Goal: Task Accomplishment & Management: Manage account settings

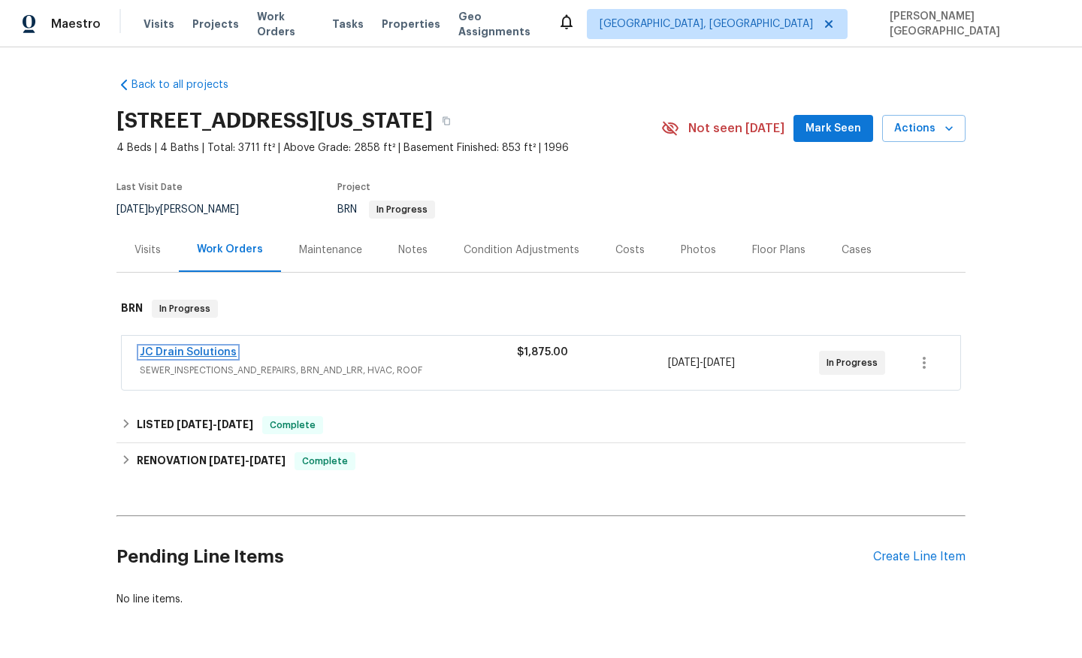
click at [198, 355] on link "JC Drain Solutions" at bounding box center [188, 352] width 97 height 11
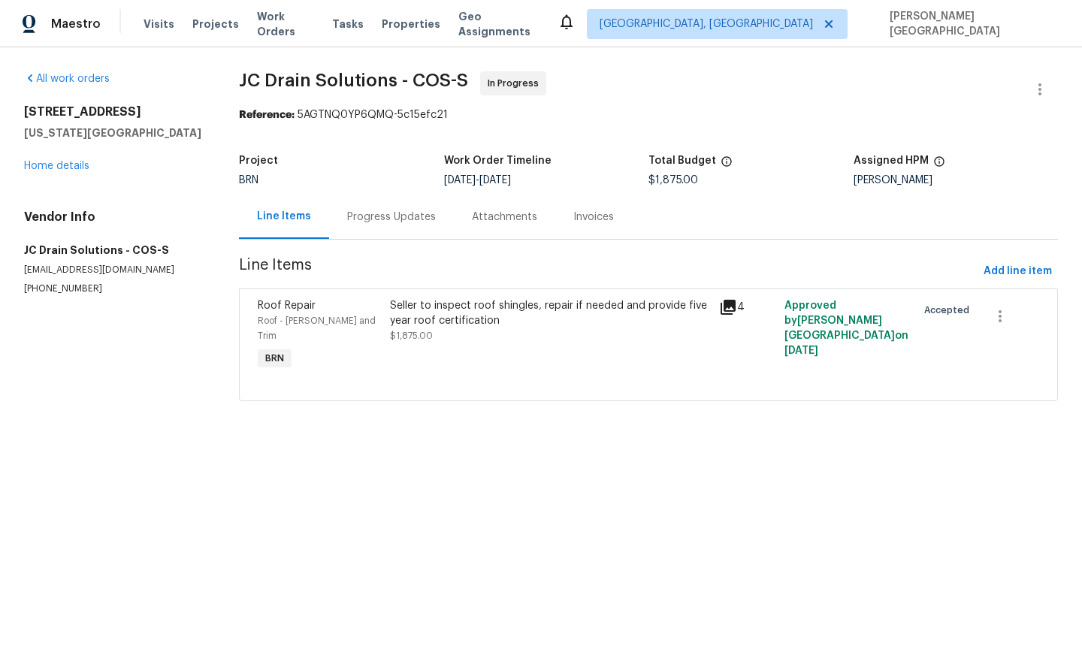
click at [48, 292] on p "(719) 453-4372" at bounding box center [113, 289] width 179 height 13
copy p "(719) 453-4372"
click at [422, 238] on div "Progress Updates" at bounding box center [391, 217] width 125 height 44
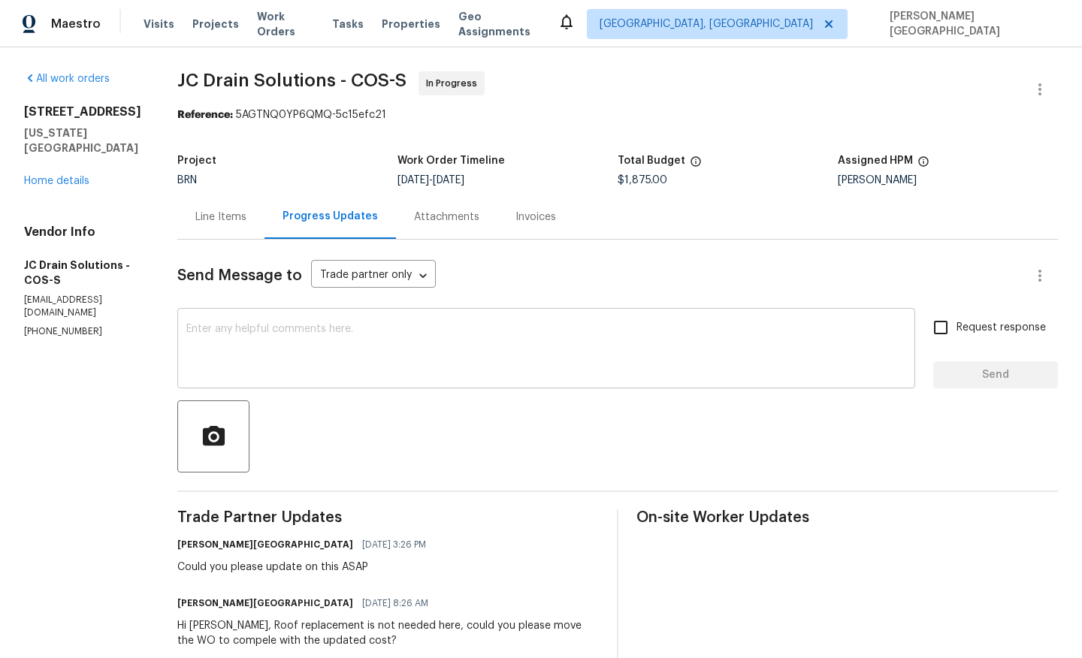
click at [264, 340] on textarea at bounding box center [546, 350] width 720 height 53
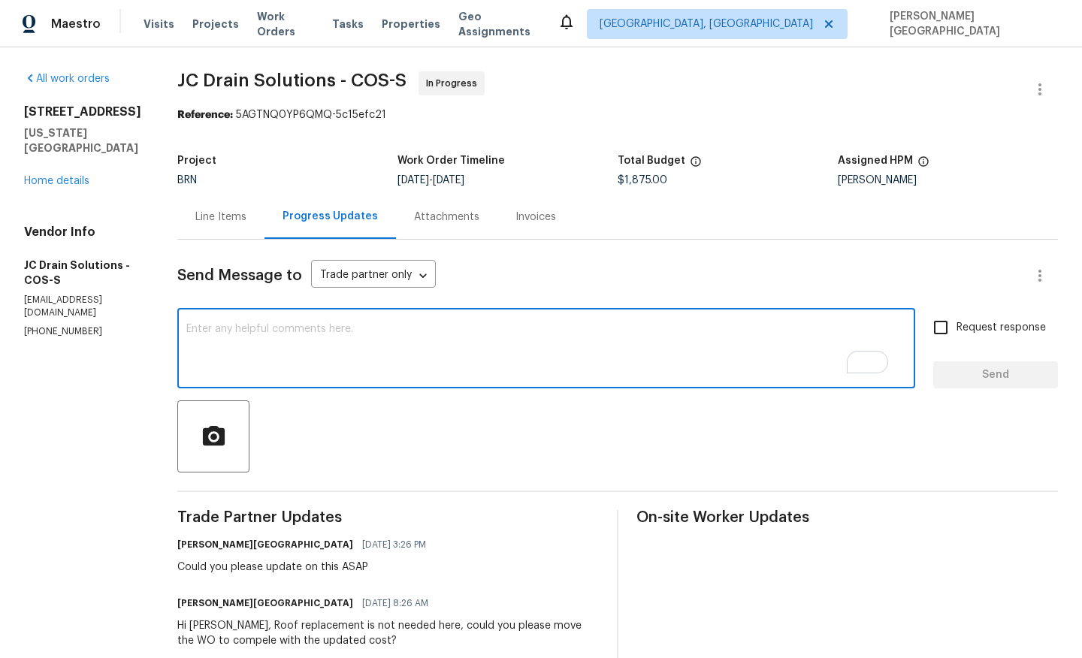
type textarea "7"
click at [238, 330] on textarea "720877877 2824 -" at bounding box center [546, 350] width 720 height 53
drag, startPoint x: 264, startPoint y: 331, endPoint x: 156, endPoint y: 328, distance: 108.2
type textarea "720877 2824 -"
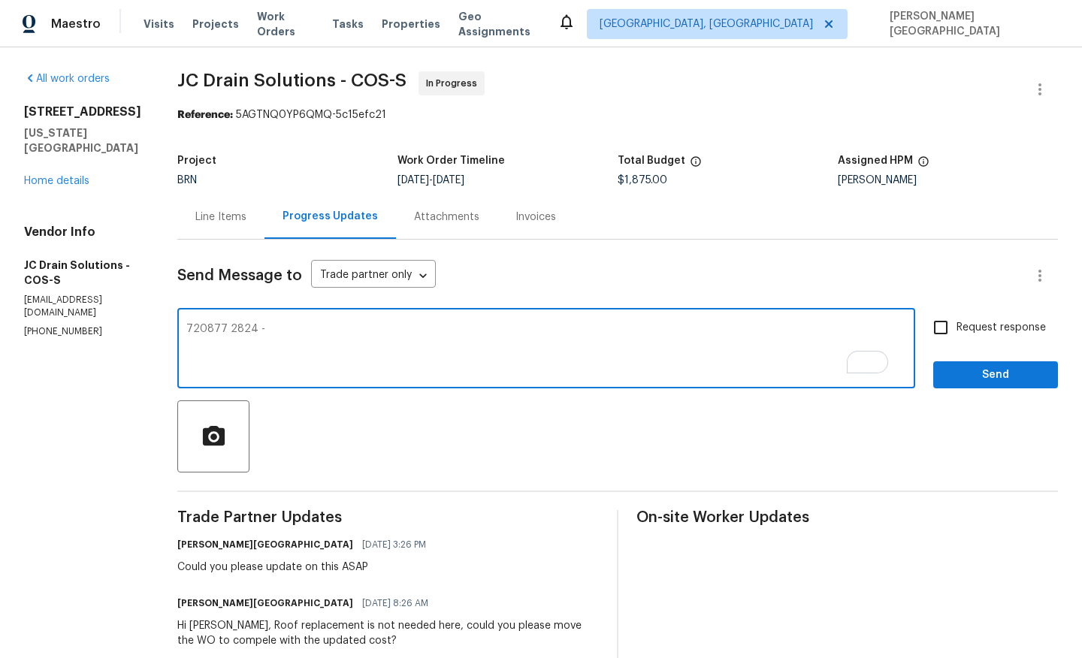
click at [256, 328] on textarea "720877 2824 -" at bounding box center [546, 350] width 720 height 53
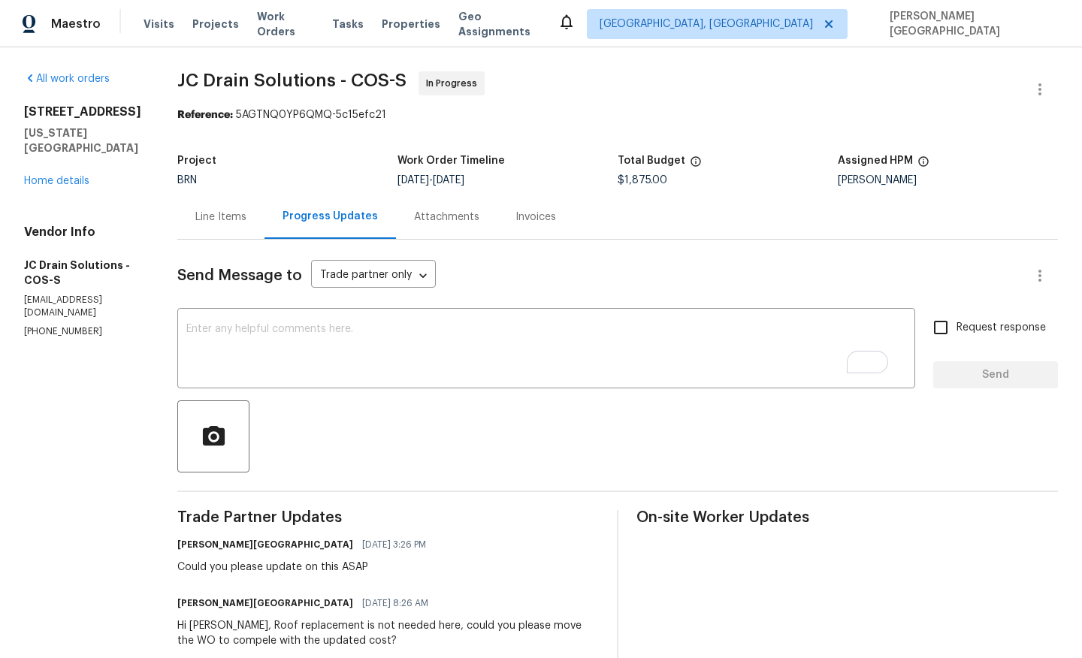
click at [238, 219] on div "Line Items" at bounding box center [220, 217] width 51 height 15
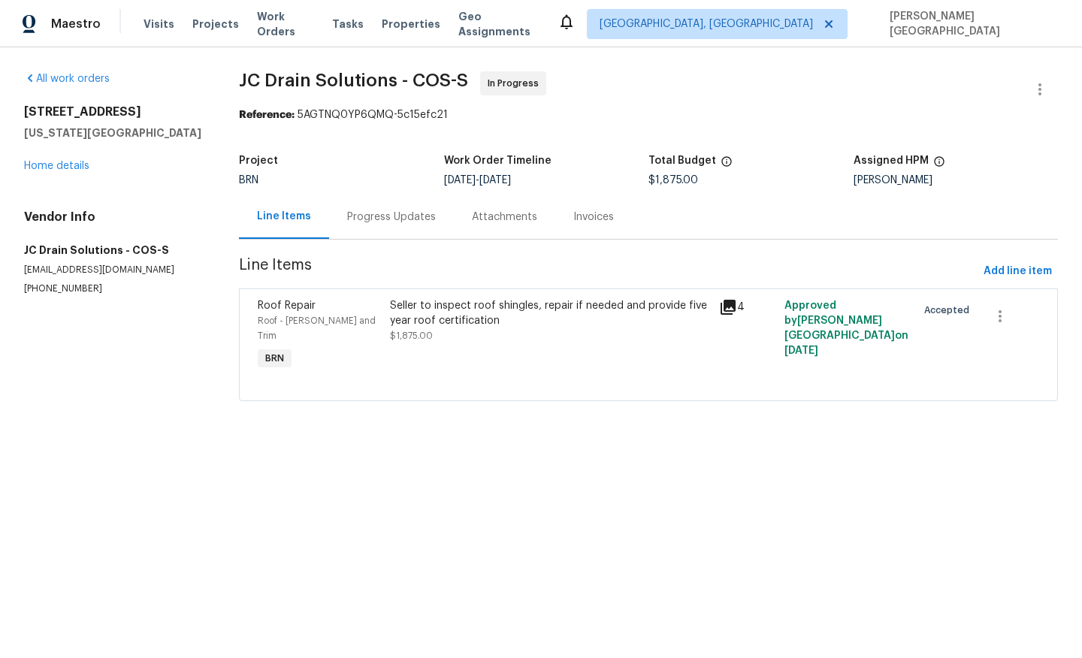
click at [399, 219] on div "Progress Updates" at bounding box center [391, 217] width 89 height 15
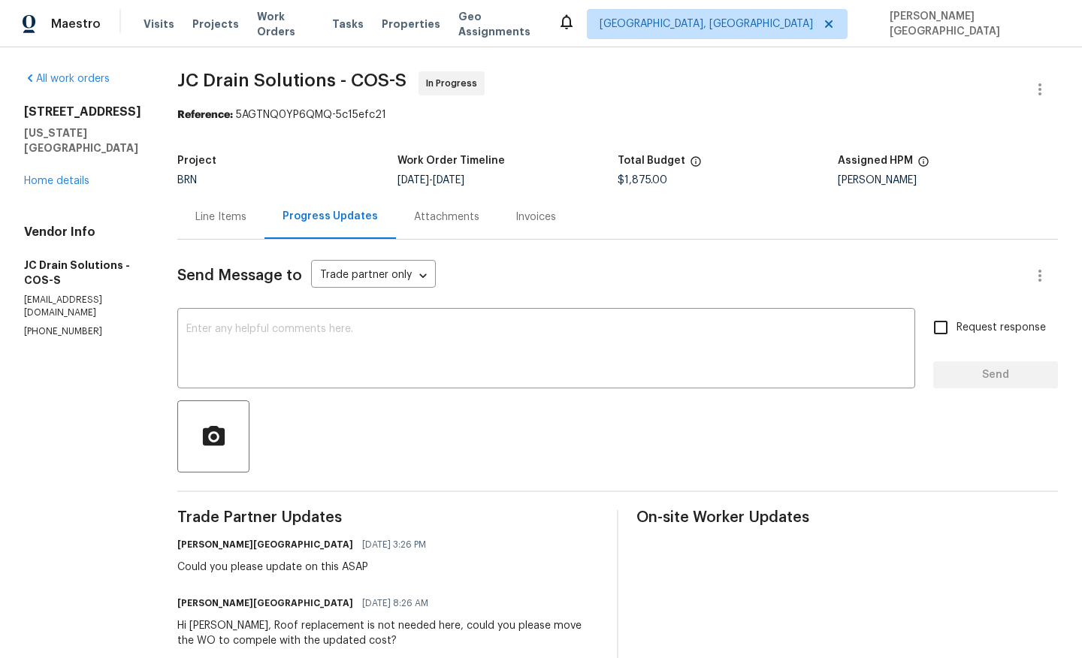
click at [229, 207] on div "Line Items" at bounding box center [220, 217] width 87 height 44
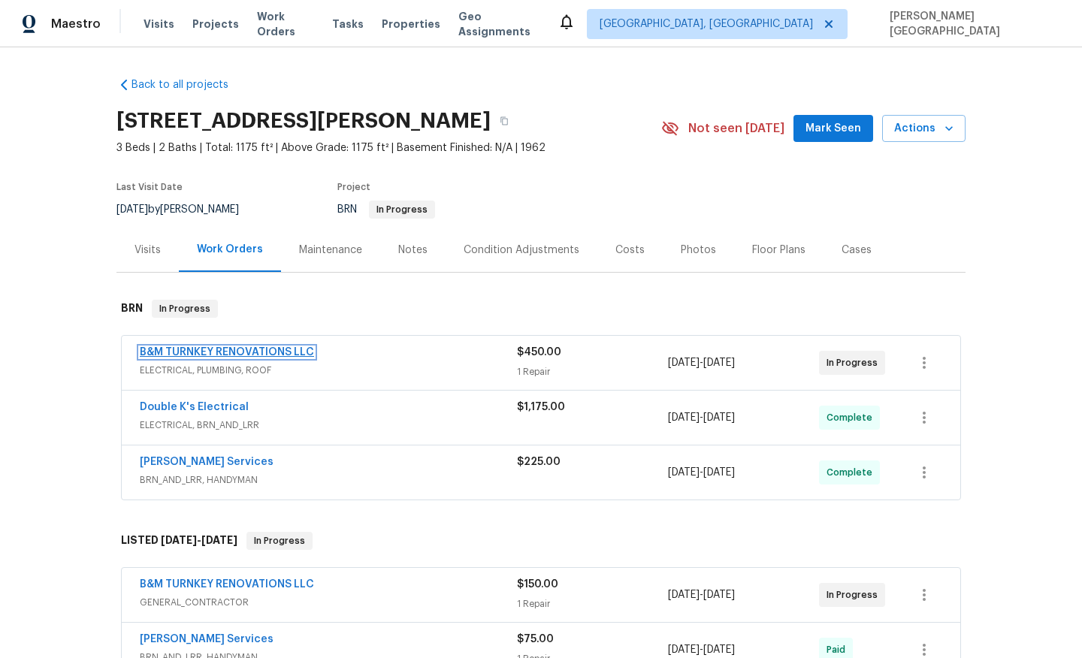
click at [221, 349] on link "B&M TURNKEY RENOVATIONS LLC" at bounding box center [227, 352] width 174 height 11
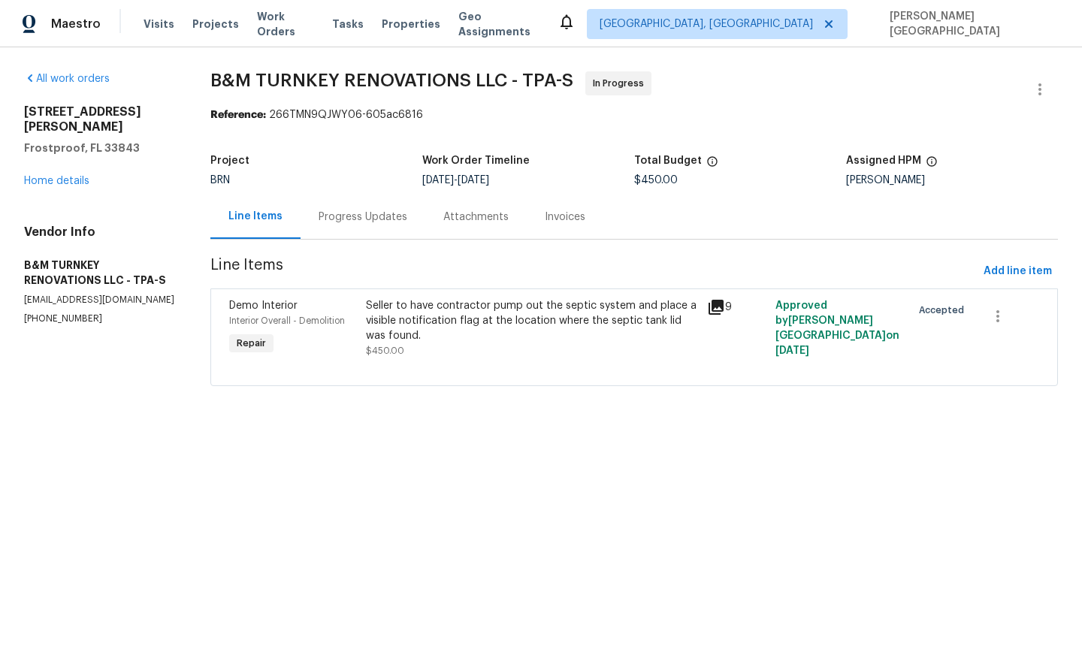
click at [388, 216] on div "Progress Updates" at bounding box center [363, 217] width 89 height 15
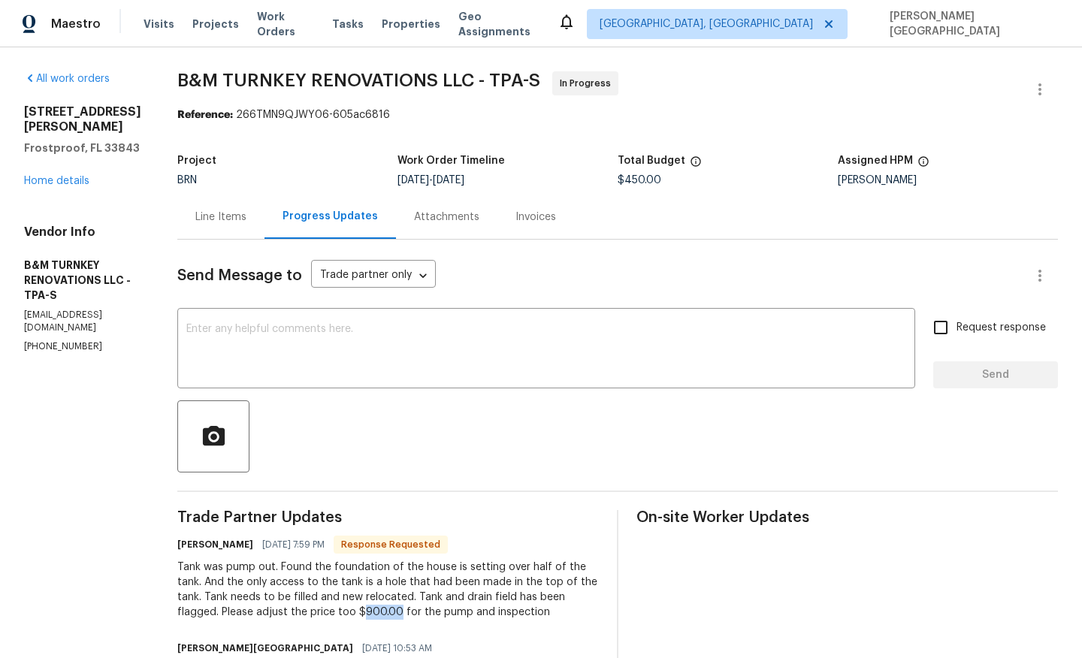
drag, startPoint x: 462, startPoint y: 611, endPoint x: 501, endPoint y: 615, distance: 39.3
click at [501, 615] on div "Tank was pump out. Found the foundation of the house is setting over half of th…" at bounding box center [388, 590] width 422 height 60
copy div "900.00"
click at [246, 211] on div "Line Items" at bounding box center [220, 217] width 51 height 15
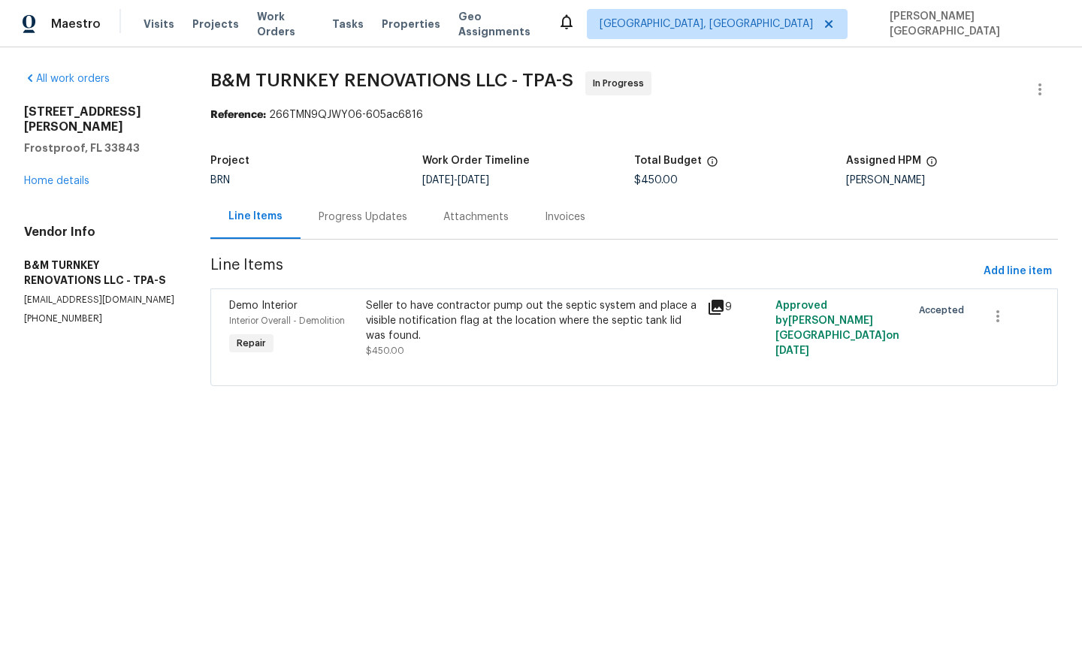
click at [413, 337] on div "Seller to have contractor pump out the septic system and place a visible notifi…" at bounding box center [532, 320] width 332 height 45
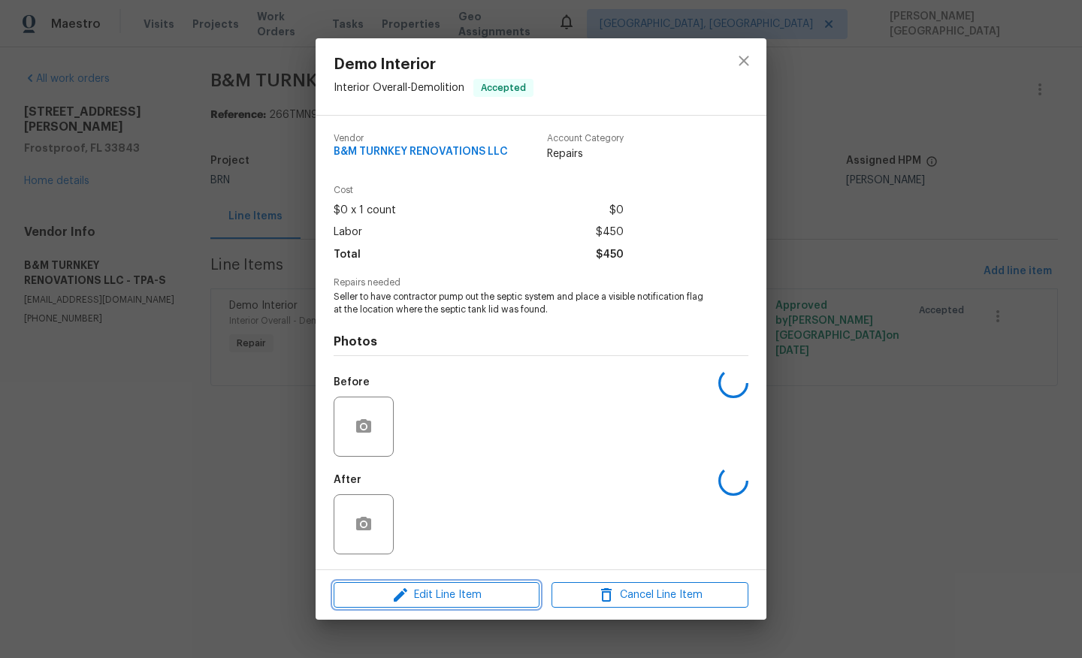
click at [463, 601] on span "Edit Line Item" at bounding box center [436, 595] width 197 height 19
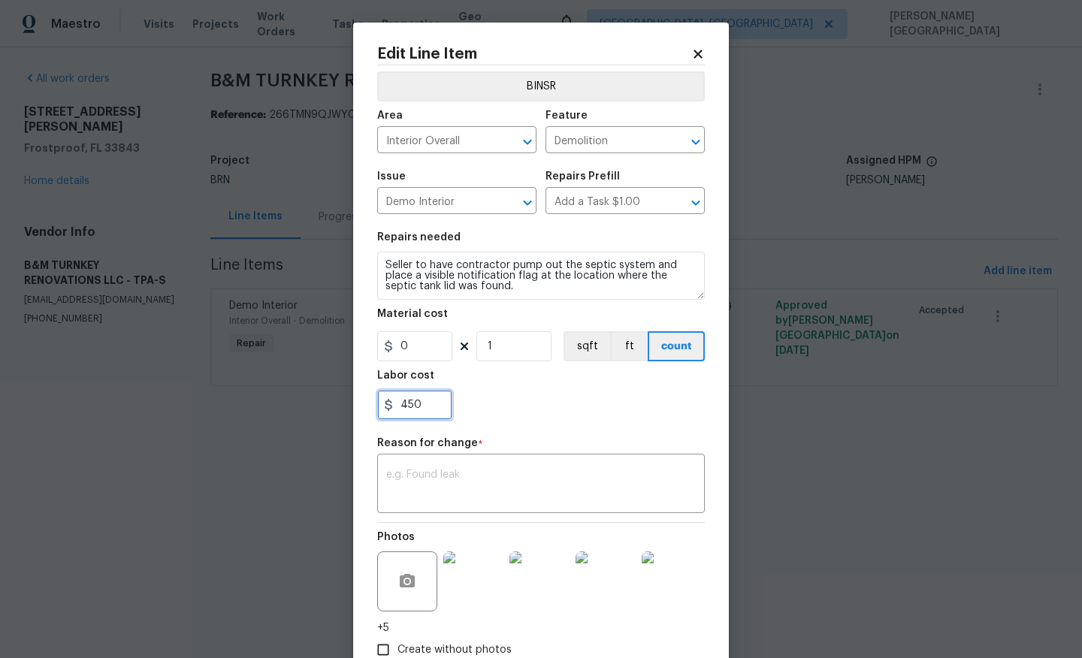
click at [430, 412] on input "450" at bounding box center [414, 405] width 75 height 30
paste input "900.0"
type input "900"
click at [429, 464] on div "x ​" at bounding box center [541, 486] width 328 height 56
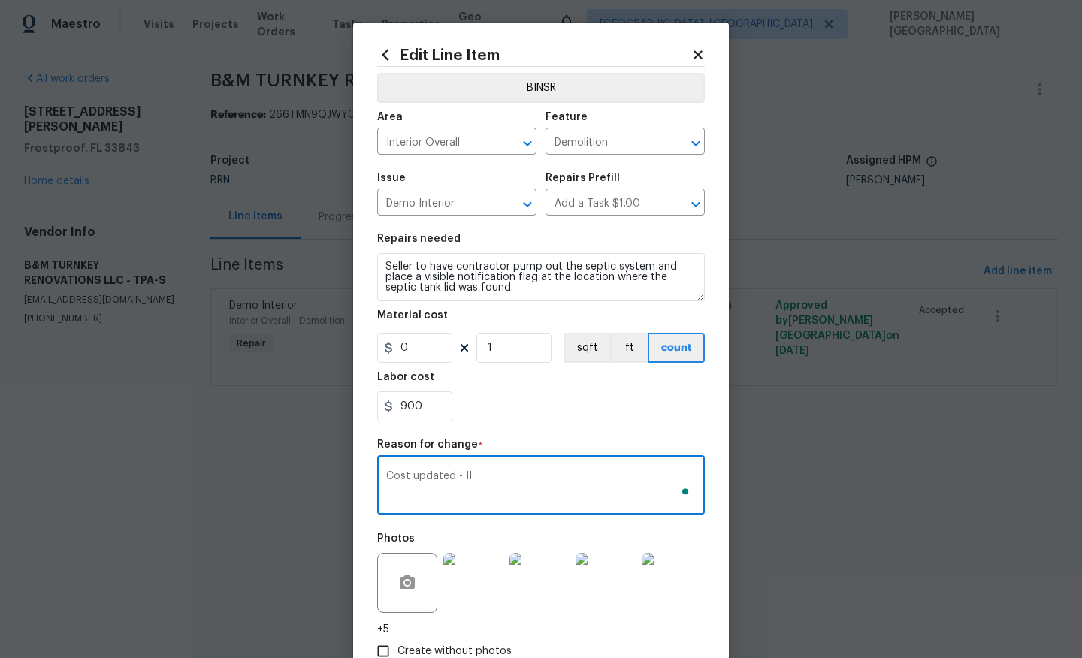
scroll to position [98, 0]
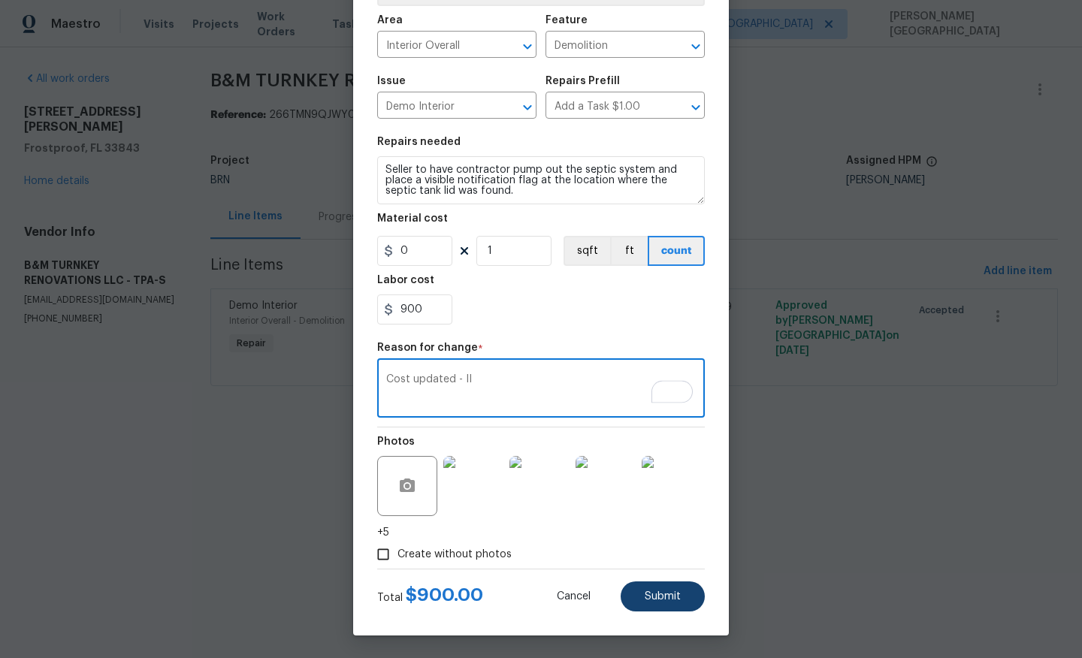
type textarea "Cost updated - II"
click at [649, 594] on span "Submit" at bounding box center [663, 596] width 36 height 11
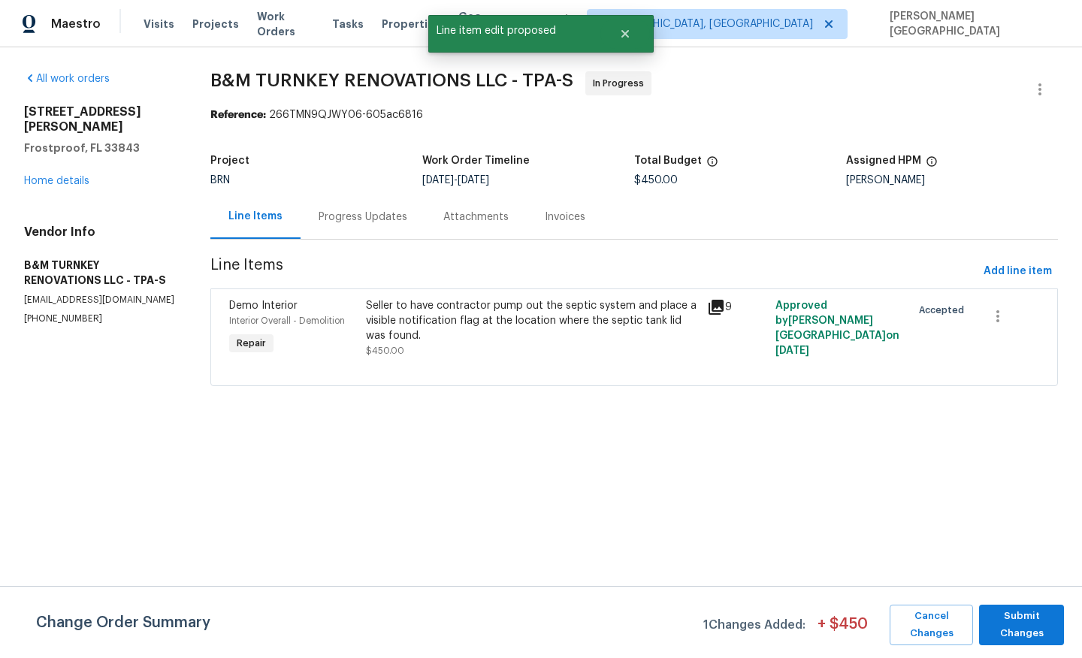
scroll to position [0, 0]
click at [1028, 610] on span "Submit Changes" at bounding box center [1022, 625] width 70 height 35
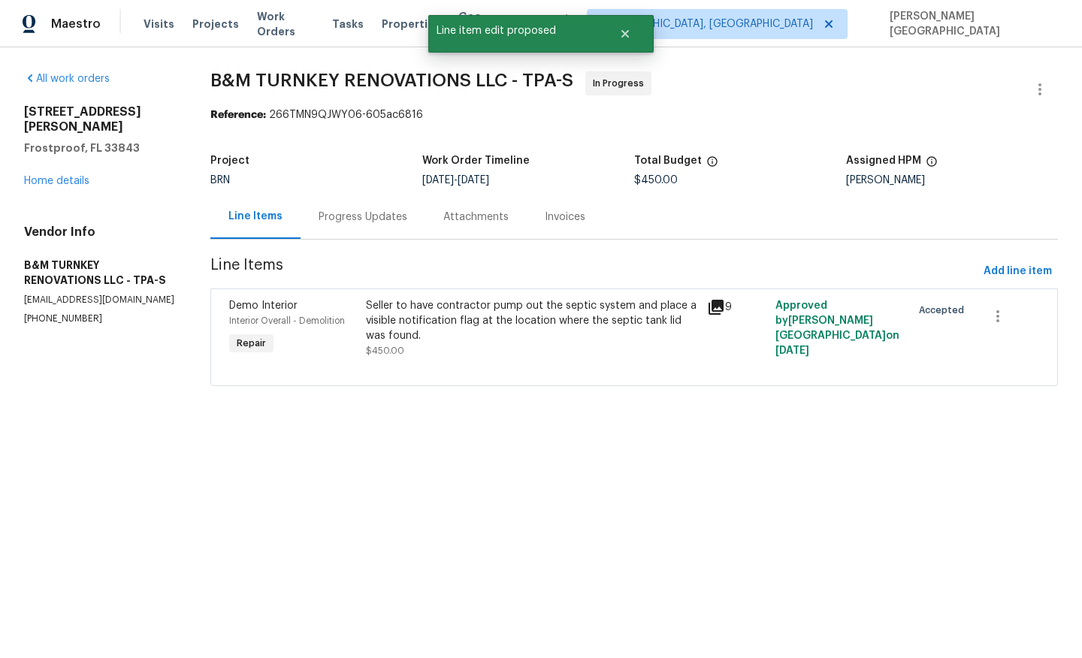
click at [505, 338] on div "Seller to have contractor pump out the septic system and place a visible notifi…" at bounding box center [532, 320] width 332 height 45
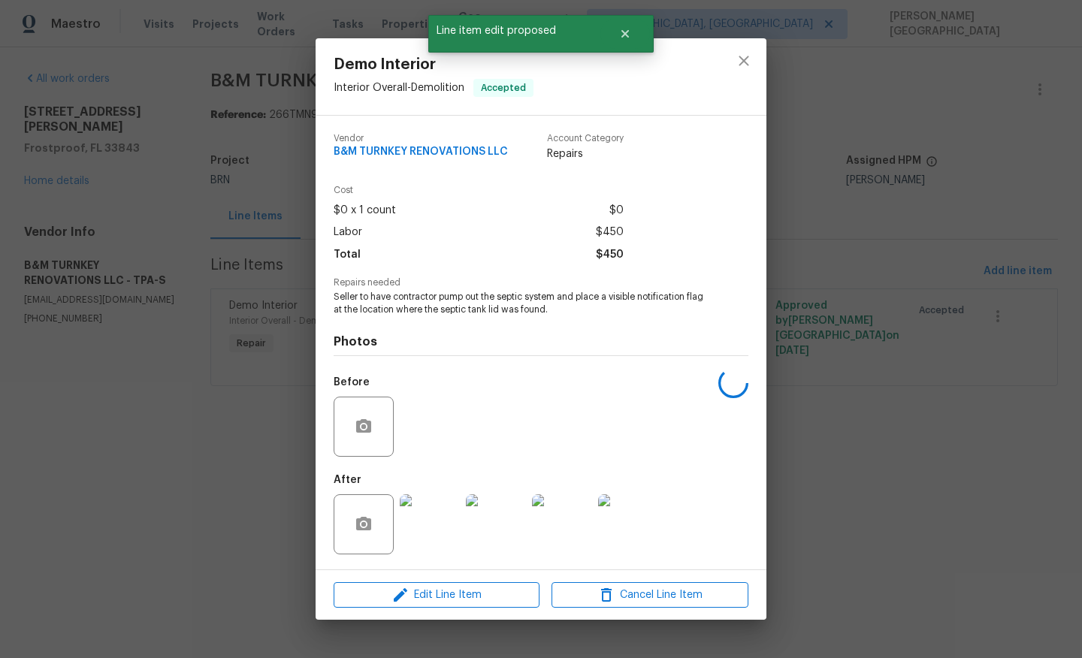
click at [415, 523] on img at bounding box center [430, 524] width 60 height 60
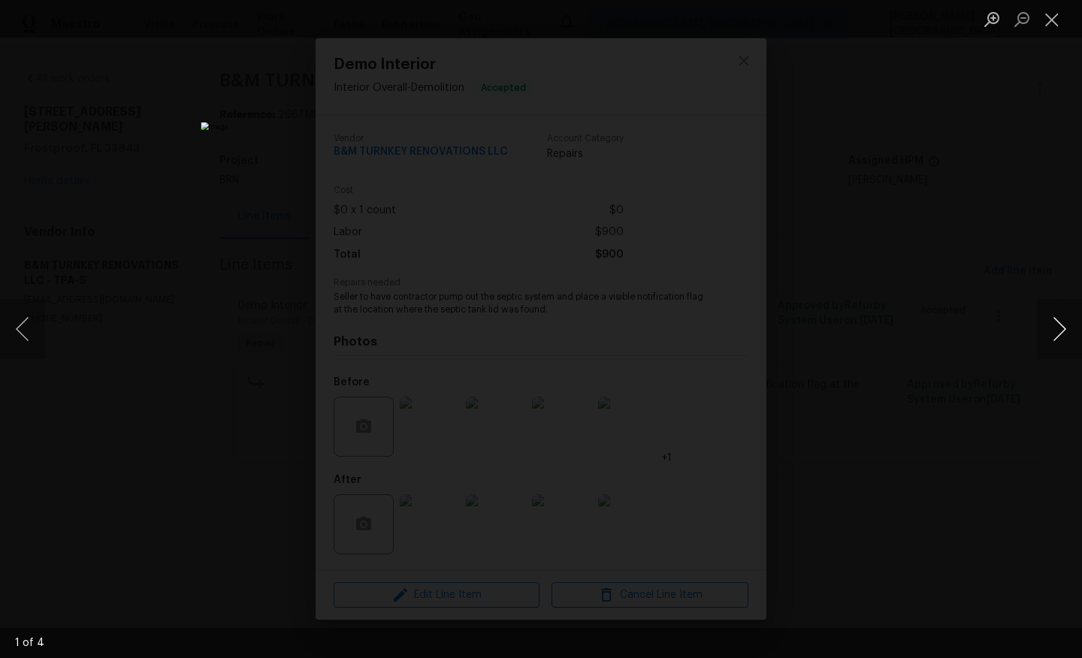
click at [1054, 323] on button "Next image" at bounding box center [1059, 329] width 45 height 60
click at [1053, 319] on button "Next image" at bounding box center [1059, 329] width 45 height 60
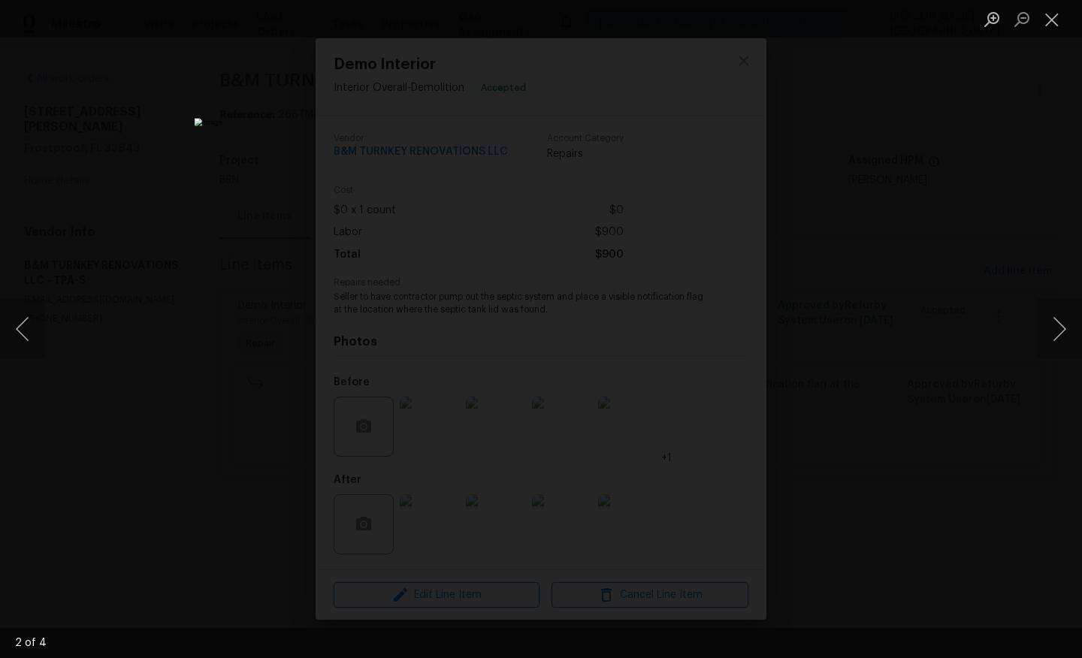
click at [999, 244] on div "Lightbox" at bounding box center [541, 329] width 1082 height 658
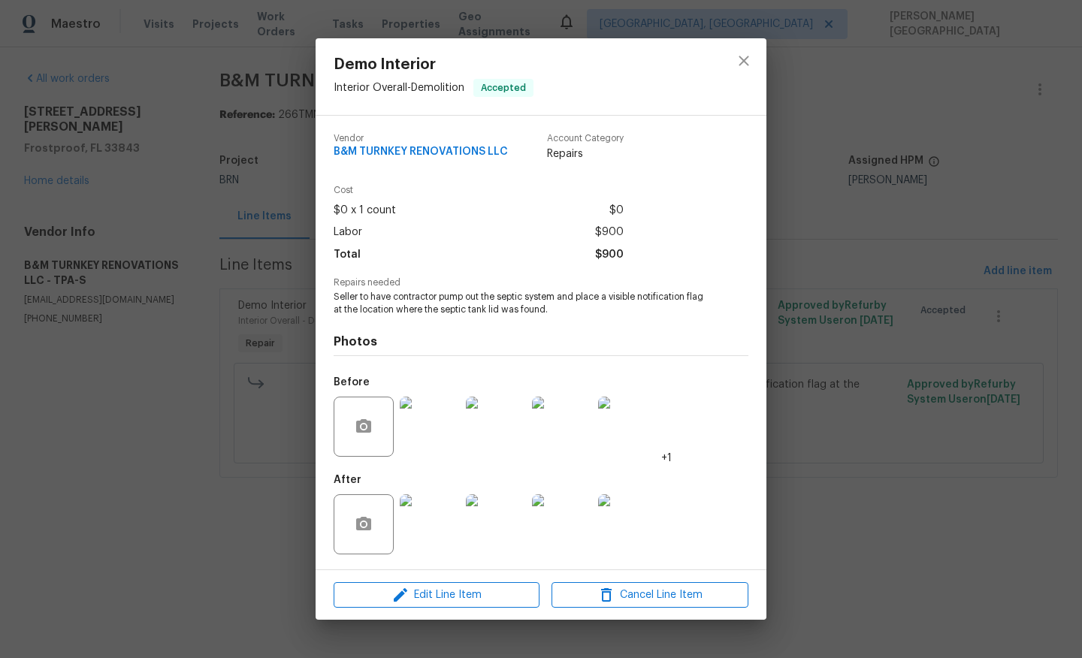
click at [999, 244] on div "Demo Interior Interior Overall - Demolition Accepted Vendor B&M TURNKEY RENOVAT…" at bounding box center [541, 329] width 1082 height 658
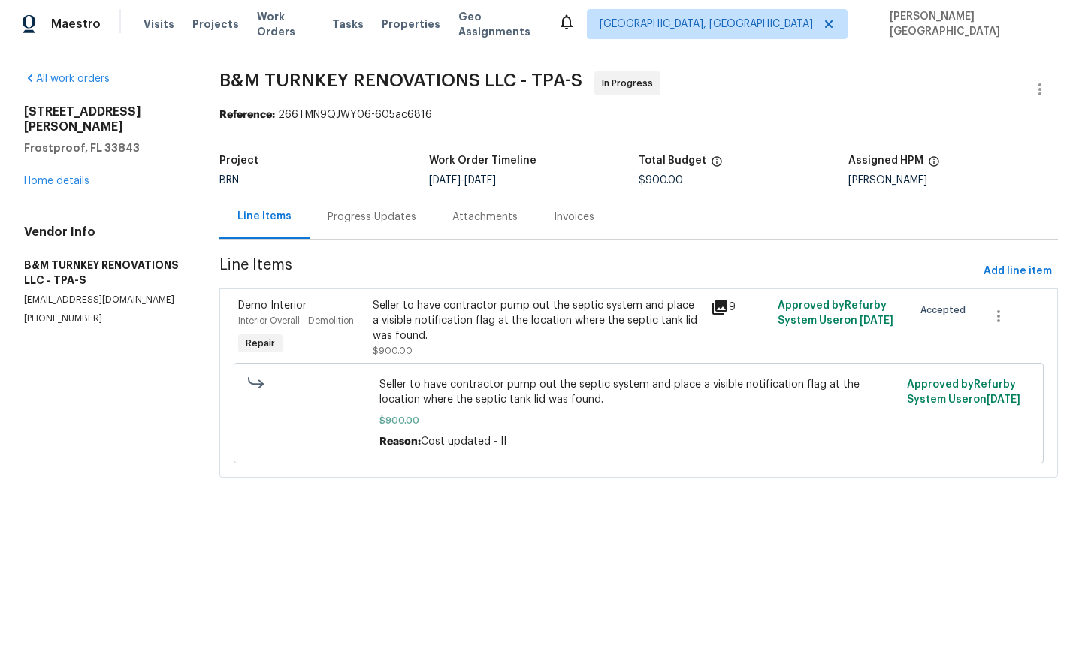
click at [310, 216] on div "Line Items" at bounding box center [264, 217] width 90 height 44
click at [364, 232] on div "Progress Updates" at bounding box center [372, 217] width 125 height 44
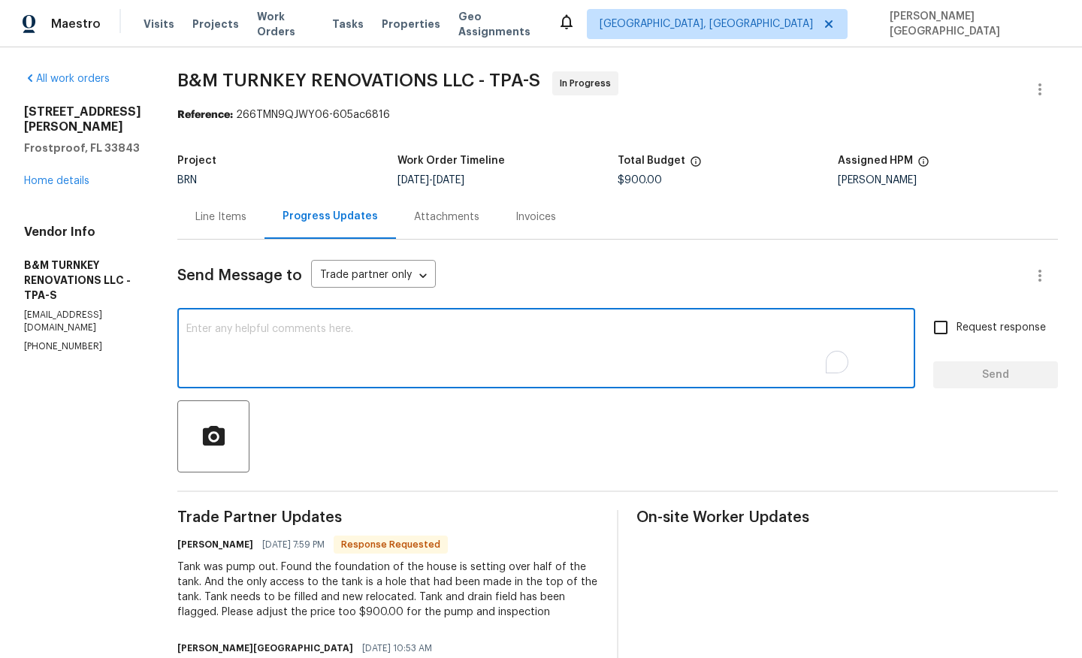
click at [325, 339] on textarea "To enrich screen reader interactions, please activate Accessibility in Grammarl…" at bounding box center [546, 350] width 720 height 53
type textarea "Cost is approved, when will this job be completed?"
click at [993, 334] on span "Request response" at bounding box center [1001, 328] width 89 height 16
click at [957, 334] on input "Request response" at bounding box center [941, 328] width 32 height 32
checkbox input "true"
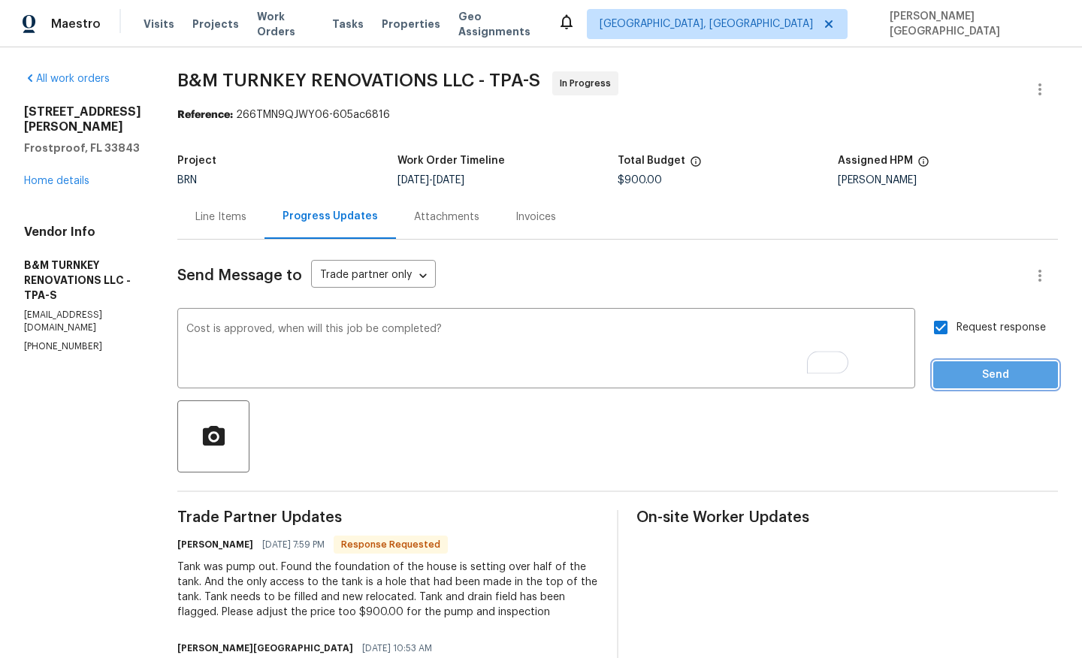
click at [993, 372] on span "Send" at bounding box center [995, 375] width 101 height 19
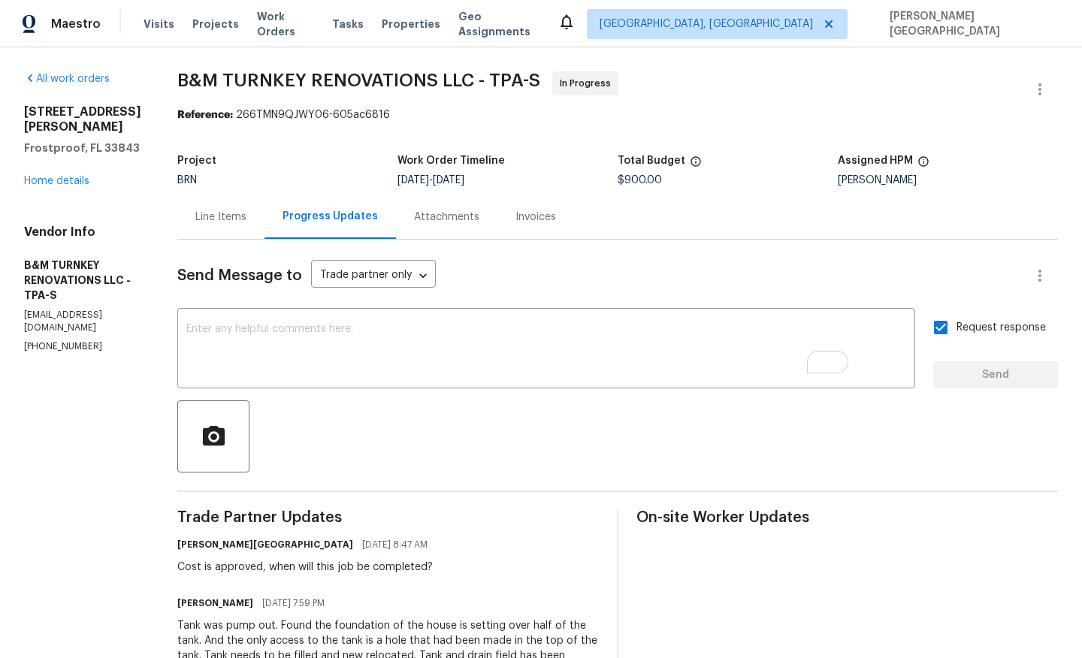
scroll to position [188, 0]
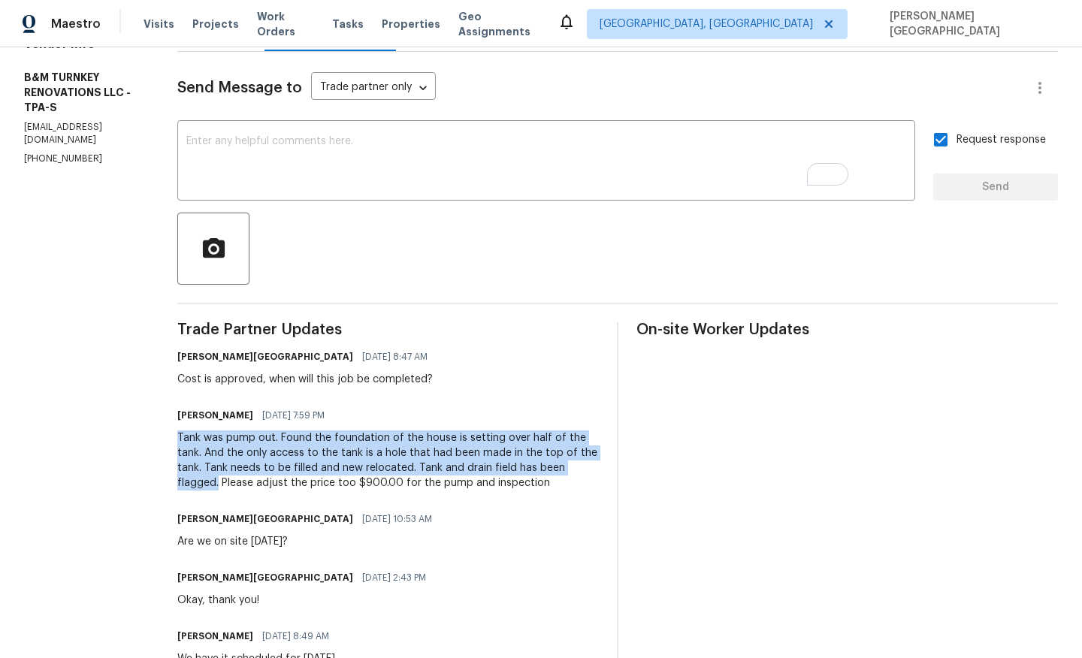
drag, startPoint x: 231, startPoint y: 435, endPoint x: 322, endPoint y: 482, distance: 103.2
click at [322, 482] on div "All work orders 411 Thomas Ave Frostproof, FL 33843 Home details Vendor Info B&…" at bounding box center [541, 357] width 1082 height 996
copy div "Tank was pump out. Found the foundation of the house is setting over half of th…"
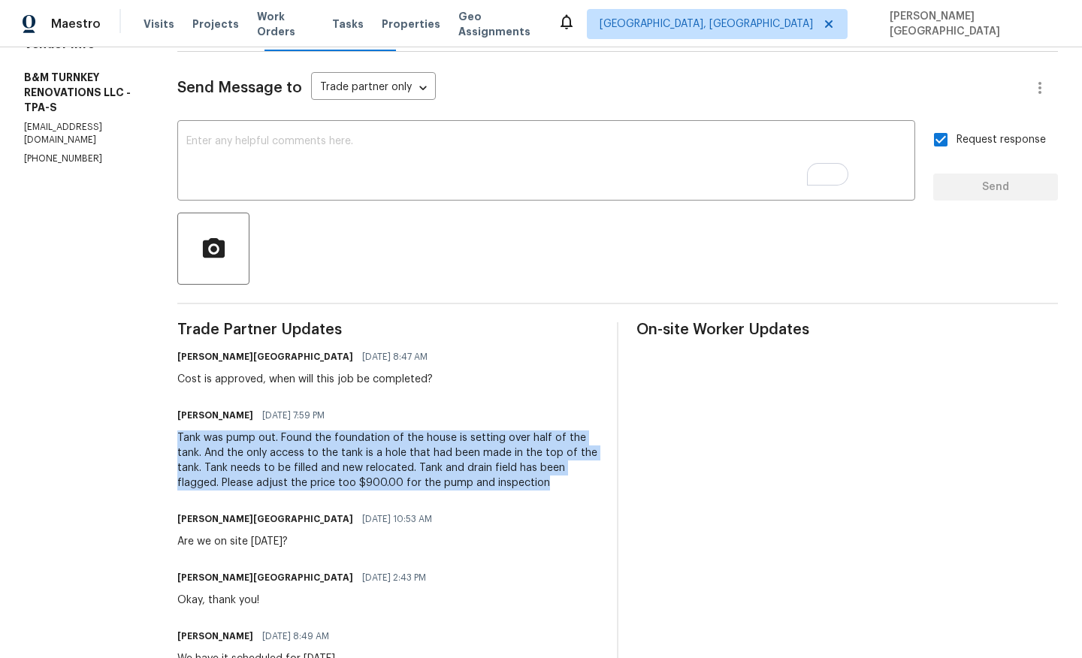
click at [337, 491] on div "Tank was pump out. Found the foundation of the house is setting over half of th…" at bounding box center [388, 461] width 422 height 60
copy div "Tank was pump out. Found the foundation of the house is setting over half of th…"
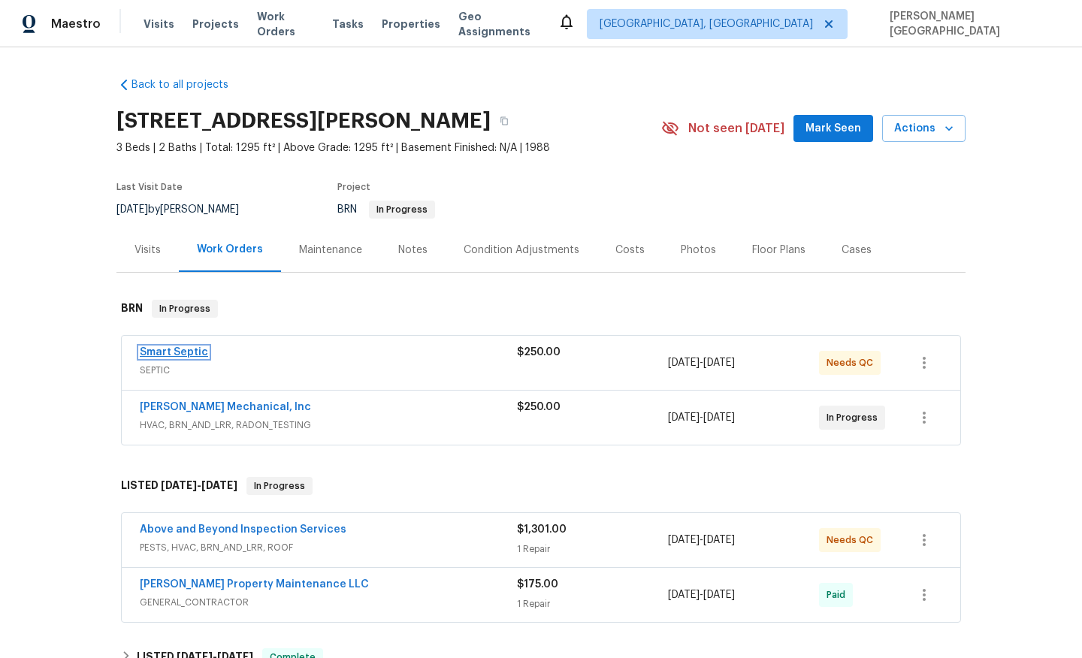
click at [179, 347] on link "Smart Septic" at bounding box center [174, 352] width 68 height 11
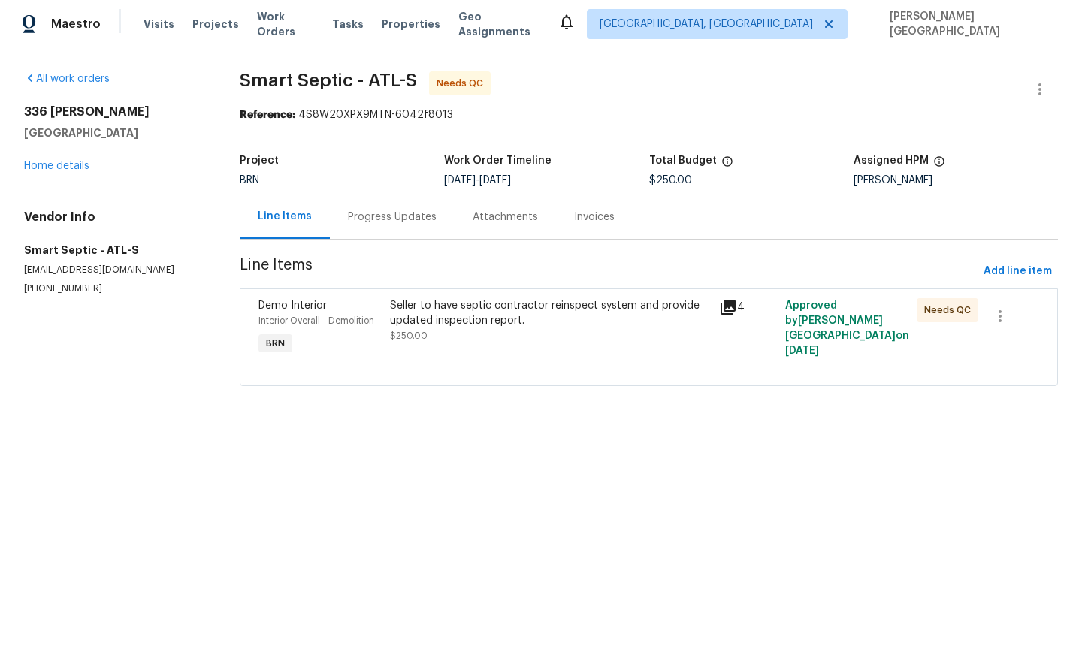
click at [394, 229] on div "Progress Updates" at bounding box center [392, 217] width 125 height 44
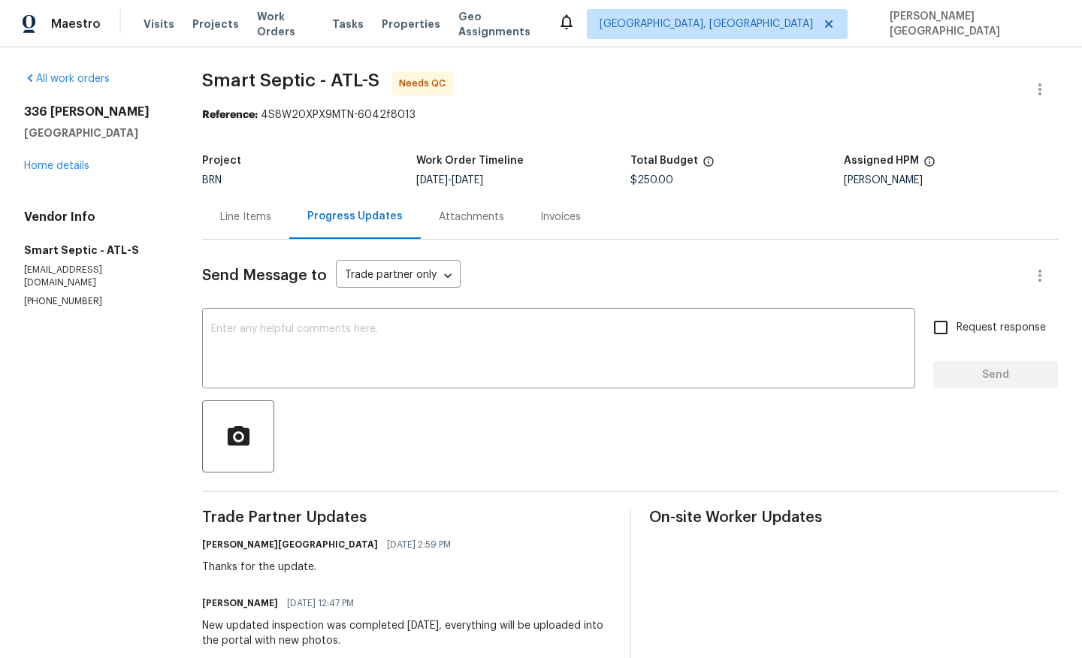
click at [256, 222] on div "Line Items" at bounding box center [245, 217] width 51 height 15
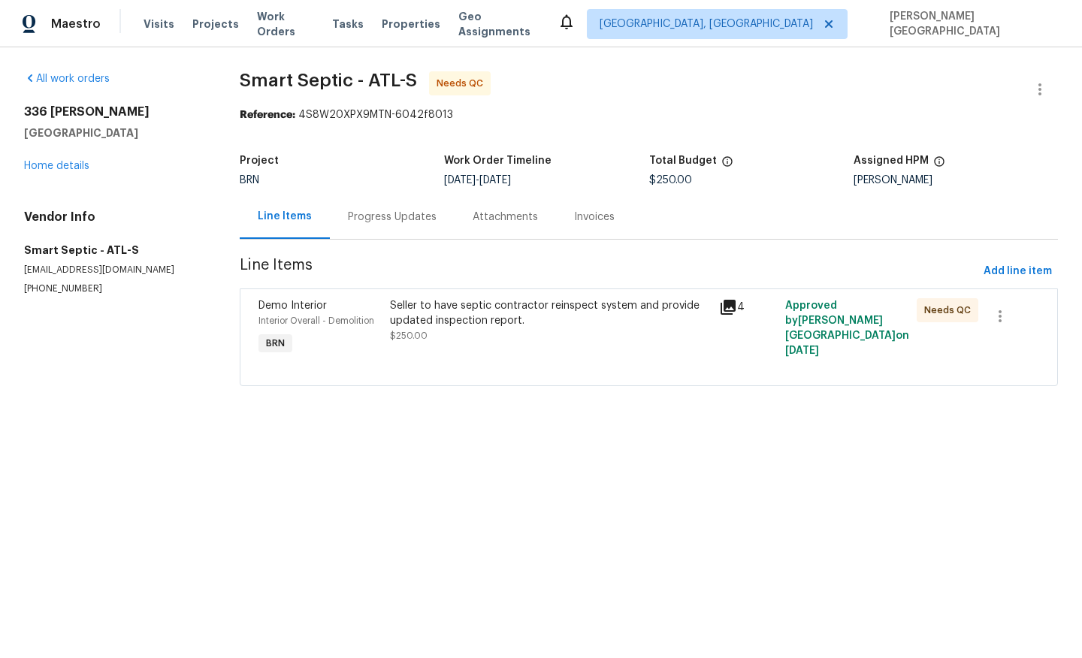
click at [419, 317] on div "Seller to have septic contractor reinspect system and provide updated inspectio…" at bounding box center [550, 313] width 320 height 30
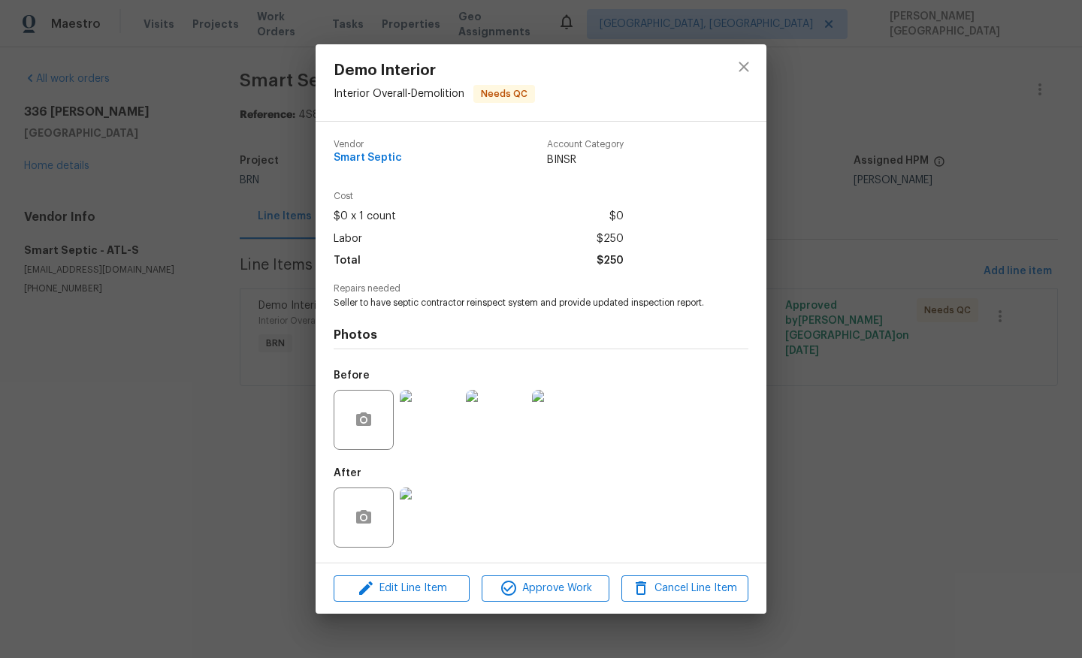
click at [428, 534] on img at bounding box center [430, 518] width 60 height 60
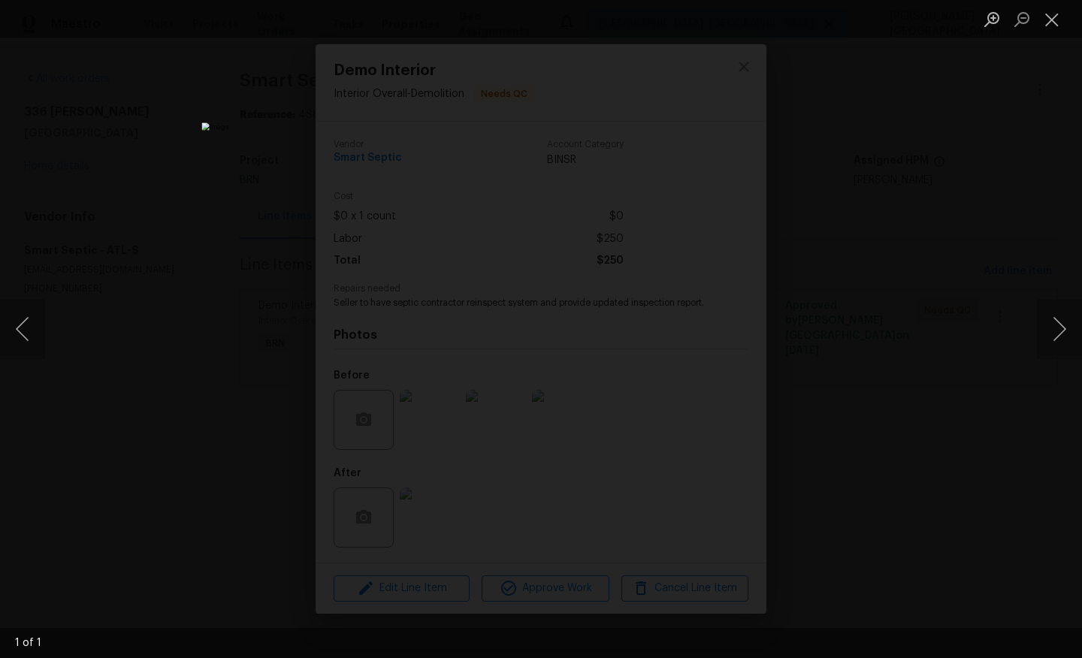
click at [939, 228] on div "Lightbox" at bounding box center [541, 329] width 1082 height 658
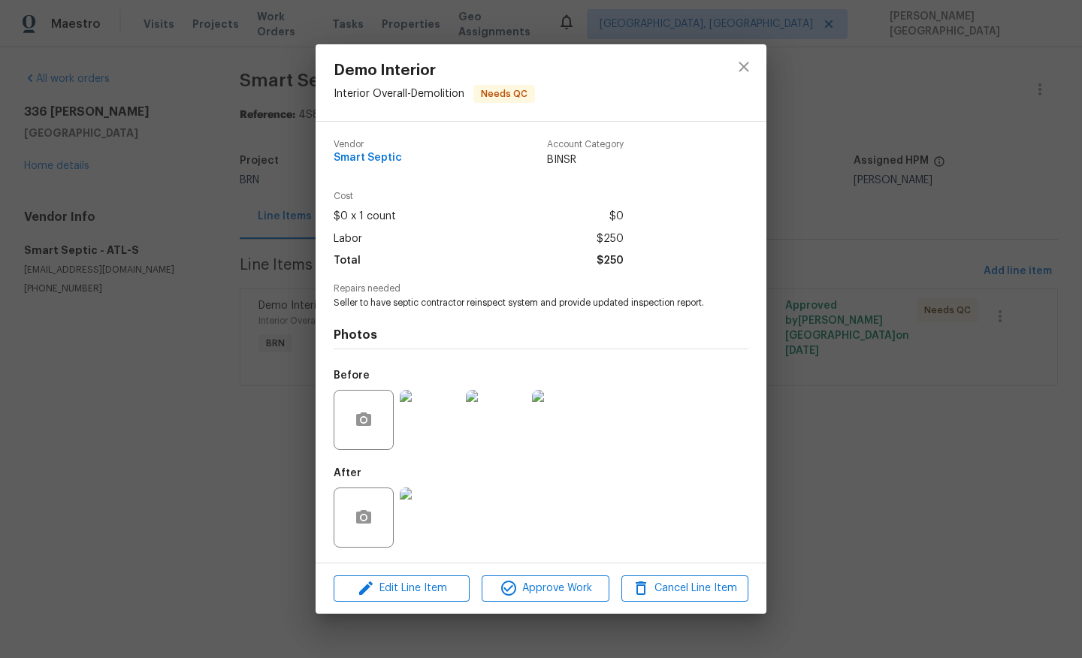
click at [979, 283] on div "Demo Interior Interior Overall - Demolition Needs QC Vendor Smart Septic Accoun…" at bounding box center [541, 329] width 1082 height 658
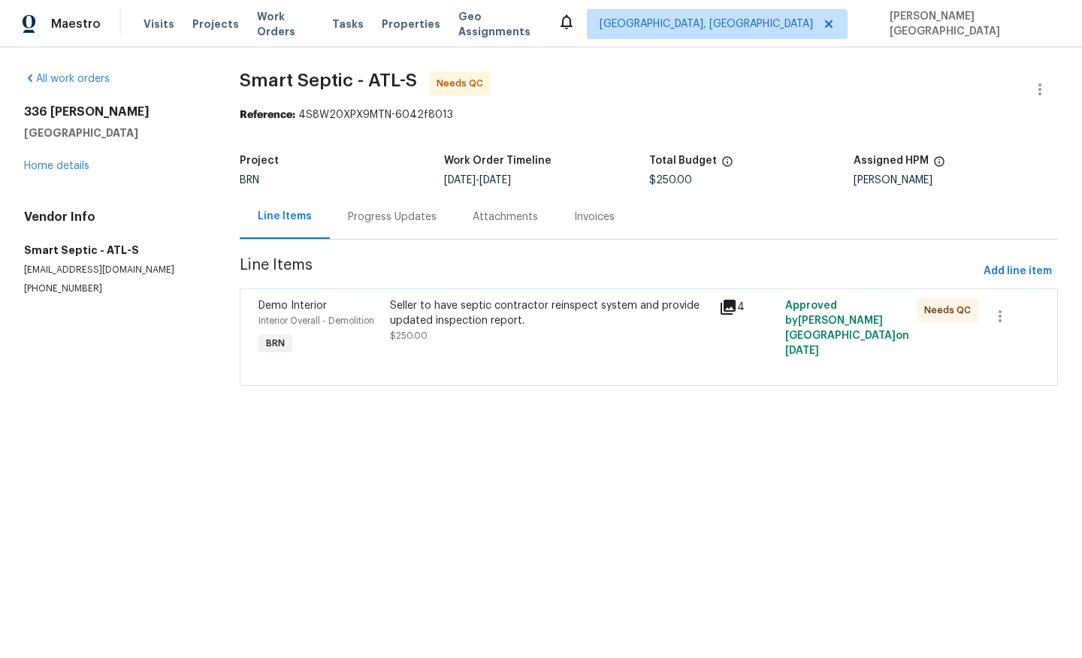
click at [500, 327] on div "Seller to have septic contractor reinspect system and provide updated inspectio…" at bounding box center [550, 313] width 320 height 30
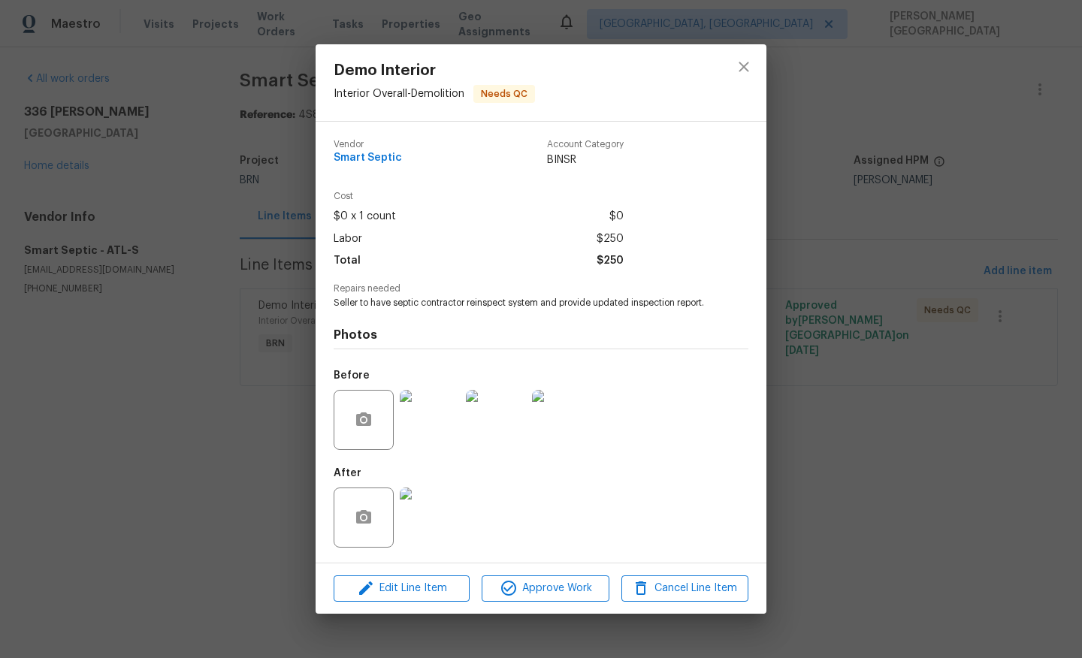
click at [979, 234] on div "Demo Interior Interior Overall - Demolition Needs QC Vendor Smart Septic Accoun…" at bounding box center [541, 329] width 1082 height 658
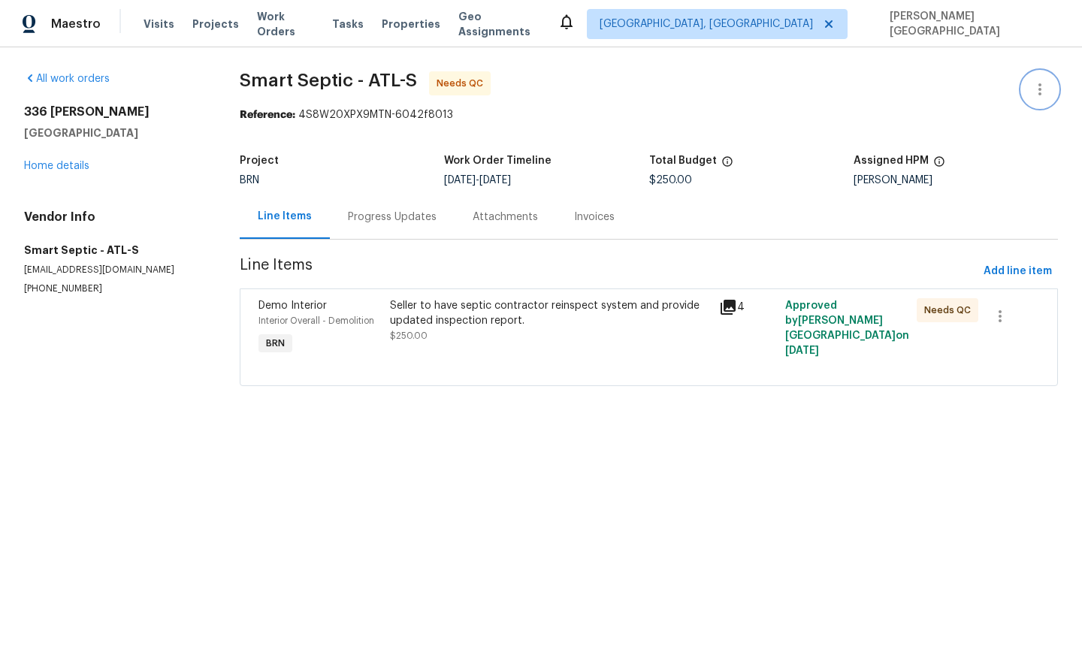
click at [1046, 90] on icon "button" at bounding box center [1040, 89] width 18 height 18
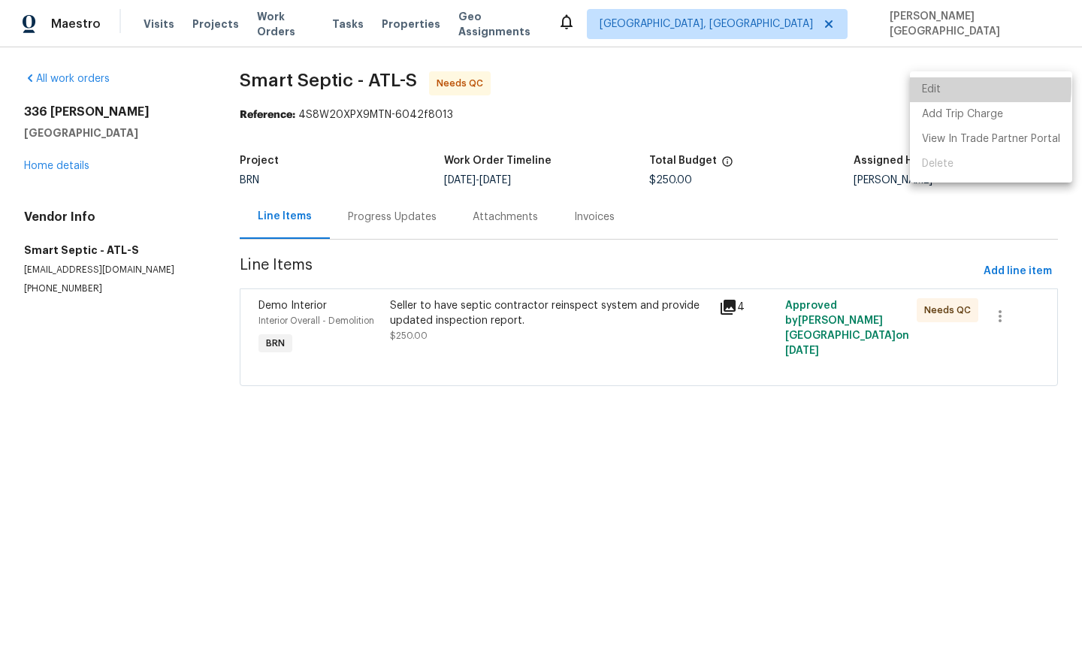
click at [948, 86] on li "Edit" at bounding box center [991, 89] width 162 height 25
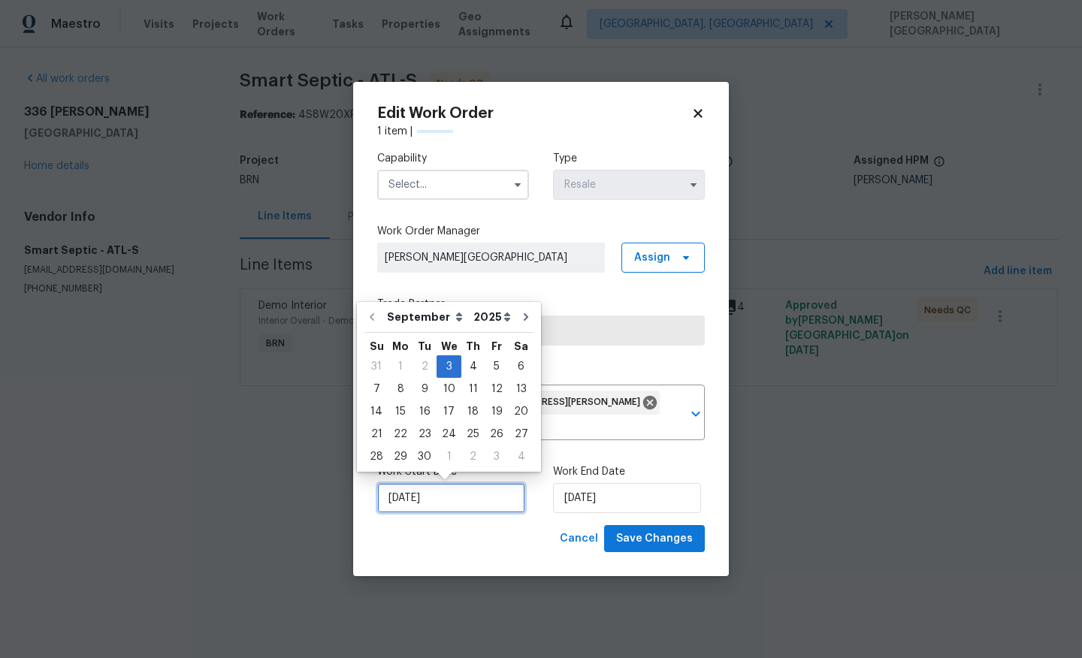
click at [469, 494] on input "9/3/2025" at bounding box center [451, 498] width 148 height 30
click at [466, 364] on div "4" at bounding box center [472, 366] width 23 height 21
type input "9/4/2025"
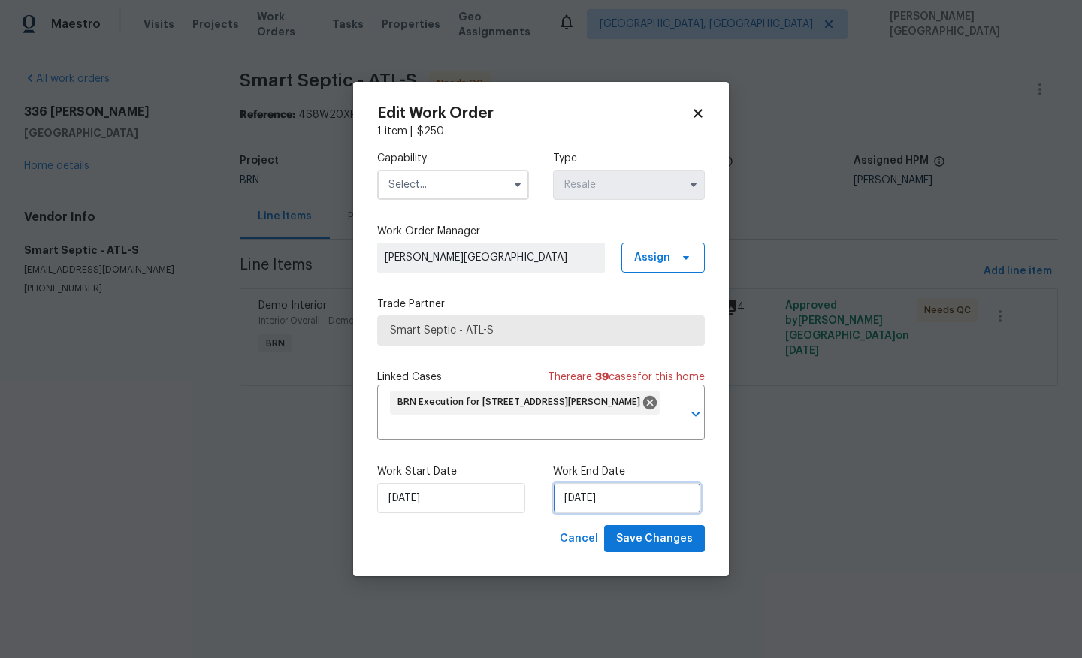
click at [569, 503] on input "9/6/2025" at bounding box center [627, 498] width 148 height 30
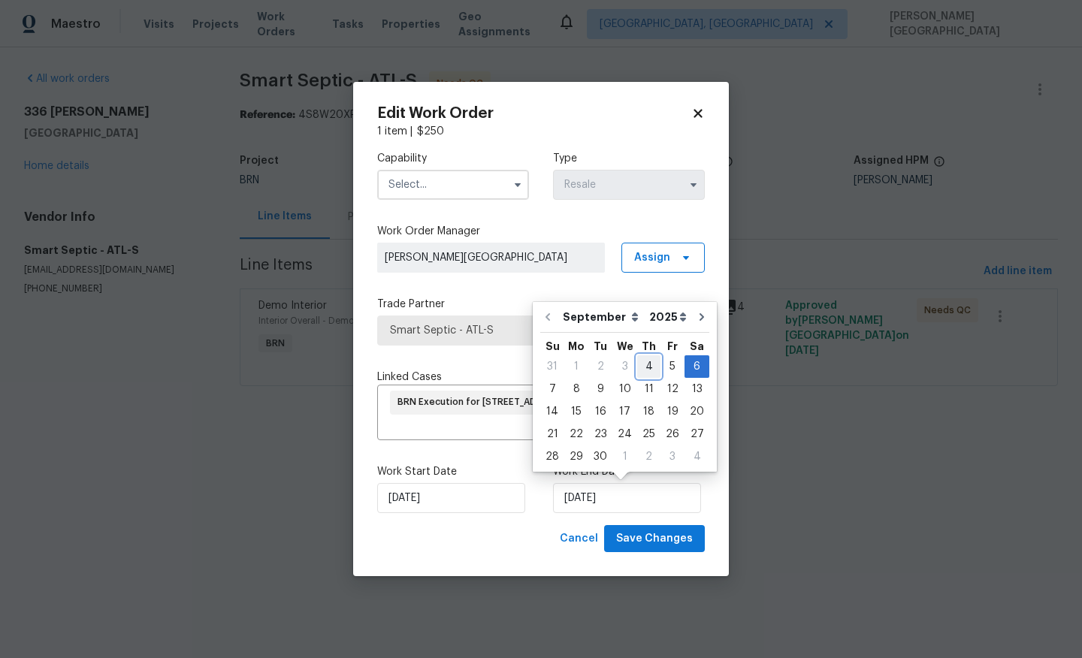
click at [653, 361] on div "4" at bounding box center [648, 366] width 23 height 21
type input "9/4/2025"
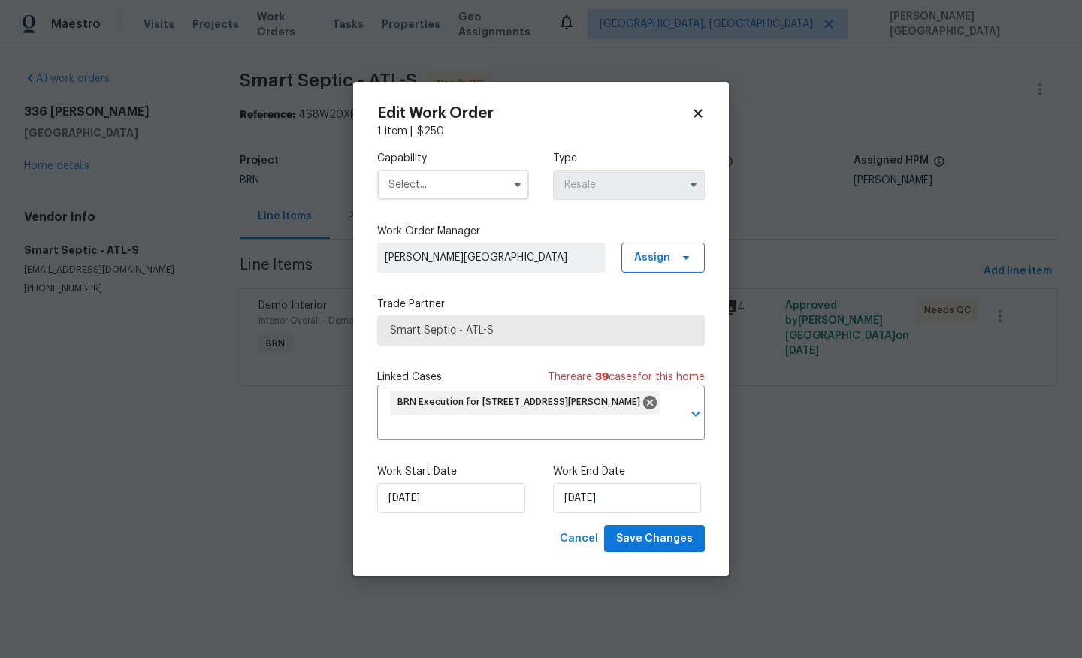
click at [458, 185] on input "text" at bounding box center [453, 185] width 152 height 30
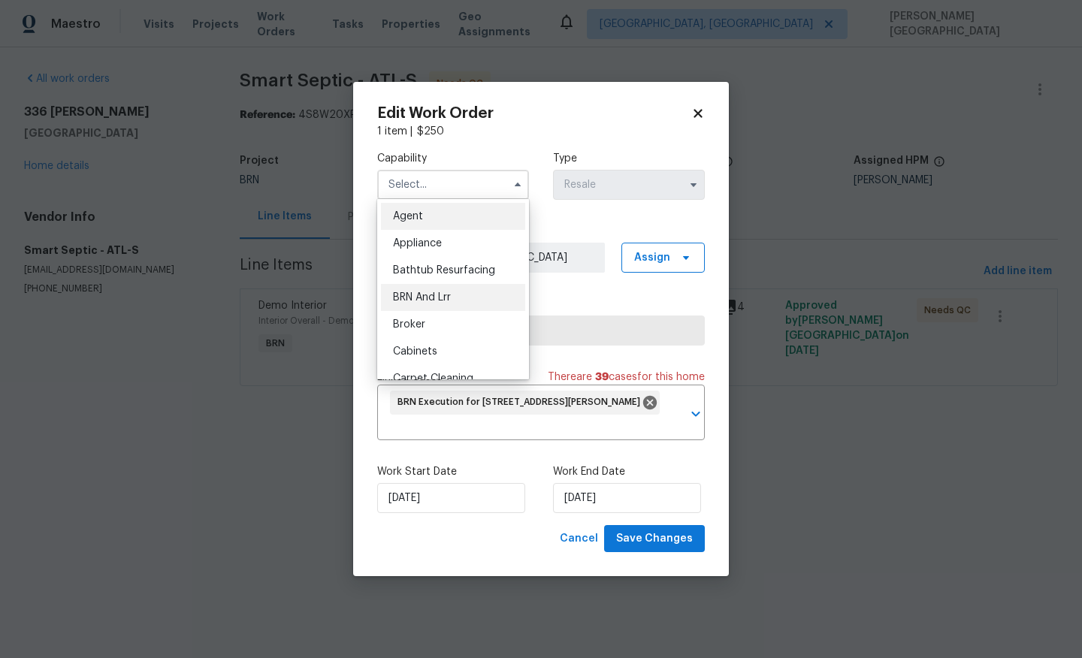
click at [445, 306] on div "BRN And Lrr" at bounding box center [453, 297] width 144 height 27
type input "BRN And Lrr"
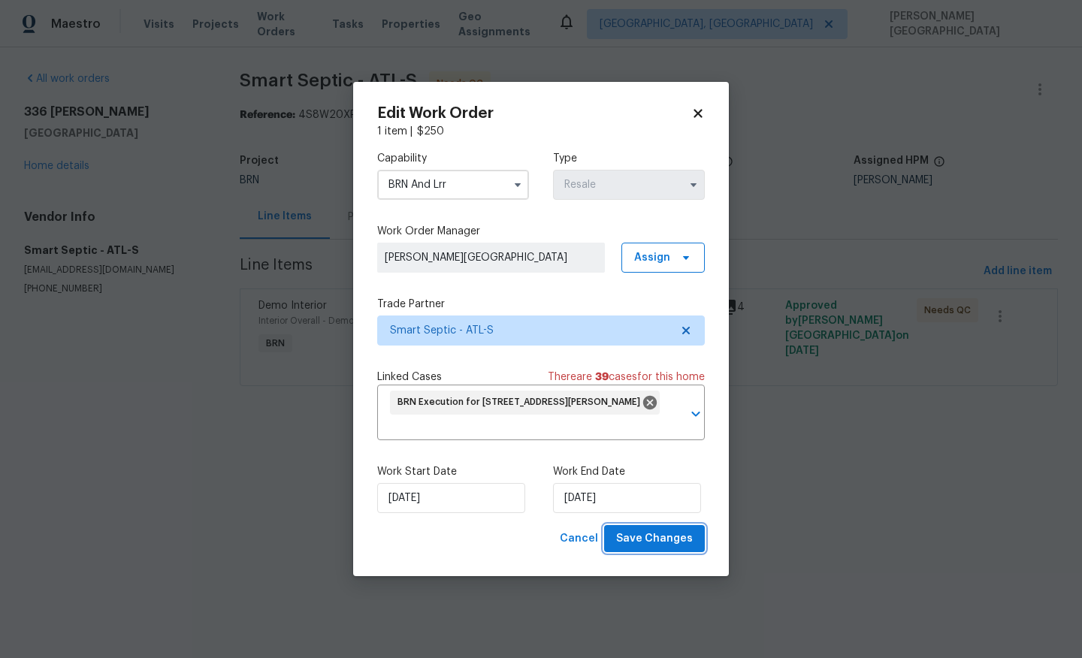
click at [651, 539] on span "Save Changes" at bounding box center [654, 539] width 77 height 19
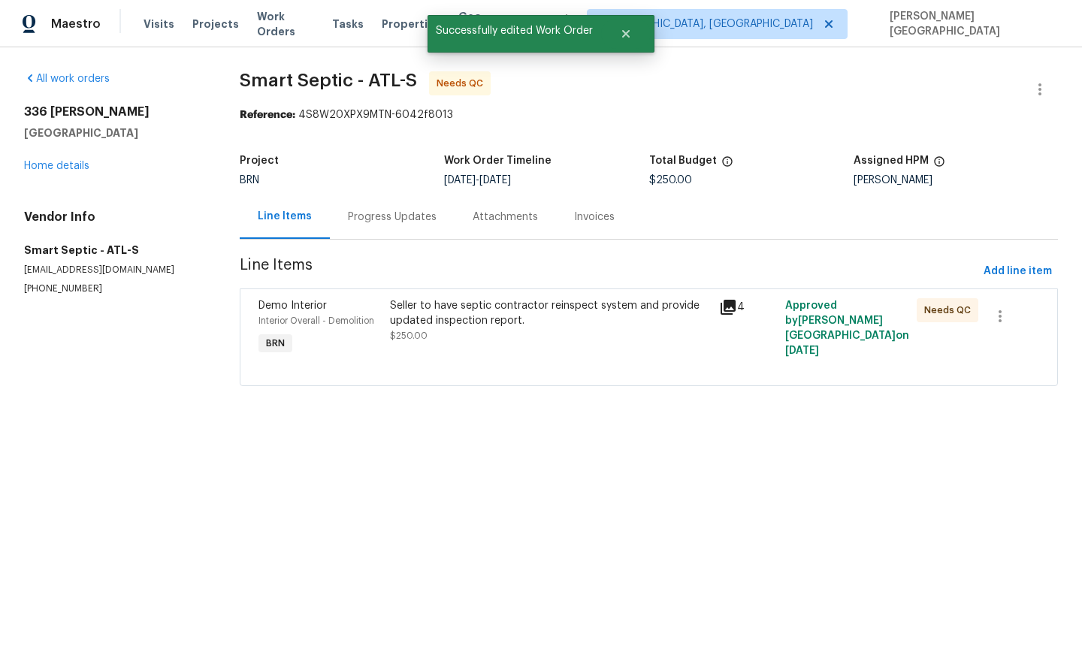
click at [506, 310] on div "Seller to have septic contractor reinspect system and provide updated inspectio…" at bounding box center [550, 313] width 320 height 30
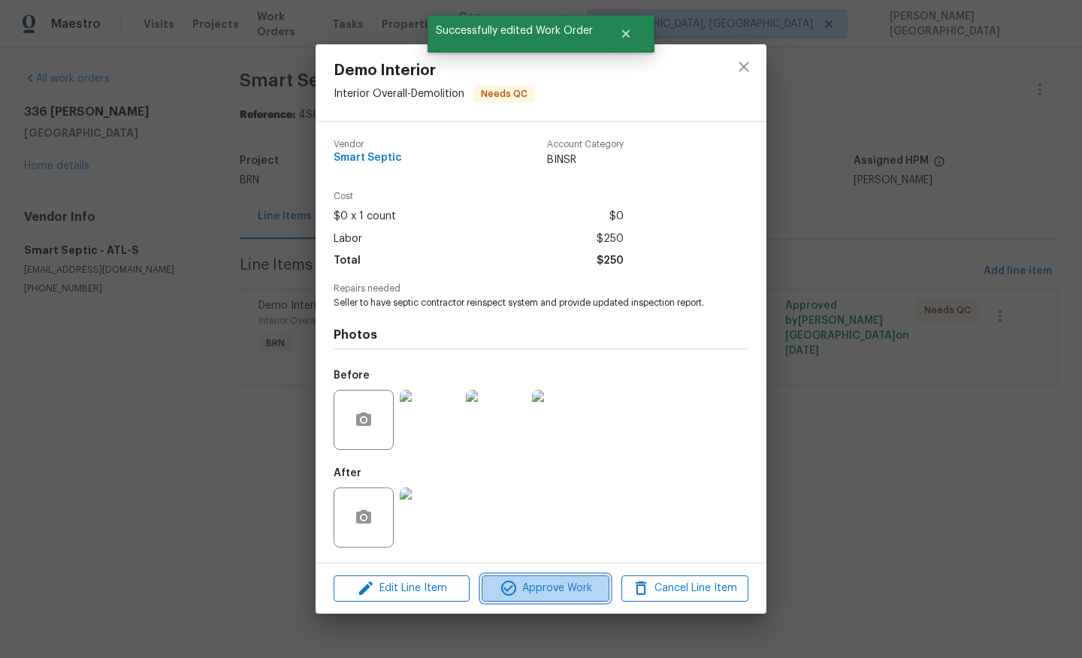
click at [543, 602] on button "Approve Work" at bounding box center [545, 589] width 127 height 26
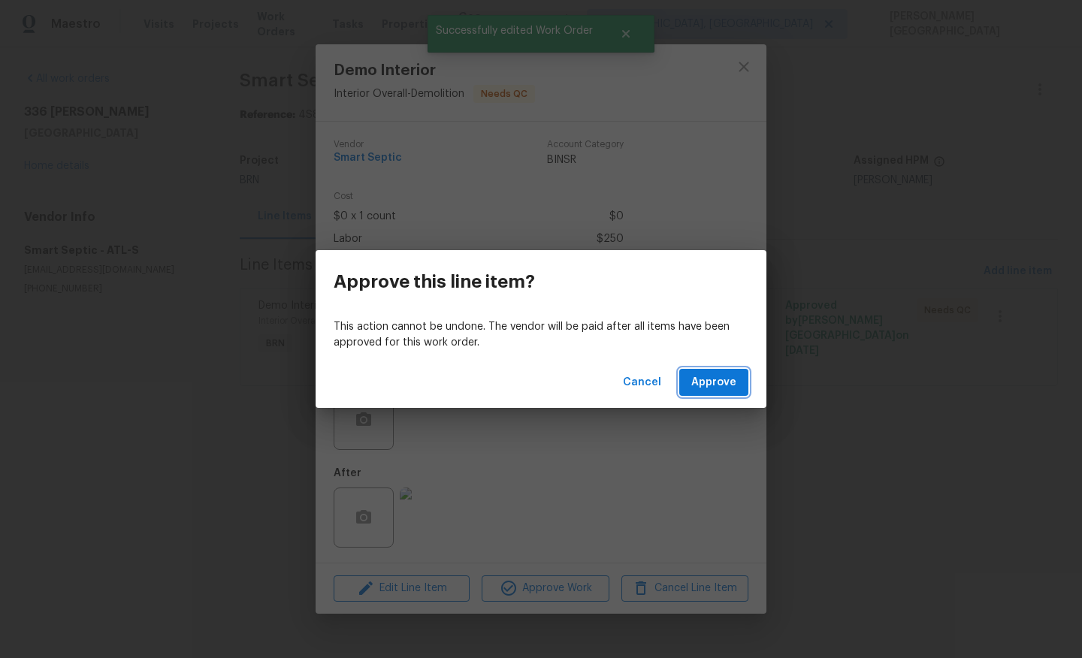
click at [715, 394] on button "Approve" at bounding box center [713, 383] width 69 height 28
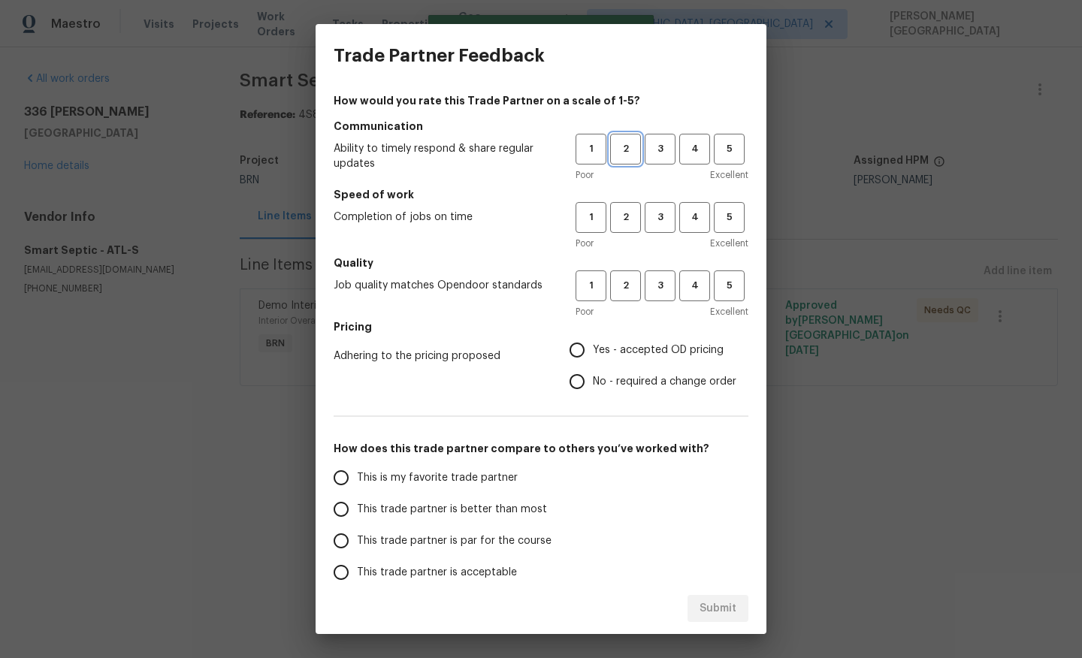
click at [639, 153] on button "2" at bounding box center [625, 149] width 31 height 31
click at [657, 150] on span "3" at bounding box center [660, 149] width 28 height 17
click at [657, 232] on button "3" at bounding box center [660, 217] width 31 height 31
click at [657, 304] on div "Poor Excellent" at bounding box center [662, 311] width 173 height 15
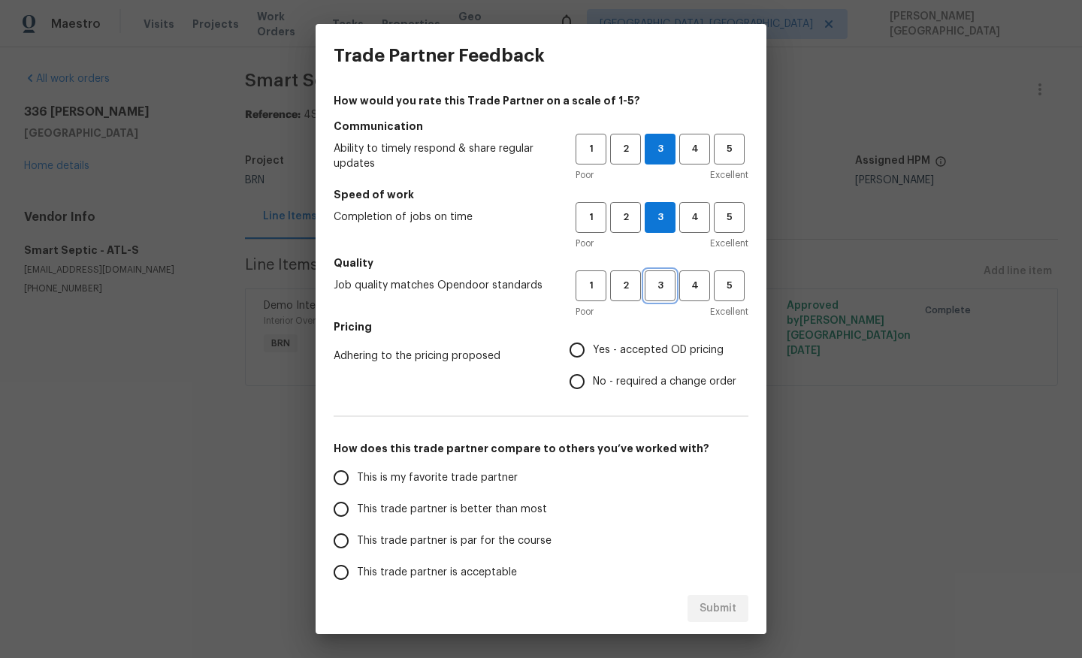
click at [659, 292] on span "3" at bounding box center [660, 285] width 28 height 17
click at [602, 376] on span "No - required a change order" at bounding box center [665, 382] width 144 height 16
click at [593, 376] on input "No - required a change order" at bounding box center [577, 382] width 32 height 32
radio input "true"
click at [631, 344] on span "Yes - accepted OD pricing" at bounding box center [658, 351] width 131 height 16
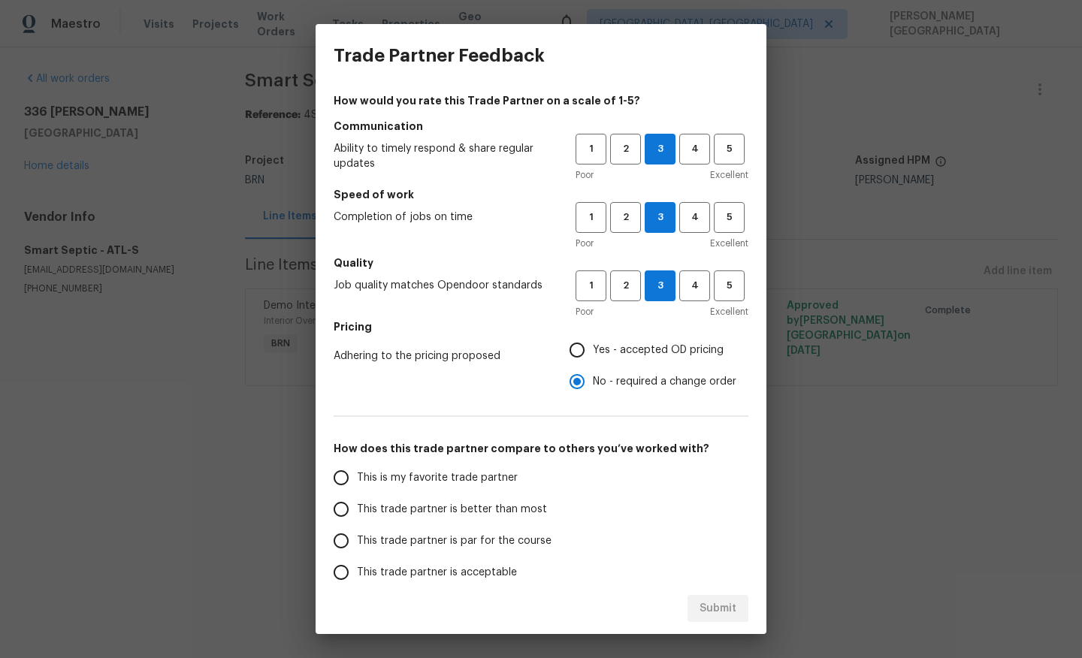
click at [593, 344] on input "Yes - accepted OD pricing" at bounding box center [577, 350] width 32 height 32
radio input "true"
click at [489, 502] on span "This trade partner is better than most" at bounding box center [452, 510] width 190 height 16
click at [357, 502] on input "This trade partner is better than most" at bounding box center [341, 510] width 32 height 32
click at [695, 604] on button "Submit" at bounding box center [718, 609] width 61 height 28
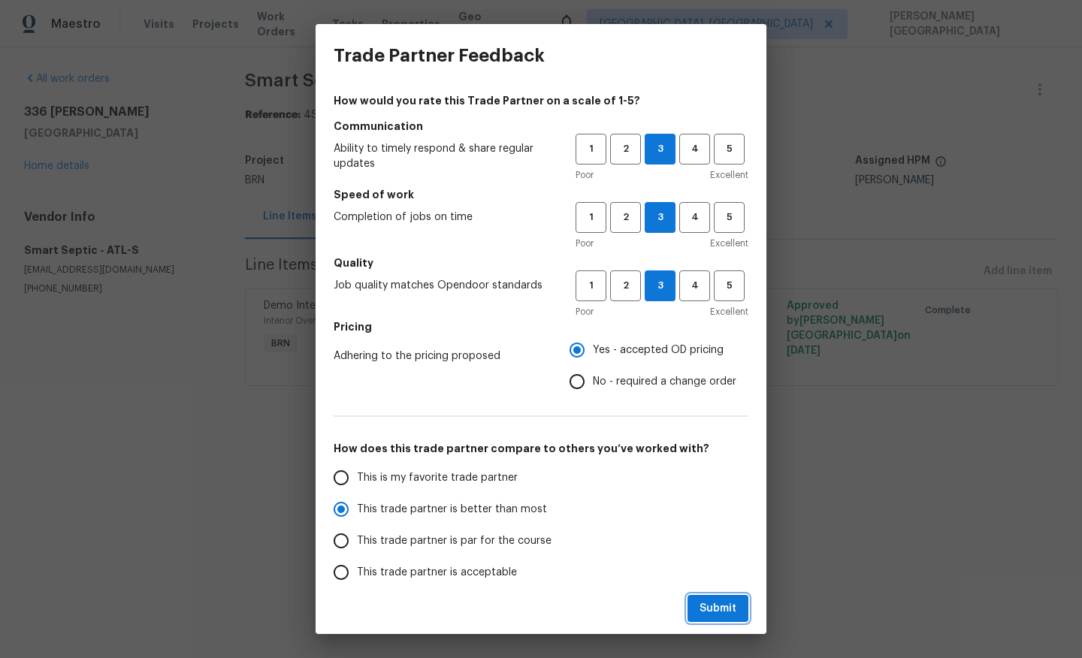
radio input "true"
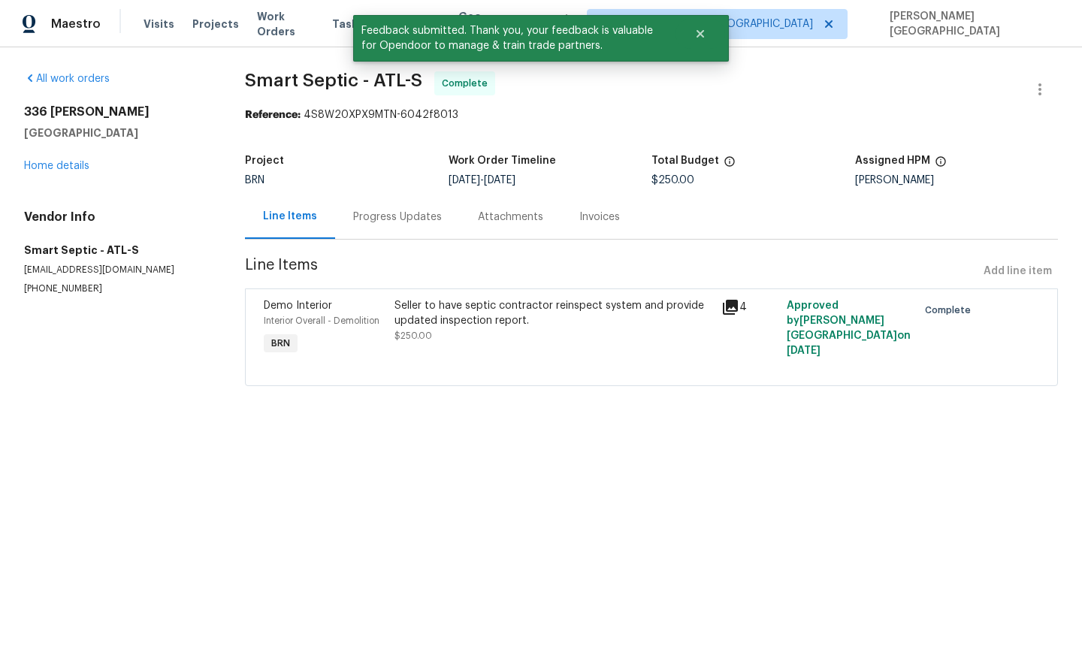
click at [385, 225] on div "Progress Updates" at bounding box center [397, 217] width 125 height 44
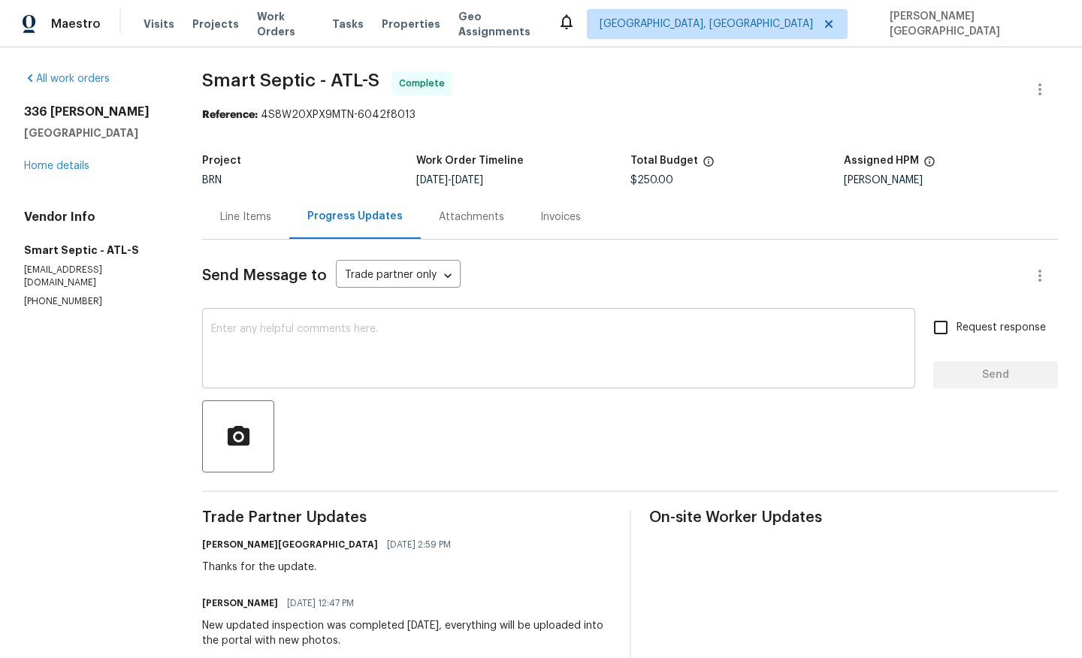
click at [733, 337] on textarea at bounding box center [558, 350] width 695 height 53
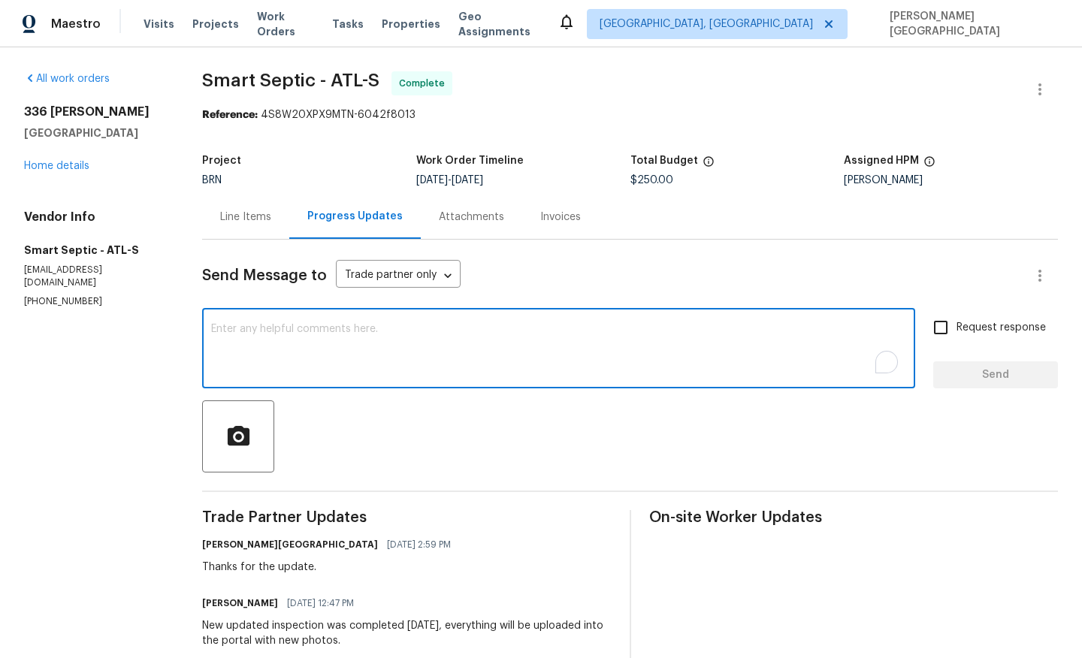
paste textarea "WO is approved, Please upload the detailed paid invoice under invoice section. …"
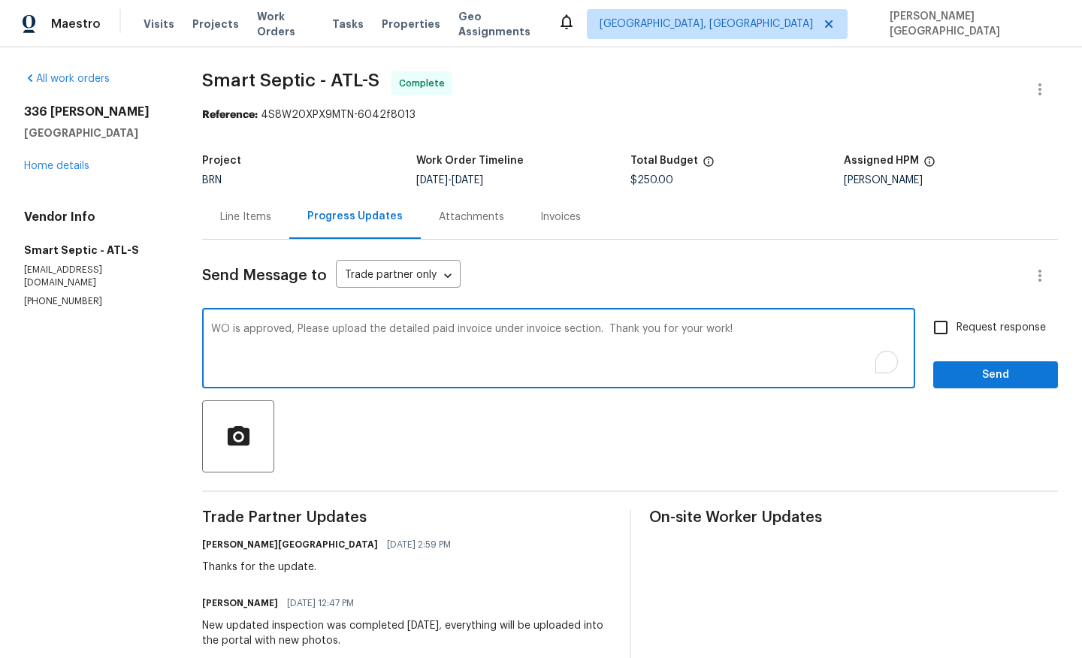
type textarea "WO is approved, Please upload the detailed paid invoice under invoice section. …"
click at [958, 335] on span "Request response" at bounding box center [1001, 328] width 89 height 16
click at [957, 335] on input "Request response" at bounding box center [941, 328] width 32 height 32
checkbox input "true"
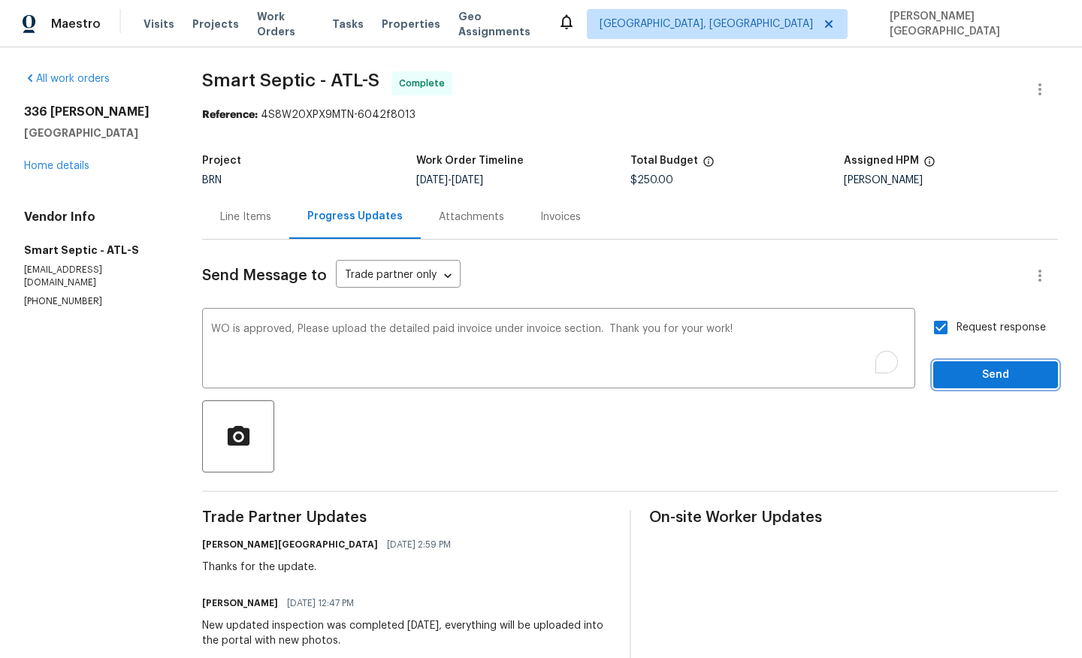
click at [963, 370] on span "Send" at bounding box center [995, 375] width 101 height 19
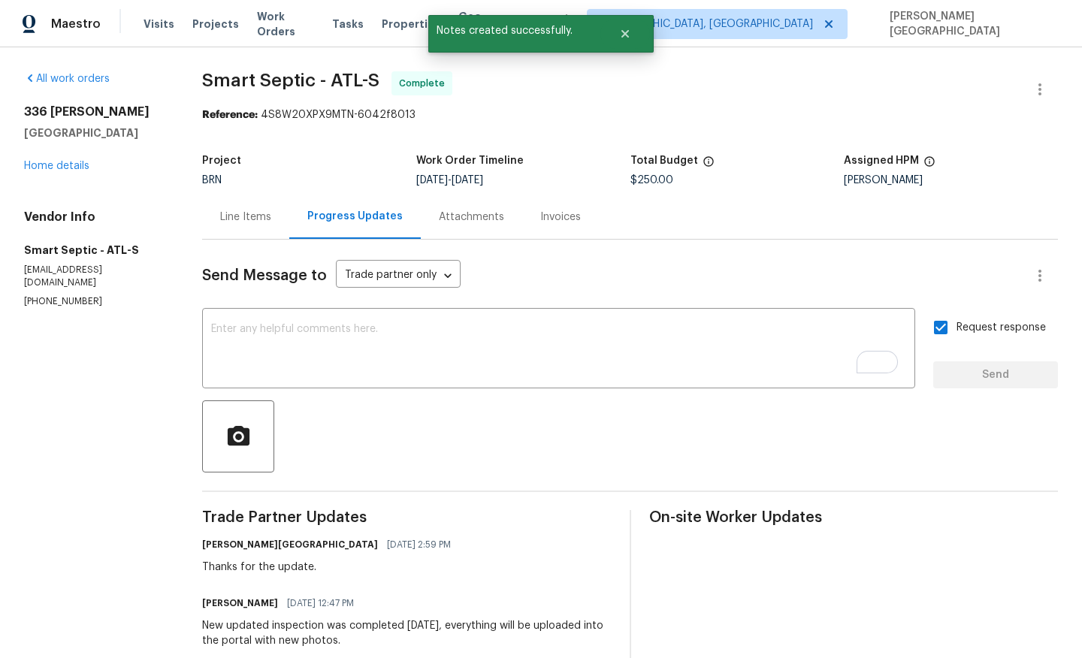
click at [232, 79] on span "Smart Septic - ATL-S" at bounding box center [290, 80] width 177 height 18
click at [294, 79] on span "Smart Septic - ATL-S" at bounding box center [290, 80] width 177 height 18
copy span "Smart Septic"
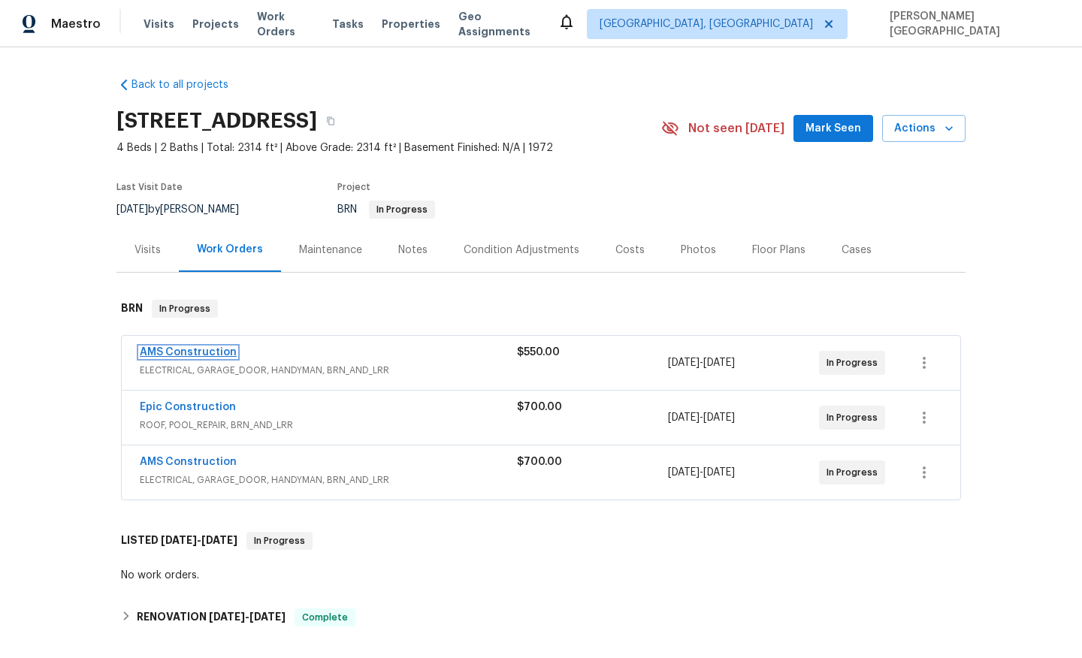
click at [215, 347] on link "AMS Construction" at bounding box center [188, 352] width 97 height 11
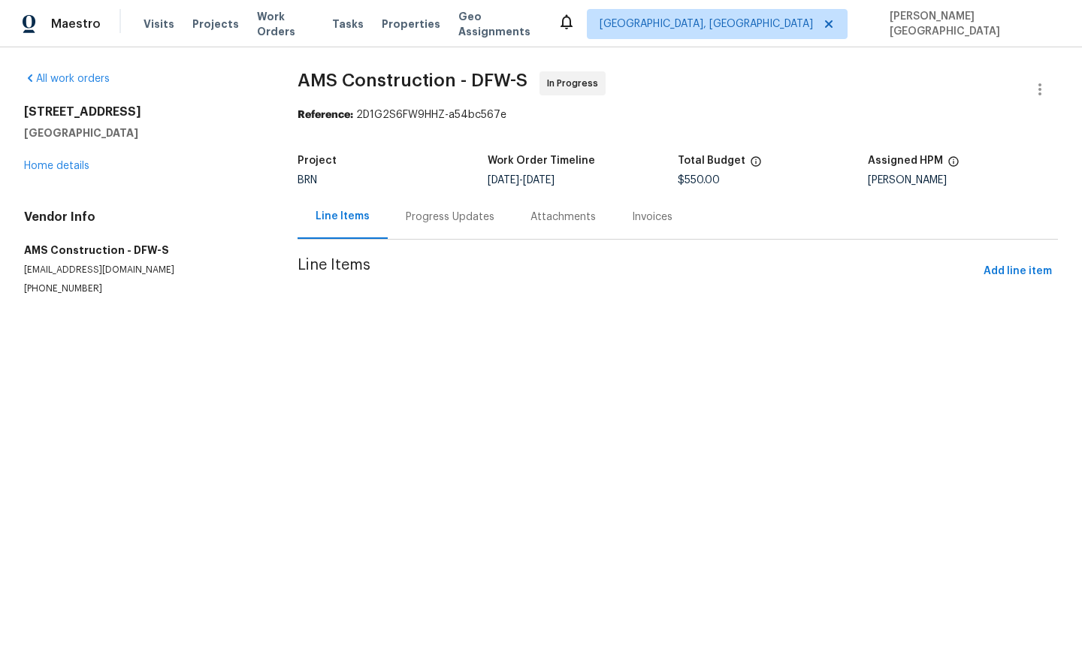
click at [428, 222] on div "Progress Updates" at bounding box center [450, 217] width 89 height 15
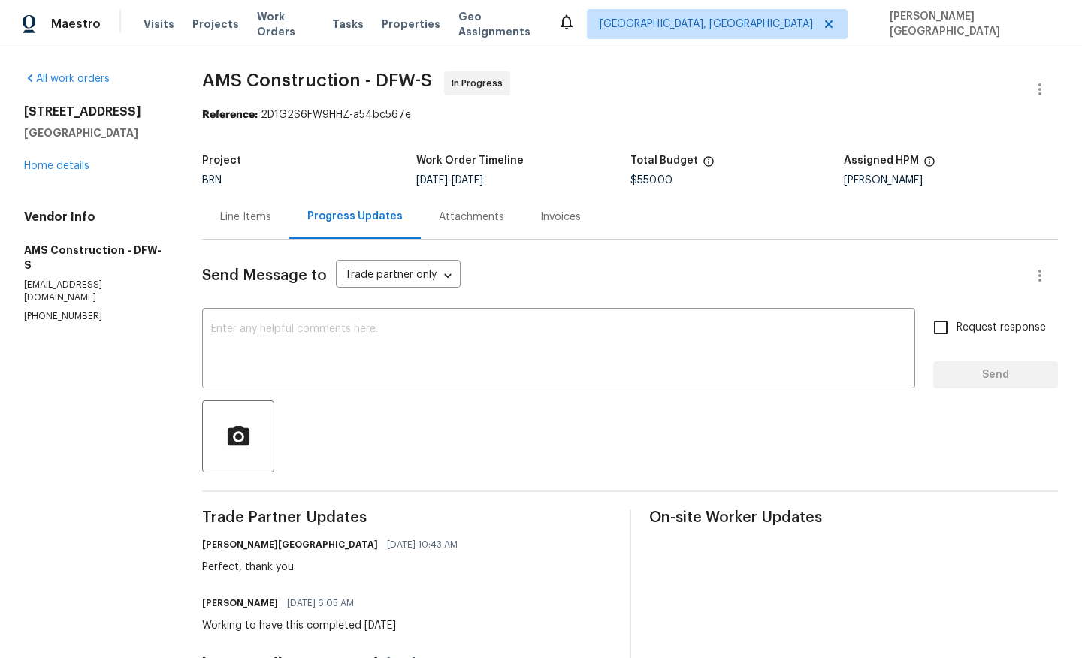
click at [245, 203] on div "Line Items" at bounding box center [245, 217] width 87 height 44
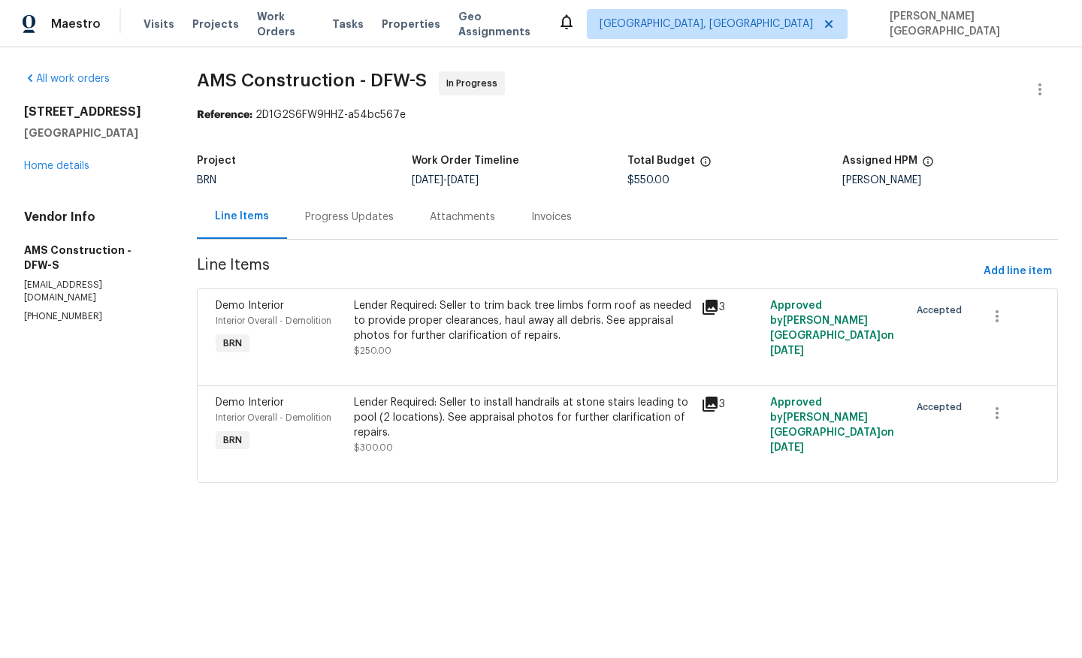
click at [207, 74] on span "AMS Construction - DFW-S" at bounding box center [312, 80] width 230 height 18
click at [312, 78] on span "AMS Construction - DFW-S" at bounding box center [312, 80] width 230 height 18
copy span "AMS Construction"
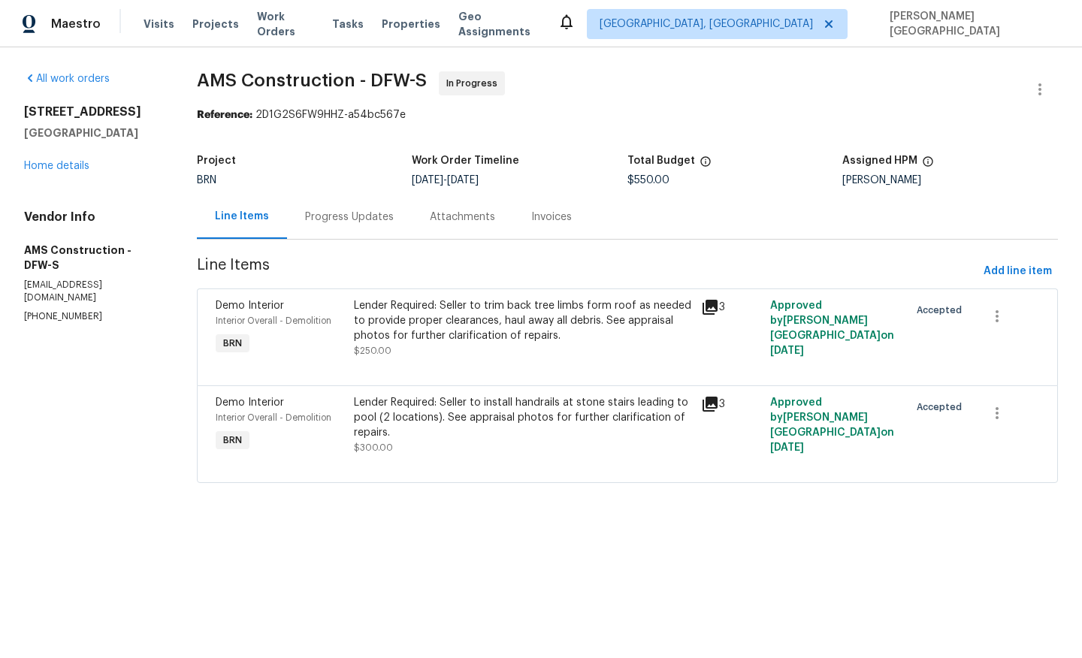
click at [365, 215] on div "Progress Updates" at bounding box center [349, 217] width 89 height 15
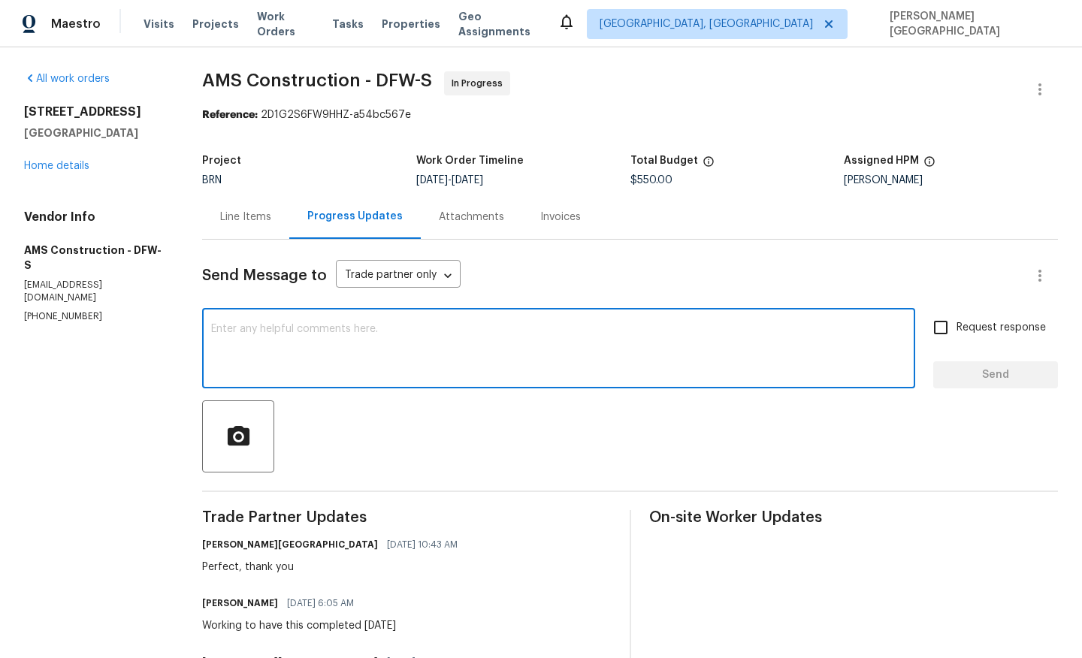
click at [286, 337] on textarea at bounding box center [558, 350] width 695 height 53
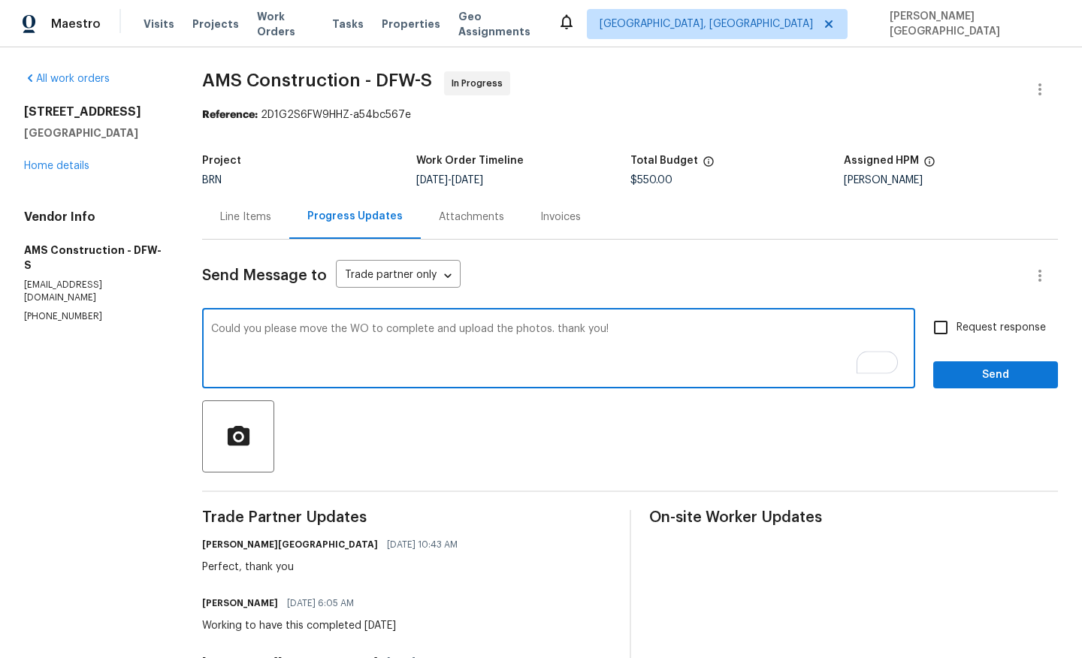
click at [558, 330] on textarea "Could you please move the WO to complete and upload the photos. thank you!" at bounding box center [558, 350] width 695 height 53
type textarea "Could you please move the WO to complete and upload the photos. Thank you!"
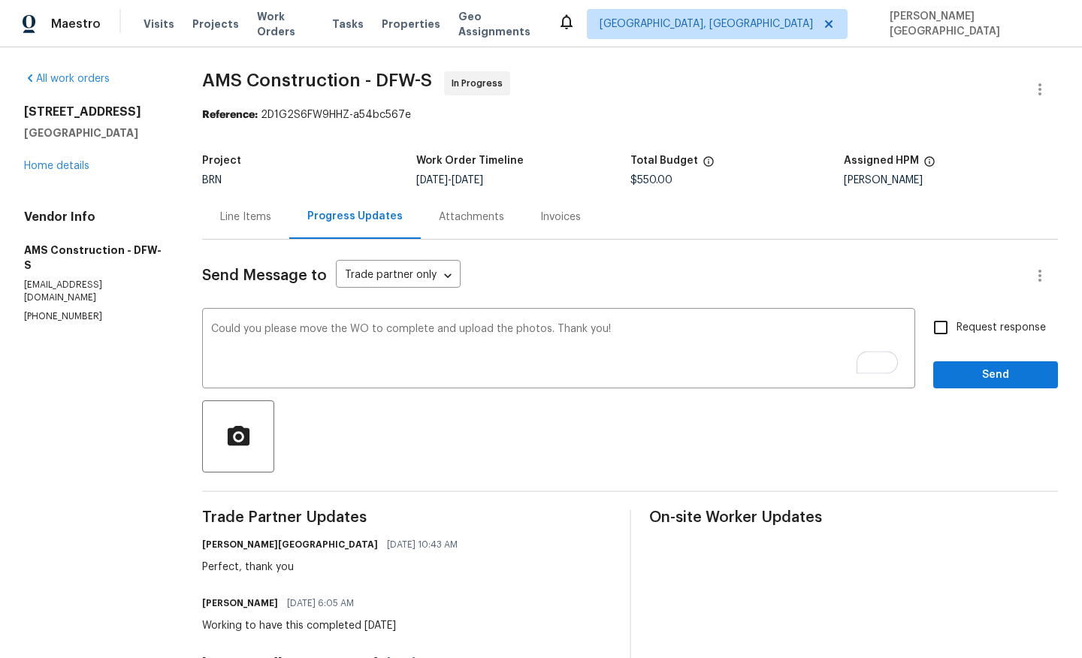
click at [958, 327] on span "Request response" at bounding box center [1001, 328] width 89 height 16
click at [957, 327] on input "Request response" at bounding box center [941, 328] width 32 height 32
checkbox input "true"
click at [958, 388] on button "Send" at bounding box center [995, 375] width 125 height 28
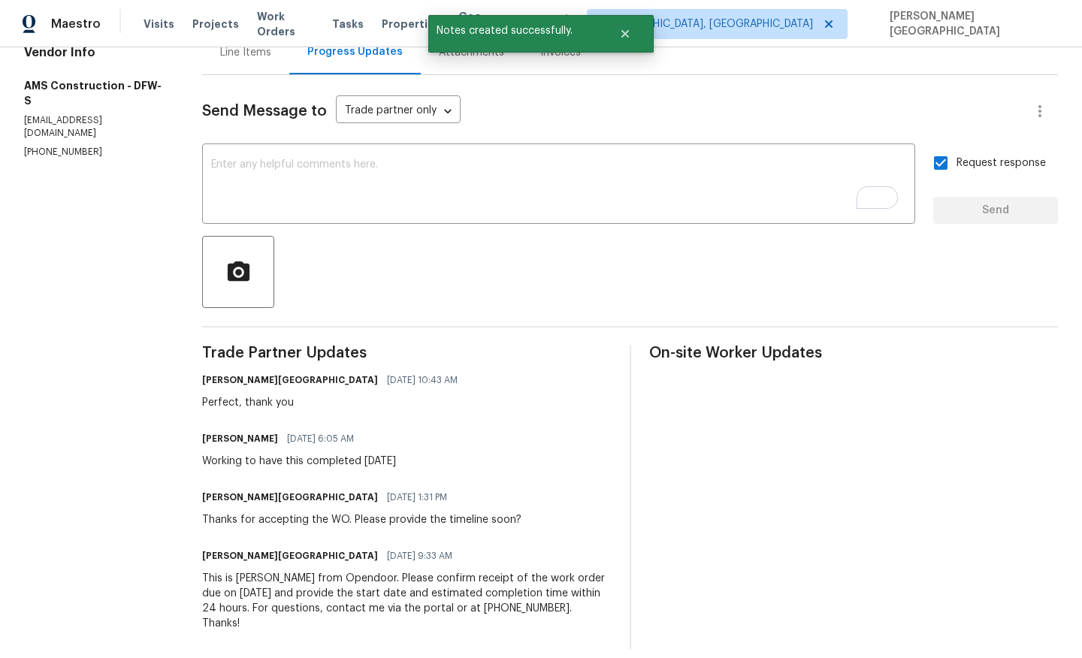
scroll to position [10, 0]
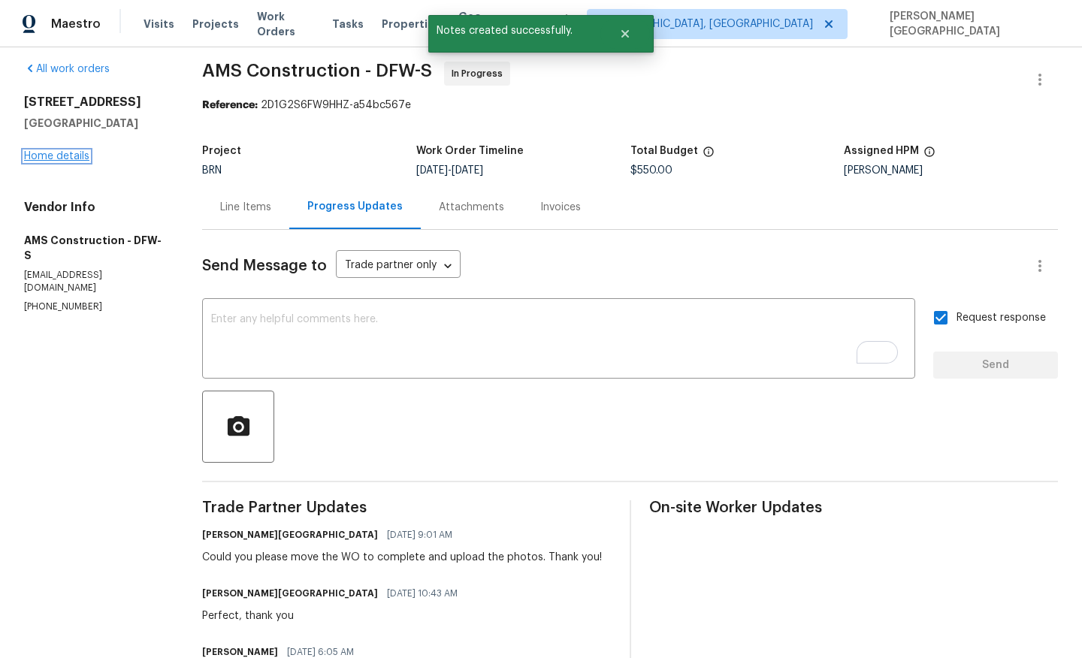
click at [71, 151] on link "Home details" at bounding box center [56, 156] width 65 height 11
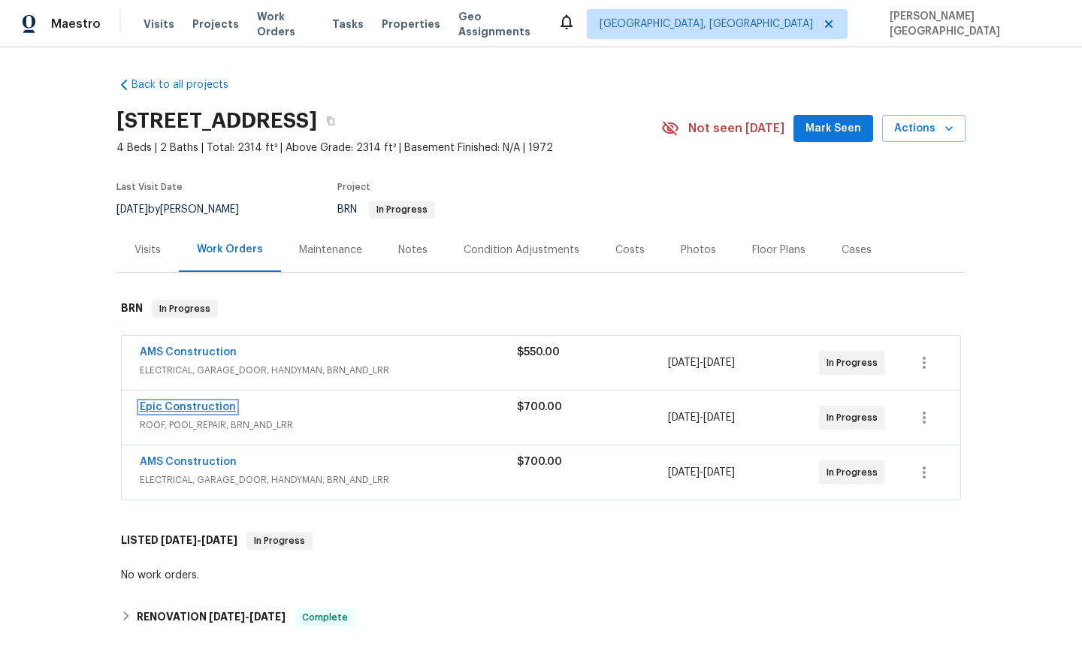
click at [218, 410] on link "Epic Construction" at bounding box center [188, 407] width 96 height 11
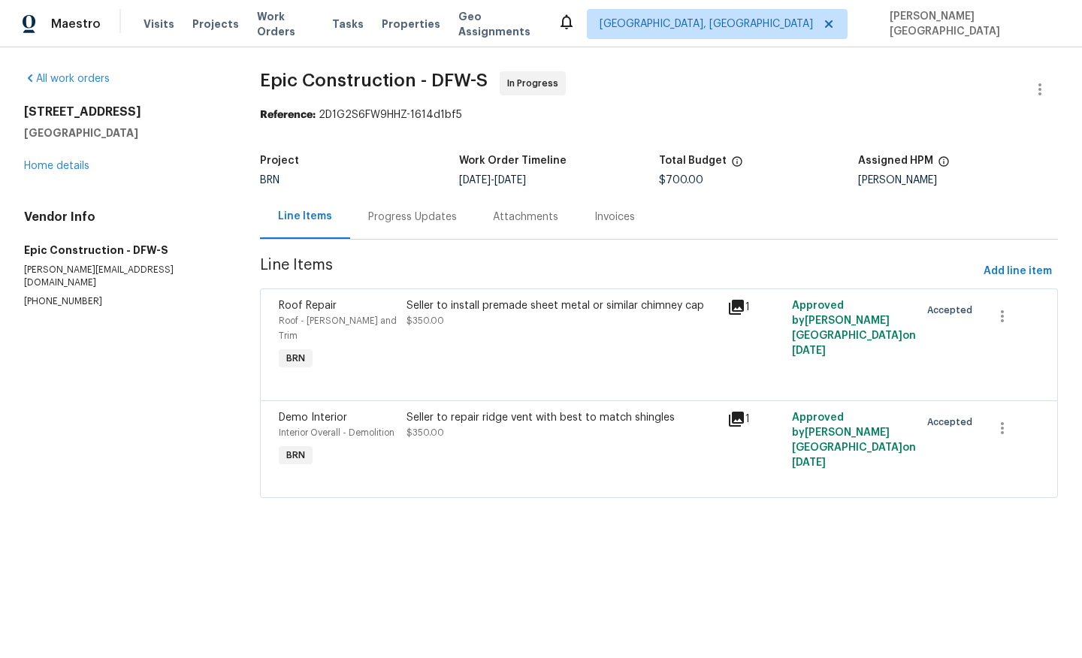
click at [425, 210] on div "Progress Updates" at bounding box center [412, 217] width 89 height 15
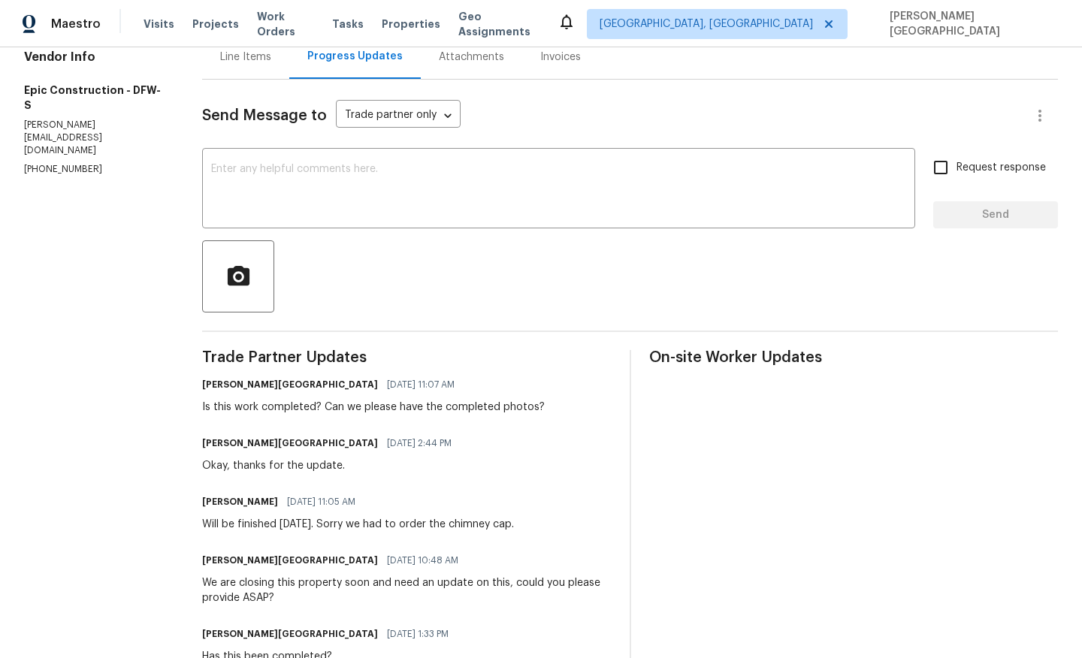
scroll to position [80, 0]
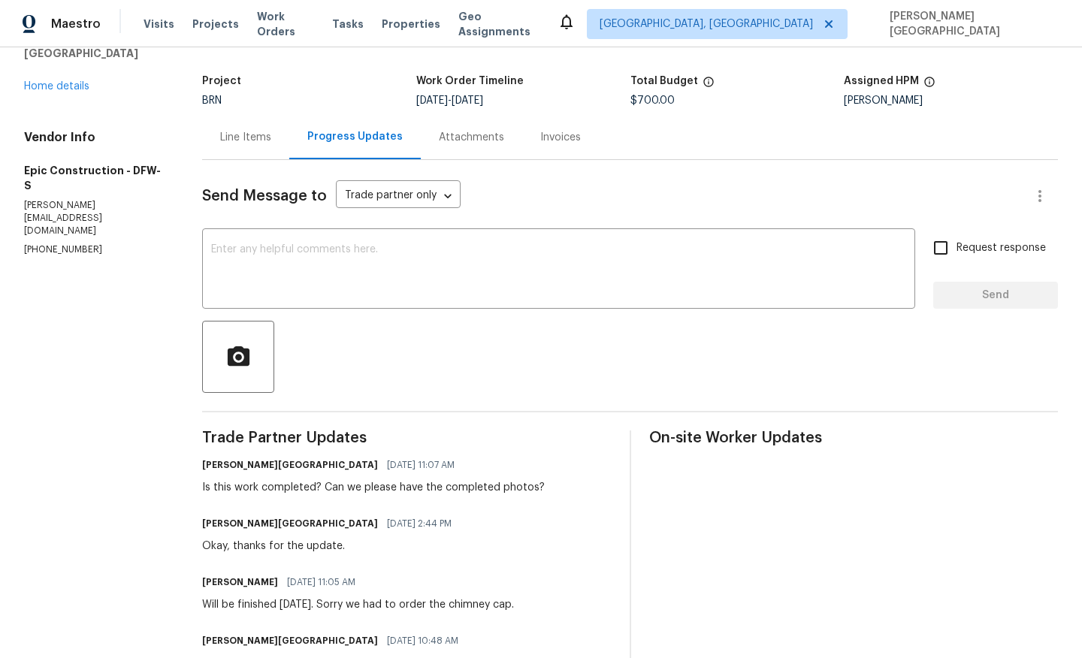
click at [328, 322] on div at bounding box center [630, 357] width 856 height 72
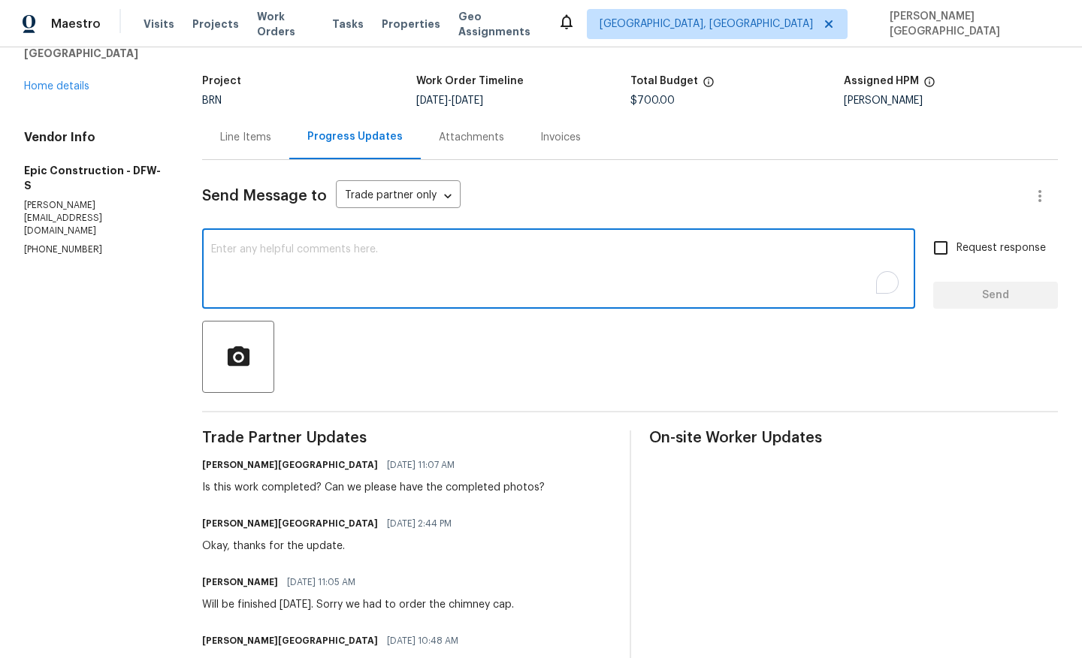
click at [328, 283] on textarea "To enrich screen reader interactions, please activate Accessibility in Grammarl…" at bounding box center [558, 270] width 695 height 53
paste textarea "Could you please move the WO to complete and upload the photos. Thank you!"
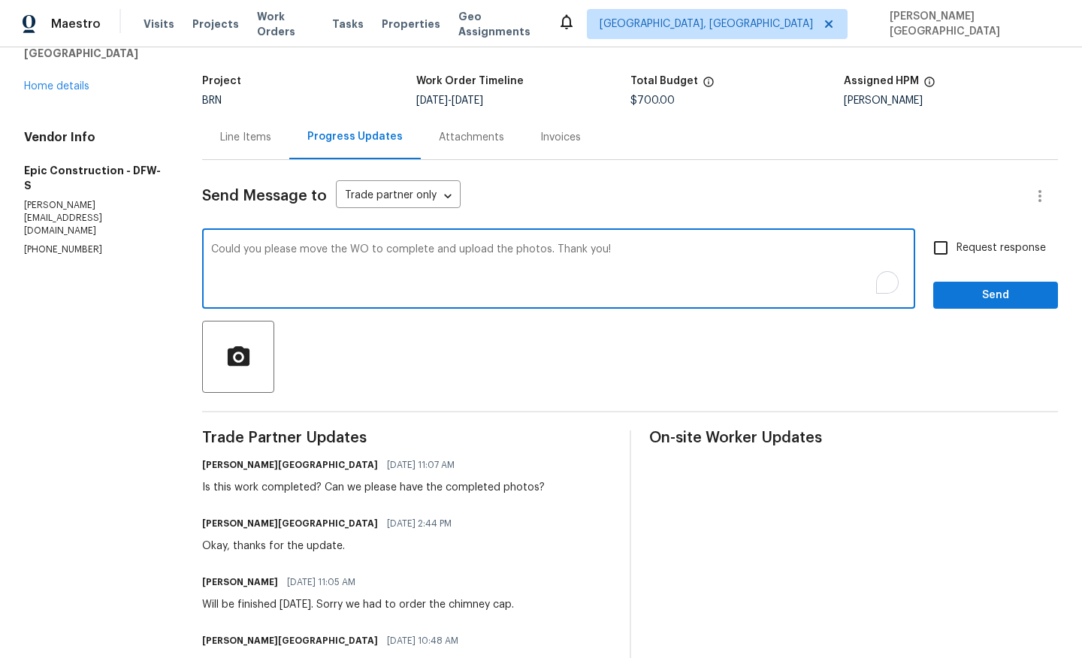
type textarea "Could you please move the WO to complete and upload the photos. Thank you!"
click at [953, 248] on input "Request response" at bounding box center [941, 248] width 32 height 32
checkbox input "true"
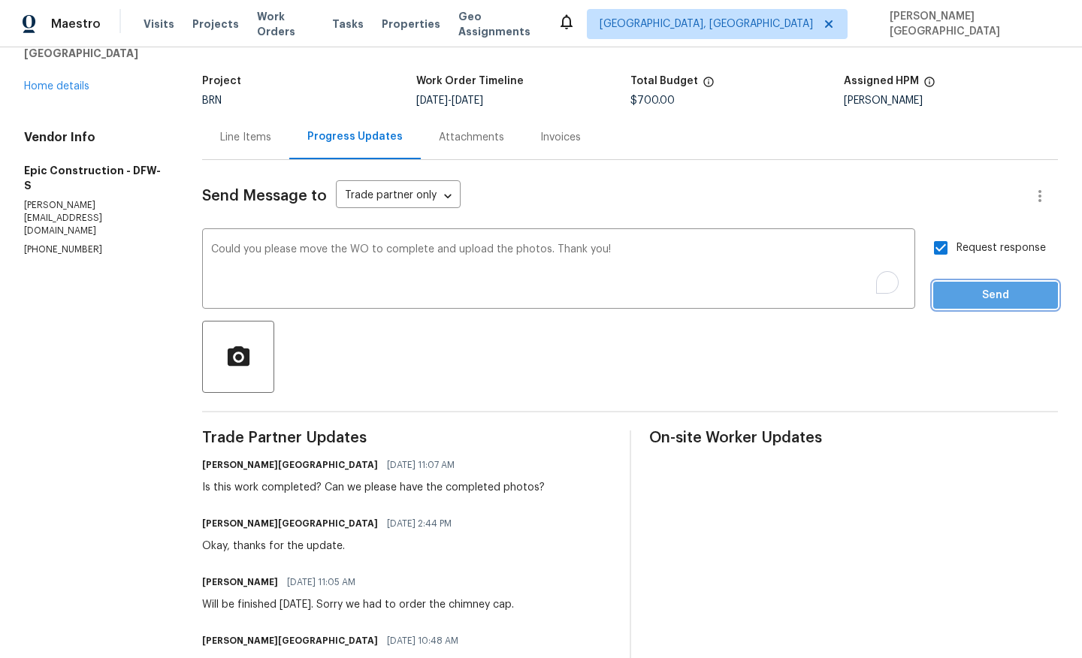
click at [961, 304] on span "Send" at bounding box center [995, 295] width 101 height 19
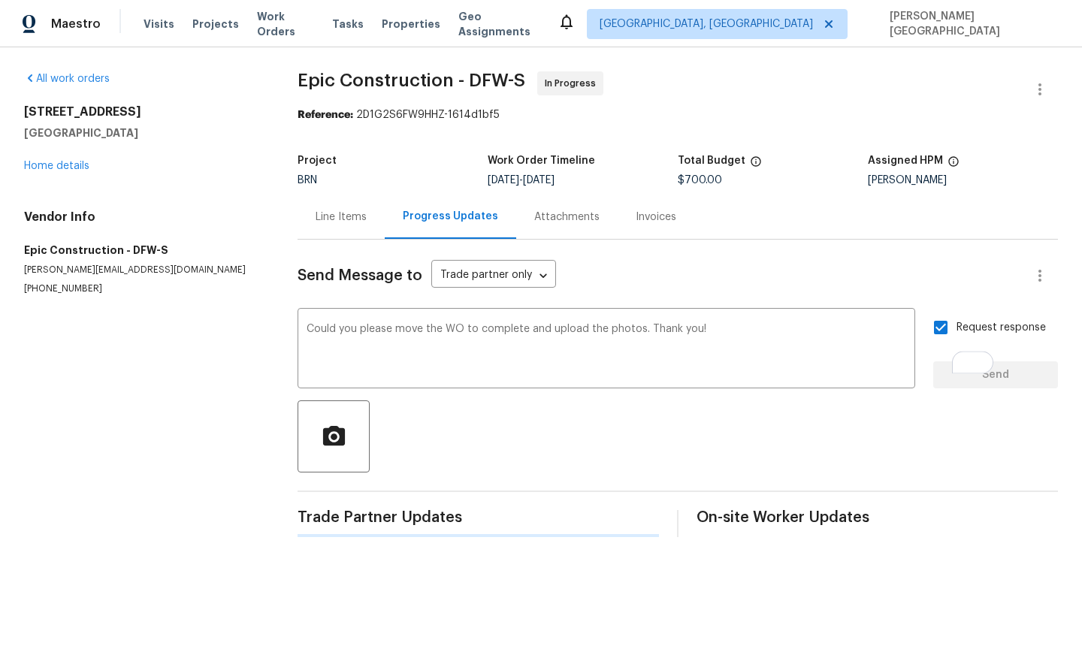
scroll to position [0, 0]
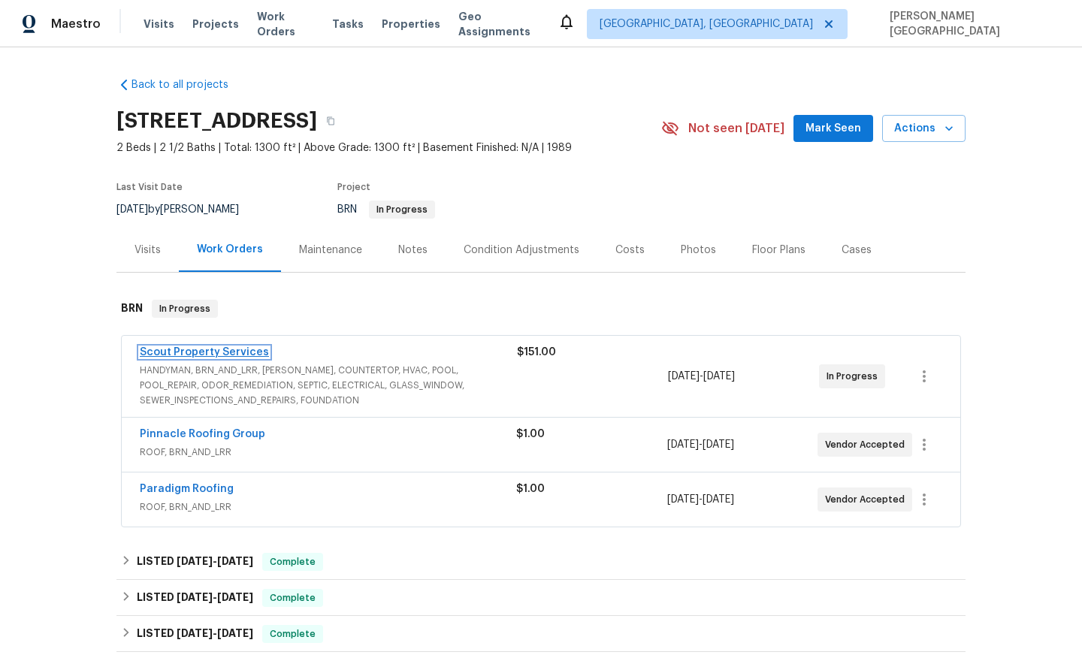
click at [241, 355] on link "Scout Property Services" at bounding box center [204, 352] width 129 height 11
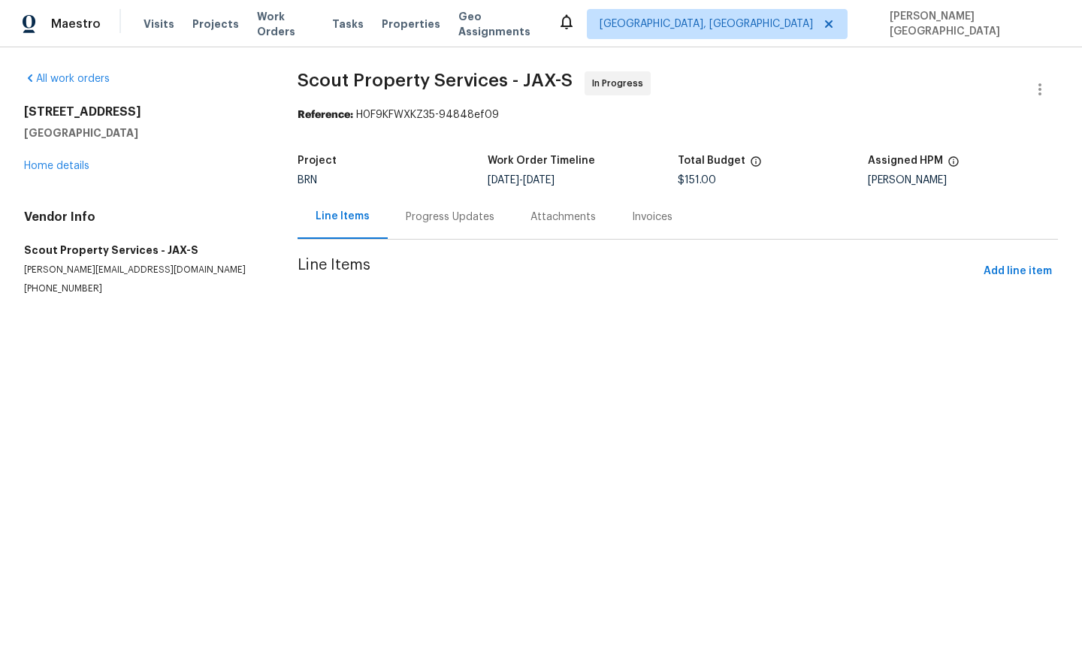
click at [424, 227] on div "Progress Updates" at bounding box center [450, 217] width 125 height 44
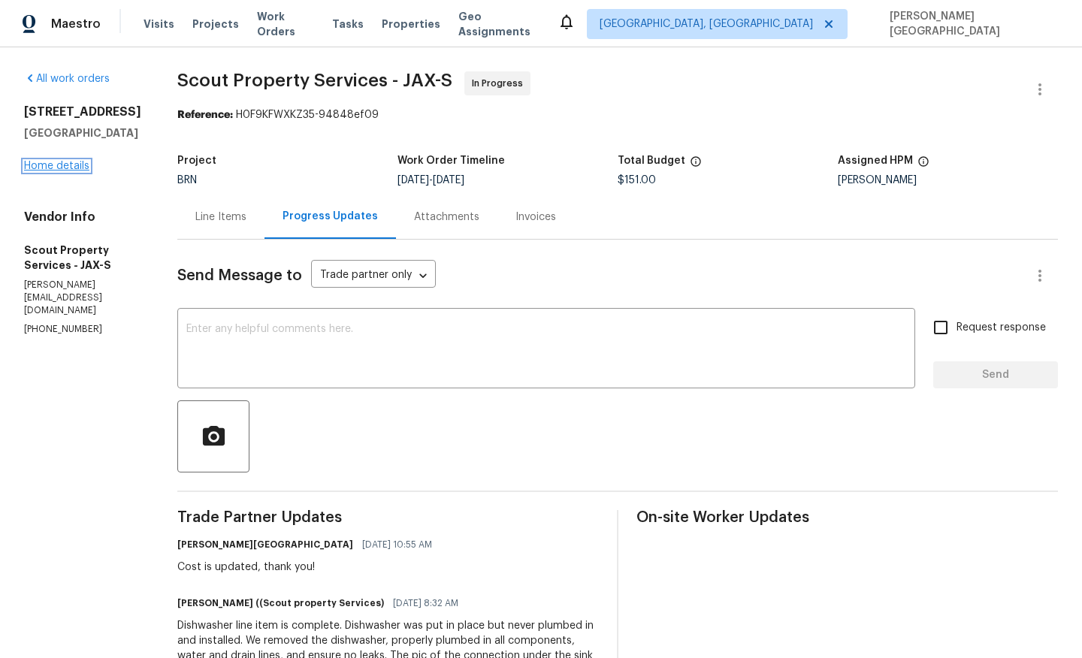
click at [44, 171] on link "Home details" at bounding box center [56, 166] width 65 height 11
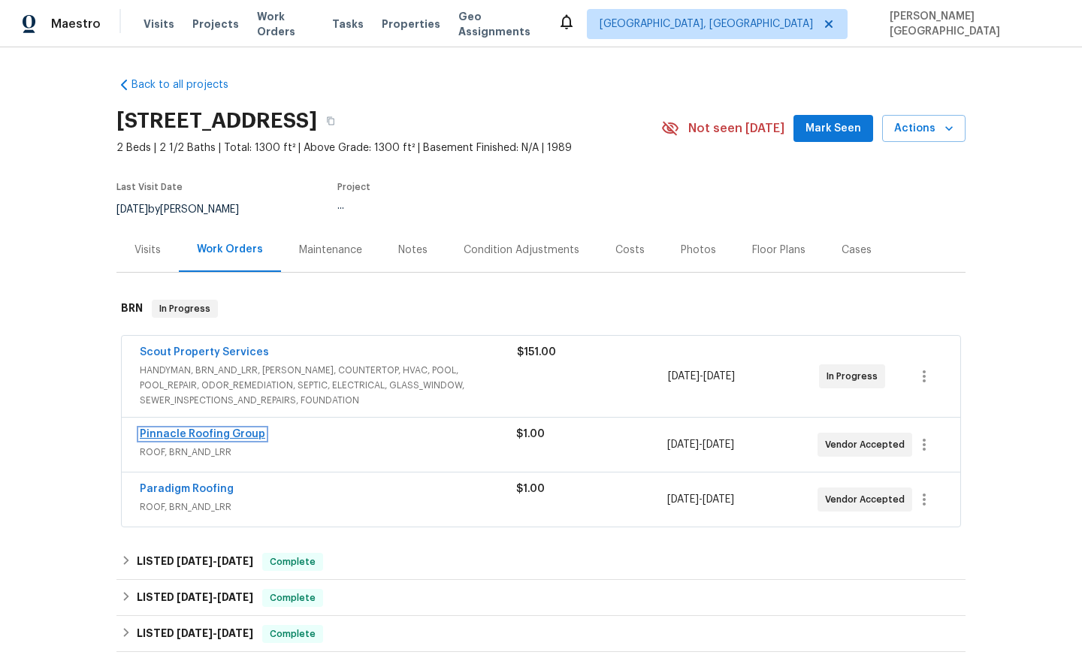
click at [234, 434] on link "Pinnacle Roofing Group" at bounding box center [202, 434] width 125 height 11
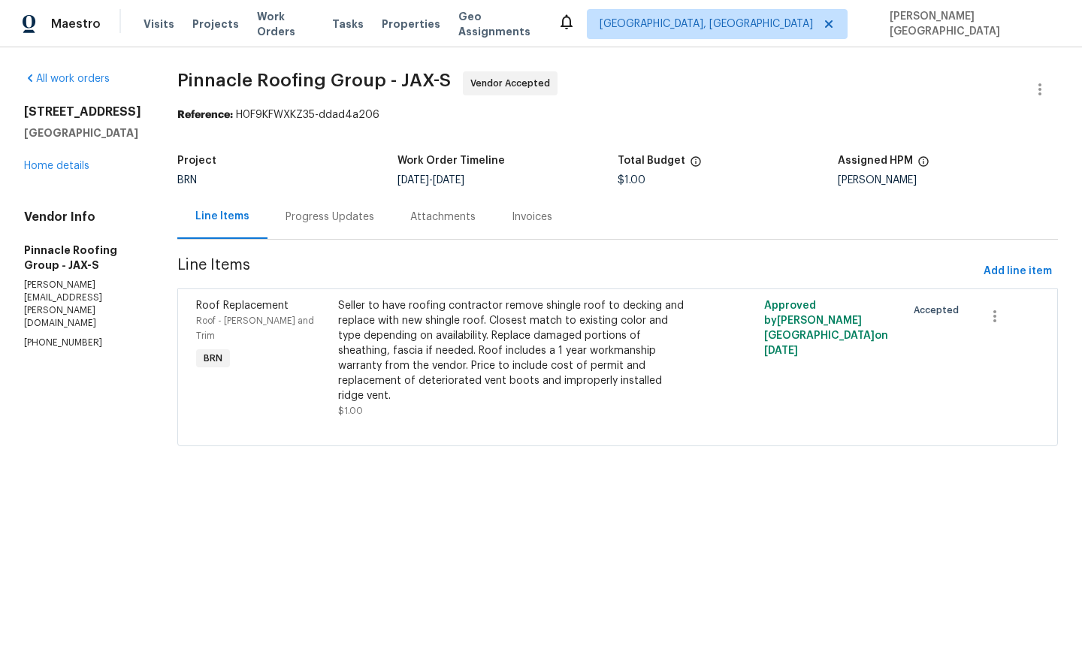
click at [370, 219] on div "Progress Updates" at bounding box center [330, 217] width 89 height 15
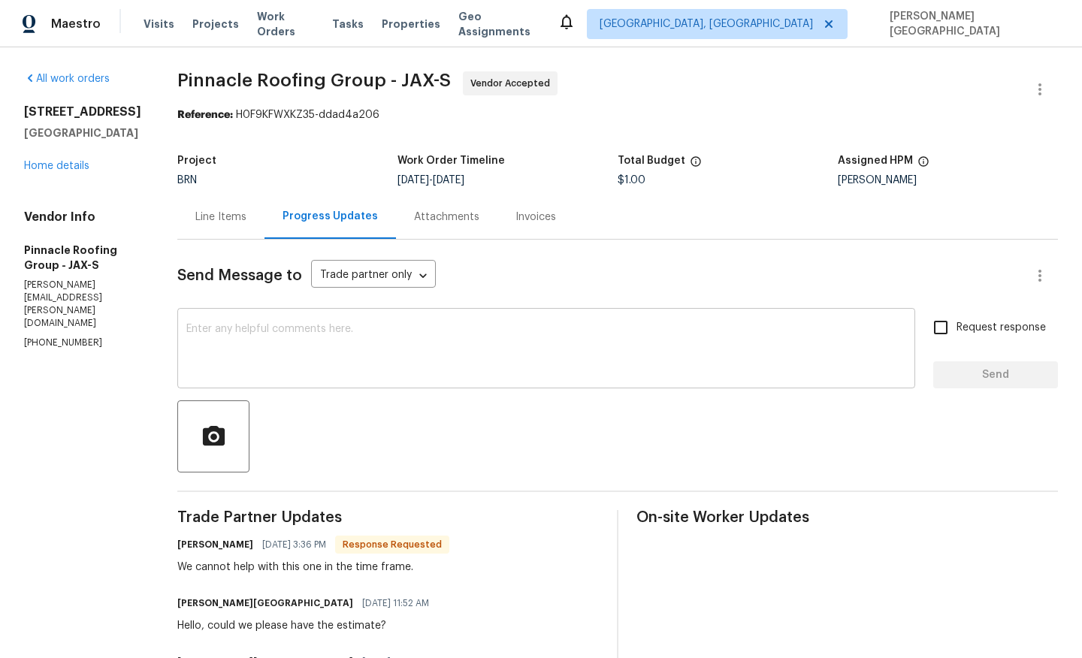
click at [319, 386] on div "x ​" at bounding box center [546, 350] width 738 height 77
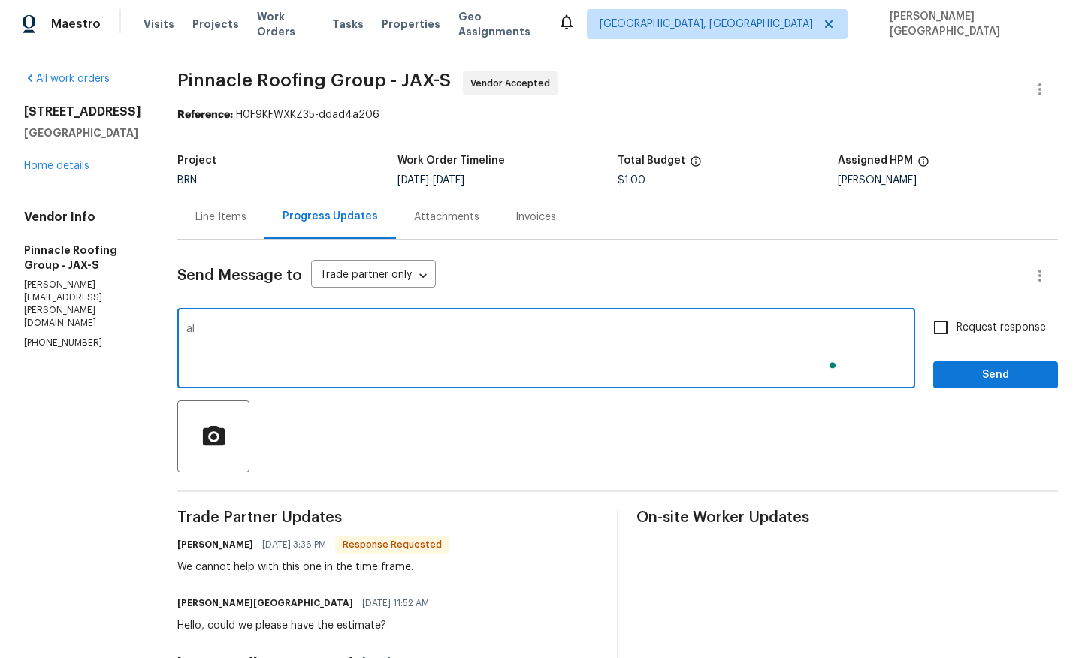
type textarea "a"
type textarea "Alright, thank you!"
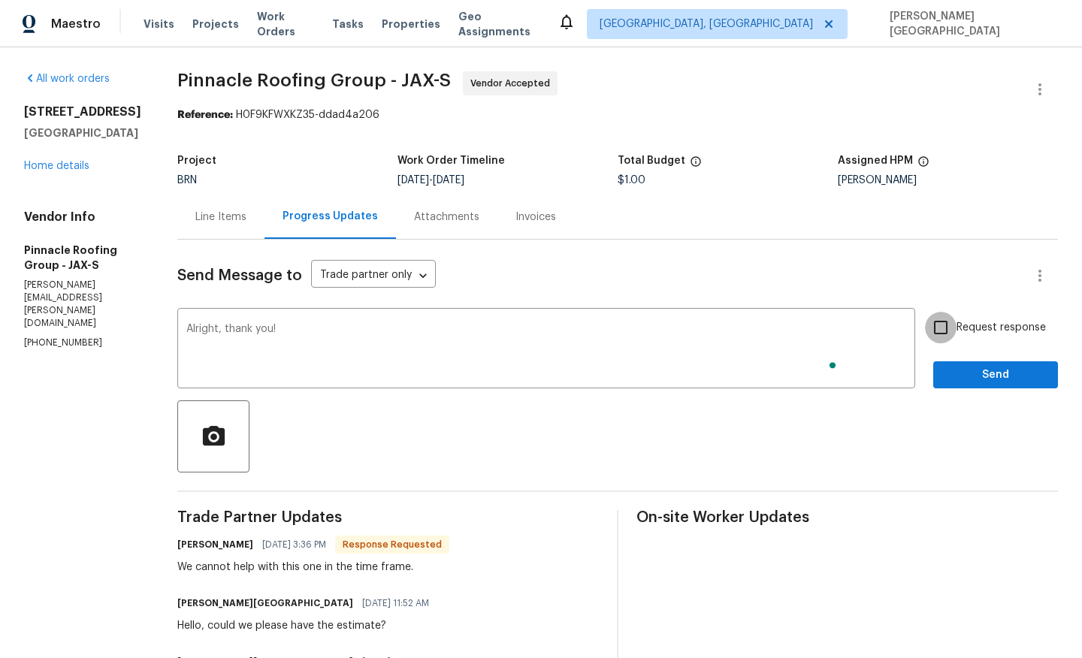
click at [932, 326] on input "Request response" at bounding box center [941, 328] width 32 height 32
checkbox input "true"
click at [963, 364] on button "Send" at bounding box center [995, 375] width 125 height 28
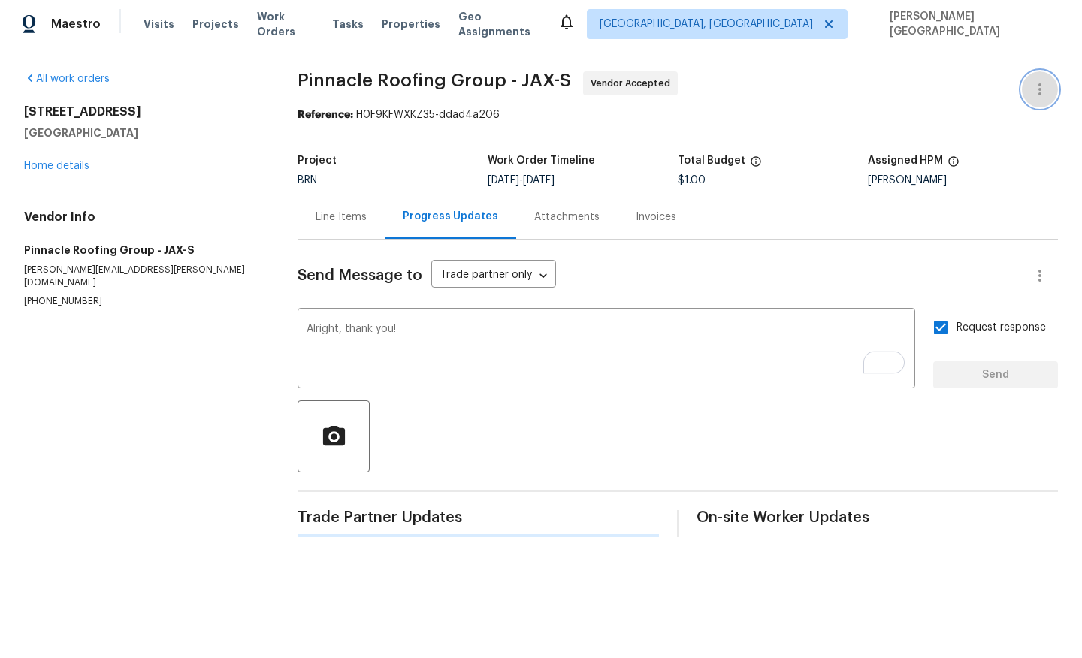
click at [1036, 90] on icon "button" at bounding box center [1040, 89] width 18 height 18
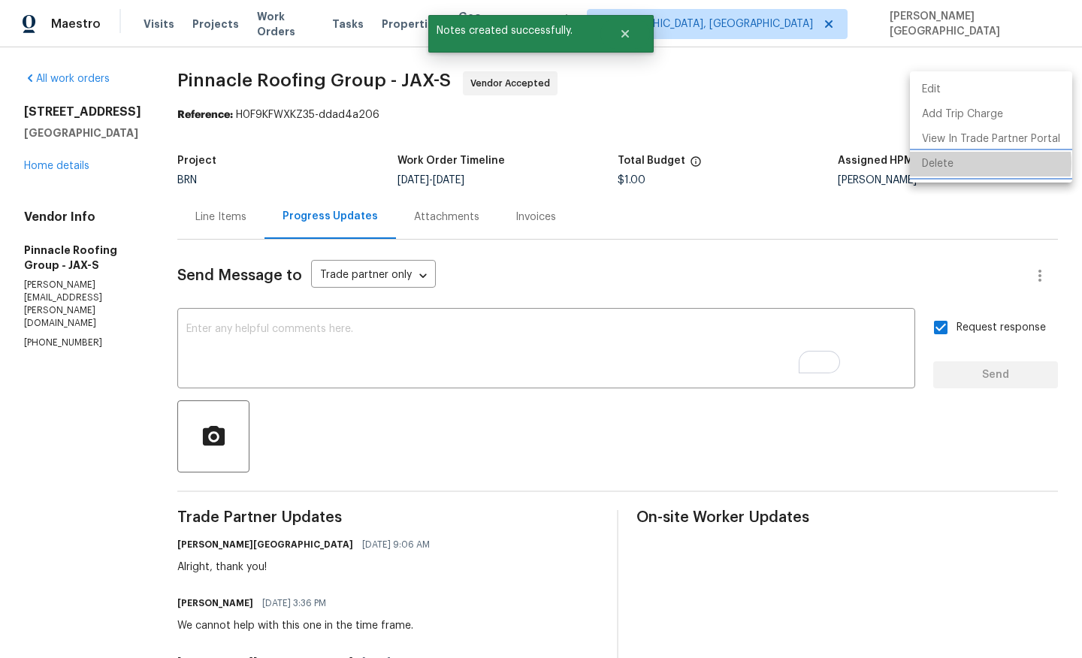
click at [969, 163] on li "Delete" at bounding box center [991, 164] width 162 height 25
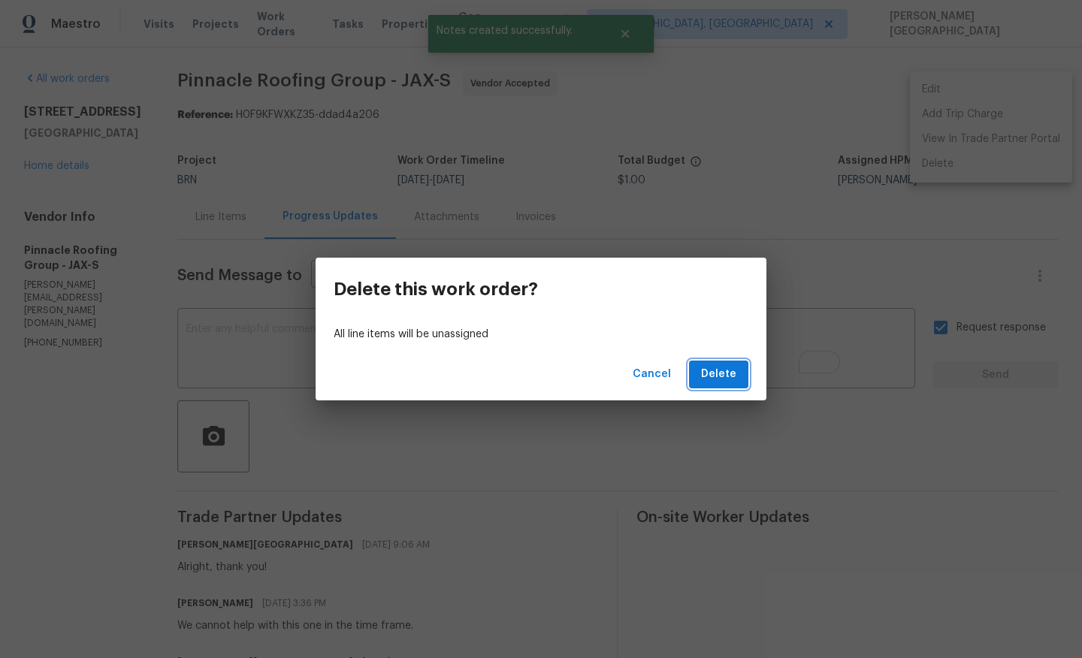
click at [705, 379] on span "Delete" at bounding box center [718, 374] width 35 height 19
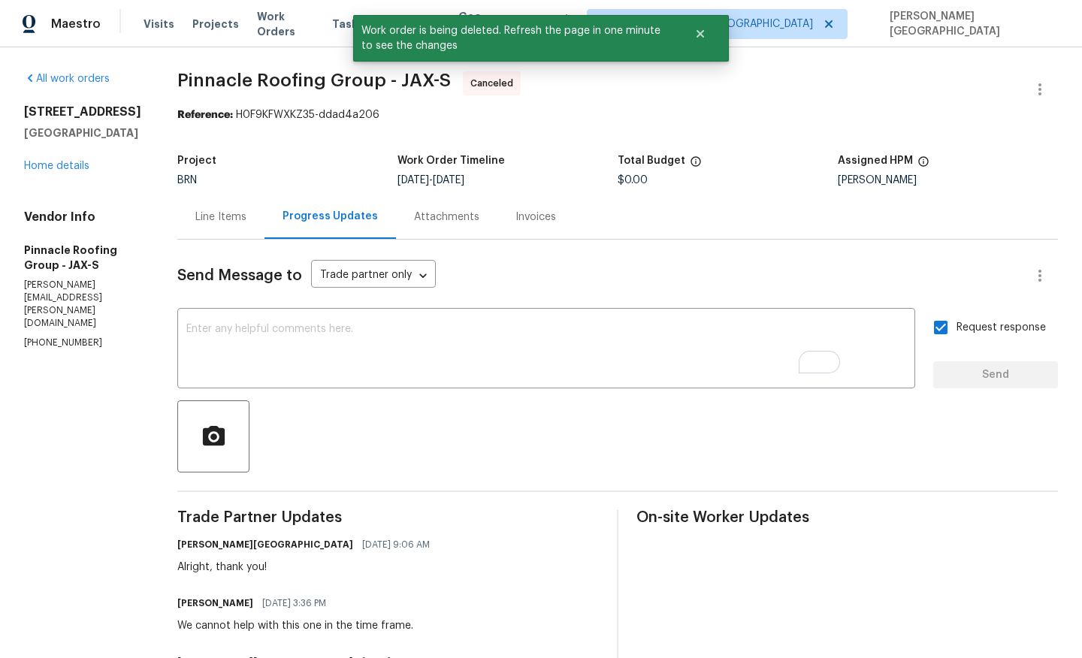
click at [246, 216] on div "Line Items" at bounding box center [220, 217] width 51 height 15
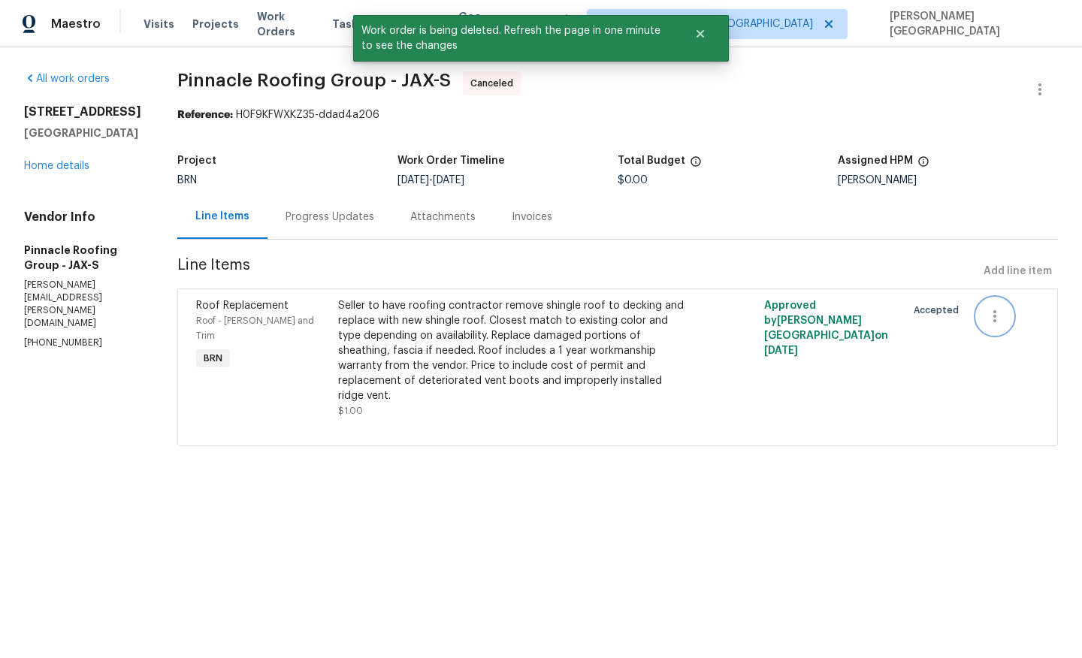
click at [1004, 322] on icon "button" at bounding box center [995, 316] width 18 height 18
click at [1026, 316] on li "Cancel" at bounding box center [1012, 316] width 58 height 25
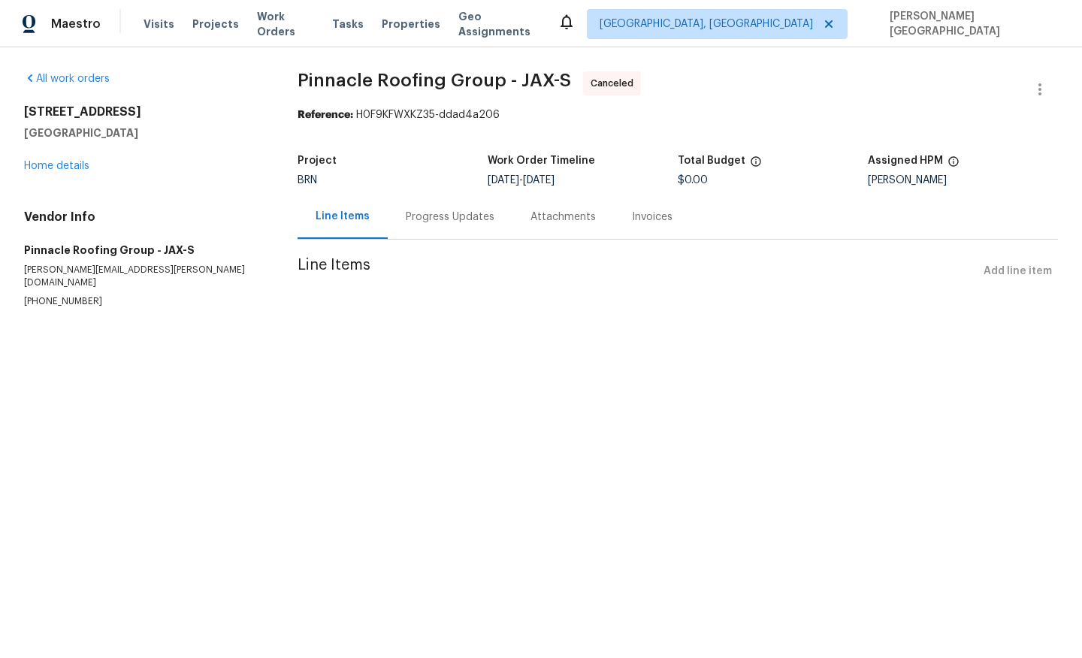
click at [340, 81] on span "Pinnacle Roofing Group - JAX-S" at bounding box center [435, 80] width 274 height 18
click at [463, 81] on span "Pinnacle Roofing Group - JAX-S" at bounding box center [435, 80] width 274 height 18
copy span "Pinnacle Roofing Group"
click at [70, 161] on link "Home details" at bounding box center [56, 166] width 65 height 11
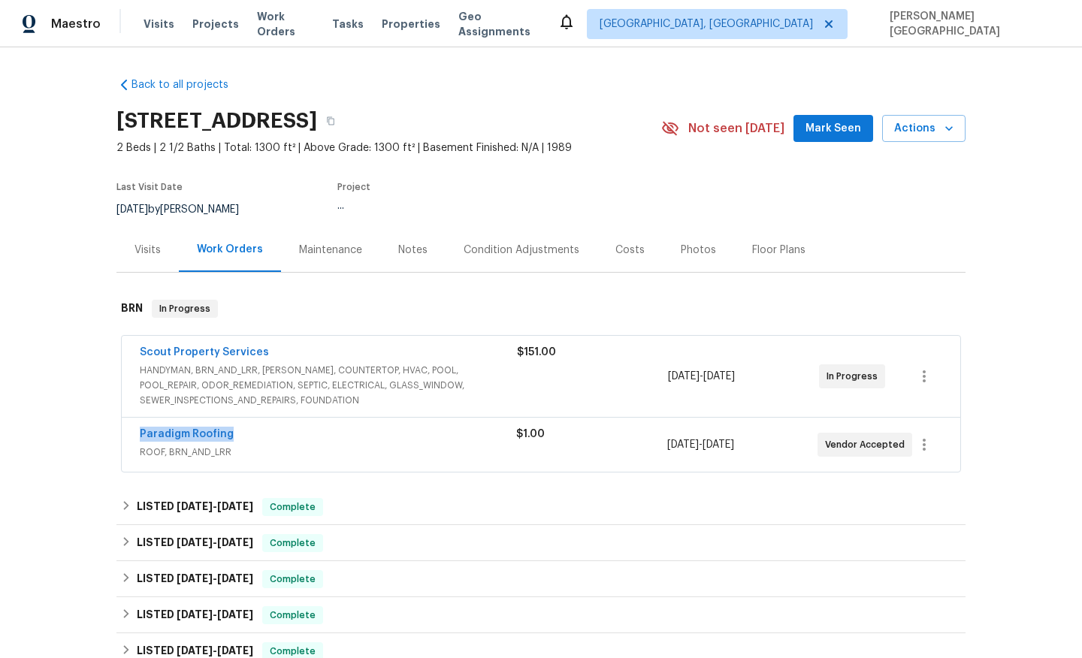
drag, startPoint x: 242, startPoint y: 434, endPoint x: 116, endPoint y: 434, distance: 125.5
click at [116, 434] on div "Scout Property Services HANDYMAN, BRN_AND_LRR, WELLS, COUNTERTOP, HVAC, POOL, P…" at bounding box center [540, 405] width 849 height 144
copy link "Paradigm Roofing"
drag, startPoint x: 243, startPoint y: 431, endPoint x: 101, endPoint y: 430, distance: 141.3
click at [101, 430] on div "Back to all projects 3538 Chestnut Hill Ct, Jacksonville, FL 32223 2 Beds | 2 1…" at bounding box center [541, 352] width 1082 height 611
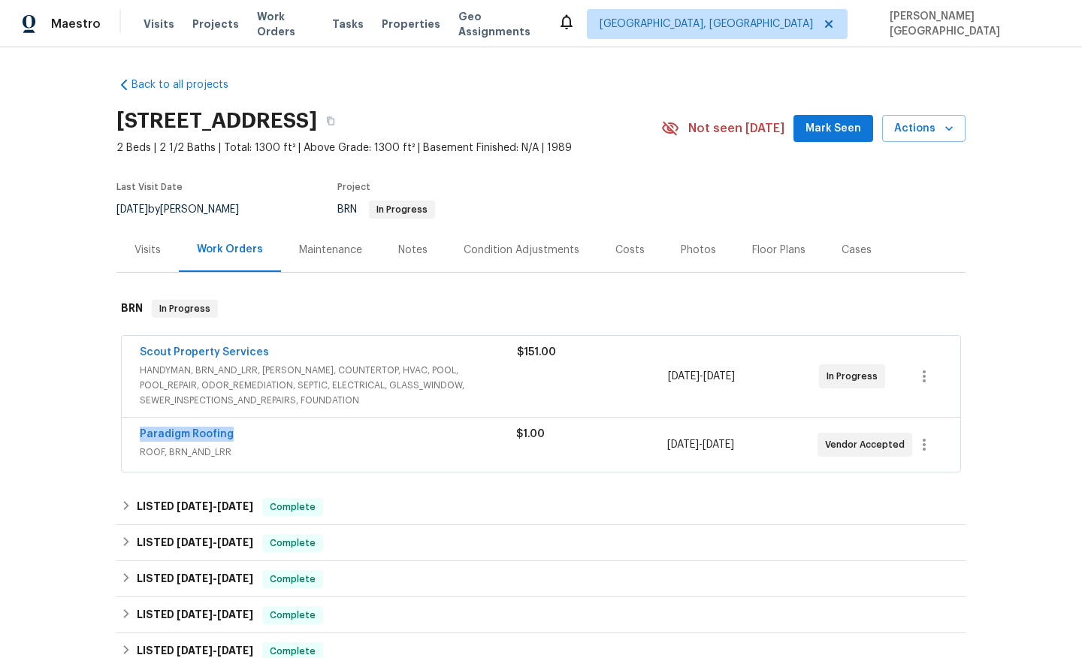
copy link "Paradigm Roofing"
click at [174, 443] on div "Paradigm Roofing" at bounding box center [328, 436] width 376 height 18
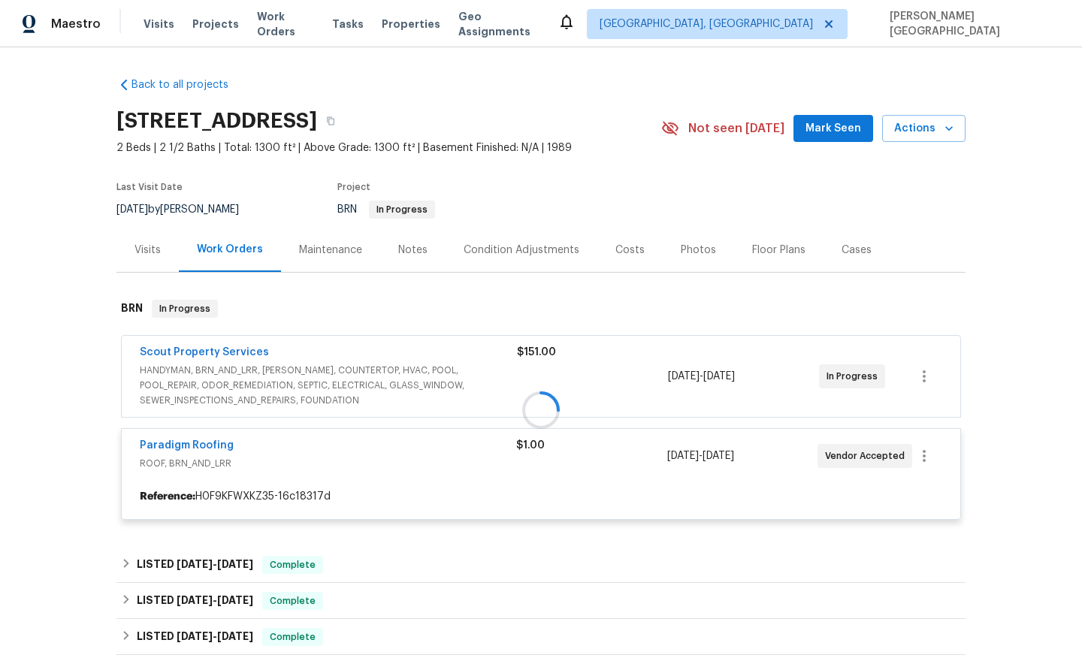
click at [188, 443] on div at bounding box center [540, 410] width 849 height 250
click at [188, 443] on link "Paradigm Roofing" at bounding box center [187, 445] width 94 height 11
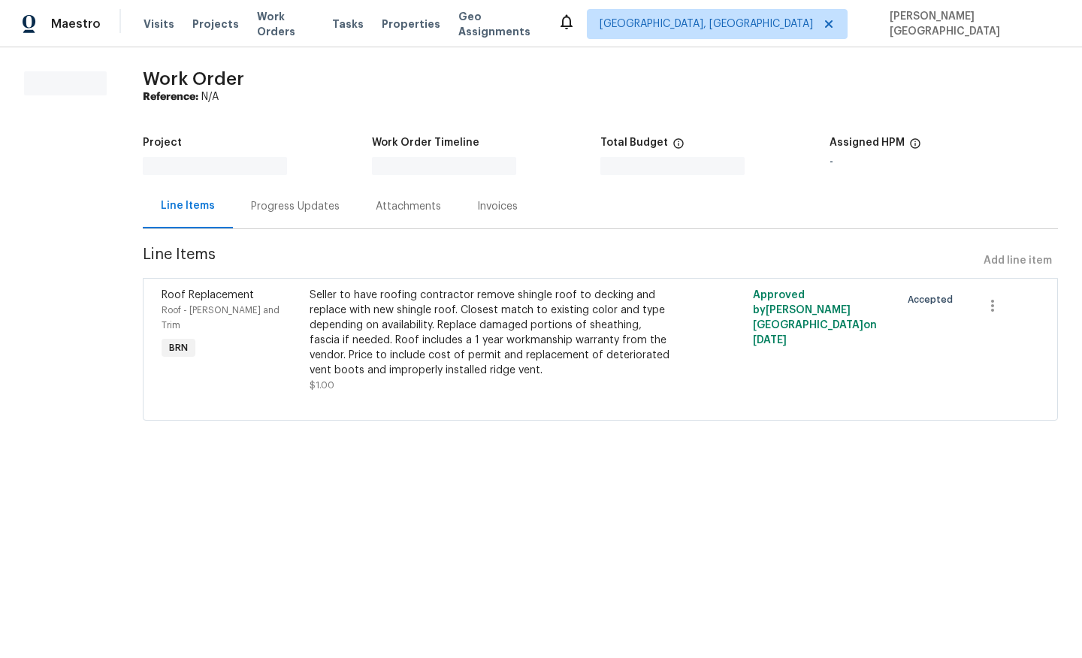
click at [438, 365] on div "Seller to have roofing contractor remove shingle roof to decking and replace wi…" at bounding box center [490, 333] width 361 height 90
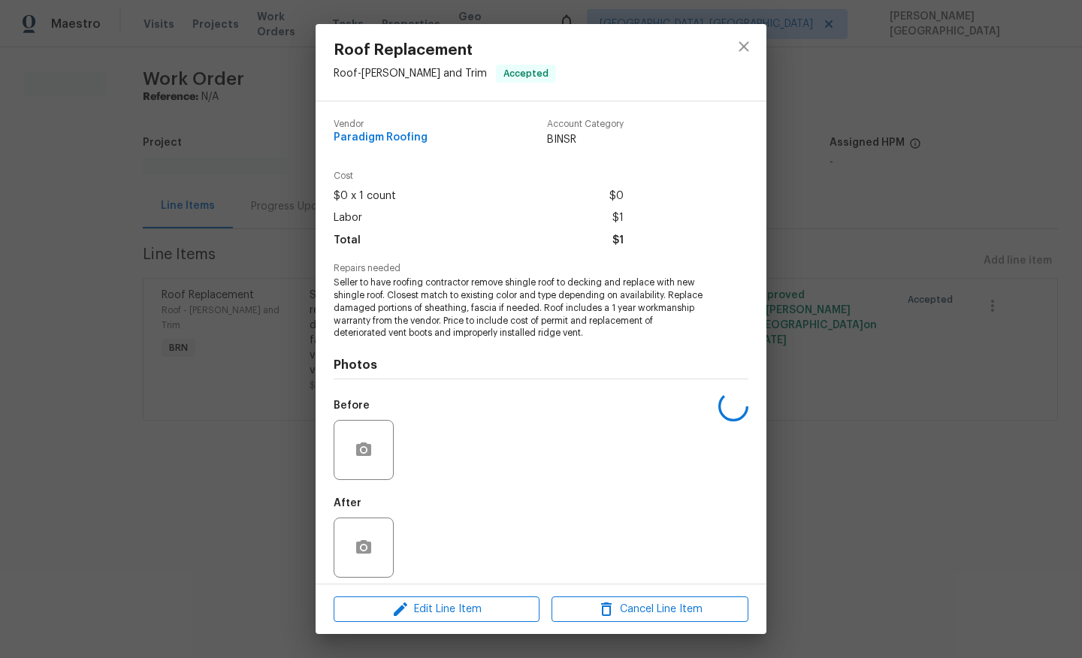
click at [399, 294] on span "Seller to have roofing contractor remove shingle roof to decking and replace wi…" at bounding box center [520, 308] width 373 height 63
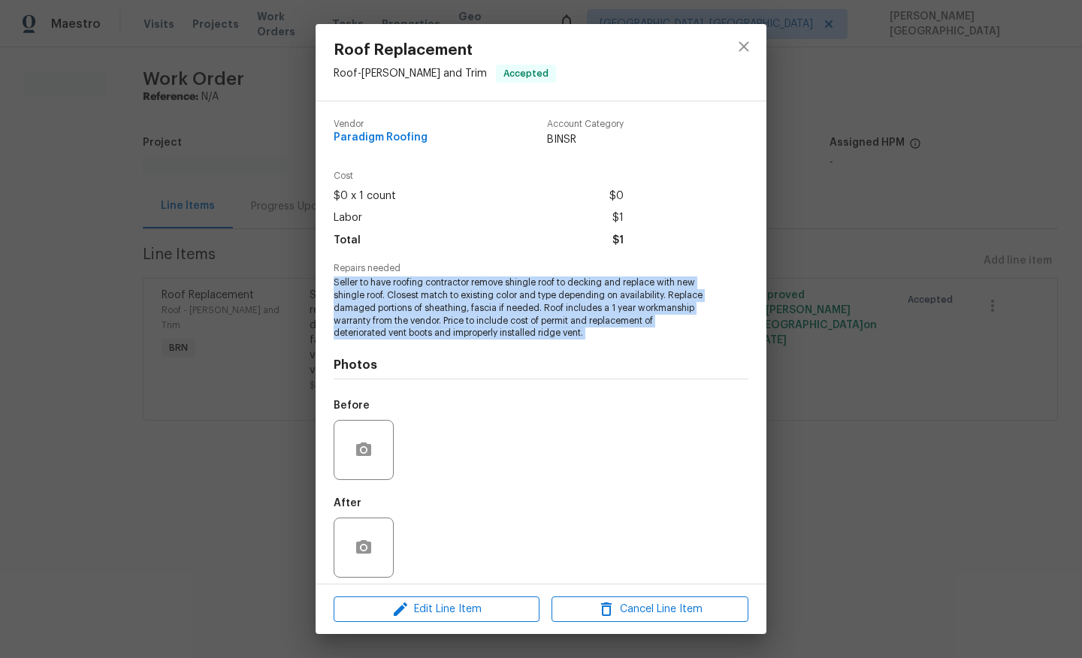
click at [399, 294] on span "Seller to have roofing contractor remove shingle roof to decking and replace wi…" at bounding box center [520, 308] width 373 height 63
copy span "Seller to have roofing contractor remove shingle roof to decking and replace wi…"
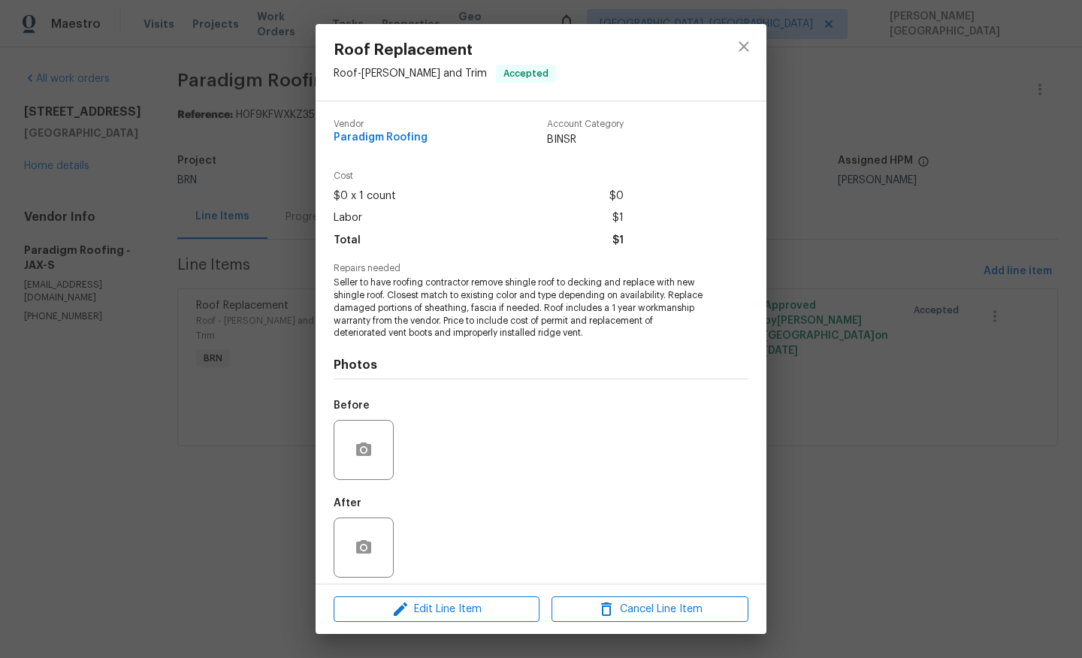
click at [858, 354] on div "Roof Replacement Roof - Eaves and Trim Accepted Vendor Paradigm Roofing Account…" at bounding box center [541, 329] width 1082 height 658
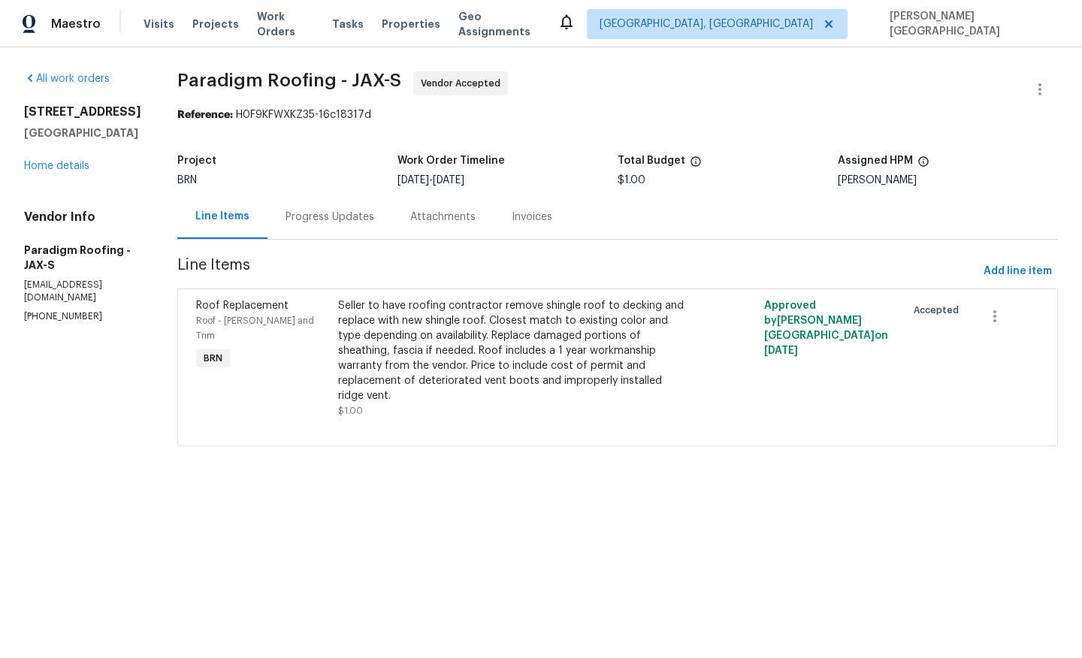
click at [319, 226] on div "Progress Updates" at bounding box center [330, 217] width 125 height 44
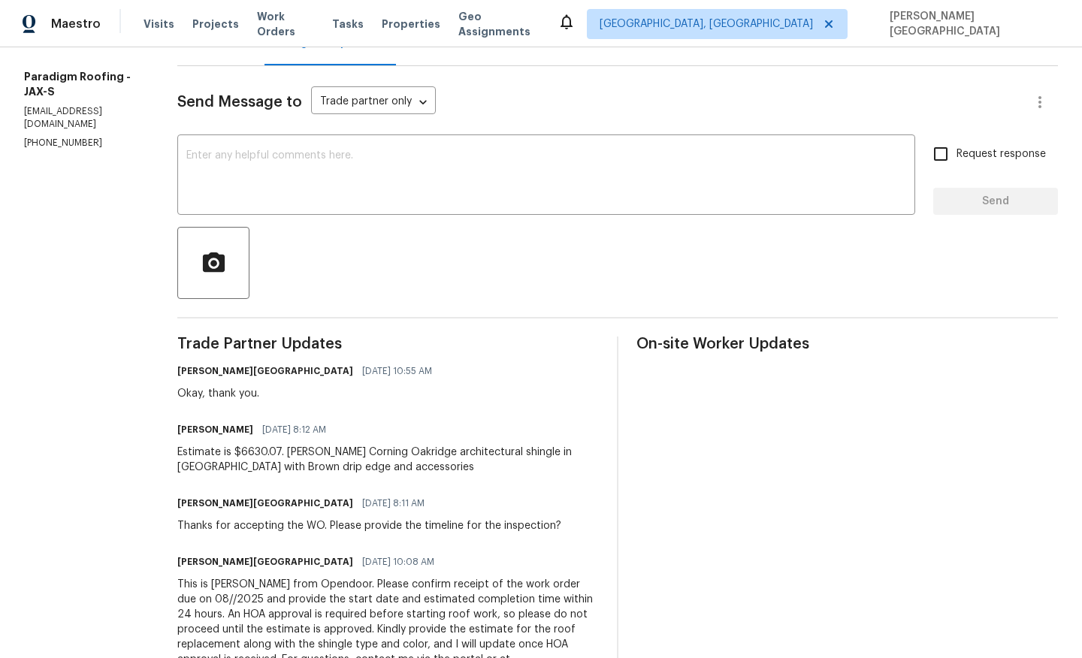
scroll to position [225, 0]
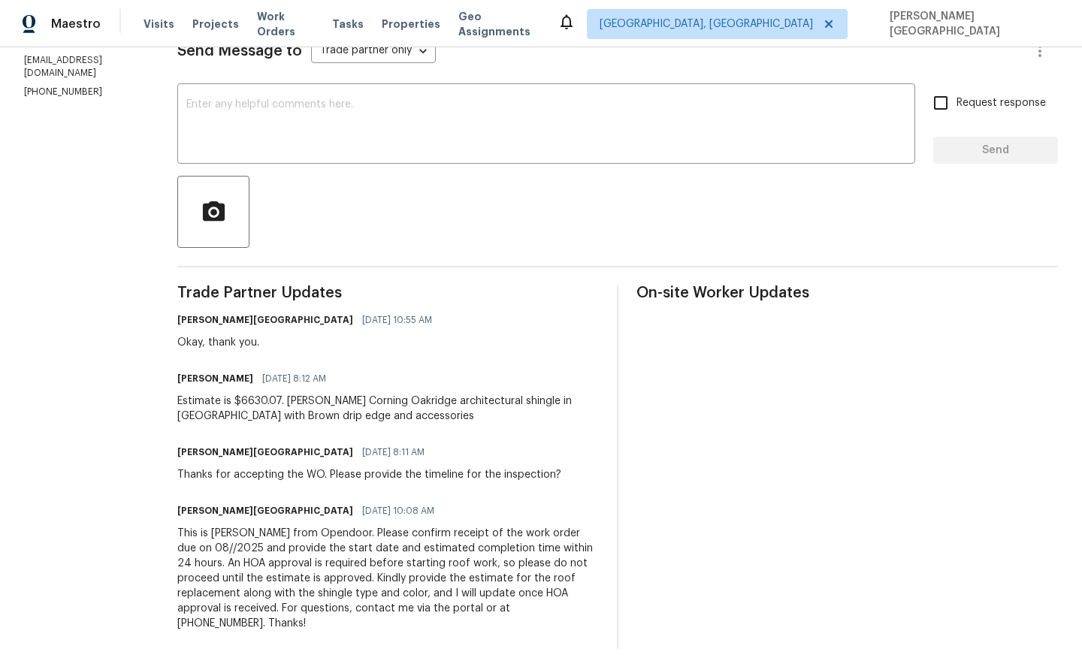
click at [286, 565] on div "This is Isabel from Opendoor. Please confirm receipt of the work order due on 0…" at bounding box center [388, 578] width 422 height 105
click at [299, 406] on div "Estimate is $6630.07. Owens Corning Oakridge architectural shingle in Driftwood…" at bounding box center [388, 409] width 422 height 30
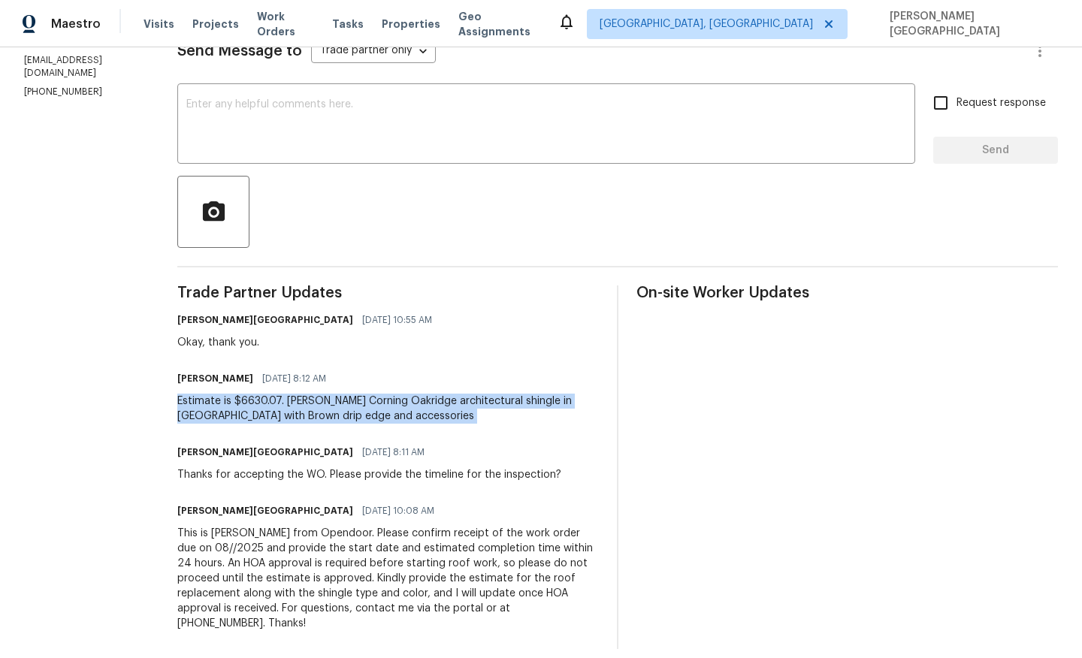
click at [299, 406] on div "Estimate is $6630.07. Owens Corning Oakridge architectural shingle in Driftwood…" at bounding box center [388, 409] width 422 height 30
copy div "Estimate is $6630.07. Owens Corning Oakridge architectural shingle in Driftwood…"
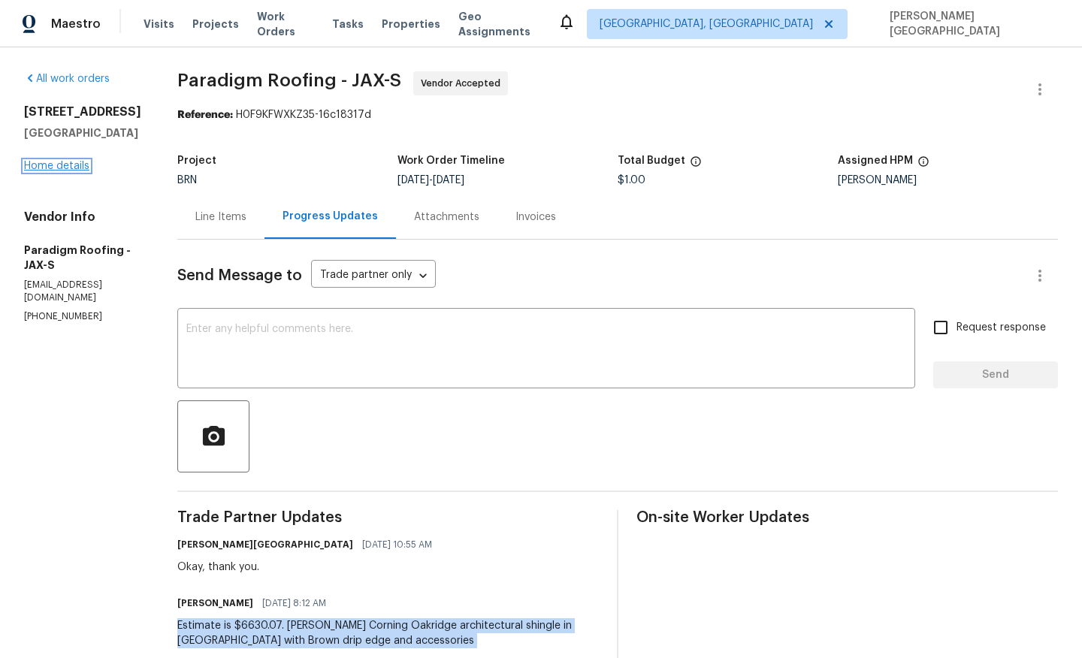
click at [58, 171] on link "Home details" at bounding box center [56, 166] width 65 height 11
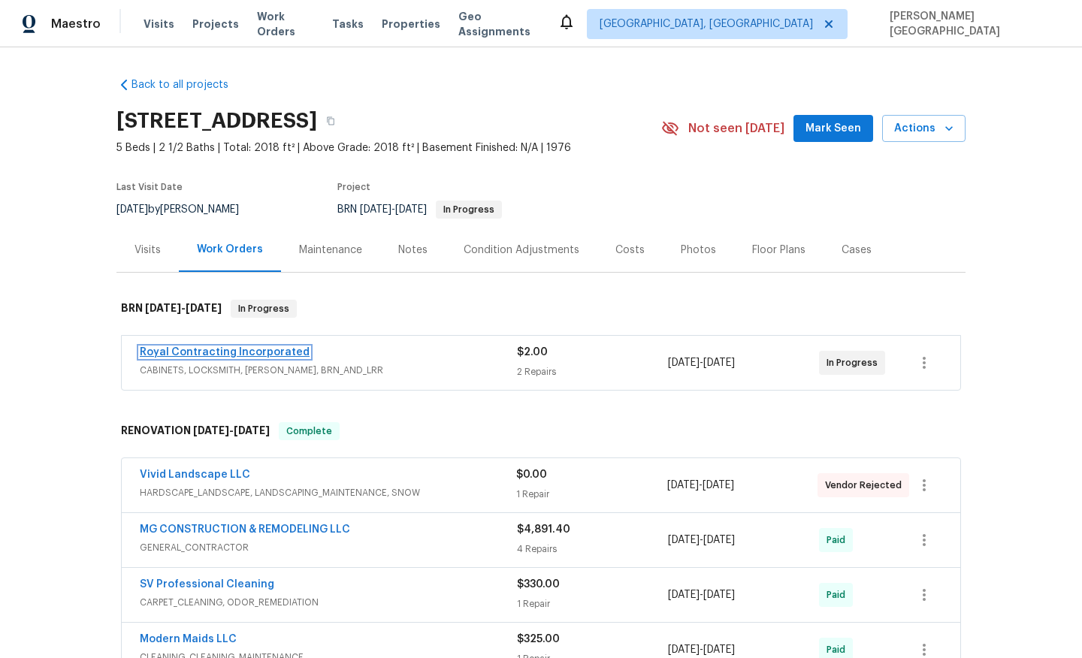
click at [205, 351] on link "Royal Contracting Incorporated" at bounding box center [225, 352] width 170 height 11
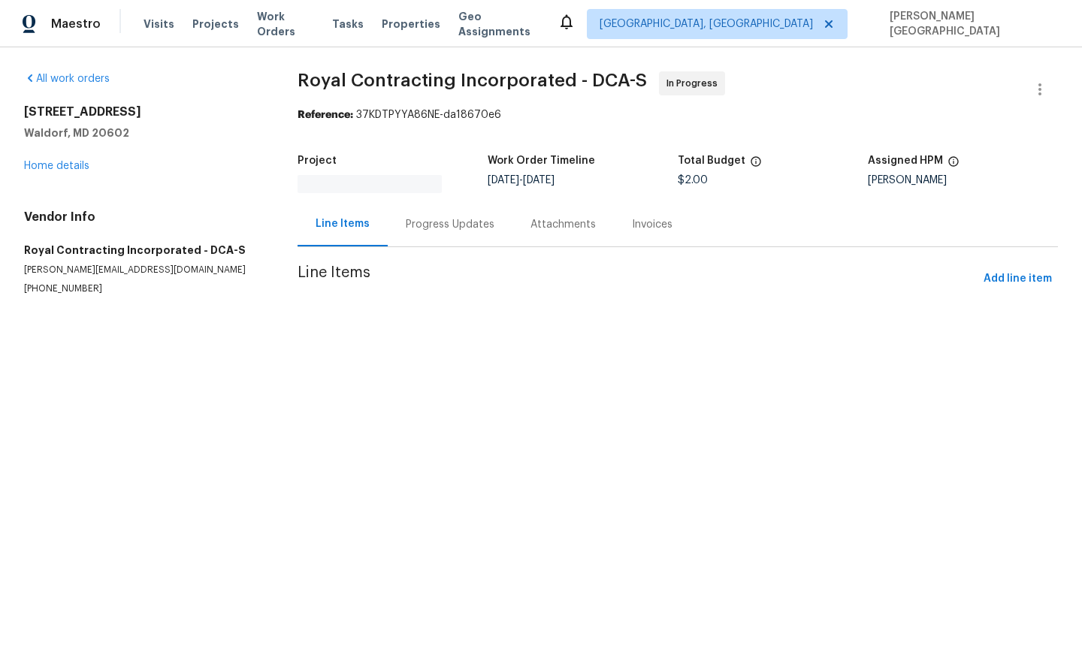
click at [424, 225] on div "Progress Updates" at bounding box center [450, 224] width 89 height 15
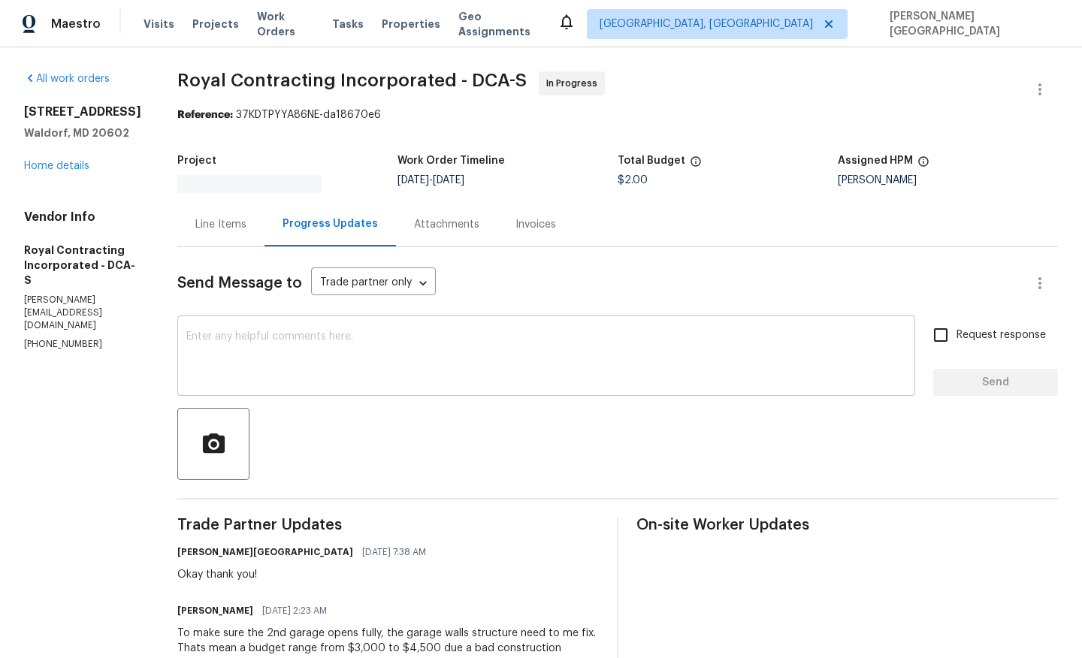
click at [247, 373] on textarea at bounding box center [546, 357] width 720 height 53
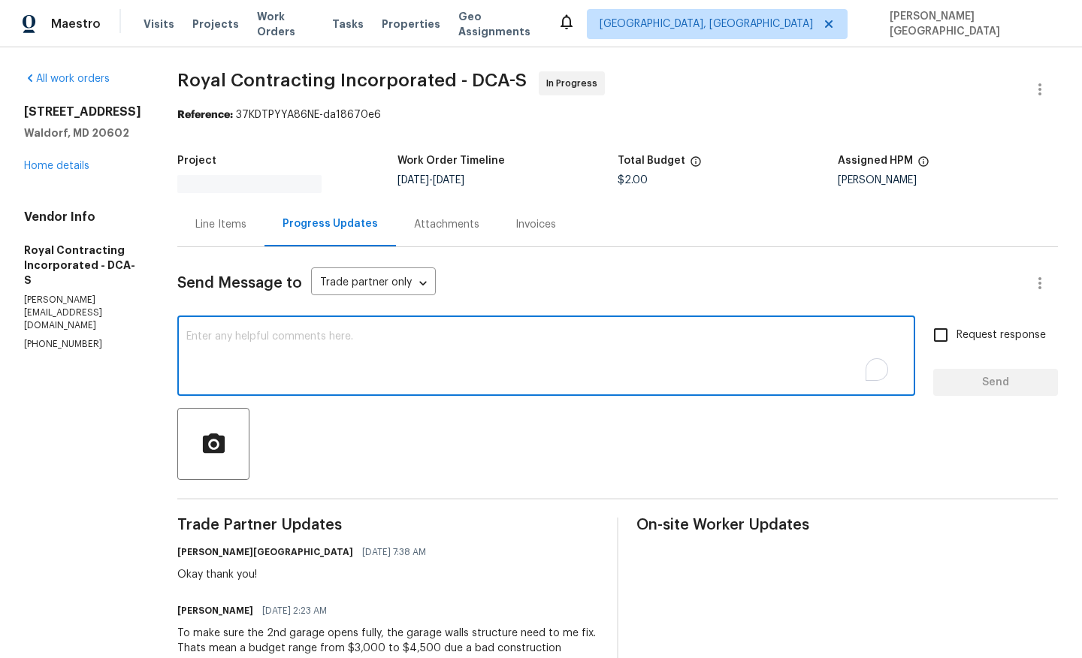
paste textarea "Please note, the appraiser only requires the 2nd garage door to be secured so t…"
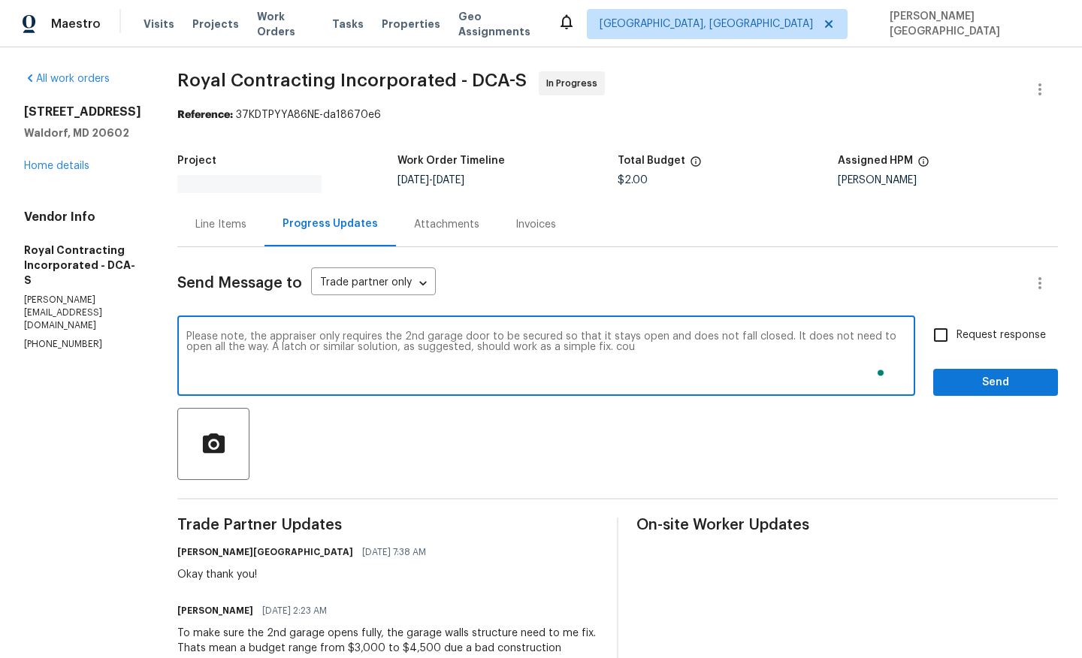
type textarea "Please note, the appraiser only requires the 2nd garage door to be secured so t…"
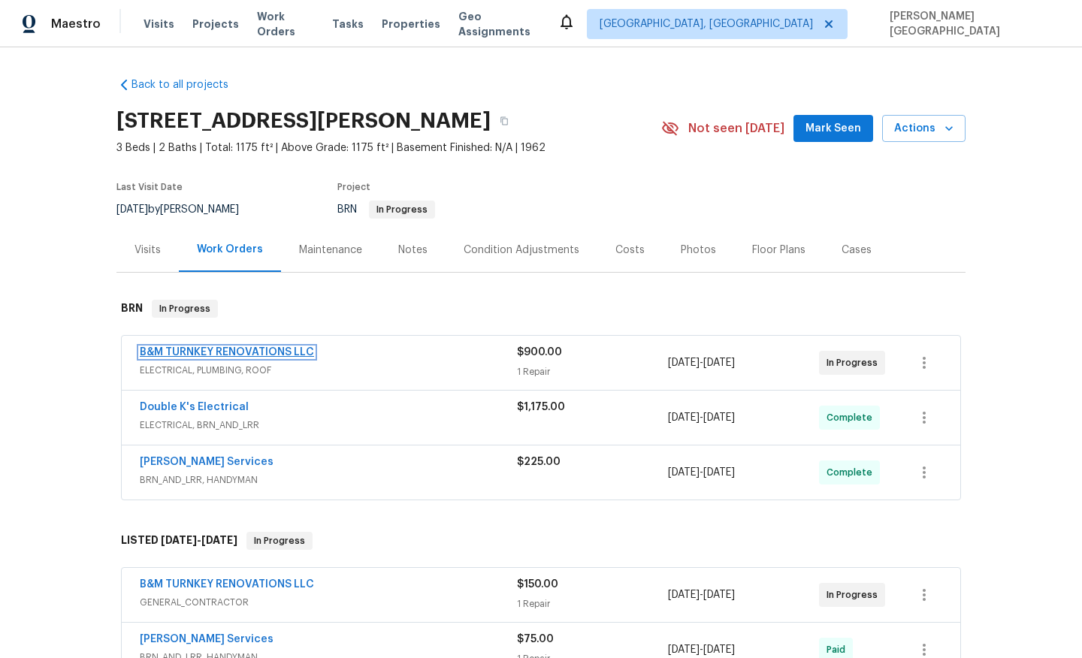
click at [244, 347] on link "B&M TURNKEY RENOVATIONS LLC" at bounding box center [227, 352] width 174 height 11
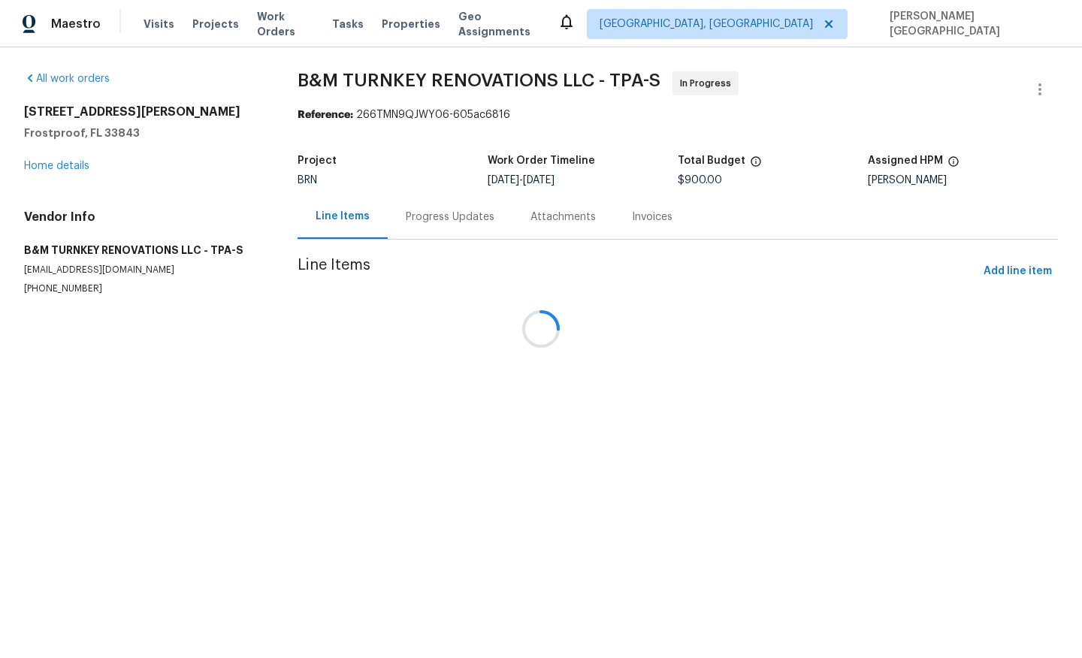
click at [416, 225] on div at bounding box center [541, 329] width 1082 height 658
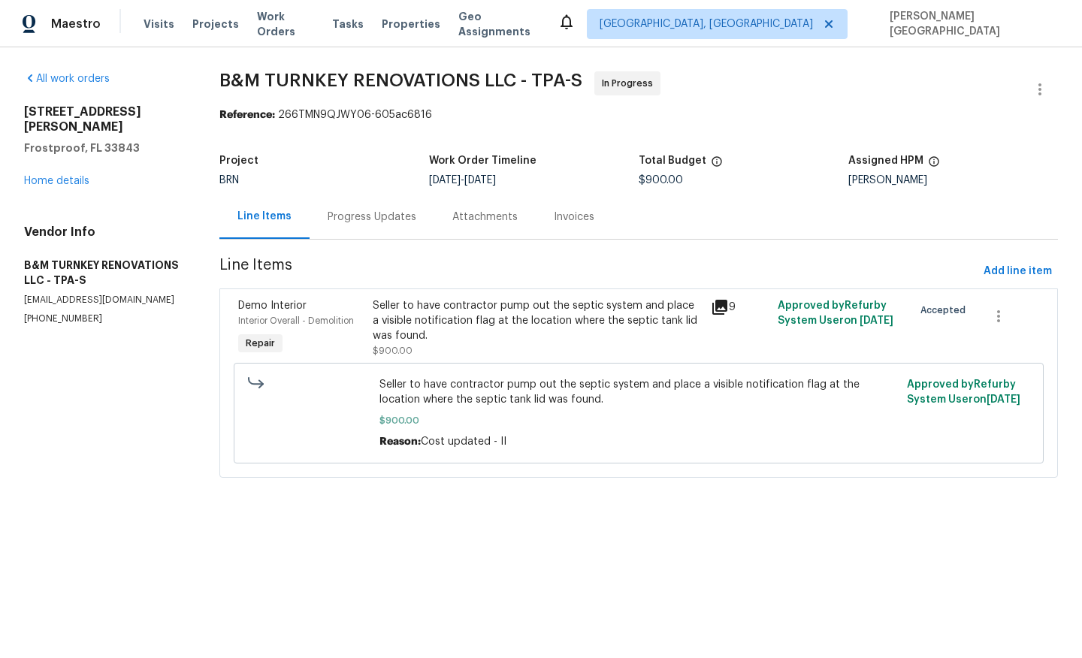
click at [416, 225] on div "Progress Updates" at bounding box center [372, 217] width 125 height 44
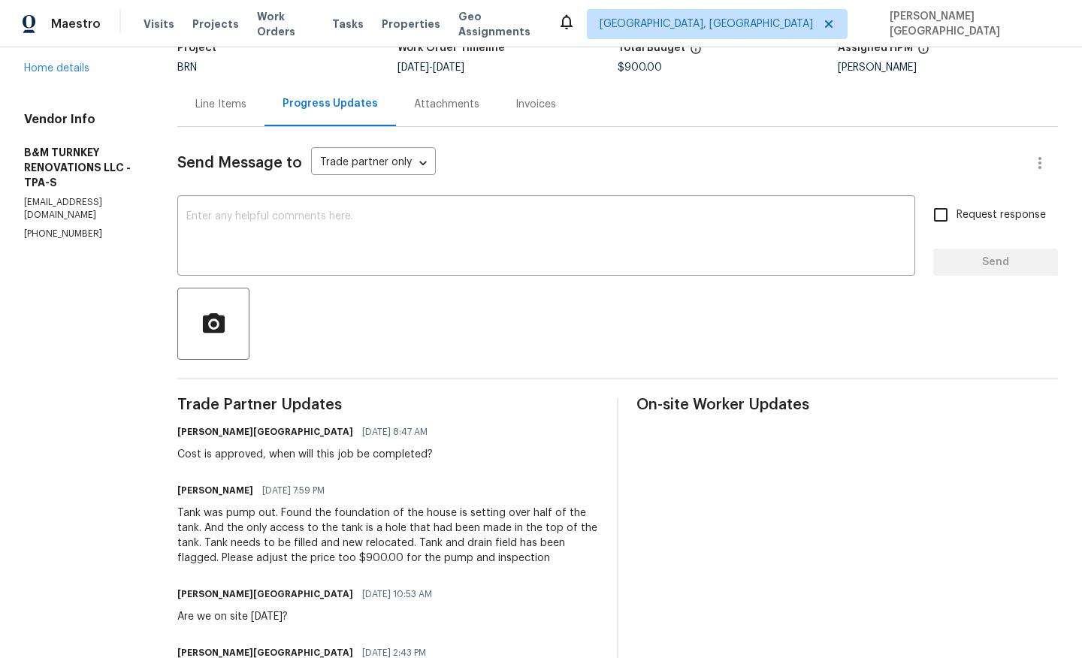
scroll to position [118, 0]
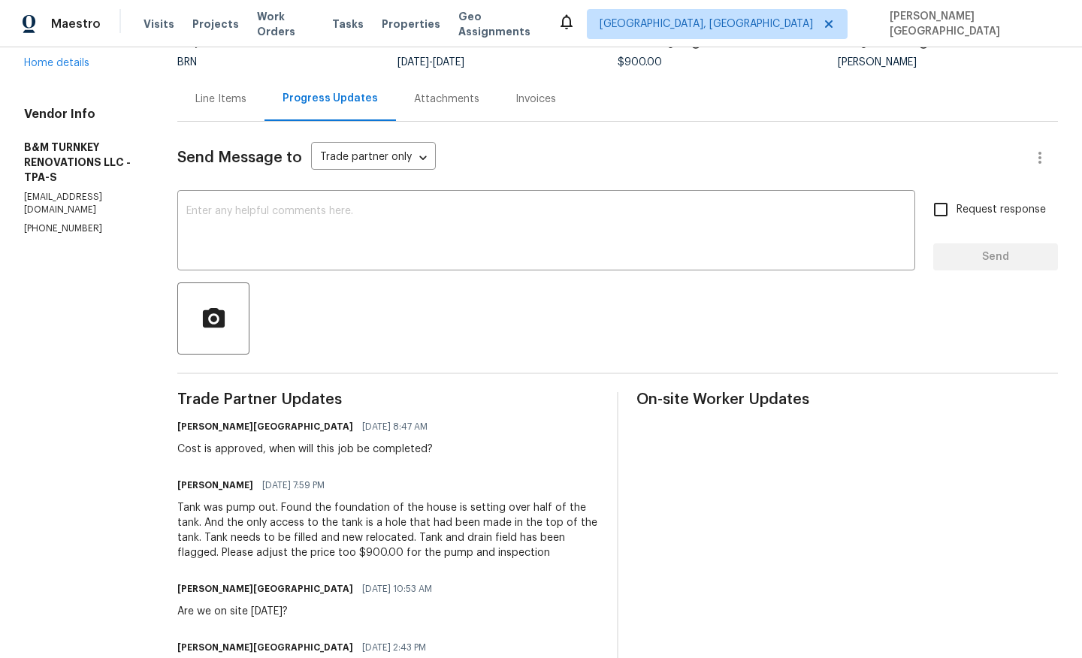
click at [264, 108] on div "Line Items" at bounding box center [220, 99] width 87 height 44
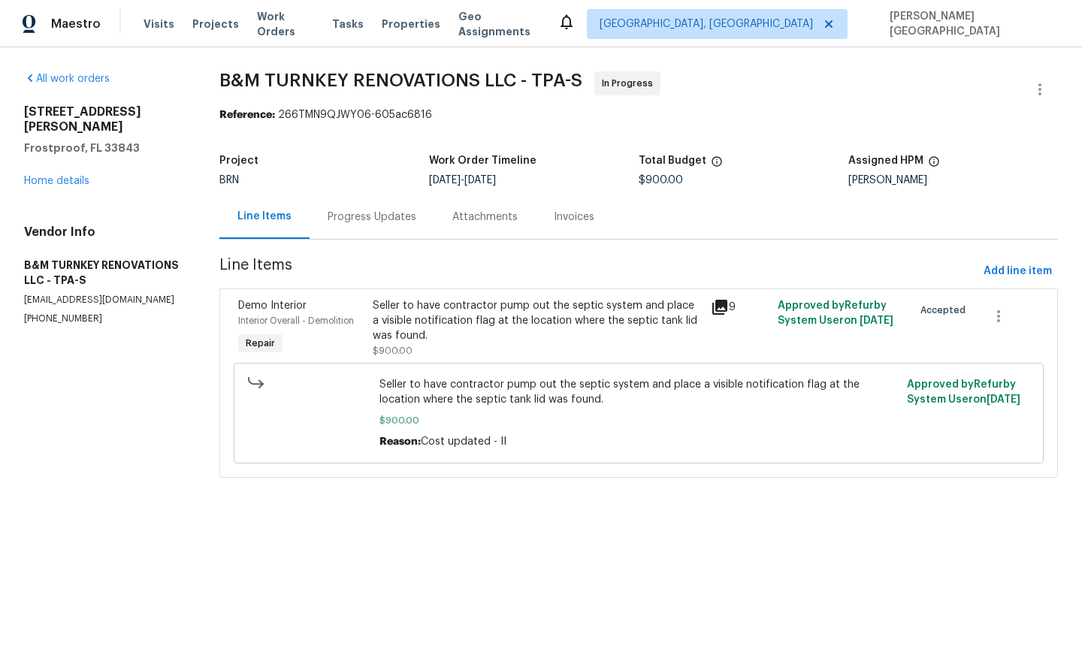
click at [494, 334] on div "Seller to have contractor pump out the septic system and place a visible notifi…" at bounding box center [537, 320] width 328 height 45
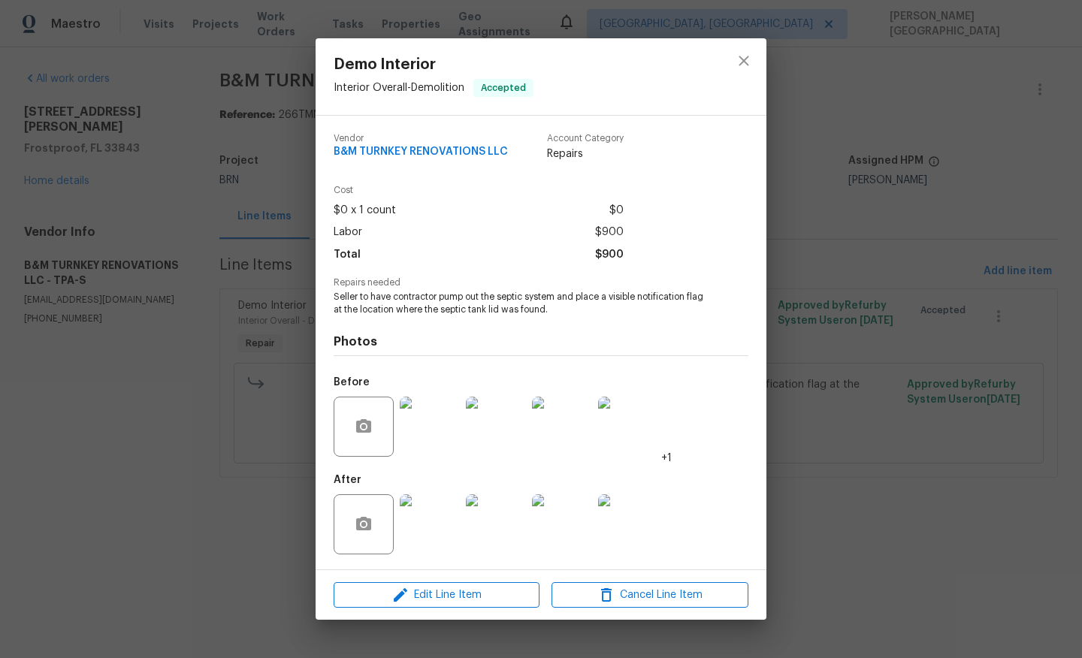
click at [434, 526] on img at bounding box center [430, 524] width 60 height 60
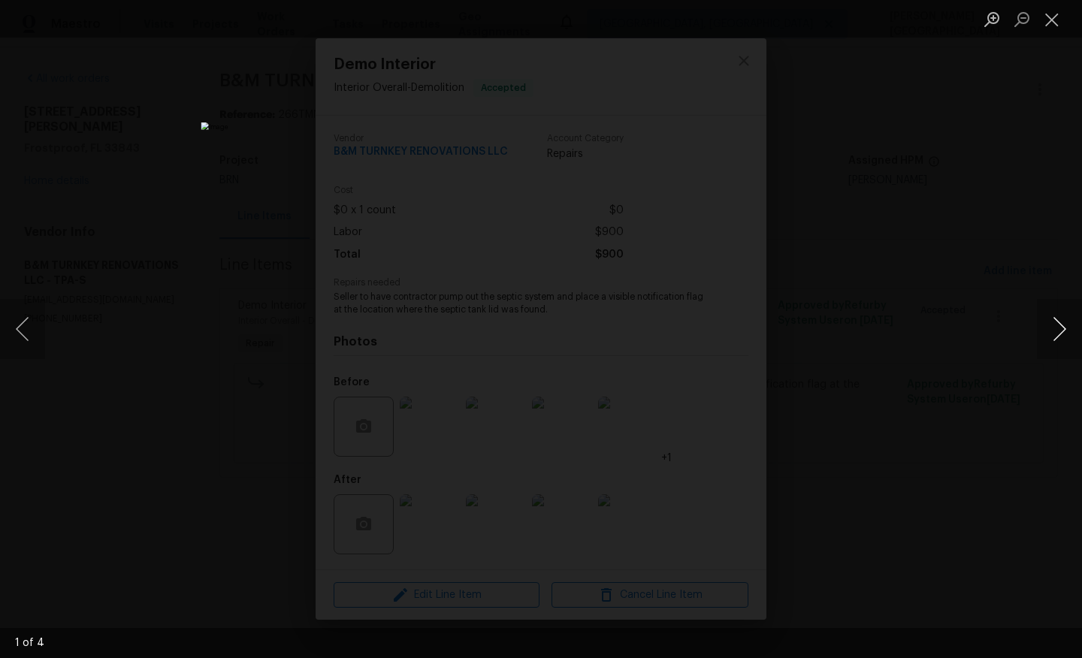
click at [1041, 322] on button "Next image" at bounding box center [1059, 329] width 45 height 60
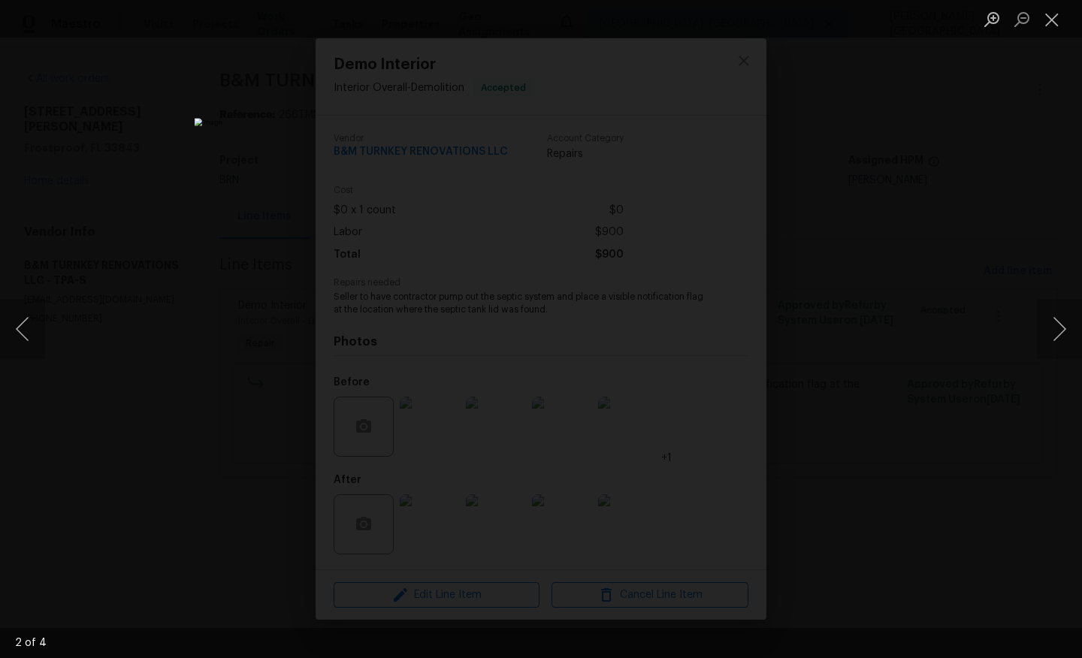
click at [966, 187] on div "Lightbox" at bounding box center [541, 329] width 1082 height 658
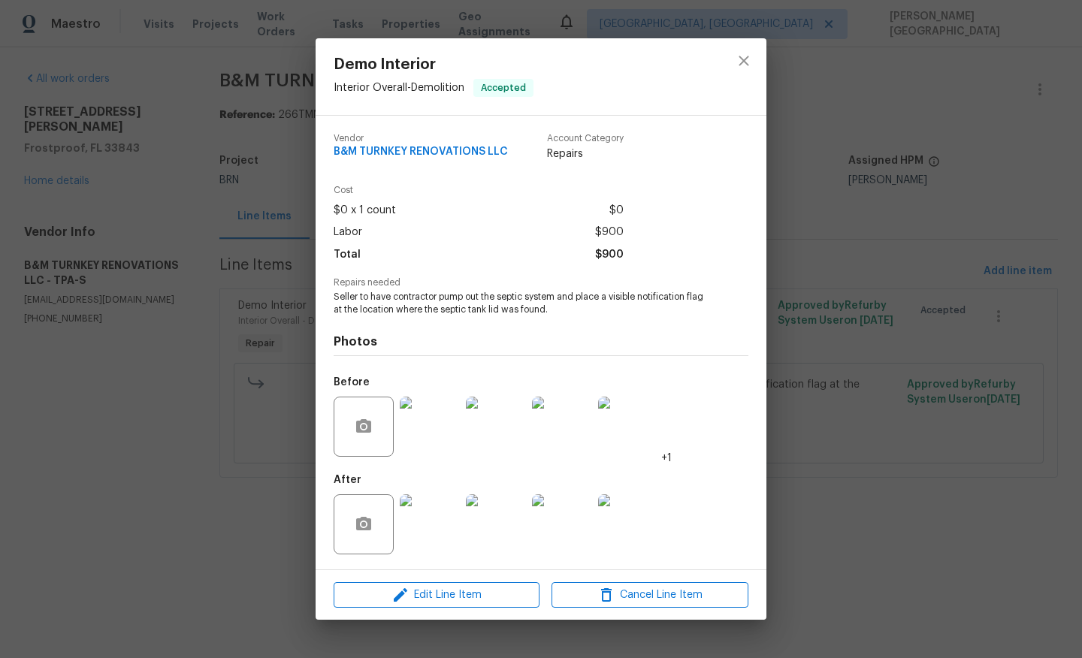
click at [948, 255] on div "Demo Interior Interior Overall - Demolition Accepted Vendor B&M TURNKEY RENOVAT…" at bounding box center [541, 329] width 1082 height 658
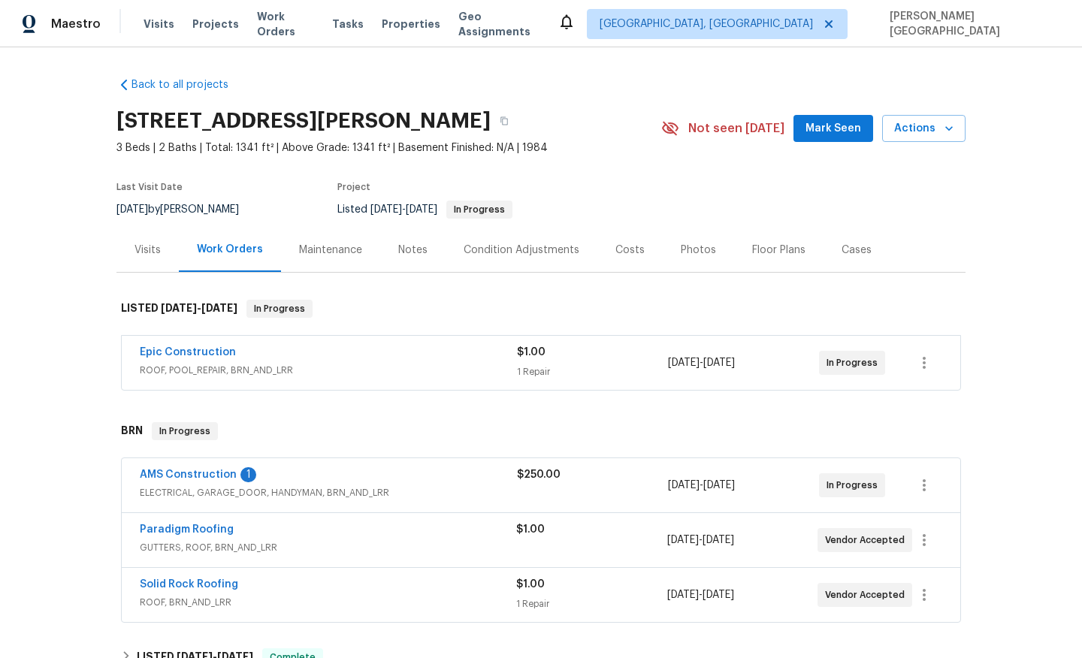
click at [266, 385] on div "Epic Construction ROOF, POOL_REPAIR, BRN_AND_LRR $1.00 1 Repair [DATE] - [DATE]…" at bounding box center [541, 363] width 839 height 54
click at [165, 476] on link "AMS Construction" at bounding box center [188, 475] width 97 height 11
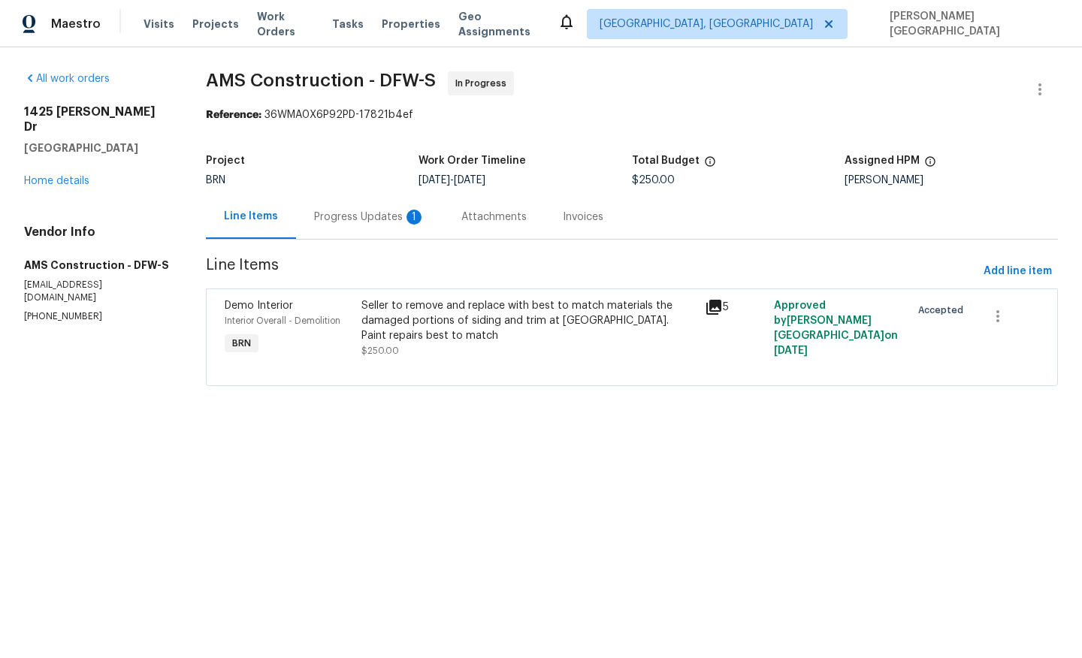
click at [413, 230] on div "Progress Updates 1" at bounding box center [369, 217] width 147 height 44
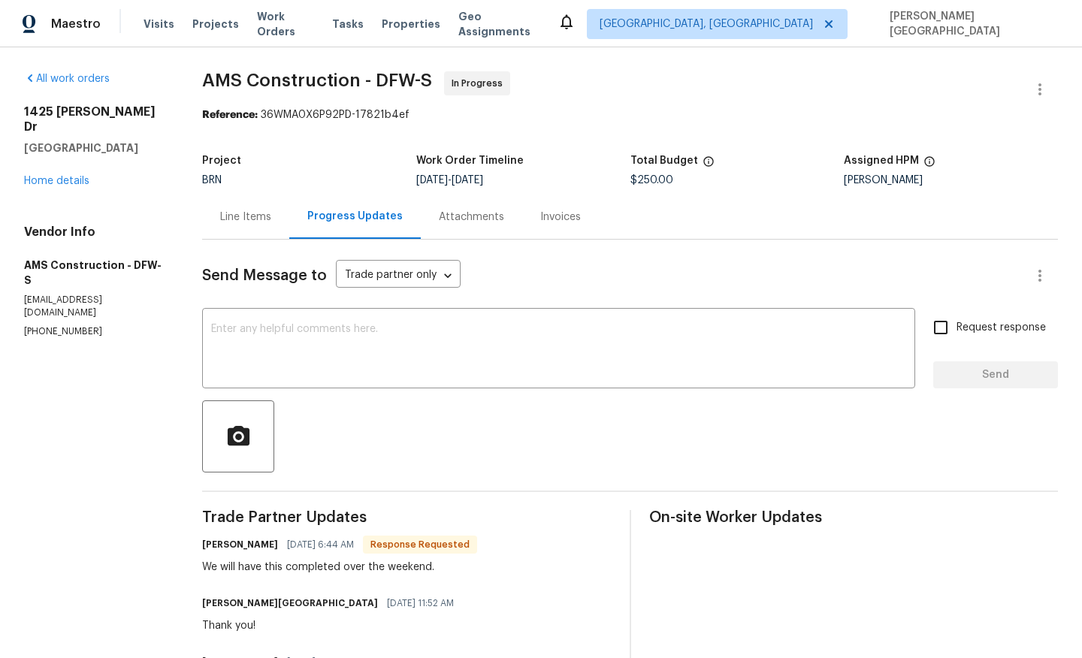
click at [310, 562] on div "We will have this completed over the weekend." at bounding box center [339, 567] width 275 height 15
copy div "We will have this completed over the weekend."
click at [230, 292] on div "Send Message to Trade partner only Trade partner only ​" at bounding box center [612, 276] width 820 height 36
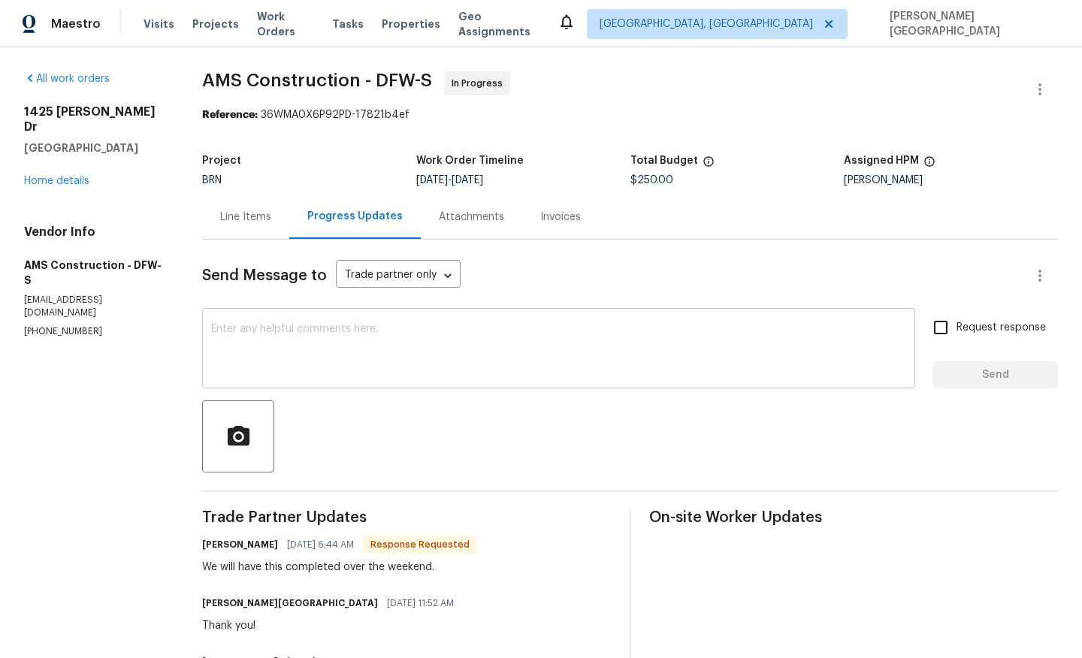
click at [230, 329] on textarea at bounding box center [558, 350] width 695 height 53
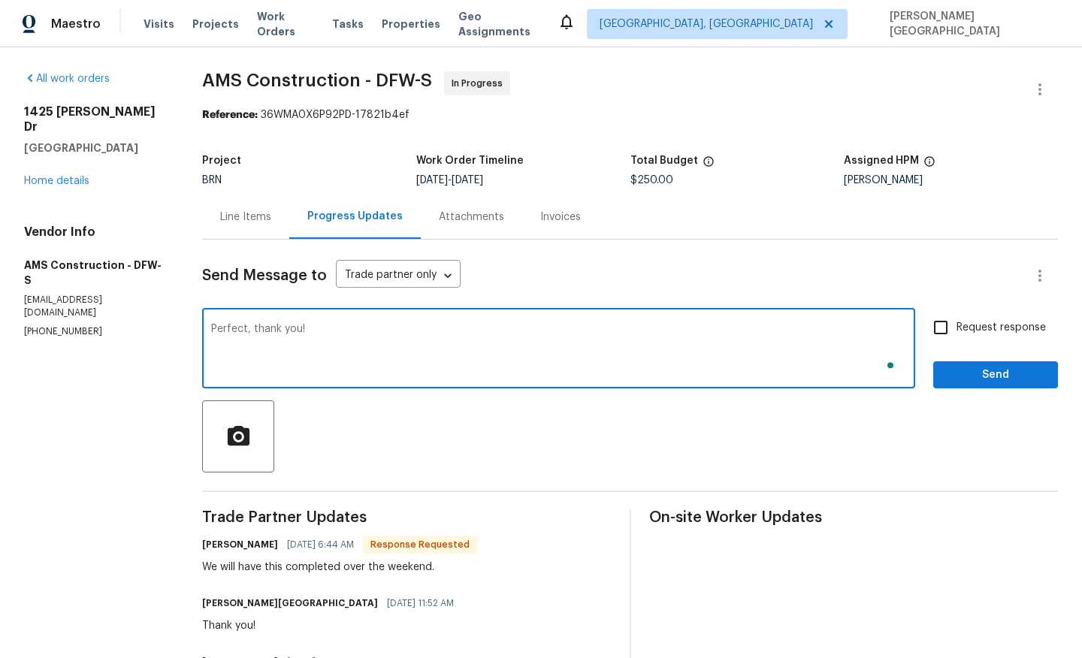
type textarea "Perfect, thank you!"
click at [965, 328] on span "Request response" at bounding box center [1001, 328] width 89 height 16
click at [957, 328] on input "Request response" at bounding box center [941, 328] width 32 height 32
checkbox input "true"
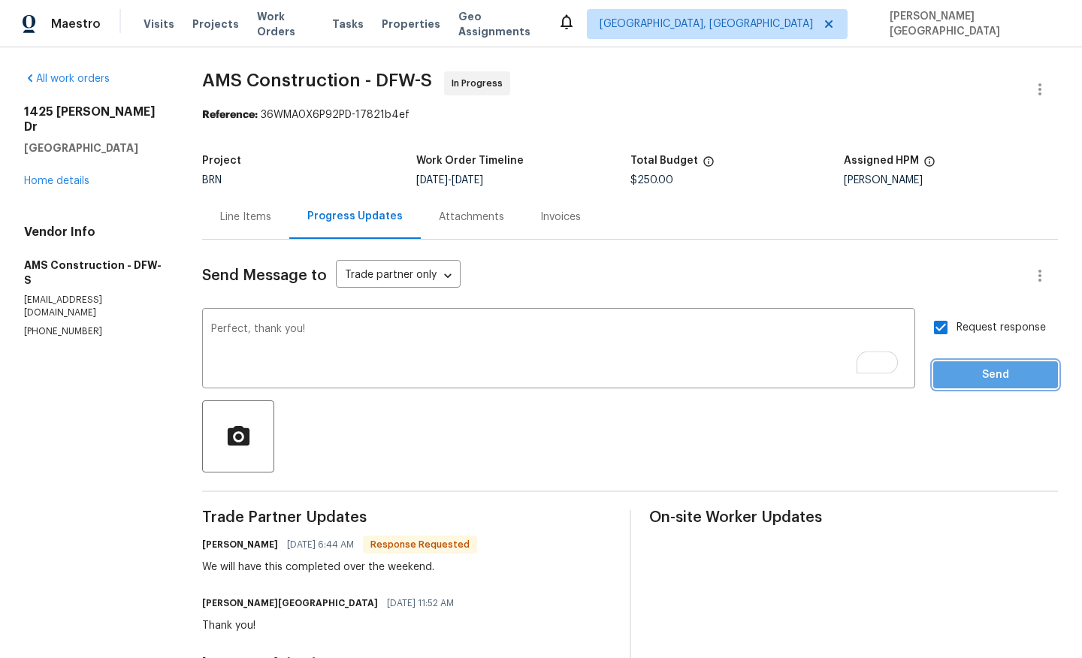
click at [972, 364] on button "Send" at bounding box center [995, 375] width 125 height 28
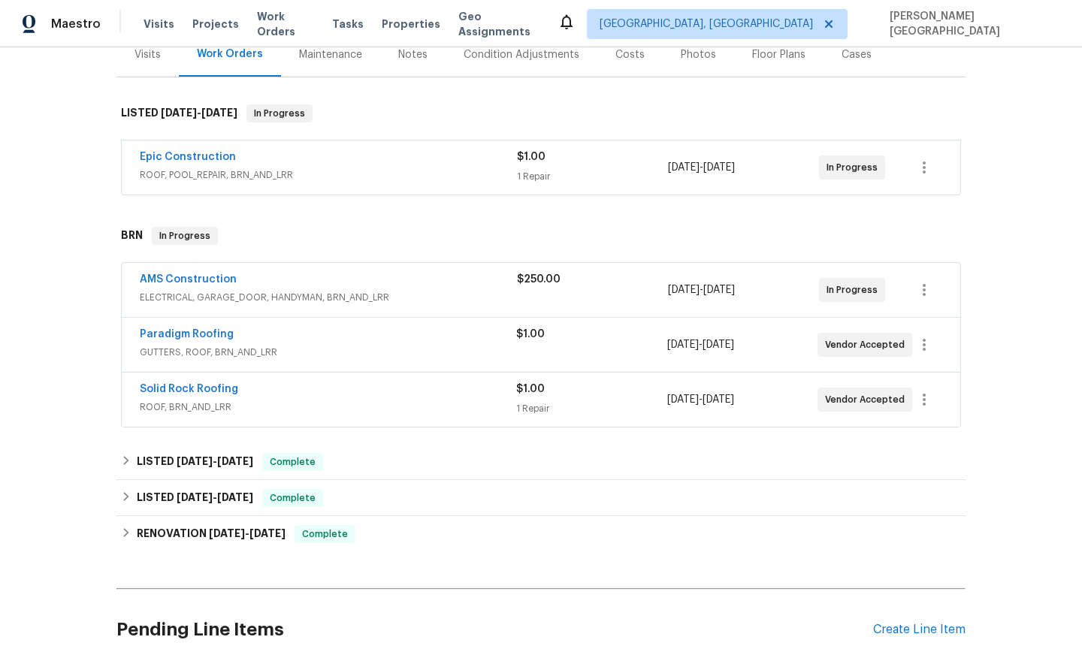
scroll to position [234, 0]
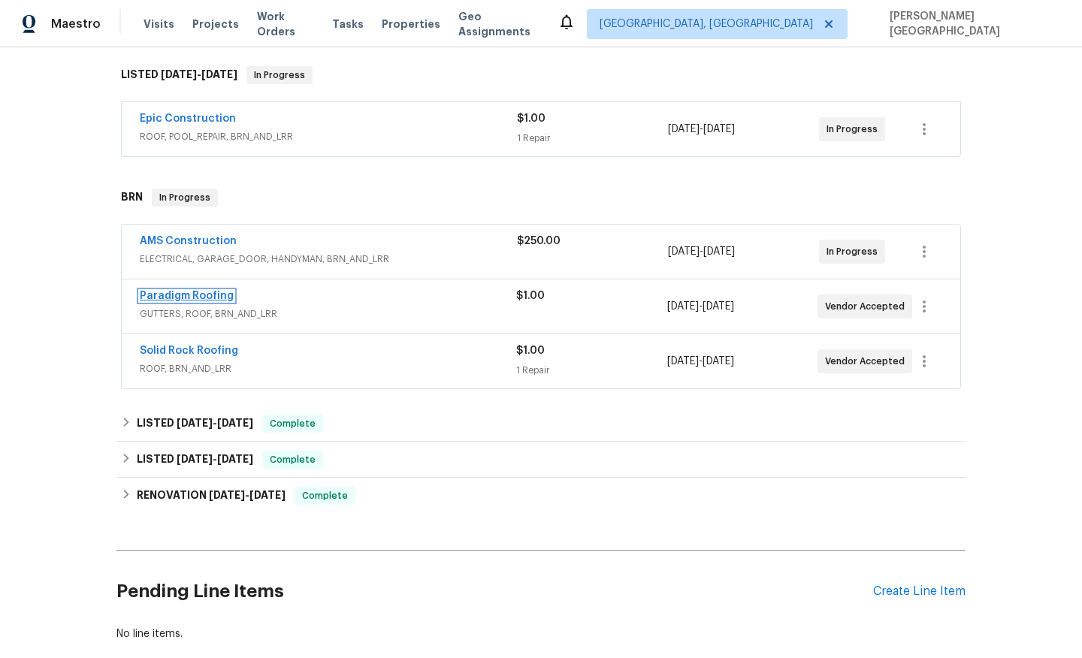
click at [209, 295] on link "Paradigm Roofing" at bounding box center [187, 296] width 94 height 11
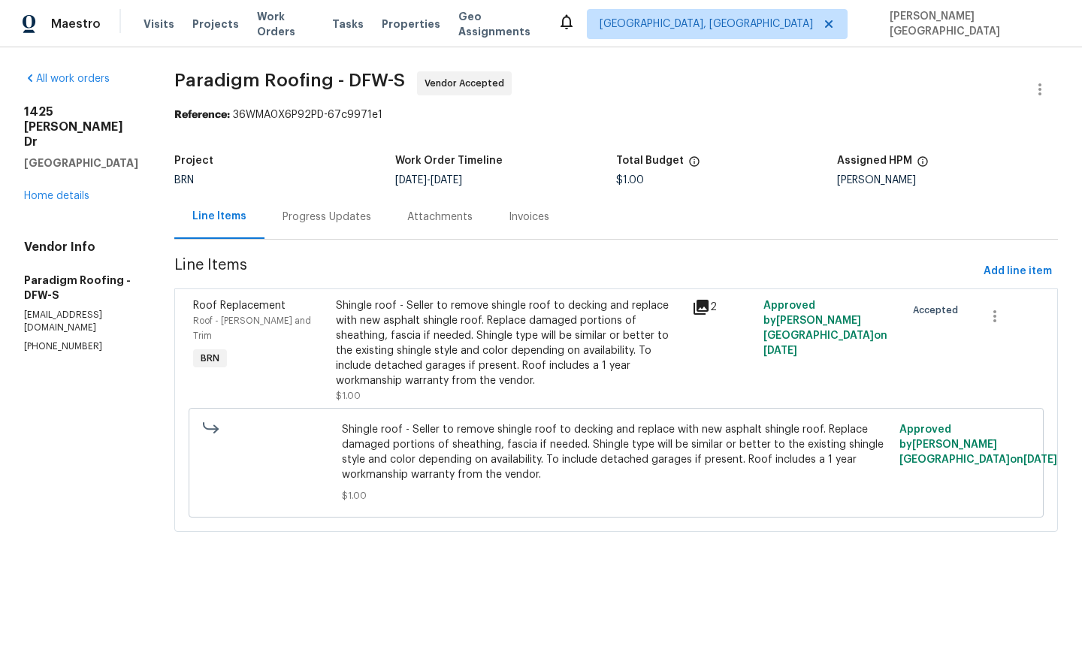
click at [352, 216] on div "Progress Updates" at bounding box center [327, 217] width 89 height 15
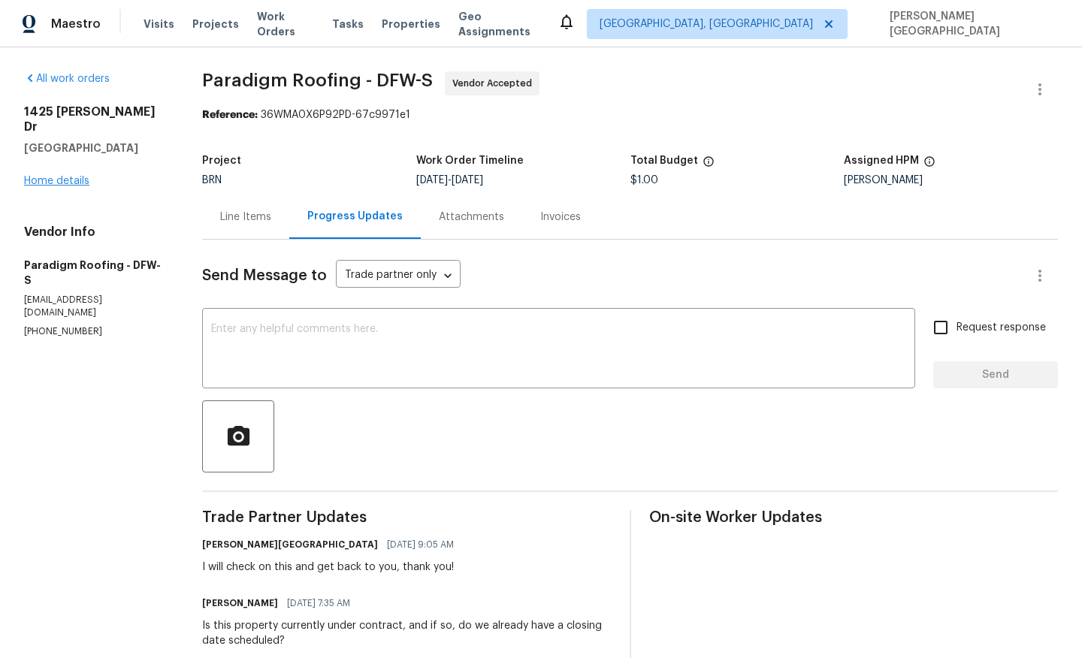
click at [98, 173] on div "[STREET_ADDRESS][PERSON_NAME] Home details" at bounding box center [95, 146] width 142 height 84
click at [72, 176] on link "Home details" at bounding box center [56, 181] width 65 height 11
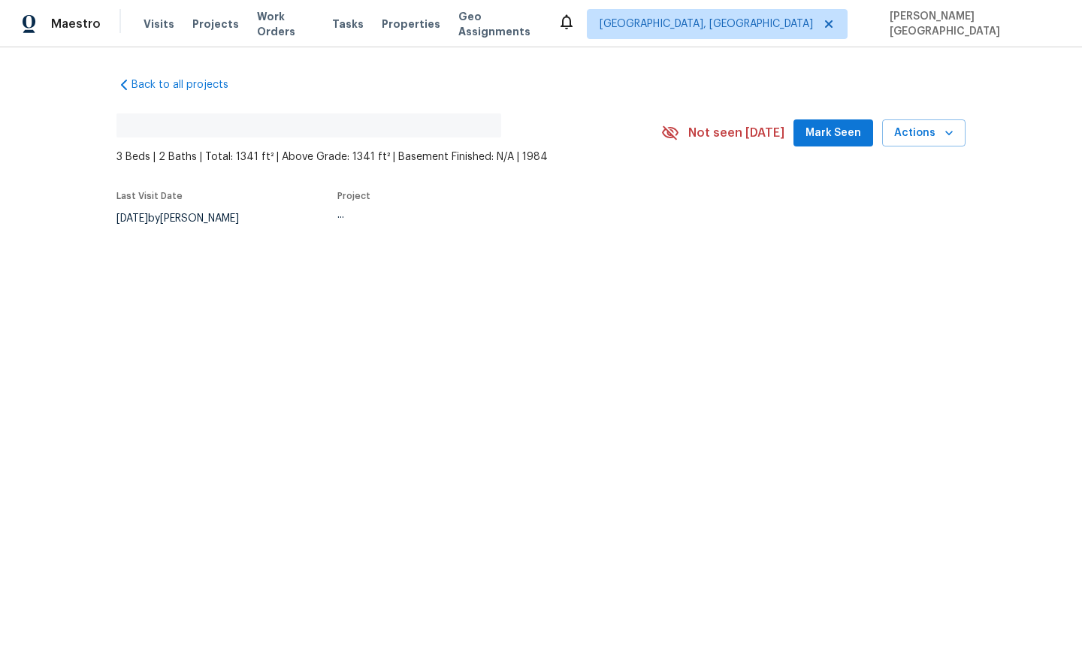
click at [67, 156] on div "Back to all projects No address found 3 Beds | 2 Baths | Total: 1341 ft² | Abov…" at bounding box center [541, 187] width 1082 height 280
click at [74, 171] on div "Back to all projects No address found 3 Beds | 2 Baths | Total: 1341 ft² | Abov…" at bounding box center [541, 187] width 1082 height 280
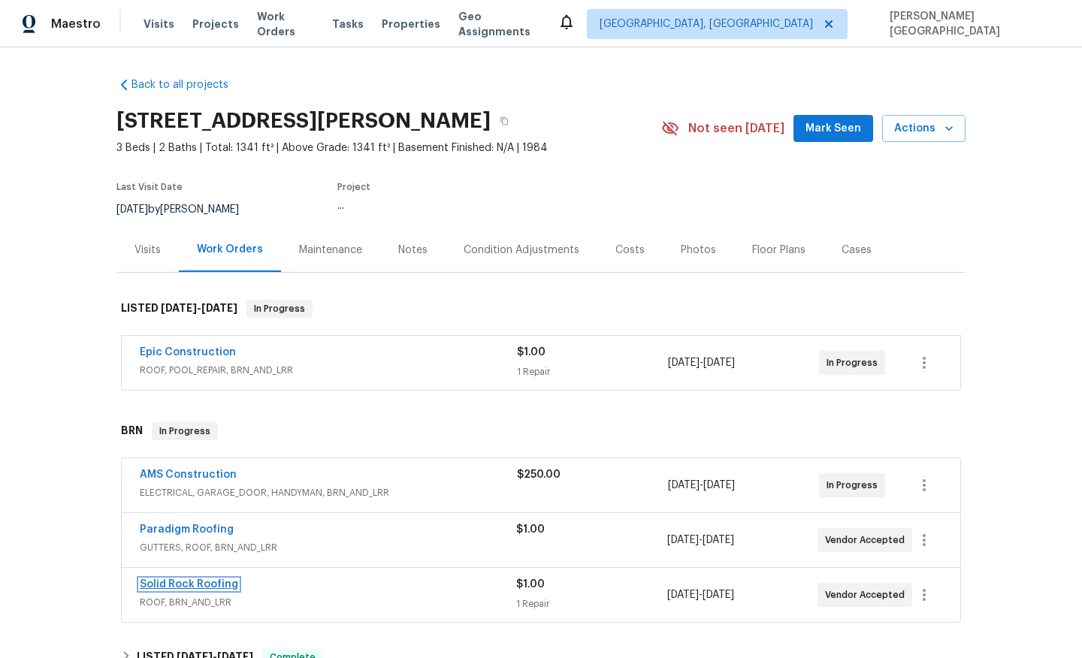
click at [183, 582] on link "Solid Rock Roofing" at bounding box center [189, 584] width 98 height 11
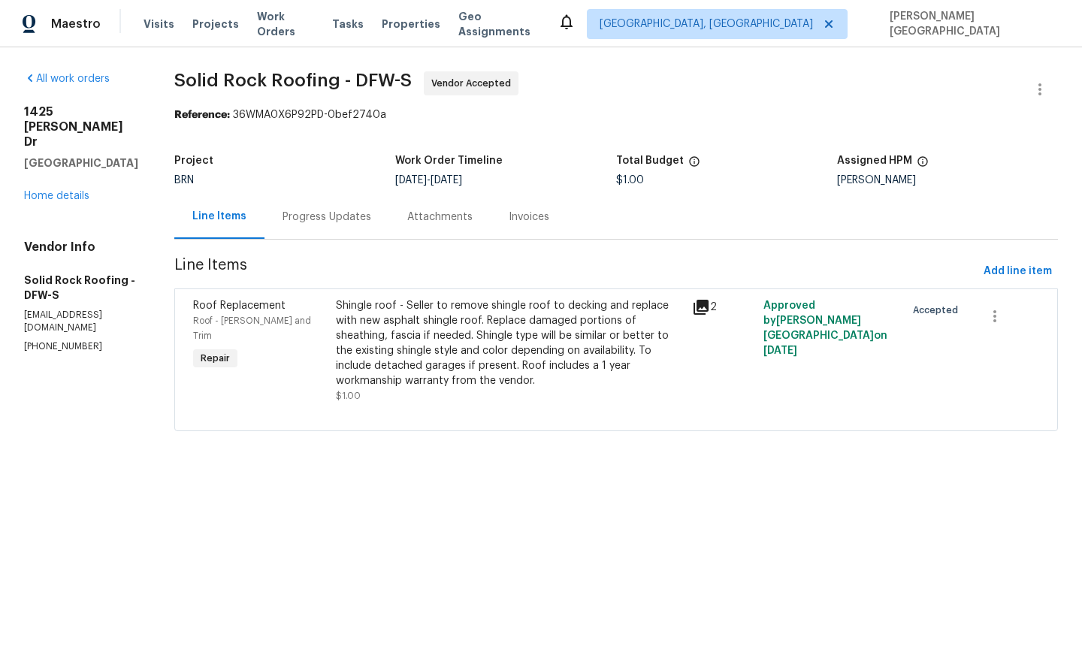
click at [324, 224] on div "Progress Updates" at bounding box center [327, 217] width 89 height 15
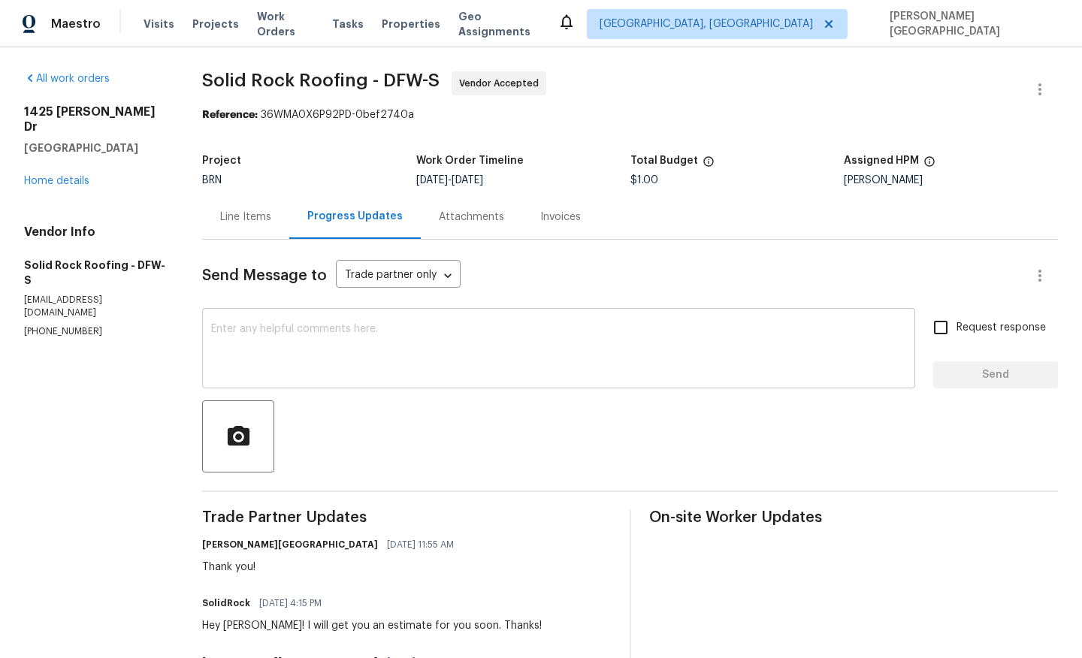
click at [280, 337] on textarea at bounding box center [558, 350] width 695 height 53
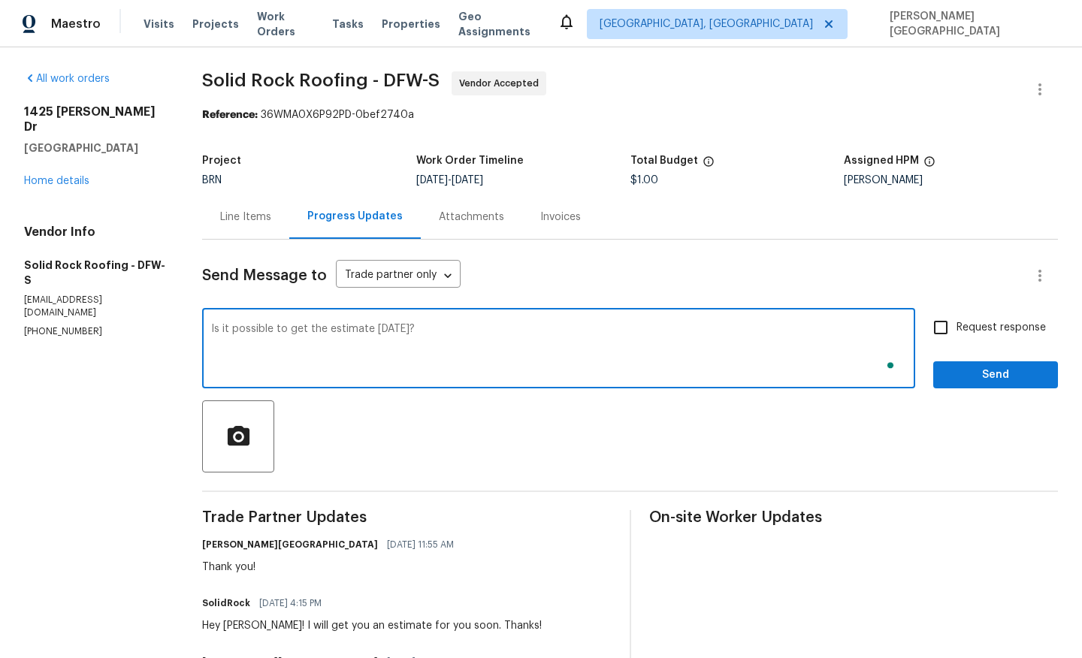
type textarea "Is it possible to get the estimate today?"
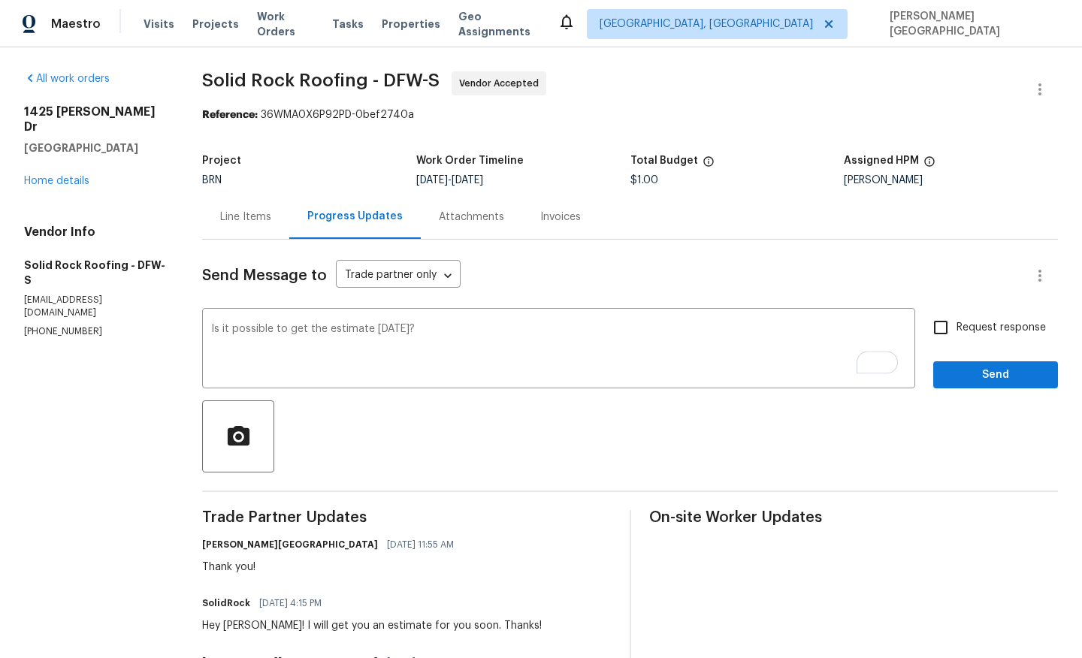
click at [967, 319] on label "Request response" at bounding box center [985, 328] width 121 height 32
click at [957, 319] on input "Request response" at bounding box center [941, 328] width 32 height 32
checkbox input "true"
click at [981, 382] on span "Send" at bounding box center [995, 375] width 101 height 19
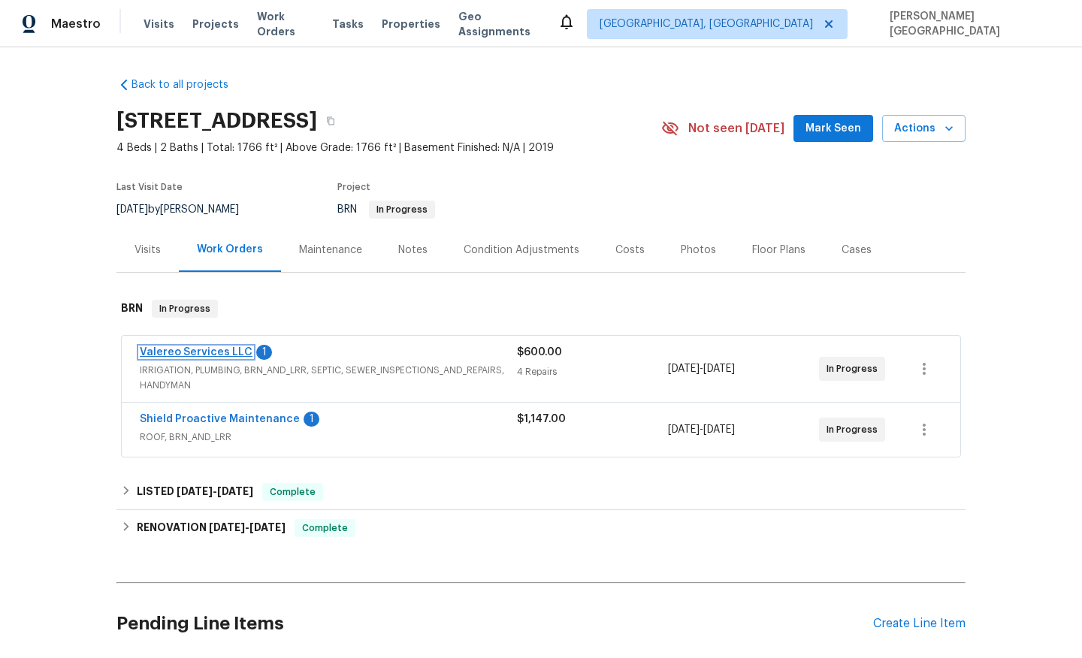
click at [206, 352] on link "Valereo Services LLC" at bounding box center [196, 352] width 113 height 11
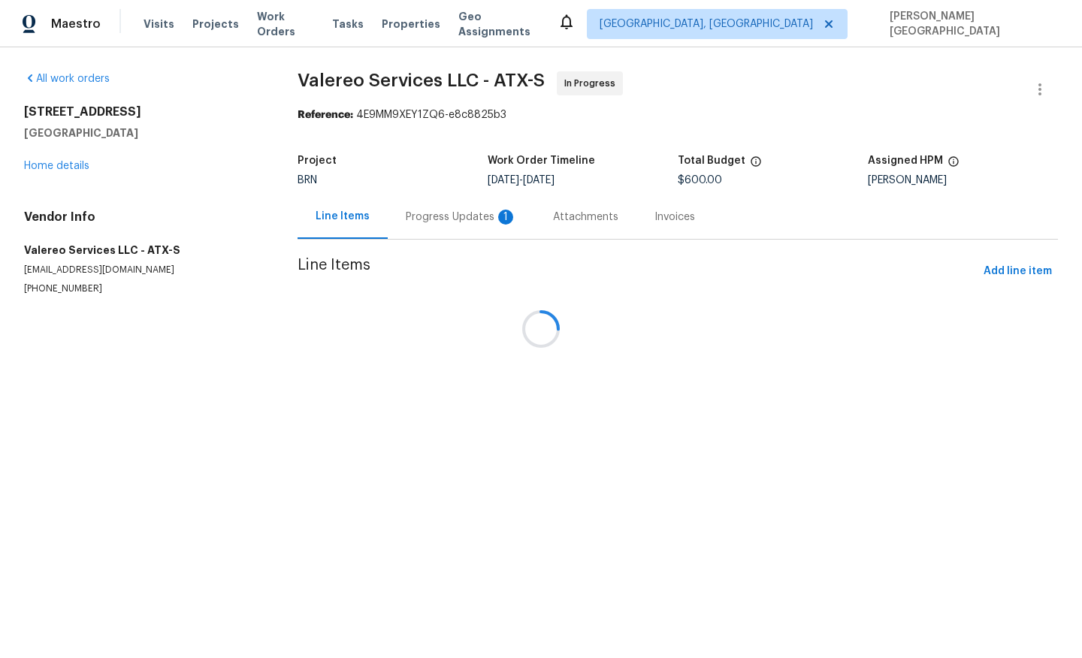
click at [410, 218] on div at bounding box center [541, 329] width 1082 height 658
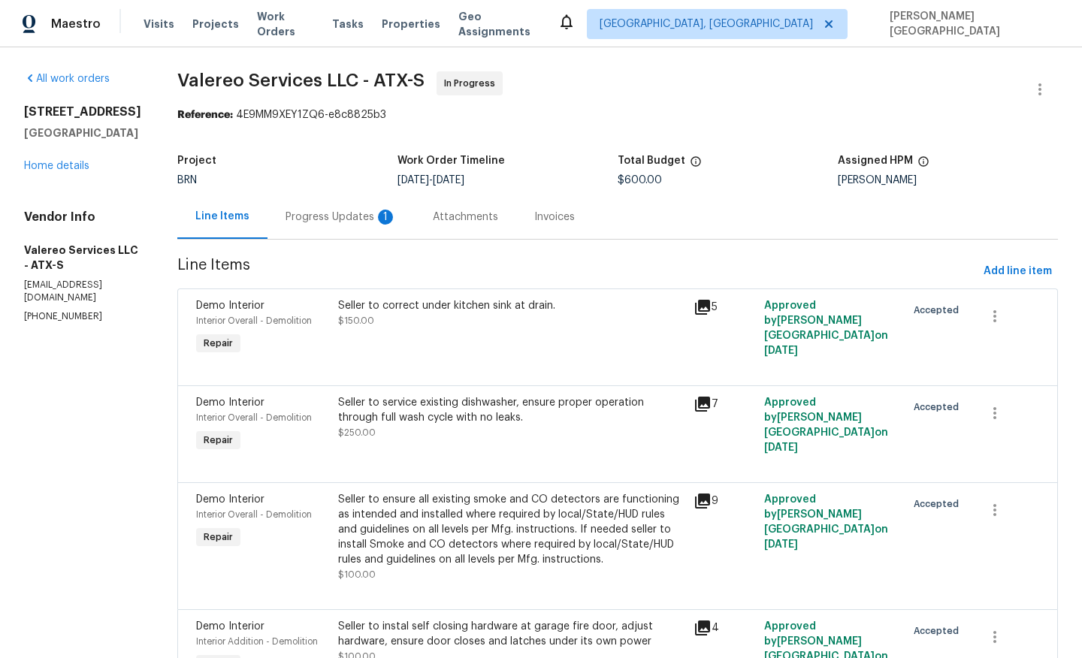
click at [415, 218] on div "Attachments" at bounding box center [465, 217] width 101 height 44
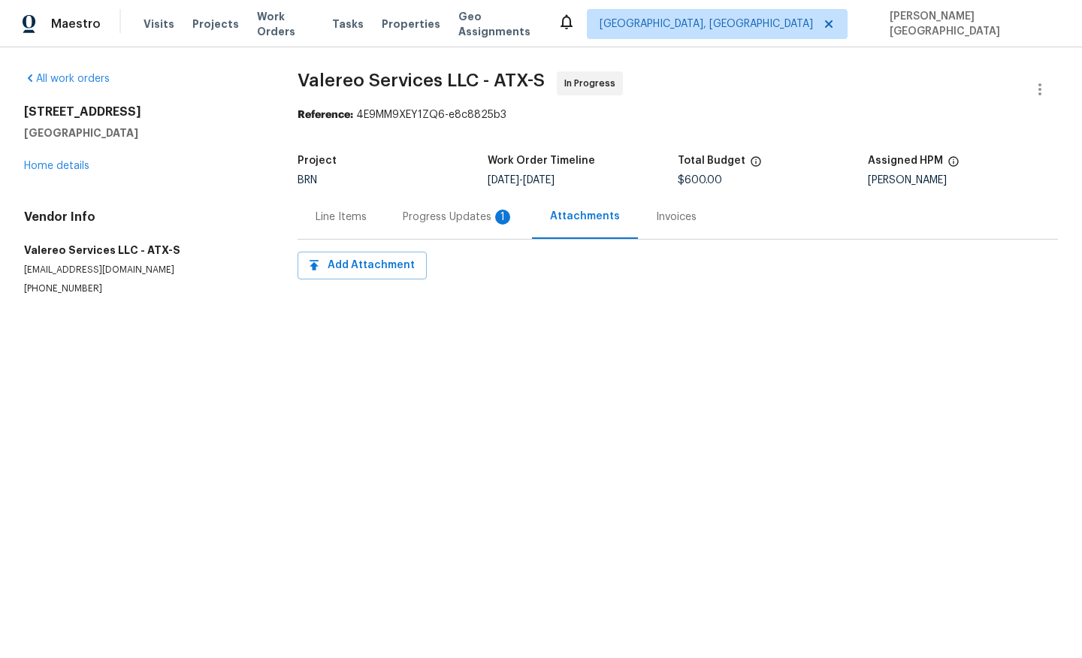
click at [443, 228] on div "Progress Updates 1" at bounding box center [458, 217] width 147 height 44
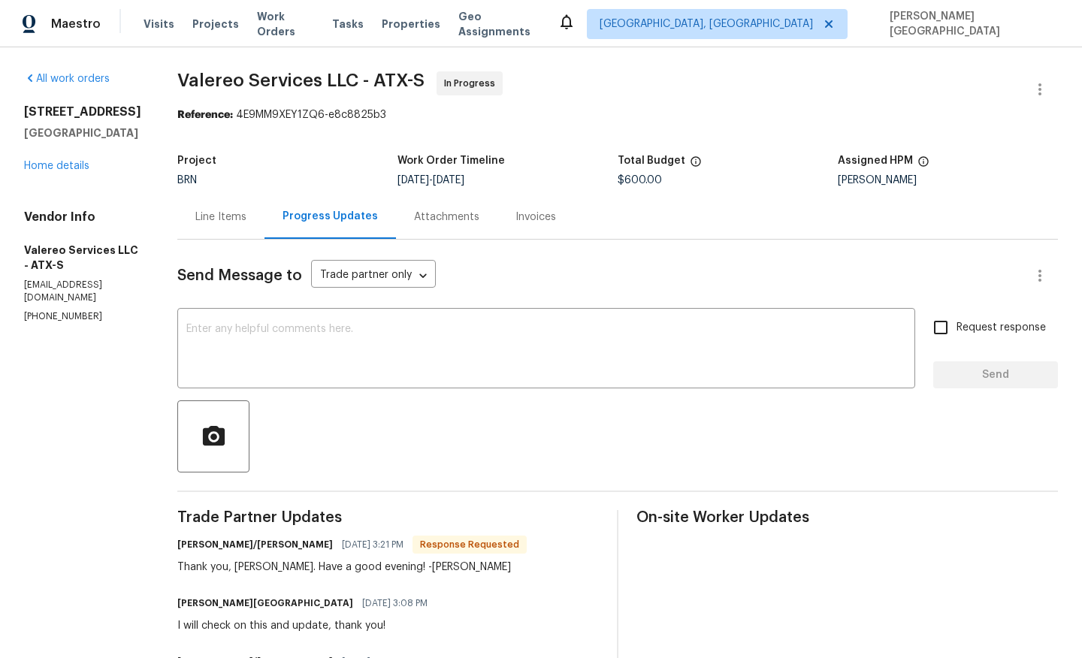
click at [186, 207] on div "Line Items" at bounding box center [220, 217] width 87 height 44
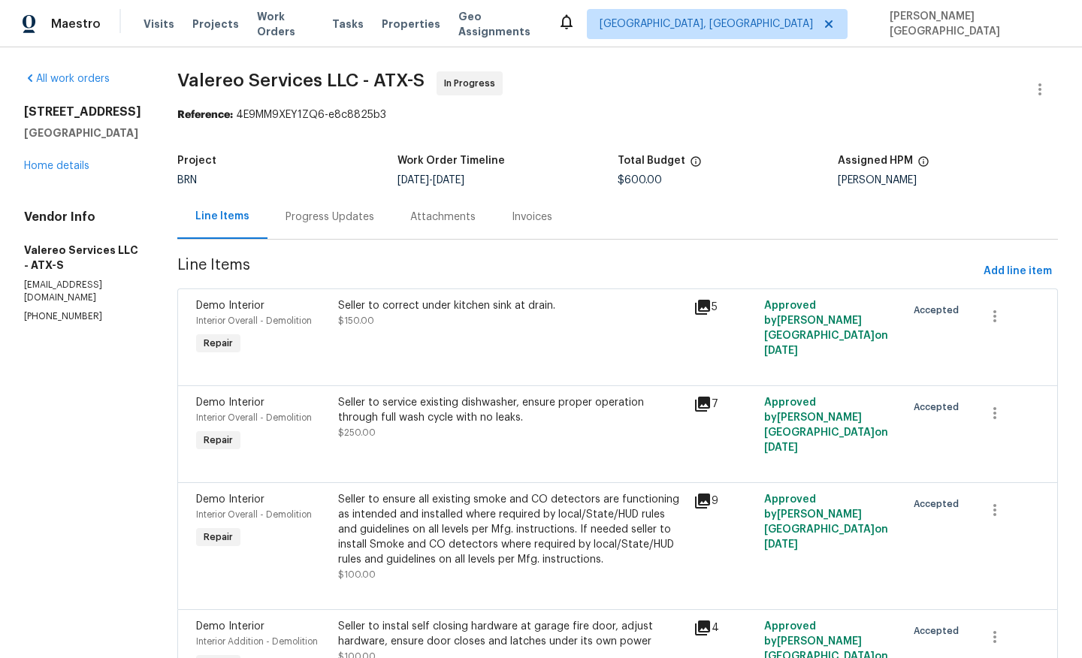
click at [288, 204] on div "Progress Updates" at bounding box center [330, 217] width 125 height 44
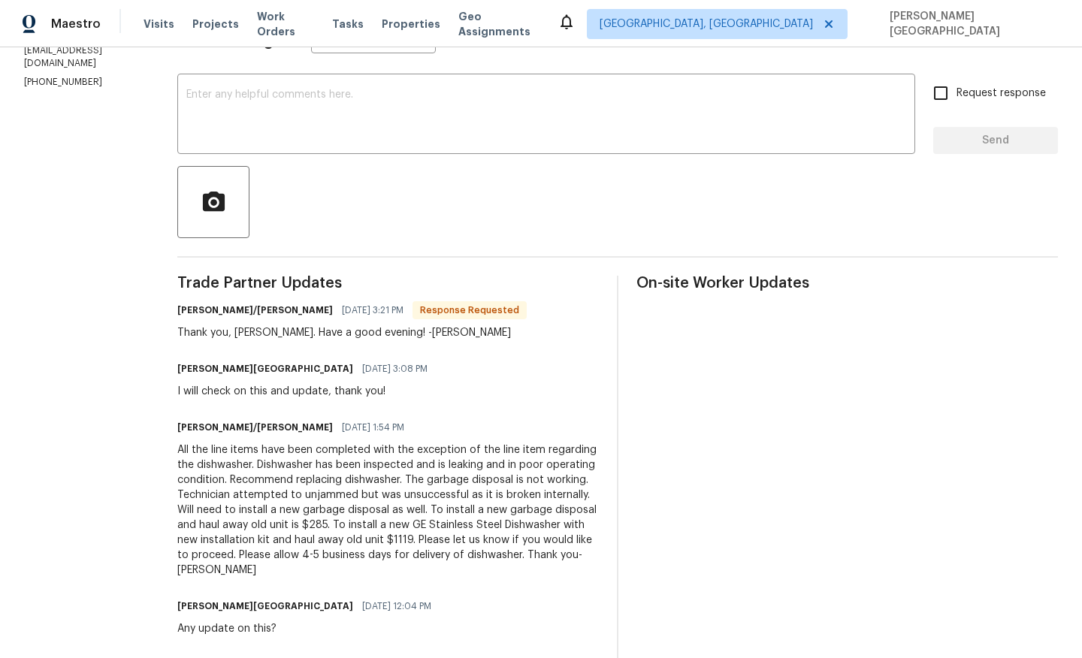
scroll to position [228, 0]
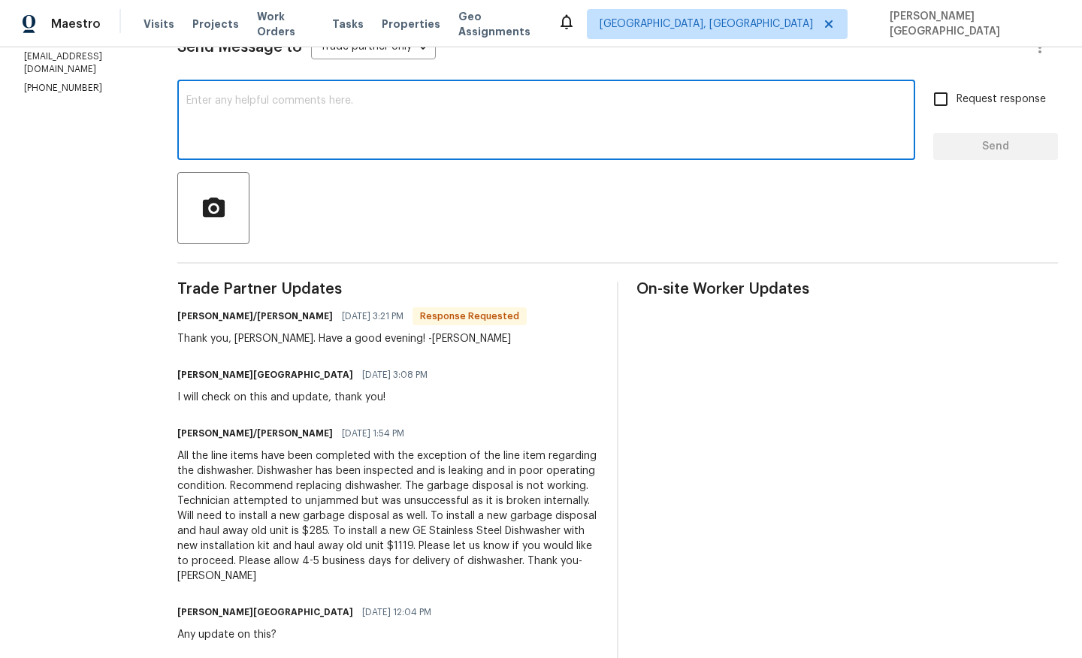
click at [248, 122] on textarea at bounding box center [546, 121] width 720 height 53
type textarea "S"
type textarea "Could you please confirm the overall cost?"
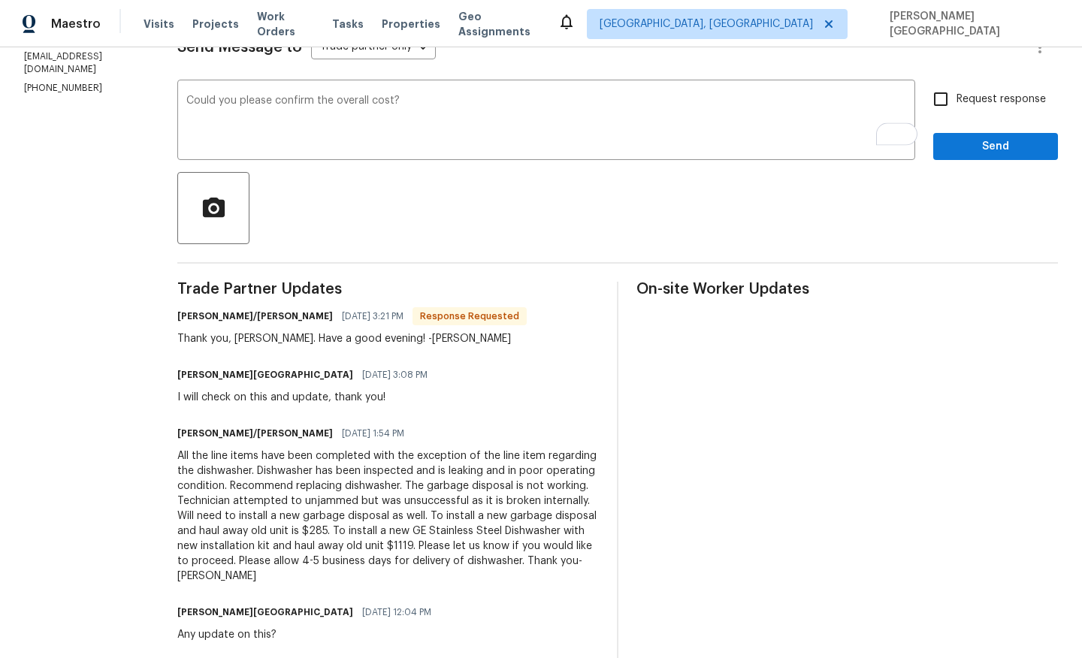
click at [996, 92] on span "Request response" at bounding box center [1001, 100] width 89 height 16
click at [957, 92] on input "Request response" at bounding box center [941, 99] width 32 height 32
checkbox input "true"
click at [996, 145] on span "Send" at bounding box center [995, 147] width 101 height 19
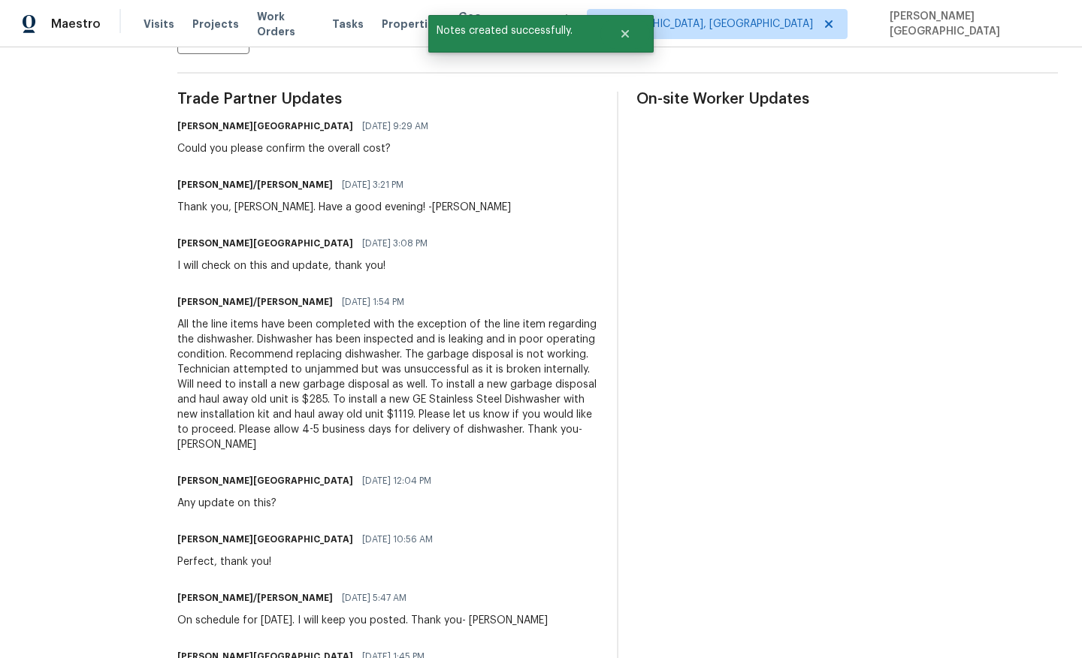
scroll to position [437, 0]
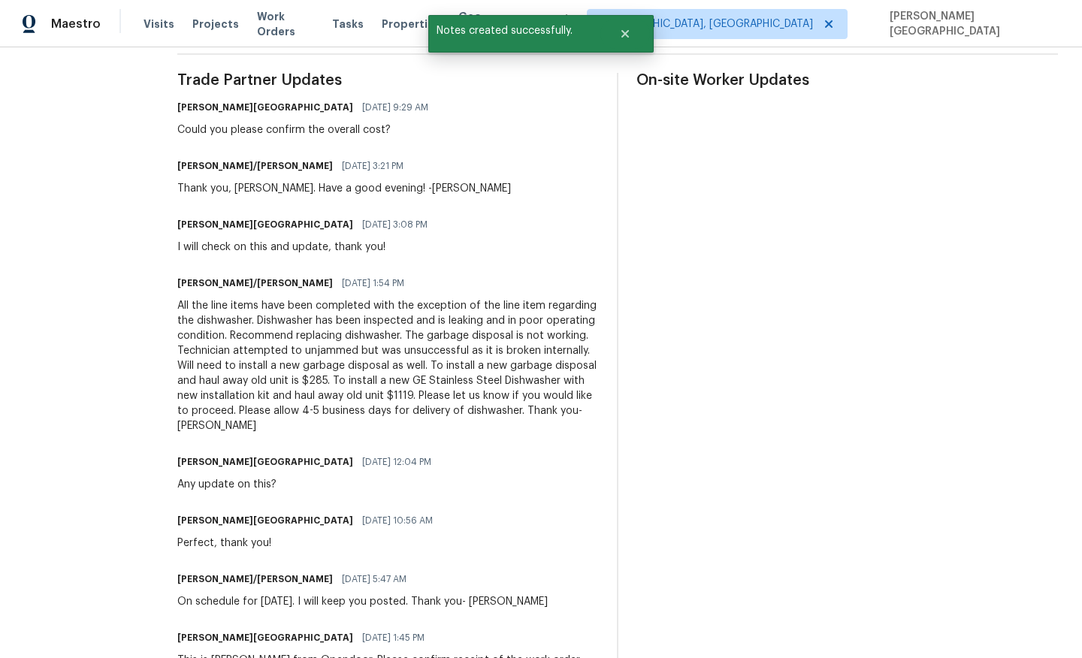
click at [177, 302] on div "All the line items have been completed with the exception of the line item rega…" at bounding box center [388, 365] width 422 height 135
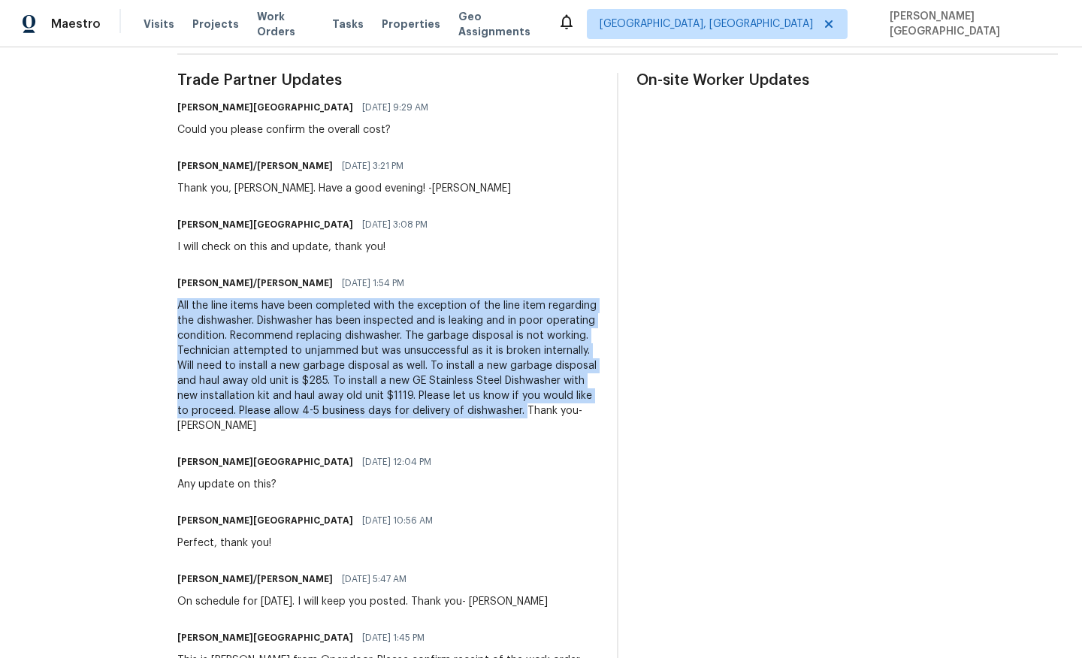
drag, startPoint x: 159, startPoint y: 304, endPoint x: 496, endPoint y: 416, distance: 355.2
click at [496, 416] on div "All work orders 116 San View Dr Georgetown, TX 78628 Home details Vendor Info V…" at bounding box center [541, 175] width 1082 height 1130
copy div "All the line items have been completed with the exception of the line item rega…"
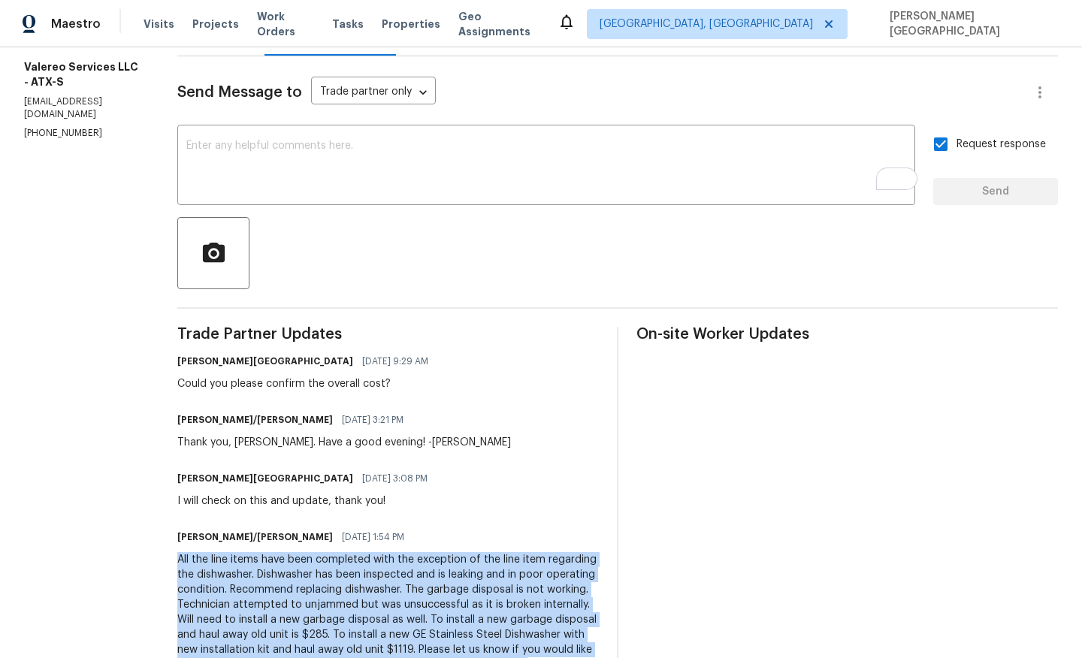
scroll to position [0, 0]
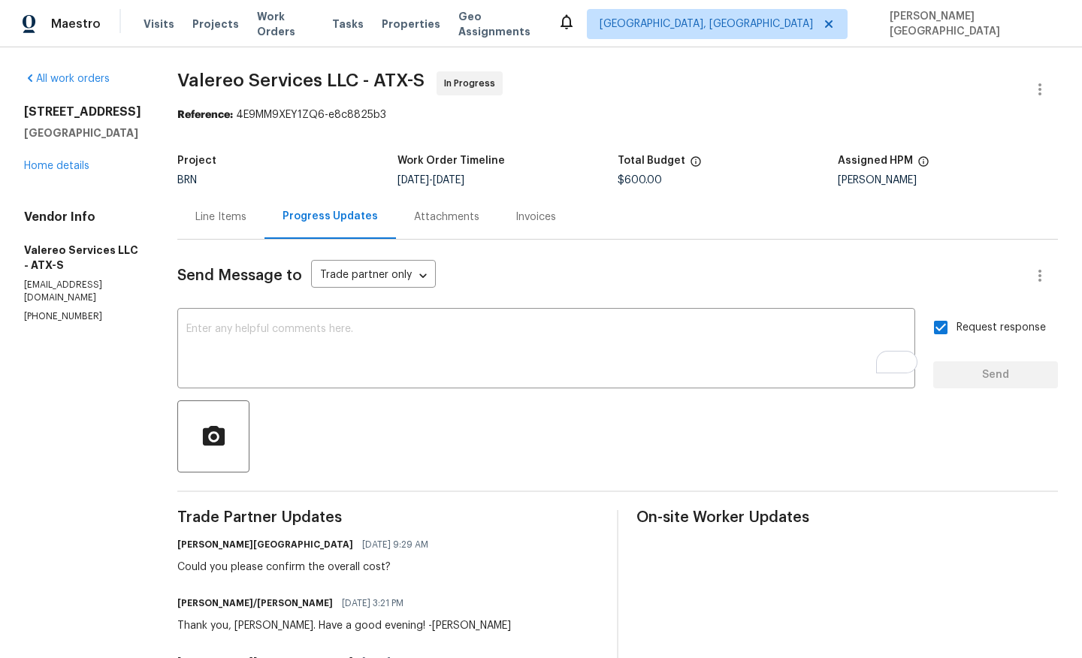
click at [192, 75] on span "Valereo Services LLC - ATX-S" at bounding box center [300, 80] width 247 height 18
click at [272, 74] on span "Valereo Services LLC - ATX-S" at bounding box center [300, 80] width 247 height 18
copy span "Valereo Services"
click at [74, 171] on link "Home details" at bounding box center [56, 166] width 65 height 11
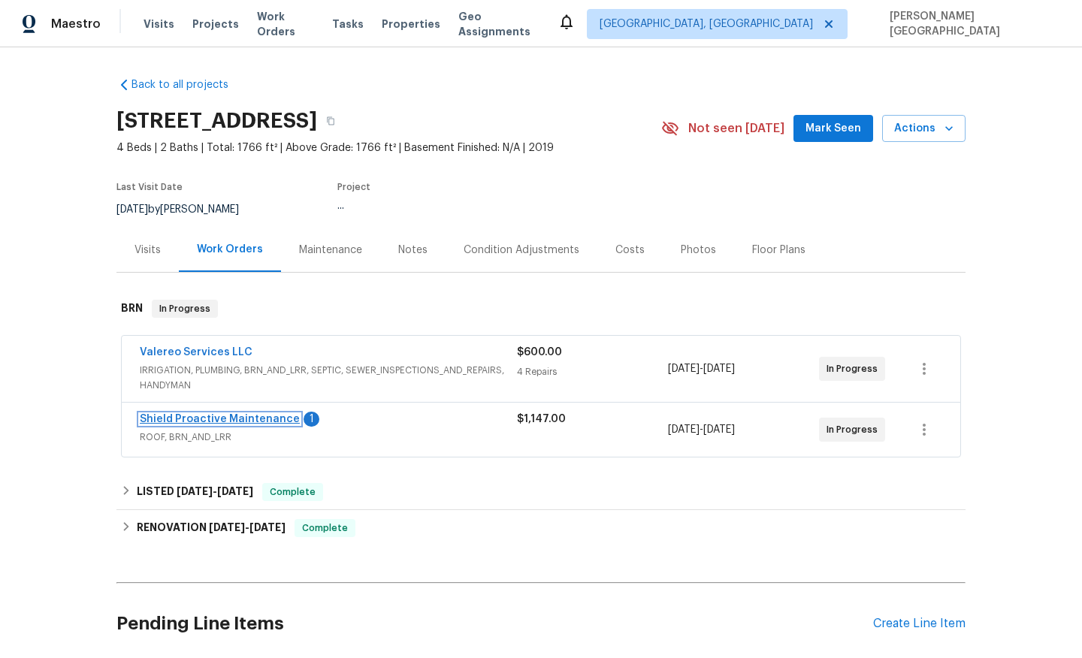
click at [240, 418] on link "Shield Proactive Maintenance" at bounding box center [220, 419] width 160 height 11
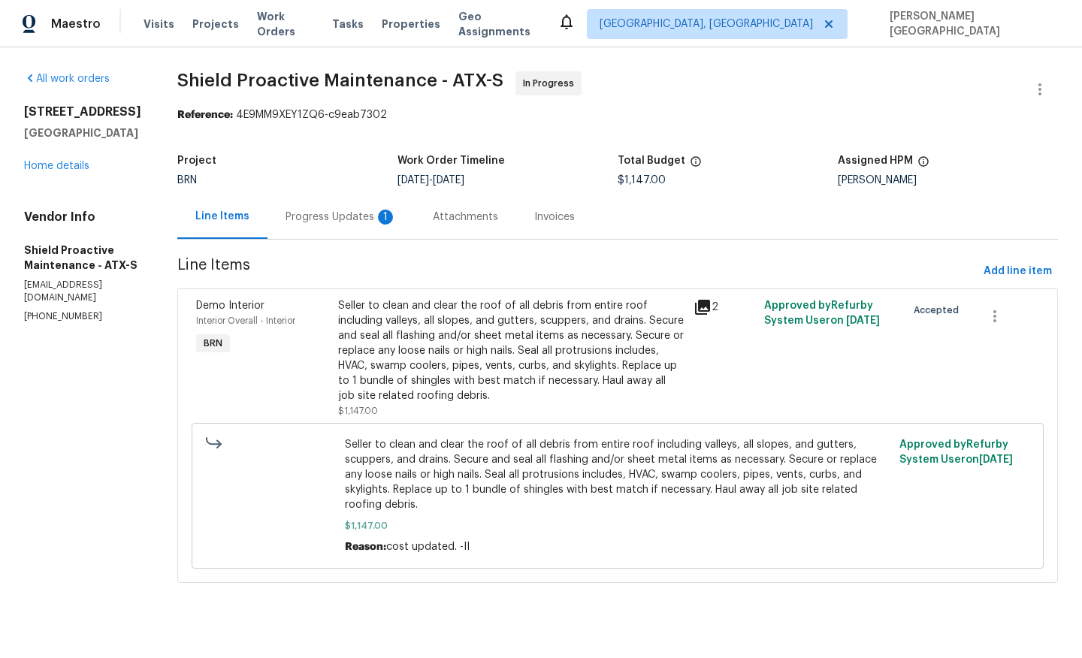
click at [355, 213] on div "Progress Updates 1" at bounding box center [341, 217] width 111 height 15
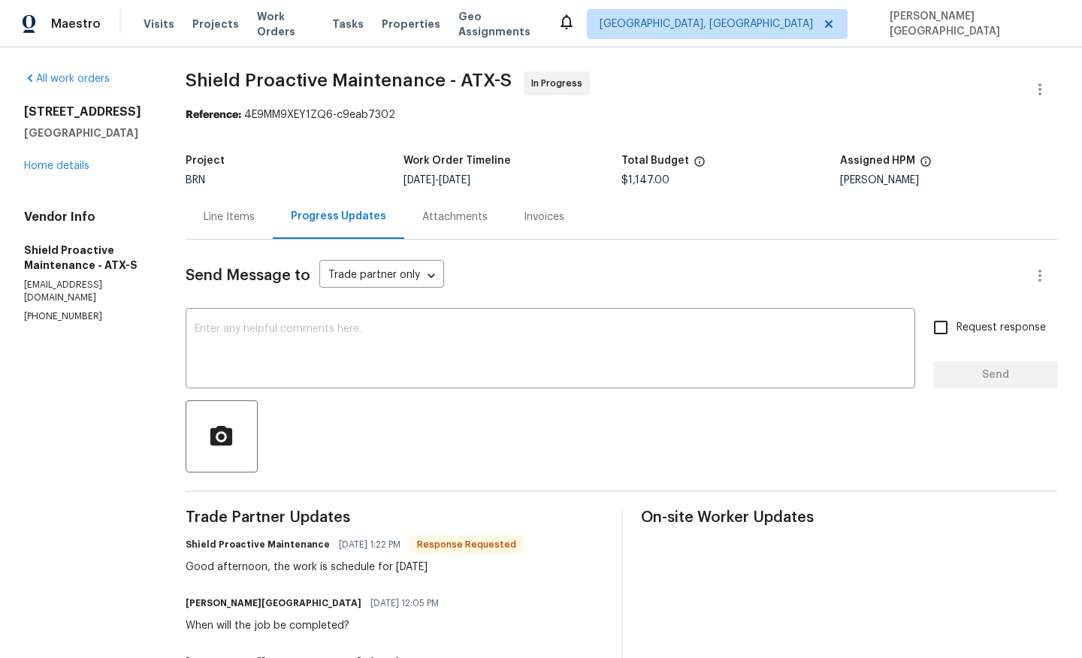
scroll to position [15, 0]
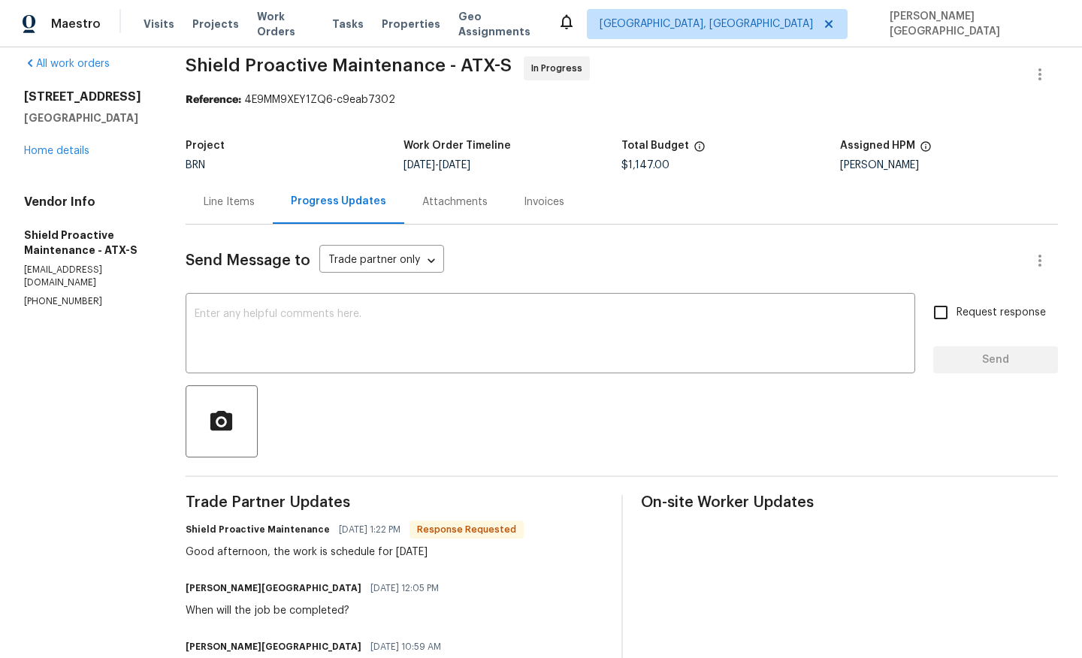
click at [290, 556] on div "Good afternoon, the work is schedule for tomorrow" at bounding box center [355, 552] width 338 height 15
copy div "Good afternoon, the work is schedule for tomorrow"
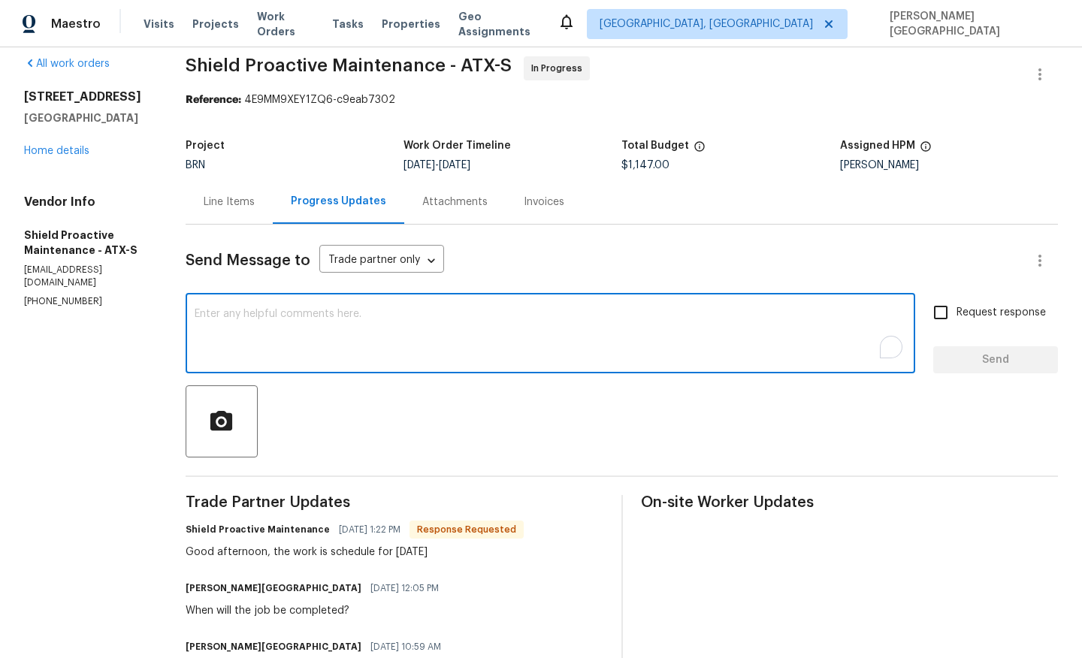
click at [264, 325] on textarea "To enrich screen reader interactions, please activate Accessibility in Grammarl…" at bounding box center [551, 335] width 712 height 53
type textarea "Hello, Are we on site today?"
click at [960, 322] on label "Request response" at bounding box center [985, 313] width 121 height 32
click at [957, 322] on input "Request response" at bounding box center [941, 313] width 32 height 32
checkbox input "true"
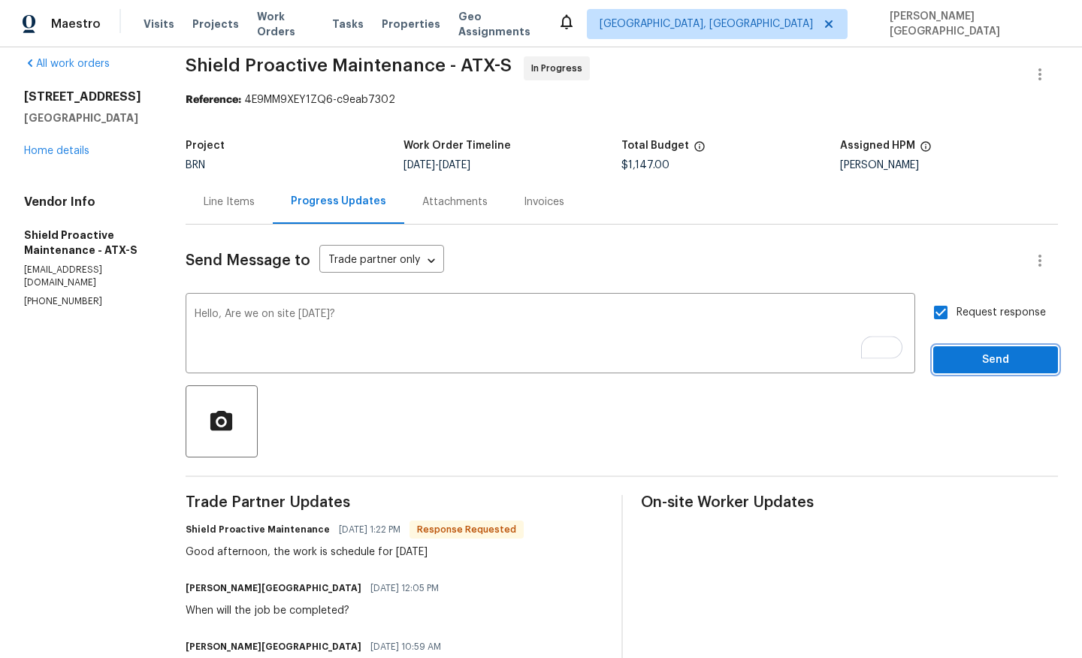
click at [962, 349] on button "Send" at bounding box center [995, 360] width 125 height 28
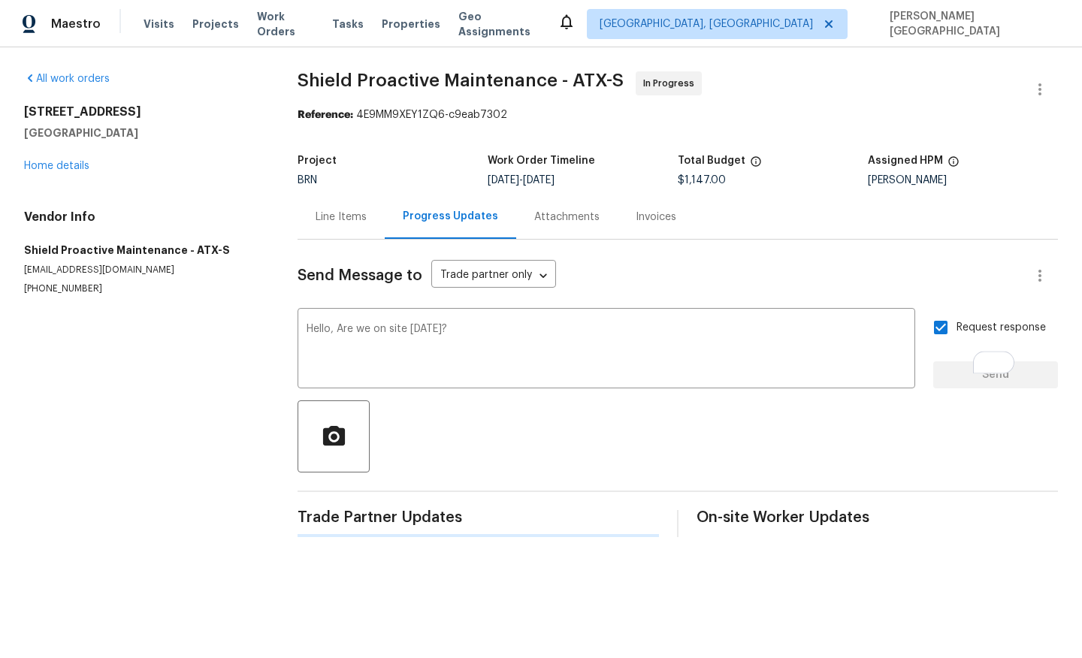
scroll to position [0, 0]
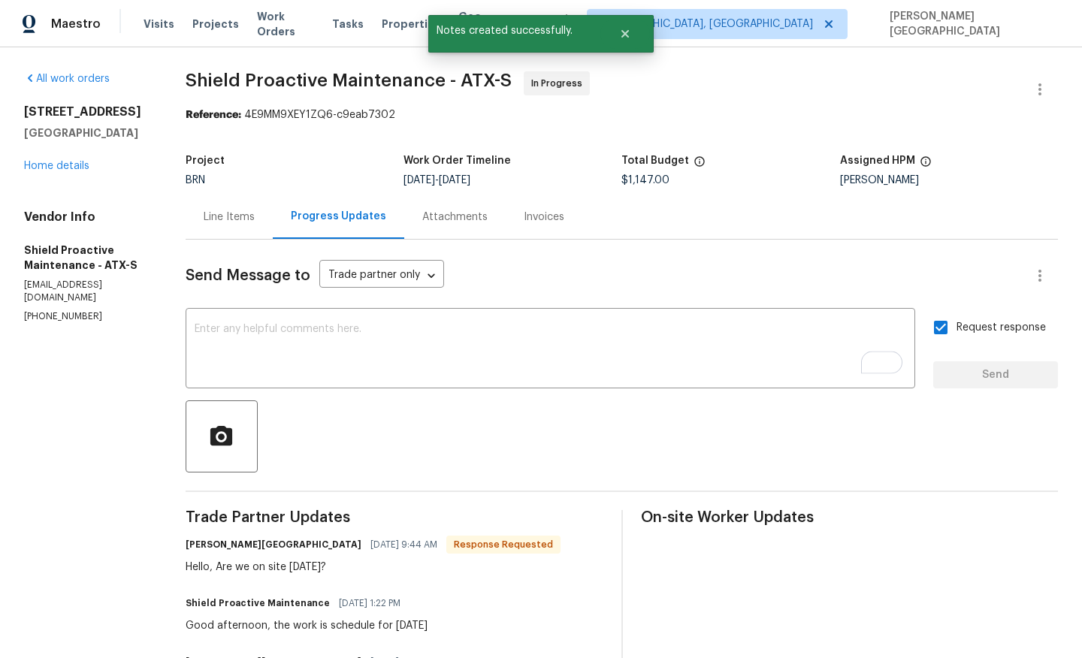
click at [301, 83] on span "Shield Proactive Maintenance - ATX-S" at bounding box center [349, 80] width 326 height 18
click at [229, 80] on span "Shield Proactive Maintenance - ATX-S" at bounding box center [349, 80] width 326 height 18
click at [383, 80] on span "Shield Proactive Maintenance - ATX-S" at bounding box center [349, 80] width 326 height 18
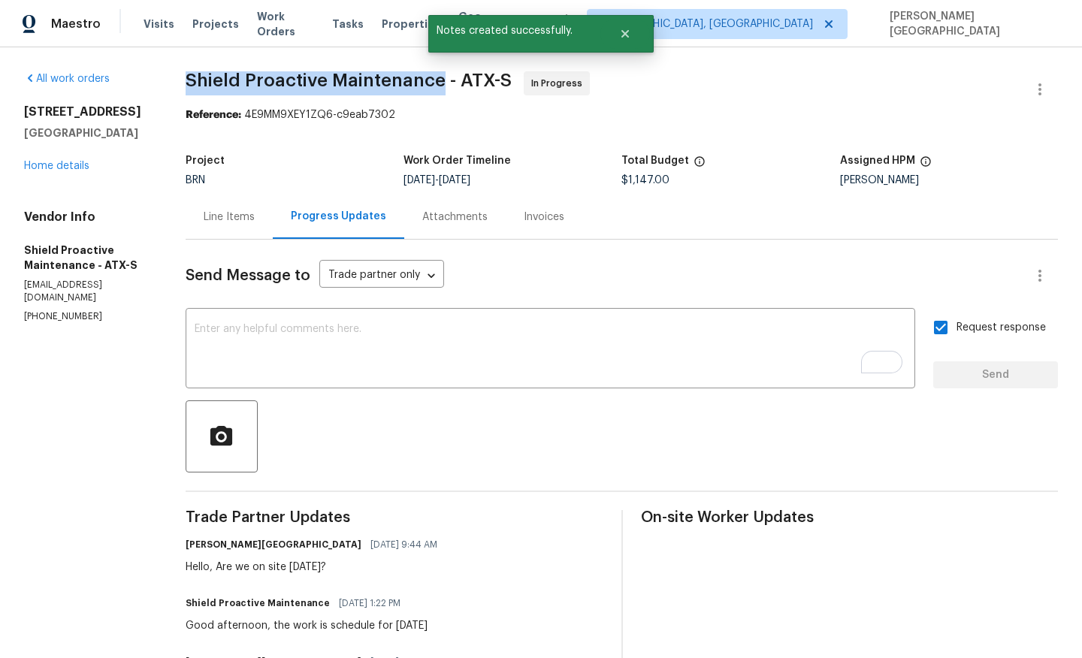
copy span "Shield Proactive Maintenance"
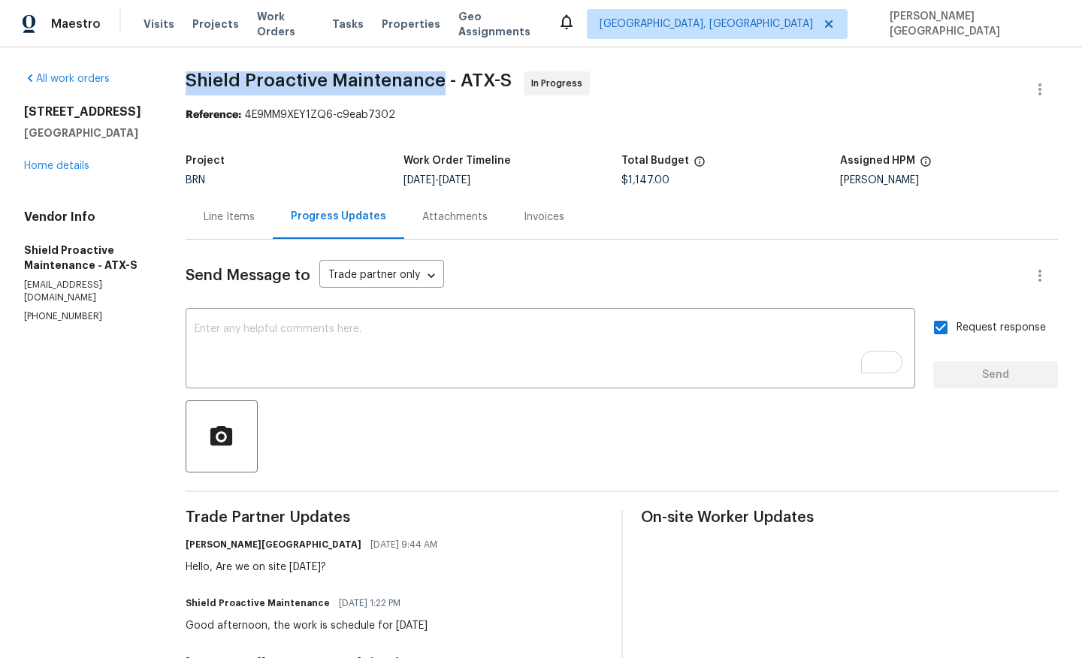
copy span "Shield Proactive Maintenance"
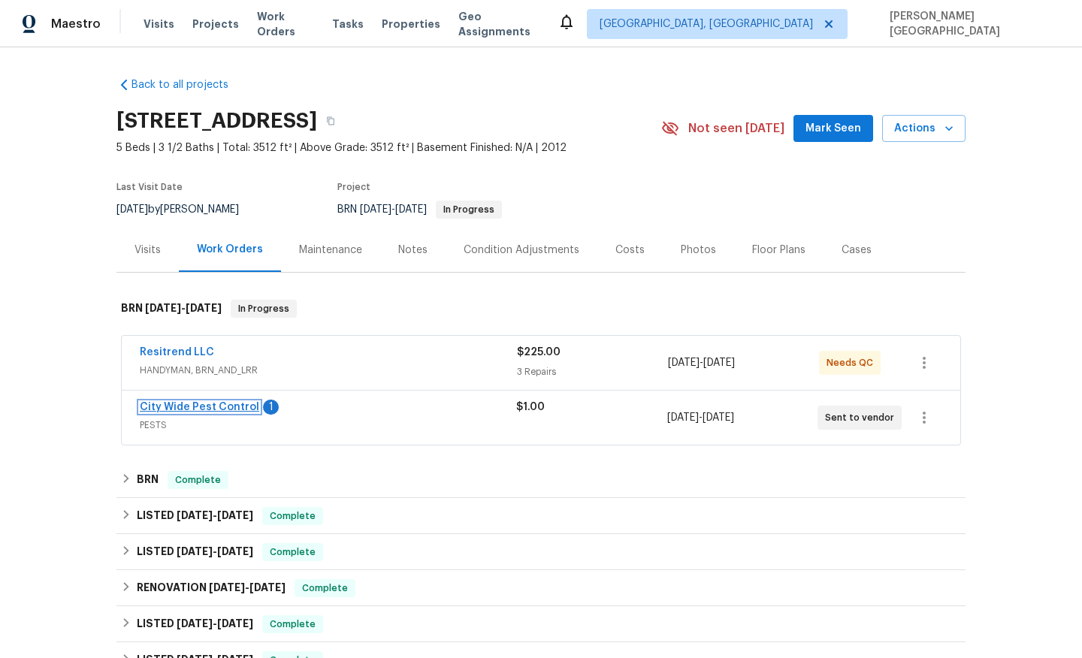
click at [210, 407] on link "City Wide Pest Control" at bounding box center [199, 407] width 119 height 11
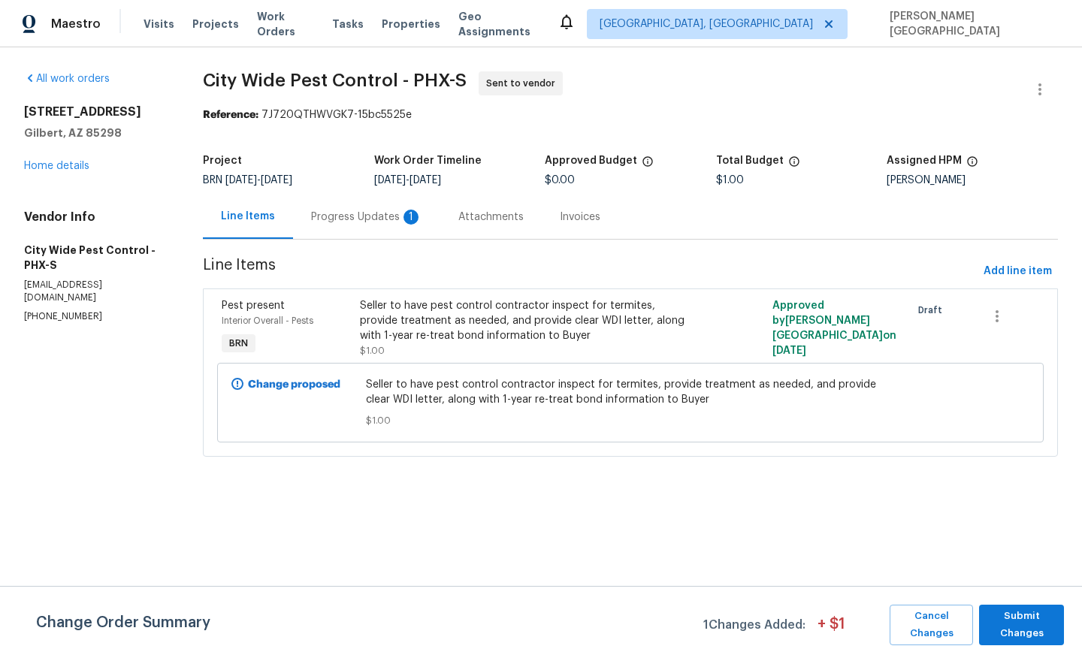
click at [410, 227] on div "Progress Updates 1" at bounding box center [366, 217] width 147 height 44
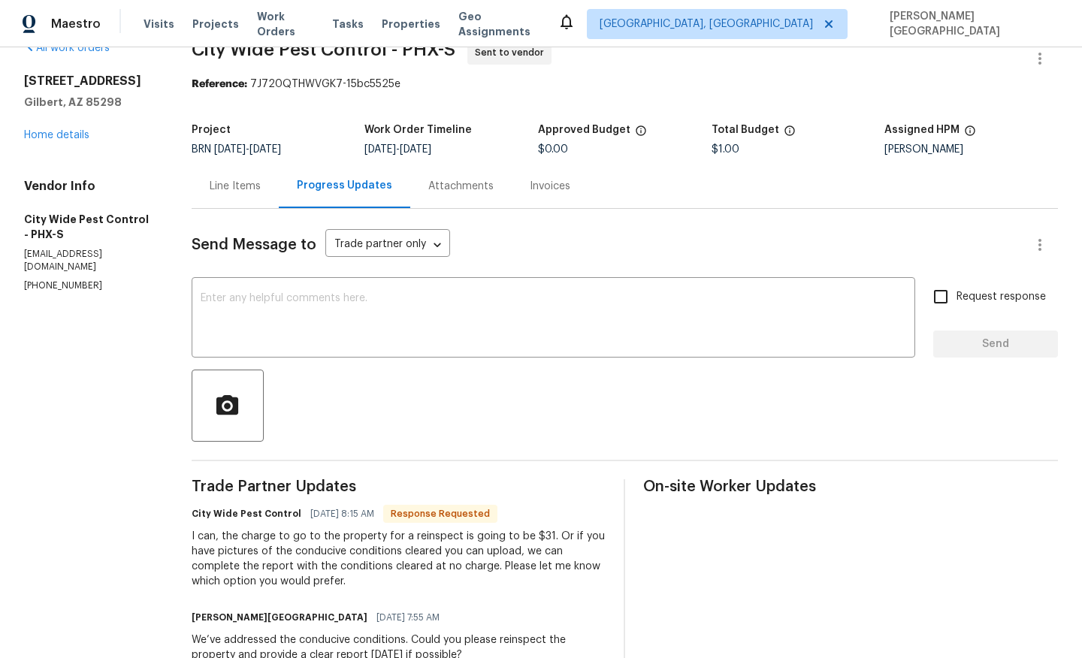
scroll to position [39, 0]
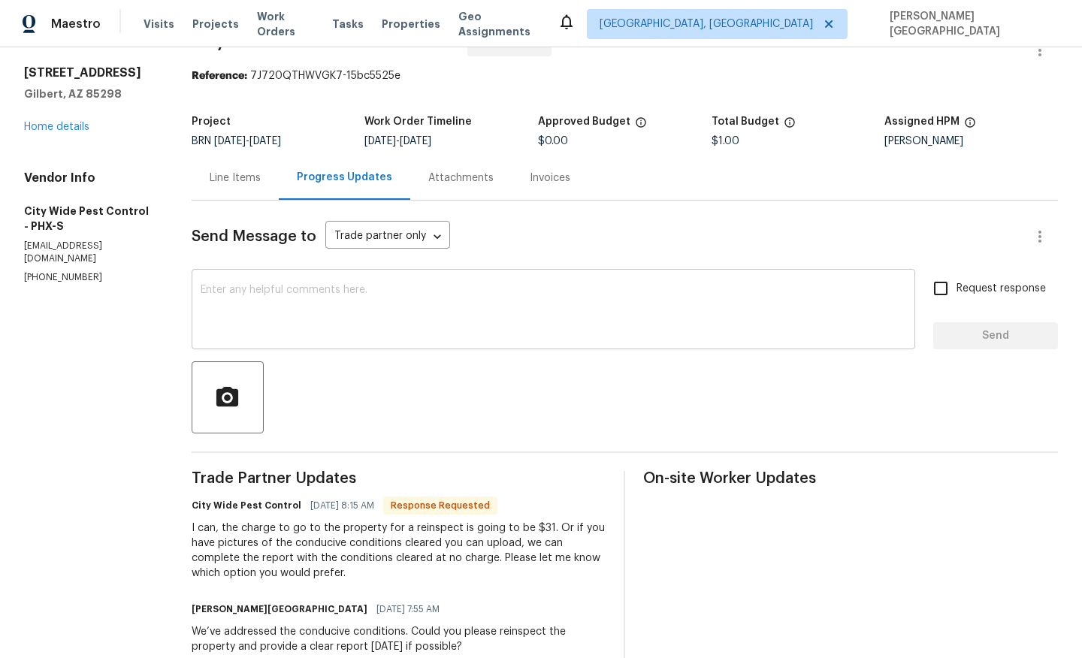
click at [255, 316] on textarea at bounding box center [554, 311] width 706 height 53
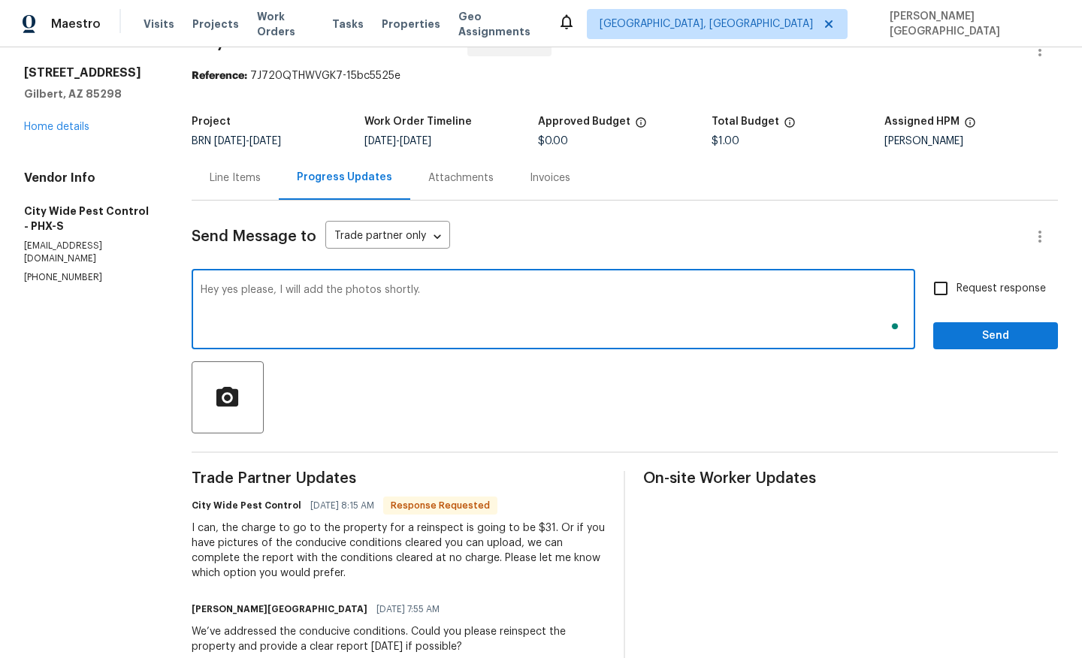
type textarea "Hey yes please, I will add the photos shortly."
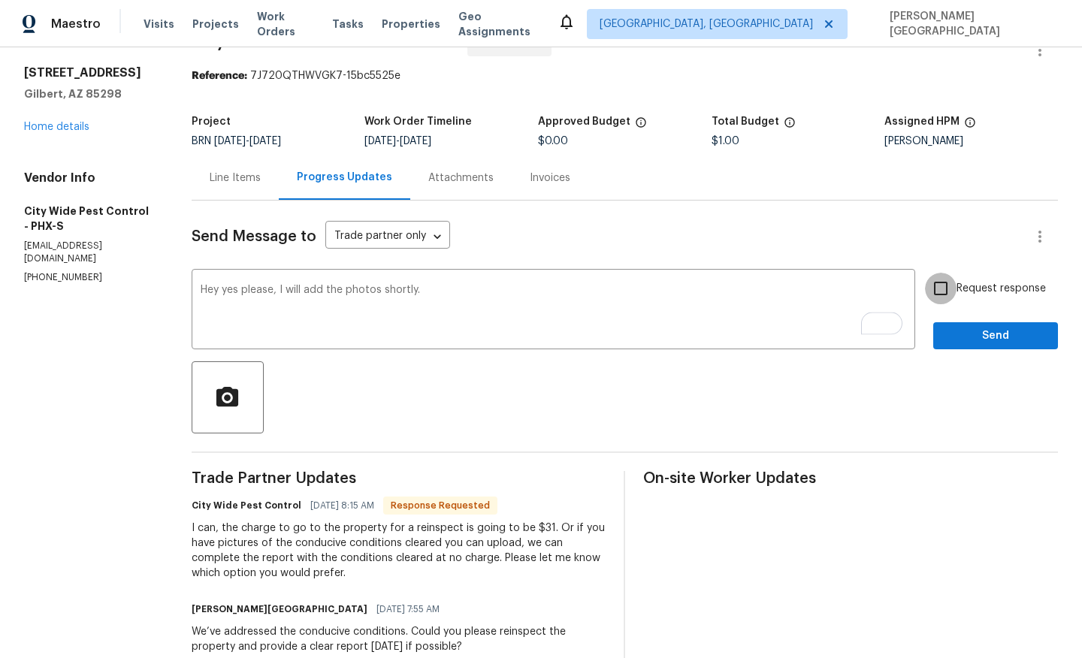
click at [952, 286] on input "Request response" at bounding box center [941, 289] width 32 height 32
checkbox input "true"
click at [956, 319] on div "Request response Send" at bounding box center [995, 311] width 125 height 77
click at [961, 331] on span "Send" at bounding box center [995, 336] width 101 height 19
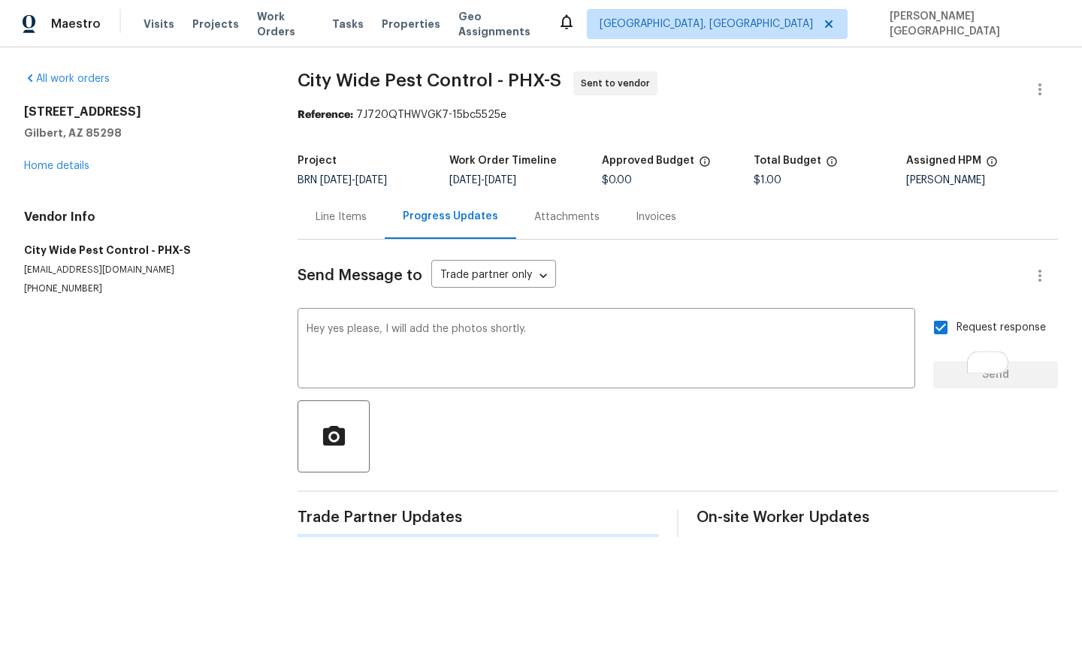
scroll to position [0, 0]
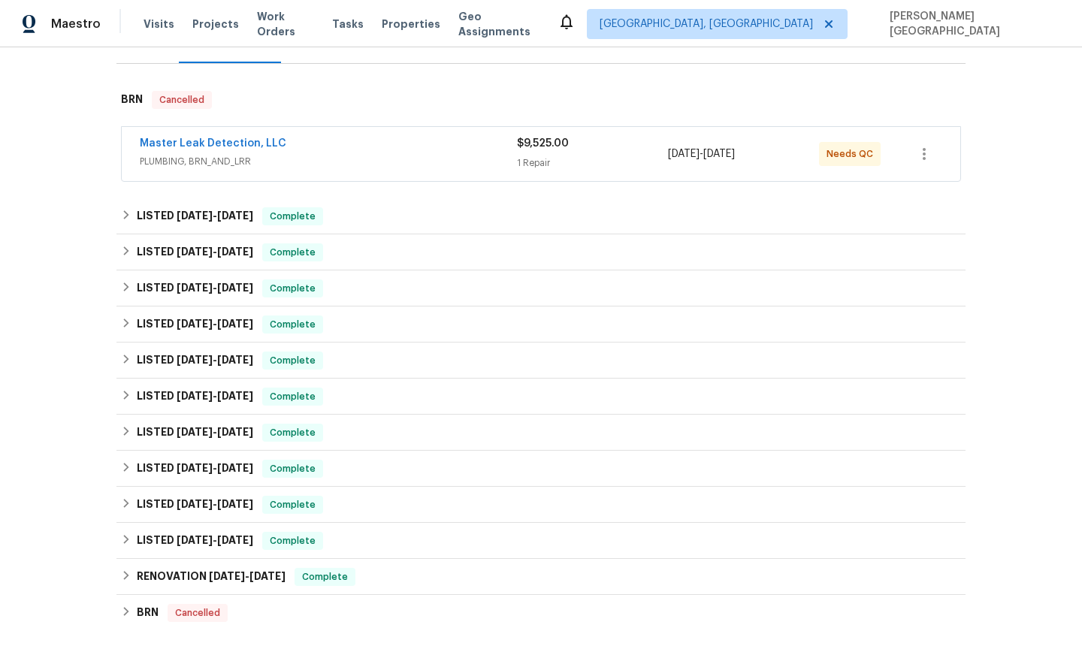
scroll to position [298, 0]
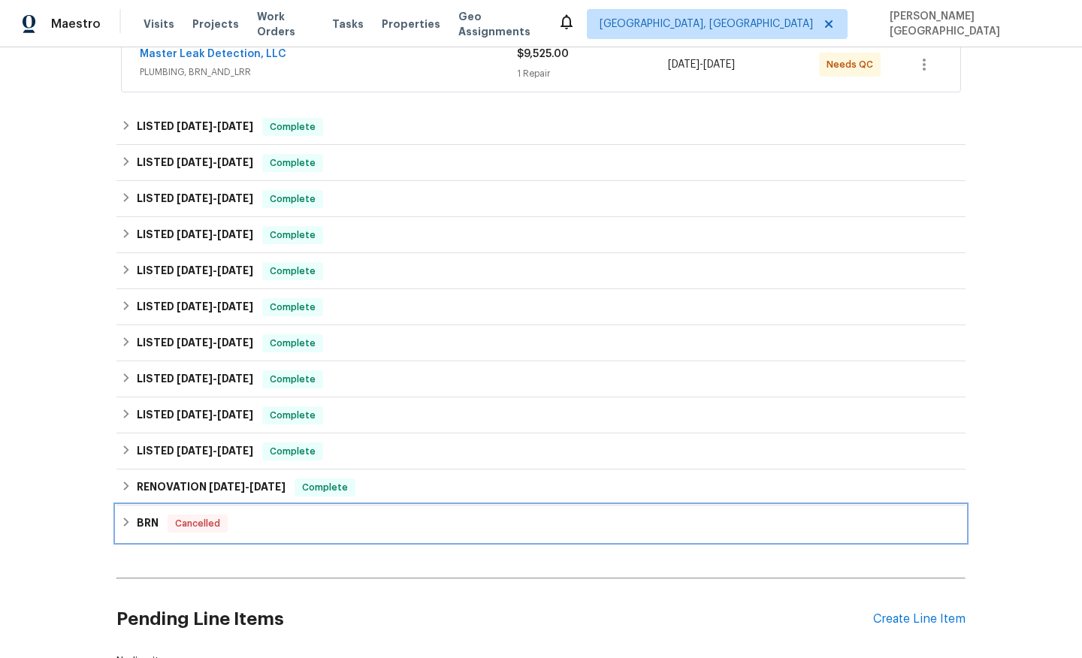
click at [137, 527] on h6 "BRN" at bounding box center [148, 524] width 22 height 18
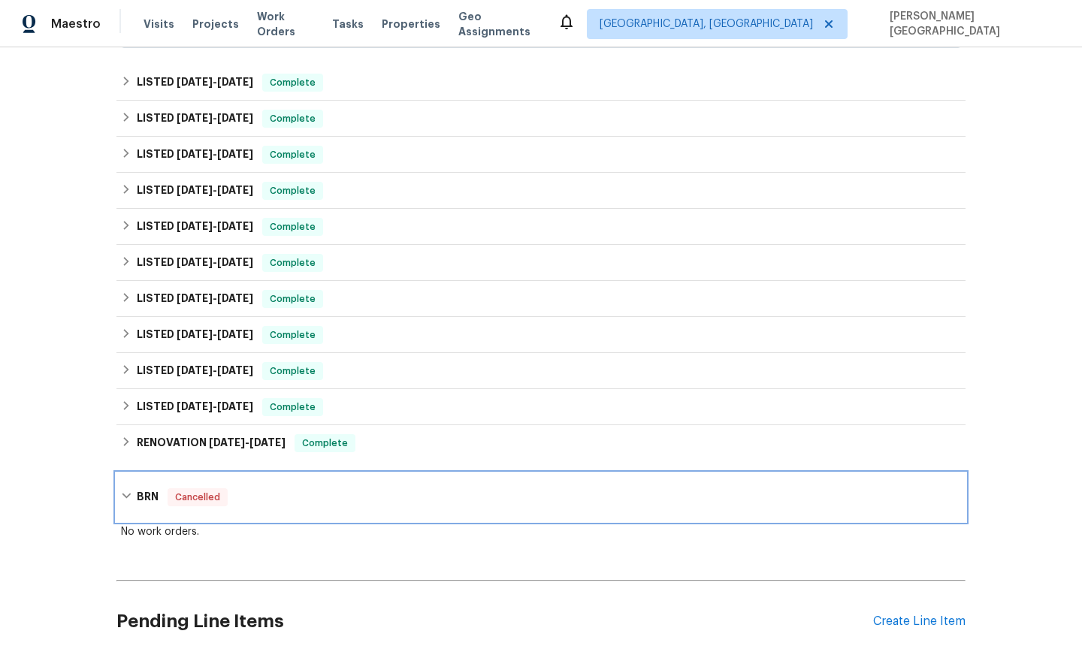
scroll to position [233, 0]
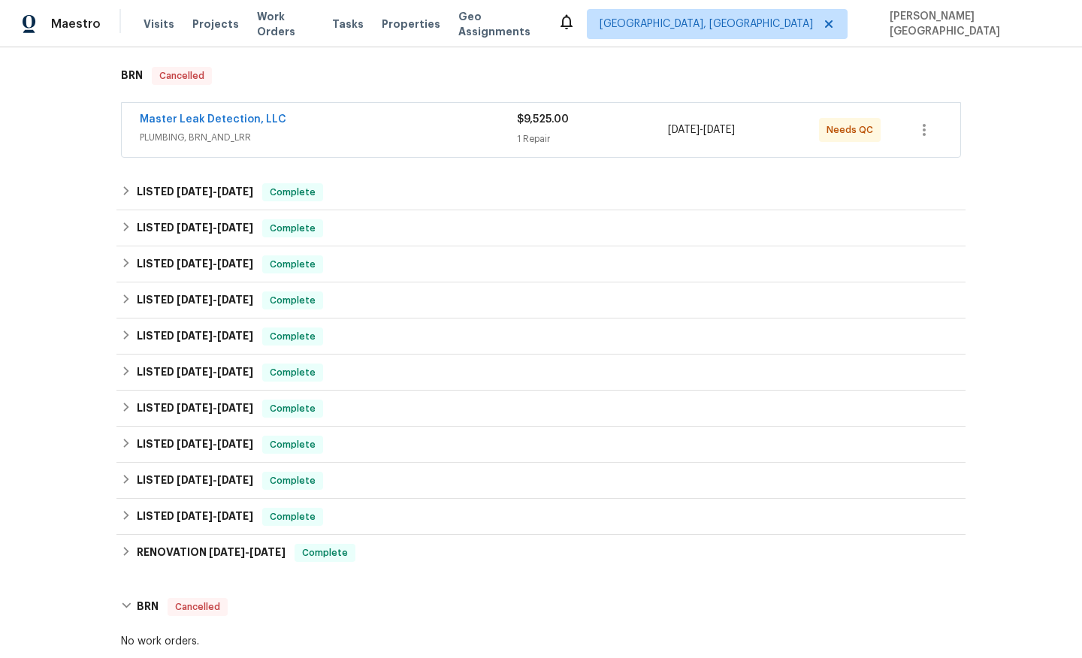
click at [223, 113] on span "Master Leak Detection, LLC" at bounding box center [213, 119] width 147 height 15
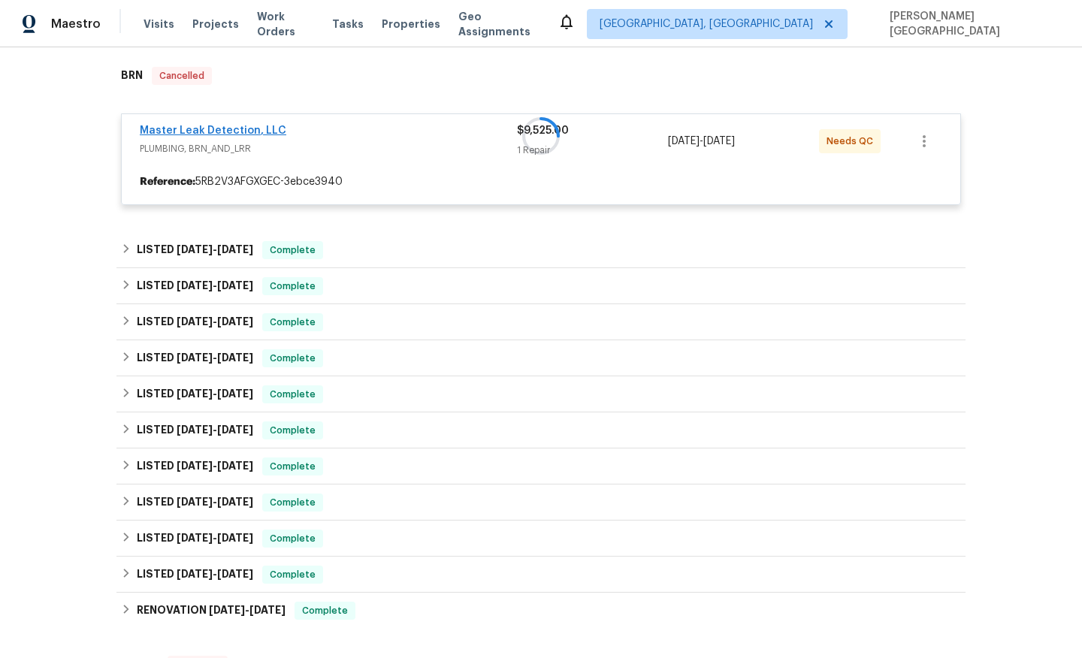
click at [228, 125] on div "Master Leak Detection, LLC PLUMBING, BRN_AND_LRR $9,525.00 1 Repair 8/1/2025 - …" at bounding box center [541, 159] width 840 height 92
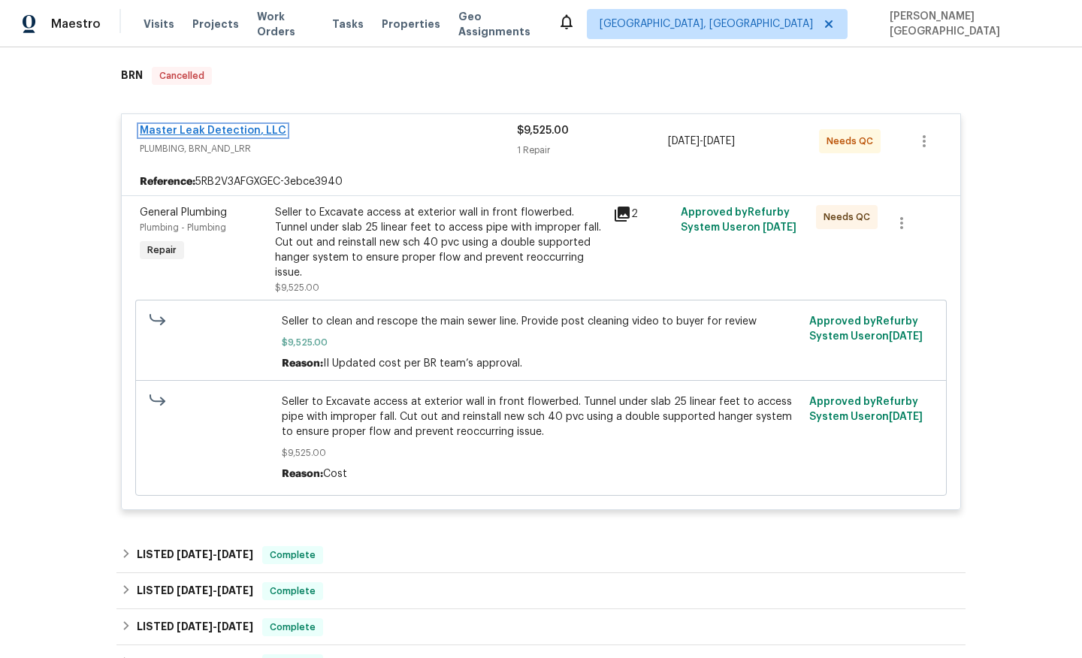
click at [237, 131] on link "Master Leak Detection, LLC" at bounding box center [213, 130] width 147 height 11
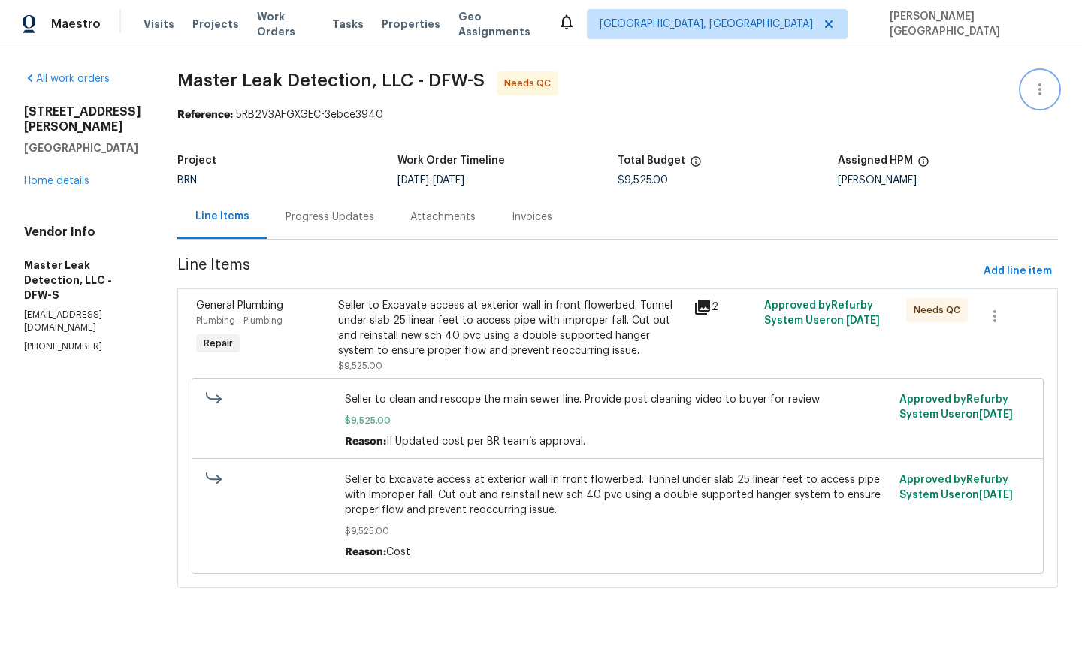
click at [1052, 90] on button "button" at bounding box center [1040, 89] width 36 height 36
click at [1005, 85] on li "Edit" at bounding box center [991, 89] width 162 height 25
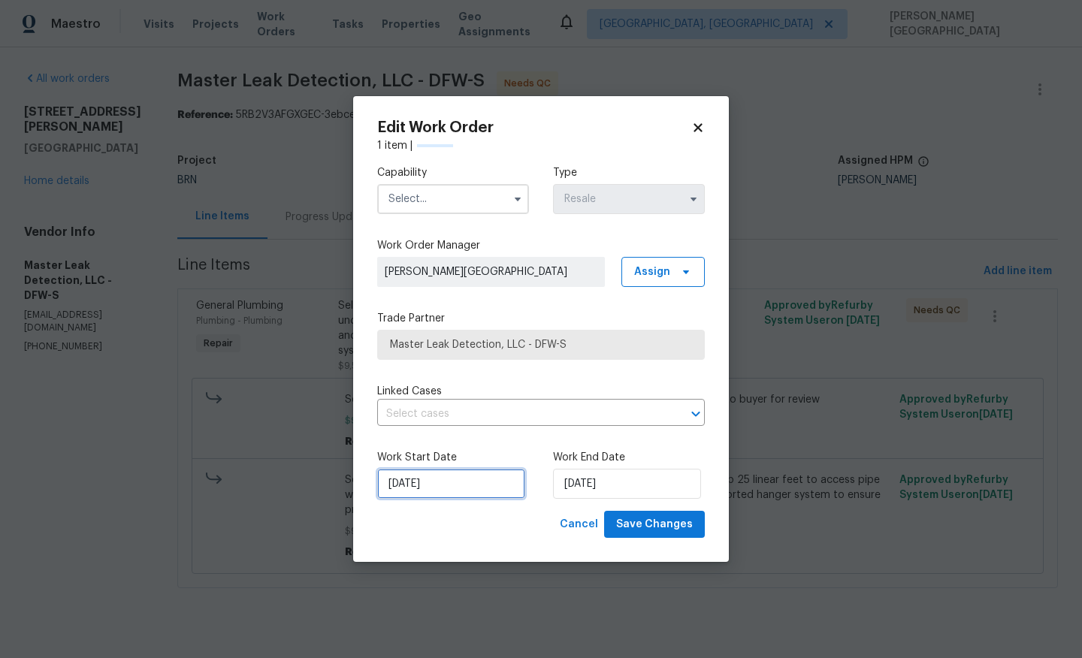
click at [455, 472] on input "8/1/2025" at bounding box center [451, 484] width 148 height 30
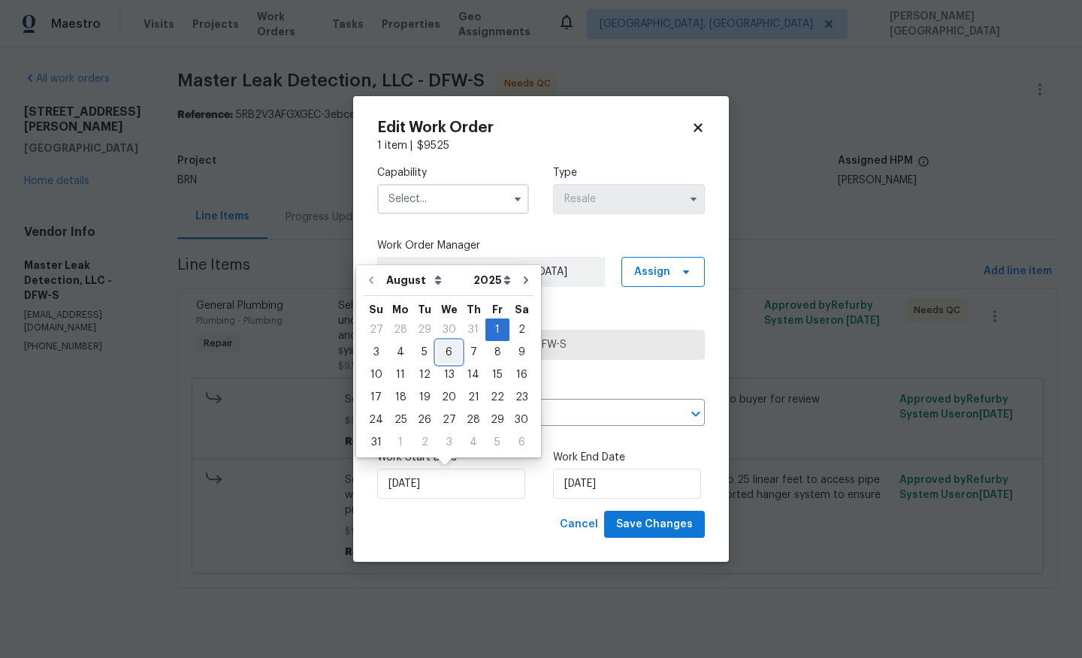
click at [443, 355] on div "6" at bounding box center [449, 352] width 25 height 21
type input "8/6/2025"
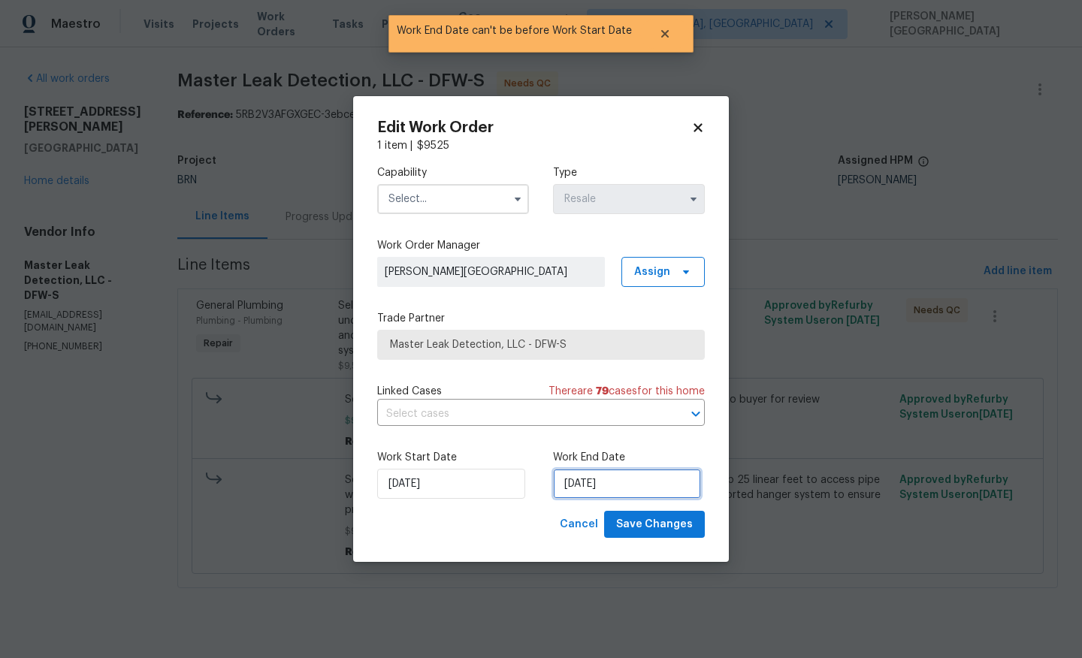
click at [577, 475] on input "8/6/2025" at bounding box center [627, 484] width 148 height 30
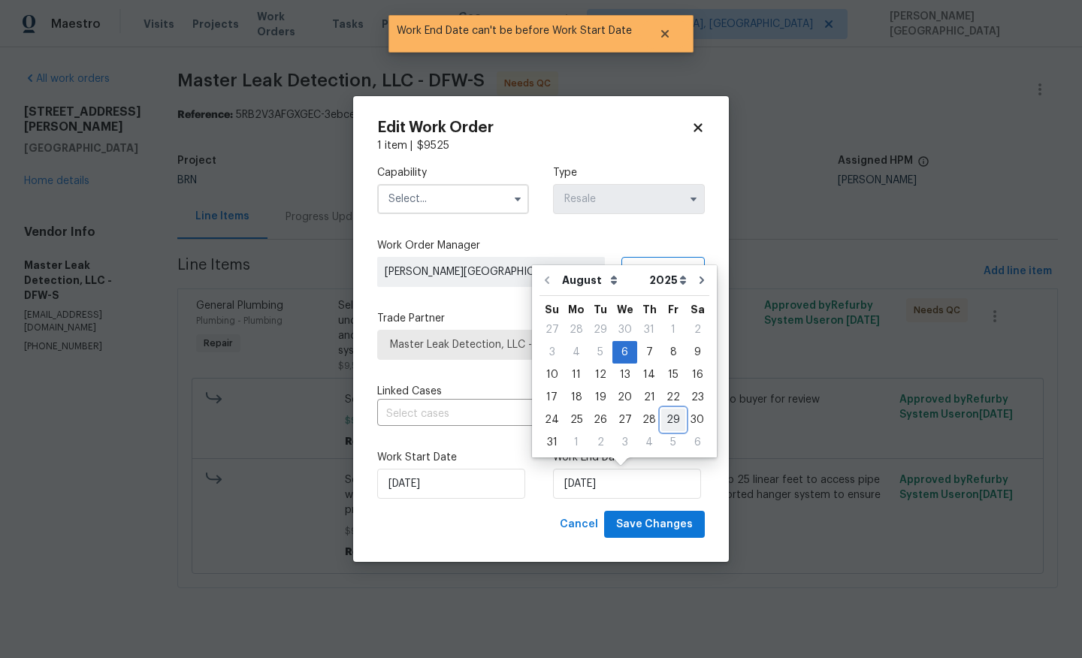
click at [661, 414] on div "29" at bounding box center [673, 420] width 24 height 21
type input "8/29/2025"
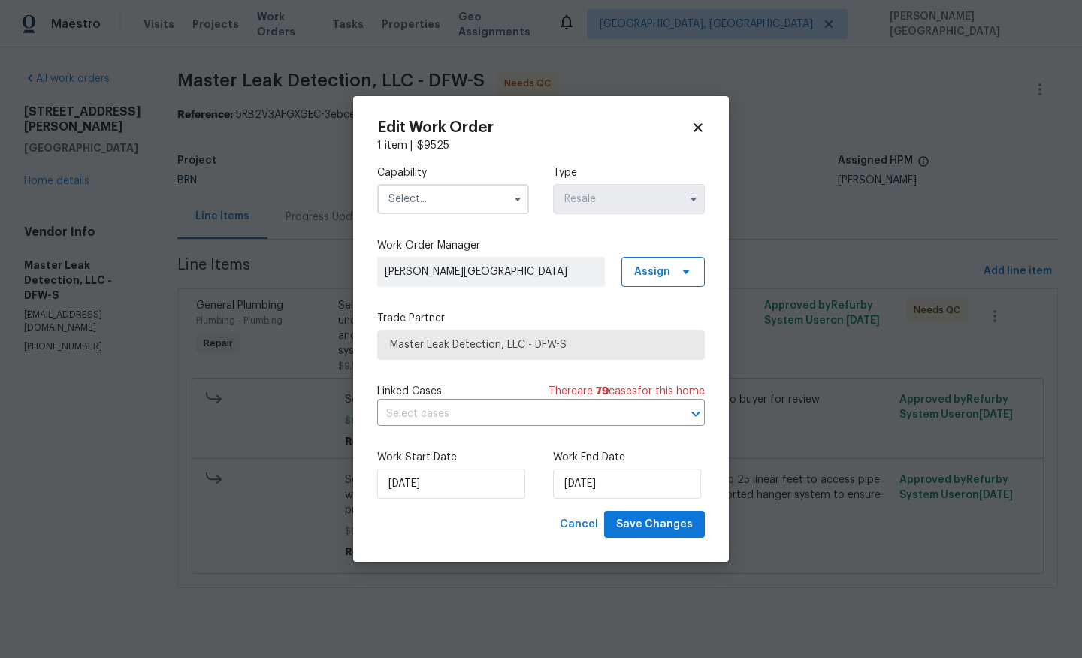
click at [439, 198] on input "text" at bounding box center [453, 199] width 152 height 30
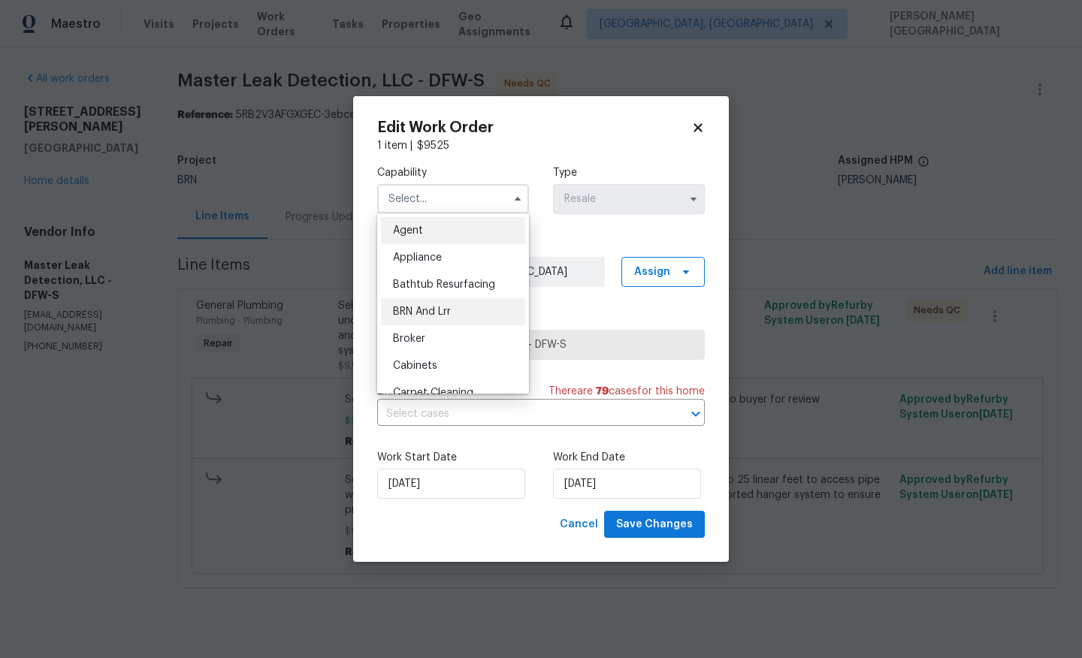
click at [455, 324] on div "BRN And Lrr" at bounding box center [453, 311] width 144 height 27
type input "BRN And Lrr"
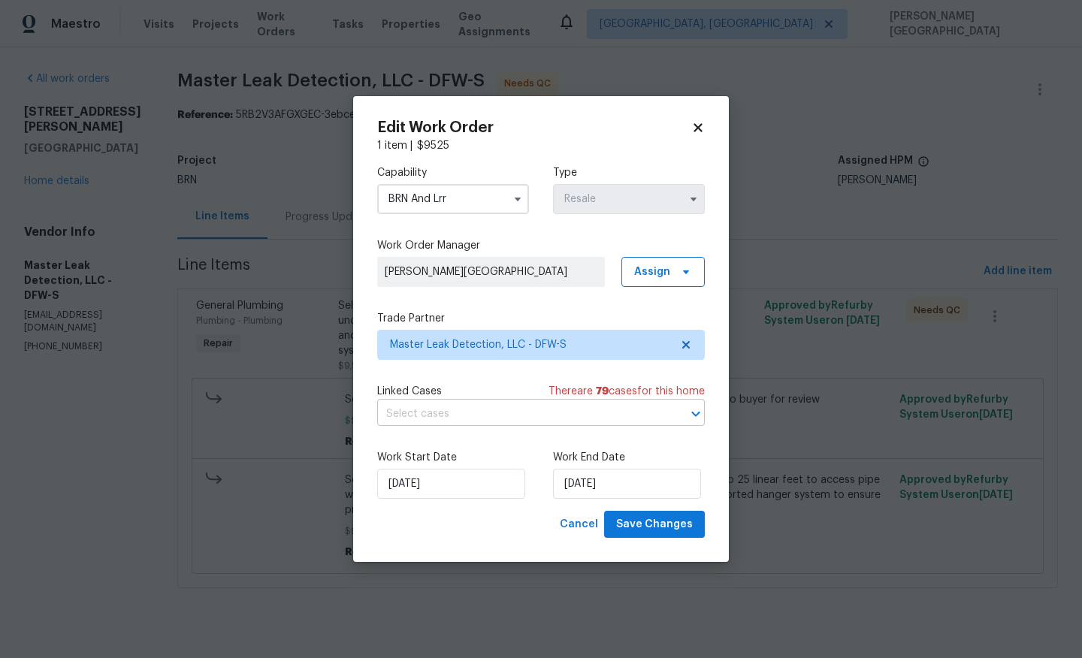
click at [481, 419] on input "text" at bounding box center [520, 414] width 286 height 23
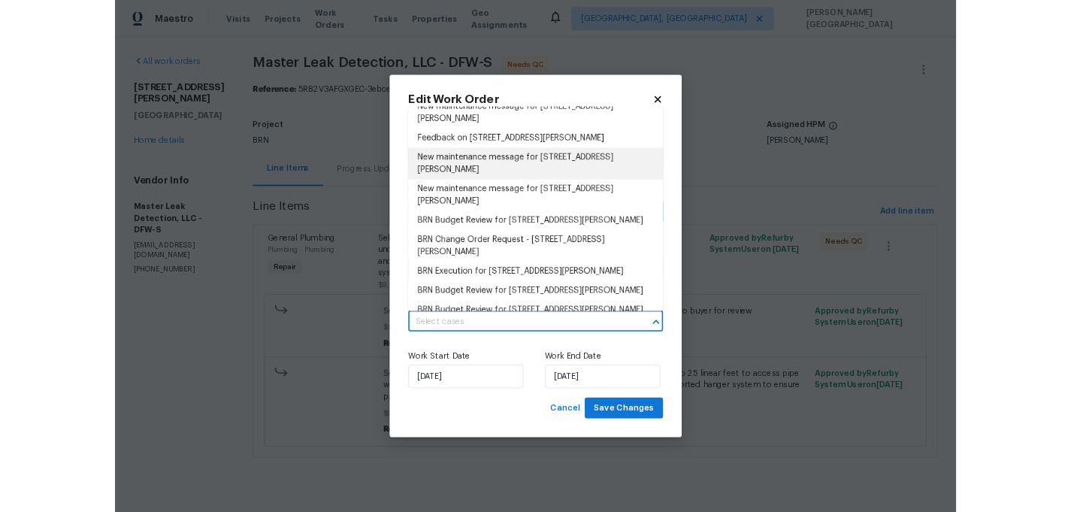
scroll to position [143, 0]
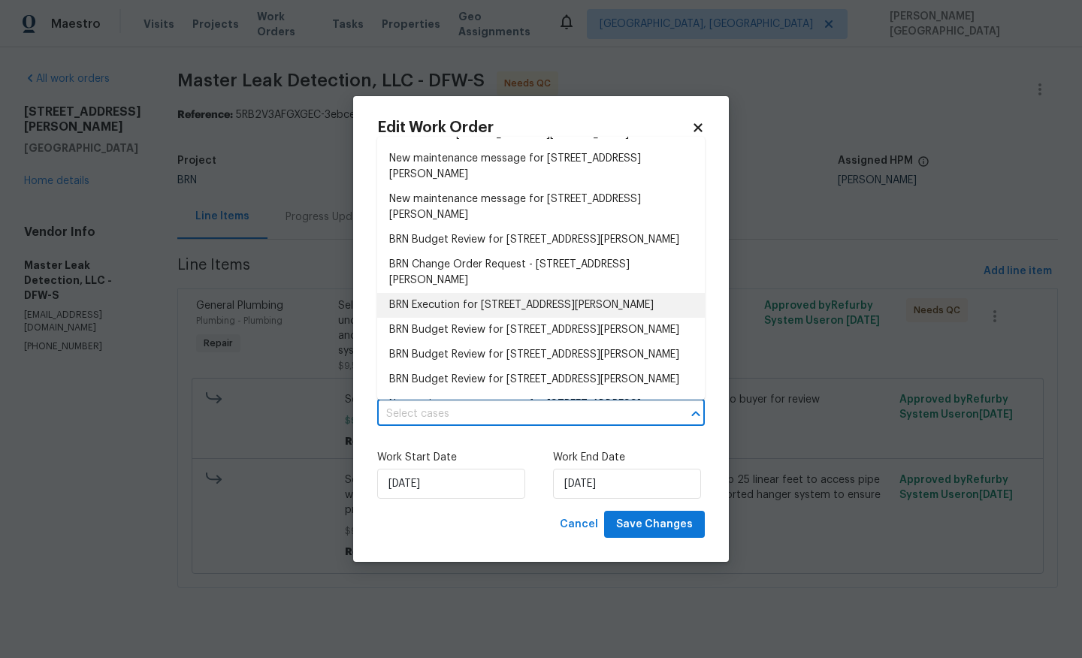
drag, startPoint x: 453, startPoint y: 356, endPoint x: 439, endPoint y: 323, distance: 36.0
click at [439, 323] on ul "New maintenance message for 3925 Wedgworth Rd S , Fort Worth, TX 76133 LWO Chan…" at bounding box center [541, 268] width 328 height 263
click at [439, 318] on li "BRN Execution for 3925 Wedgworth Rd S, Fort Worth, TX 76133" at bounding box center [541, 305] width 328 height 25
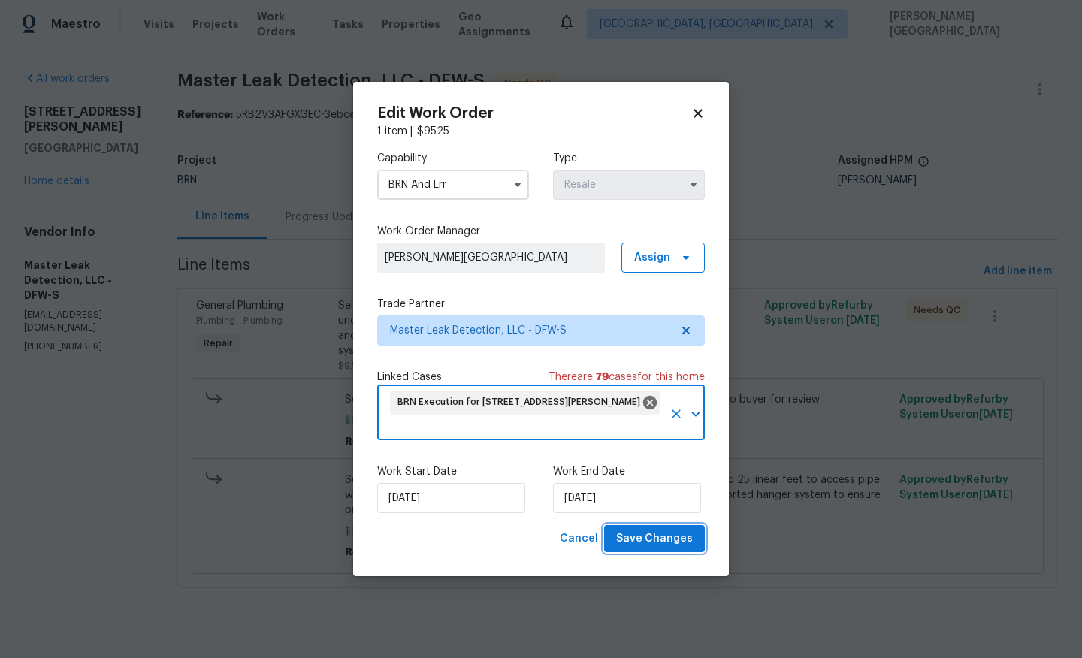
click at [648, 543] on span "Save Changes" at bounding box center [654, 539] width 77 height 19
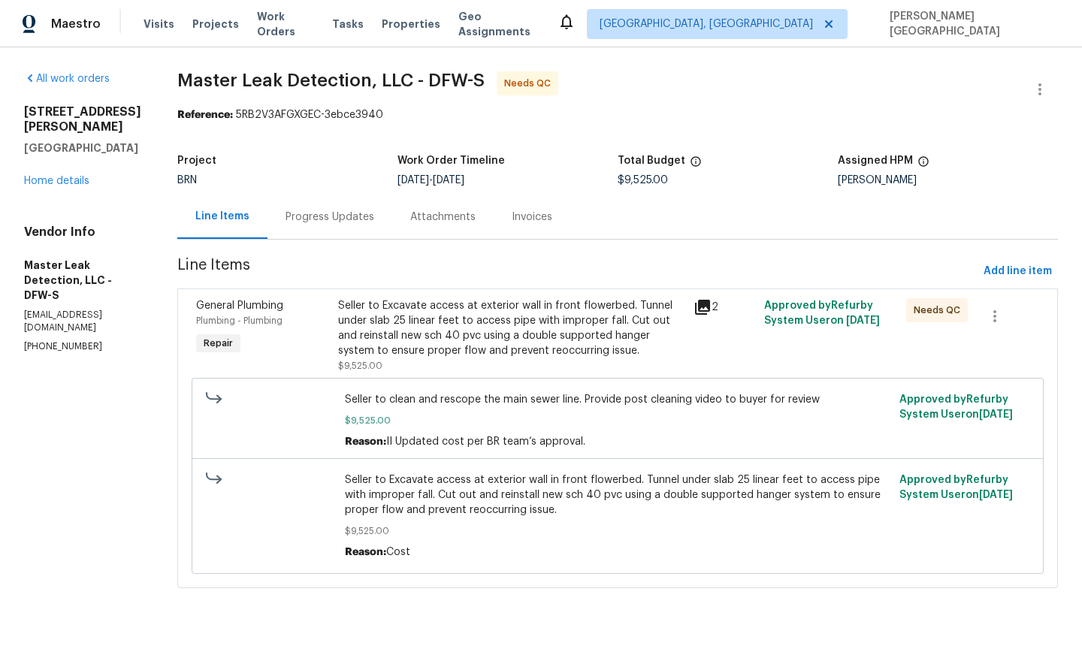
click at [479, 302] on div "Seller to Excavate access at exterior wall in front flowerbed. Tunnel under sla…" at bounding box center [511, 328] width 346 height 60
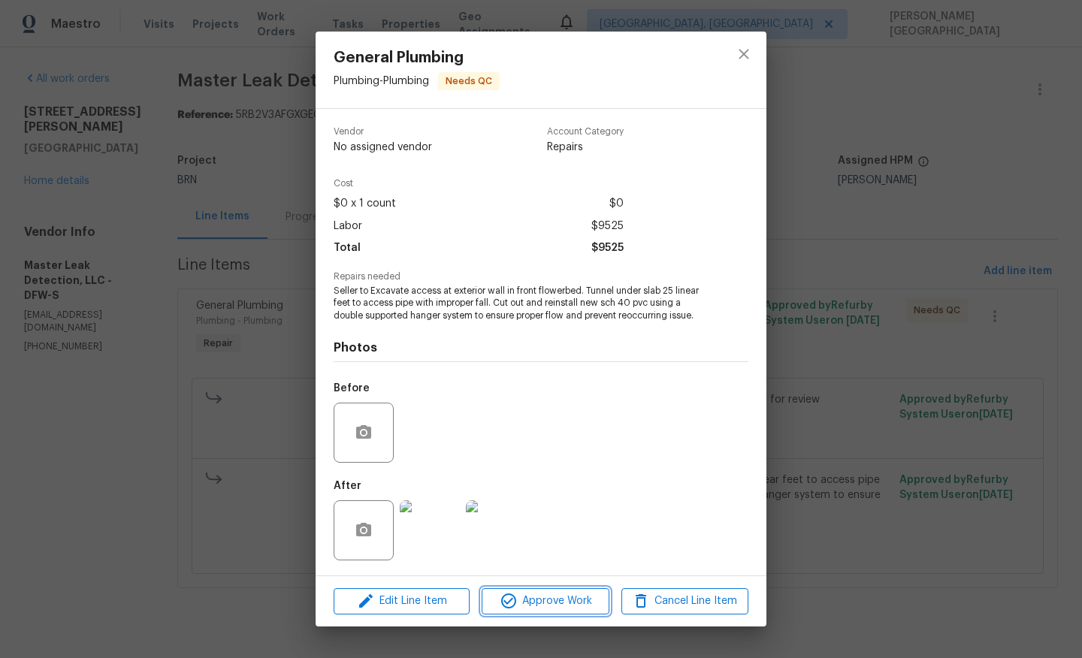
click at [539, 597] on span "Approve Work" at bounding box center [545, 601] width 118 height 19
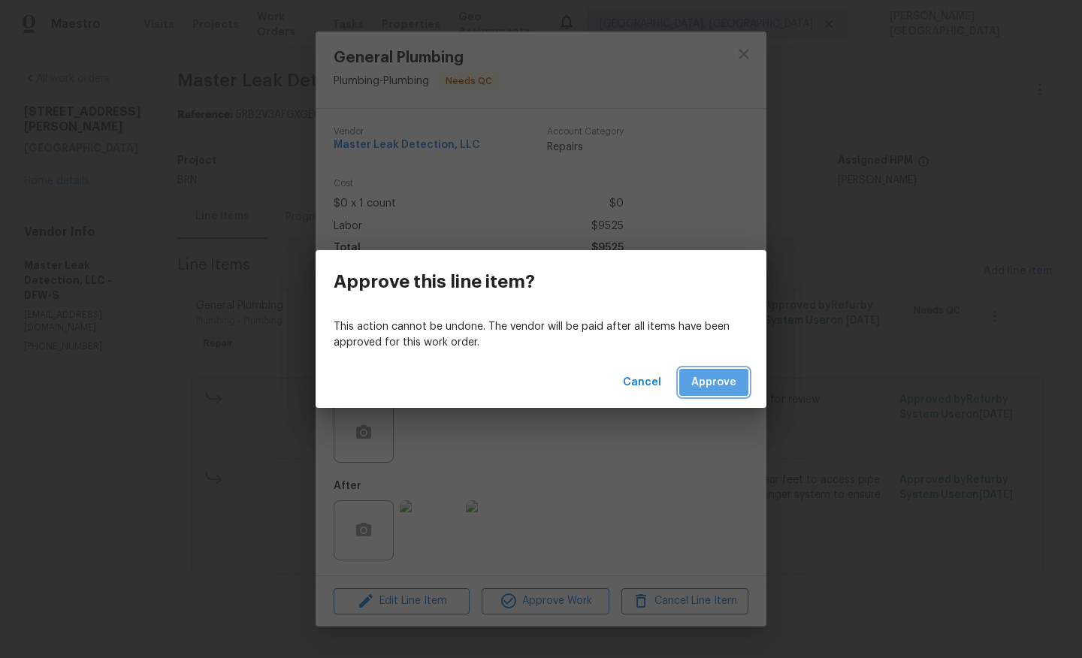
click at [703, 390] on span "Approve" at bounding box center [713, 382] width 45 height 19
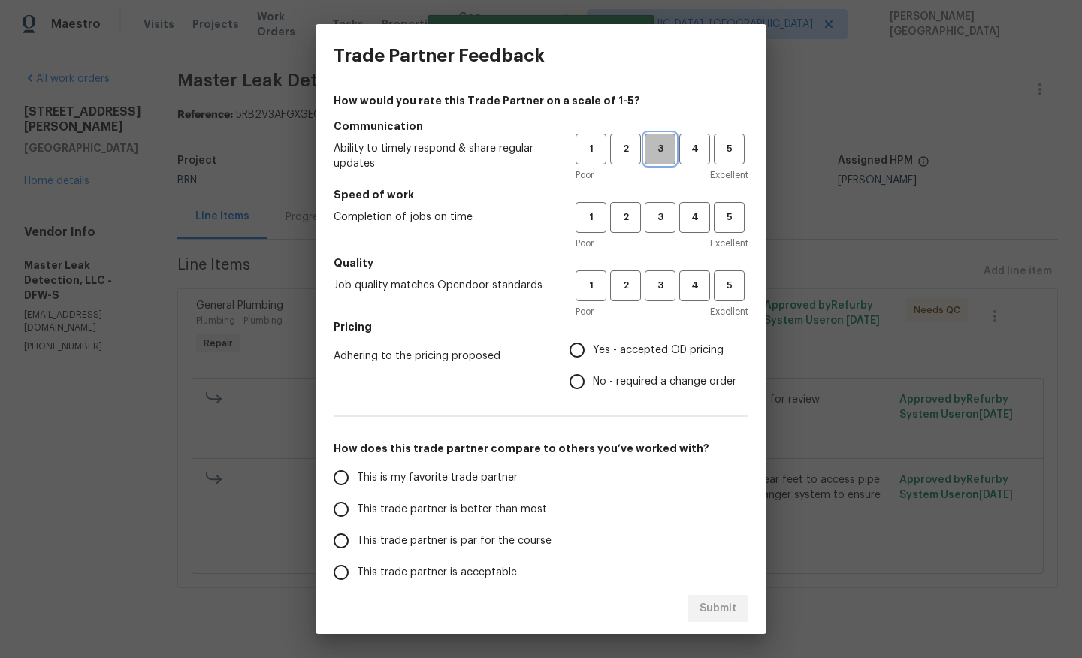
click at [648, 146] on span "3" at bounding box center [660, 149] width 28 height 17
drag, startPoint x: 664, startPoint y: 203, endPoint x: 664, endPoint y: 222, distance: 18.8
click at [664, 203] on button "3" at bounding box center [660, 217] width 31 height 31
click at [666, 277] on span "3" at bounding box center [660, 285] width 28 height 17
click at [616, 371] on label "No - required a change order" at bounding box center [648, 382] width 175 height 32
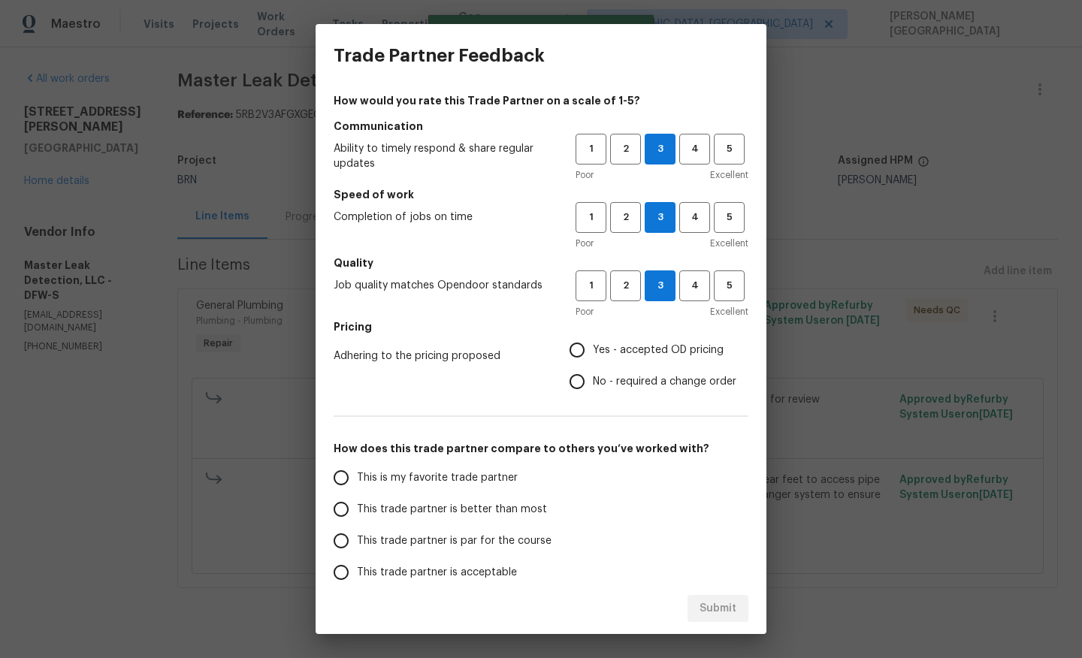
click at [593, 371] on input "No - required a change order" at bounding box center [577, 382] width 32 height 32
radio input "true"
click at [447, 515] on span "This trade partner is better than most" at bounding box center [452, 510] width 190 height 16
click at [357, 515] on input "This trade partner is better than most" at bounding box center [341, 510] width 32 height 32
click at [706, 601] on span "Submit" at bounding box center [718, 609] width 37 height 19
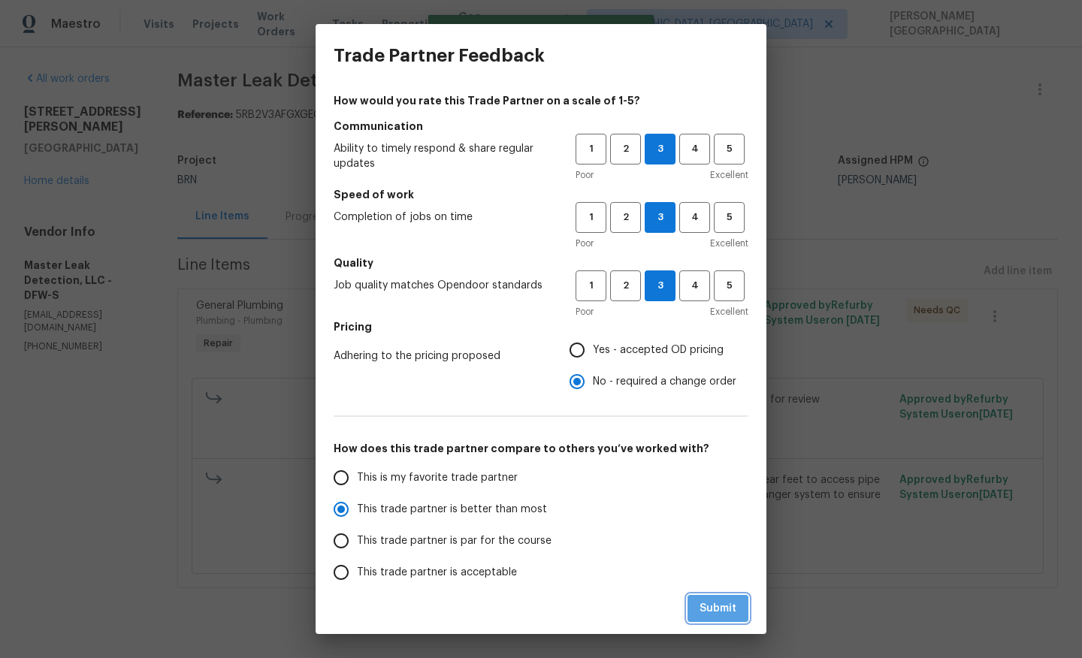
radio input "true"
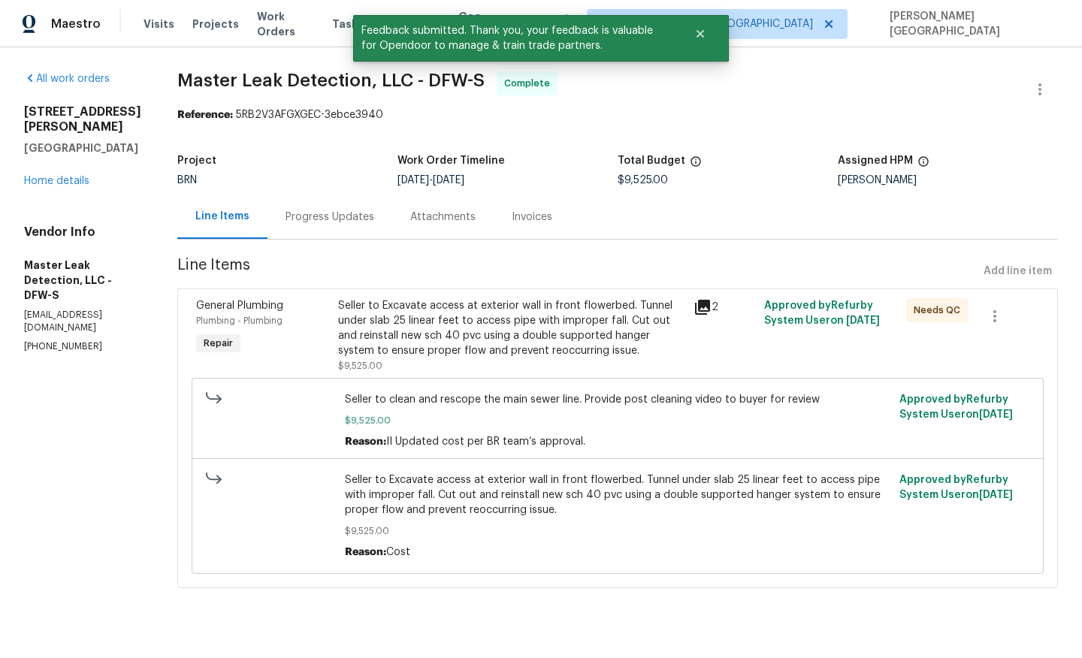
click at [545, 219] on div "Invoices" at bounding box center [532, 217] width 41 height 15
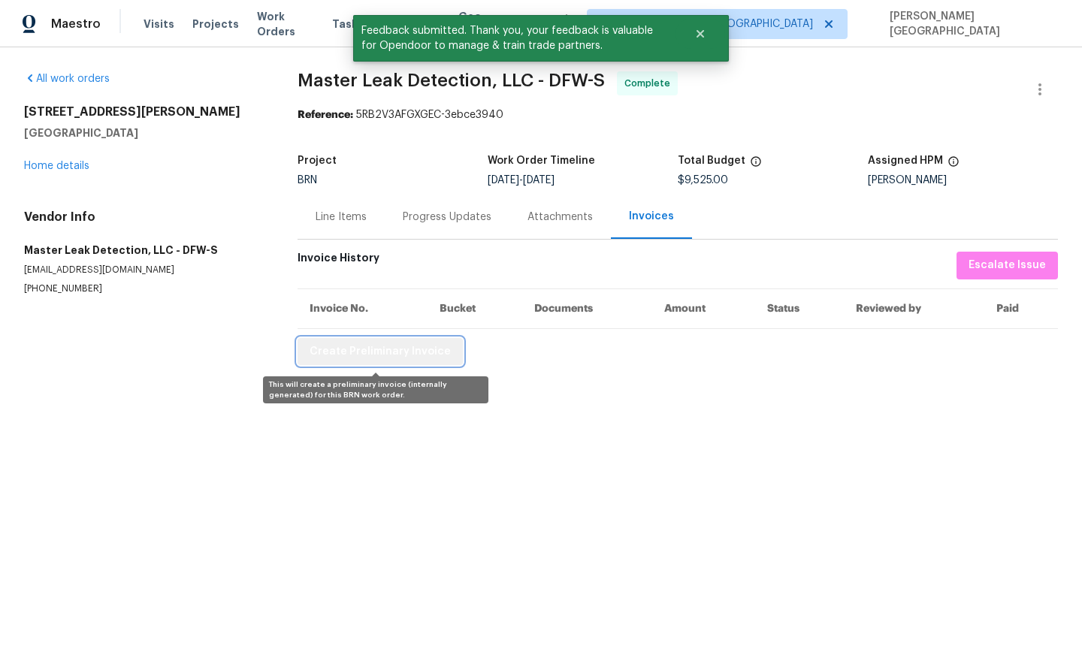
click at [390, 351] on span "Create Preliminary Invoice" at bounding box center [380, 352] width 141 height 19
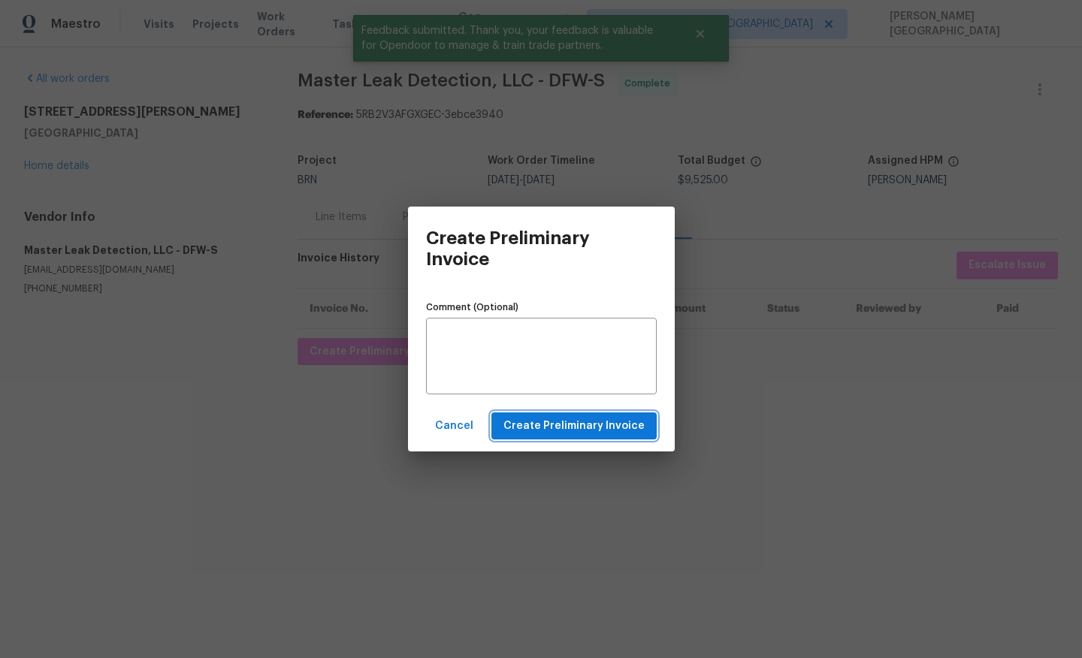
click at [531, 422] on span "Create Preliminary Invoice" at bounding box center [573, 426] width 141 height 19
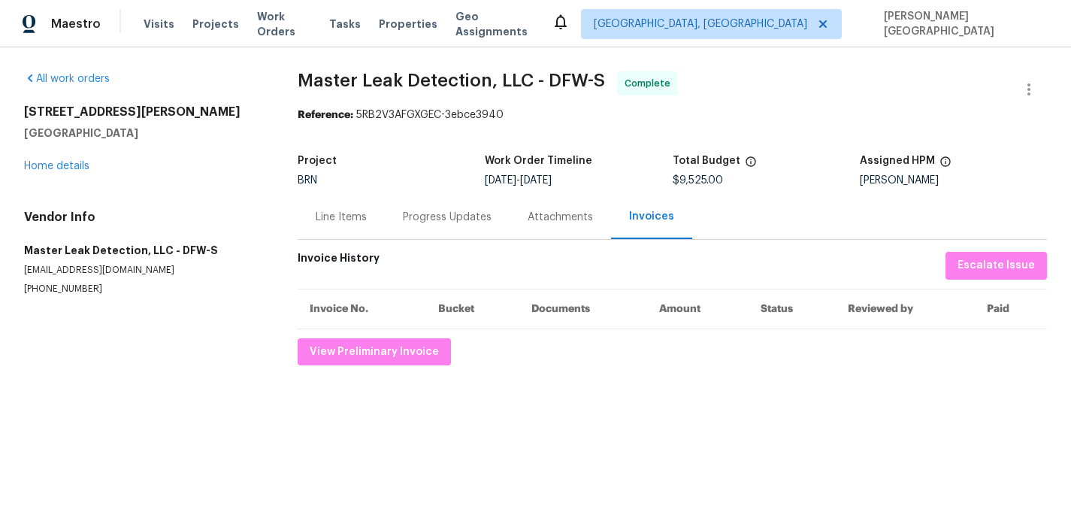
click at [309, 72] on span "Master Leak Detection, LLC - DFW-S" at bounding box center [451, 80] width 307 height 18
click at [465, 83] on span "Master Leak Detection, LLC - DFW-S" at bounding box center [451, 80] width 307 height 18
copy span "Master Leak Detection"
click at [323, 225] on div "Line Items" at bounding box center [341, 217] width 87 height 44
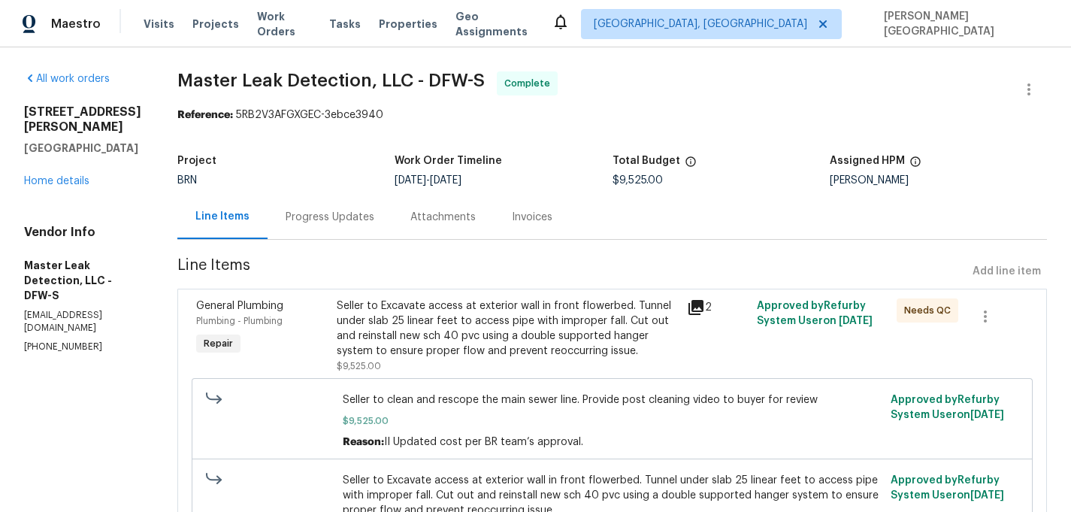
click at [520, 343] on div "Seller to Excavate access at exterior wall in front flowerbed. Tunnel under sla…" at bounding box center [507, 328] width 341 height 60
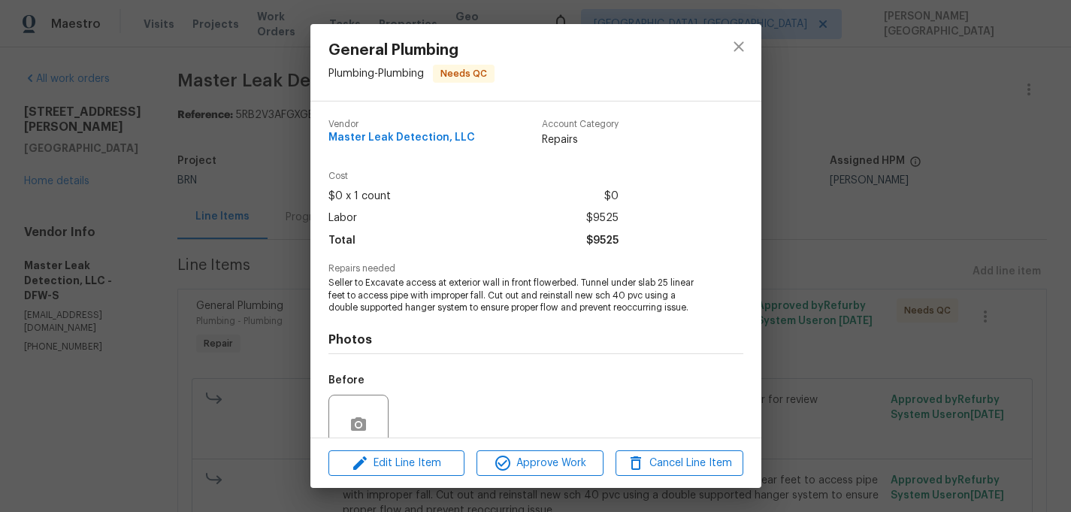
click at [426, 275] on div "Repairs needed Seller to Excavate access at exterior wall in front flowerbed. T…" at bounding box center [535, 289] width 415 height 50
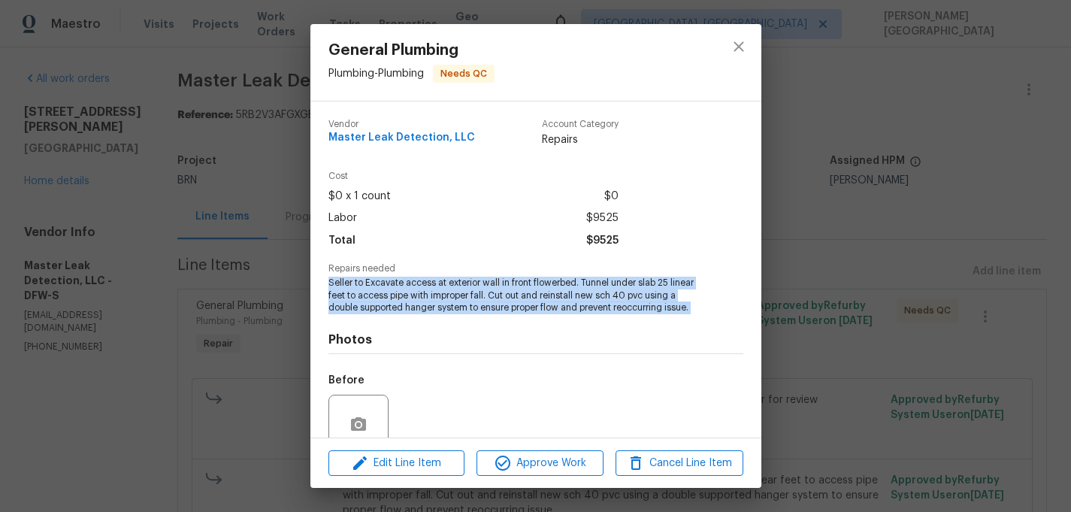
click at [426, 275] on div "Repairs needed Seller to Excavate access at exterior wall in front flowerbed. T…" at bounding box center [535, 289] width 415 height 50
copy span "Seller to Excavate access at exterior wall in front flowerbed. Tunnel under sla…"
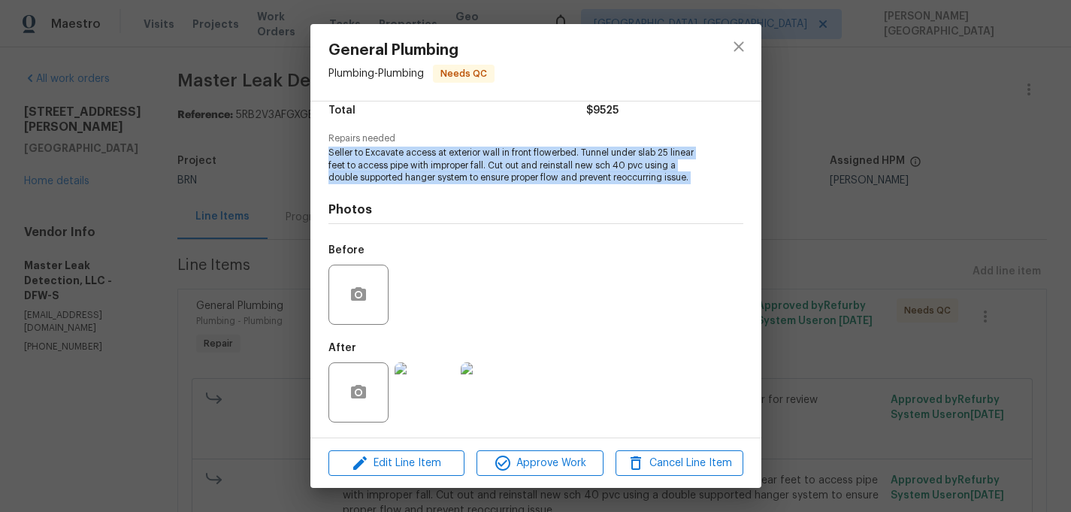
click at [427, 388] on img at bounding box center [424, 392] width 60 height 60
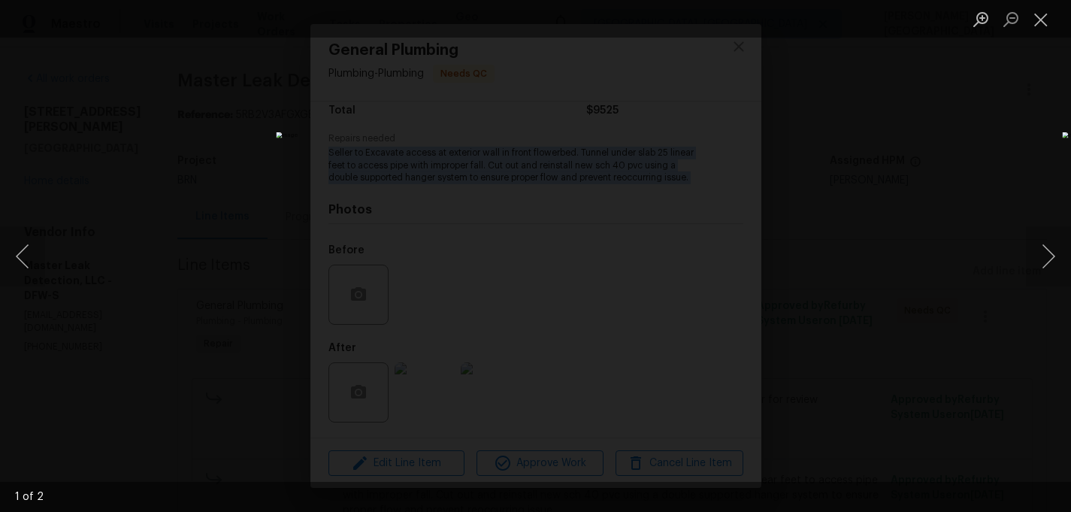
click at [1004, 183] on div "Lightbox" at bounding box center [535, 256] width 1071 height 512
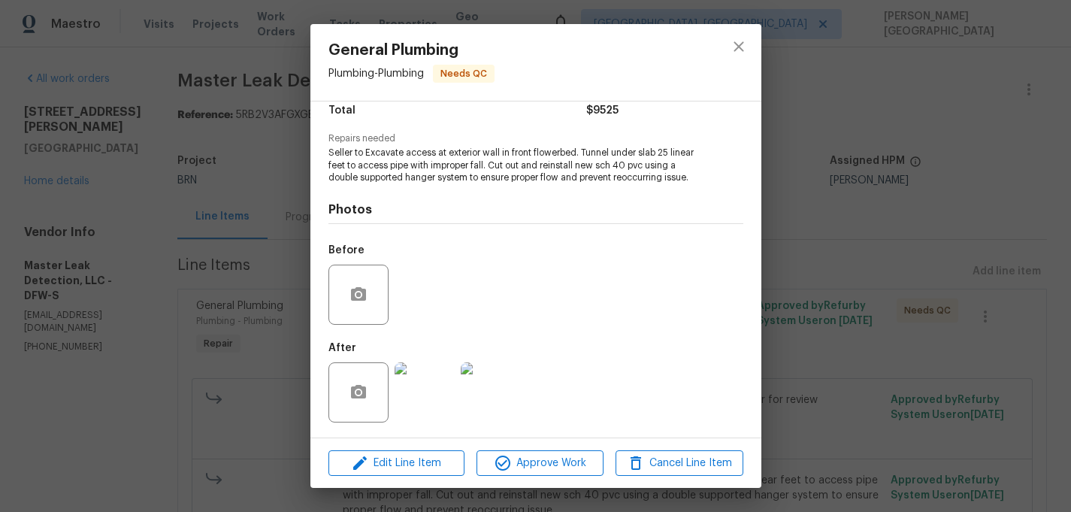
click at [145, 207] on div "General Plumbing Plumbing - Plumbing Needs QC Vendor Master Leak Detection, LLC…" at bounding box center [535, 256] width 1071 height 512
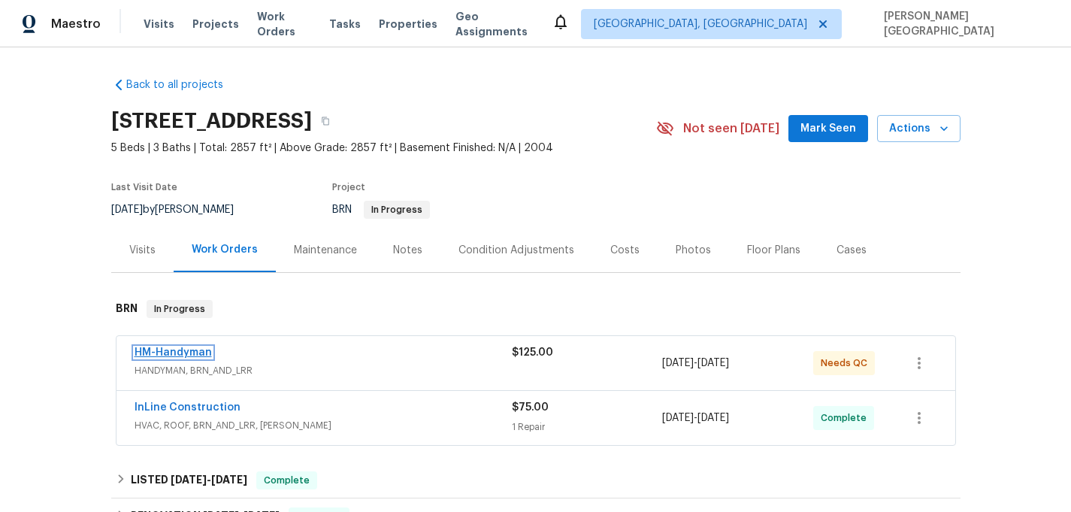
click at [202, 353] on link "HM-Handyman" at bounding box center [173, 352] width 77 height 11
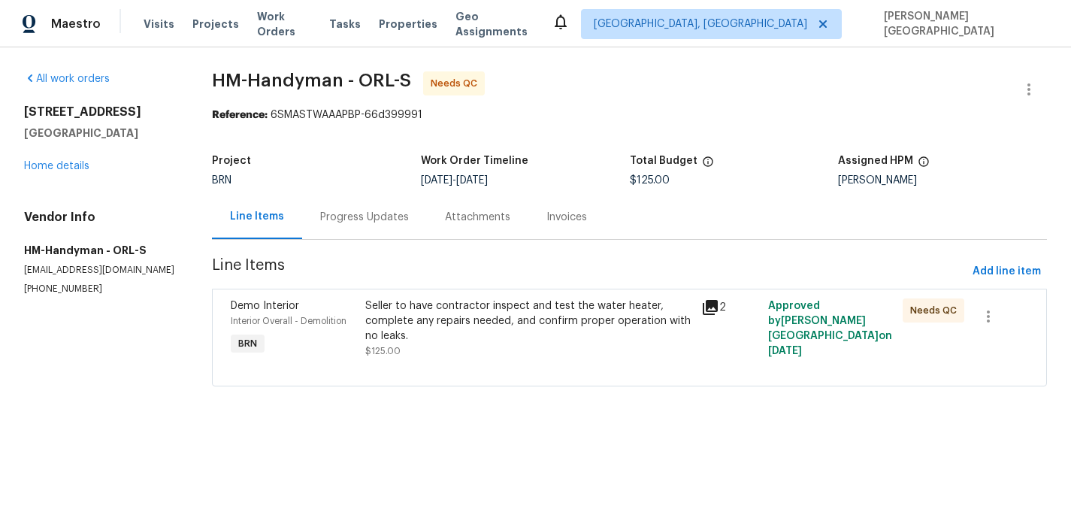
click at [388, 226] on div "Progress Updates" at bounding box center [364, 217] width 125 height 44
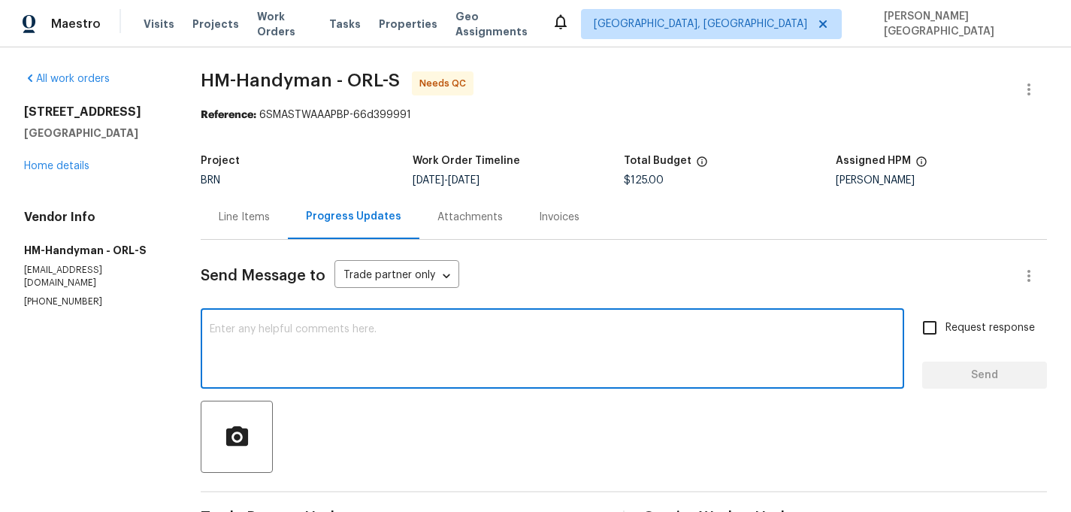
click at [341, 355] on textarea at bounding box center [552, 350] width 685 height 53
type textarea "when will this job be completed?"
click at [954, 329] on span "Request response" at bounding box center [989, 328] width 89 height 16
click at [945, 329] on input "Request response" at bounding box center [930, 328] width 32 height 32
checkbox input "true"
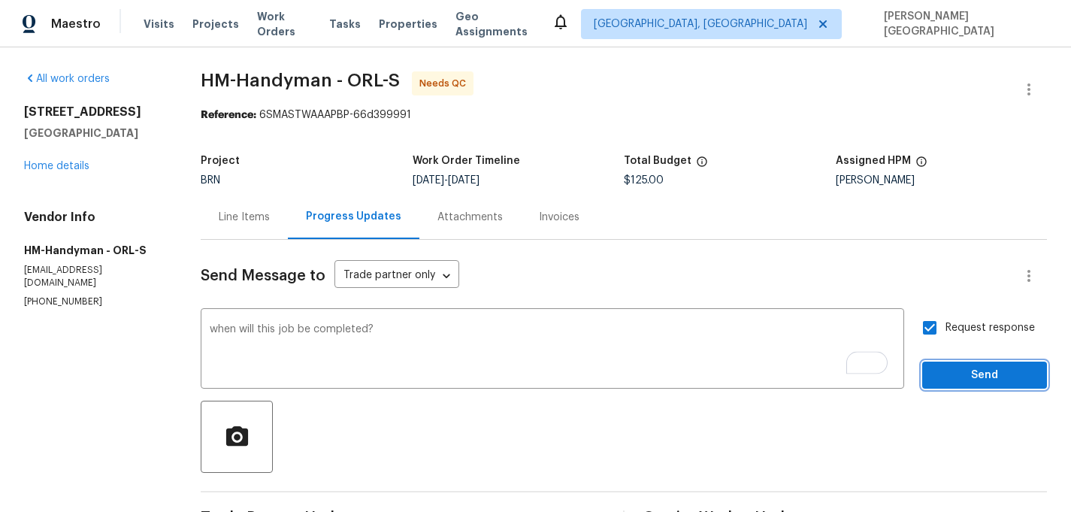
click at [967, 375] on span "Send" at bounding box center [984, 375] width 101 height 19
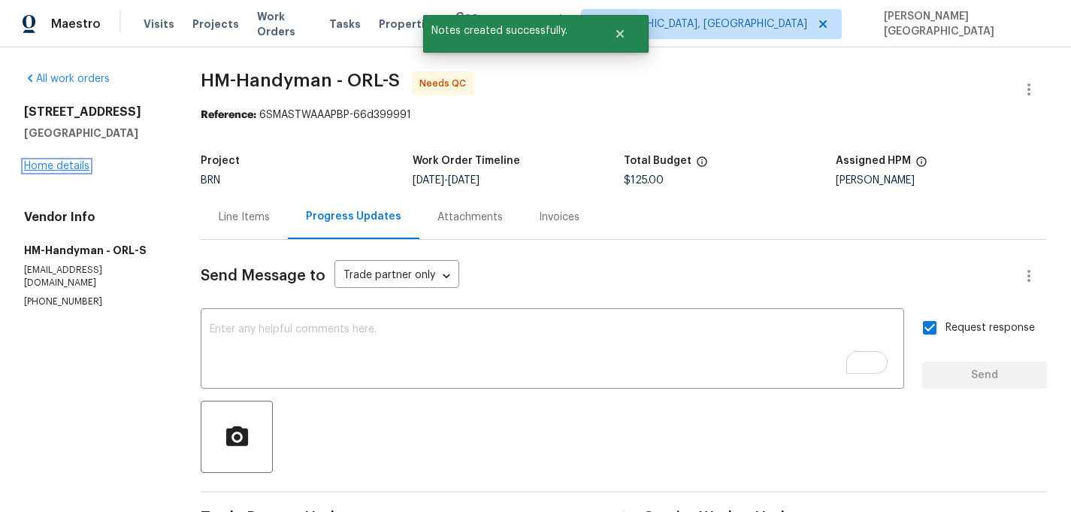
click at [68, 167] on link "Home details" at bounding box center [56, 166] width 65 height 11
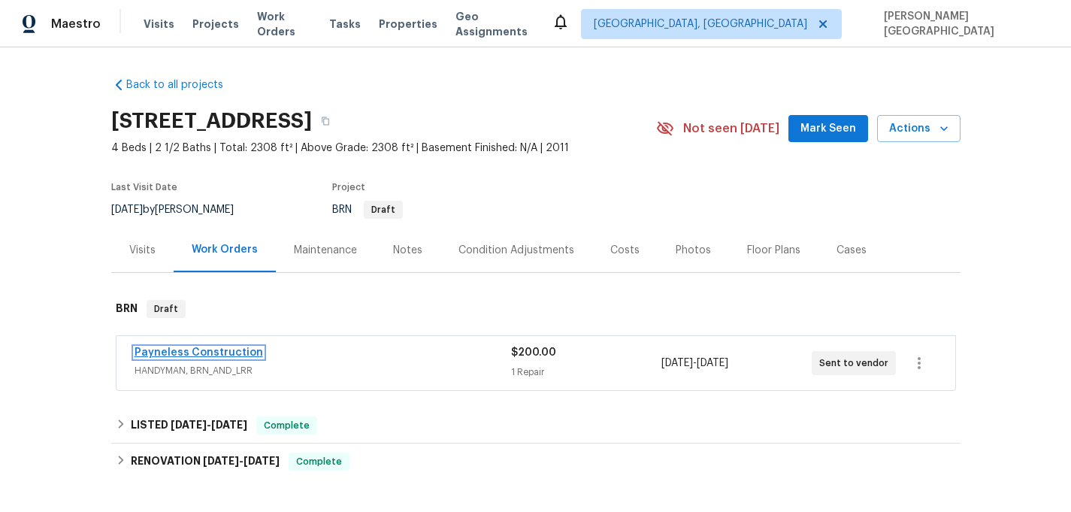
click at [199, 349] on link "Payneless Construction" at bounding box center [199, 352] width 128 height 11
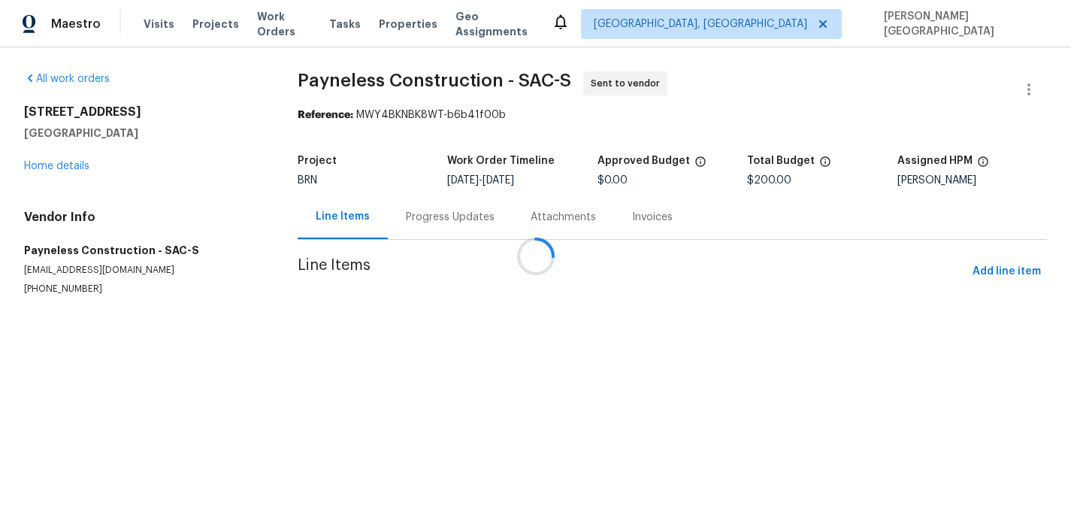
click at [402, 231] on div at bounding box center [535, 256] width 1071 height 512
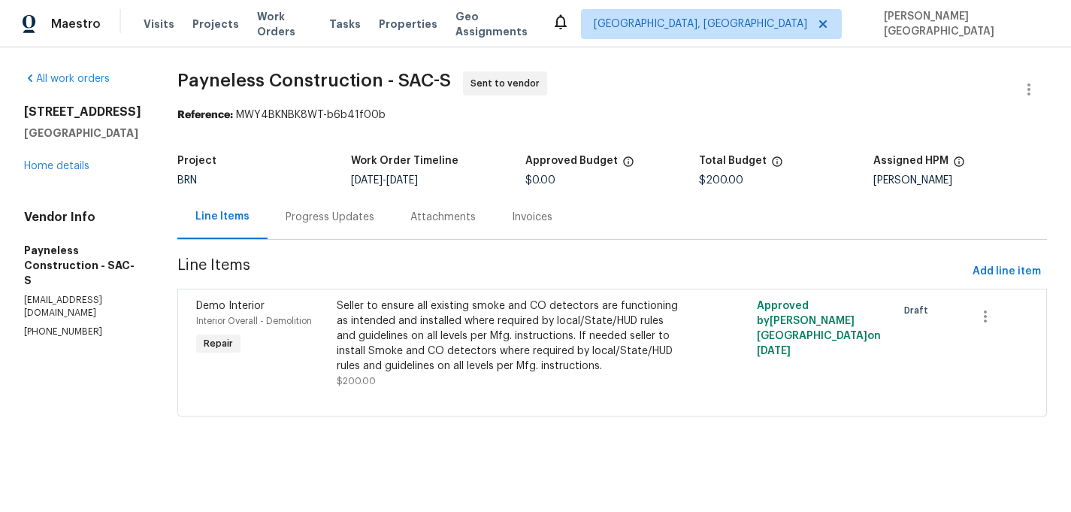
click at [367, 221] on div "Progress Updates" at bounding box center [330, 217] width 89 height 15
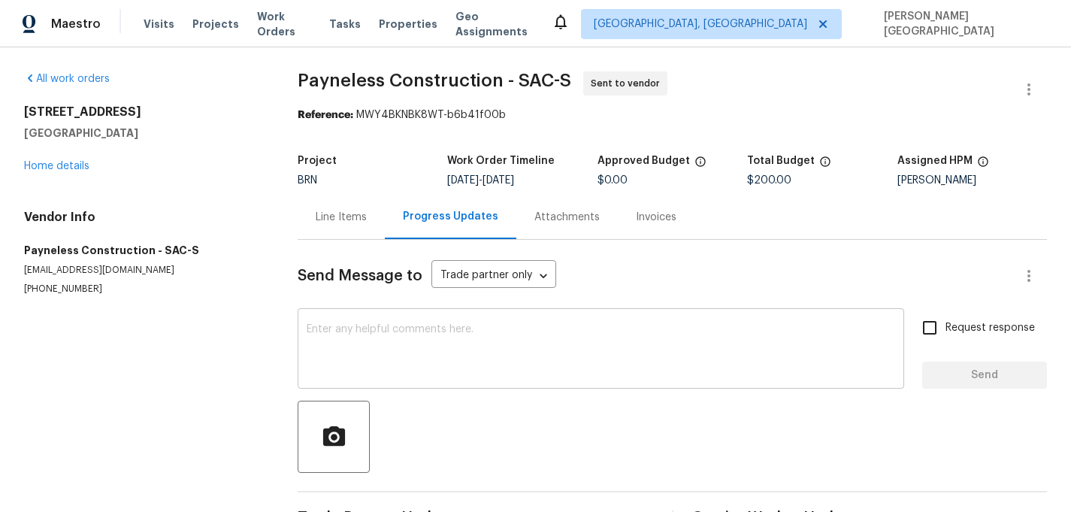
click at [340, 343] on textarea at bounding box center [601, 350] width 588 height 53
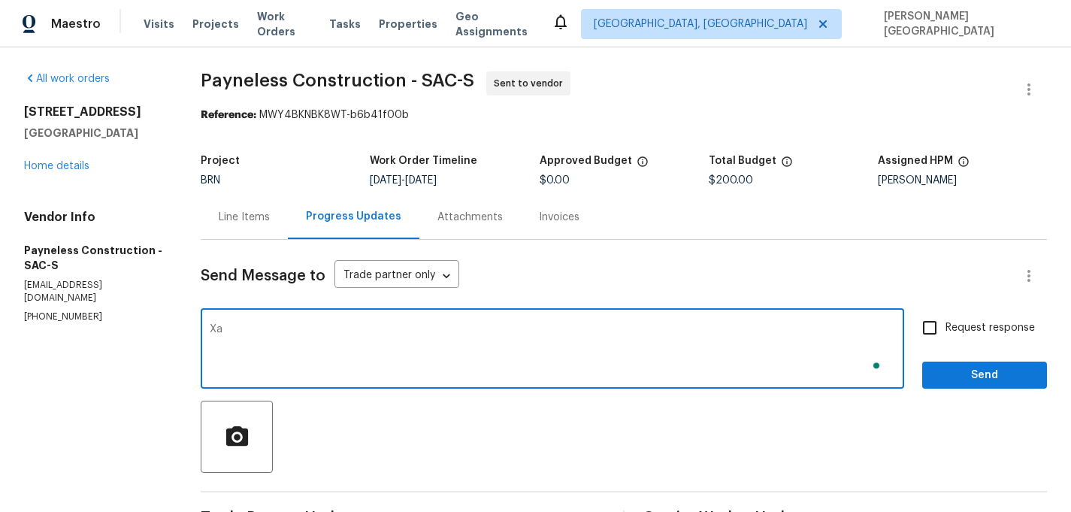
type textarea "X"
type textarea "Can you please update on this?"
click at [946, 318] on label "Request response" at bounding box center [974, 328] width 121 height 32
click at [945, 318] on input "Request response" at bounding box center [930, 328] width 32 height 32
checkbox input "true"
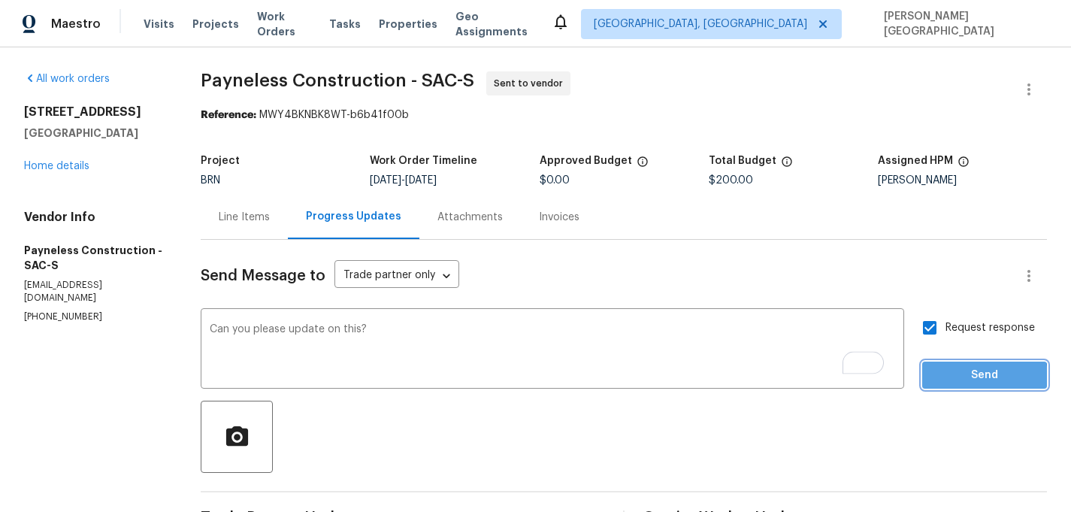
click at [946, 379] on span "Send" at bounding box center [984, 375] width 101 height 19
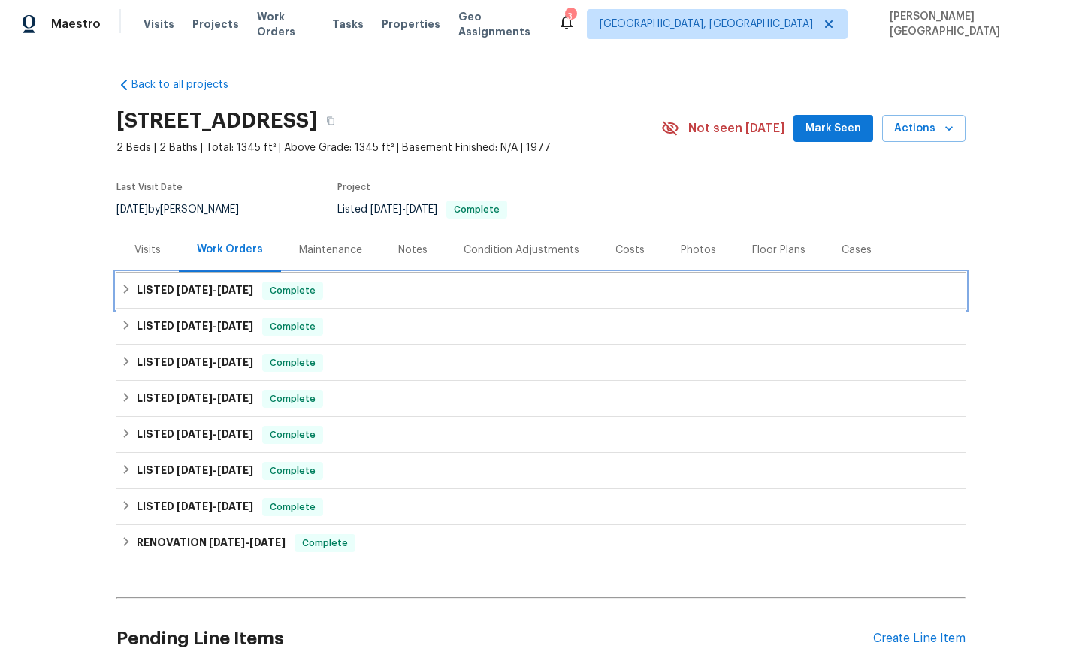
click at [141, 291] on h6 "LISTED 8/11/25 - 9/3/25" at bounding box center [195, 291] width 116 height 18
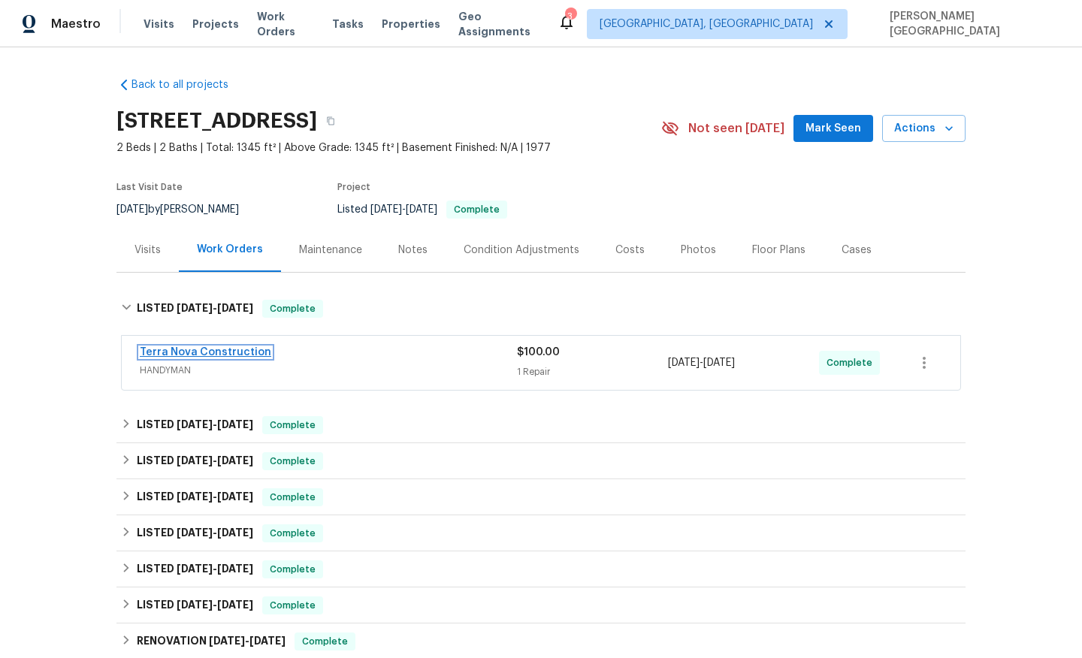
click at [211, 349] on link "Terra Nova Construction" at bounding box center [205, 352] width 131 height 11
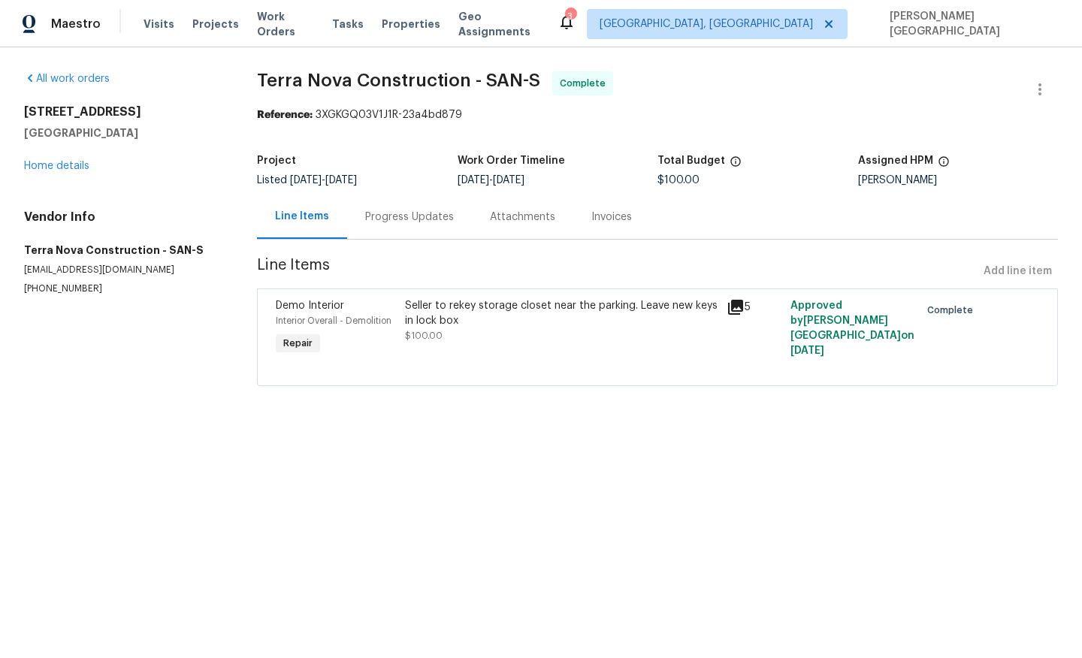
click at [623, 204] on div "Invoices" at bounding box center [611, 217] width 77 height 44
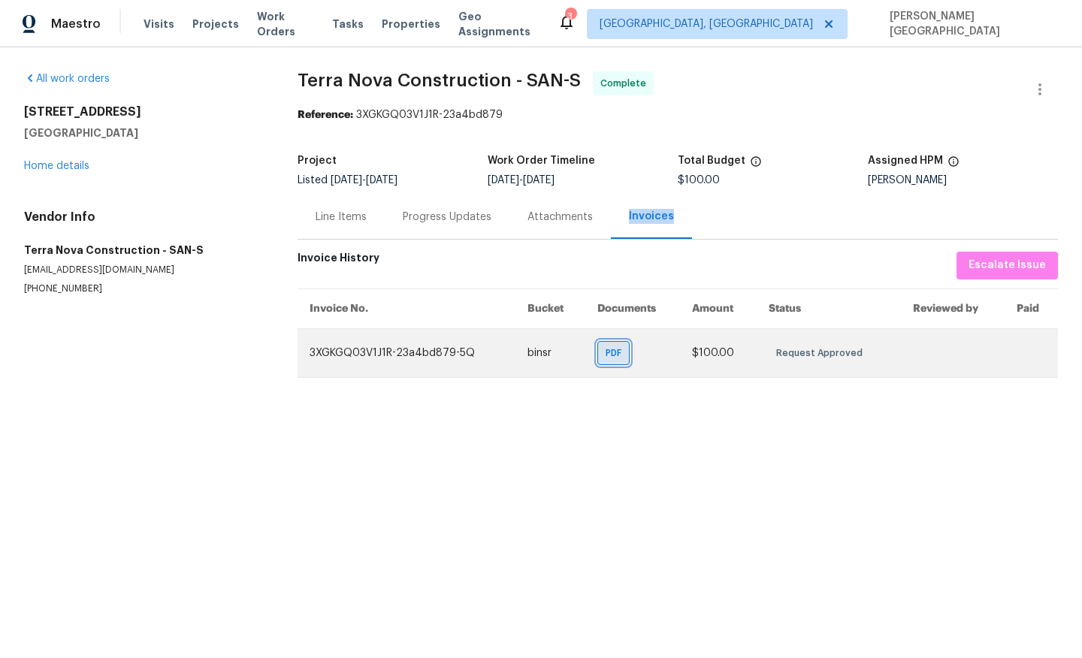
click at [603, 357] on div "PDF" at bounding box center [613, 353] width 32 height 24
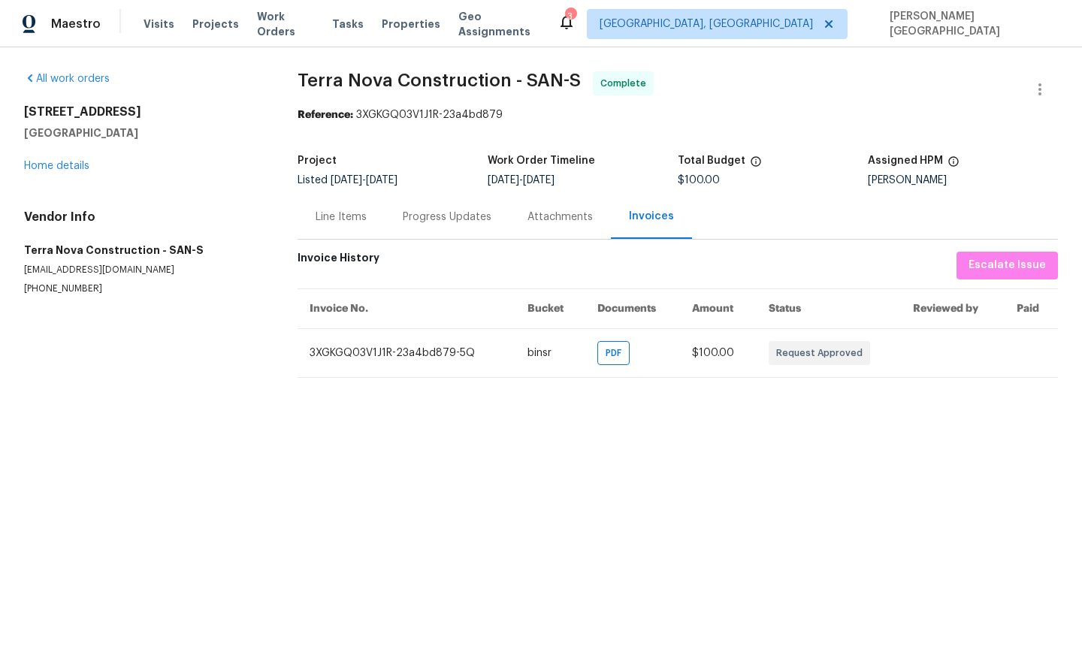
click at [338, 207] on div "Line Items" at bounding box center [341, 217] width 87 height 44
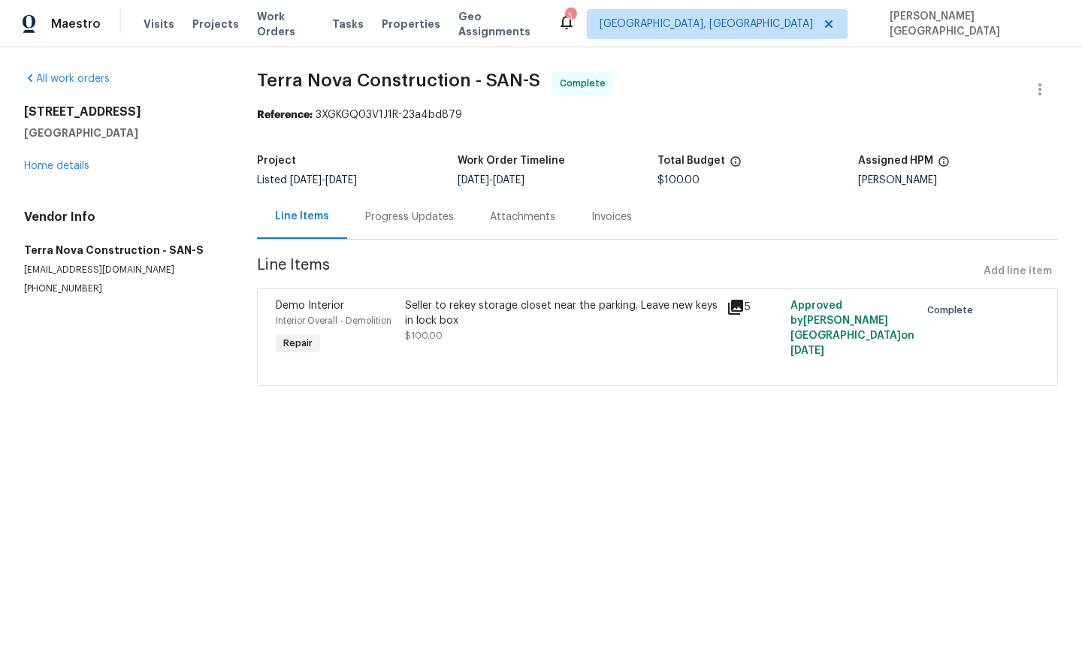
click at [263, 71] on div "All work orders 1124 Eureka St Apt 28 San Diego, CA 92110 Home details Vendor I…" at bounding box center [541, 237] width 1082 height 381
click at [428, 77] on span "Terra Nova Construction - SAN-S" at bounding box center [398, 80] width 283 height 18
copy span "Terra Nova Construction"
click at [468, 322] on div "Seller to rekey storage closet near the parking. Leave new keys in lock box" at bounding box center [561, 313] width 313 height 30
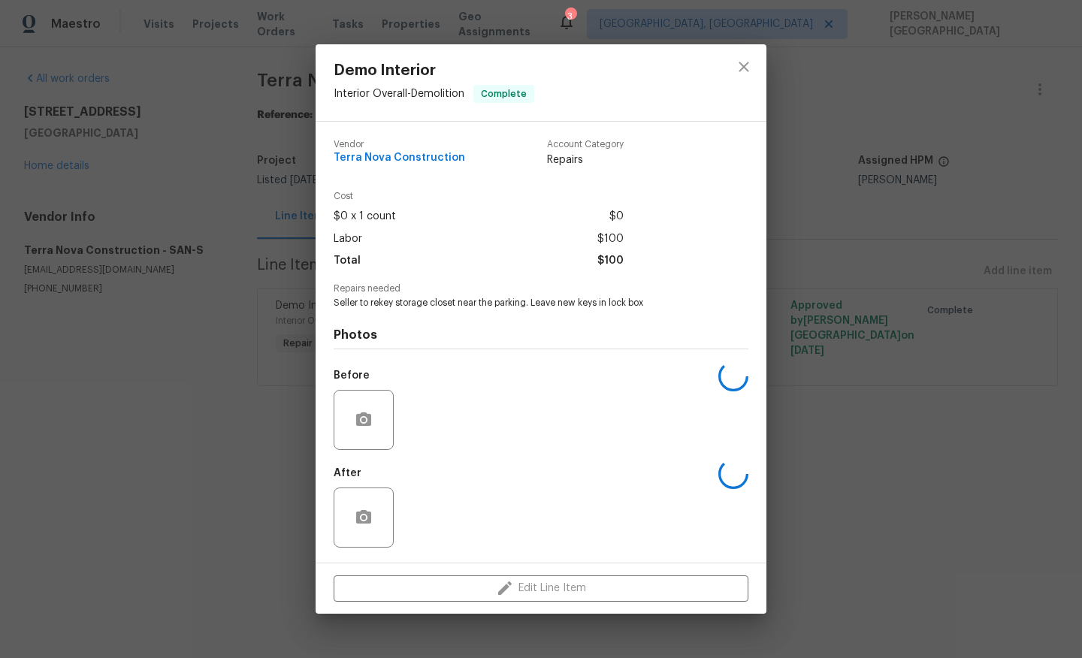
click at [401, 300] on span "Seller to rekey storage closet near the parking. Leave new keys in lock box" at bounding box center [520, 303] width 373 height 13
copy span "Seller to rekey storage closet near the parking. Leave new keys in lock box"
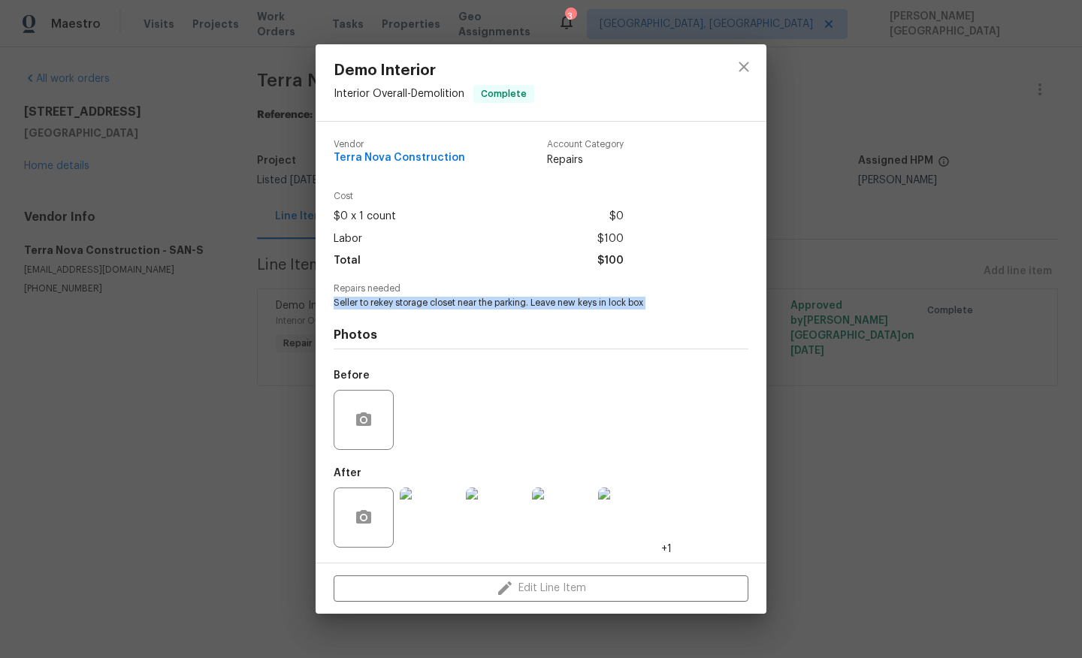
click at [485, 515] on img at bounding box center [496, 518] width 60 height 60
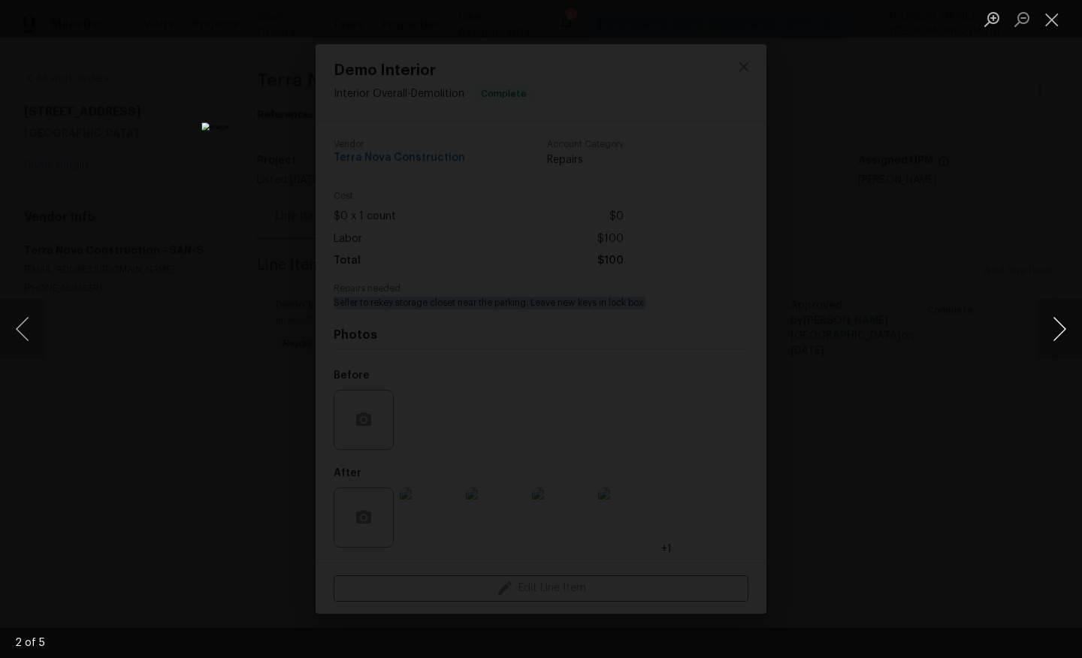
click at [1055, 334] on button "Next image" at bounding box center [1059, 329] width 45 height 60
click at [1048, 334] on button "Next image" at bounding box center [1059, 329] width 45 height 60
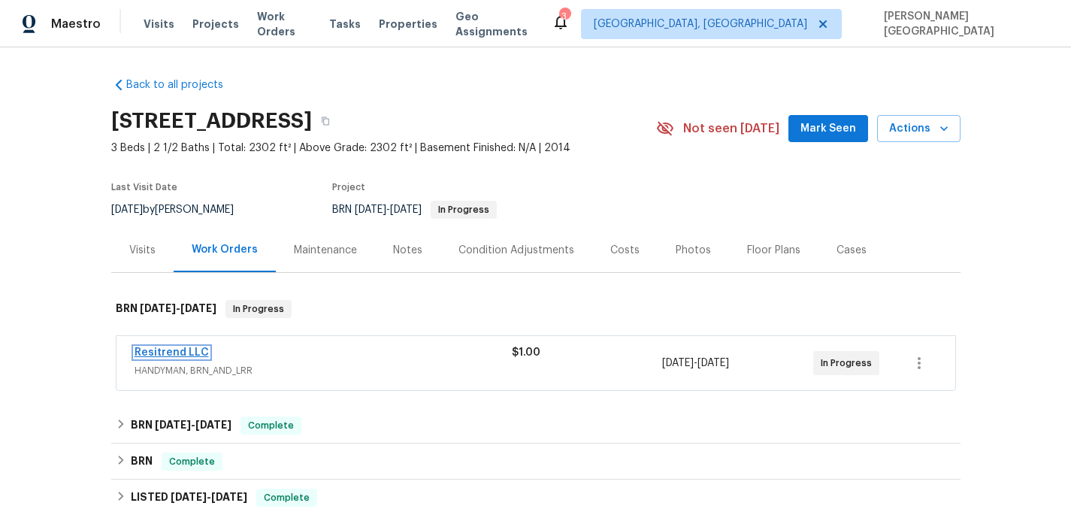
click at [186, 352] on link "Resitrend LLC" at bounding box center [172, 352] width 74 height 11
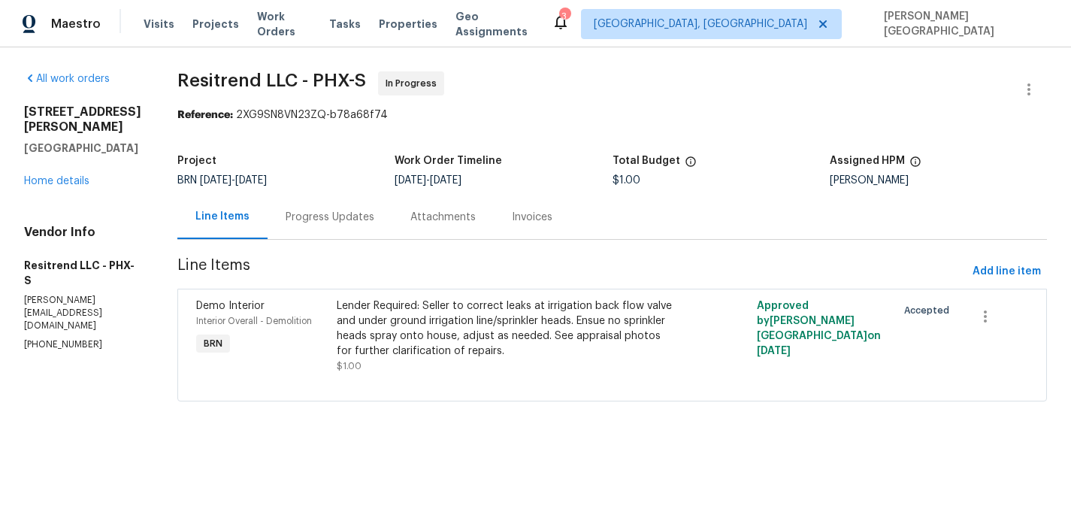
click at [355, 224] on div "Progress Updates" at bounding box center [330, 217] width 89 height 15
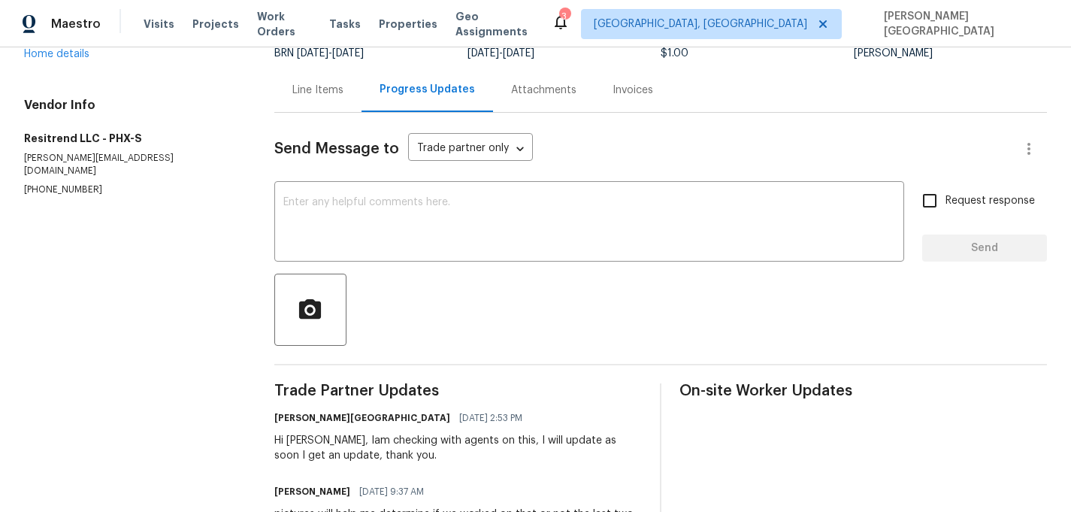
scroll to position [101, 0]
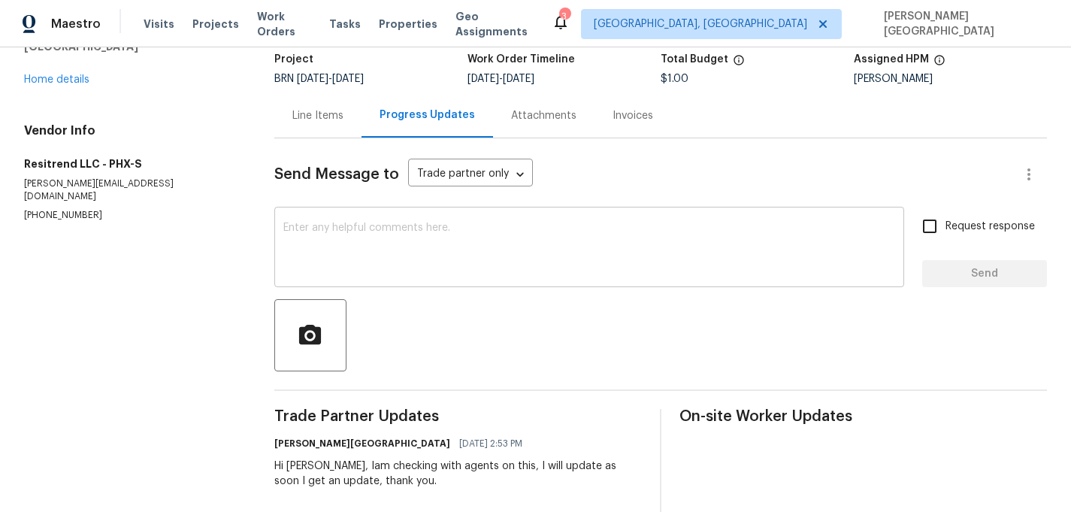
click at [320, 221] on div "x ​" at bounding box center [589, 248] width 630 height 77
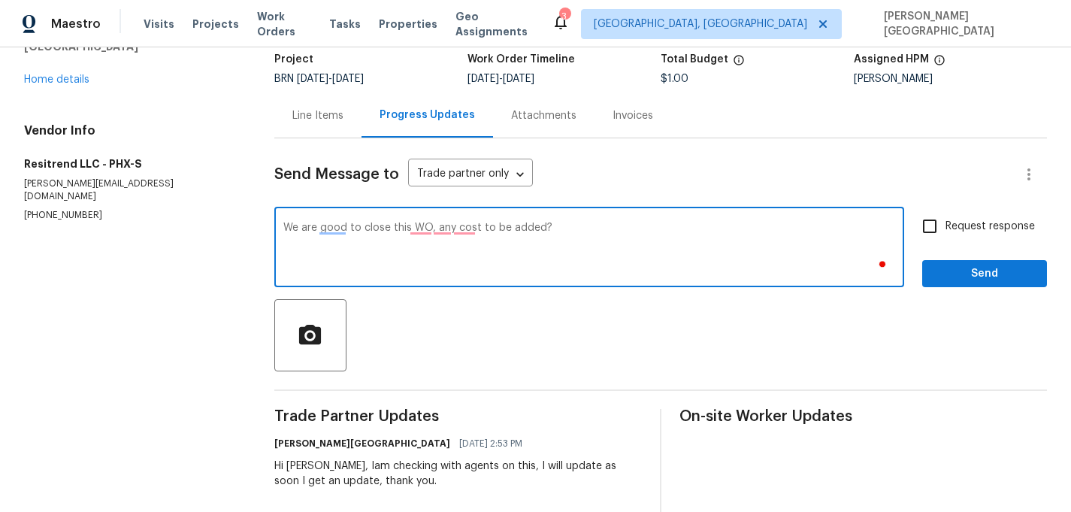
type textarea "We are good to close this WO, any cost to be added?"
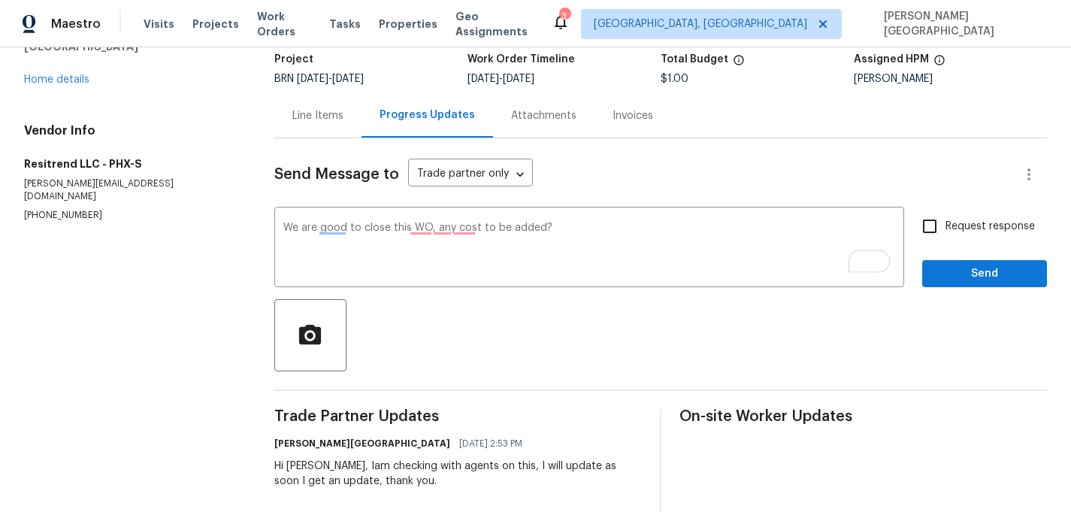
click at [981, 218] on label "Request response" at bounding box center [974, 226] width 121 height 32
click at [945, 218] on input "Request response" at bounding box center [930, 226] width 32 height 32
checkbox input "true"
click at [981, 270] on span "Send" at bounding box center [984, 273] width 101 height 19
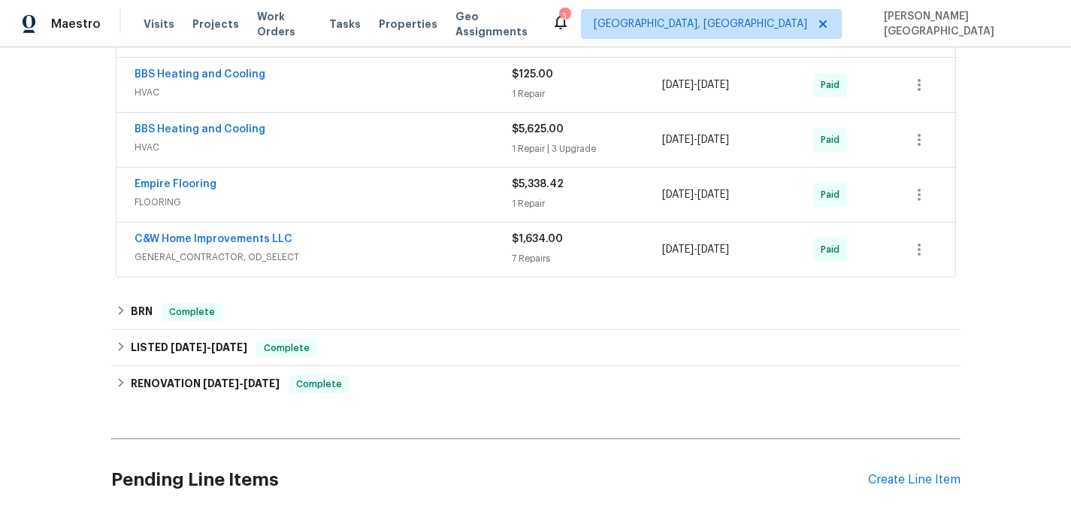
scroll to position [892, 0]
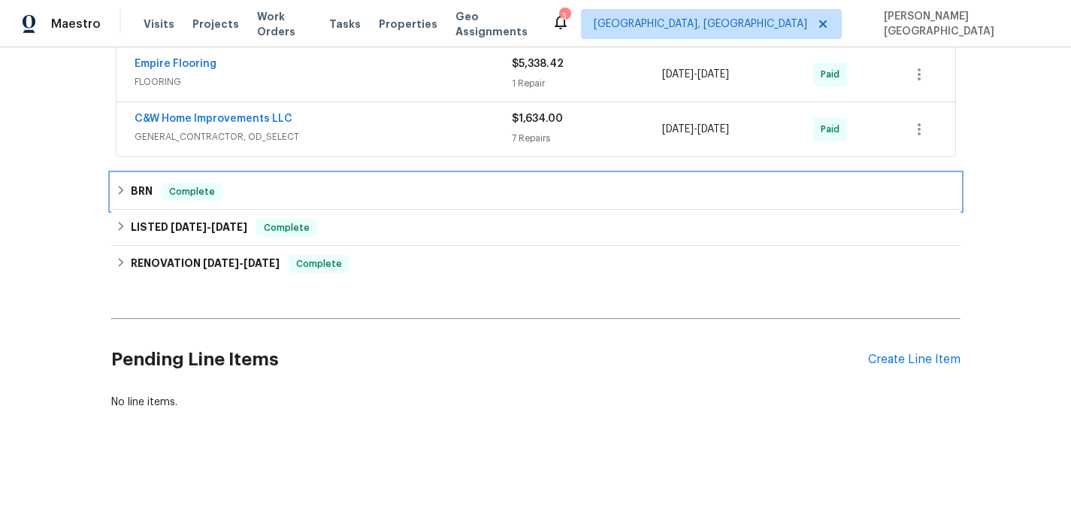
click at [133, 186] on h6 "BRN" at bounding box center [142, 192] width 22 height 18
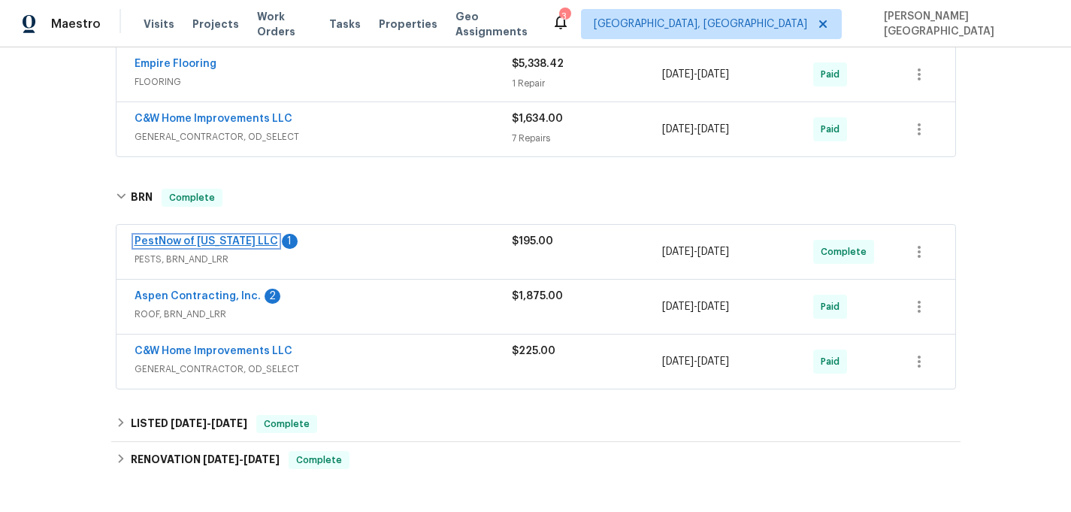
click at [215, 240] on link "PestNow of Virginia LLC" at bounding box center [207, 241] width 144 height 11
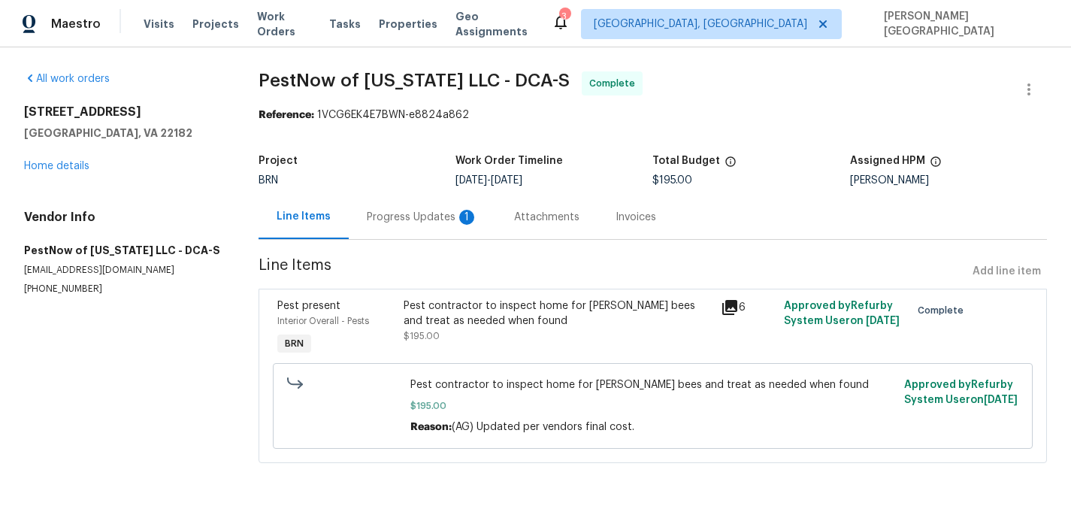
click at [375, 223] on div "Progress Updates 1" at bounding box center [422, 217] width 111 height 15
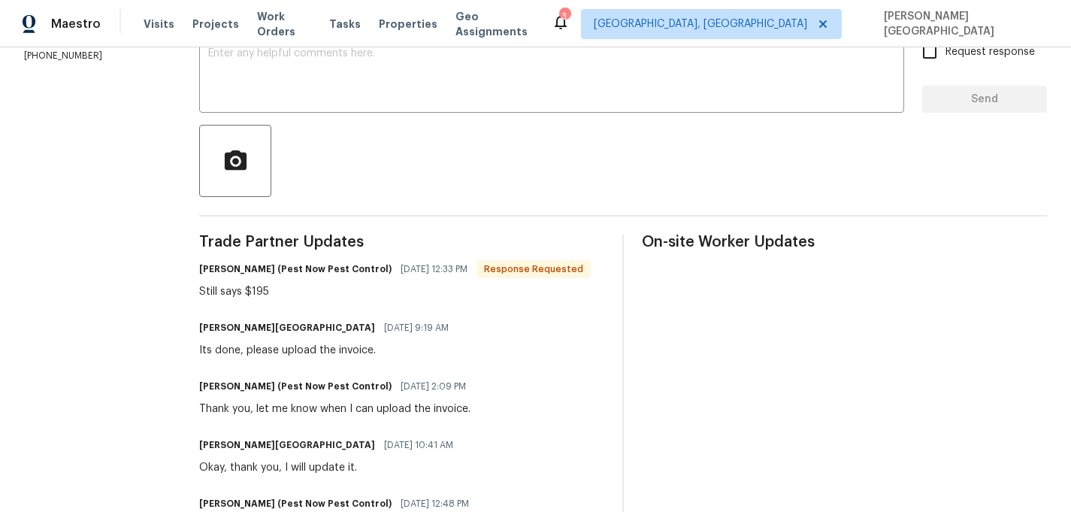
scroll to position [279, 0]
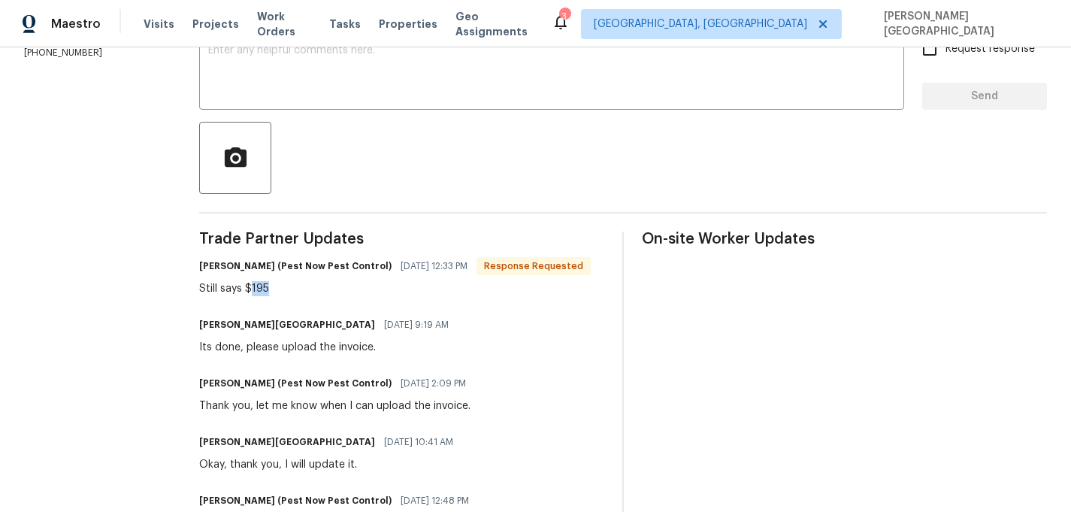
drag, startPoint x: 264, startPoint y: 301, endPoint x: 315, endPoint y: 307, distance: 50.6
click at [315, 296] on div "Still says $195" at bounding box center [394, 288] width 391 height 15
copy div "195"
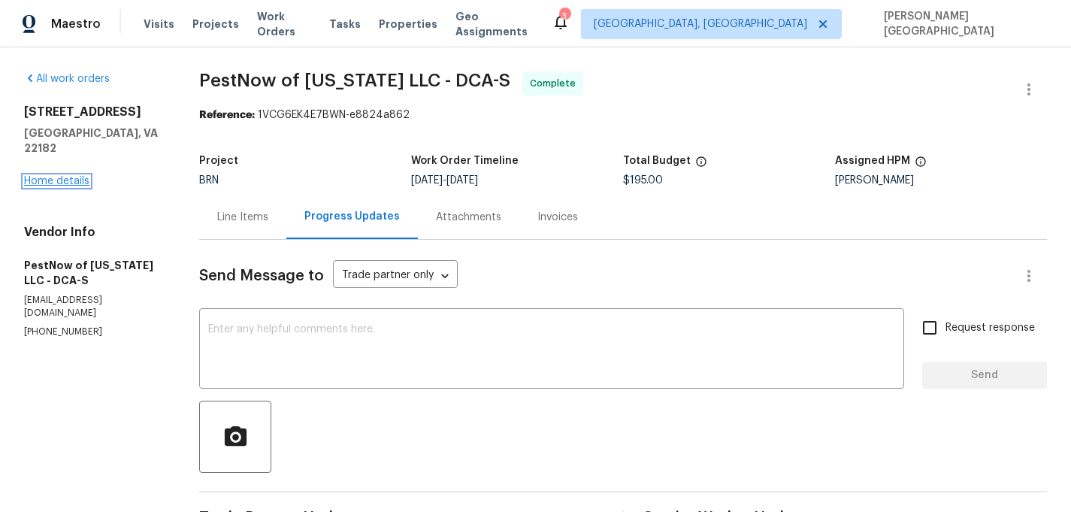
click at [38, 176] on link "Home details" at bounding box center [56, 181] width 65 height 11
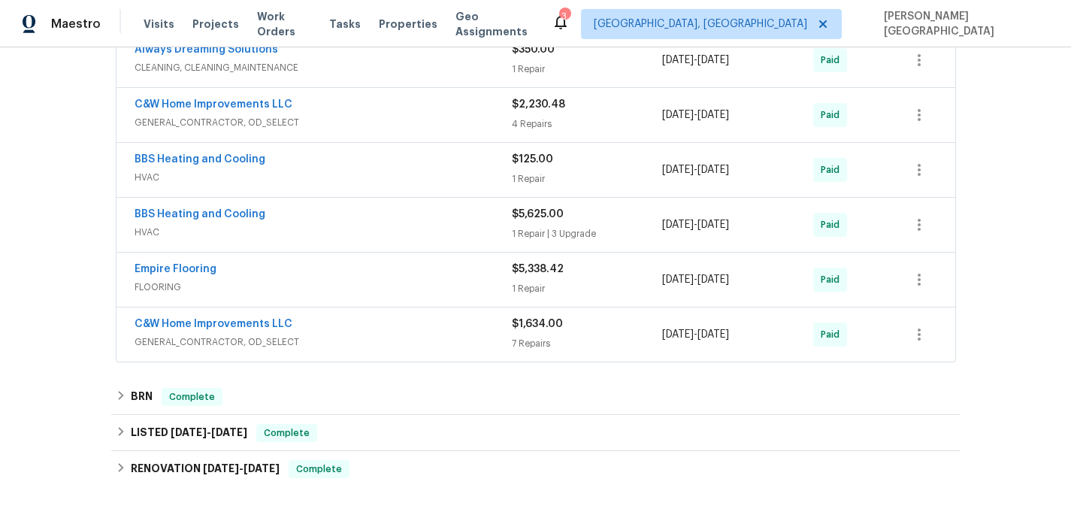
scroll to position [817, 0]
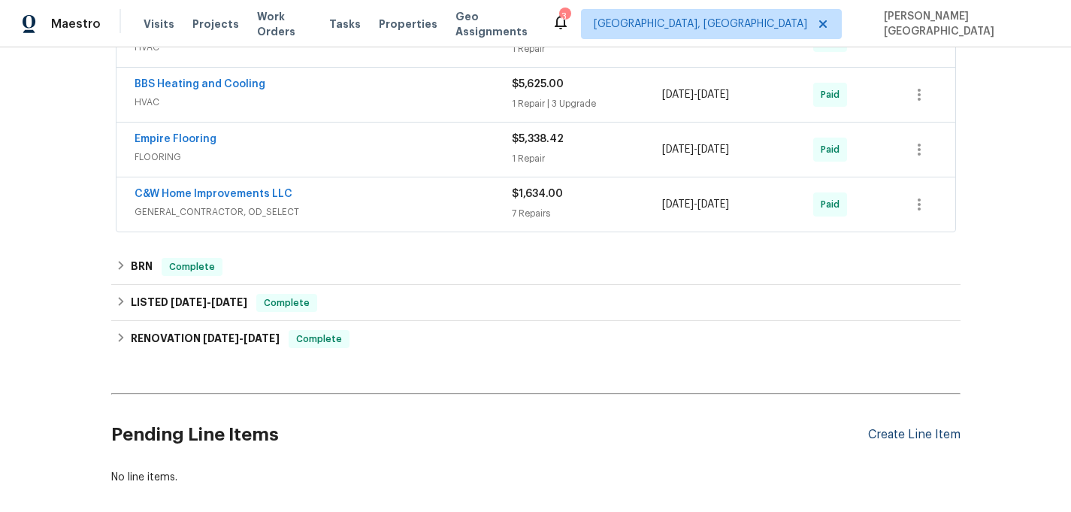
click at [903, 440] on div "Create Line Item" at bounding box center [914, 435] width 92 height 14
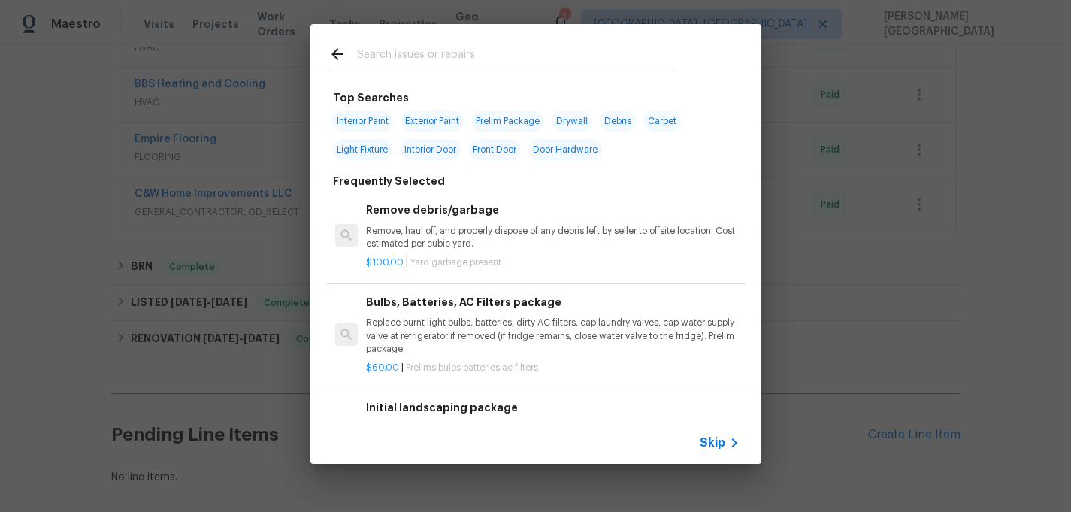
click at [716, 441] on span "Skip" at bounding box center [713, 442] width 26 height 15
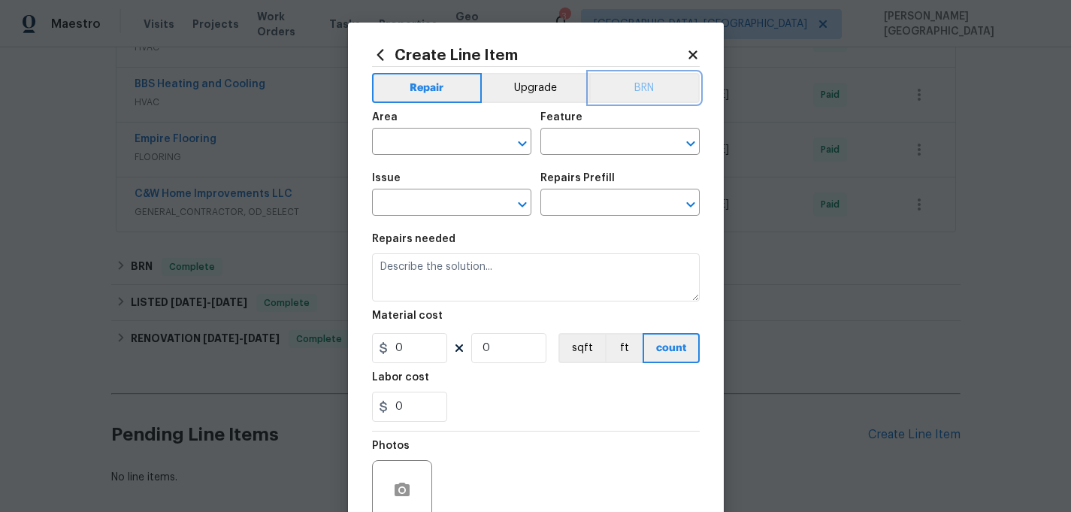
click at [640, 85] on button "BRN" at bounding box center [644, 88] width 110 height 30
click at [470, 132] on input "text" at bounding box center [430, 142] width 117 height 23
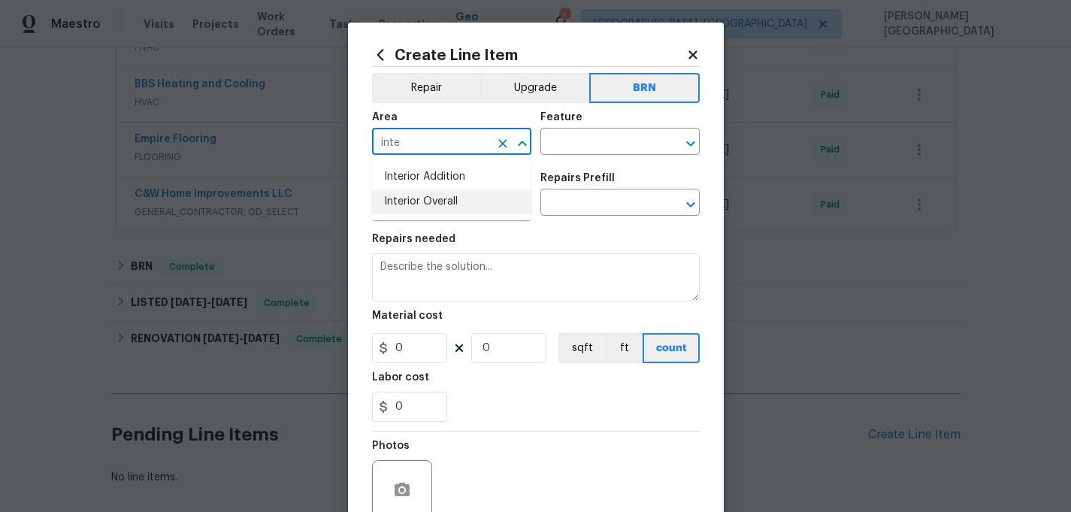
click at [455, 210] on li "Interior Overall" at bounding box center [451, 201] width 159 height 25
type input "Interior Overall"
click at [557, 132] on input "text" at bounding box center [598, 142] width 117 height 23
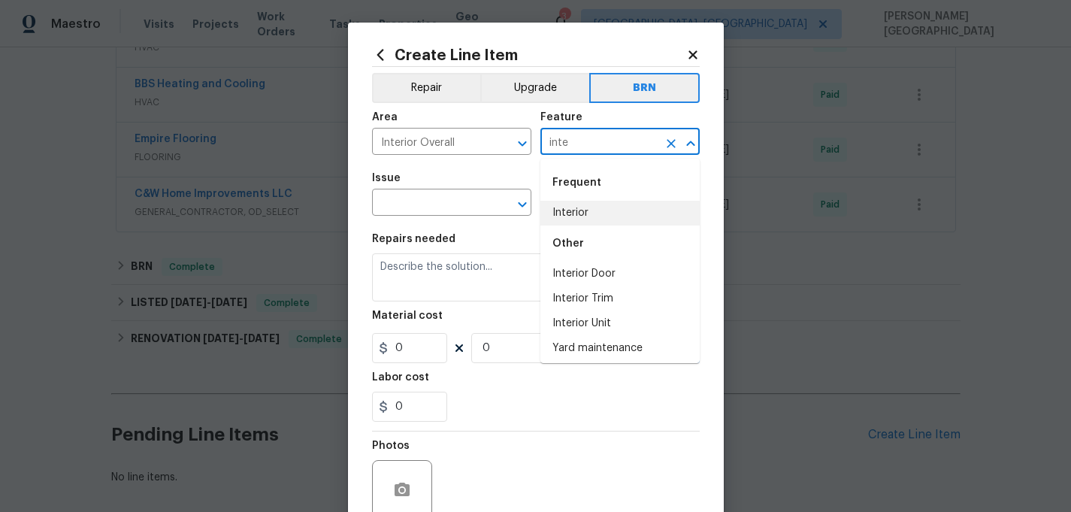
click at [576, 213] on li "Interior" at bounding box center [619, 213] width 159 height 25
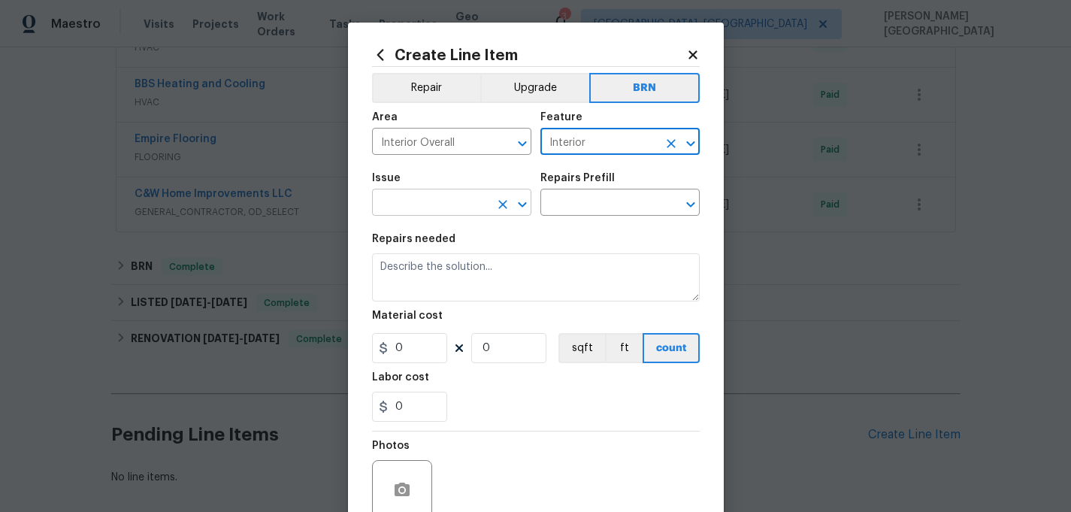
type input "Interior"
click at [416, 201] on input "text" at bounding box center [430, 203] width 117 height 23
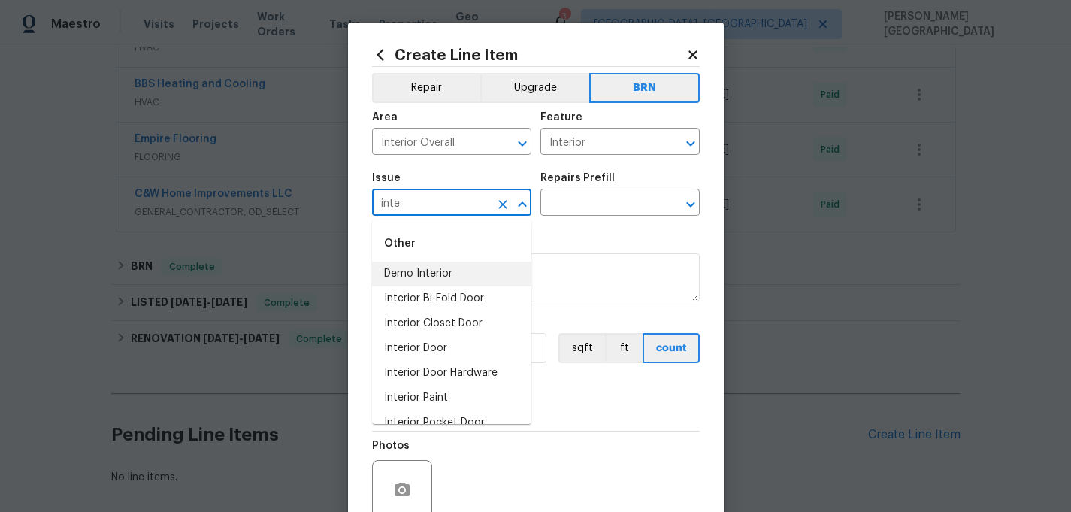
click at [433, 279] on li "Demo Interior" at bounding box center [451, 273] width 159 height 25
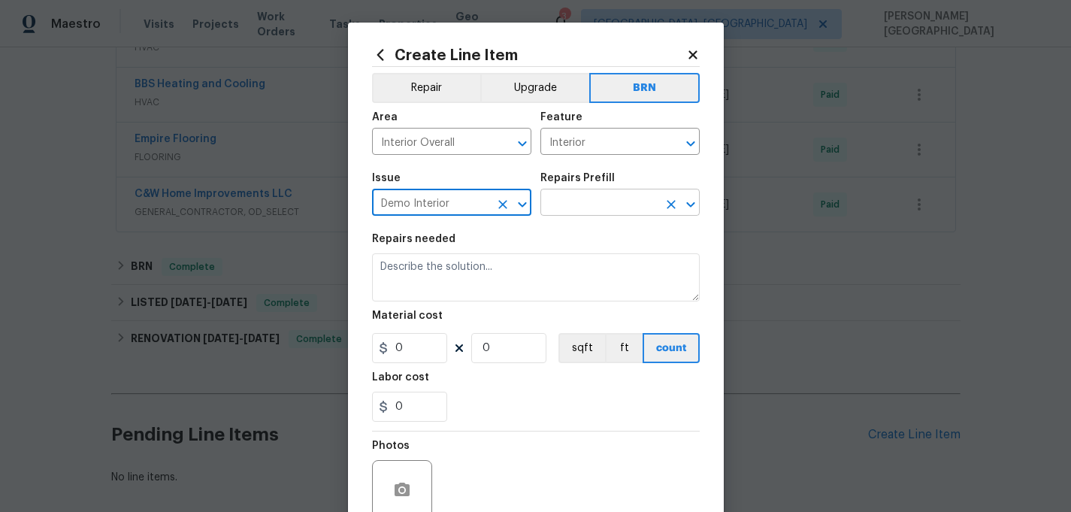
type input "Demo Interior"
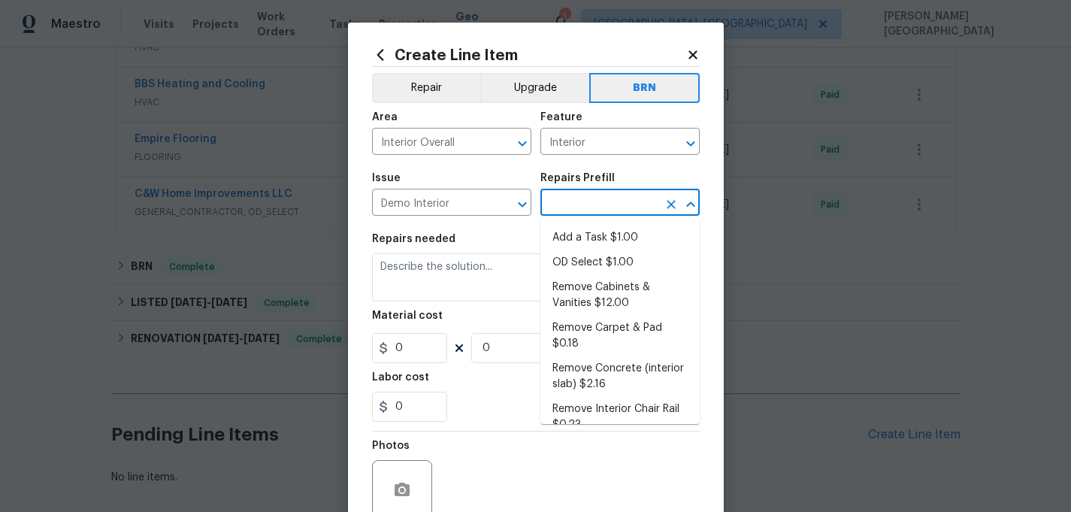
click at [550, 210] on input "text" at bounding box center [598, 203] width 117 height 23
click at [568, 246] on li "Add a Task $1.00" at bounding box center [619, 237] width 159 height 25
type input "Demolition"
type input "Add a Task $1.00"
type textarea "HPM to detail"
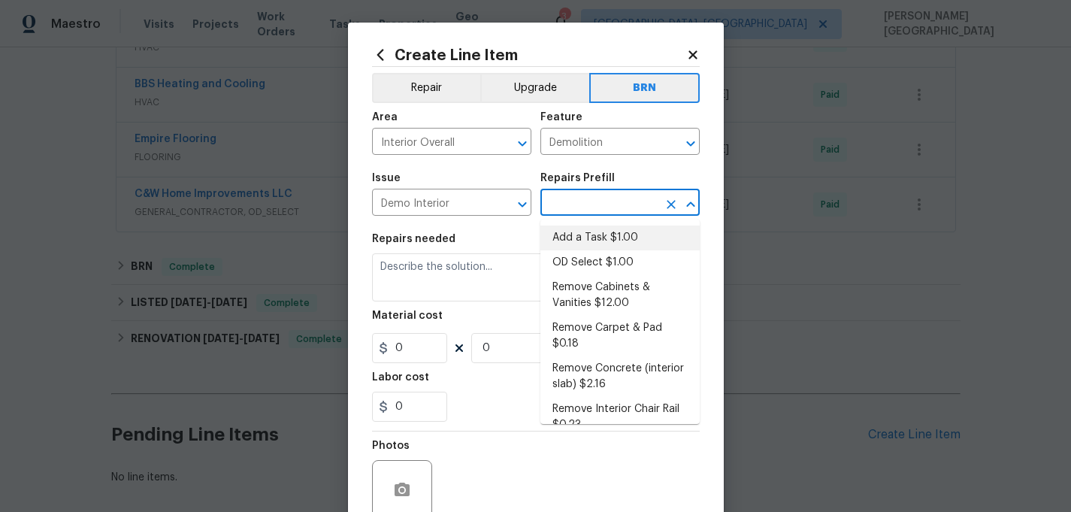
type input "1"
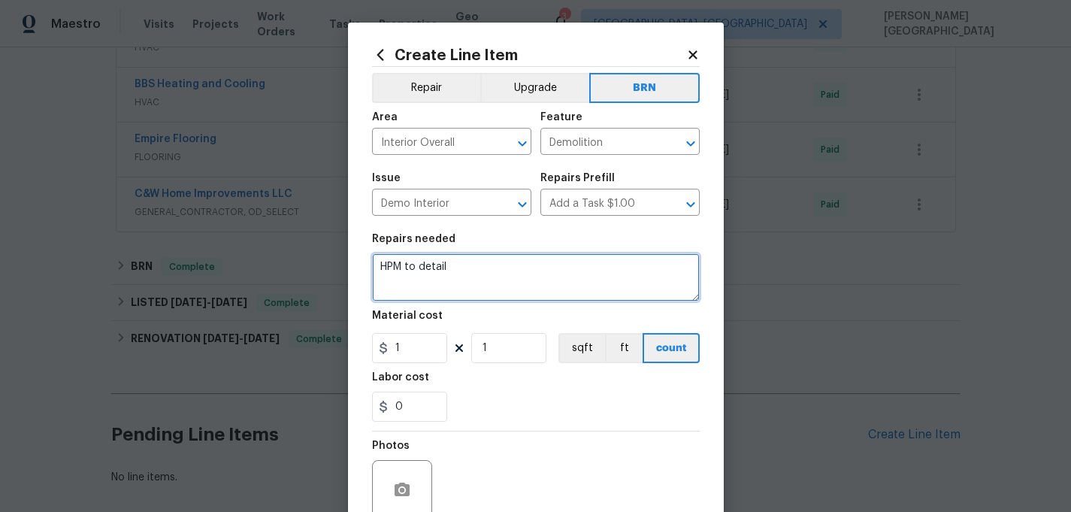
click at [430, 282] on textarea "HPM to detail" at bounding box center [536, 277] width 328 height 48
paste textarea "195"
type textarea "195"
type textarea "Supplementary WO"
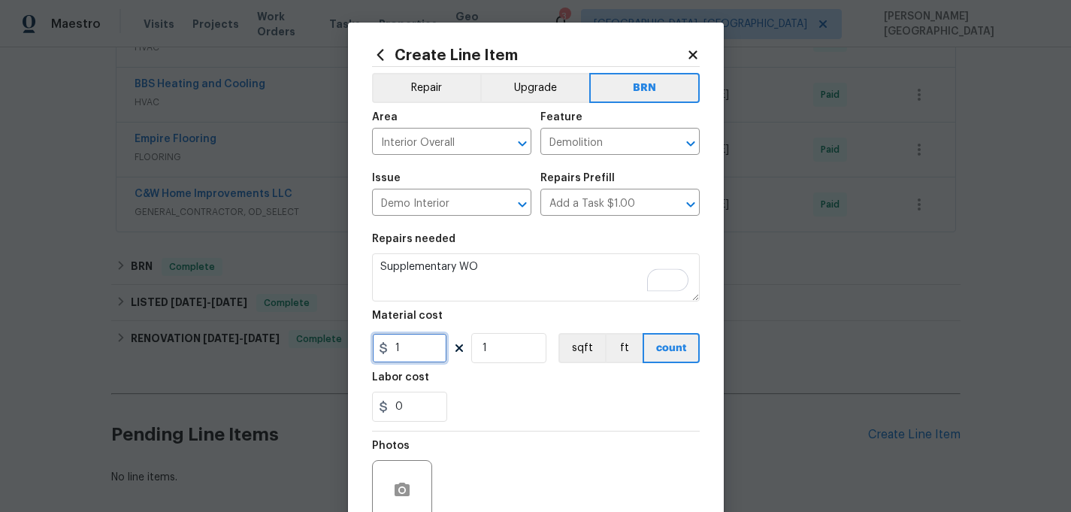
click at [410, 358] on input "1" at bounding box center [409, 348] width 75 height 30
paste input "195"
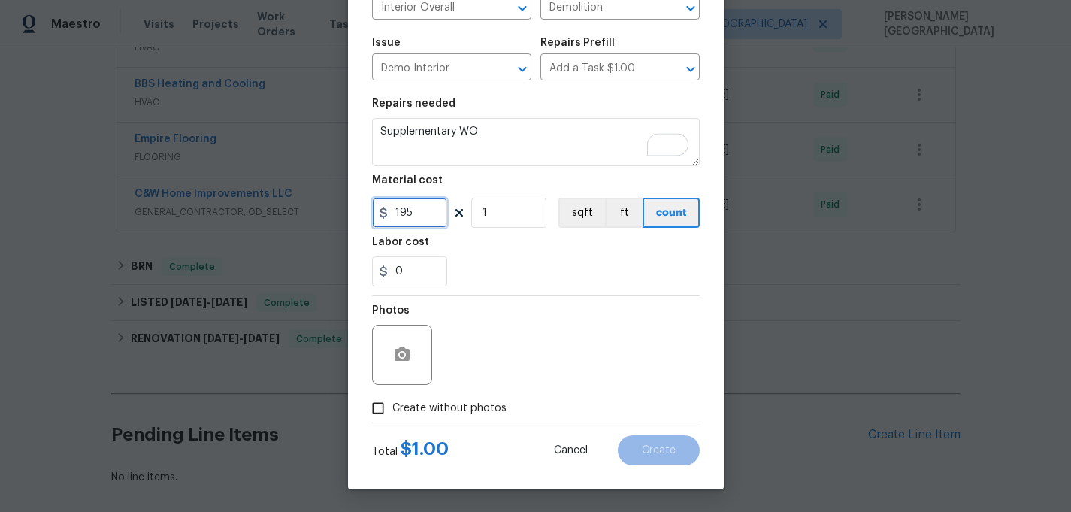
type input "195"
click at [438, 408] on span "Create without photos" at bounding box center [449, 409] width 114 height 16
click at [392, 408] on input "Create without photos" at bounding box center [378, 408] width 29 height 29
checkbox input "true"
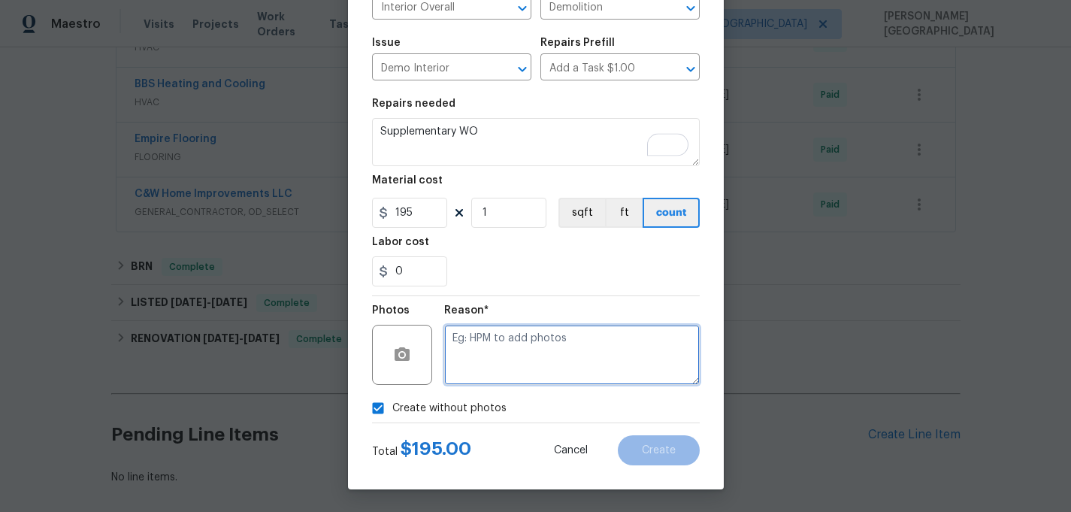
click at [500, 367] on textarea at bounding box center [571, 355] width 255 height 60
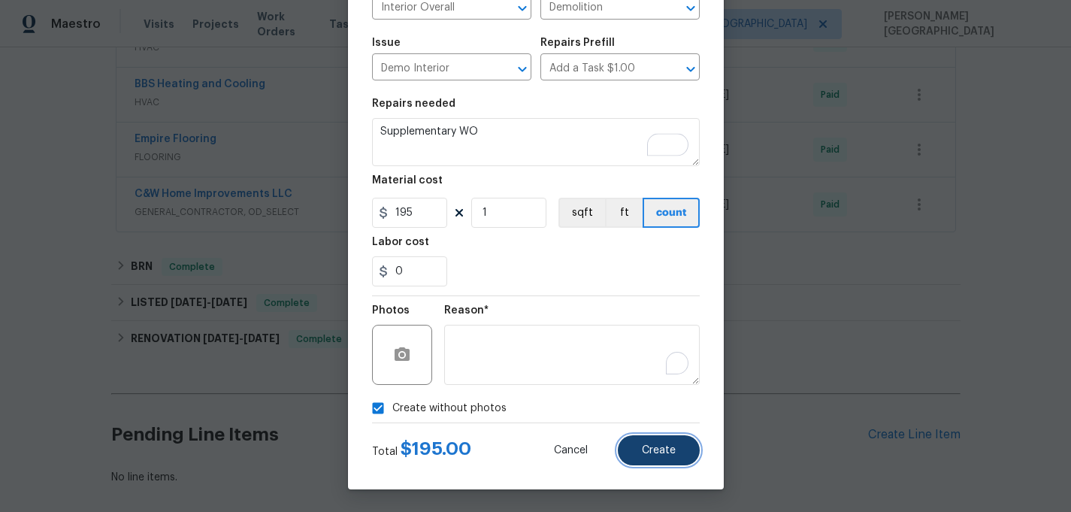
click at [635, 458] on button "Create" at bounding box center [659, 450] width 82 height 30
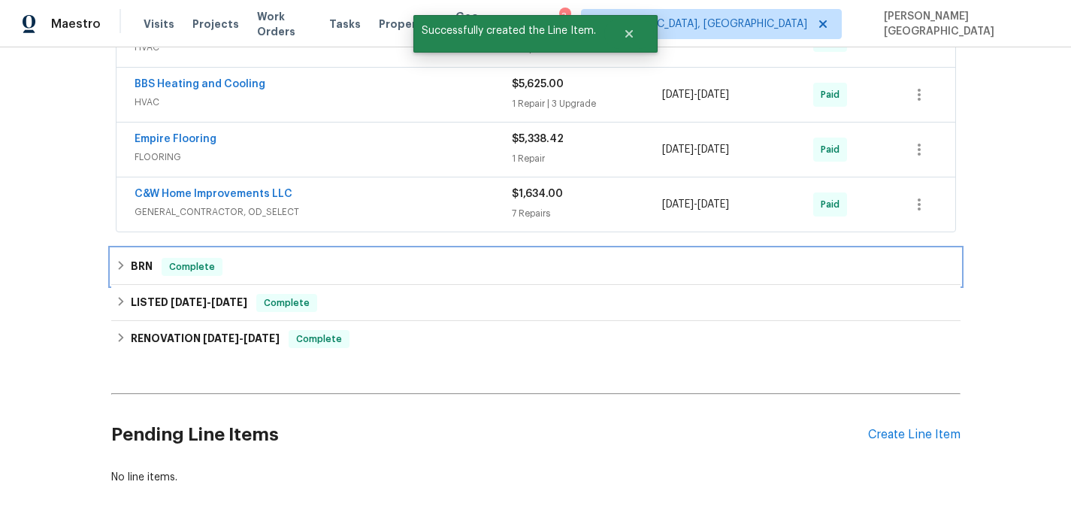
click at [128, 278] on div "BRN Complete" at bounding box center [535, 267] width 849 height 36
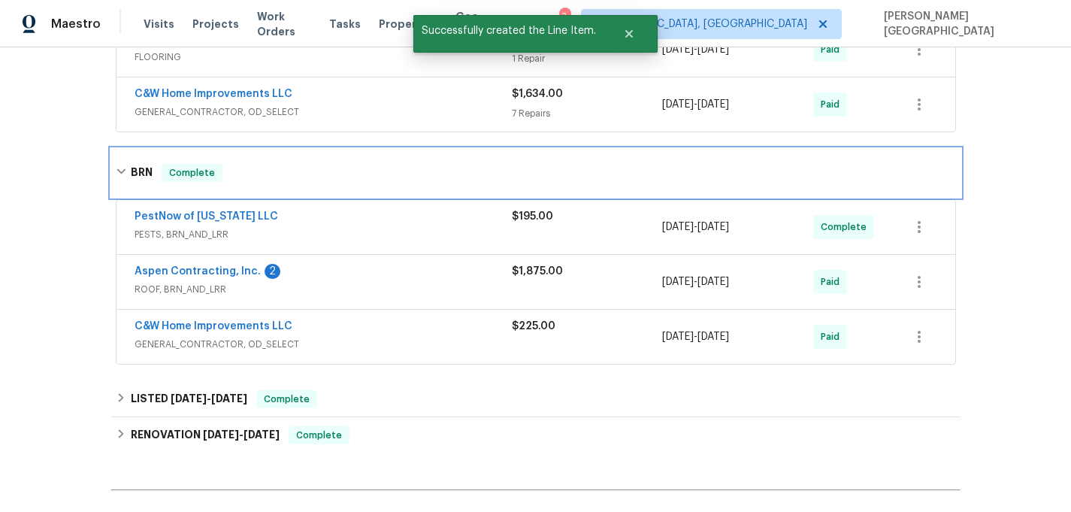
scroll to position [1088, 0]
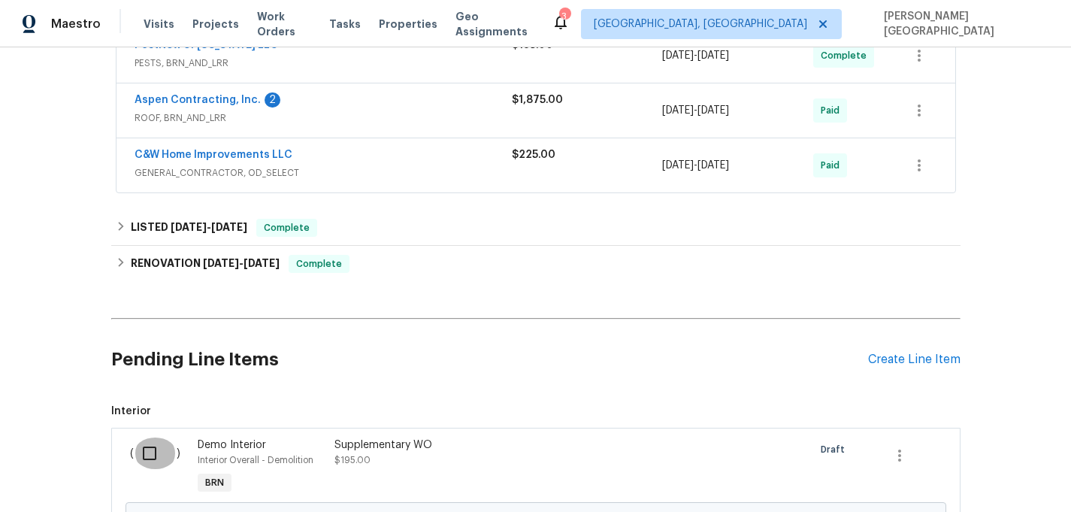
click at [148, 454] on input "checkbox" at bounding box center [155, 453] width 43 height 32
checkbox input "true"
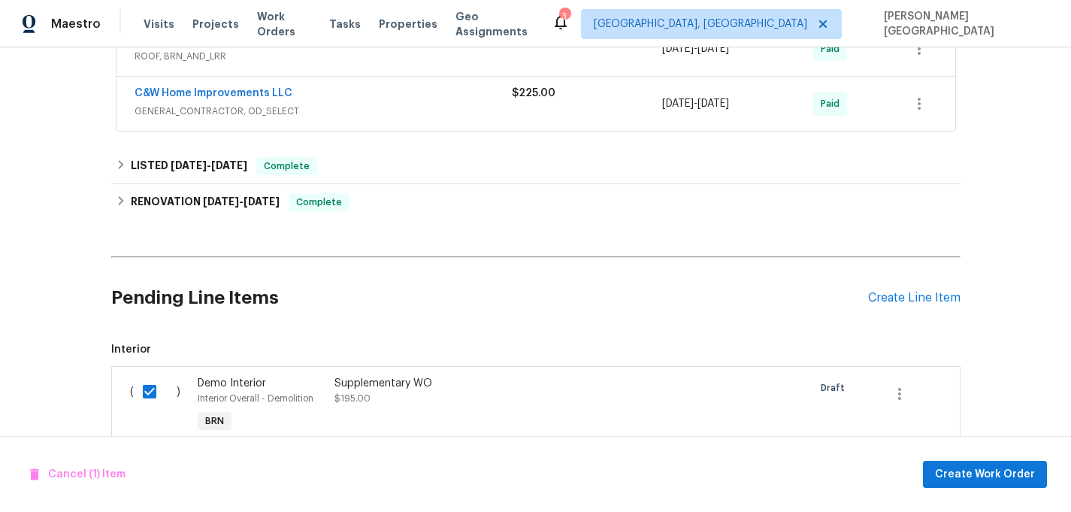
scroll to position [1259, 0]
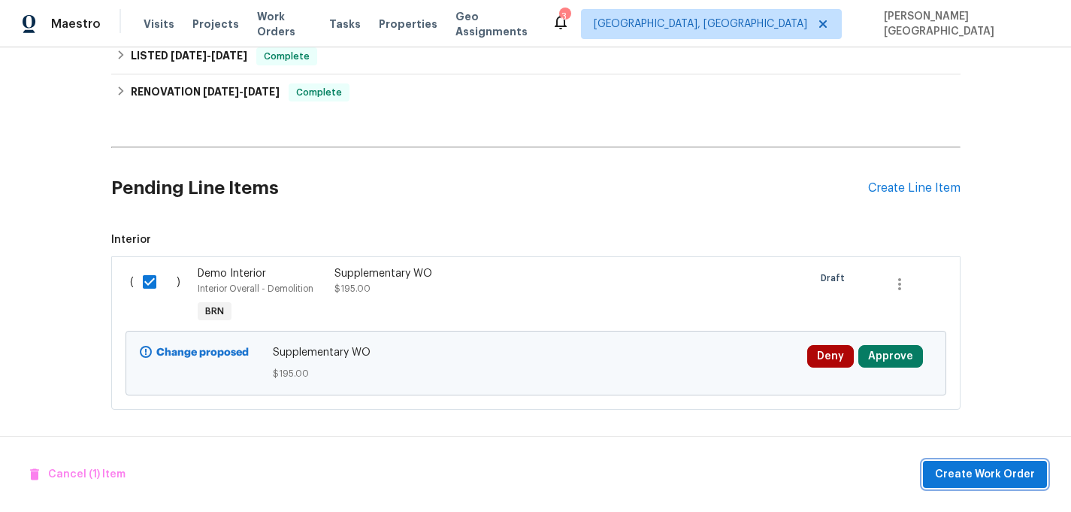
click at [1011, 470] on span "Create Work Order" at bounding box center [985, 474] width 100 height 19
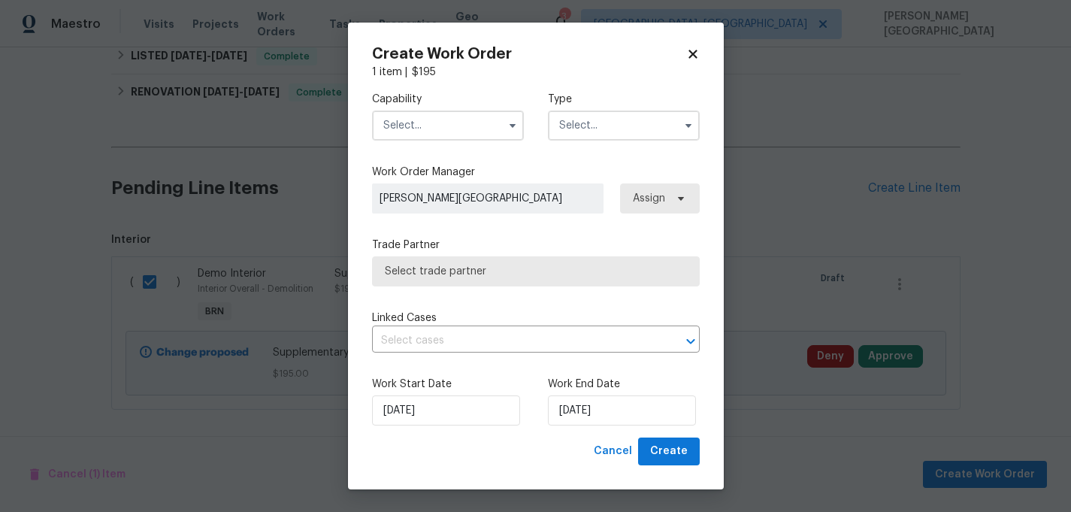
click at [465, 129] on input "text" at bounding box center [448, 125] width 152 height 30
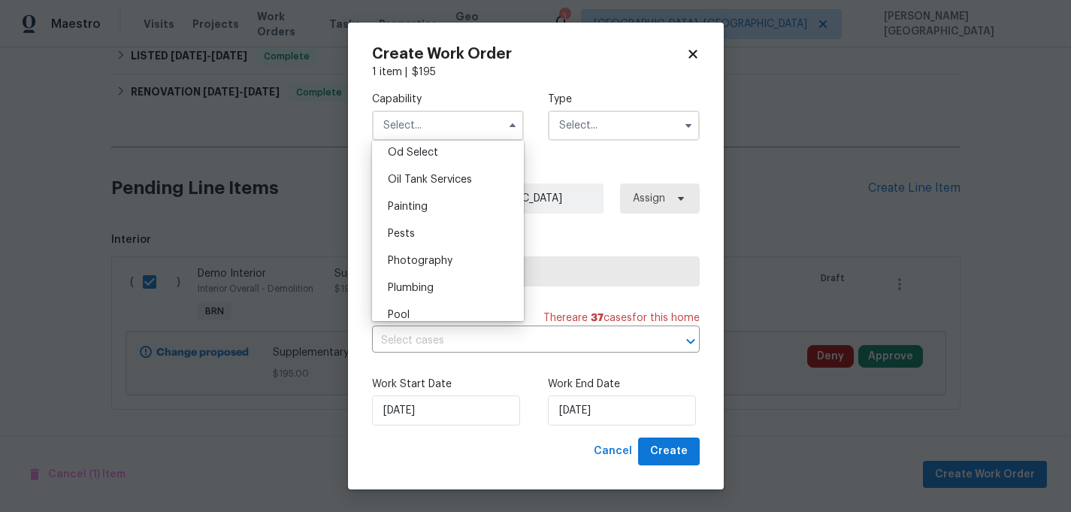
scroll to position [1194, 0]
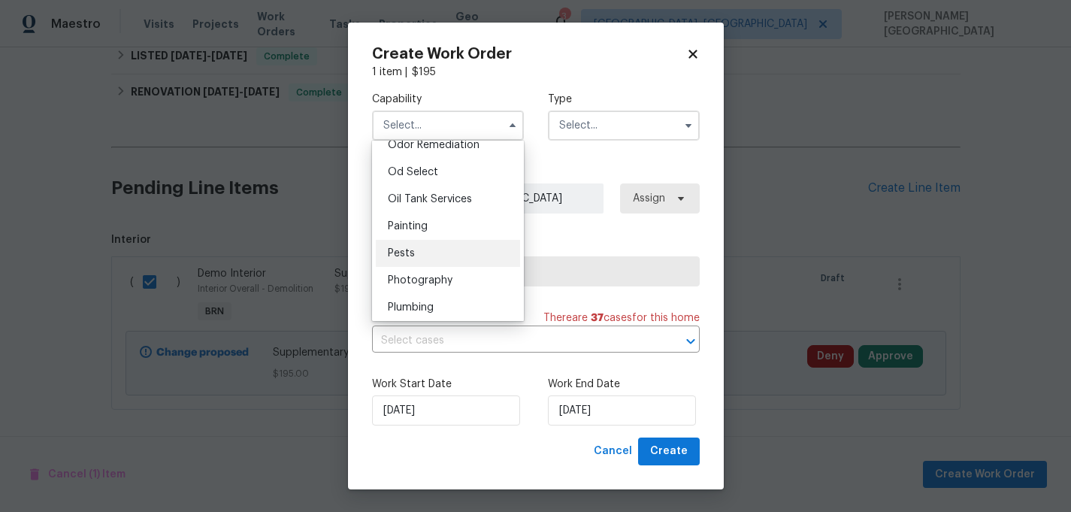
click at [433, 248] on div "Pests" at bounding box center [448, 253] width 144 height 27
type input "Pests"
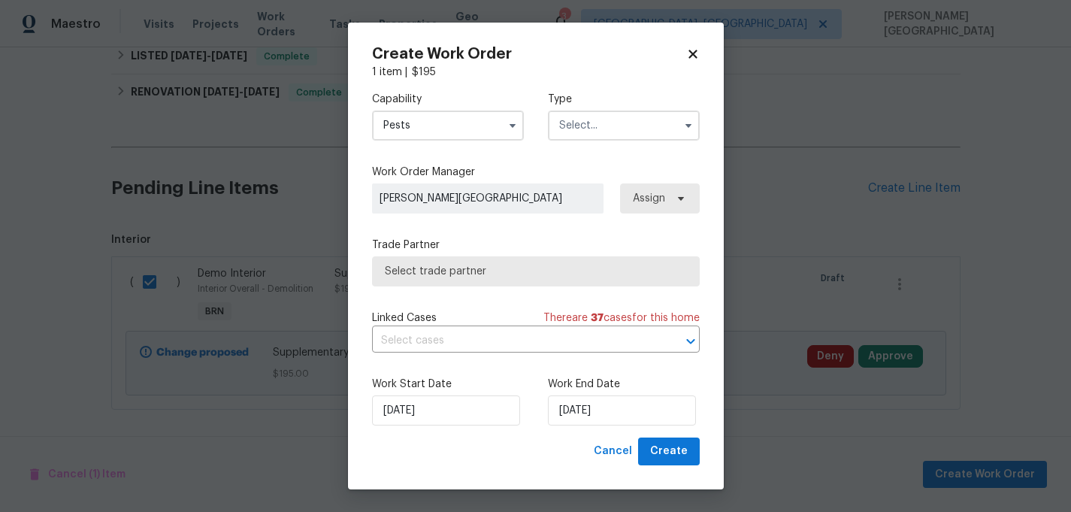
click at [603, 125] on input "text" at bounding box center [624, 125] width 152 height 30
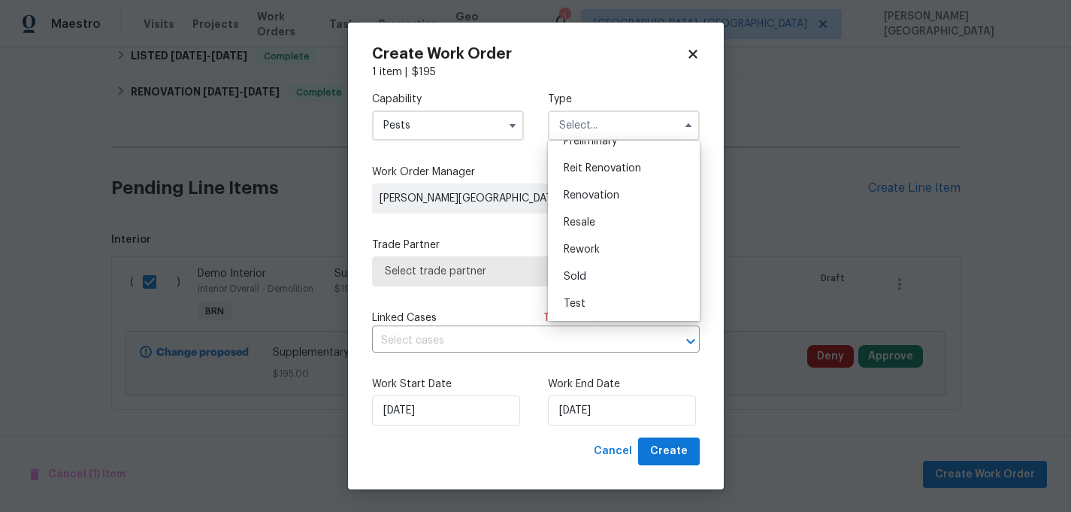
scroll to position [0, 0]
click at [603, 202] on div "Renovation" at bounding box center [624, 195] width 144 height 27
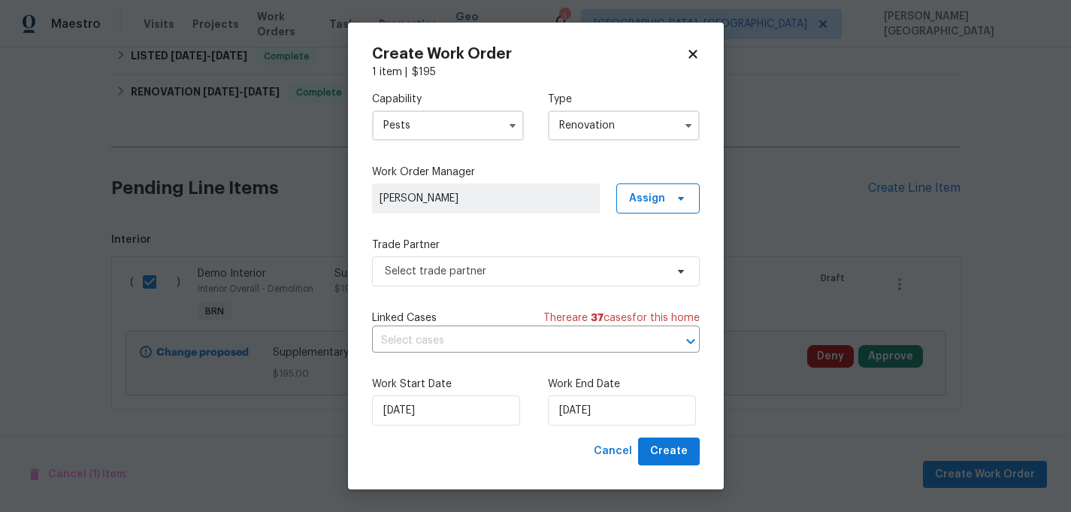
click at [601, 122] on input "Renovation" at bounding box center [624, 125] width 152 height 30
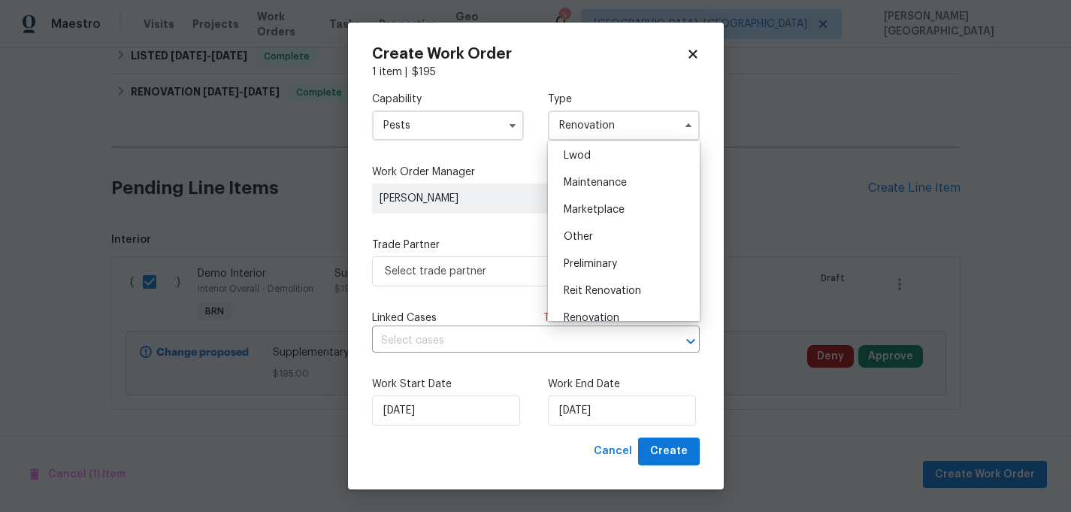
scroll to position [341, 0]
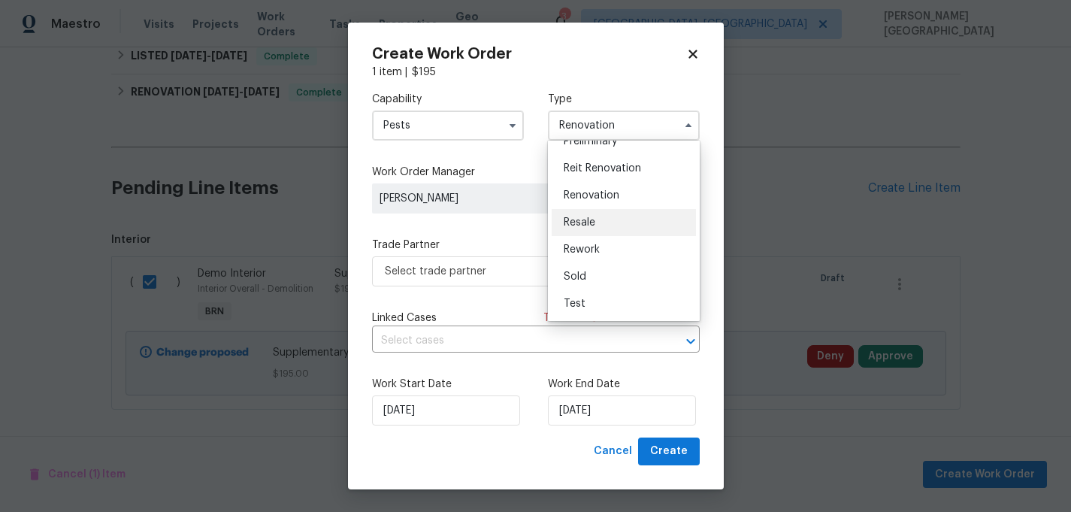
click at [590, 229] on div "Resale" at bounding box center [624, 222] width 144 height 27
type input "Resale"
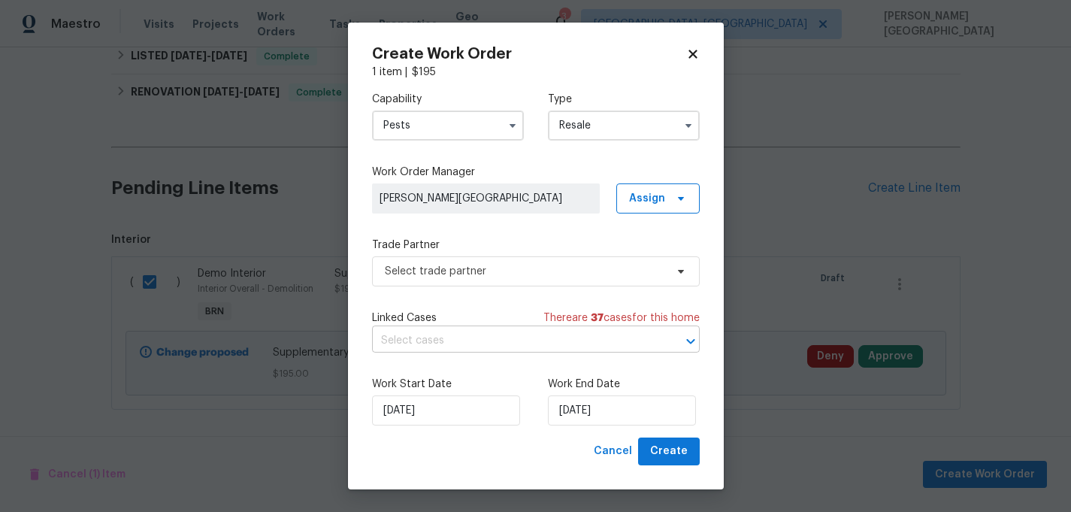
click at [456, 330] on input "text" at bounding box center [515, 340] width 286 height 23
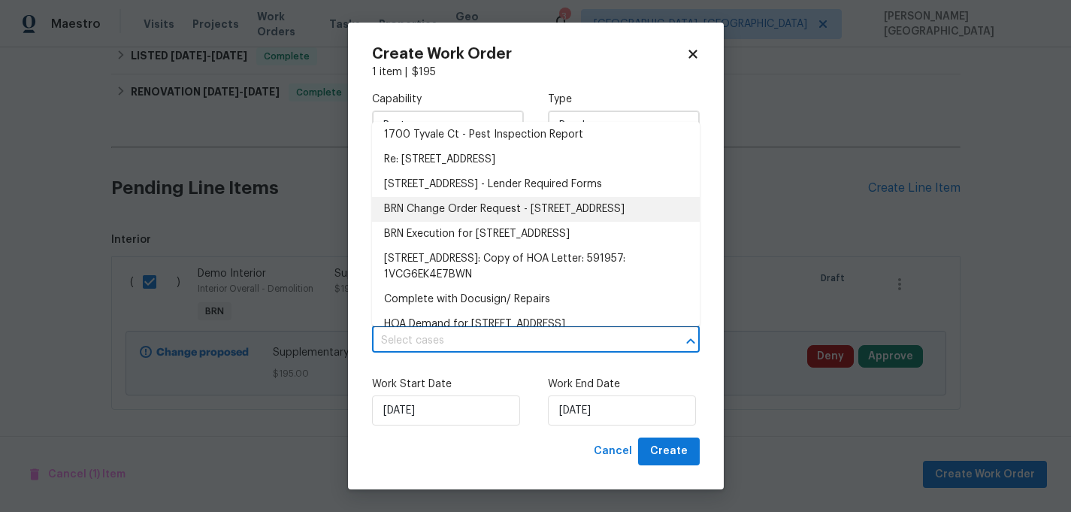
scroll to position [284, 0]
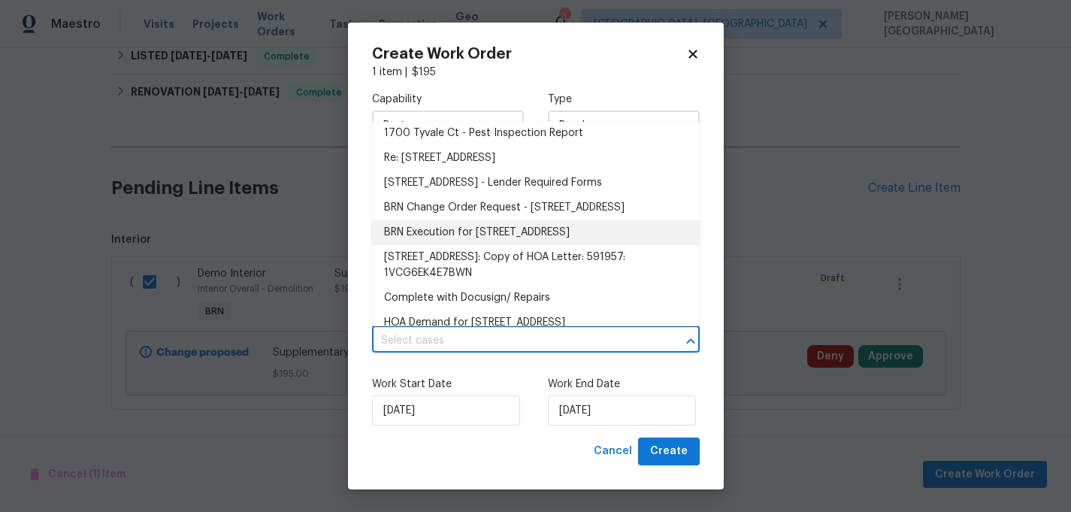
click at [471, 245] on li "BRN Execution for 1700 Tyvale Ct, Vienna, VA 22182" at bounding box center [536, 232] width 328 height 25
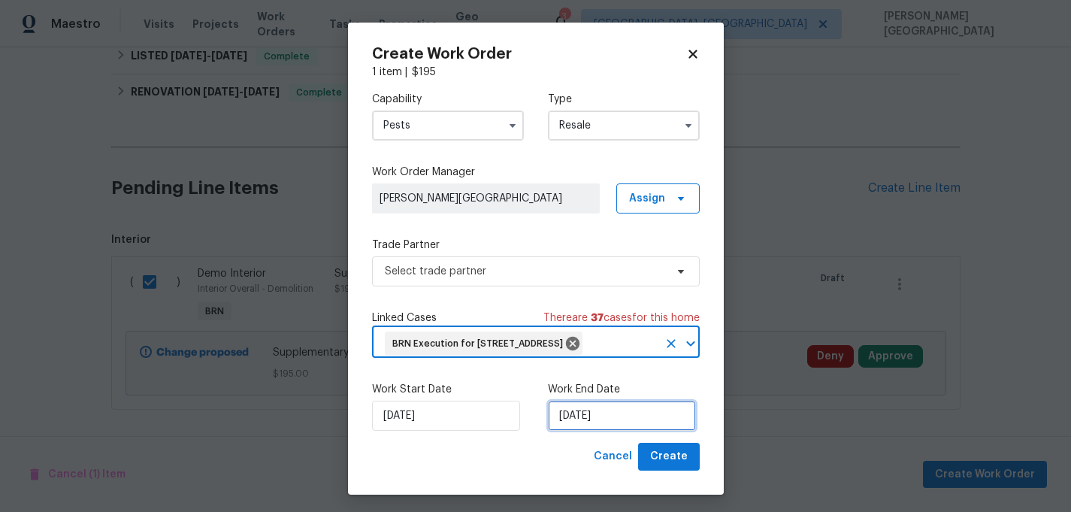
click at [589, 431] on input "9/5/2025" at bounding box center [622, 416] width 148 height 30
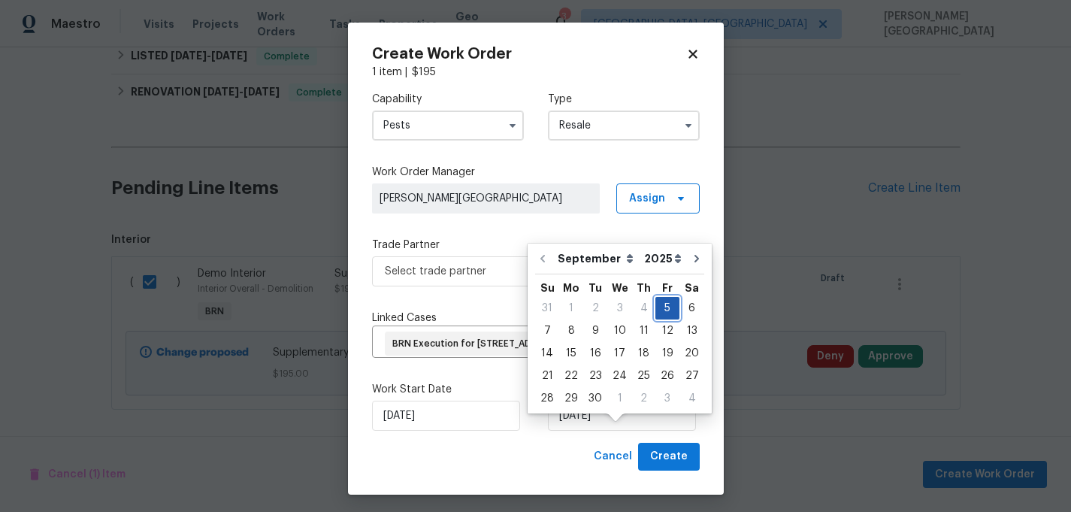
click at [662, 307] on div "5" at bounding box center [667, 308] width 24 height 21
click at [413, 278] on span "Select trade partner" at bounding box center [536, 271] width 328 height 30
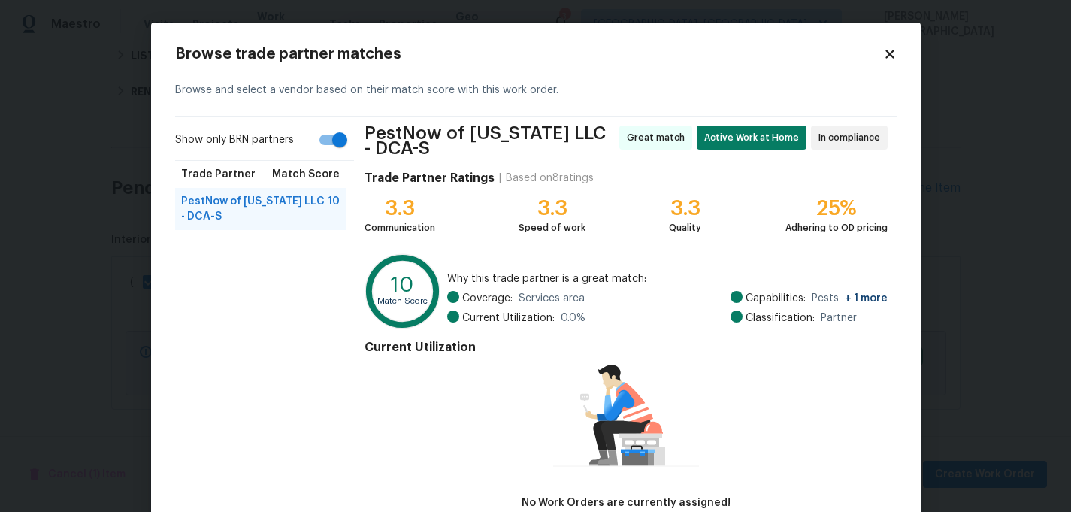
scroll to position [95, 0]
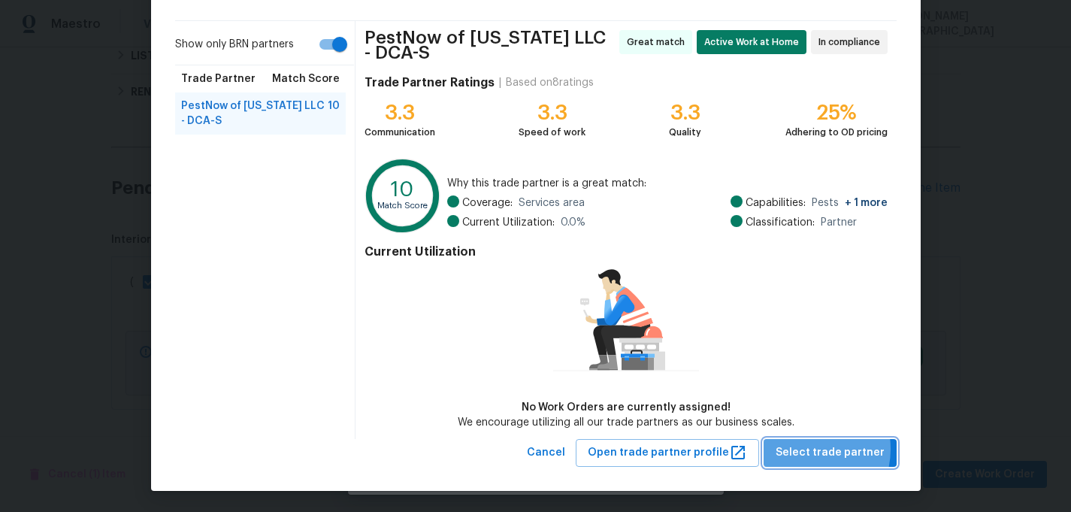
click at [812, 448] on span "Select trade partner" at bounding box center [829, 452] width 109 height 19
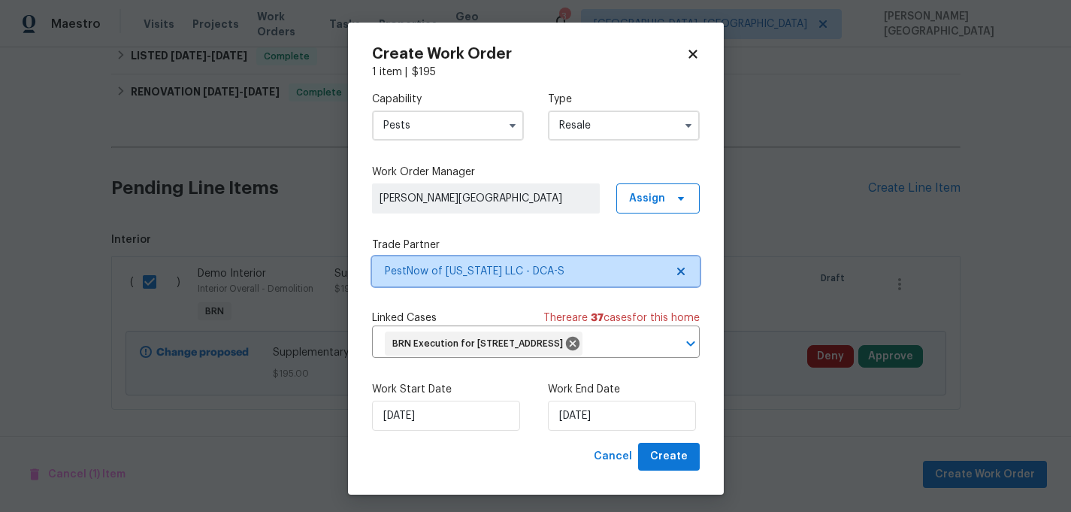
scroll to position [0, 0]
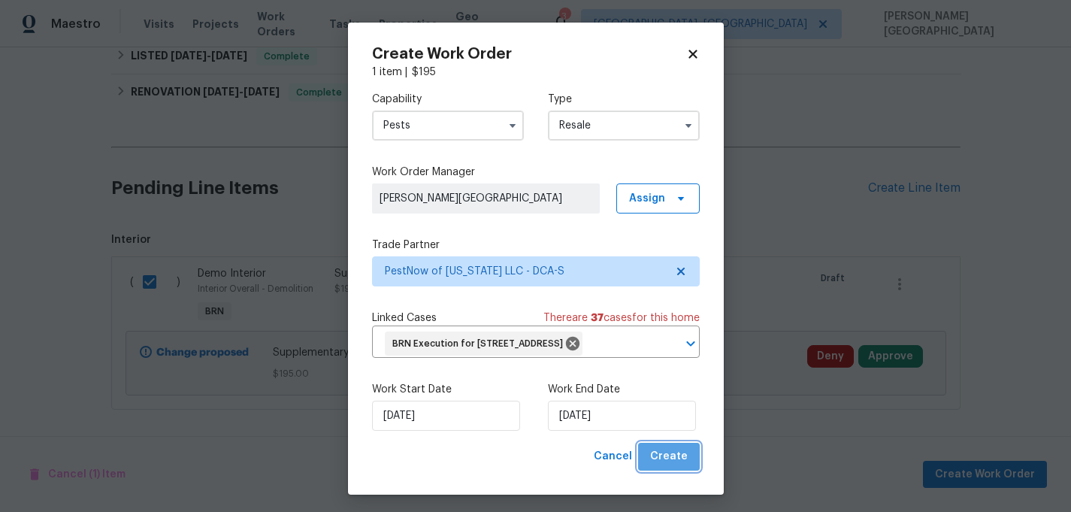
click at [679, 466] on span "Create" at bounding box center [669, 456] width 38 height 19
checkbox input "false"
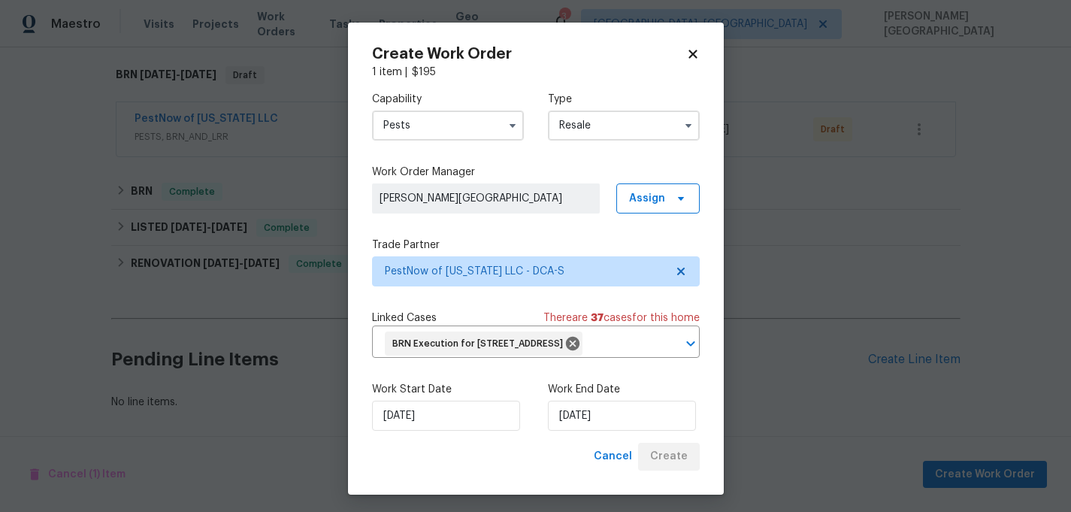
scroll to position [1014, 0]
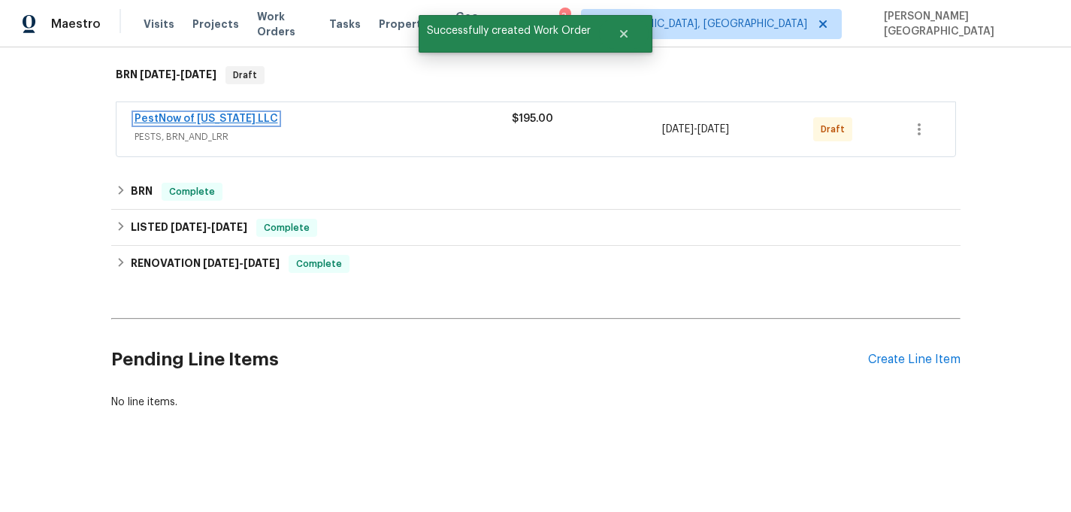
click at [209, 116] on link "PestNow of Virginia LLC" at bounding box center [207, 118] width 144 height 11
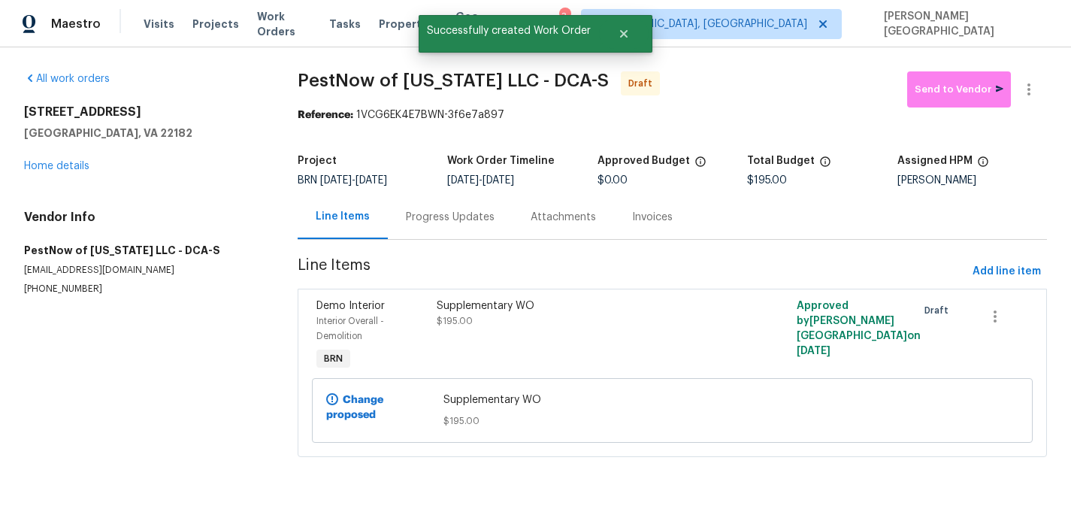
click at [419, 225] on div "Progress Updates" at bounding box center [450, 217] width 125 height 44
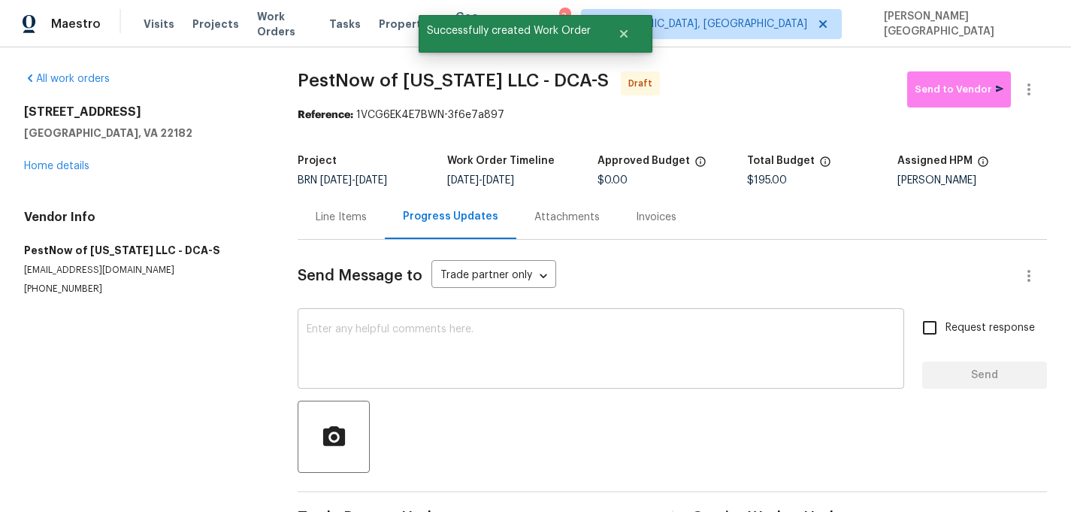
click at [379, 363] on textarea at bounding box center [601, 350] width 588 height 53
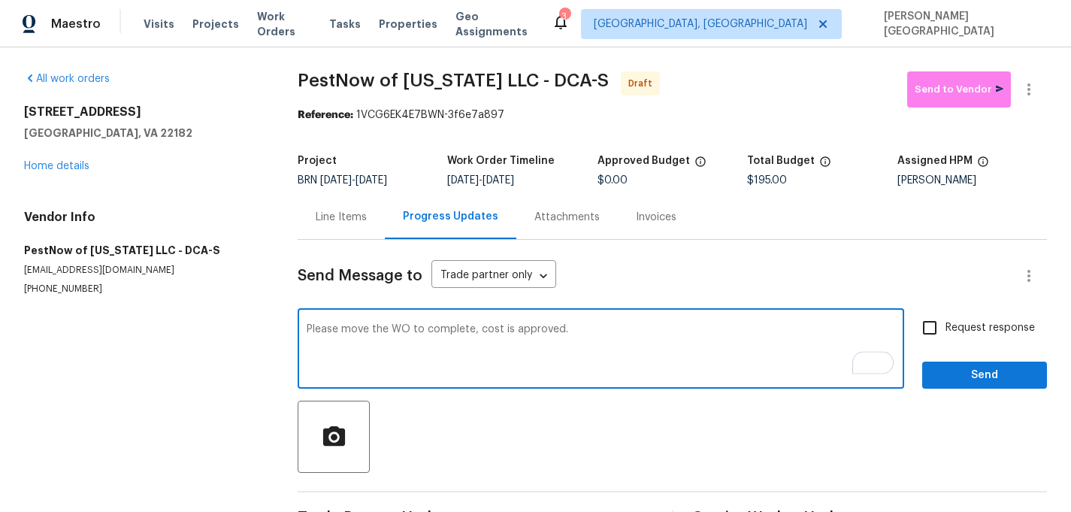
type textarea "Please move the WO to complete, cost is approved."
click at [932, 329] on input "Request response" at bounding box center [930, 328] width 32 height 32
checkbox input "true"
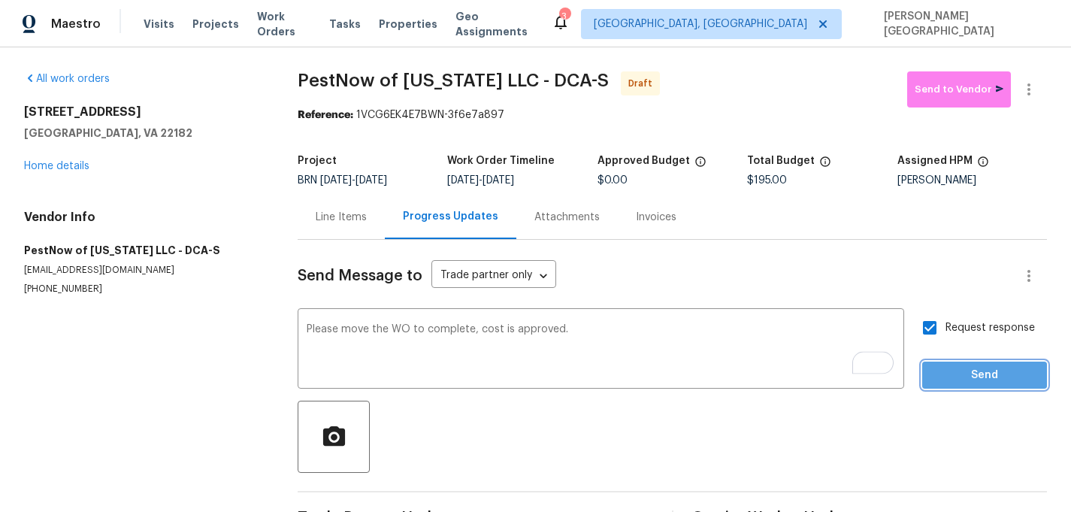
click at [936, 364] on button "Send" at bounding box center [984, 375] width 125 height 28
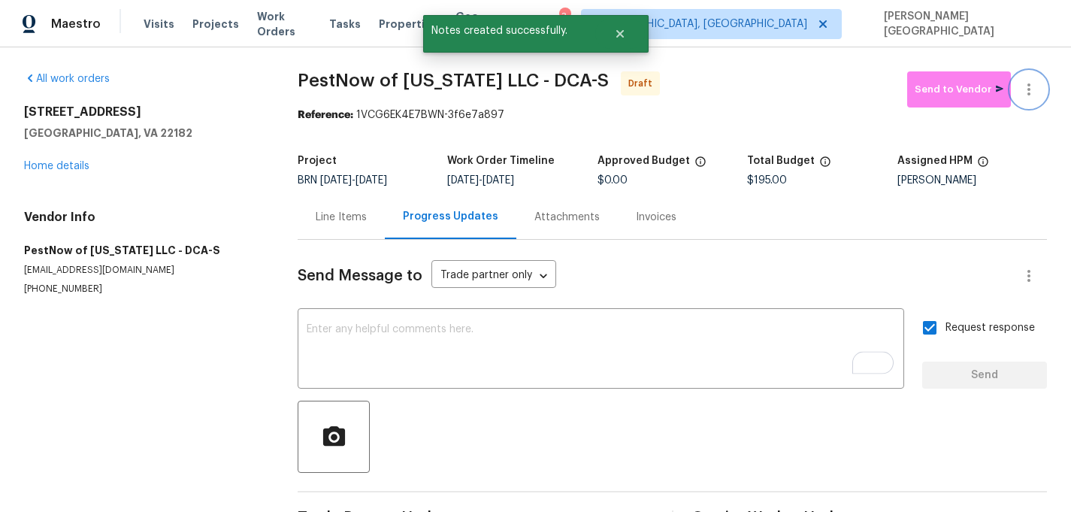
click at [1032, 85] on icon "button" at bounding box center [1029, 89] width 18 height 18
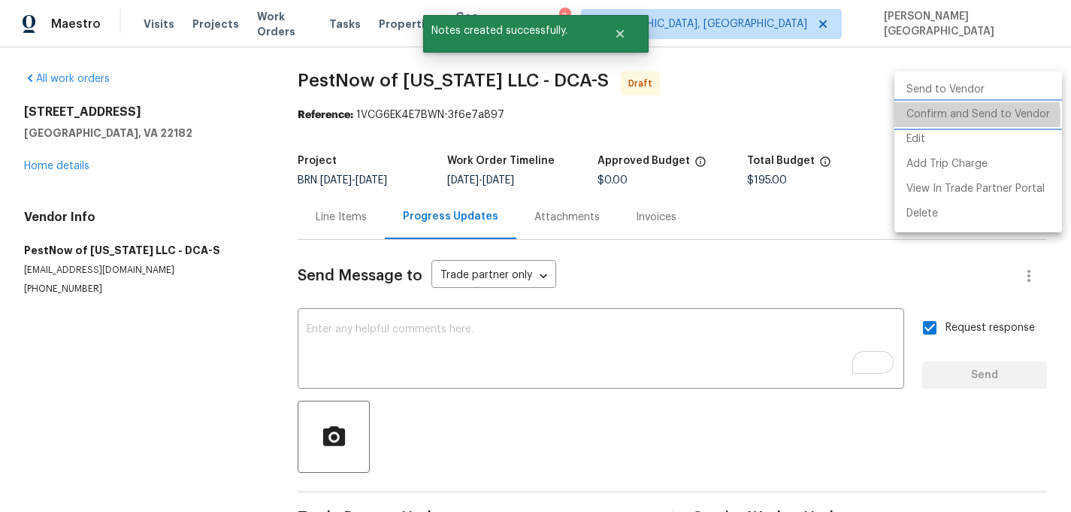
click at [932, 117] on li "Confirm and Send to Vendor" at bounding box center [978, 114] width 168 height 25
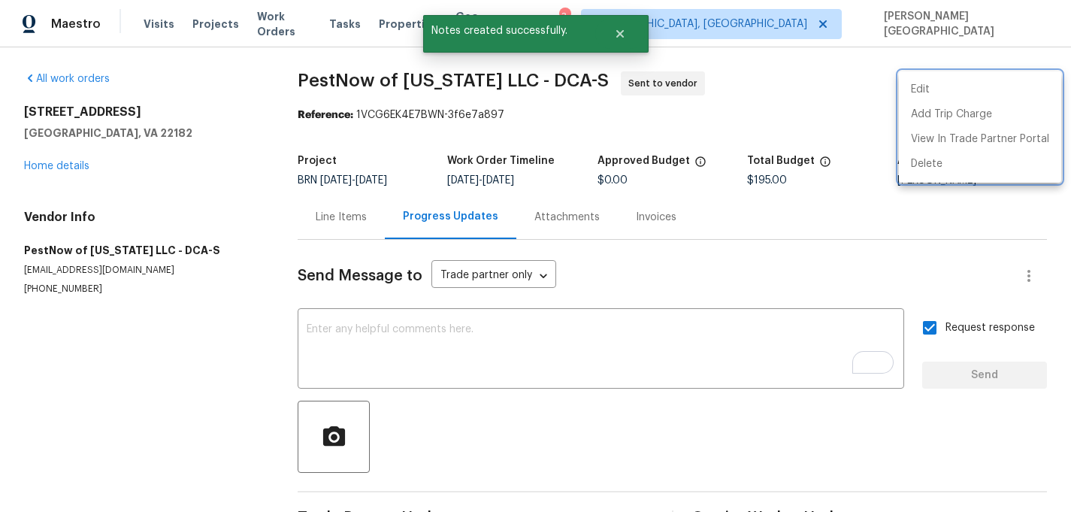
click at [55, 168] on div at bounding box center [535, 256] width 1071 height 512
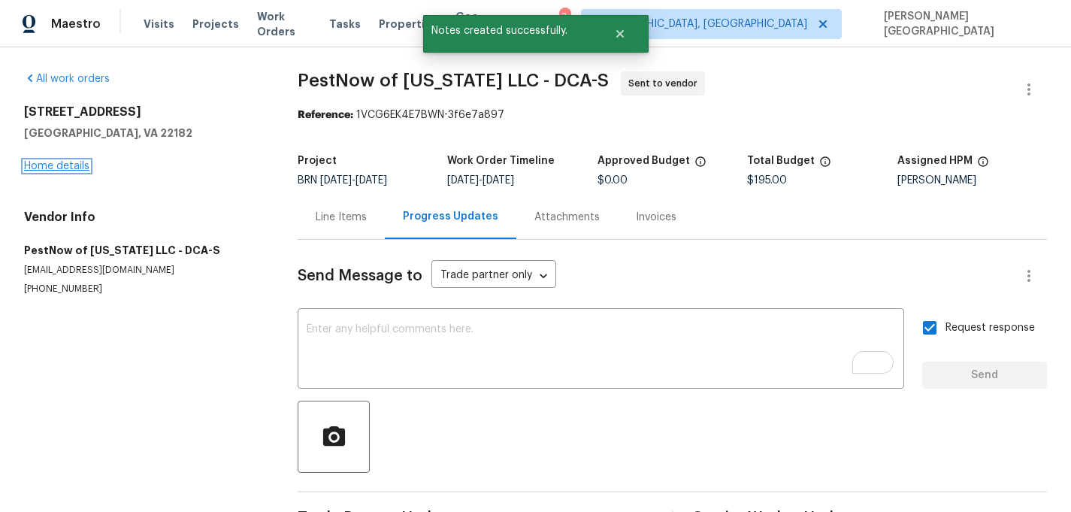
click at [56, 168] on link "Home details" at bounding box center [56, 166] width 65 height 11
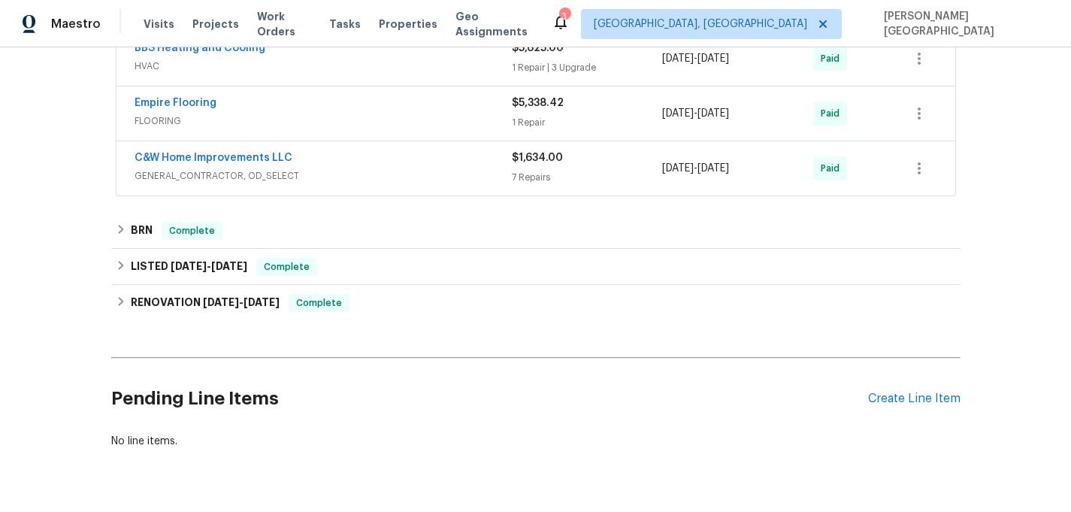
scroll to position [976, 0]
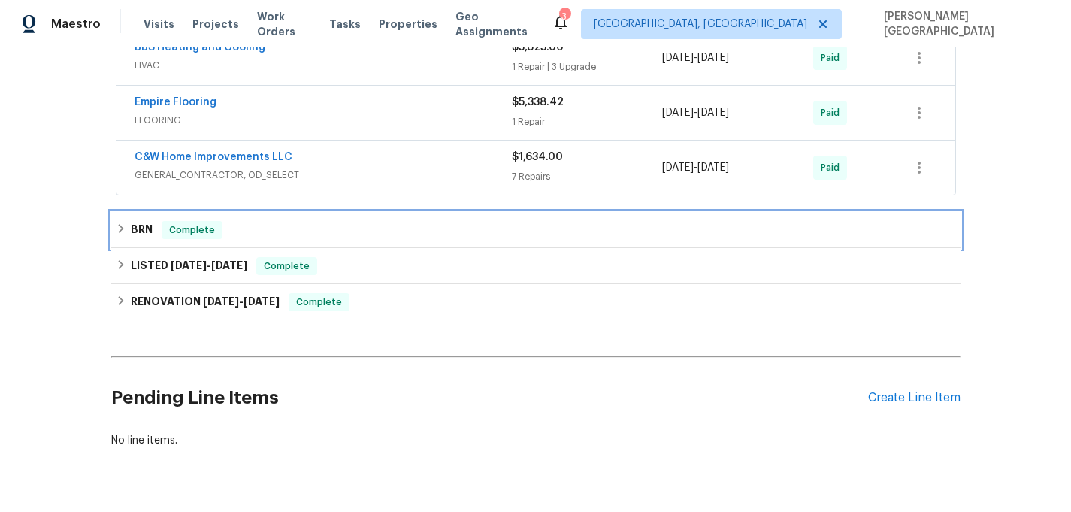
click at [134, 226] on h6 "BRN" at bounding box center [142, 230] width 22 height 18
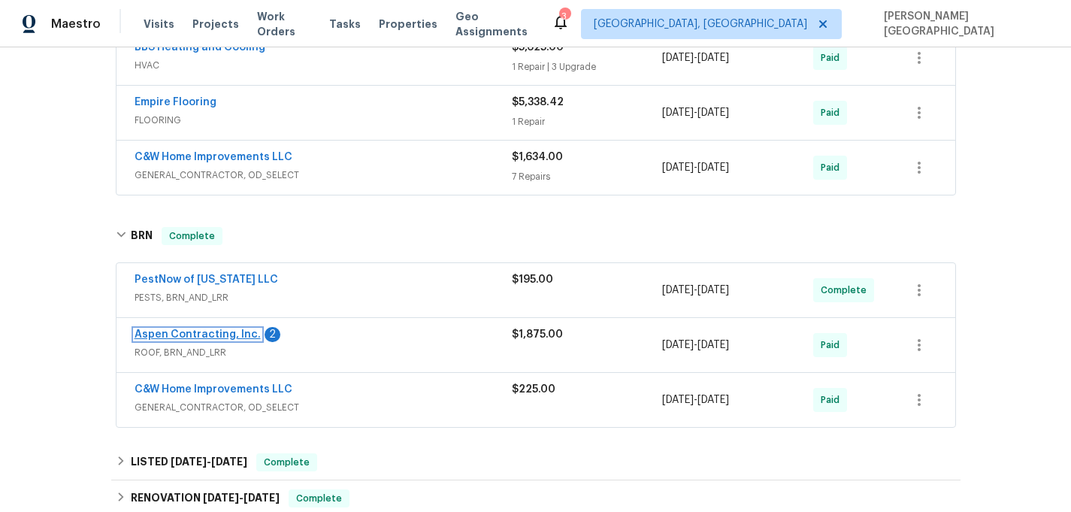
click at [210, 331] on link "Aspen Contracting, Inc." at bounding box center [198, 334] width 126 height 11
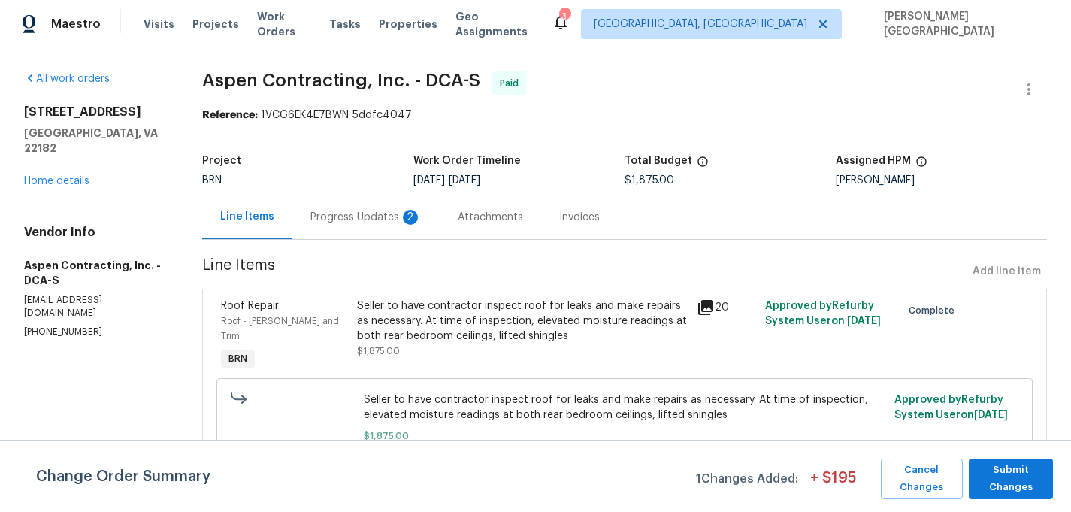
click at [395, 225] on div "Progress Updates 2" at bounding box center [365, 217] width 147 height 44
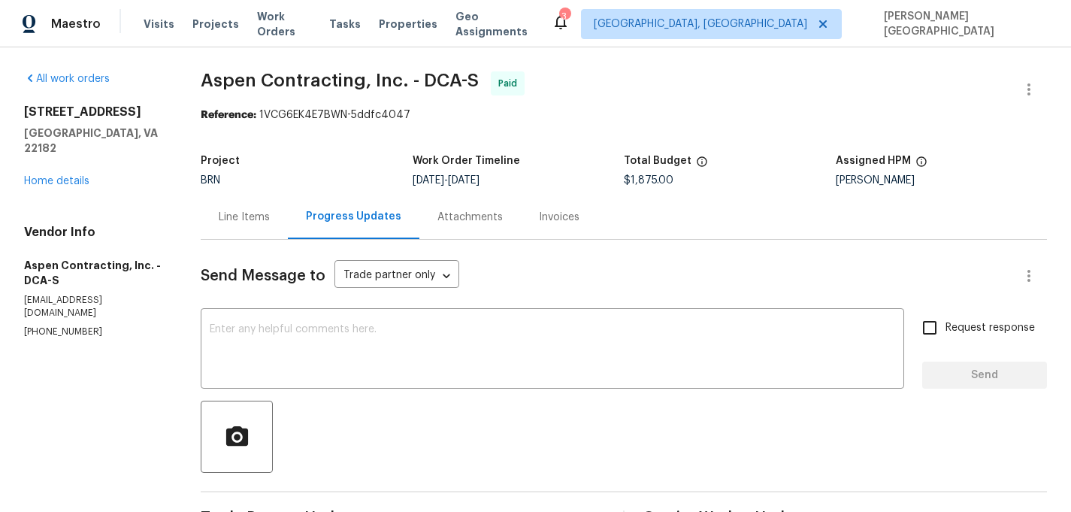
click at [253, 216] on div "Line Items" at bounding box center [244, 217] width 51 height 15
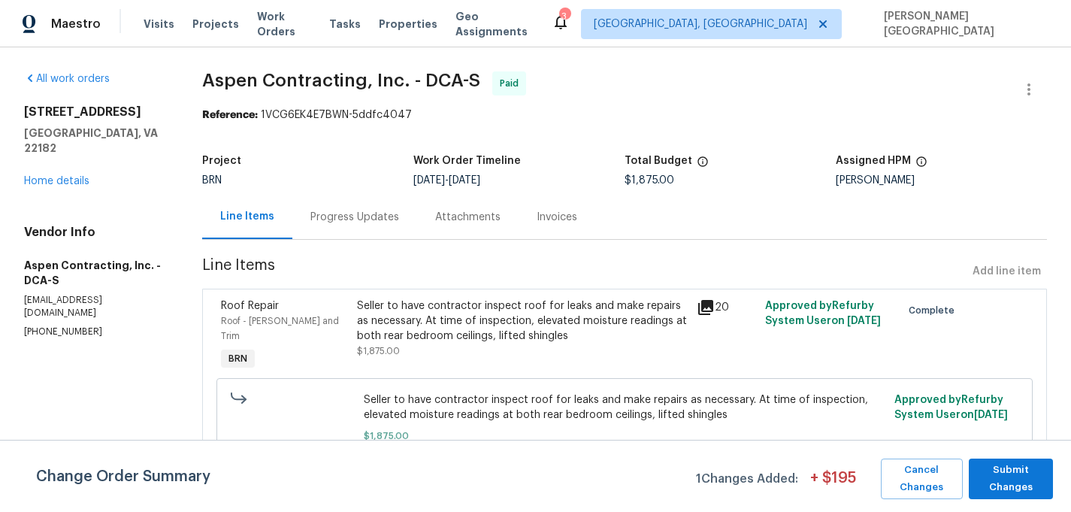
scroll to position [9, 0]
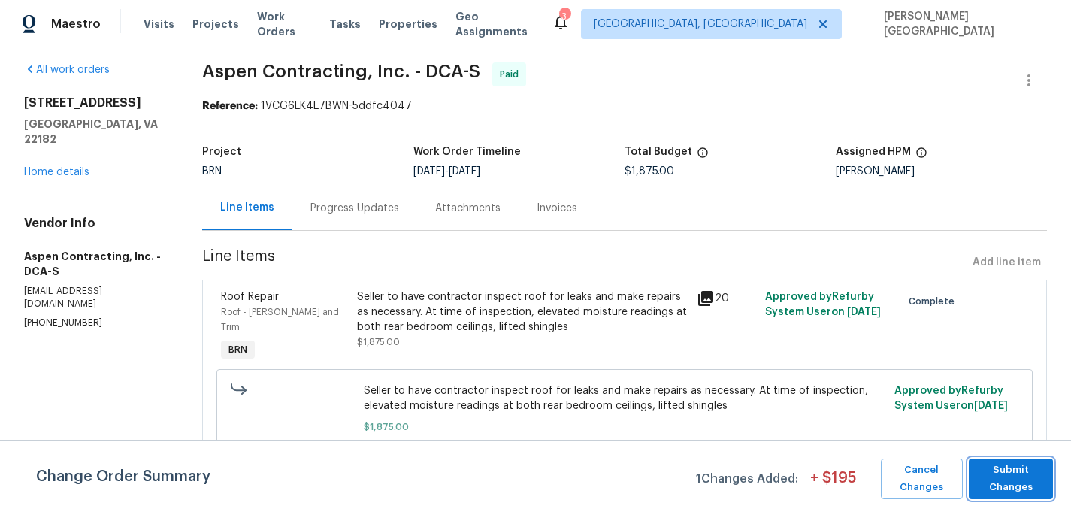
click at [1026, 473] on span "Submit Changes" at bounding box center [1010, 478] width 69 height 35
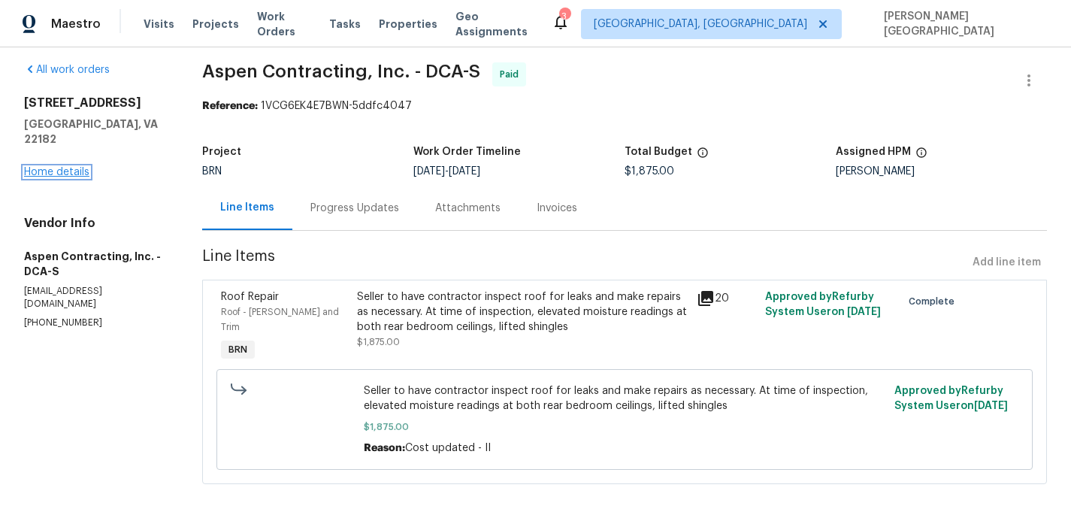
click at [39, 167] on link "Home details" at bounding box center [56, 172] width 65 height 11
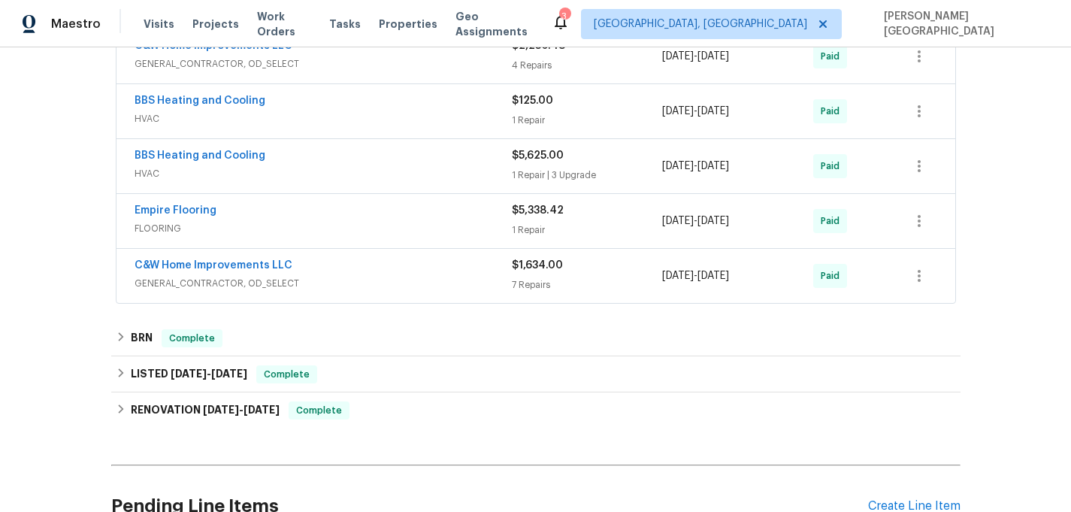
scroll to position [878, 0]
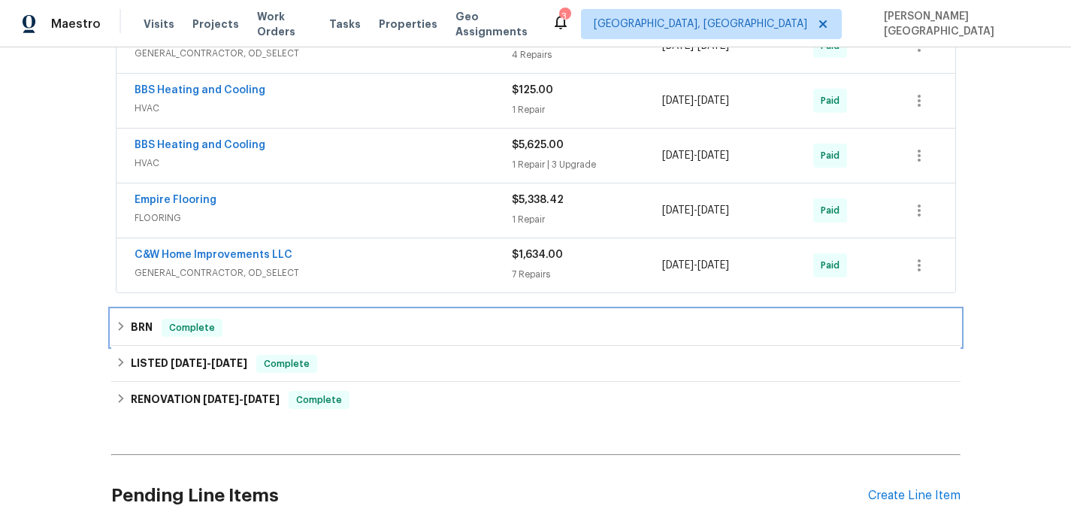
click at [192, 316] on div "BRN Complete" at bounding box center [535, 328] width 849 height 36
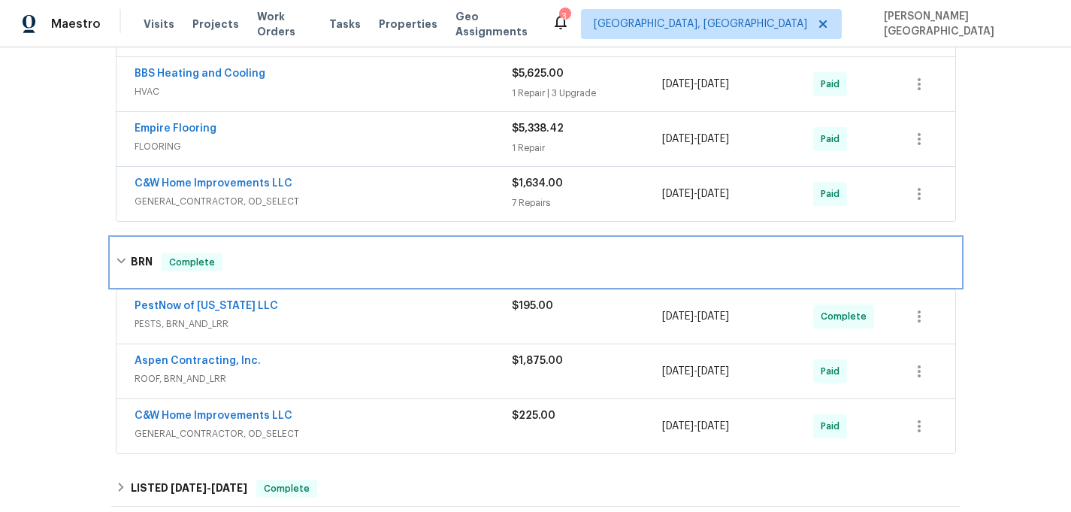
scroll to position [969, 0]
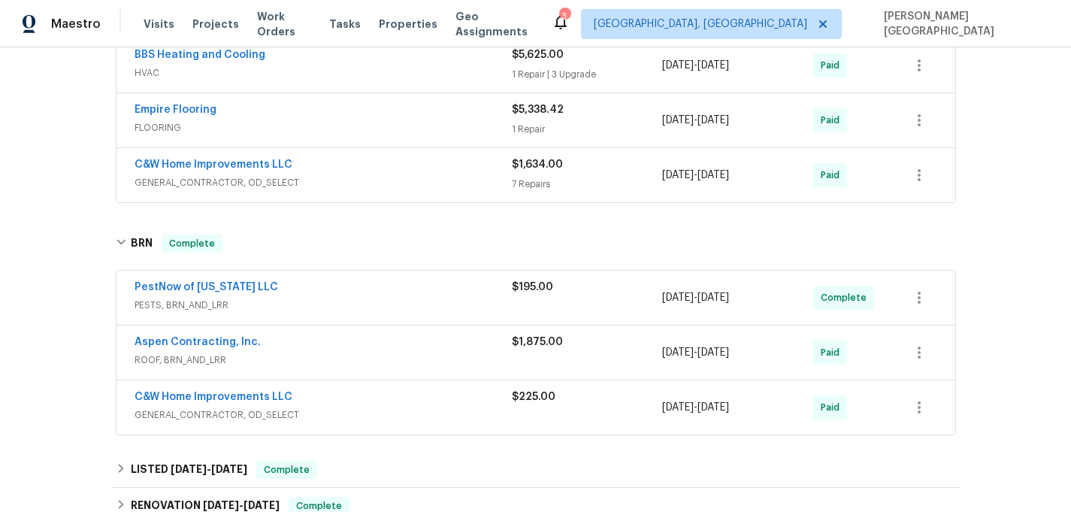
click at [214, 334] on div "Aspen Contracting, Inc. ROOF, BRN_AND_LRR $1,875.00 8/14/2025 - 8/25/2025 Paid" at bounding box center [535, 352] width 839 height 54
click at [219, 343] on link "Aspen Contracting, Inc." at bounding box center [198, 342] width 126 height 11
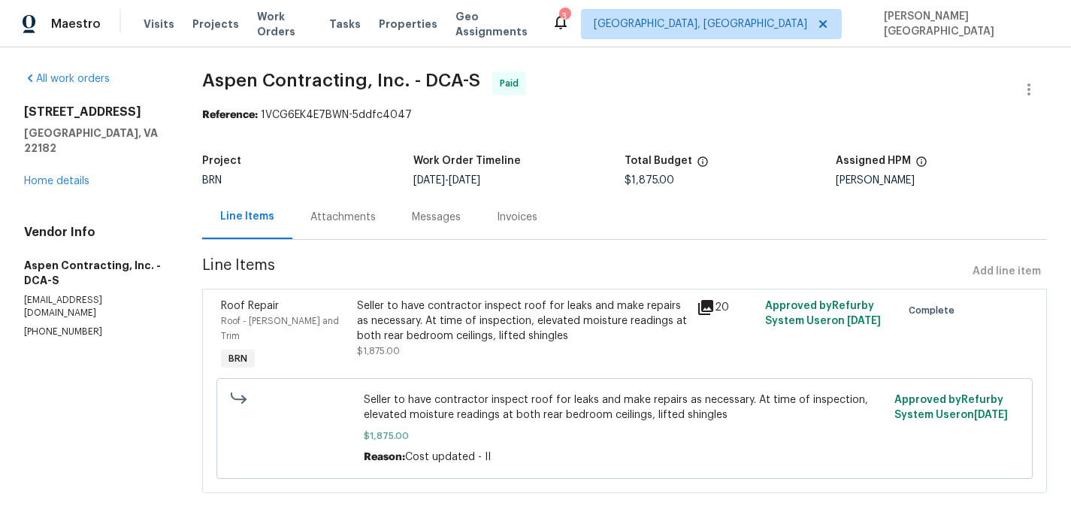
click at [341, 225] on div "Attachments" at bounding box center [342, 217] width 101 height 44
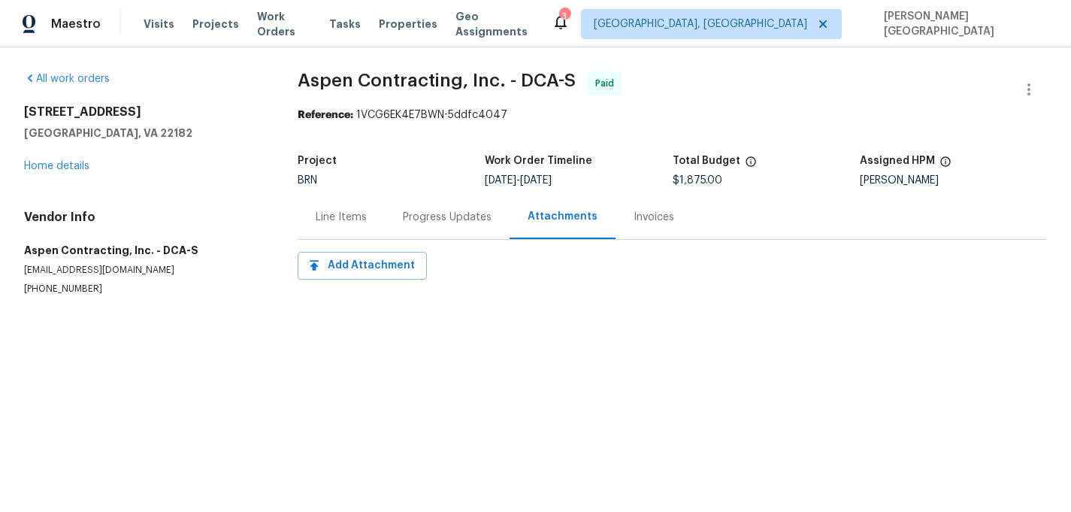
click at [436, 214] on div "Progress Updates" at bounding box center [447, 217] width 89 height 15
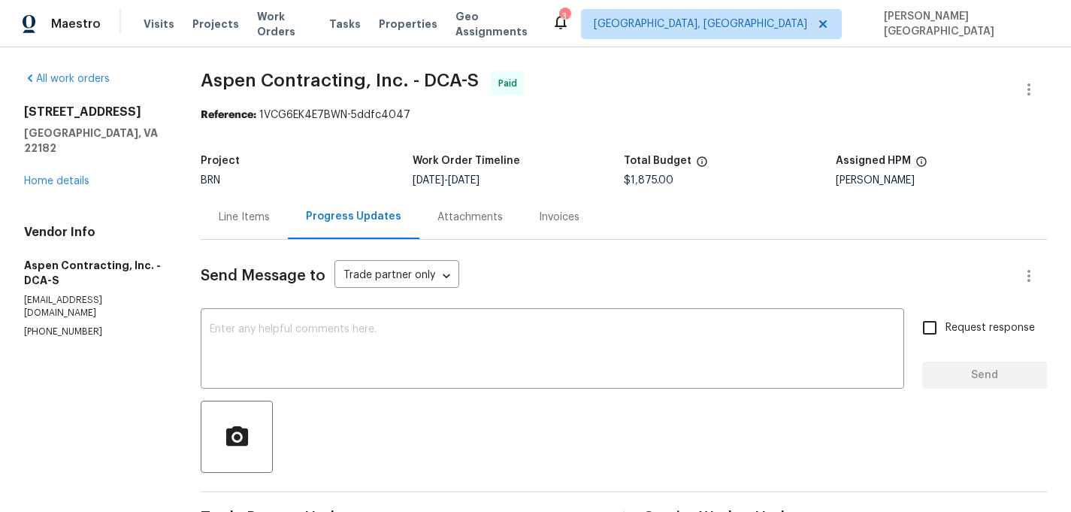
click at [279, 214] on div "Line Items" at bounding box center [244, 217] width 87 height 44
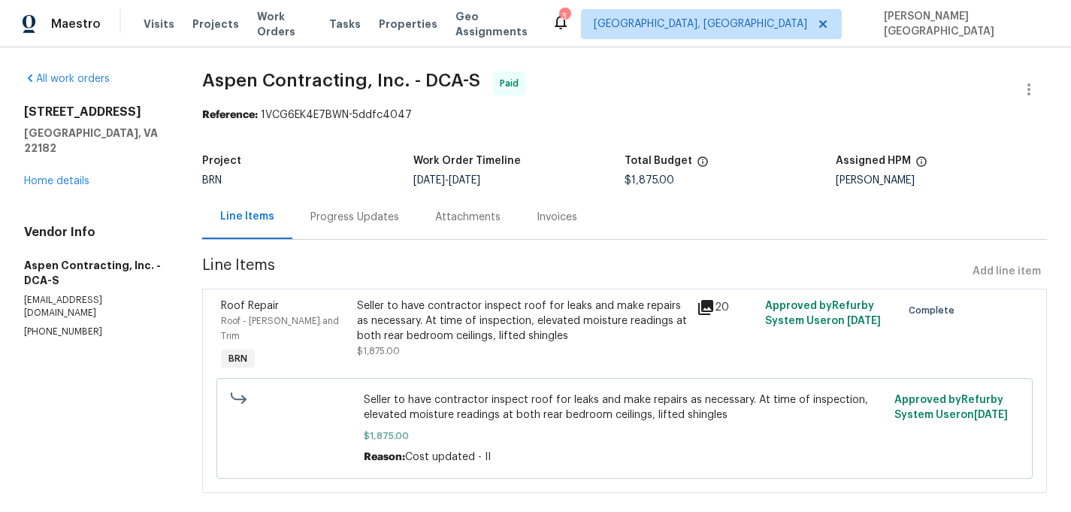
click at [457, 330] on div "Seller to have contractor inspect roof for leaks and make repairs as necessary.…" at bounding box center [522, 320] width 331 height 45
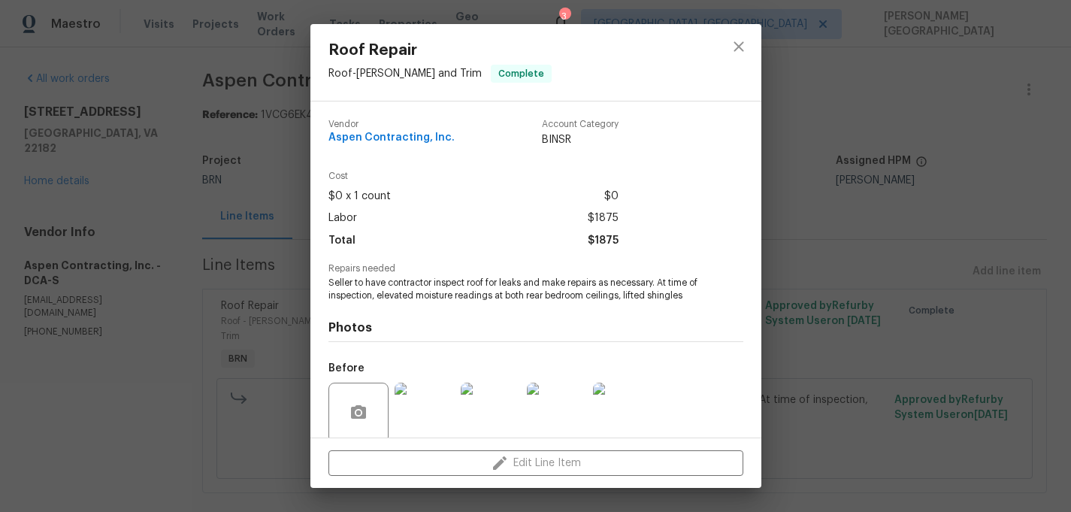
scroll to position [117, 0]
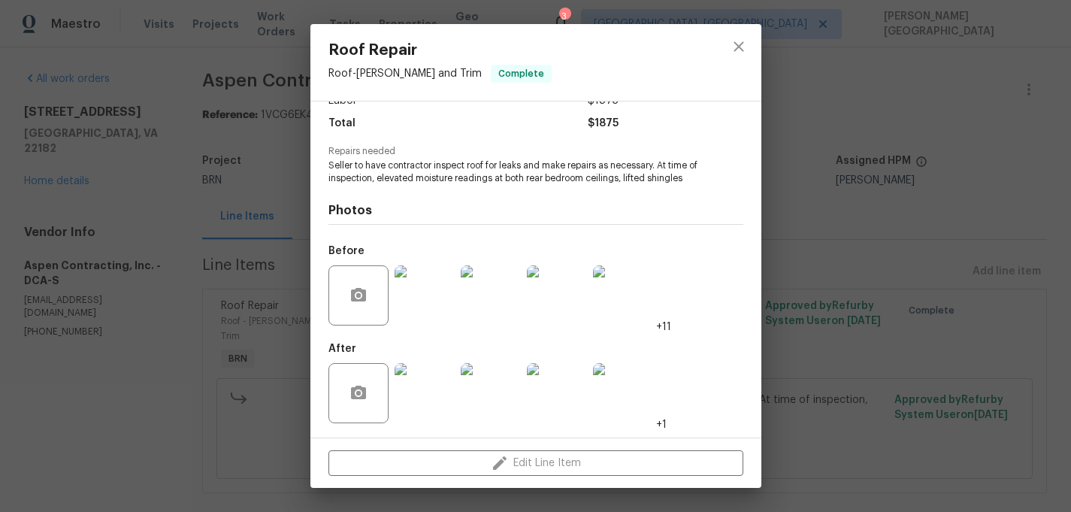
click at [748, 385] on div "Vendor Aspen Contracting, Inc. Account Category BINSR Cost $0 x 1 count $0 Labo…" at bounding box center [535, 269] width 451 height 336
click at [870, 212] on div "Roof Repair Roof - Eaves and Trim Complete Vendor Aspen Contracting, Inc. Accou…" at bounding box center [535, 256] width 1071 height 512
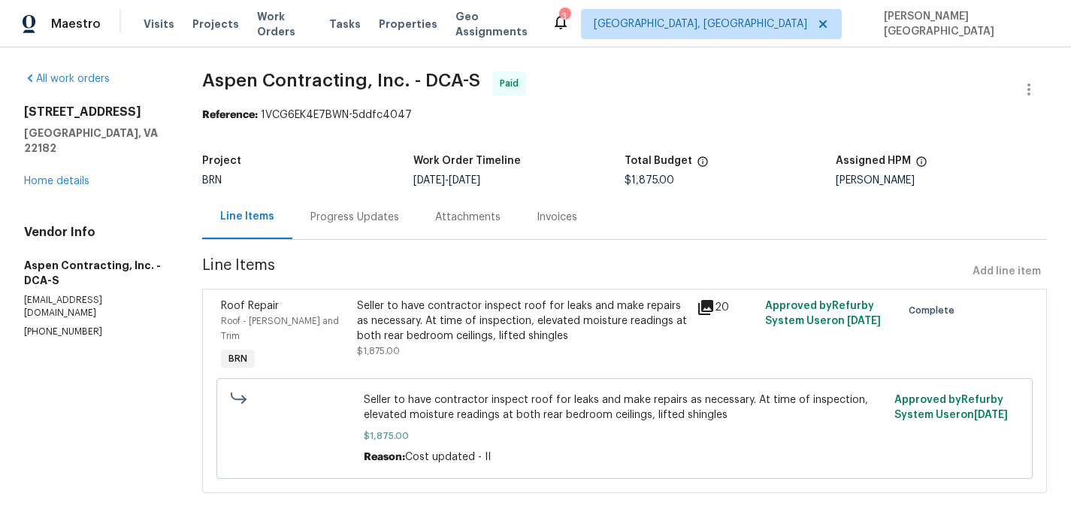
click at [357, 232] on div "Progress Updates" at bounding box center [354, 217] width 125 height 44
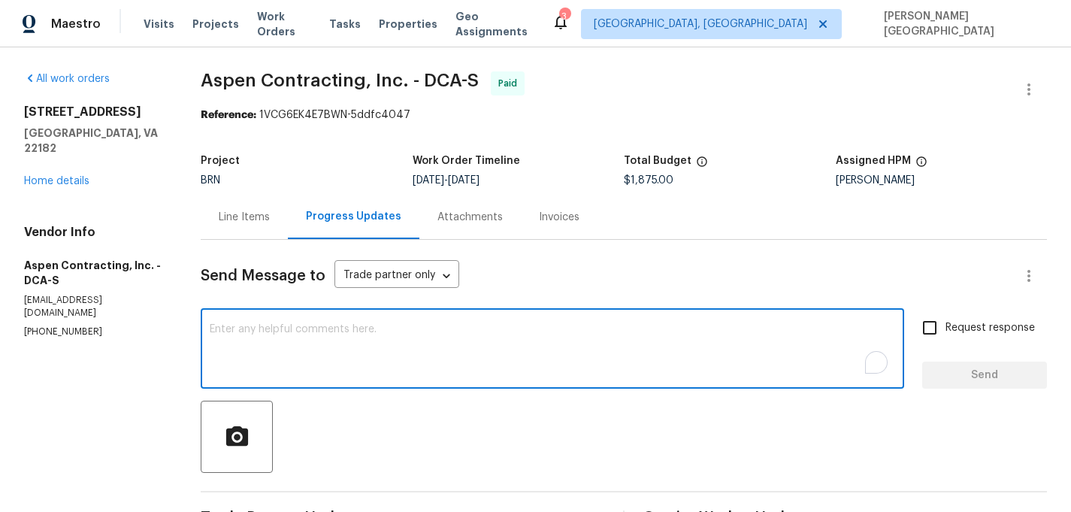
click at [247, 325] on textarea "To enrich screen reader interactions, please activate Accessibility in Grammarl…" at bounding box center [552, 350] width 685 height 53
type textarea "S"
type textarea "Is this work not completed?"
click at [966, 325] on span "Request response" at bounding box center [989, 328] width 89 height 16
click at [945, 325] on input "Request response" at bounding box center [930, 328] width 32 height 32
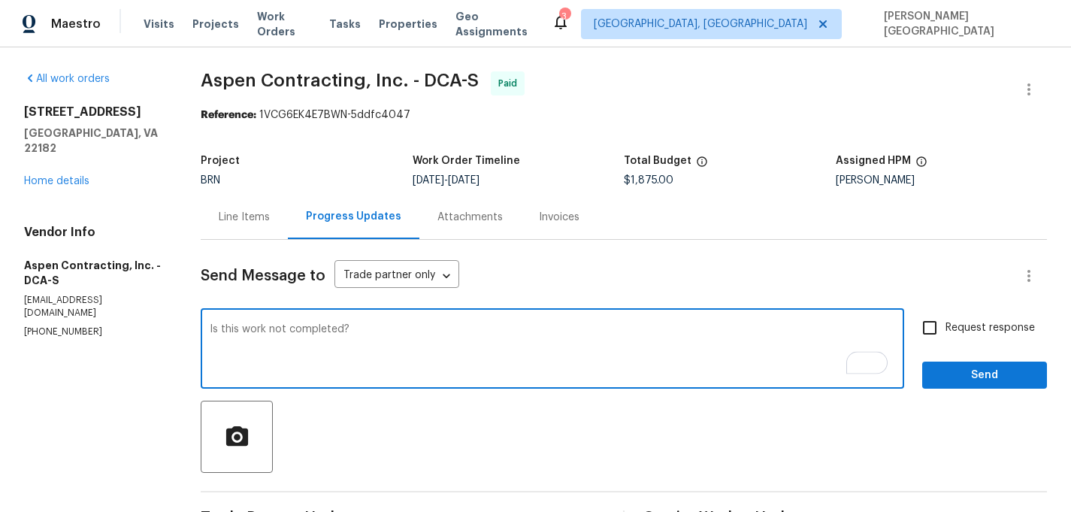
checkbox input "true"
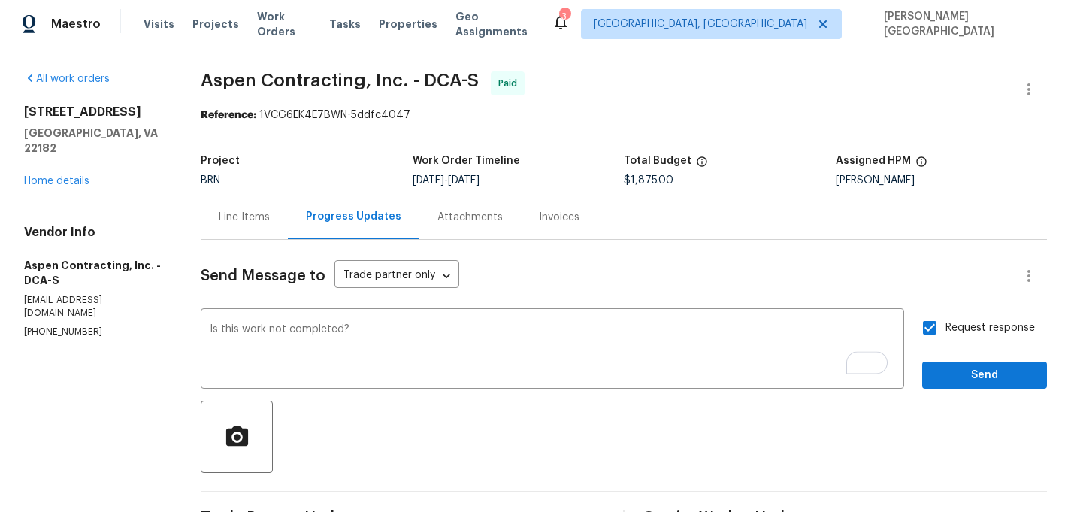
click at [966, 356] on div "Request response Send" at bounding box center [984, 350] width 125 height 77
click at [966, 370] on span "Send" at bounding box center [984, 375] width 101 height 19
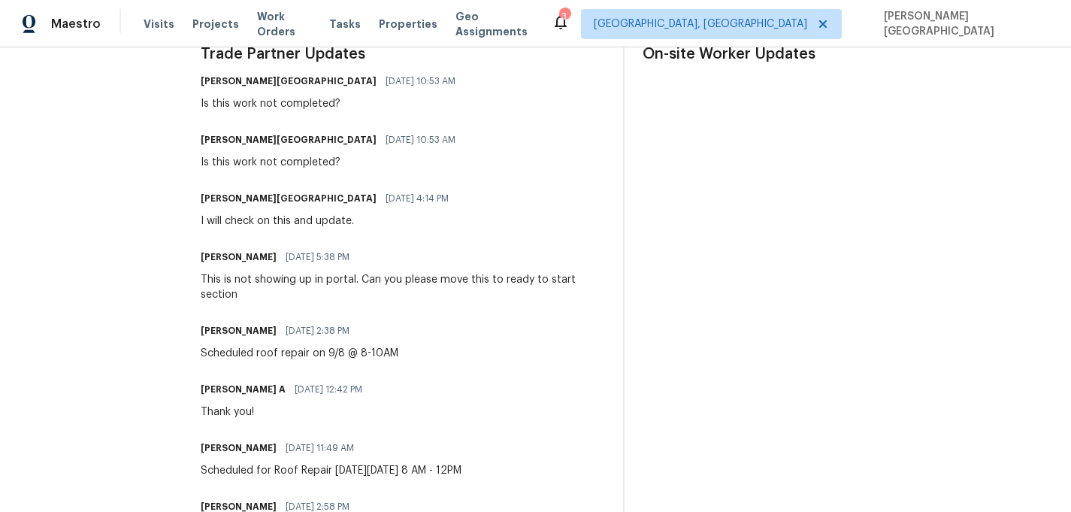
scroll to position [259, 0]
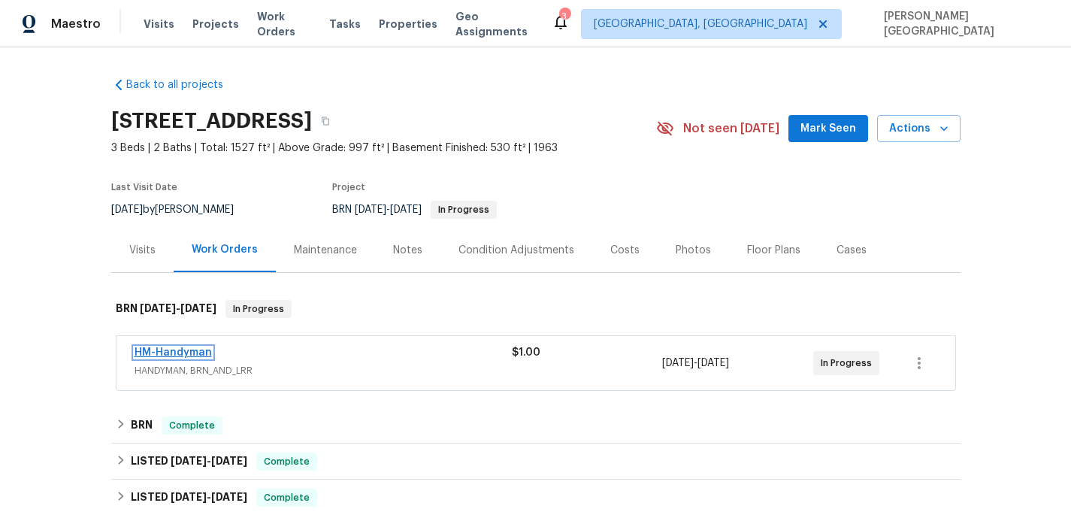
click at [195, 352] on link "HM-Handyman" at bounding box center [173, 352] width 77 height 11
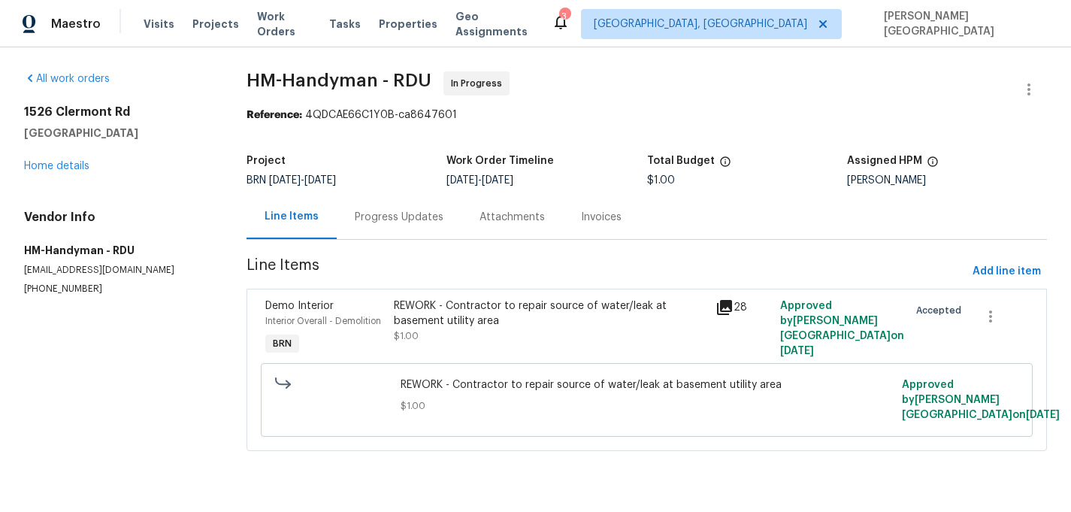
click at [392, 235] on div "Progress Updates" at bounding box center [399, 217] width 125 height 44
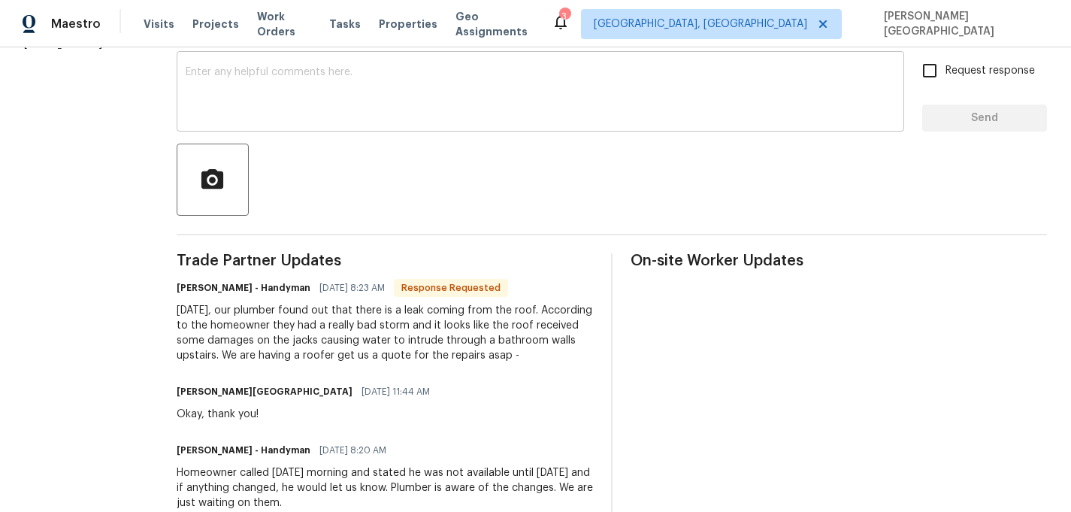
scroll to position [300, 0]
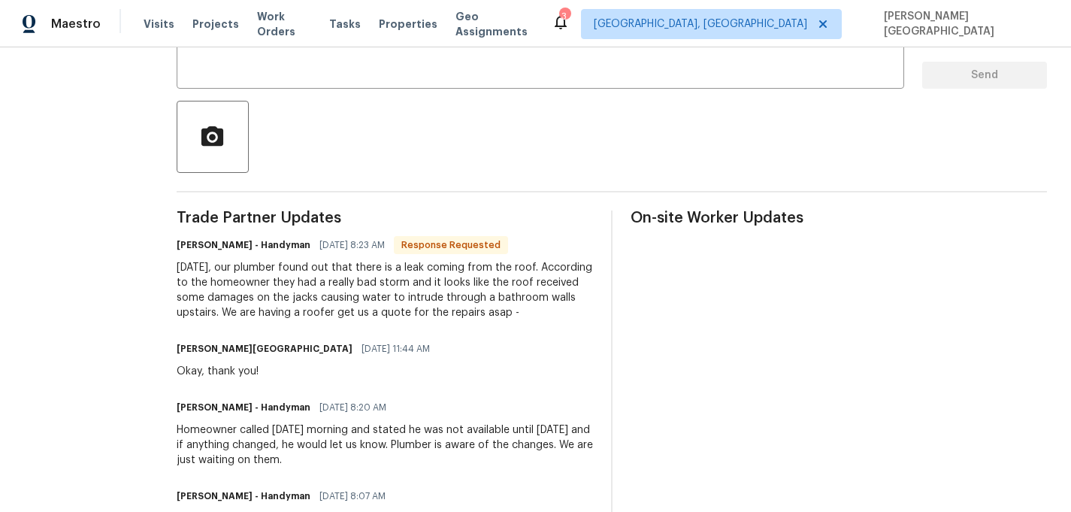
drag, startPoint x: 182, startPoint y: 269, endPoint x: 567, endPoint y: 316, distance: 388.3
click at [572, 316] on div "All work orders 1526 Clermont Rd Durham, NC 27713 Home details Vendor Info HM-H…" at bounding box center [535, 474] width 1071 height 1453
copy div "On Friday, our plumber found out that there is a leak coming from the roof. Acc…"
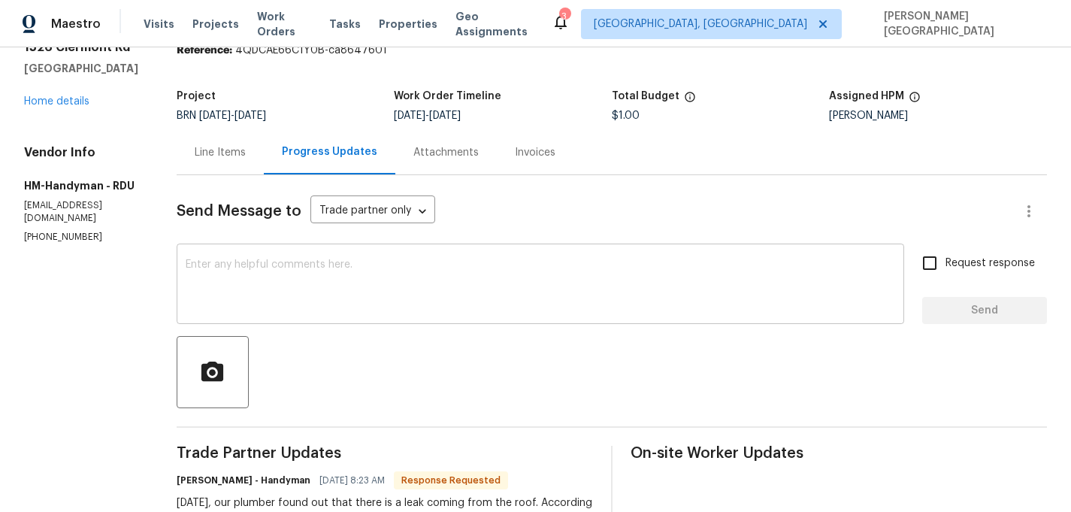
scroll to position [35, 0]
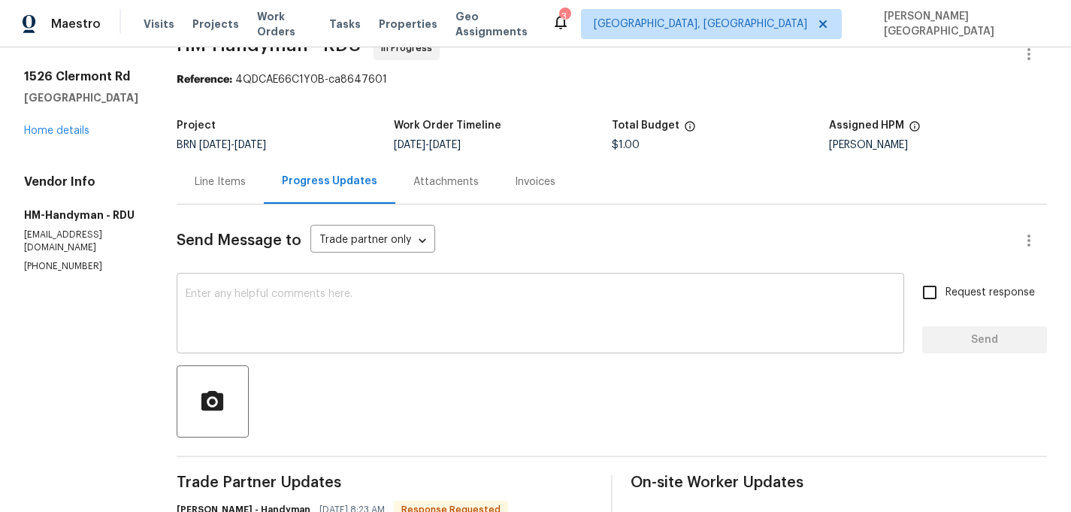
click at [287, 326] on textarea at bounding box center [540, 315] width 709 height 53
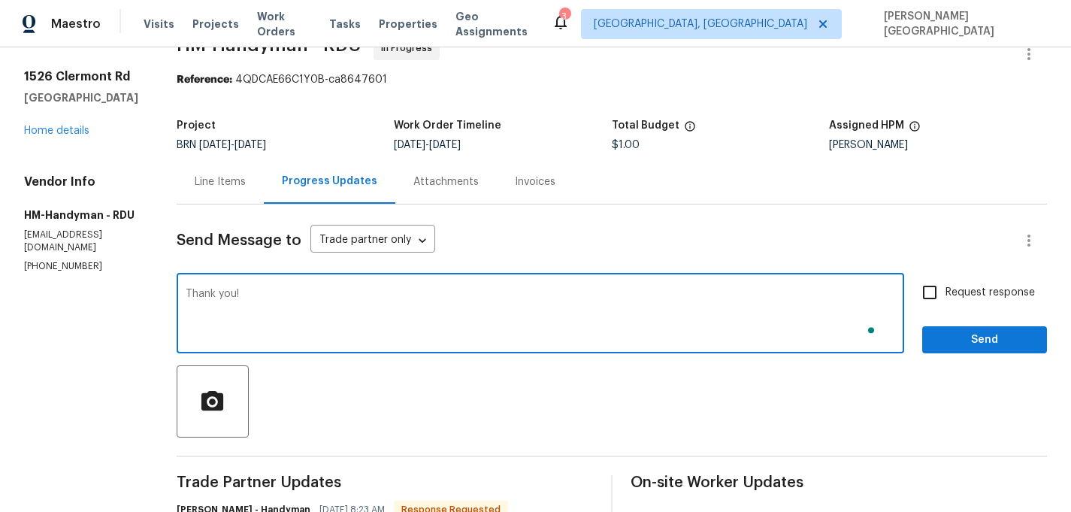
type textarea "Thank you!"
click at [932, 297] on input "Request response" at bounding box center [930, 293] width 32 height 32
checkbox input "true"
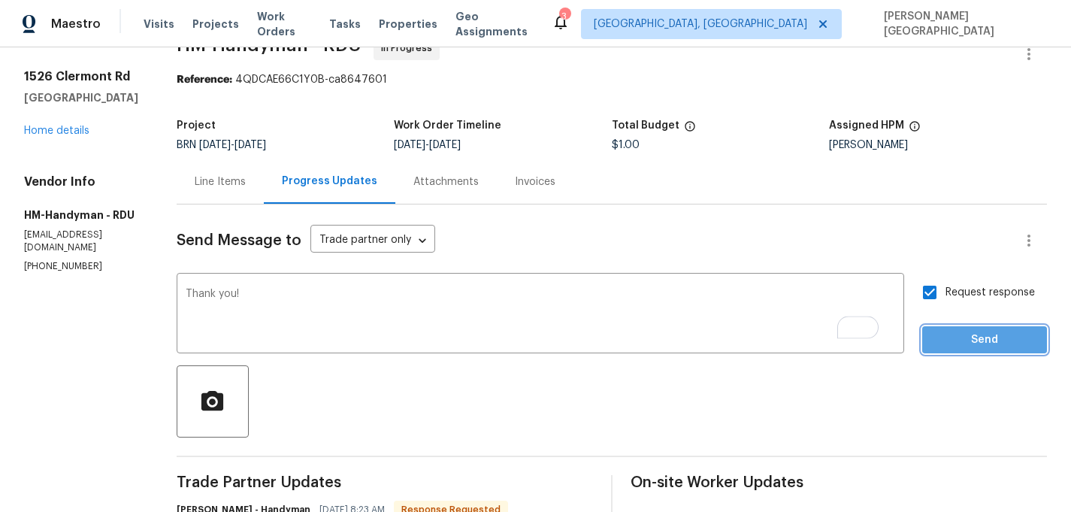
click at [945, 334] on span "Send" at bounding box center [984, 340] width 101 height 19
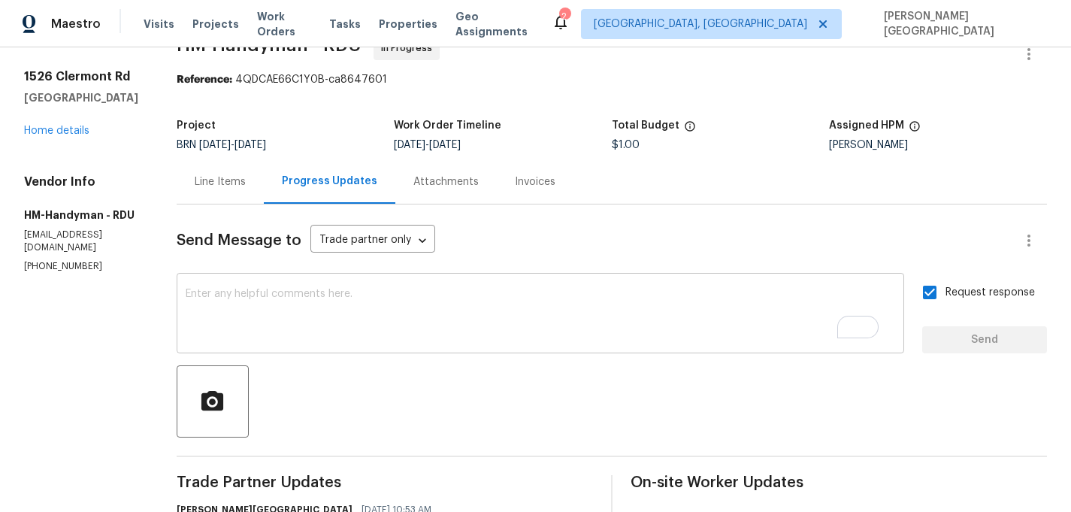
click at [303, 324] on textarea "To enrich screen reader interactions, please activate Accessibility in Grammarl…" at bounding box center [540, 315] width 709 height 53
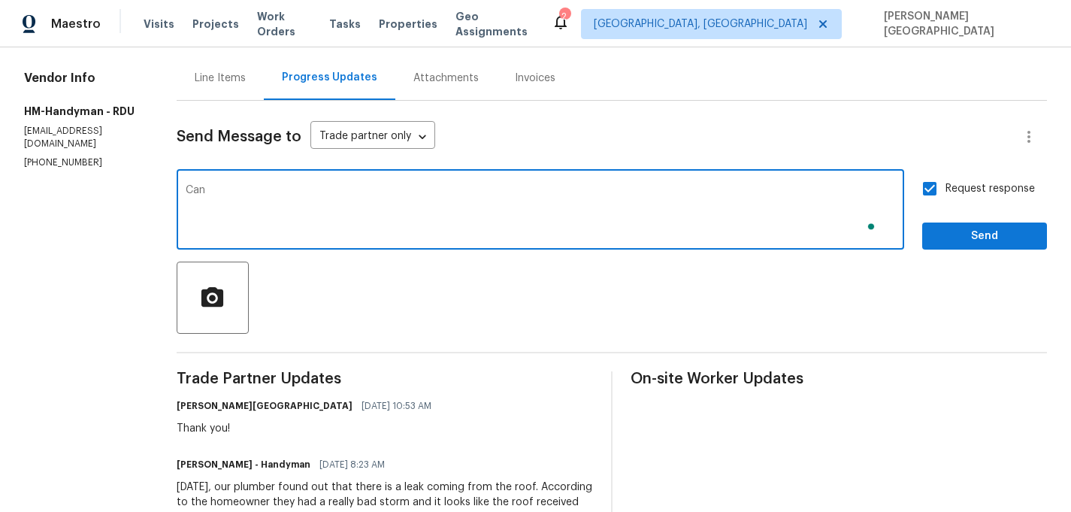
scroll to position [147, 0]
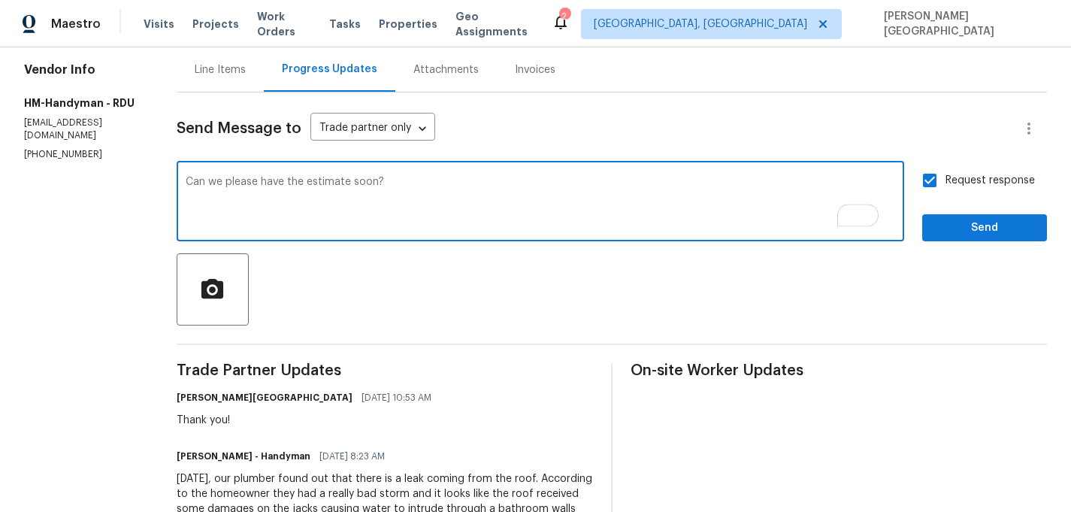
type textarea "Can we please have the estimate soon?"
click at [956, 225] on span "Send" at bounding box center [984, 228] width 101 height 19
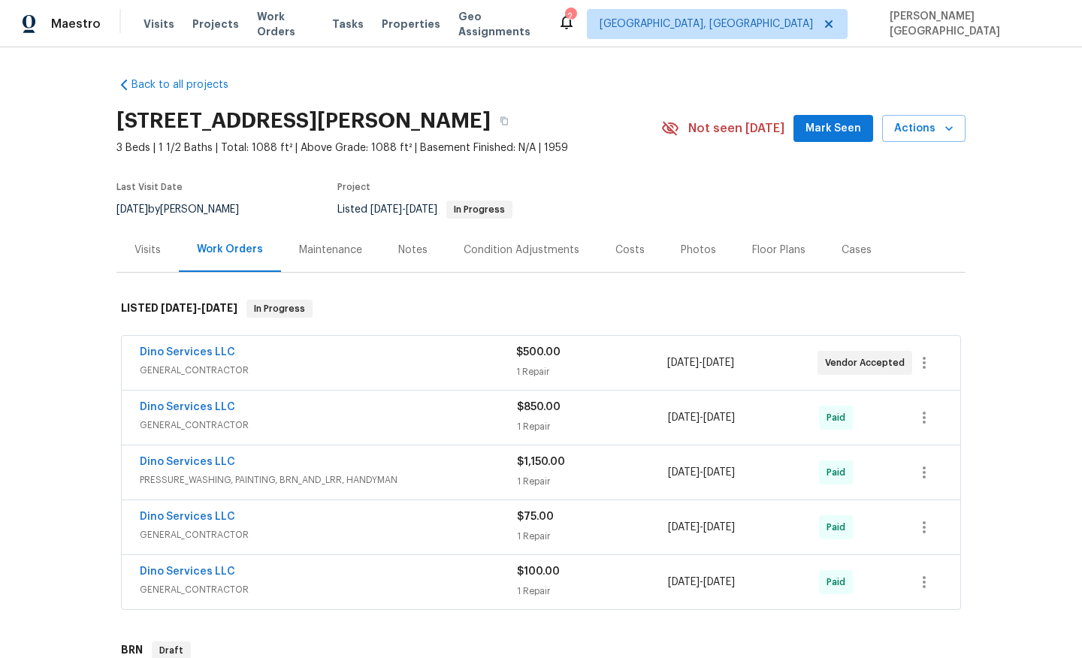
scroll to position [436, 0]
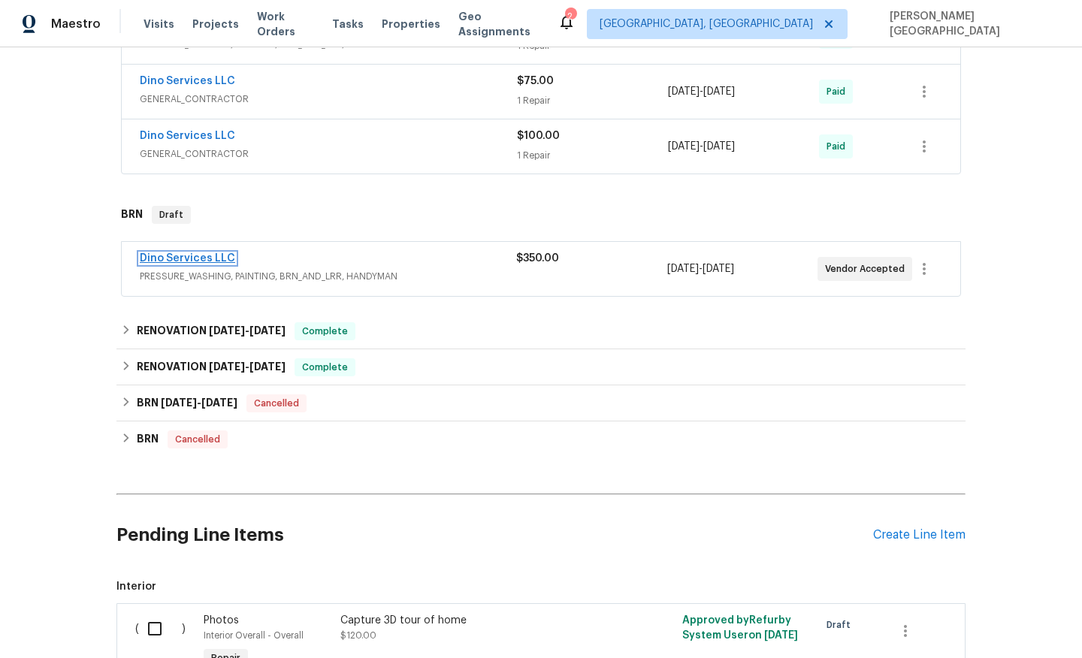
click at [186, 257] on link "Dino Services LLC" at bounding box center [187, 258] width 95 height 11
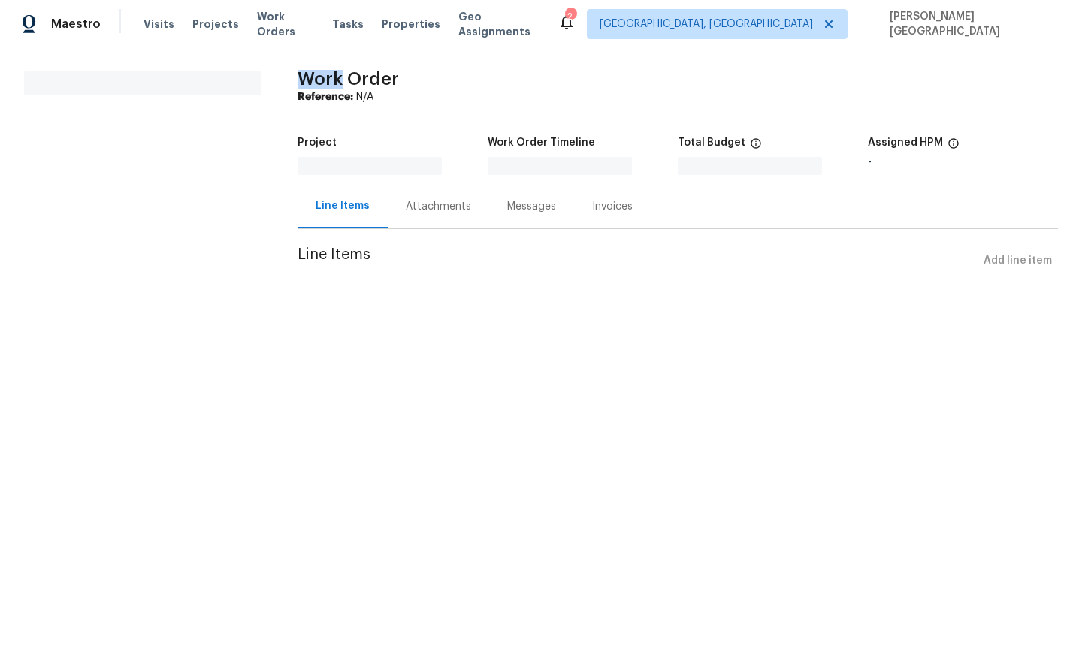
click at [186, 257] on section "All work orders" at bounding box center [142, 182] width 237 height 222
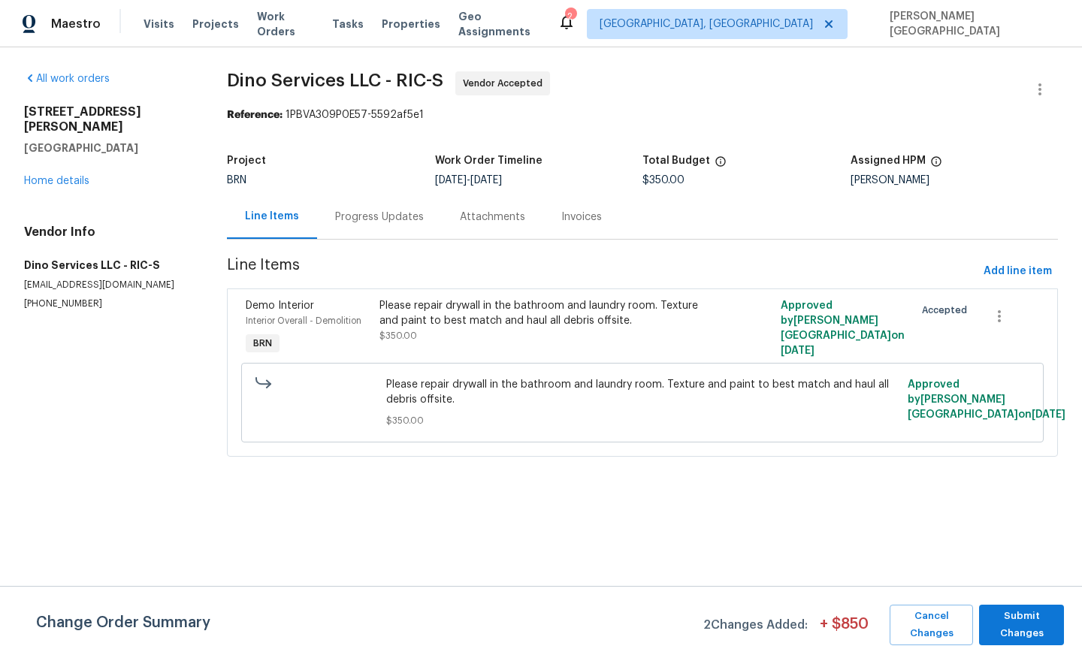
click at [385, 219] on div "Progress Updates" at bounding box center [379, 217] width 89 height 15
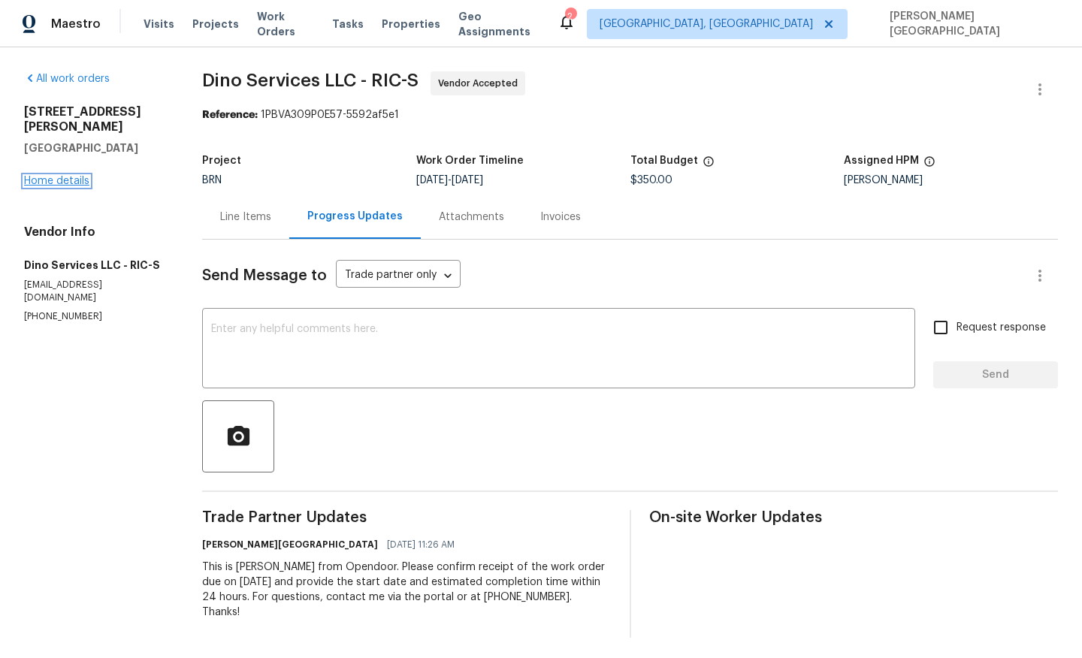
click at [75, 176] on link "Home details" at bounding box center [56, 181] width 65 height 11
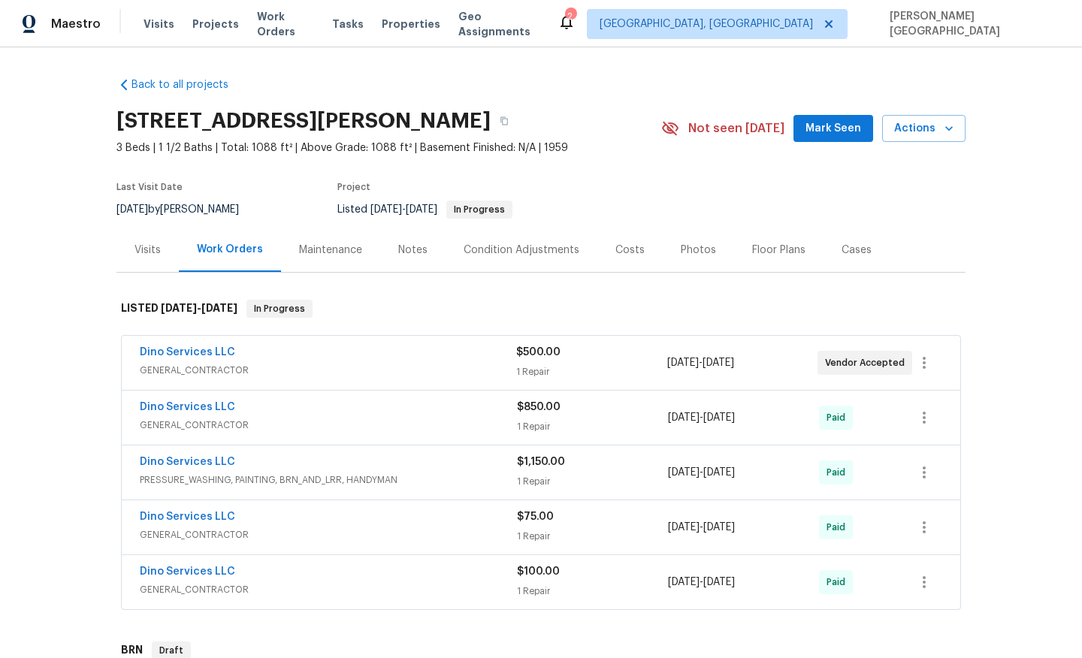
scroll to position [86, 0]
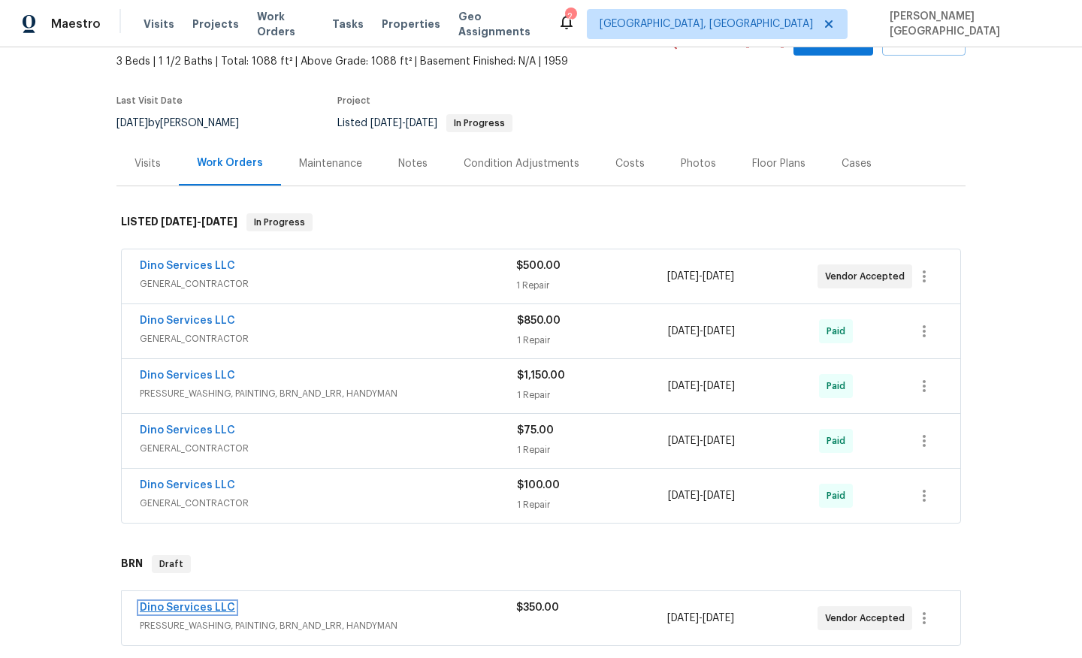
click at [213, 609] on link "Dino Services LLC" at bounding box center [187, 608] width 95 height 11
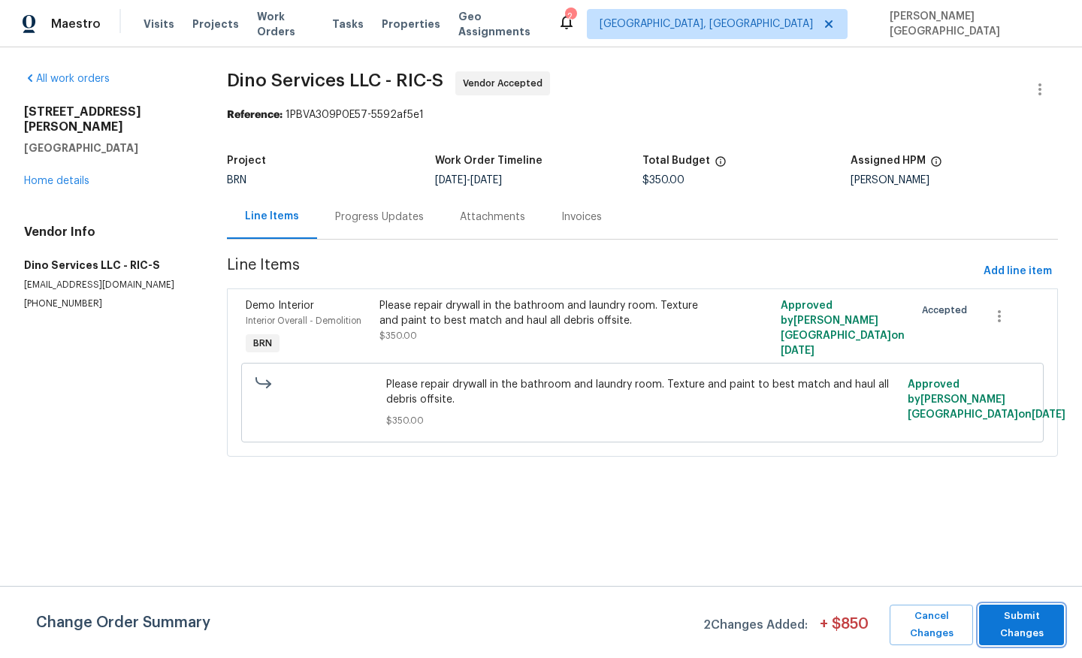
click at [1018, 617] on span "Submit Changes" at bounding box center [1022, 625] width 70 height 35
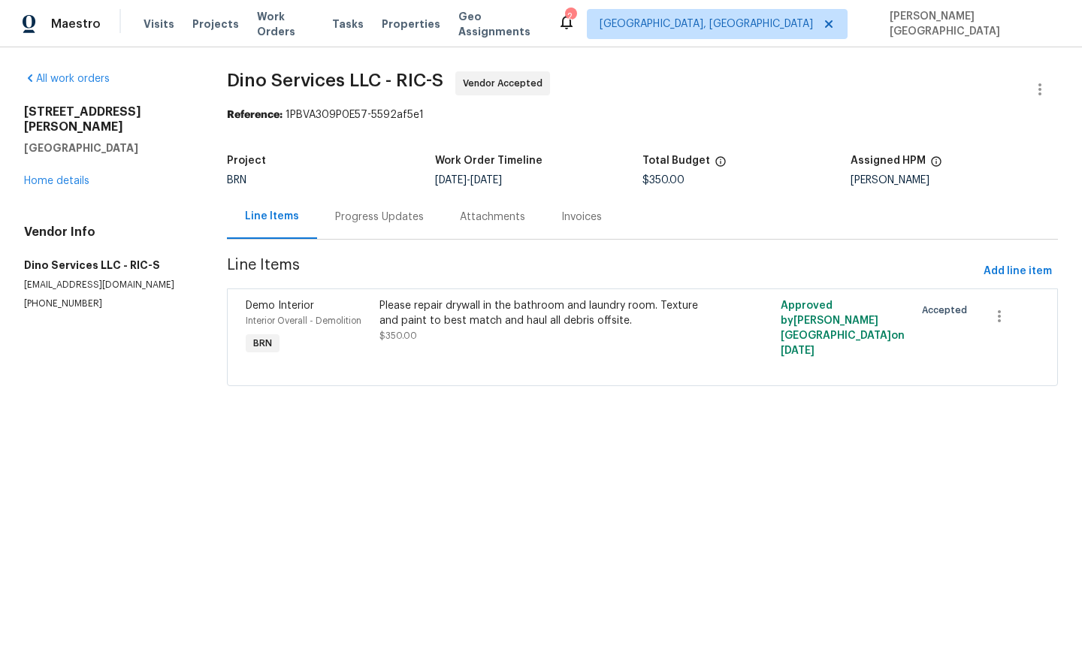
click at [395, 219] on div "Progress Updates" at bounding box center [379, 217] width 89 height 15
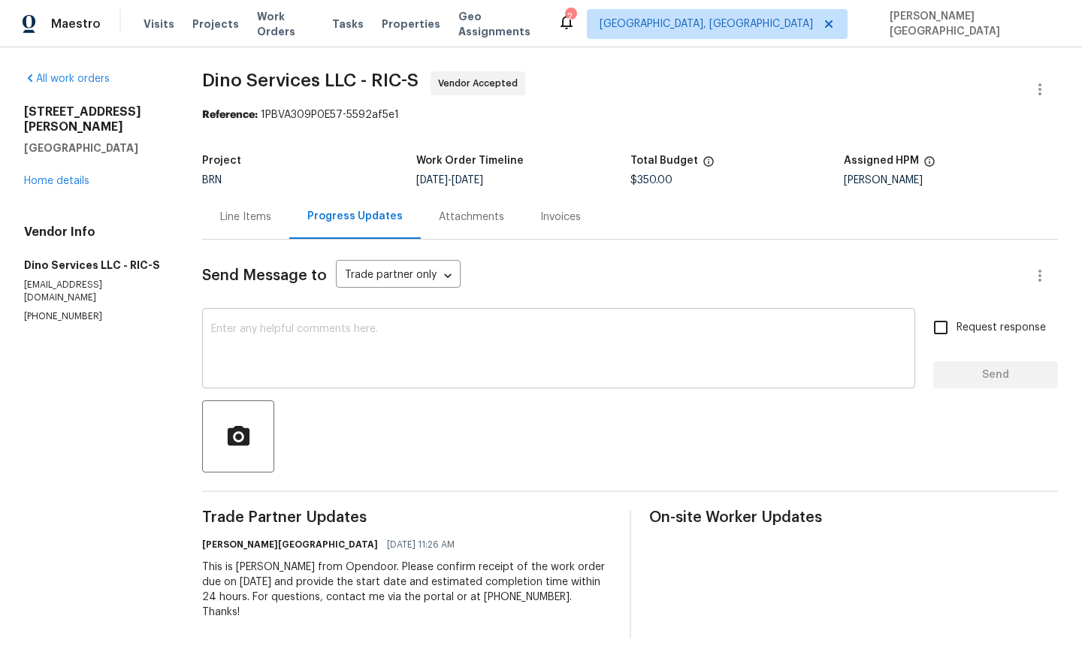
click at [234, 342] on textarea at bounding box center [558, 350] width 695 height 53
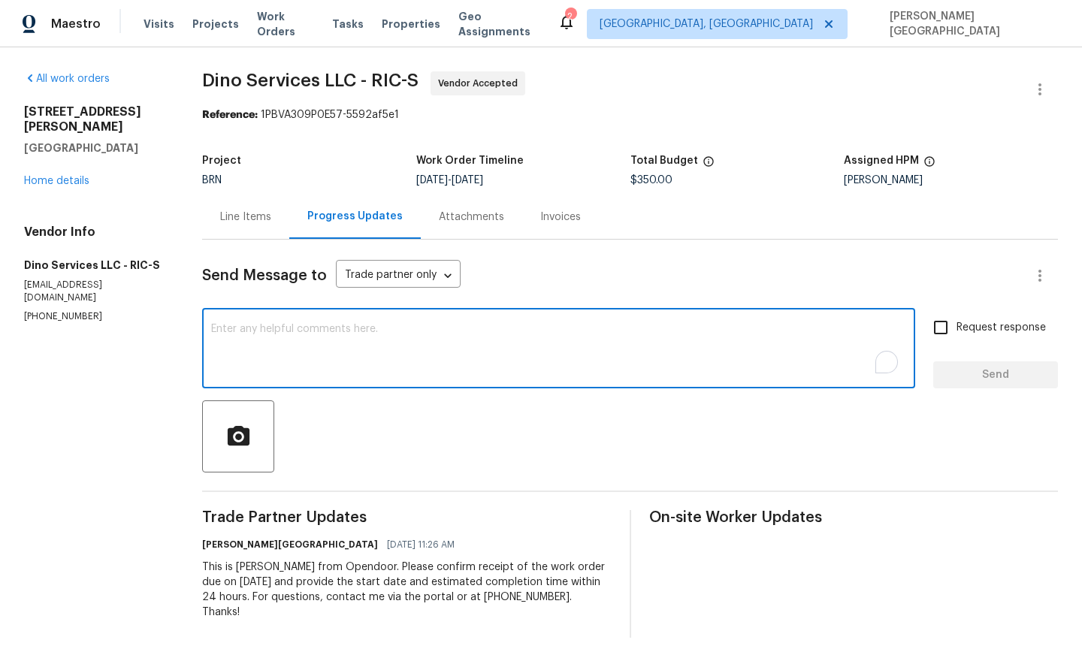
paste textarea "Thanks for accepting the WO. Please provide the timeline soon?"
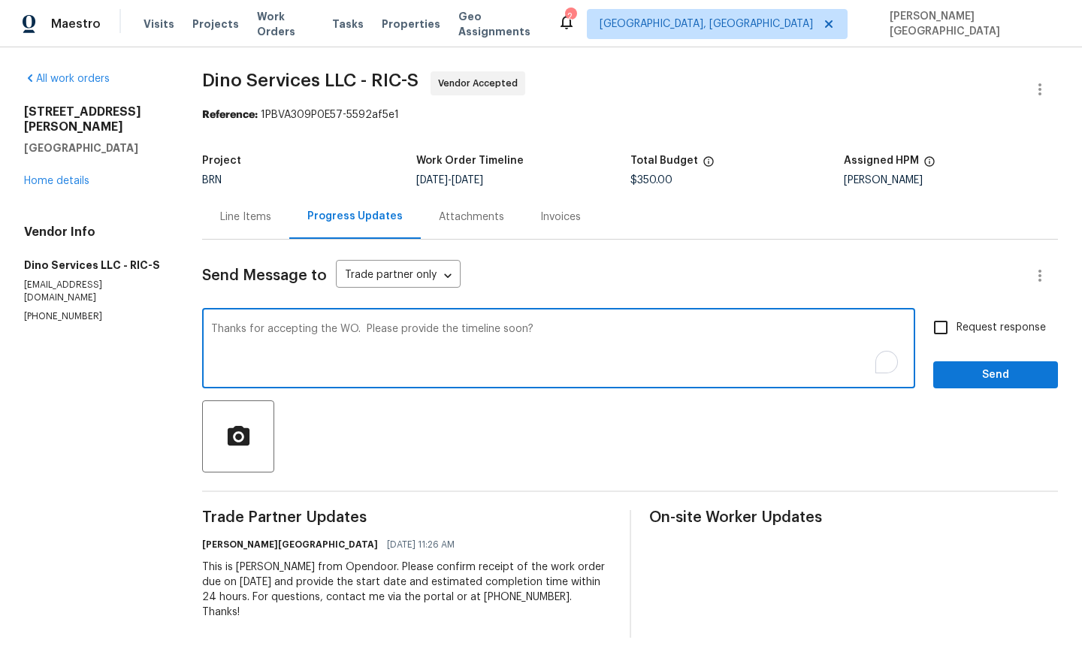
type textarea "Thanks for accepting the WO. Please provide the timeline soon?"
click at [943, 323] on input "Request response" at bounding box center [941, 328] width 32 height 32
checkbox input "true"
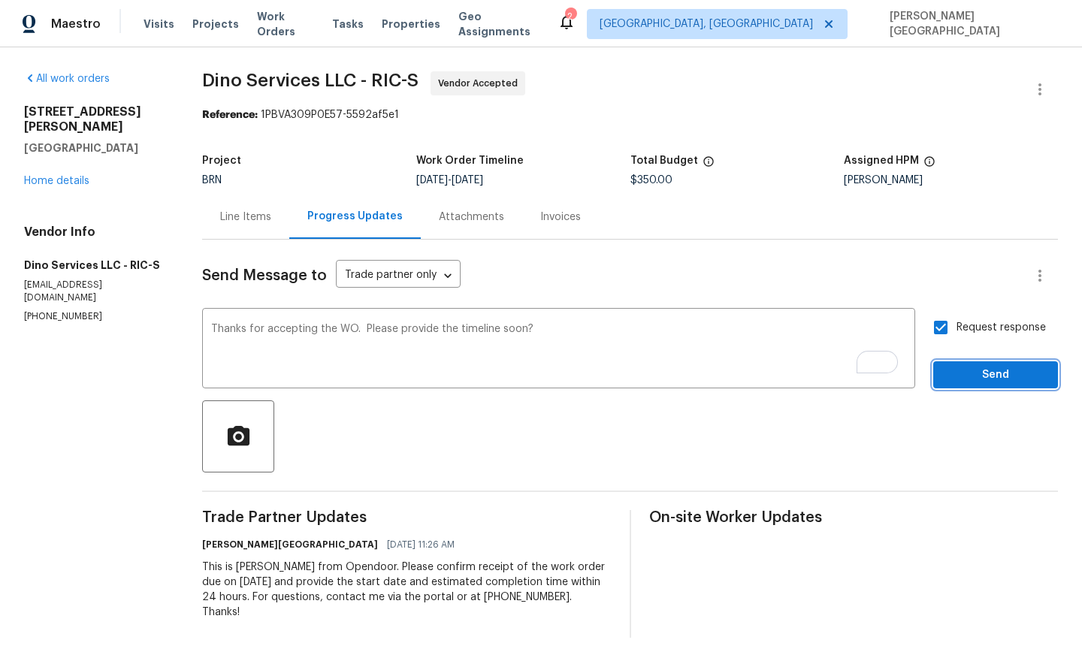
click at [965, 388] on button "Send" at bounding box center [995, 375] width 125 height 28
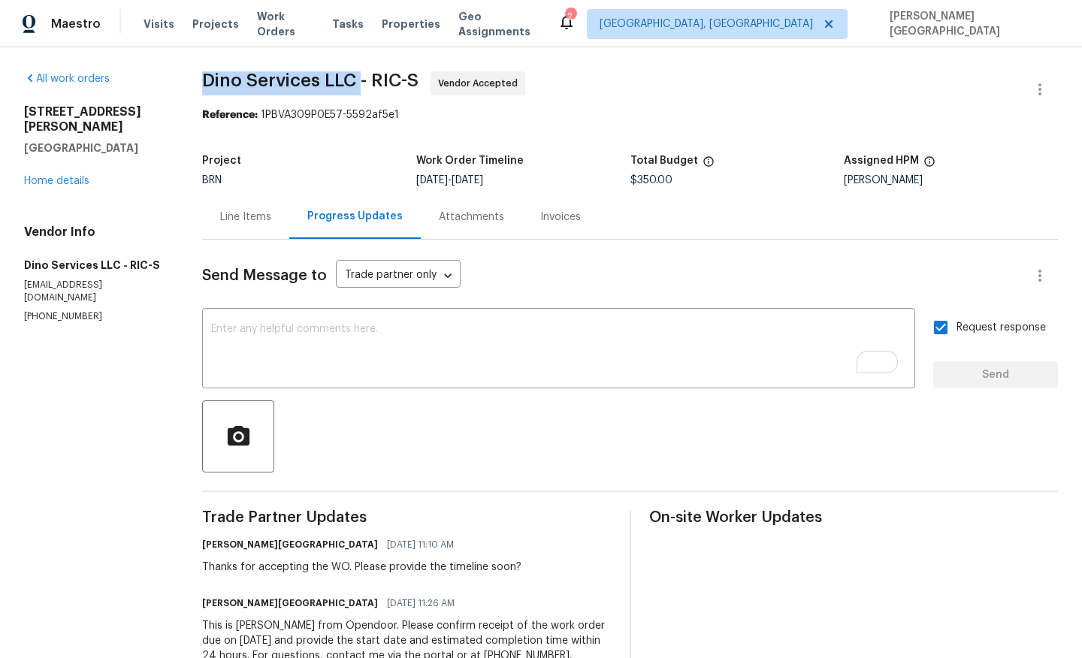
drag, startPoint x: 195, startPoint y: 83, endPoint x: 368, endPoint y: 89, distance: 173.7
click at [368, 89] on div "All work orders [STREET_ADDRESS][PERSON_NAME] Home details Vendor Info Dino Ser…" at bounding box center [541, 383] width 1082 height 673
copy span "Dino Services LLC"
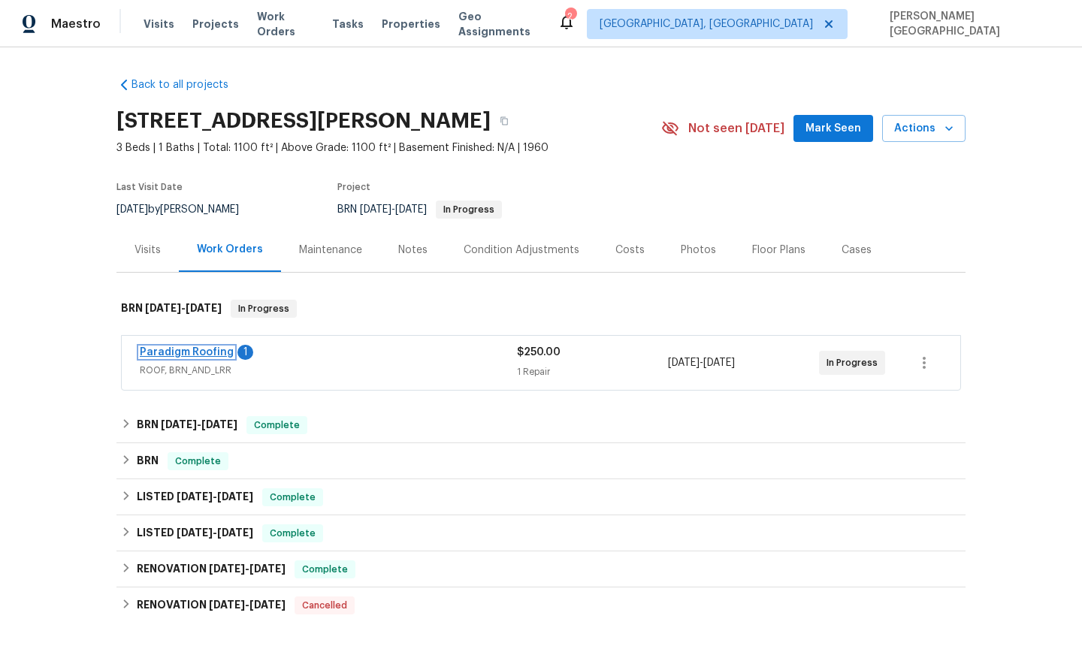
click at [208, 352] on link "Paradigm Roofing" at bounding box center [187, 352] width 94 height 11
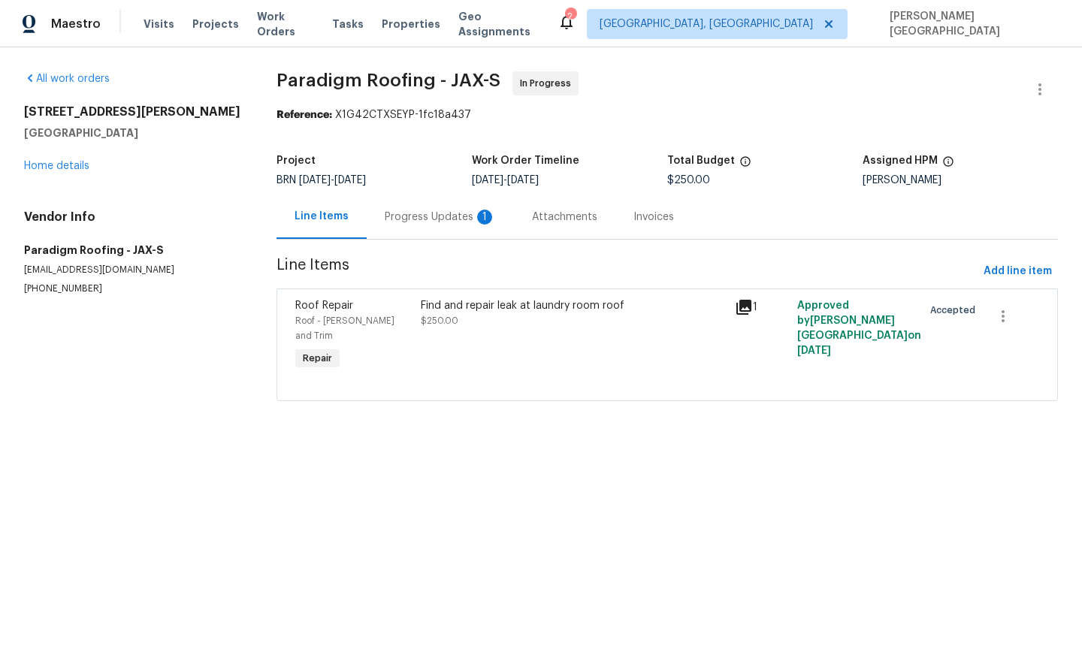
click at [441, 224] on div "Progress Updates 1" at bounding box center [440, 217] width 111 height 15
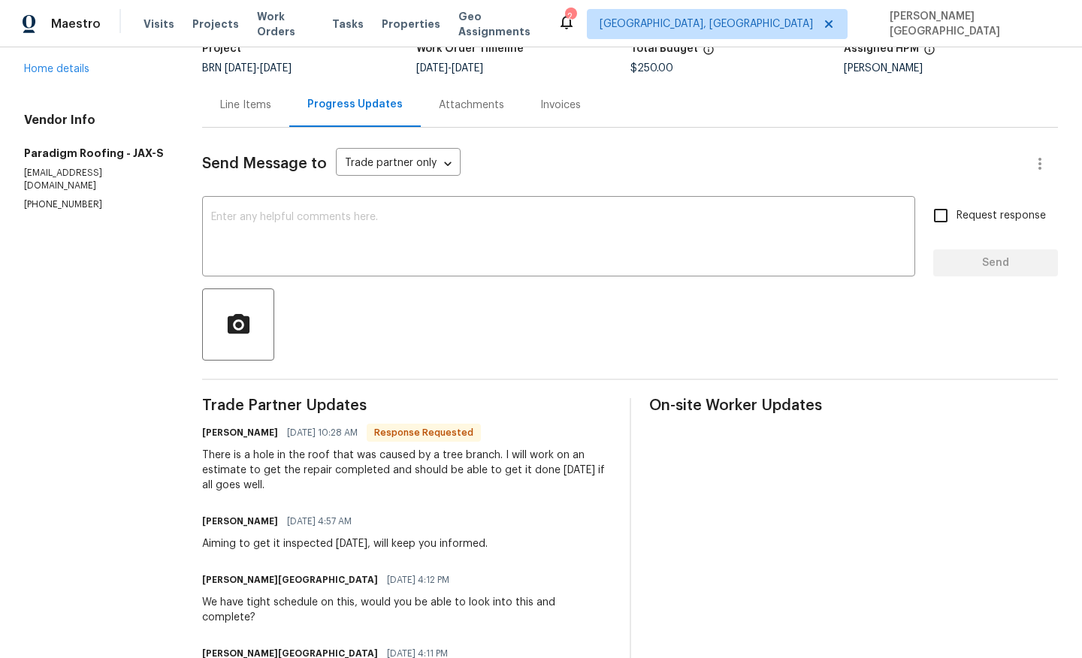
scroll to position [195, 0]
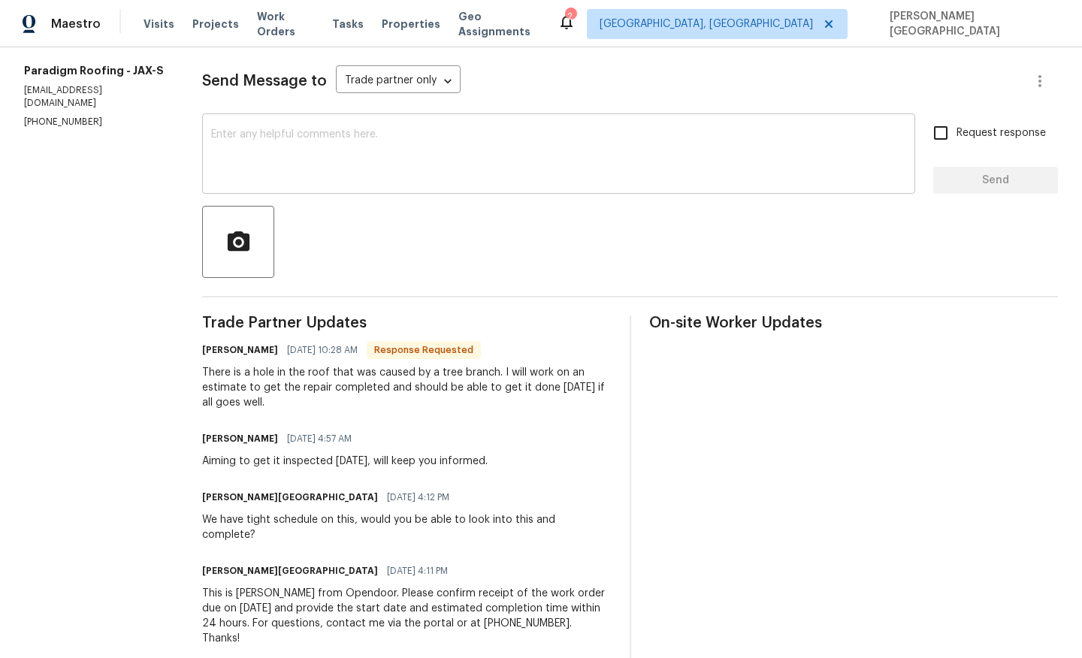
click at [251, 147] on textarea at bounding box center [558, 155] width 695 height 53
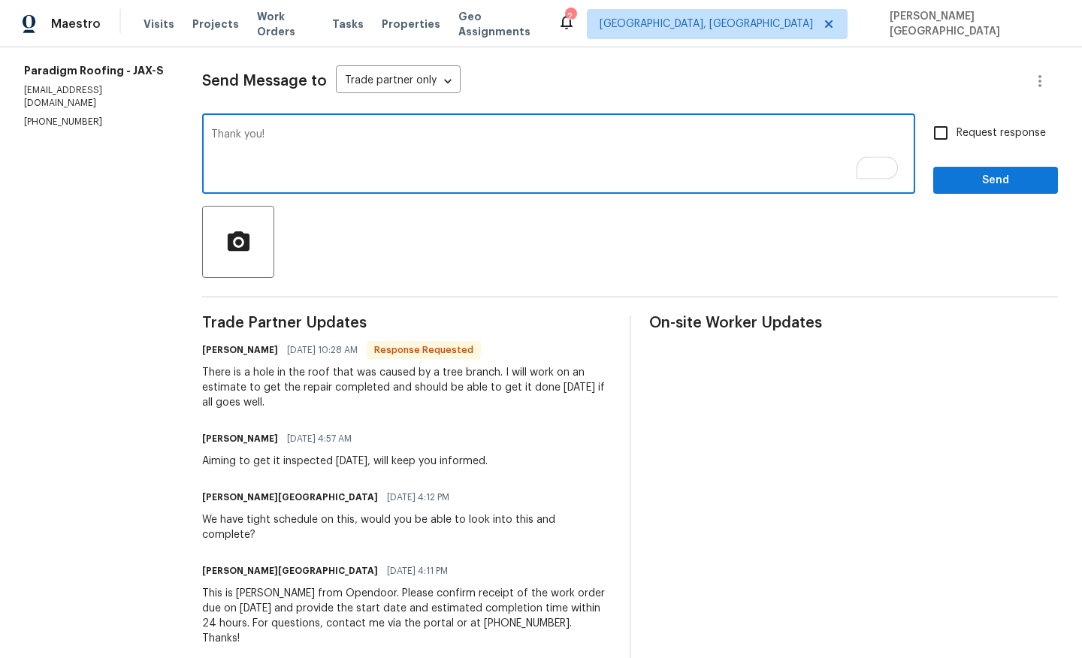
type textarea "Thank you!"
click at [932, 133] on input "Request response" at bounding box center [941, 133] width 32 height 32
checkbox input "true"
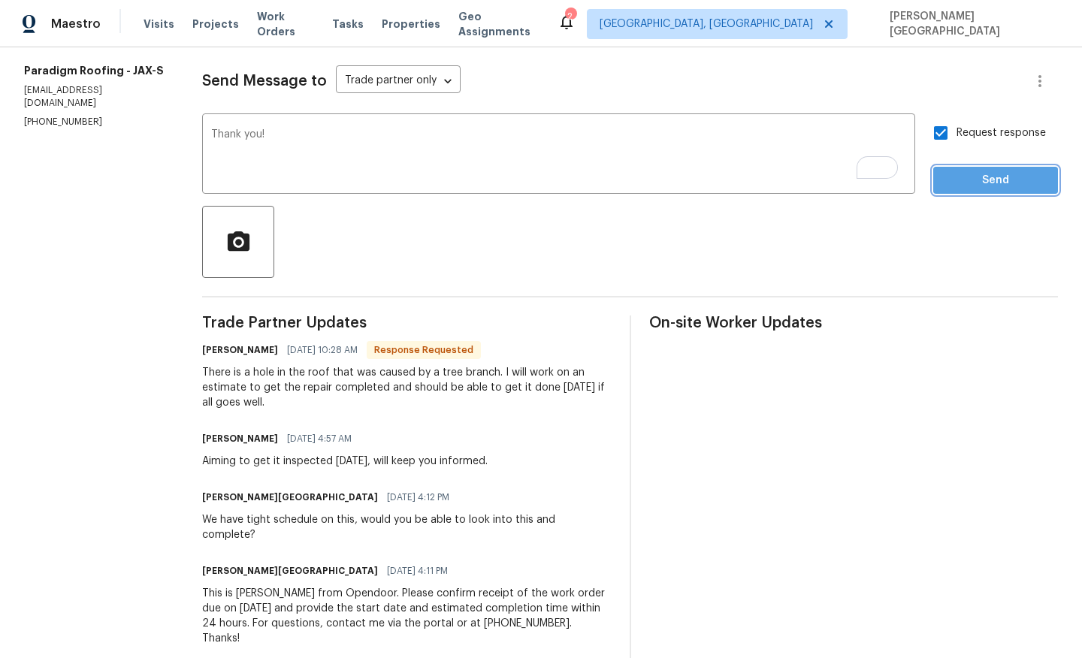
click at [977, 177] on span "Send" at bounding box center [995, 180] width 101 height 19
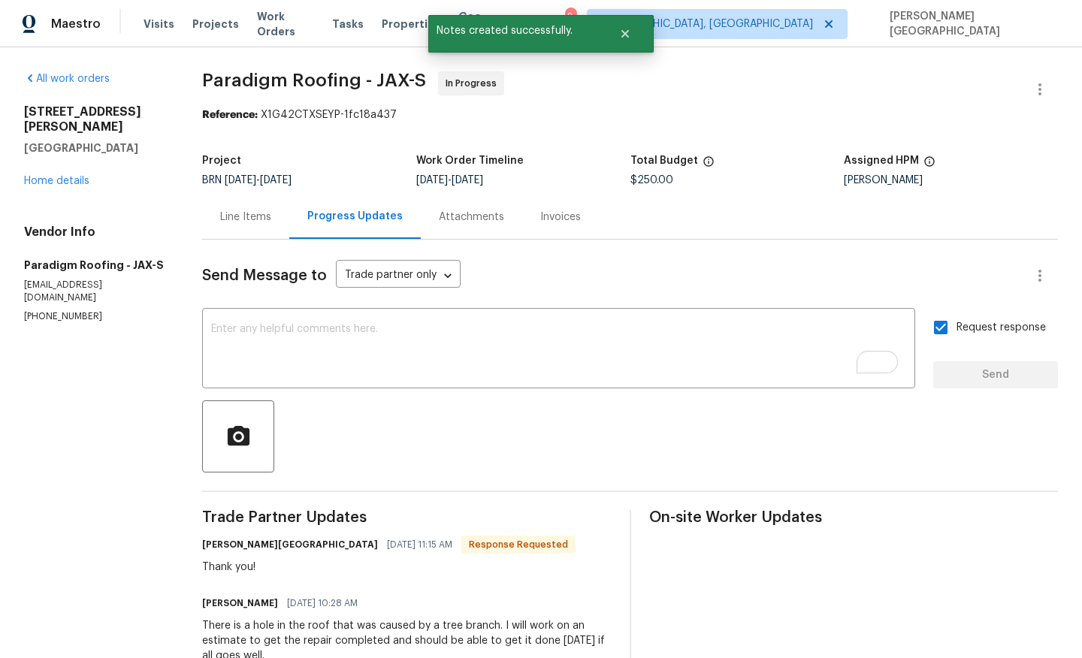
click at [247, 78] on span "Paradigm Roofing - JAX-S" at bounding box center [314, 80] width 224 height 18
click at [333, 78] on span "Paradigm Roofing - JAX-S" at bounding box center [314, 80] width 224 height 18
copy span "Paradigm Roofing"
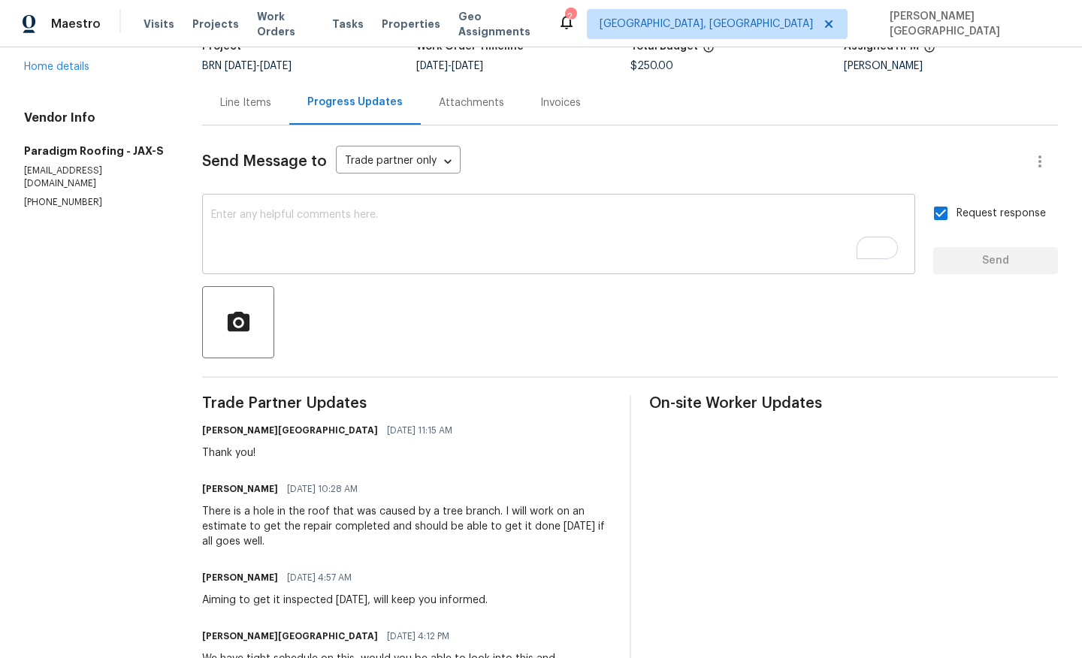
scroll to position [253, 0]
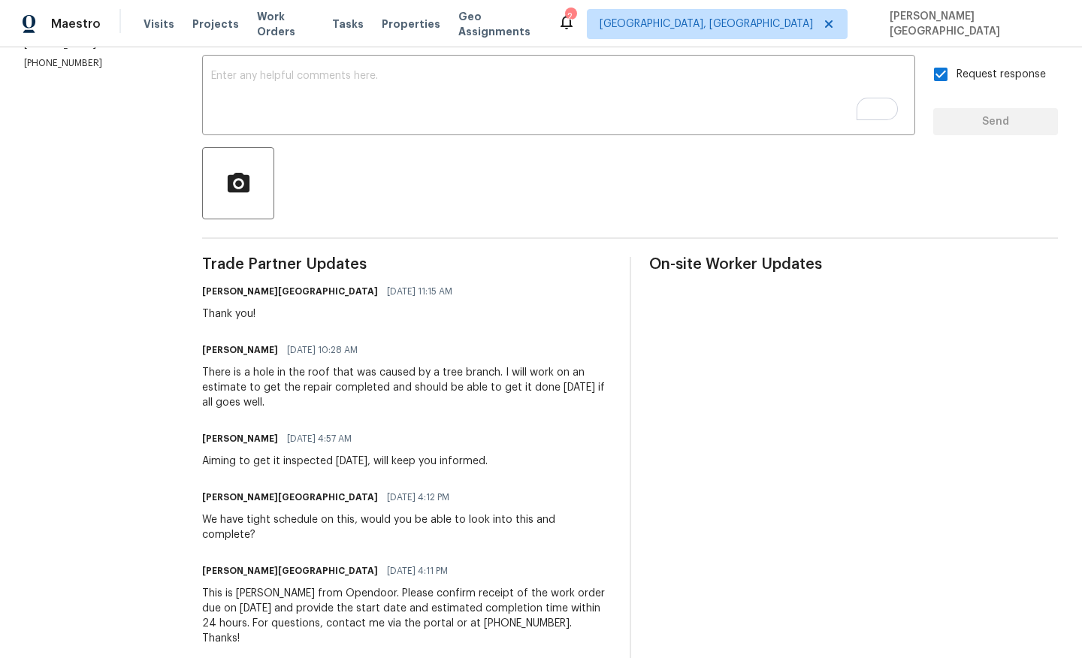
click at [303, 461] on div "Aiming to get it inspected today, will keep you informed." at bounding box center [345, 461] width 286 height 15
click at [355, 462] on div "Aiming to get it inspected today, will keep you informed." at bounding box center [345, 461] width 286 height 15
copy div "inspected today"
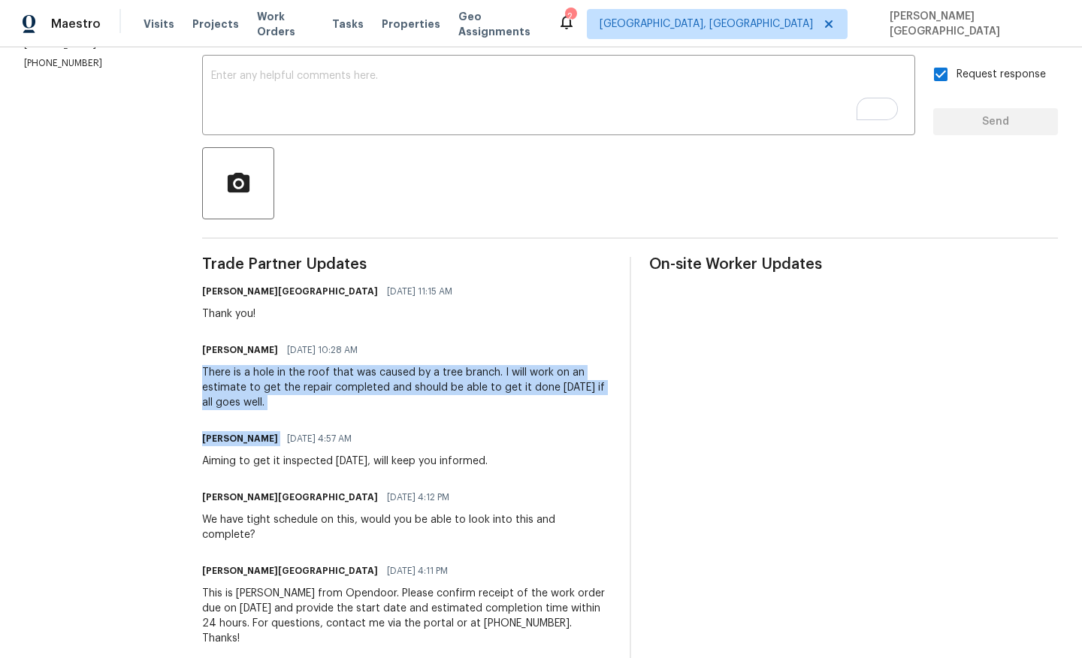
drag, startPoint x: 200, startPoint y: 367, endPoint x: 365, endPoint y: 425, distance: 174.9
click at [365, 425] on div "All work orders 3460 Rogero Rd Jacksonville, FL 32277 Home details Vendor Info …" at bounding box center [541, 241] width 1082 height 894
click at [327, 393] on div "There is a hole in the roof that was caused by a tree branch. I will work on an…" at bounding box center [406, 387] width 409 height 45
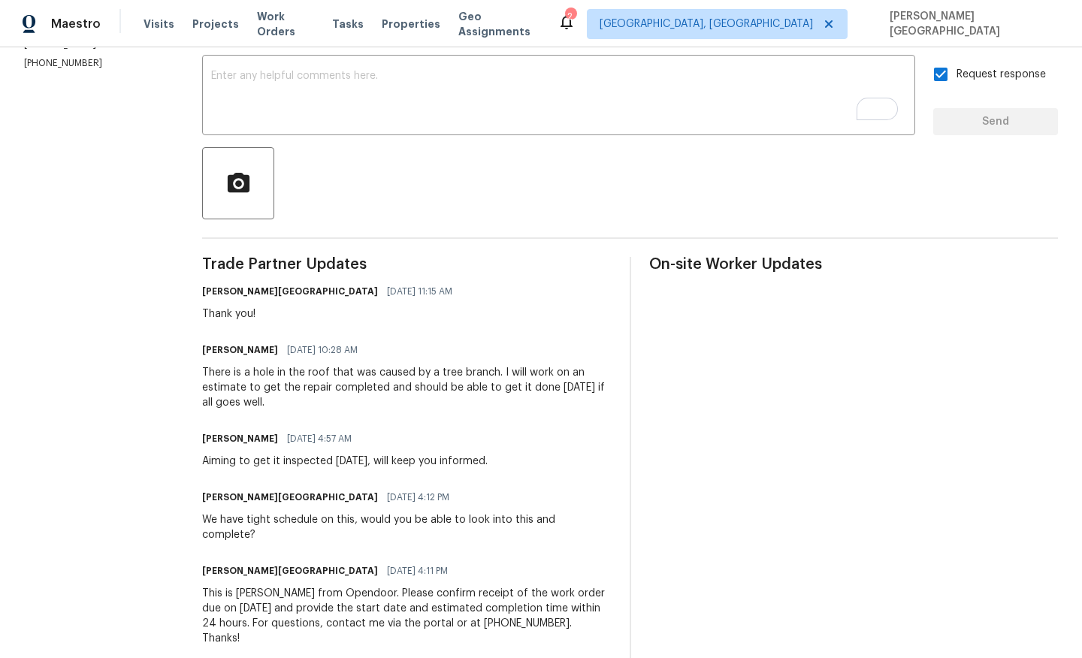
click at [331, 402] on div "There is a hole in the roof that was caused by a tree branch. I will work on an…" at bounding box center [406, 387] width 409 height 45
drag, startPoint x: 331, startPoint y: 402, endPoint x: 189, endPoint y: 378, distance: 143.3
click at [189, 378] on div "All work orders 3460 Rogero Rd Jacksonville, FL 32277 Home details Vendor Info …" at bounding box center [541, 241] width 1082 height 894
click at [206, 387] on div "All work orders 3460 Rogero Rd Jacksonville, FL 32277 Home details Vendor Info …" at bounding box center [541, 241] width 1082 height 894
drag, startPoint x: 208, startPoint y: 369, endPoint x: 345, endPoint y: 408, distance: 142.2
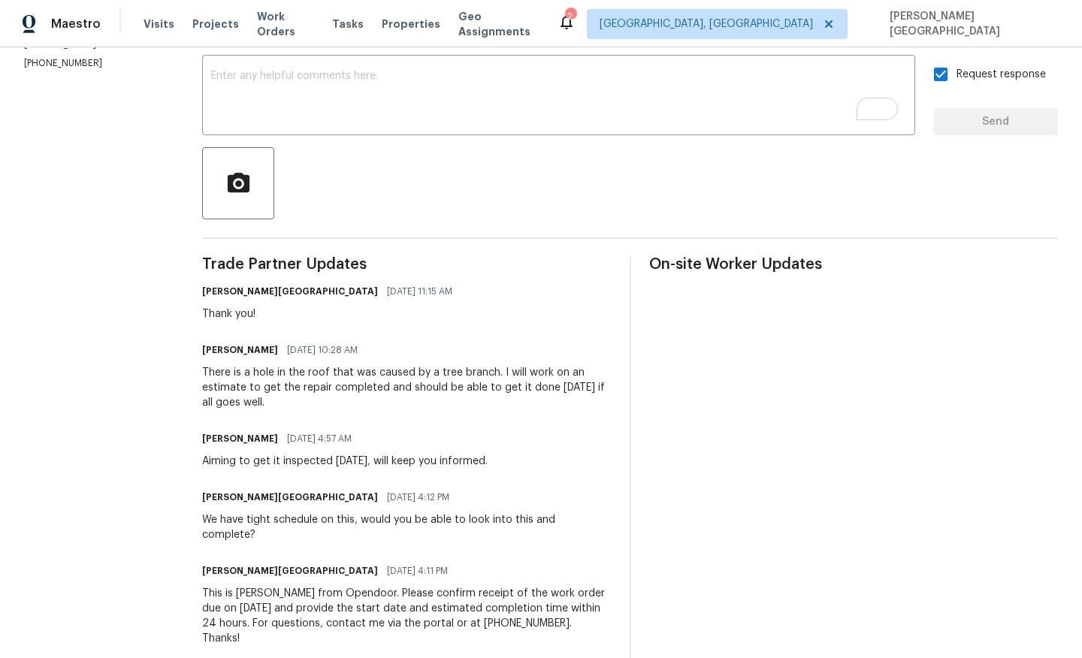
click at [345, 409] on div "All work orders 3460 Rogero Rd Jacksonville, FL 32277 Home details Vendor Info …" at bounding box center [541, 241] width 1082 height 894
copy div "There is a hole in the roof that was caused by a tree branch. I will work on an…"
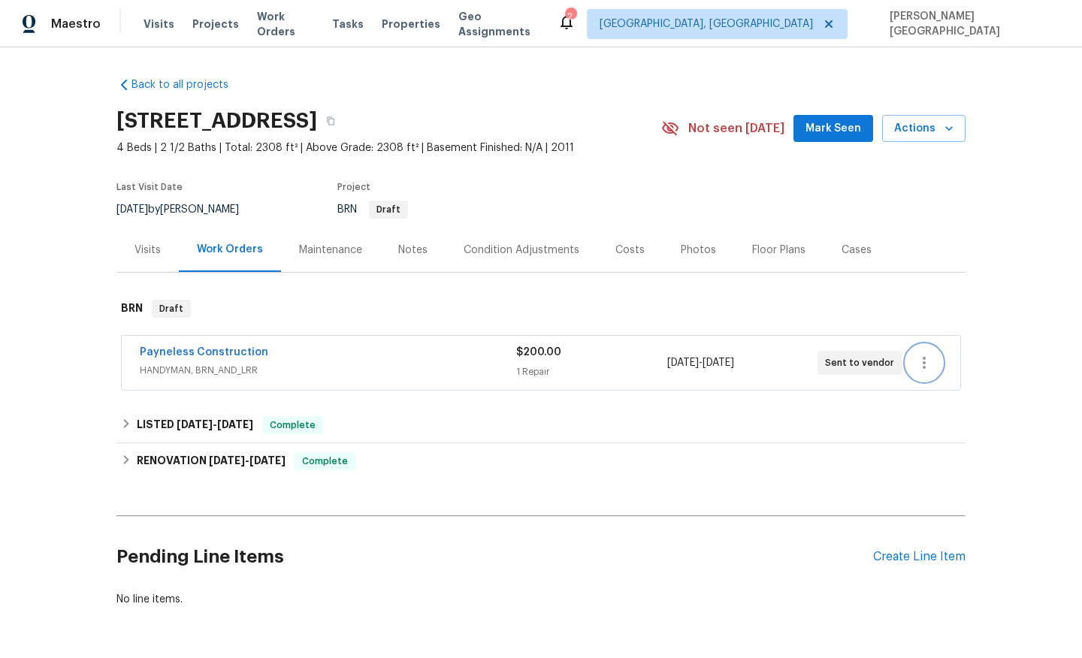
click at [935, 367] on button "button" at bounding box center [924, 363] width 36 height 36
click at [935, 361] on li "Edit" at bounding box center [987, 363] width 162 height 25
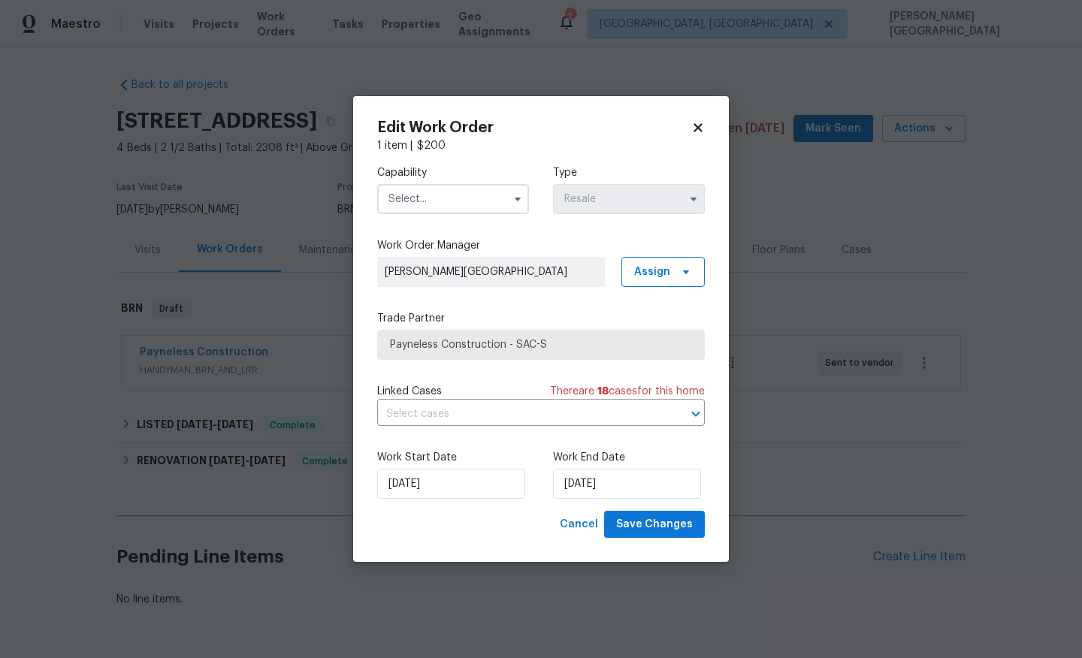
click at [461, 201] on input "text" at bounding box center [453, 199] width 152 height 30
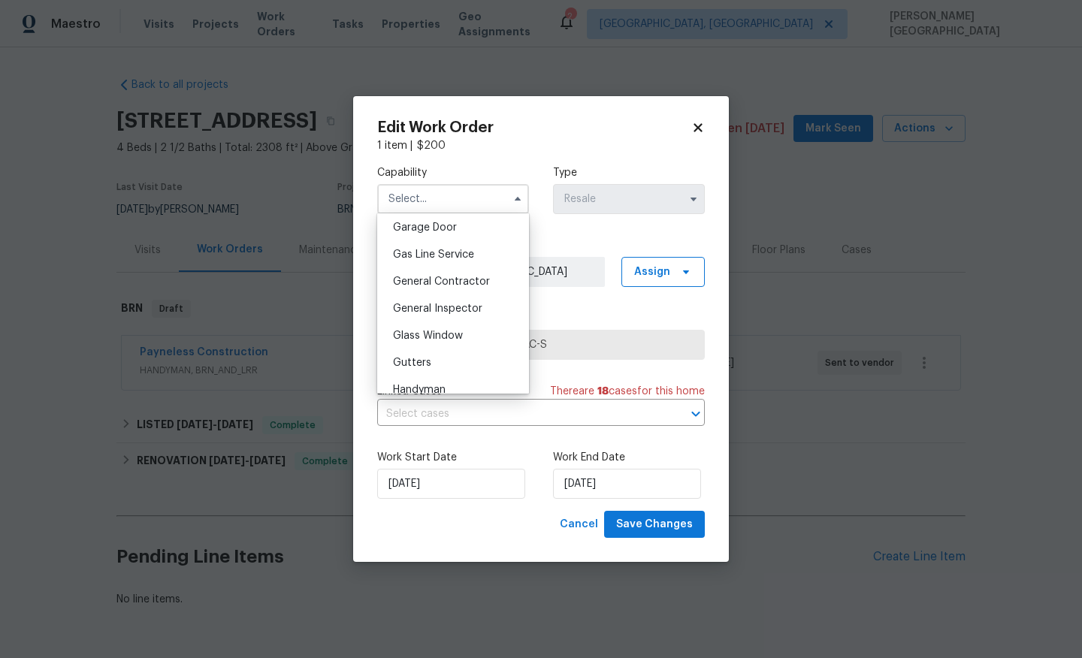
scroll to position [669, 0]
click at [449, 276] on span "General Contractor" at bounding box center [441, 280] width 97 height 11
type input "General Contractor"
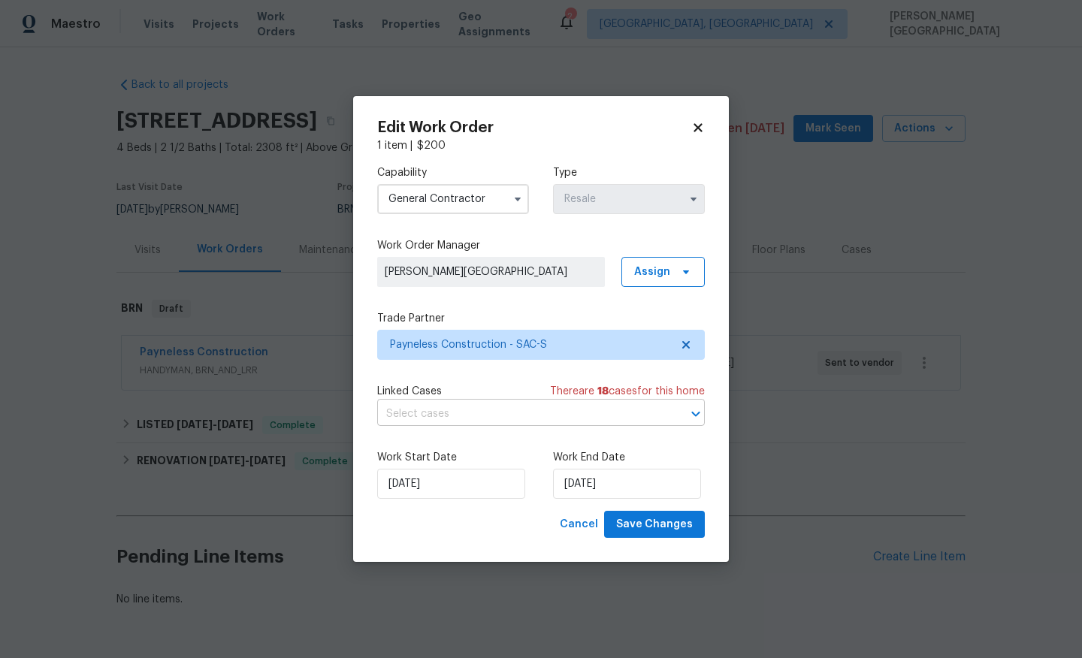
click at [469, 414] on input "text" at bounding box center [520, 414] width 286 height 23
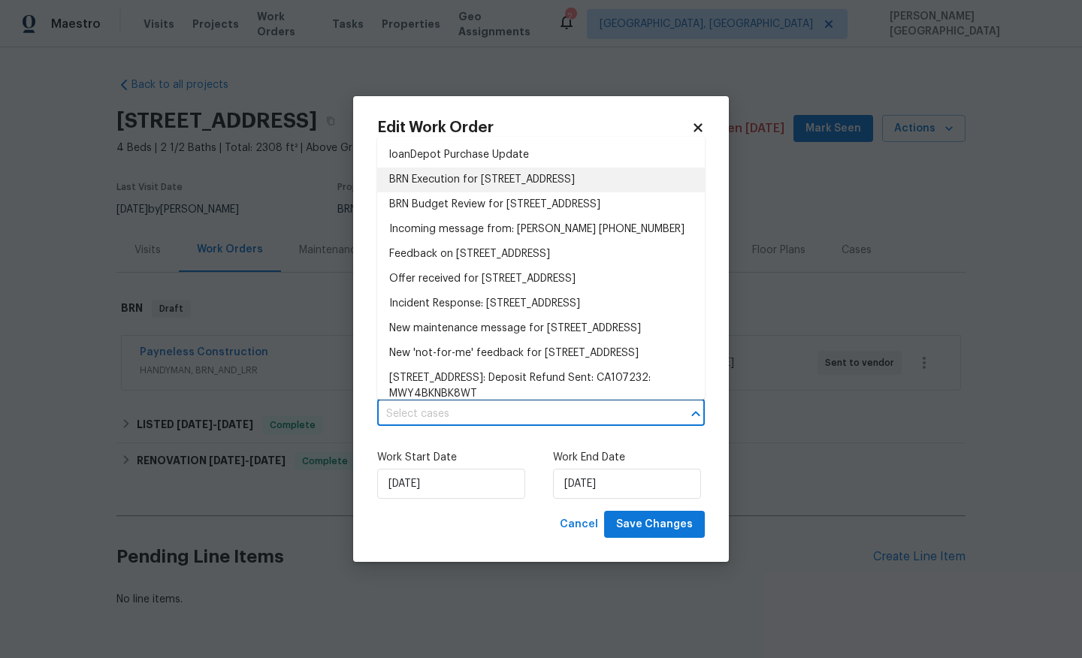
click at [455, 183] on li "BRN Execution for 8261 Red Rock Dr, Sacramento, CA 95829" at bounding box center [541, 180] width 328 height 25
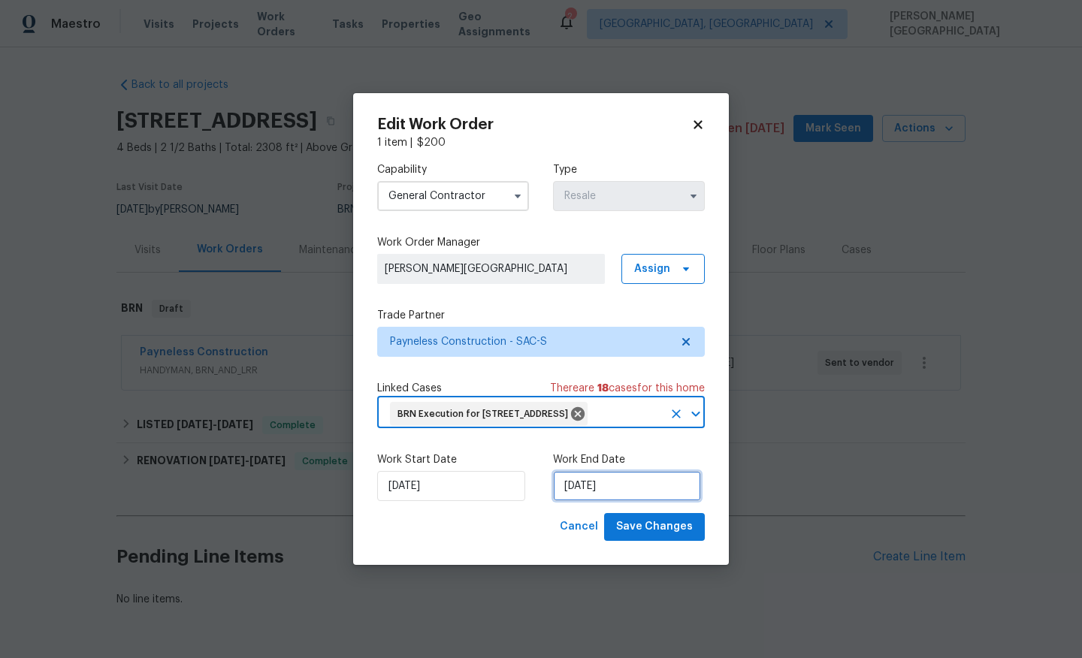
click at [583, 501] on input "[DATE]" at bounding box center [627, 486] width 148 height 30
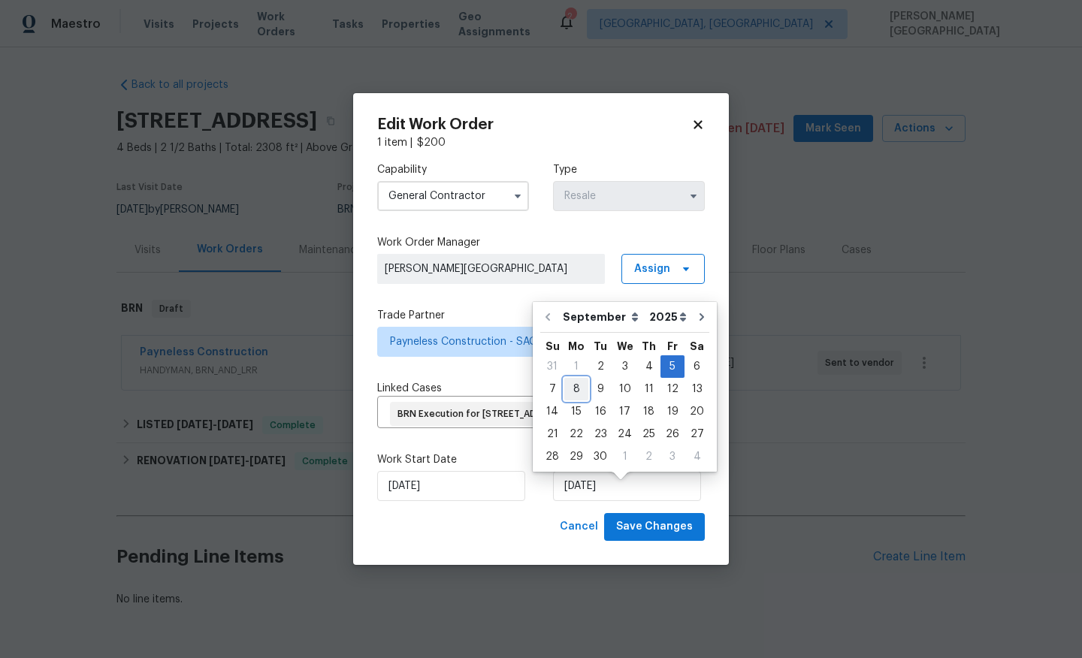
click at [568, 390] on div "8" at bounding box center [576, 389] width 24 height 21
type input "[DATE]"
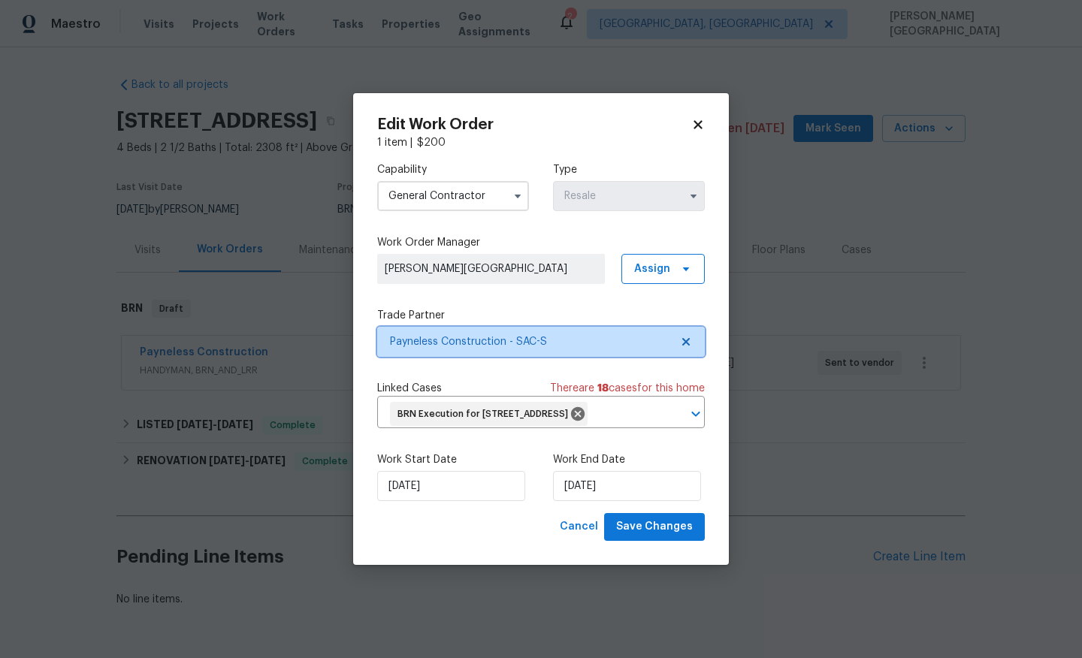
click at [450, 340] on span "Payneless Construction - SAC-S" at bounding box center [541, 342] width 328 height 30
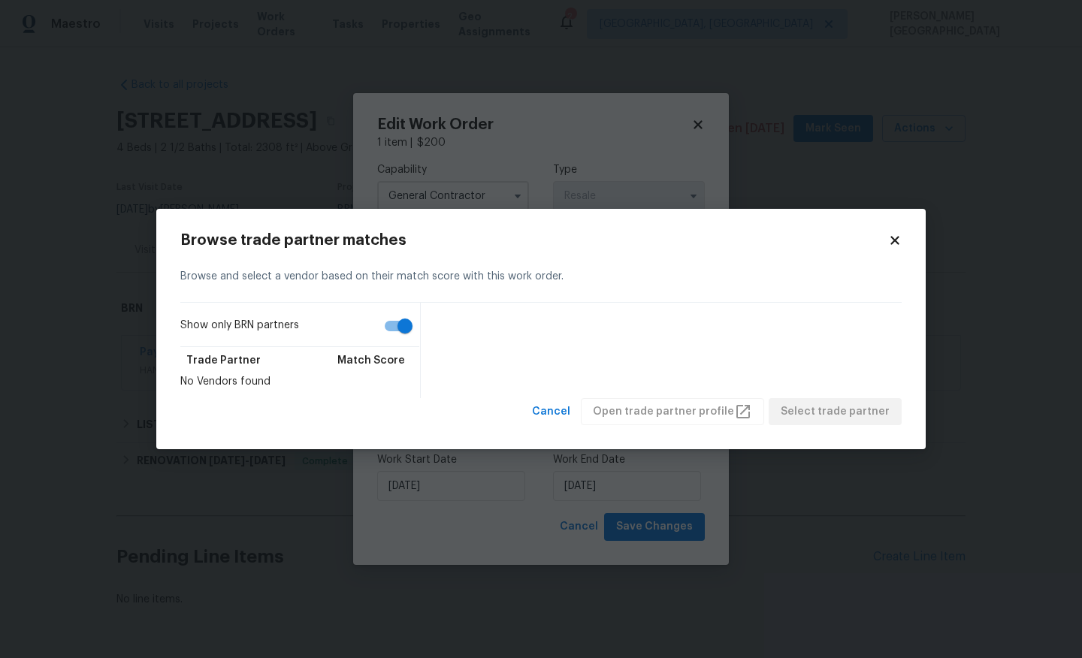
click at [397, 334] on input "Show only BRN partners" at bounding box center [405, 326] width 86 height 29
checkbox input "false"
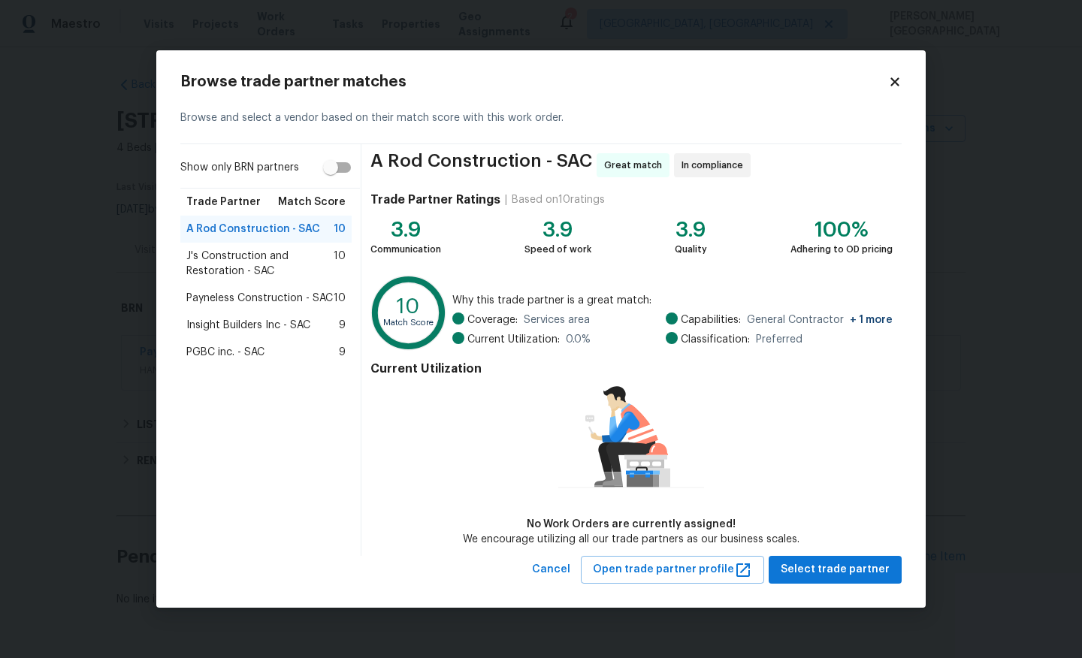
click at [280, 256] on span "J's Construction and Restoration - SAC" at bounding box center [259, 264] width 147 height 30
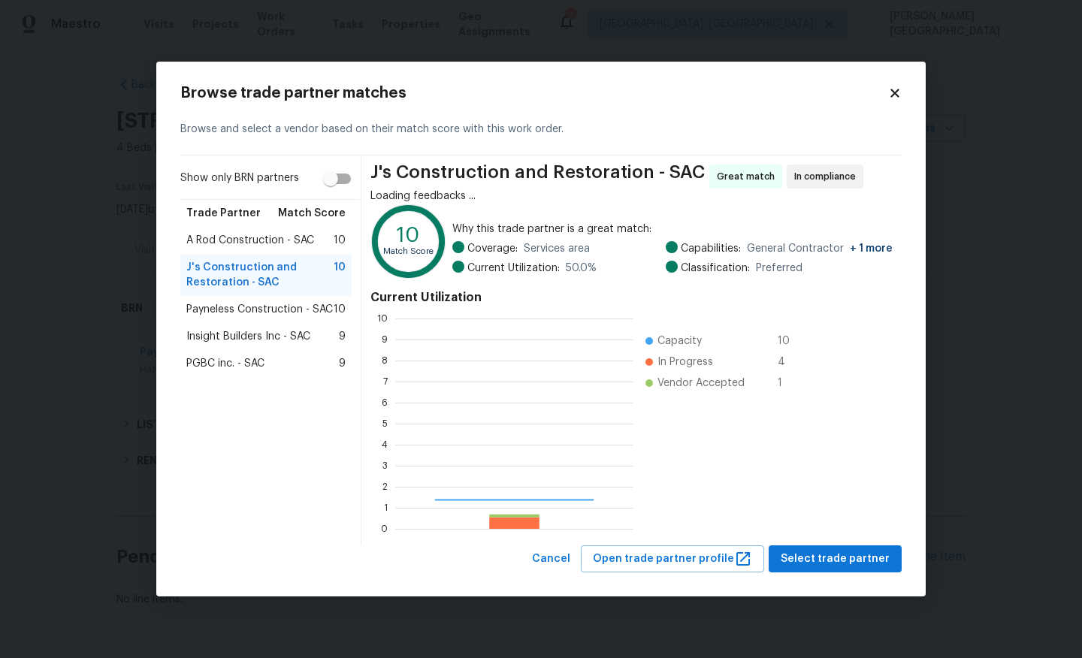
scroll to position [210, 238]
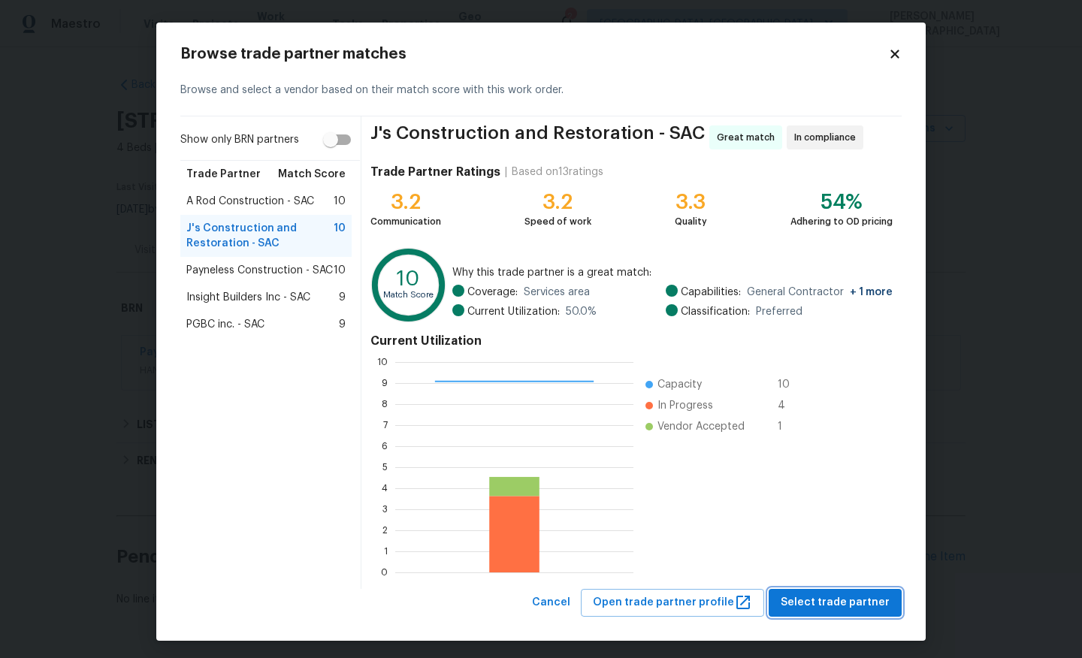
click at [835, 594] on span "Select trade partner" at bounding box center [835, 603] width 109 height 19
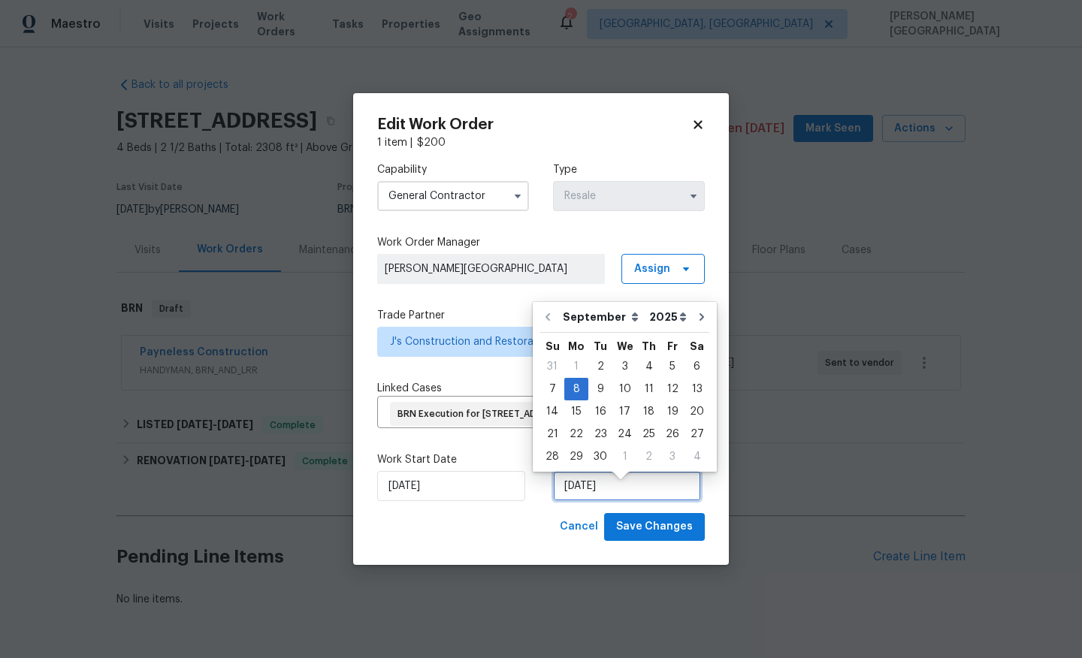
click at [561, 501] on input "9/8/2025" at bounding box center [627, 486] width 148 height 30
click at [666, 366] on div "5" at bounding box center [672, 366] width 24 height 21
type input "9/5/2025"
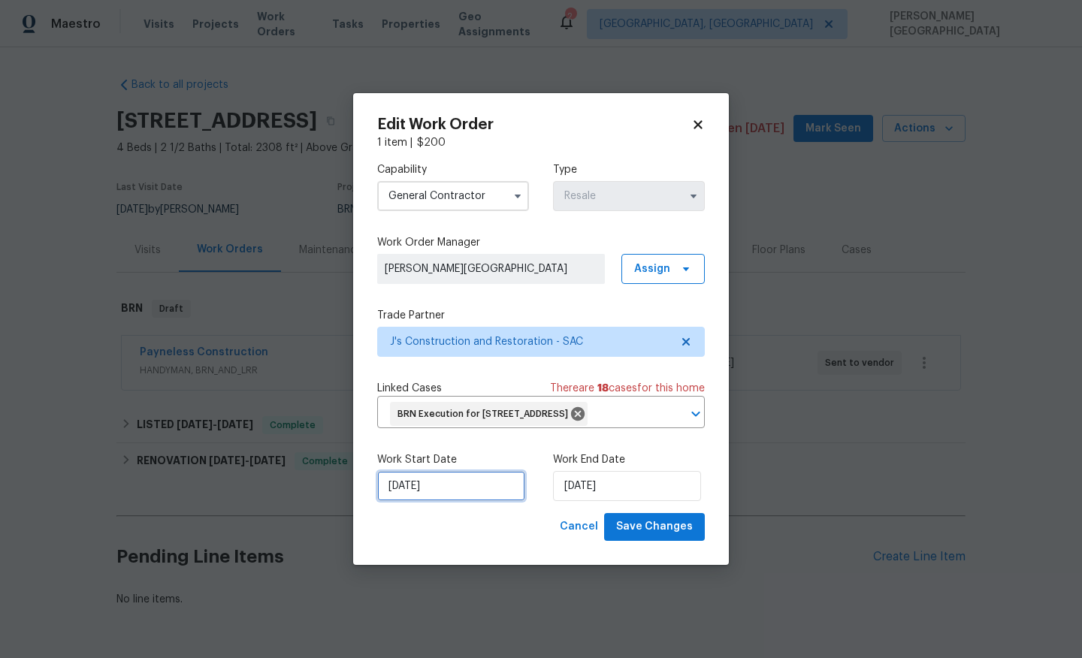
click at [474, 501] on input "[DATE]" at bounding box center [451, 486] width 148 height 30
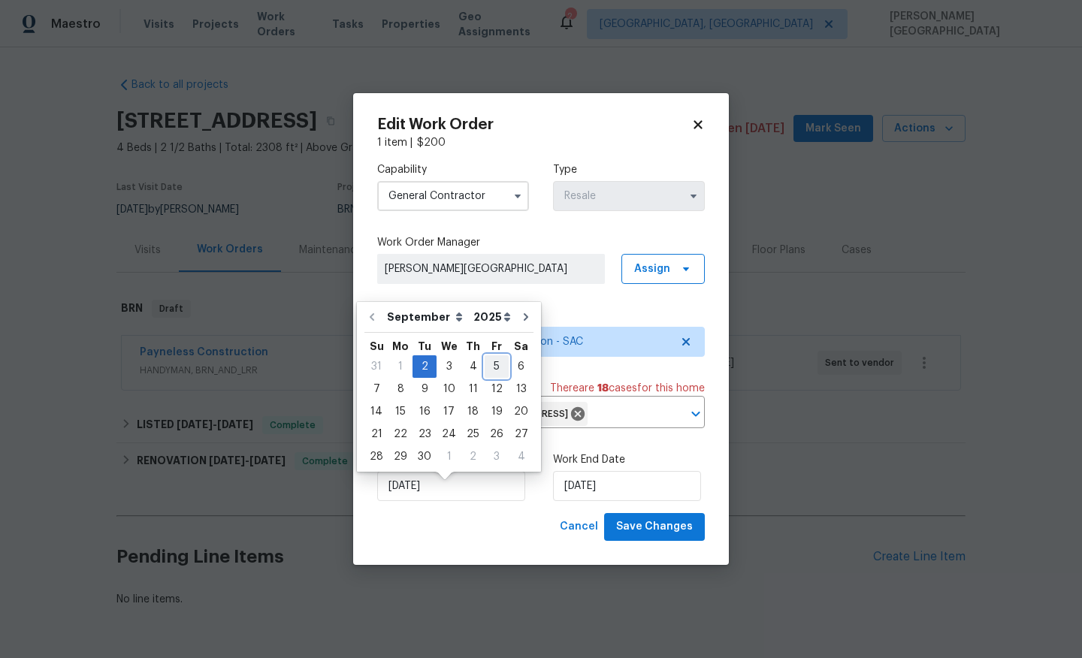
click at [492, 367] on div "5" at bounding box center [497, 366] width 24 height 21
type input "9/5/2025"
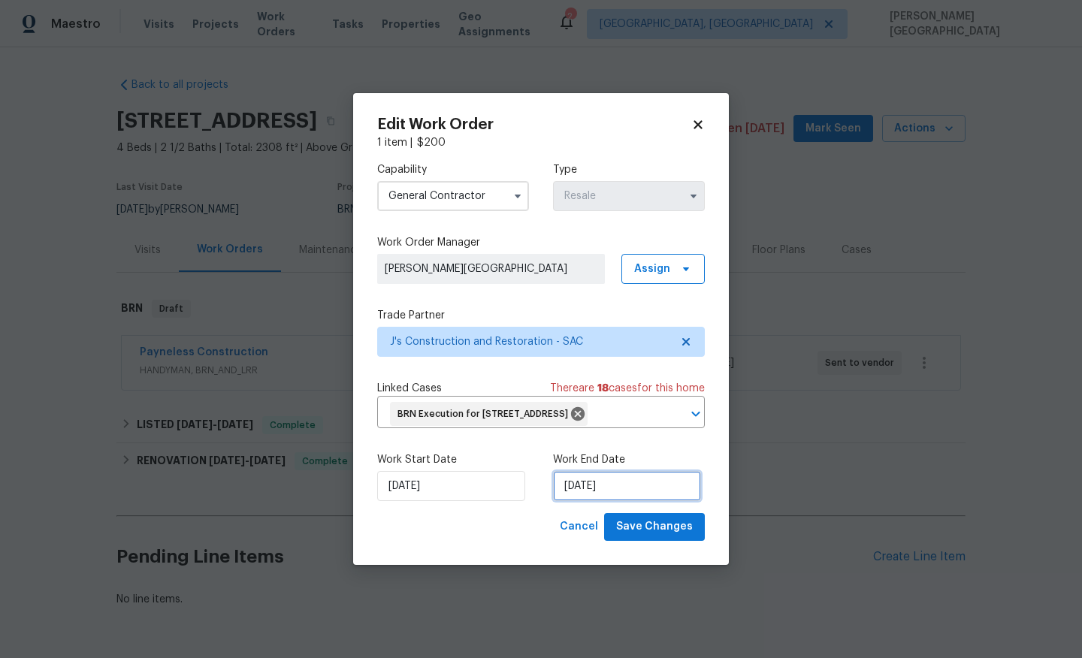
click at [581, 501] on input "[DATE]" at bounding box center [627, 486] width 148 height 30
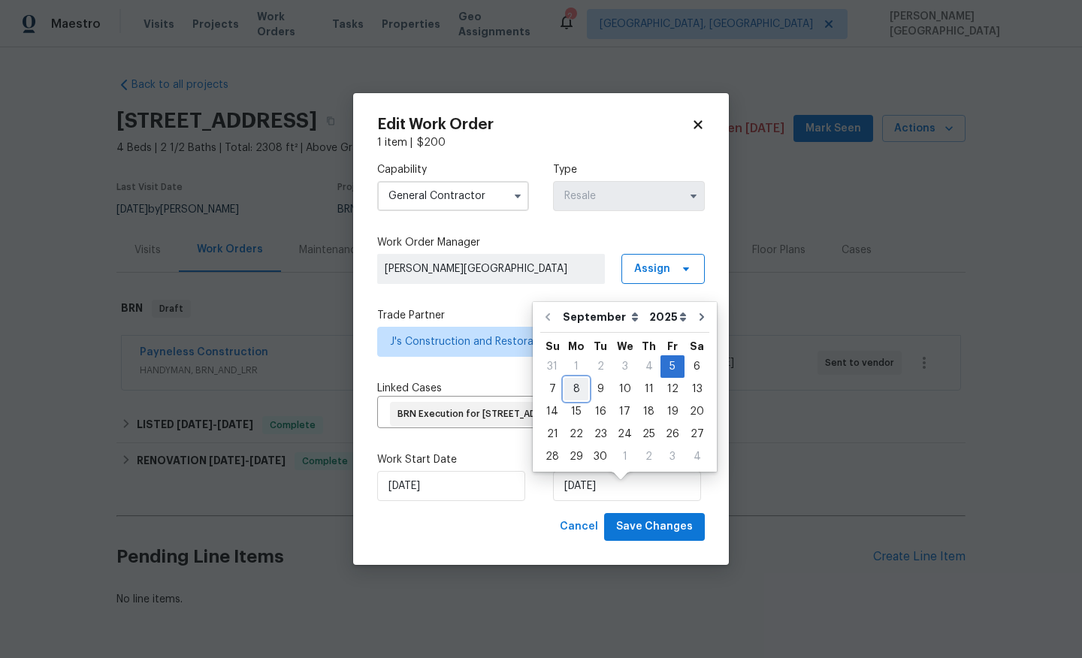
click at [573, 393] on div "8" at bounding box center [576, 389] width 24 height 21
type input "[DATE]"
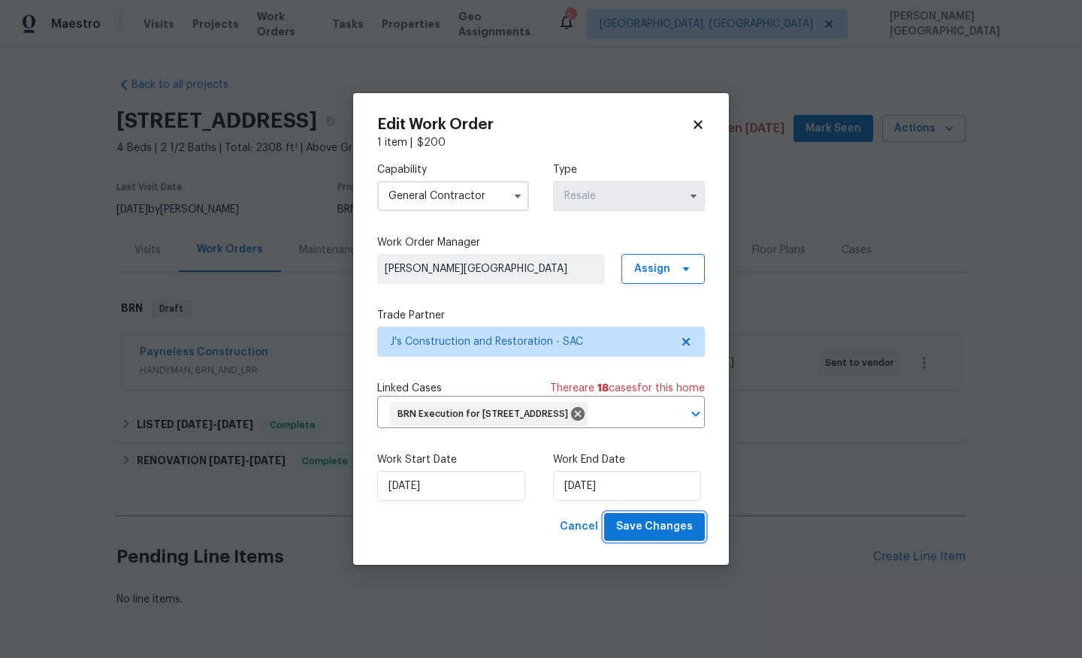
click at [639, 537] on span "Save Changes" at bounding box center [654, 527] width 77 height 19
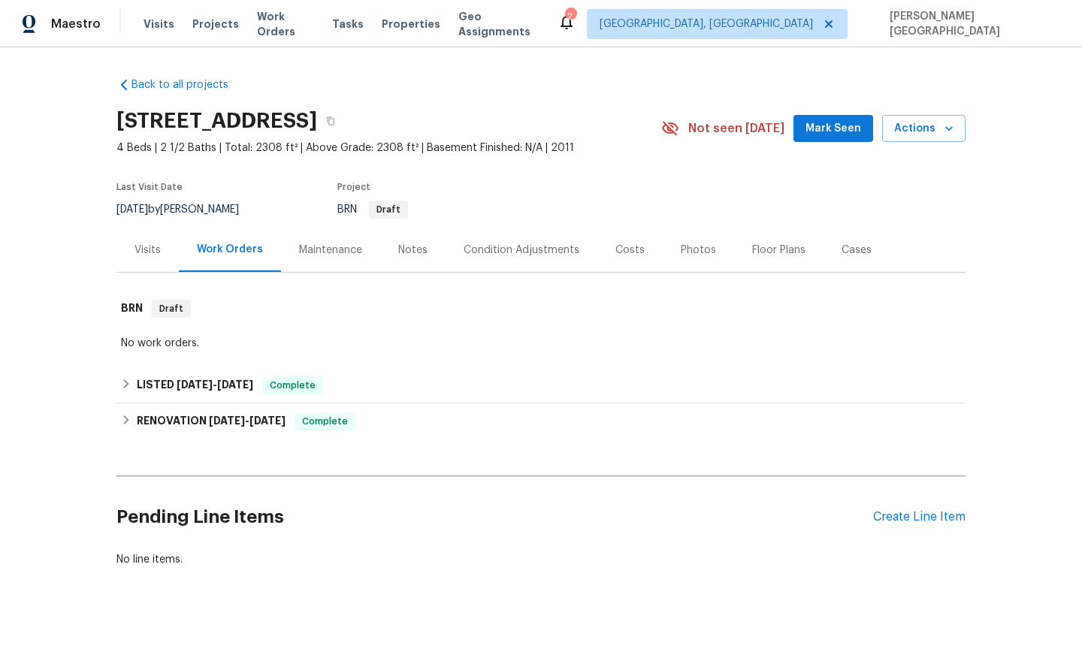
scroll to position [11, 0]
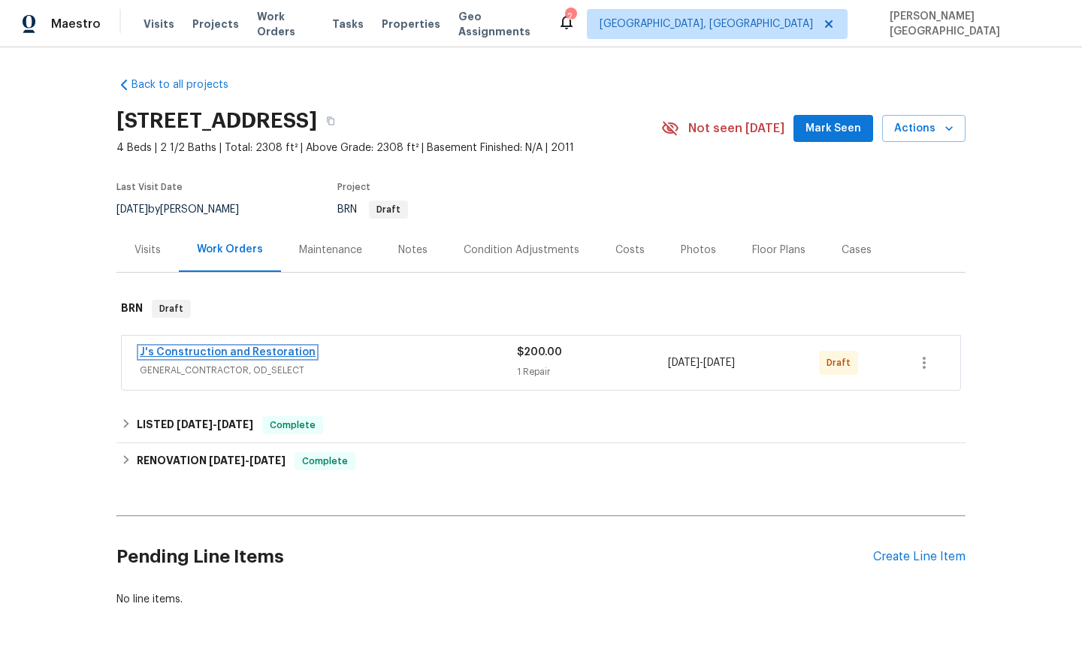
click at [256, 351] on link "J's Construction and Restoration" at bounding box center [228, 352] width 176 height 11
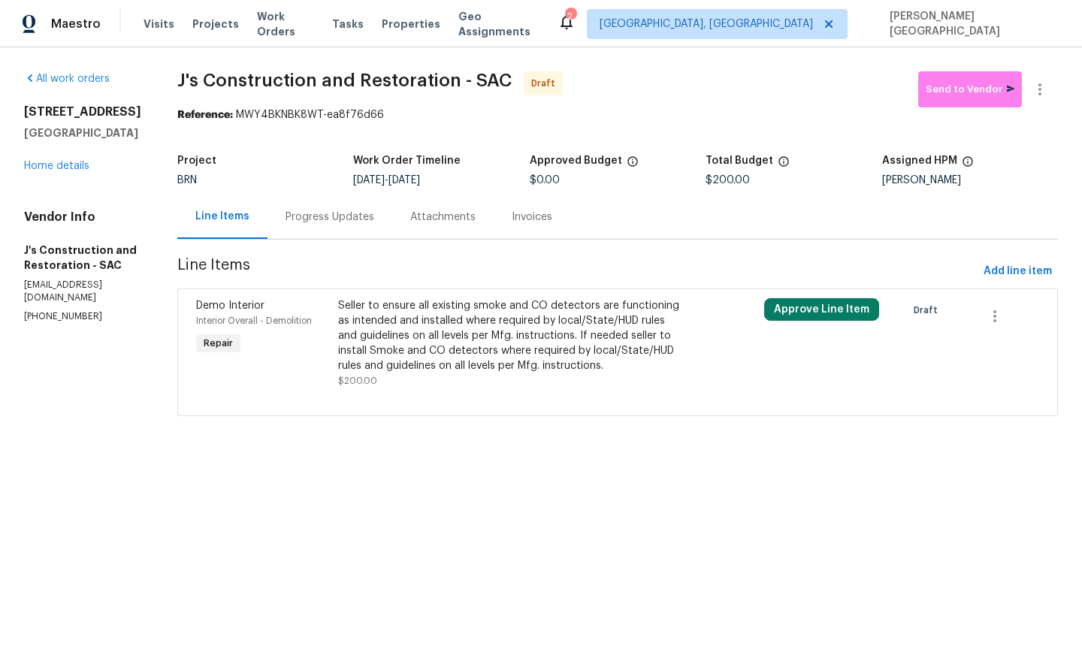
click at [356, 231] on div "Progress Updates" at bounding box center [330, 217] width 125 height 44
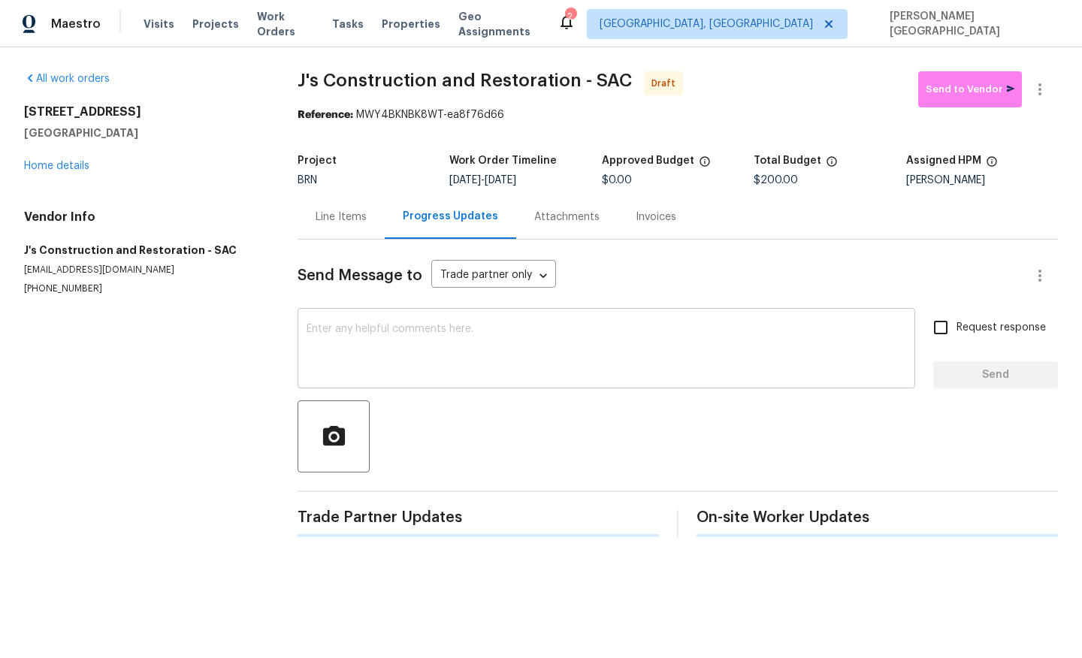
click at [358, 379] on div "x ​" at bounding box center [607, 350] width 618 height 77
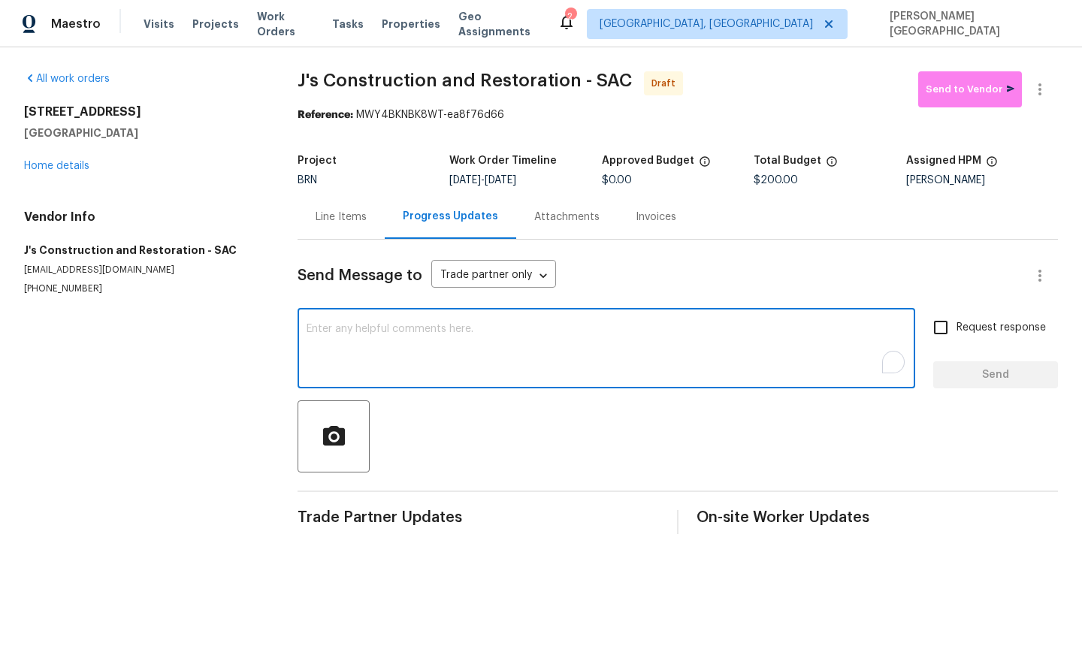
paste textarea "This is [PERSON_NAME] from Opendoor. Please confirm receipt of the work order d…"
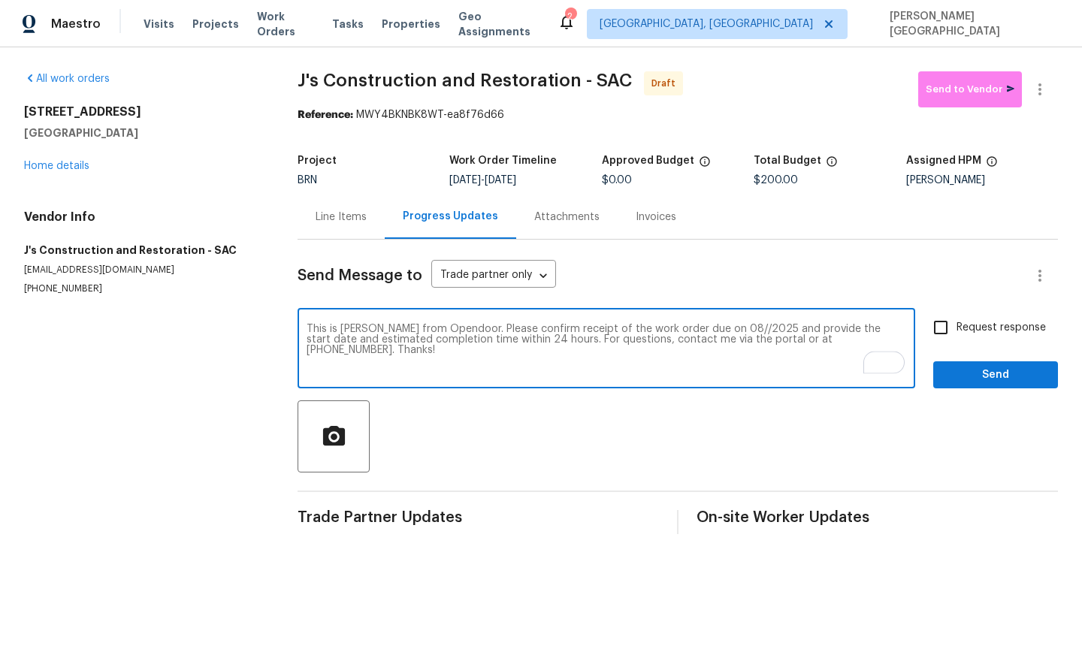
click at [704, 327] on textarea "This is [PERSON_NAME] from Opendoor. Please confirm receipt of the work order d…" at bounding box center [607, 350] width 600 height 53
click at [710, 329] on textarea "This is [PERSON_NAME] from Opendoor. Please confirm receipt of the work order d…" at bounding box center [607, 350] width 600 height 53
type textarea "This is [PERSON_NAME] from Opendoor. Please confirm receipt of the work order d…"
click at [931, 342] on input "Request response" at bounding box center [941, 328] width 32 height 32
checkbox input "true"
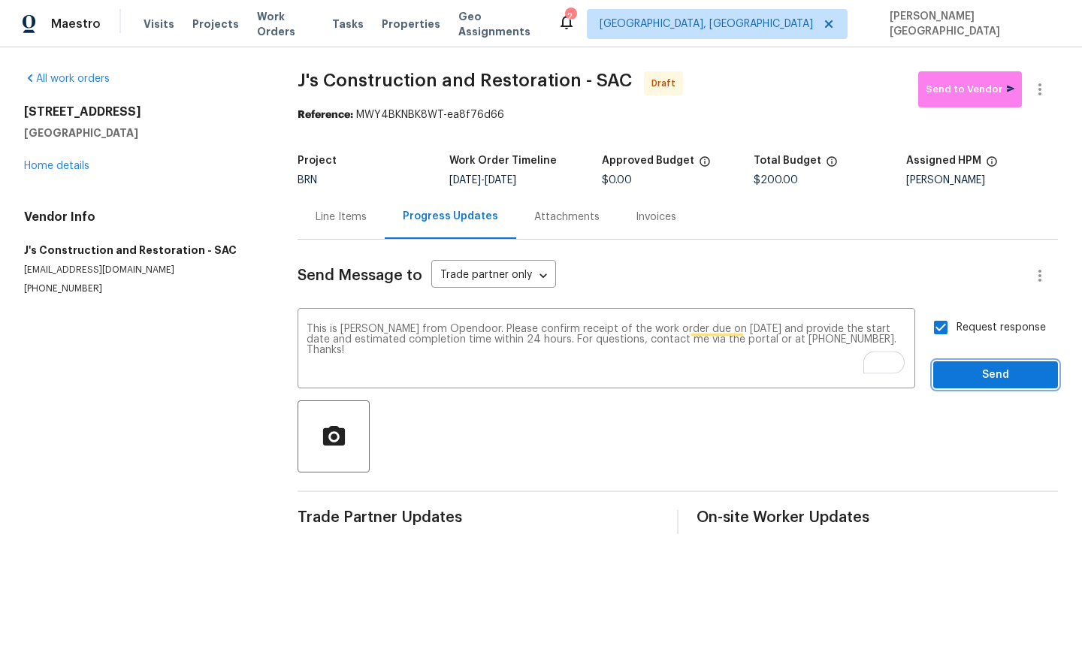
click at [959, 370] on span "Send" at bounding box center [995, 375] width 101 height 19
click at [1041, 102] on button "button" at bounding box center [1040, 89] width 36 height 36
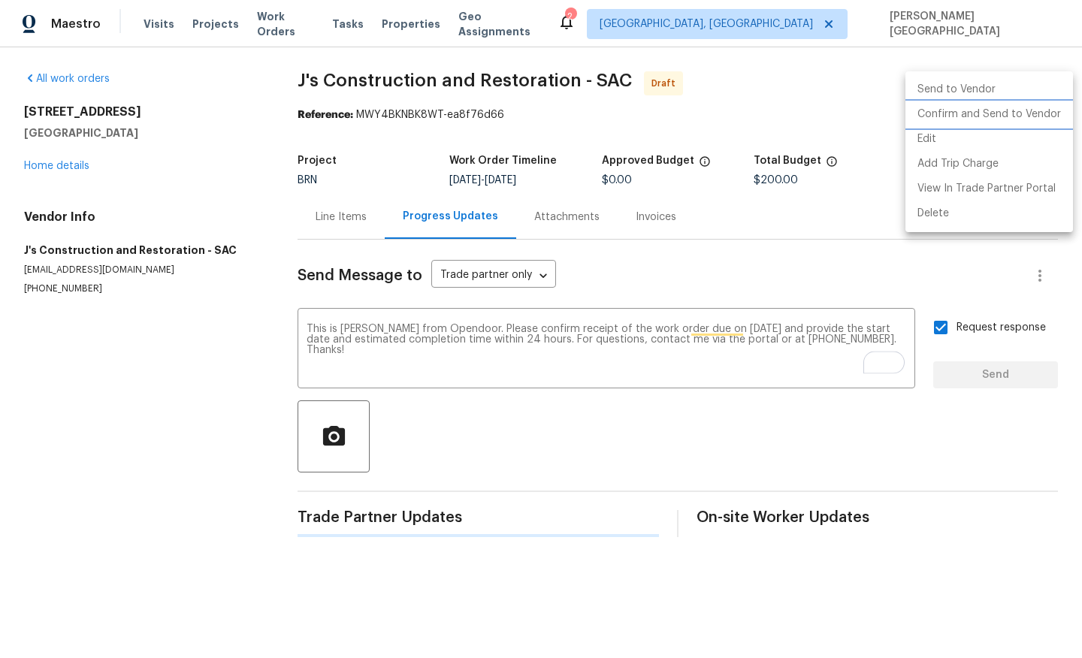
click at [1008, 114] on li "Confirm and Send to Vendor" at bounding box center [989, 114] width 168 height 25
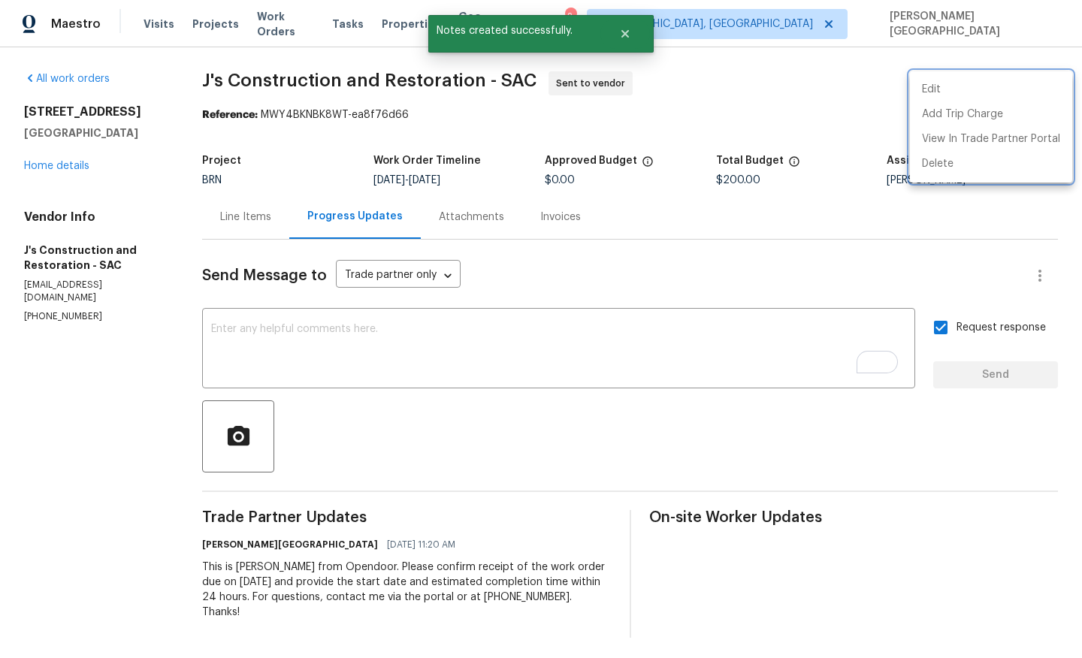
click at [210, 71] on div at bounding box center [541, 329] width 1082 height 658
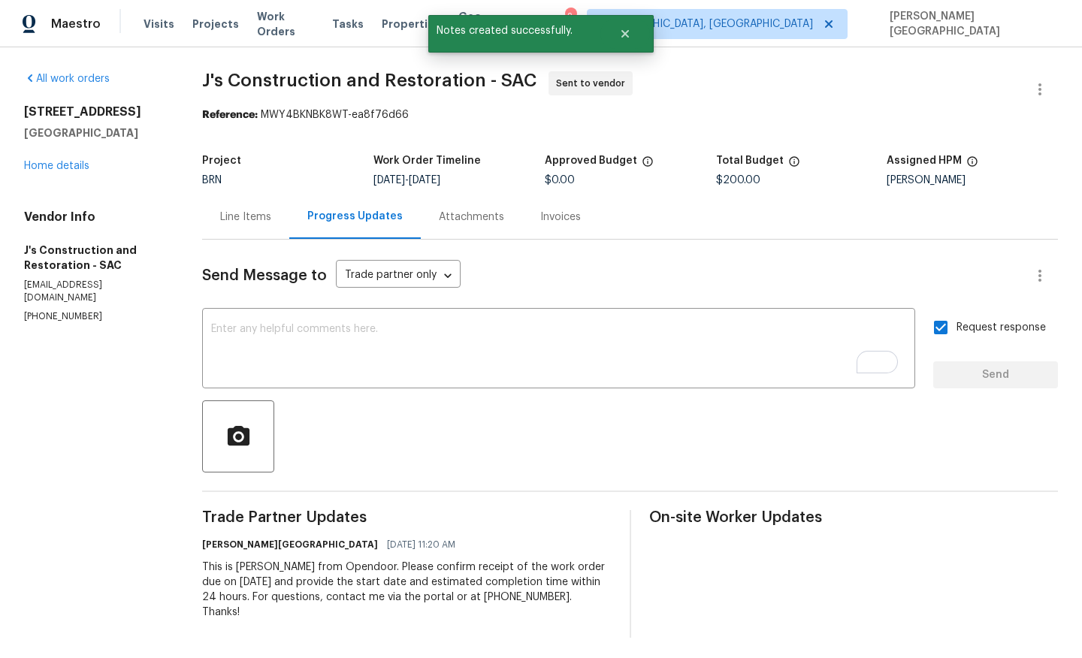
click at [210, 71] on div "Edit Add Trip Charge View In Trade Partner Portal Delete" at bounding box center [541, 329] width 1082 height 658
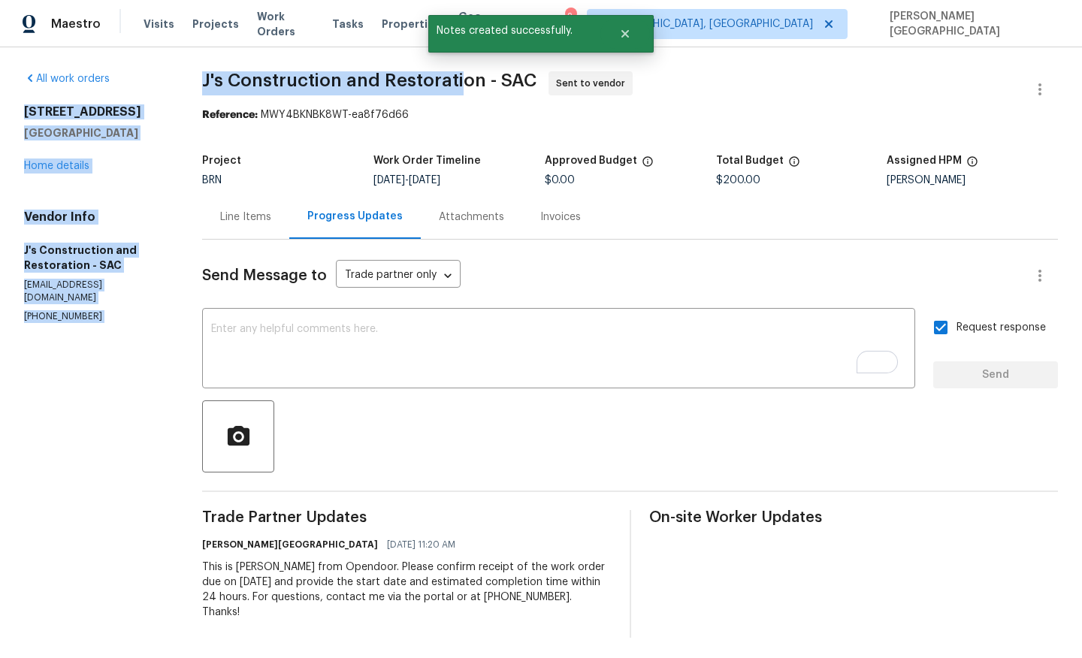
drag, startPoint x: 186, startPoint y: 80, endPoint x: 466, endPoint y: 80, distance: 280.3
click at [467, 80] on div "All work orders 8261 Red Rock Dr Sacramento, CA 95829 Home details Vendor Info …" at bounding box center [541, 354] width 1082 height 615
click at [466, 80] on span "J's Construction and Restoration - SAC" at bounding box center [369, 80] width 334 height 18
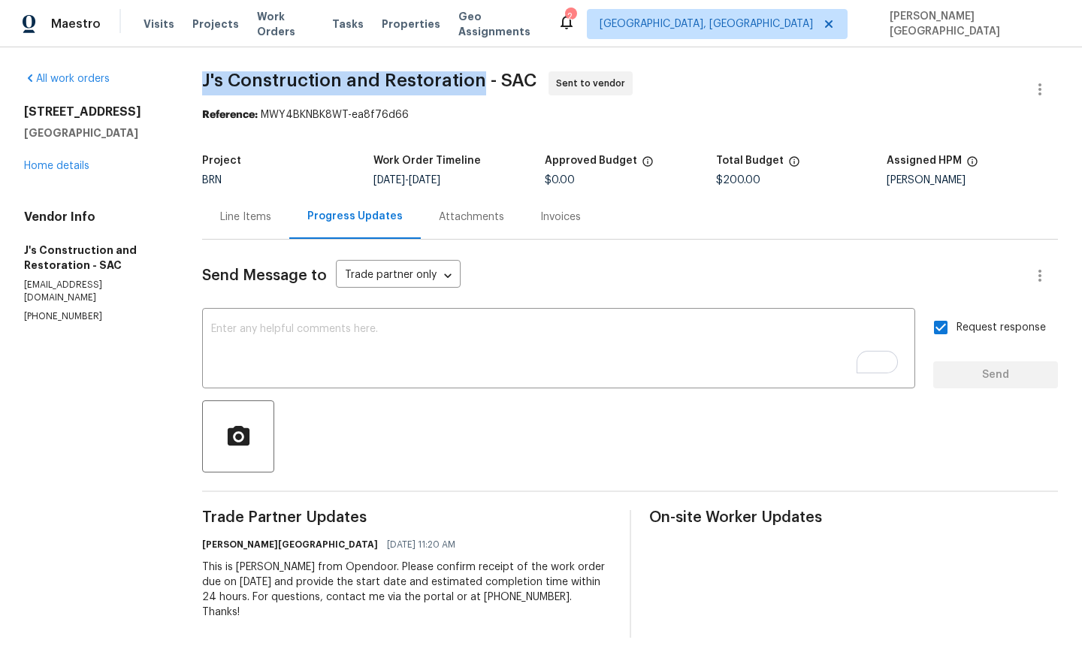
drag, startPoint x: 487, startPoint y: 83, endPoint x: 208, endPoint y: 77, distance: 278.8
click at [208, 77] on span "J's Construction and Restoration - SAC" at bounding box center [369, 80] width 334 height 18
copy span "J's Construction and Restoration"
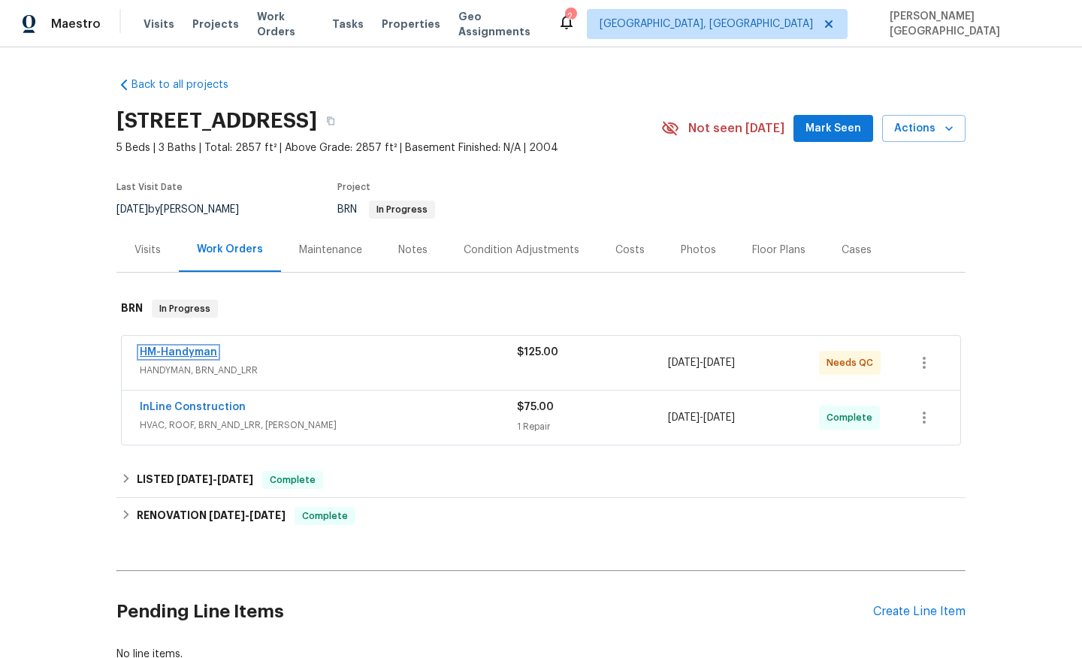
click at [194, 355] on link "HM-Handyman" at bounding box center [178, 352] width 77 height 11
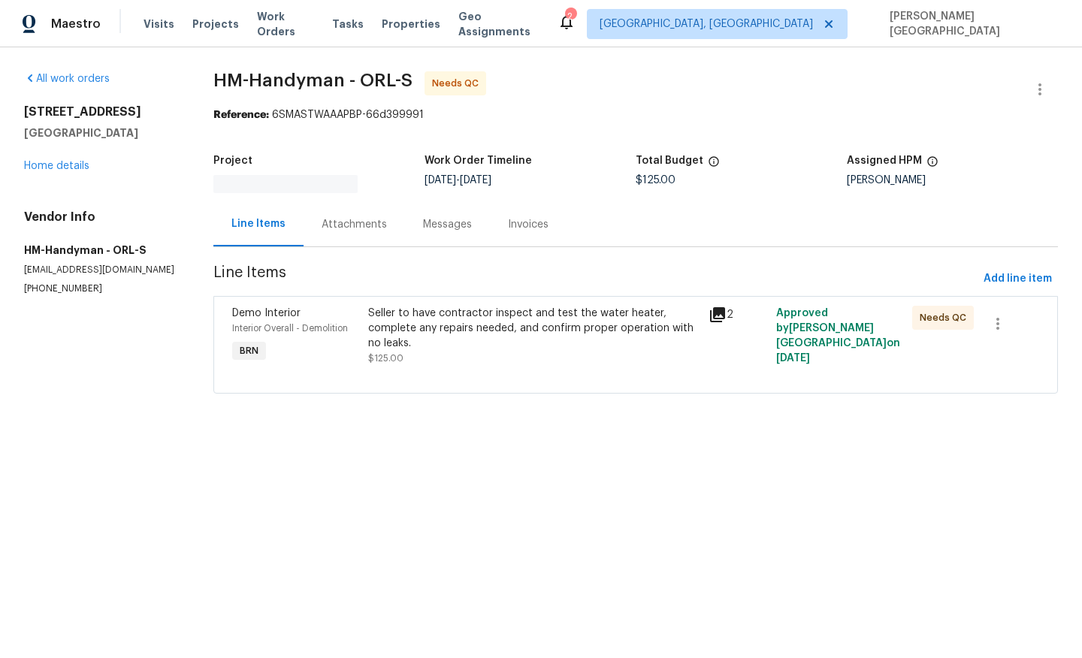
click at [412, 227] on div "Messages" at bounding box center [447, 224] width 85 height 44
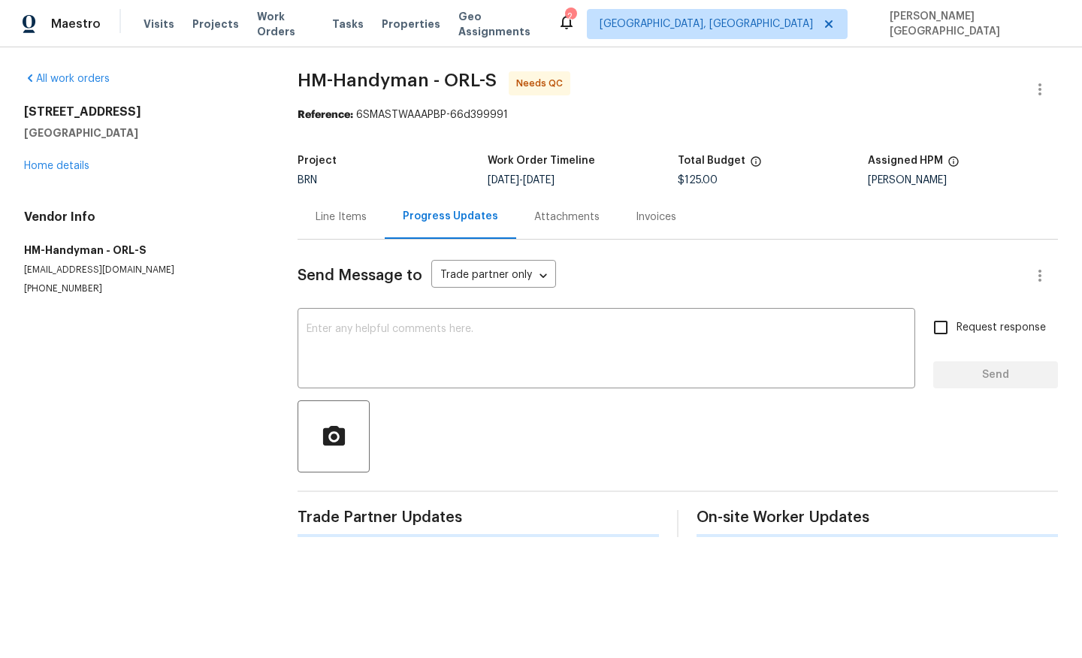
click at [414, 229] on div "Progress Updates" at bounding box center [450, 217] width 131 height 44
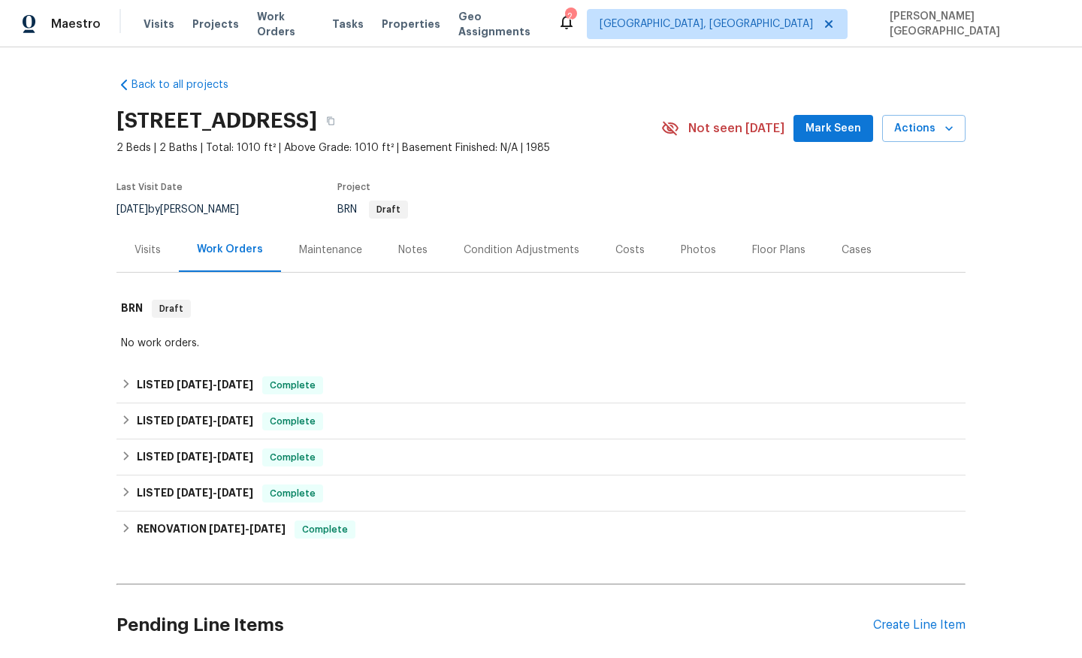
scroll to position [393, 0]
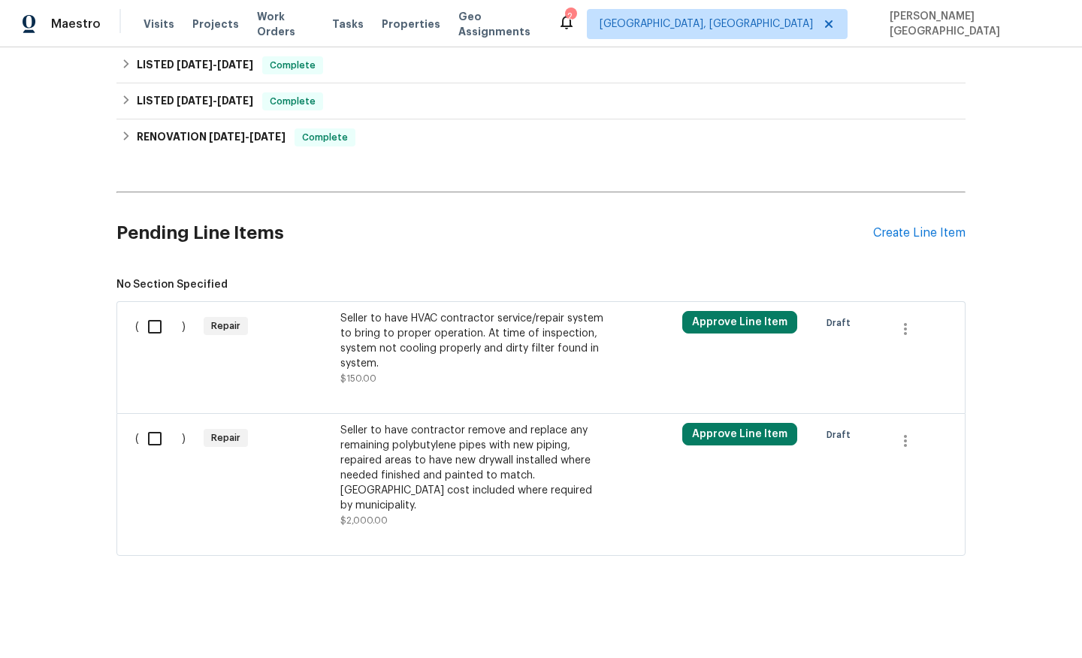
click at [418, 320] on div "( ) Repair Seller to have HVAC contractor service/repair system to bring to pro…" at bounding box center [540, 357] width 849 height 112
click at [445, 385] on div "Seller to have HVAC contractor service/repair system to bring to proper operati…" at bounding box center [472, 348] width 264 height 75
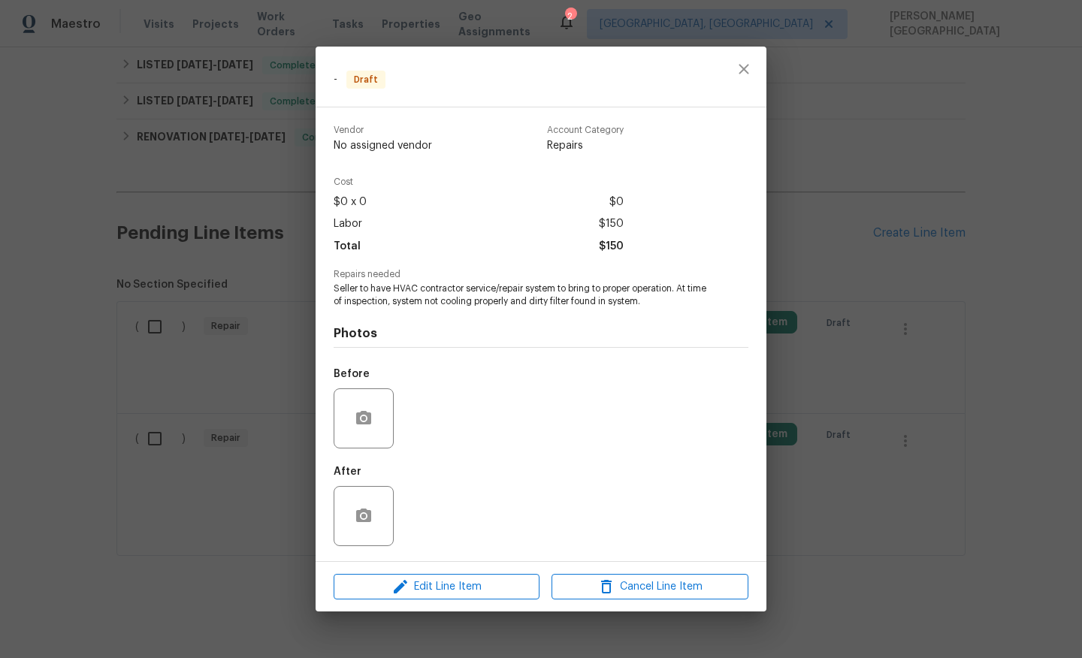
click at [452, 573] on div "Edit Line Item Cancel Line Item" at bounding box center [541, 587] width 451 height 50
click at [455, 582] on span "Edit Line Item" at bounding box center [436, 587] width 197 height 19
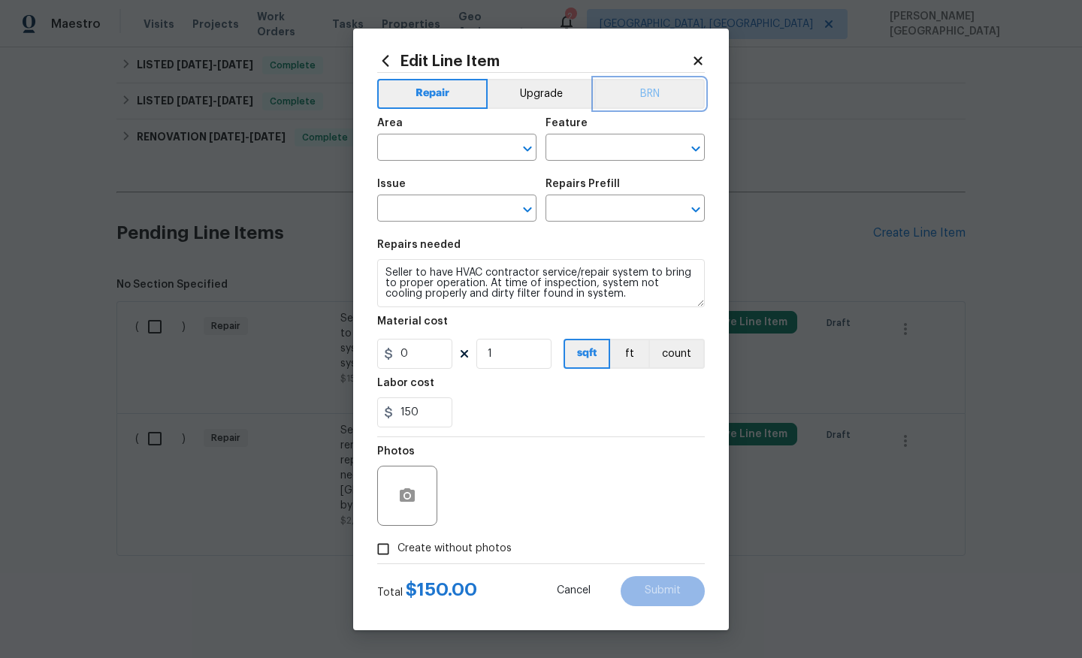
click at [644, 95] on button "BRN" at bounding box center [649, 94] width 110 height 30
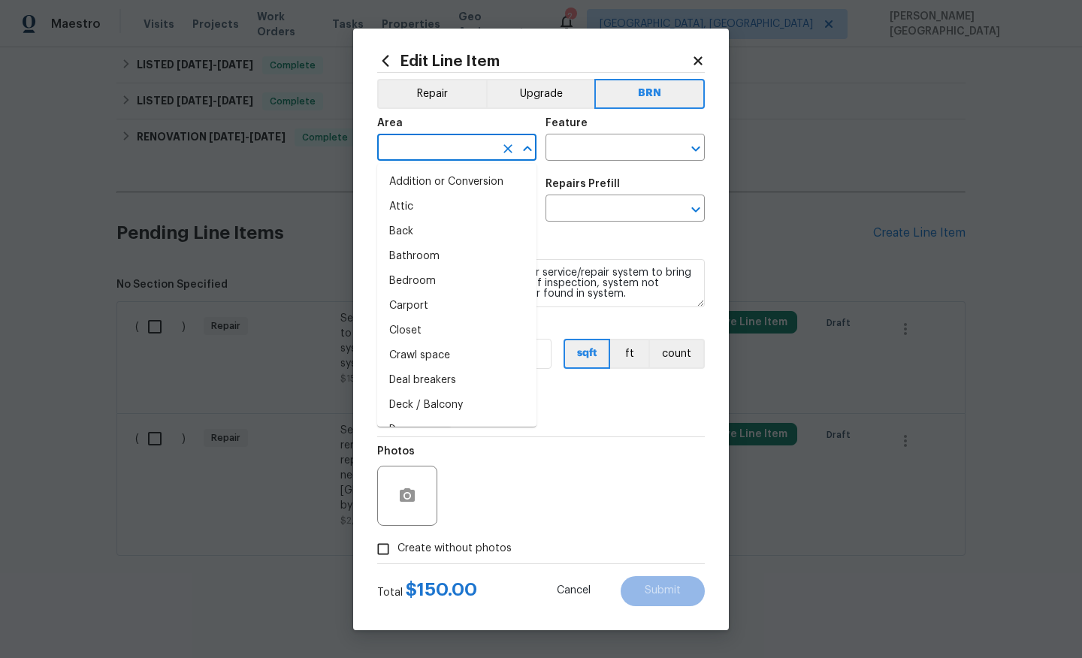
click at [396, 144] on input "text" at bounding box center [435, 149] width 117 height 23
type input "h"
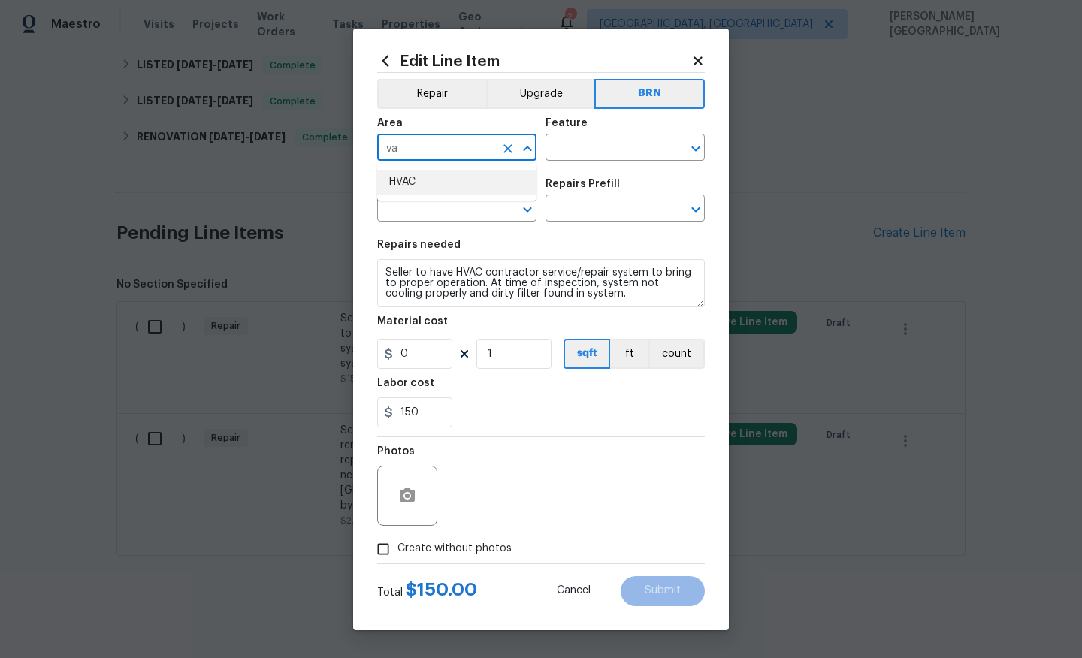
click at [417, 179] on li "HVAC" at bounding box center [456, 182] width 159 height 25
type input "HVAC"
click at [603, 142] on input "text" at bounding box center [604, 149] width 117 height 23
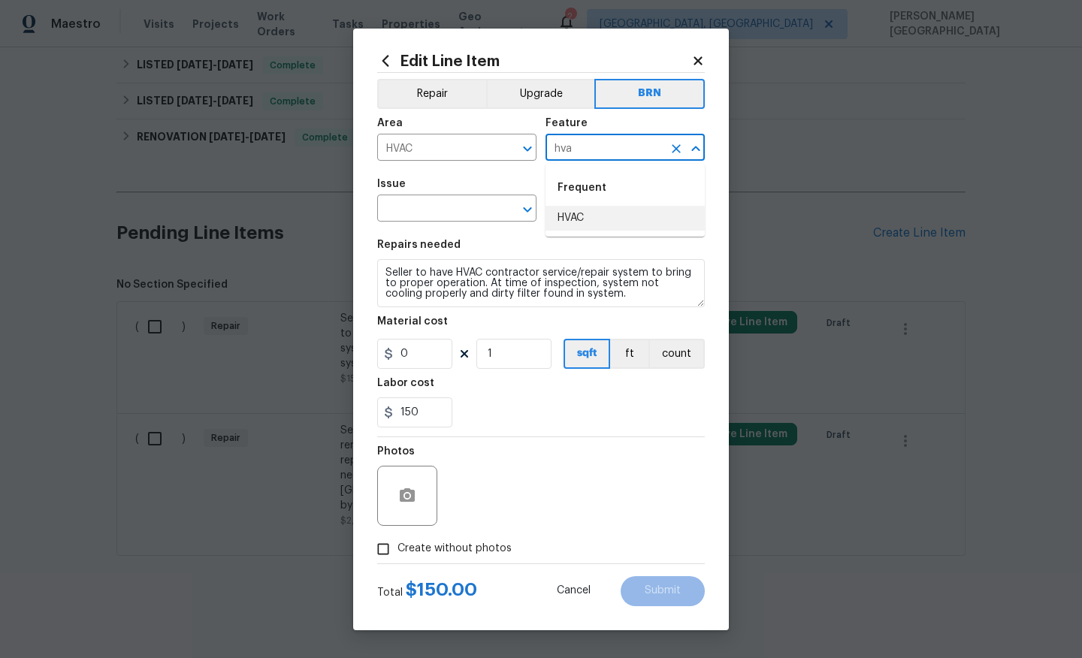
click at [580, 212] on li "HVAC" at bounding box center [625, 218] width 159 height 25
type input "HVAC"
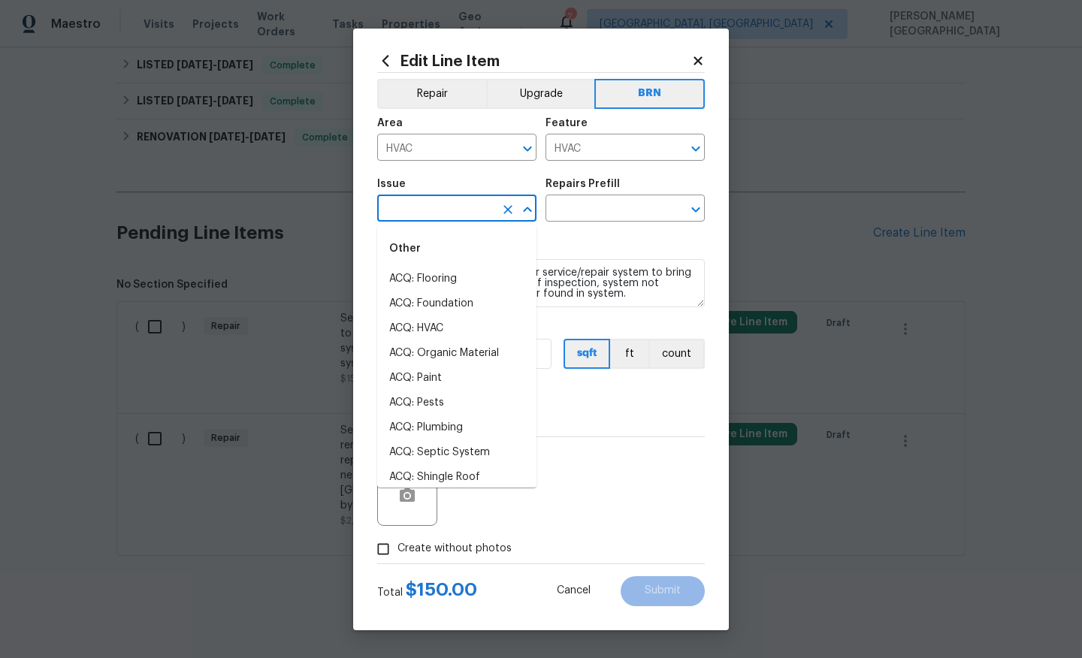
click at [453, 212] on input "text" at bounding box center [435, 209] width 117 height 23
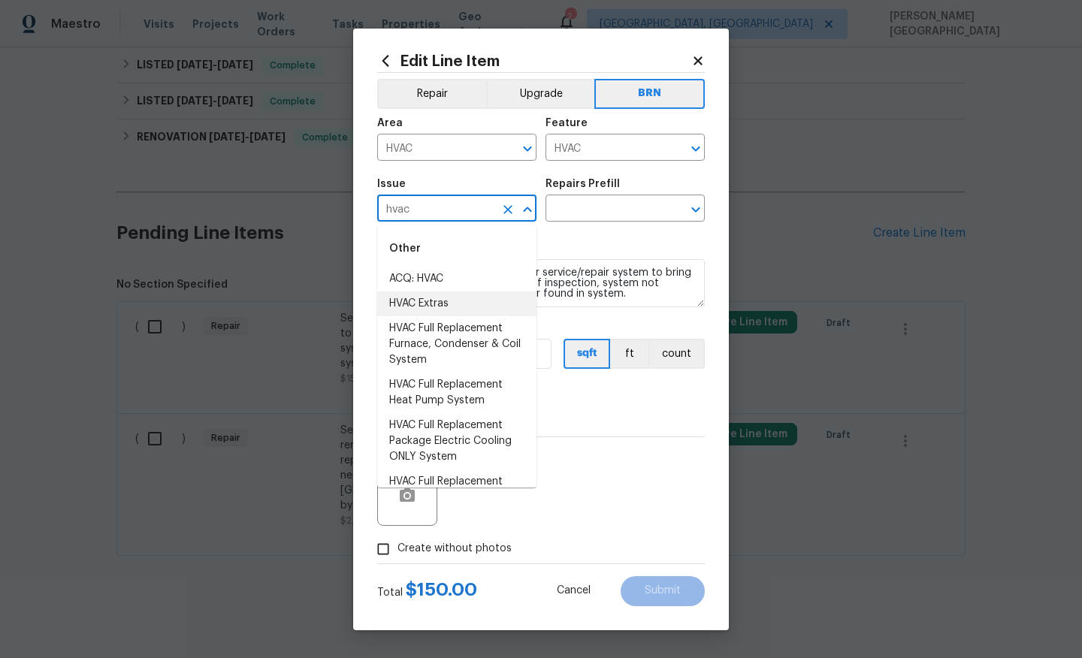
click at [426, 306] on li "HVAC Extras" at bounding box center [456, 304] width 159 height 25
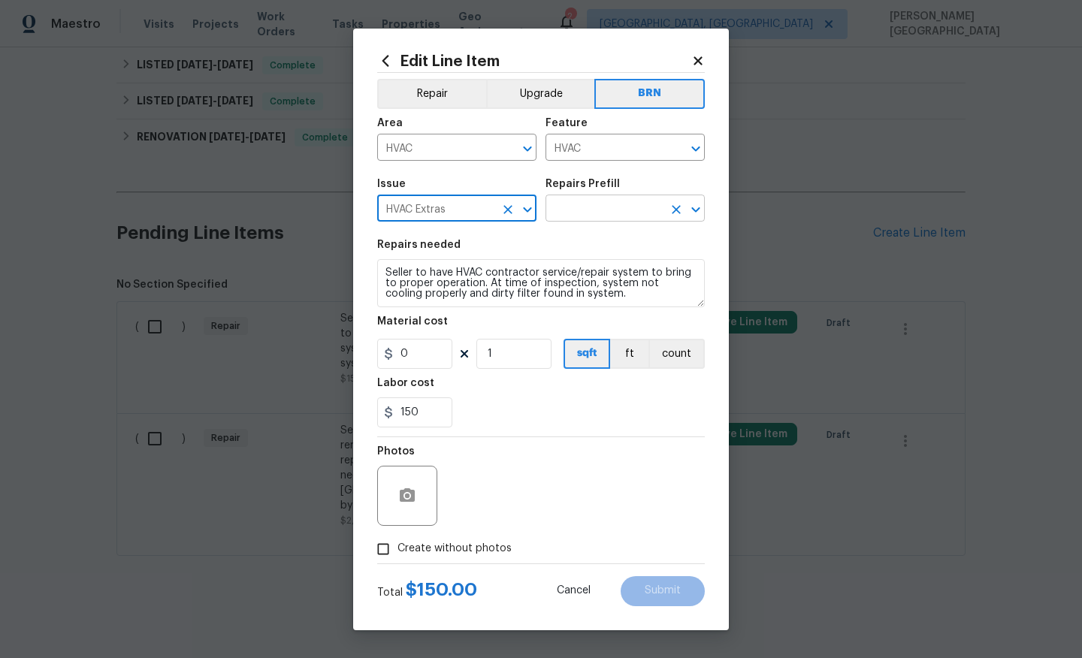
type input "HVAC Extras"
click at [595, 210] on input "text" at bounding box center [604, 209] width 117 height 23
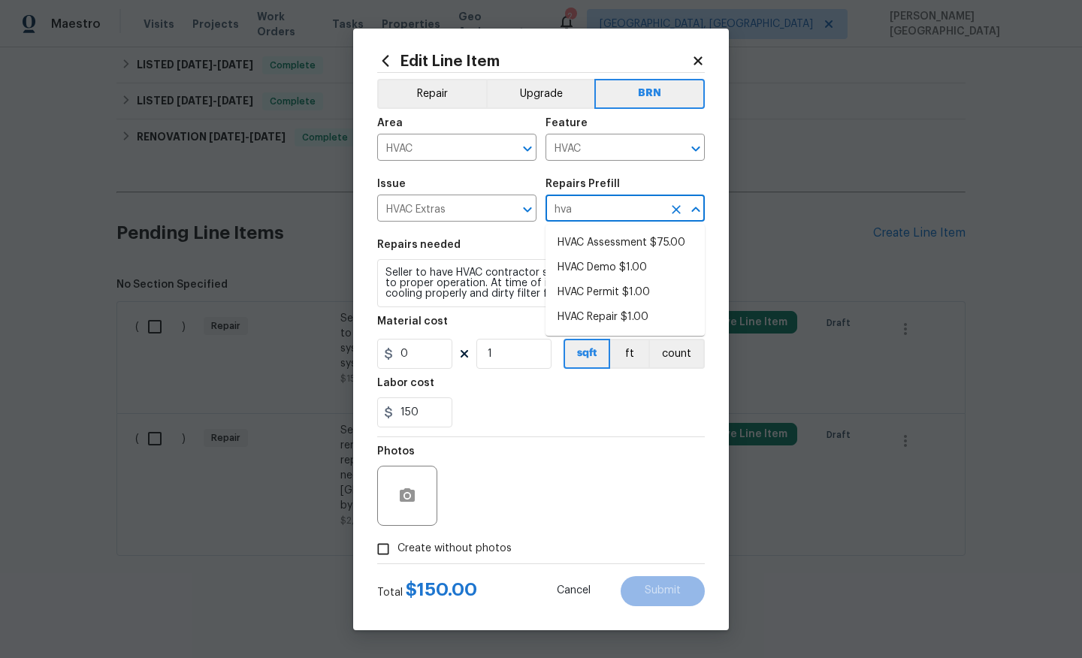
type input "hvac"
click at [620, 244] on li "HVAC Assessment $75.00" at bounding box center [625, 243] width 159 height 25
type textarea "HVAC not working properly. Inspect system and diagnose problem."
type input "HVAC Assessment $75.00"
type input "75"
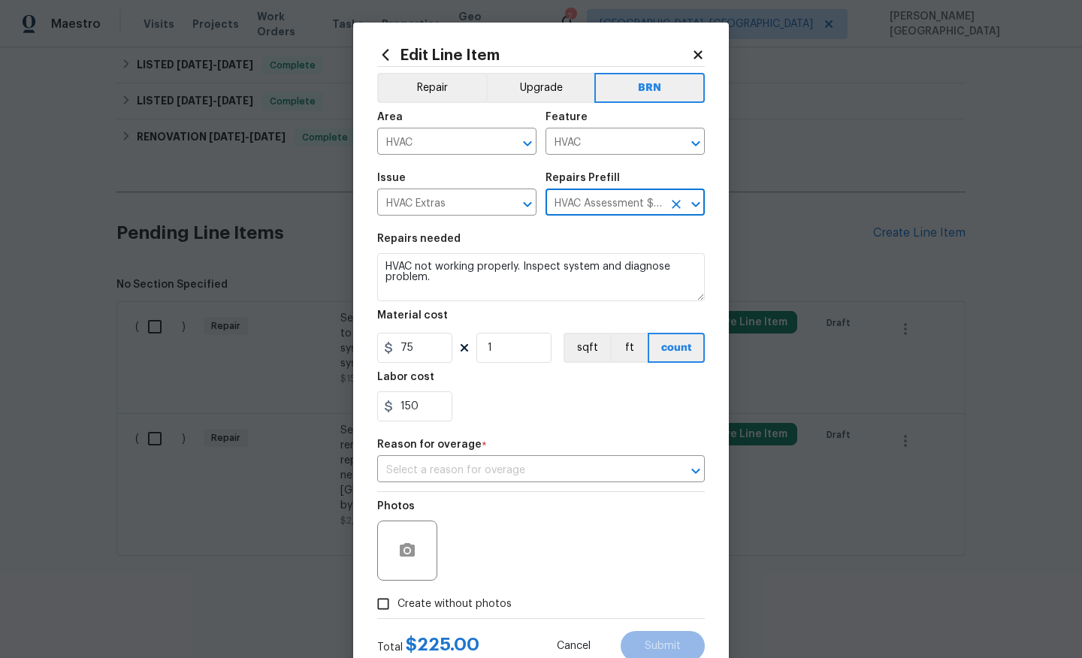
type input "HVAC Assessment $75.00"
click at [492, 279] on textarea "HVAC not working properly. Inspect system and diagnose problem." at bounding box center [541, 277] width 328 height 48
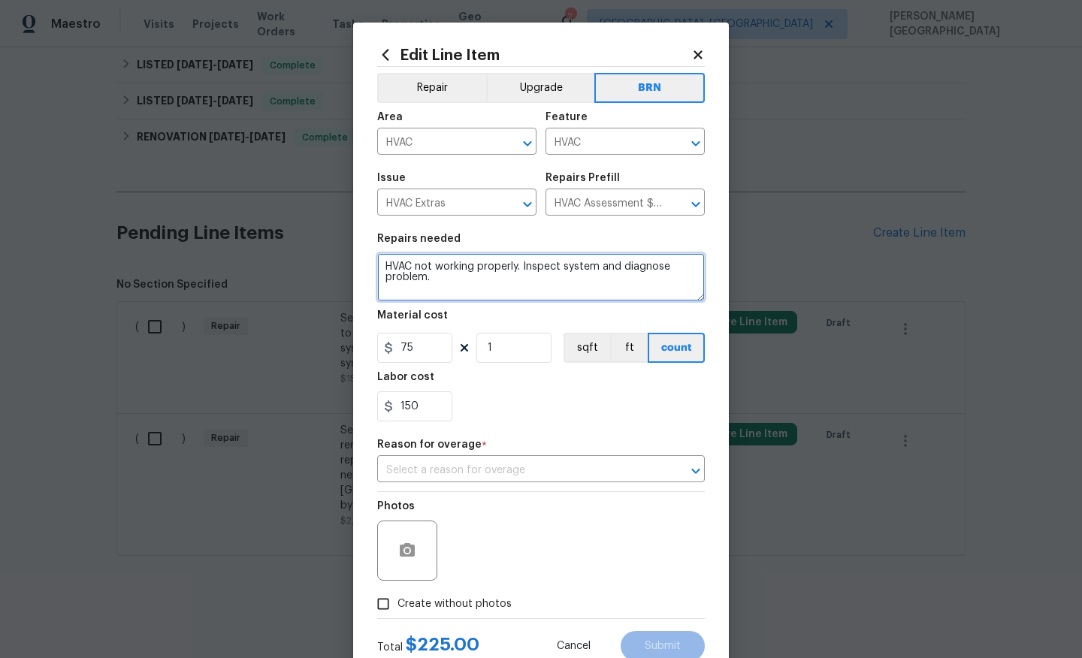
click at [492, 279] on textarea "HVAC not working properly. Inspect system and diagnose problem." at bounding box center [541, 277] width 328 height 48
paste textarea "Seller to have HVAC contractor service/repair system to bring to proper operati…"
type textarea "Seller to have HVAC contractor service/repair system to bring to proper operati…"
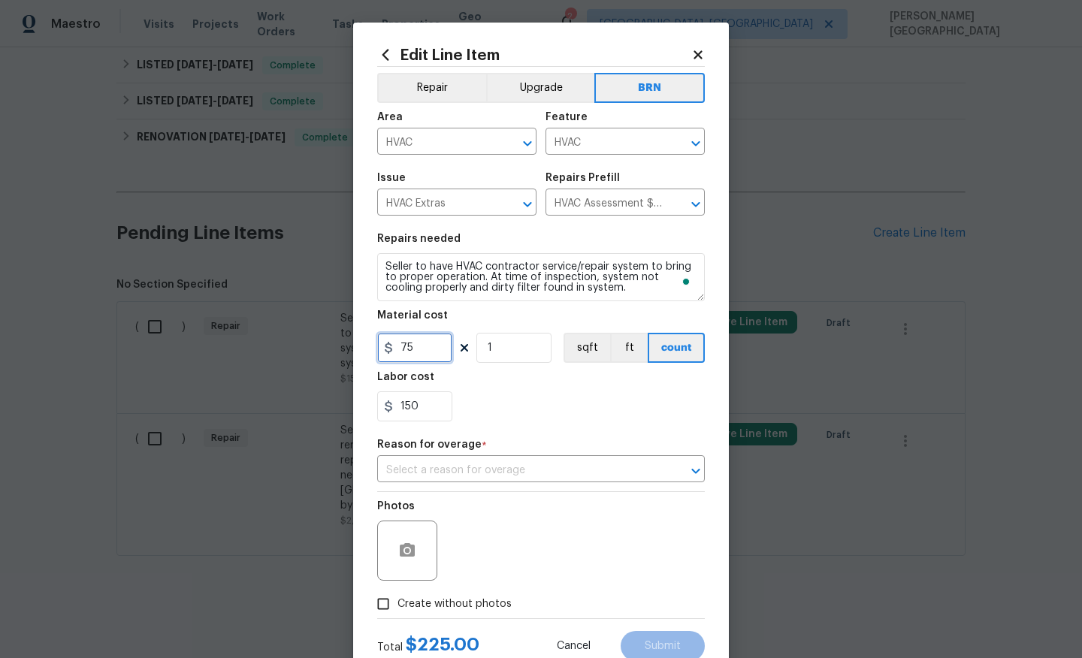
click at [422, 343] on input "75" at bounding box center [414, 348] width 75 height 30
type input "0"
click at [473, 459] on figure "Reason for overage * ​" at bounding box center [541, 461] width 328 height 43
click at [474, 466] on input "text" at bounding box center [520, 470] width 286 height 23
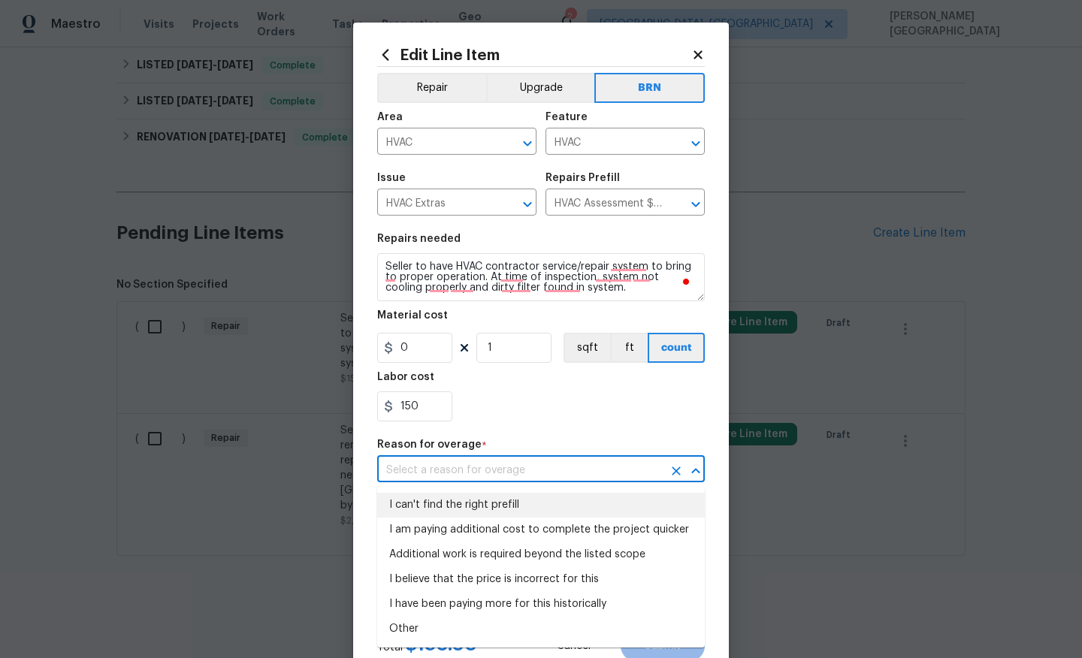
click at [467, 509] on li "I can't find the right prefill" at bounding box center [541, 505] width 328 height 25
type input "I can't find the right prefill"
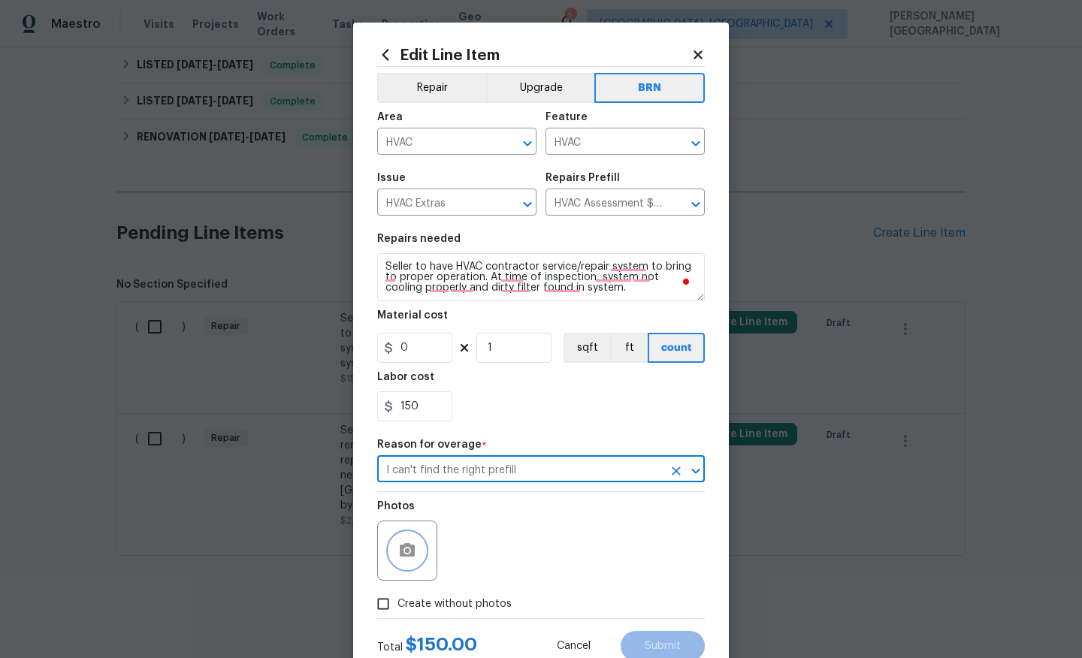
click at [416, 542] on button "button" at bounding box center [407, 551] width 36 height 36
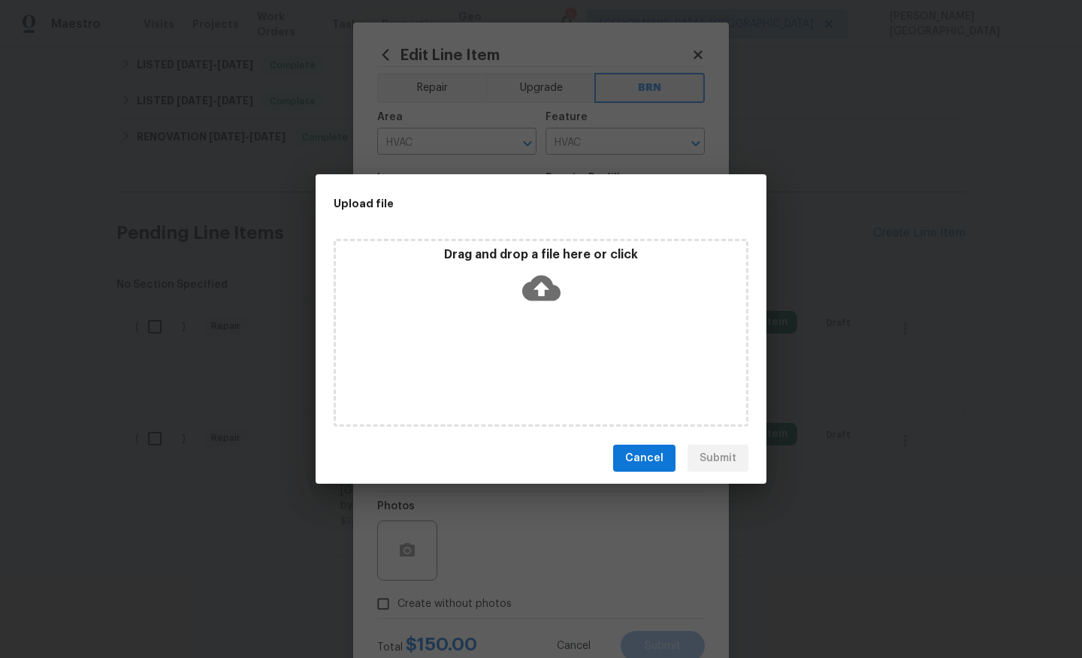
click at [547, 291] on icon at bounding box center [541, 289] width 38 height 26
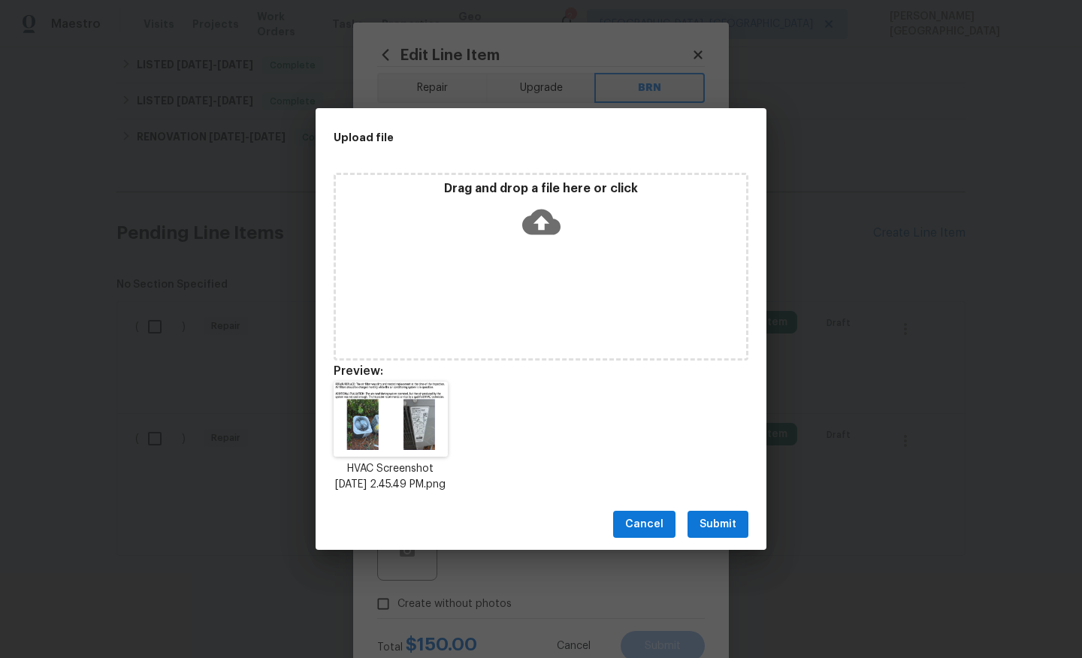
click at [735, 530] on span "Submit" at bounding box center [718, 524] width 37 height 19
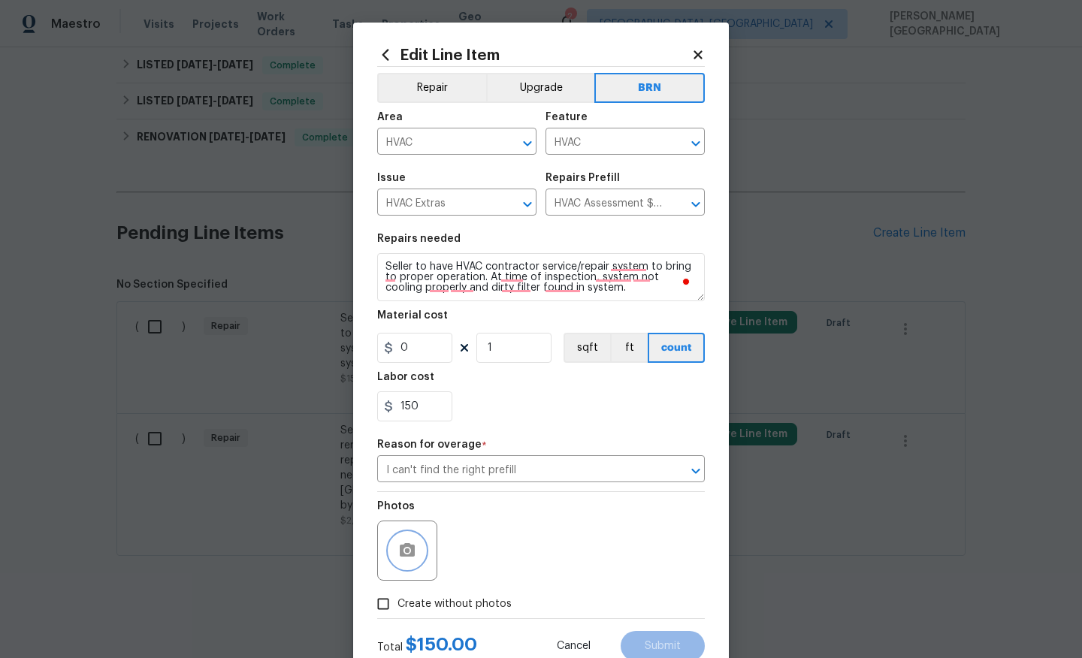
scroll to position [50, 0]
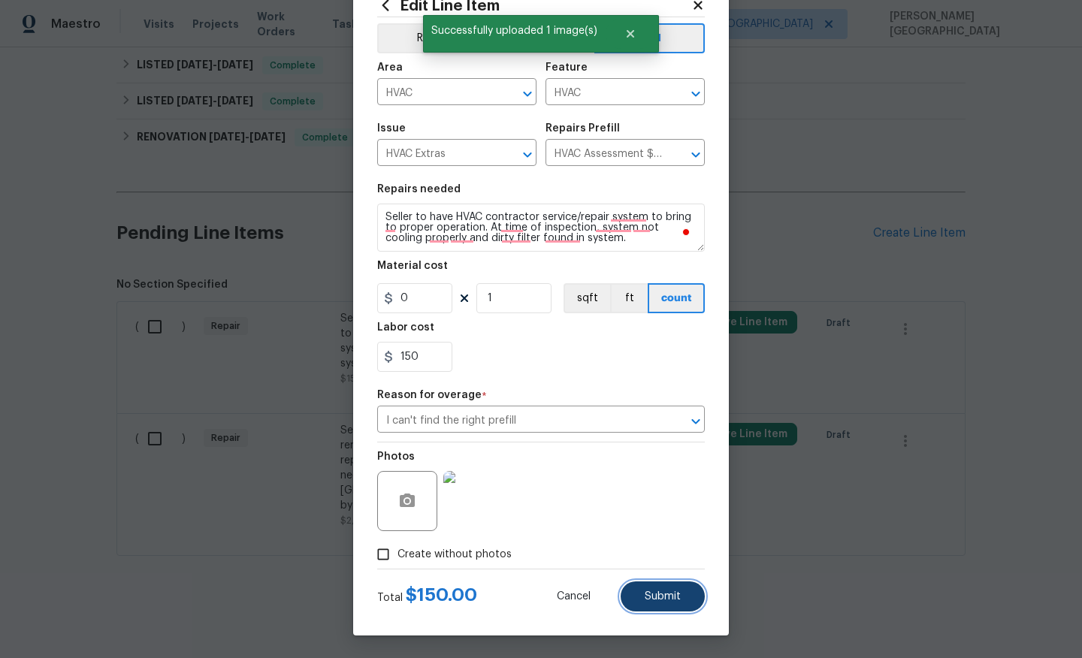
click at [648, 600] on span "Submit" at bounding box center [663, 596] width 36 height 11
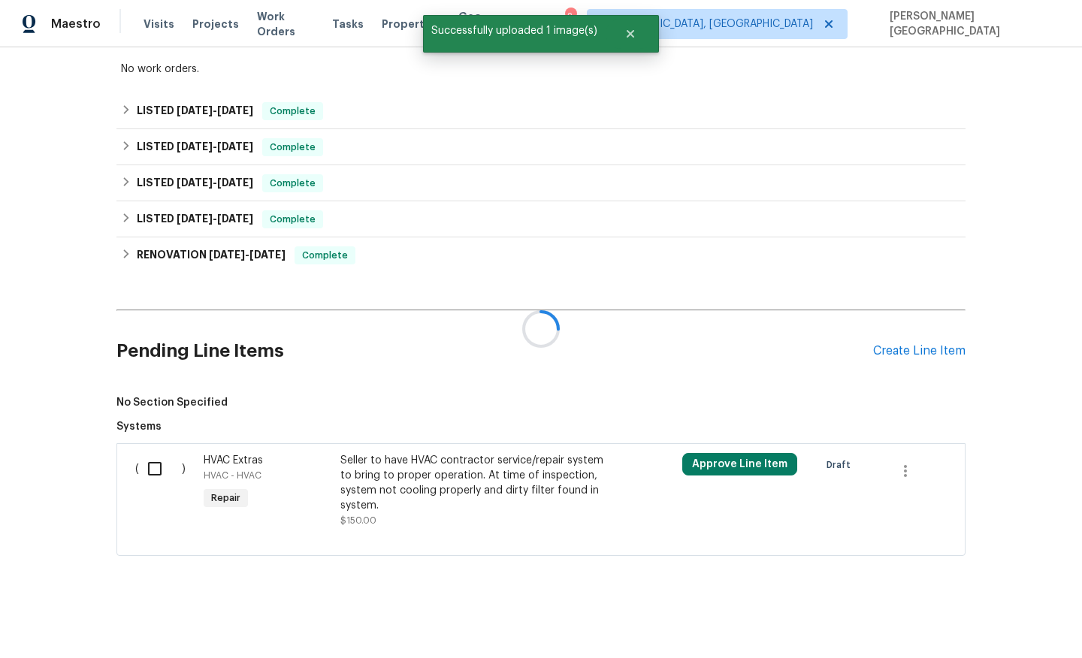
scroll to position [393, 0]
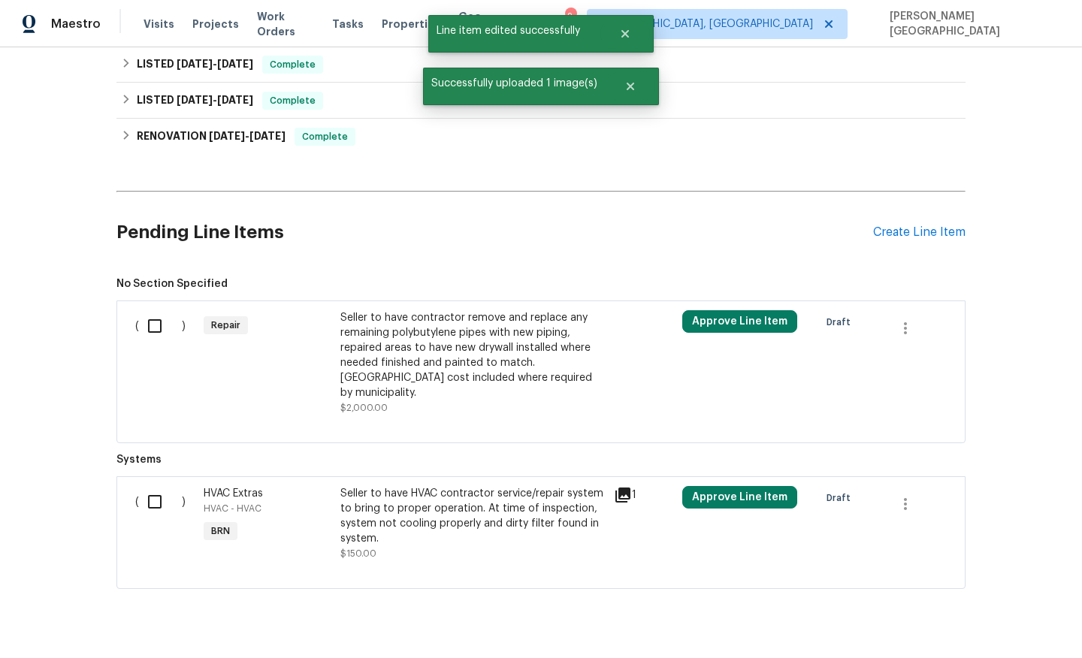
click at [431, 340] on div "Seller to have contractor remove and replace any remaining polybutylene pipes w…" at bounding box center [472, 355] width 264 height 90
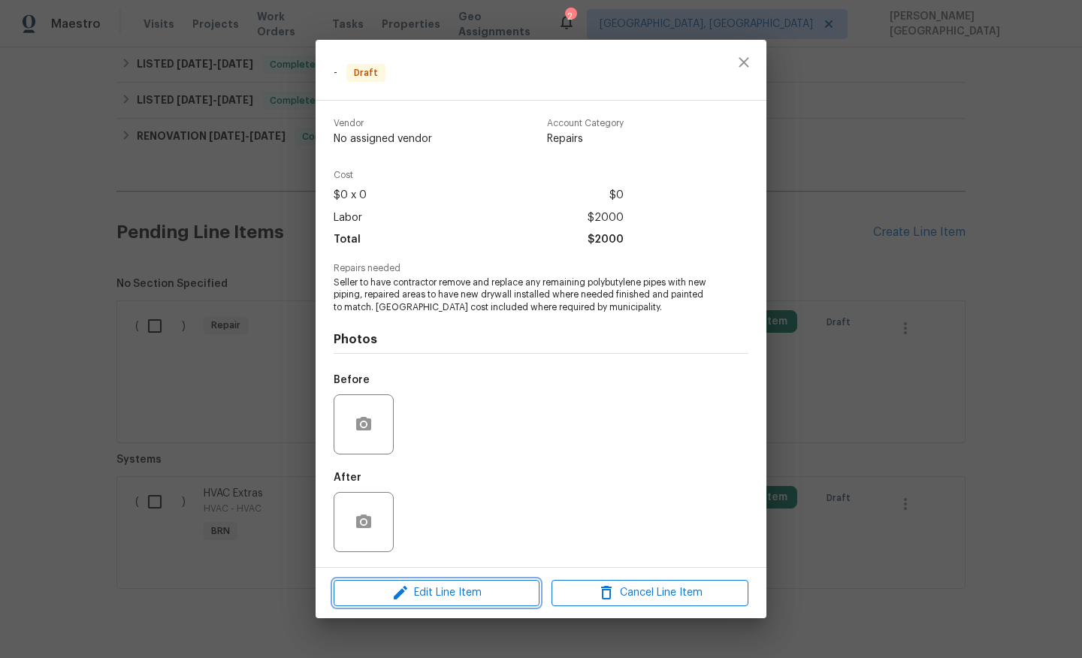
click at [434, 591] on span "Edit Line Item" at bounding box center [436, 593] width 197 height 19
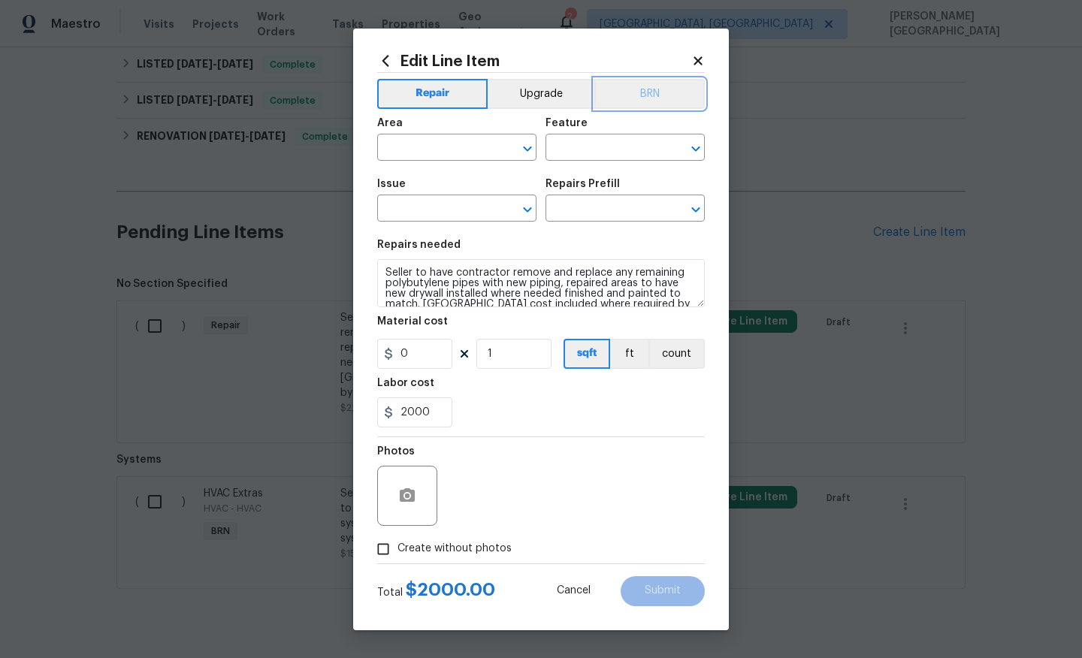
click at [622, 98] on button "BRN" at bounding box center [649, 94] width 110 height 30
click at [416, 156] on input "text" at bounding box center [435, 149] width 117 height 23
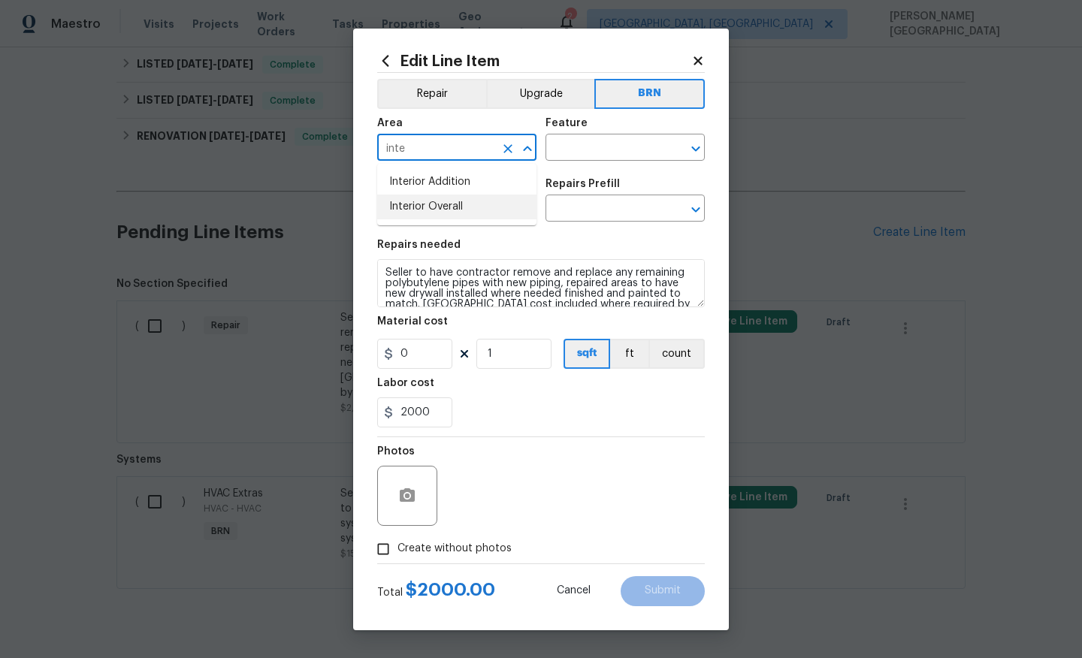
click at [445, 204] on li "Interior Overall" at bounding box center [456, 207] width 159 height 25
type input "Interior Overall"
click at [561, 145] on input "text" at bounding box center [604, 149] width 117 height 23
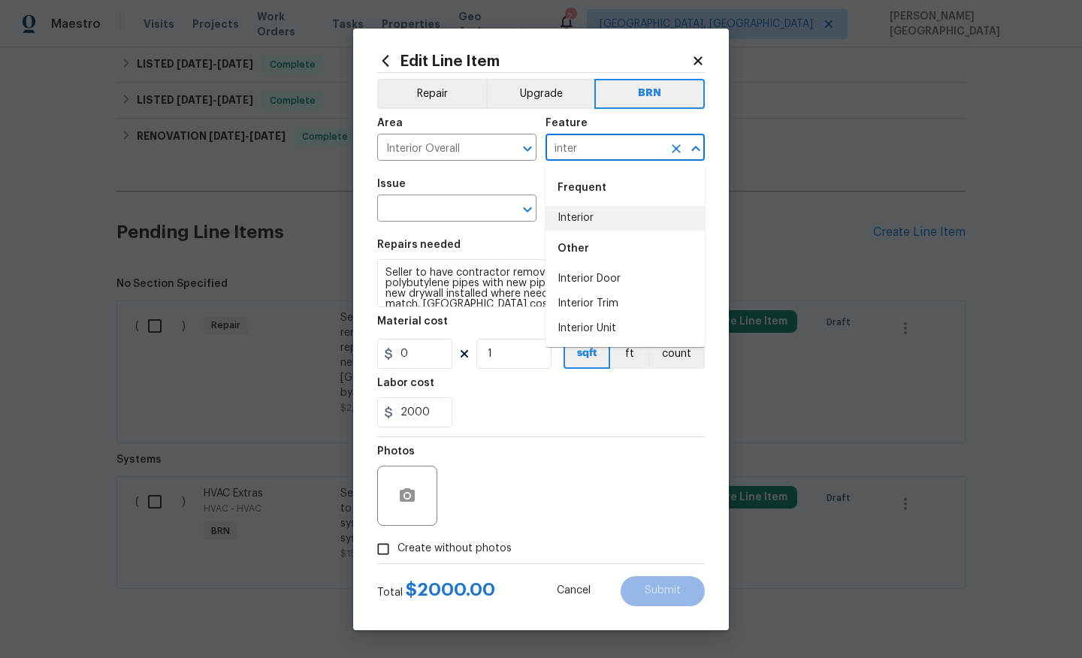
click at [596, 224] on li "Interior" at bounding box center [625, 218] width 159 height 25
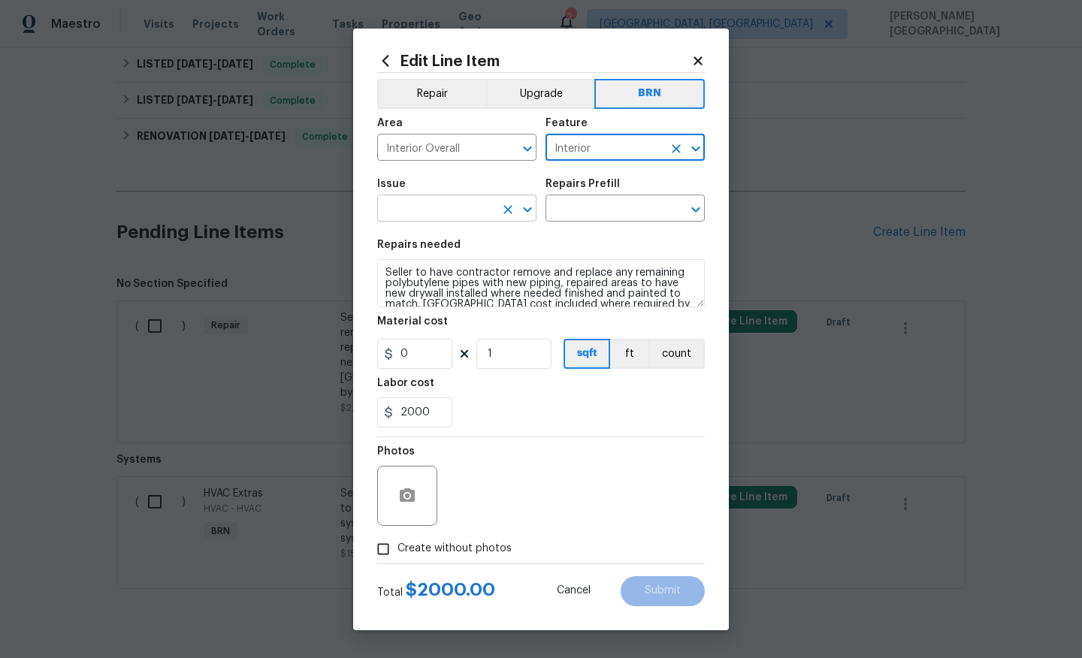
type input "Interior"
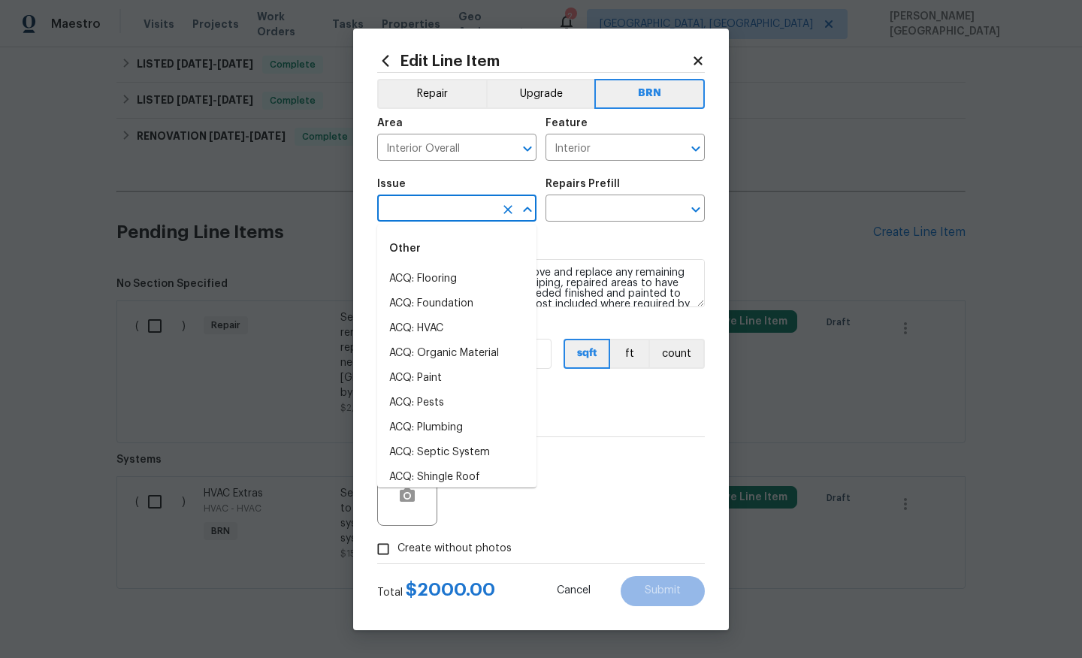
click at [413, 220] on input "text" at bounding box center [435, 209] width 117 height 23
type input "in"
type input "e"
click at [441, 274] on li "Demo Interior" at bounding box center [456, 279] width 159 height 25
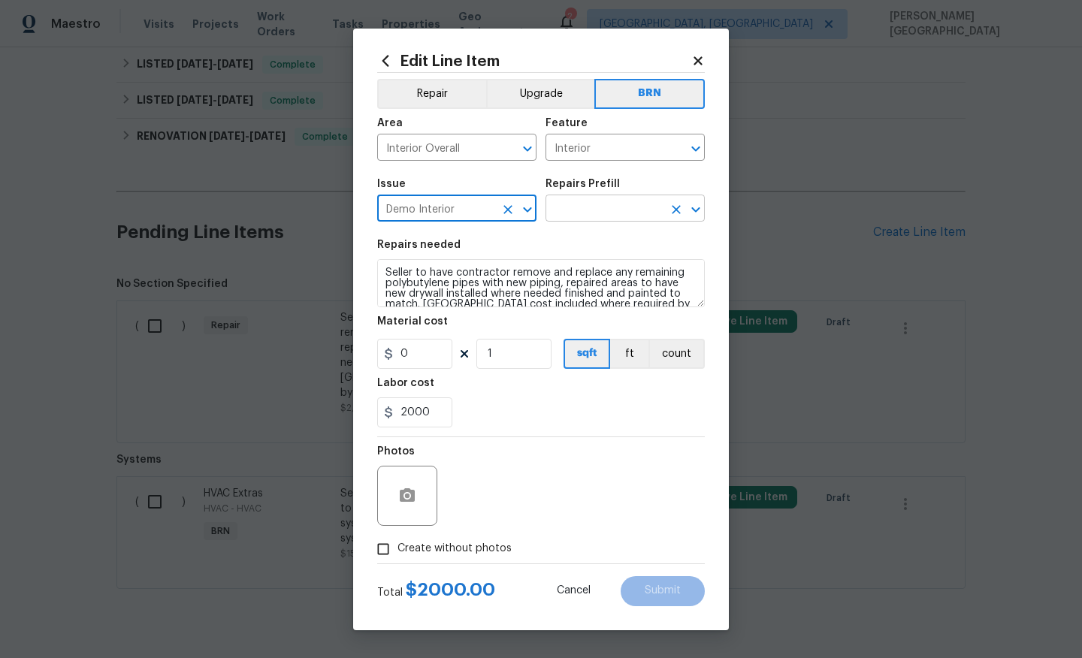
type input "Demo Interior"
click at [570, 210] on input "text" at bounding box center [604, 209] width 117 height 23
click at [573, 203] on input "text" at bounding box center [604, 209] width 117 height 23
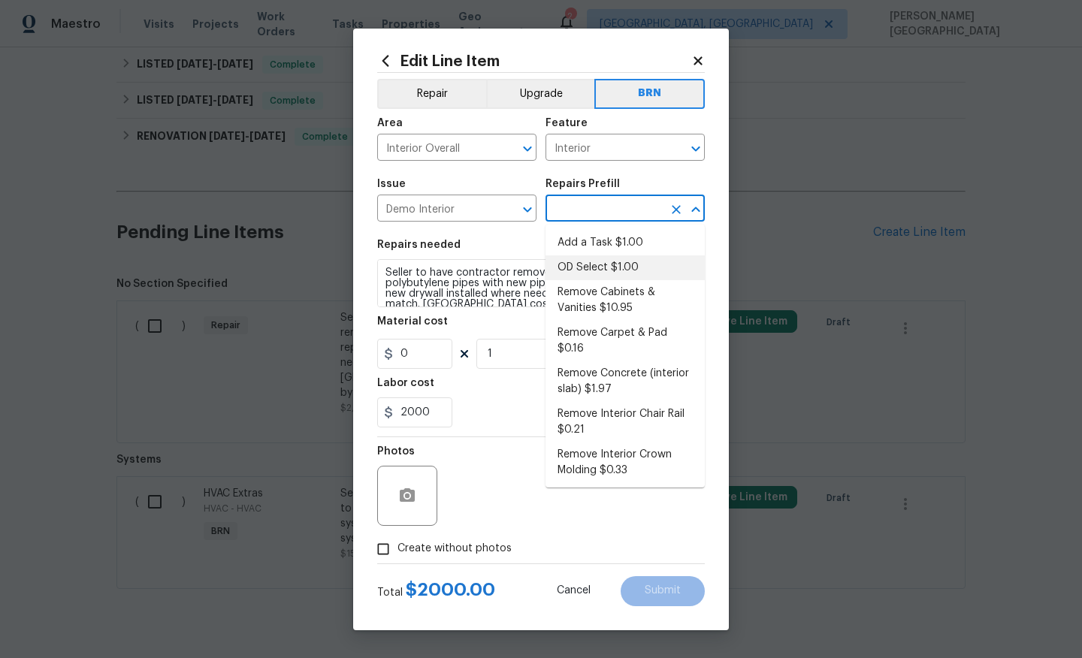
click at [578, 265] on li "OD Select $1.00" at bounding box center [625, 267] width 159 height 25
type input "Demolition"
type input "OD Select $1.00"
type textarea "Refer to the agreed upon scope document for further details."
type input "1"
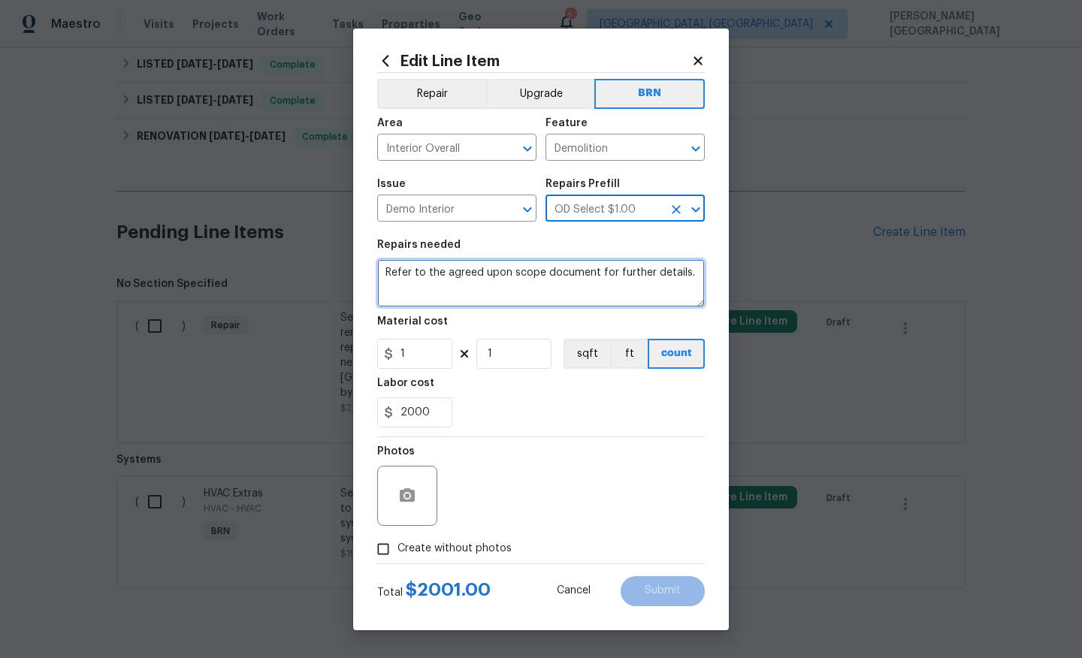
click at [535, 279] on textarea "Refer to the agreed upon scope document for further details." at bounding box center [541, 283] width 328 height 48
paste textarea "Seller to have HVAC contractor service/repair system to bring to proper operati…"
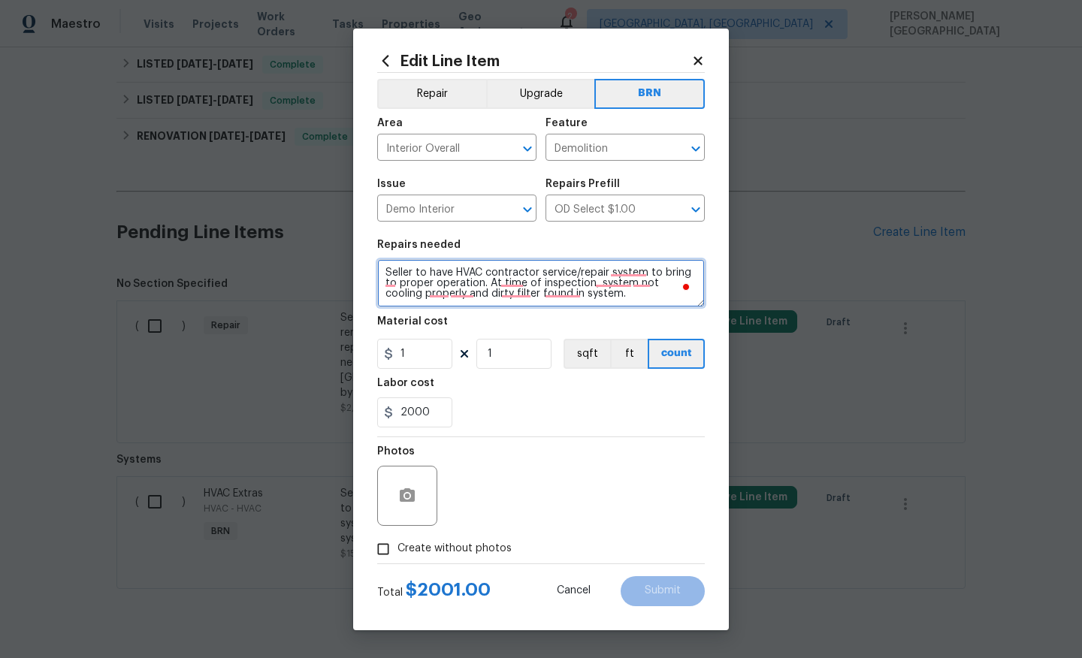
scroll to position [3, 0]
paste textarea "contractor remove and replace any remaining polybutylene pipes with new piping,…"
type textarea "Seller to have contractor remove and replace any remaining polybutylene pipes w…"
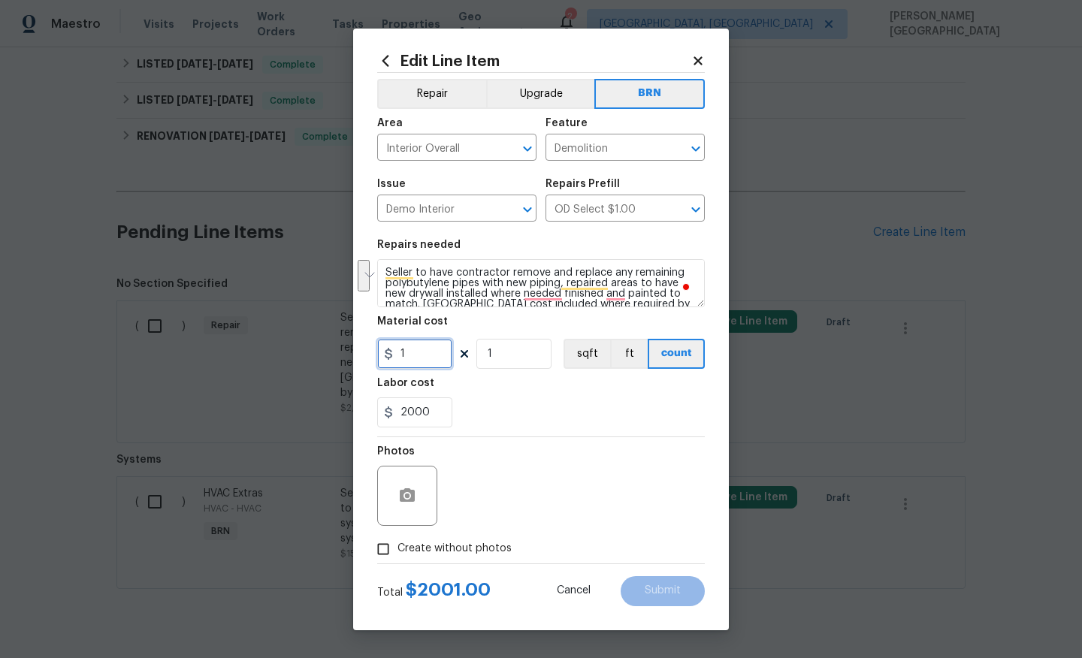
click at [430, 347] on input "1" at bounding box center [414, 354] width 75 height 30
type input "0"
click at [382, 552] on input "Create without photos" at bounding box center [383, 549] width 29 height 29
click at [407, 549] on span "Create without photos" at bounding box center [454, 549] width 114 height 16
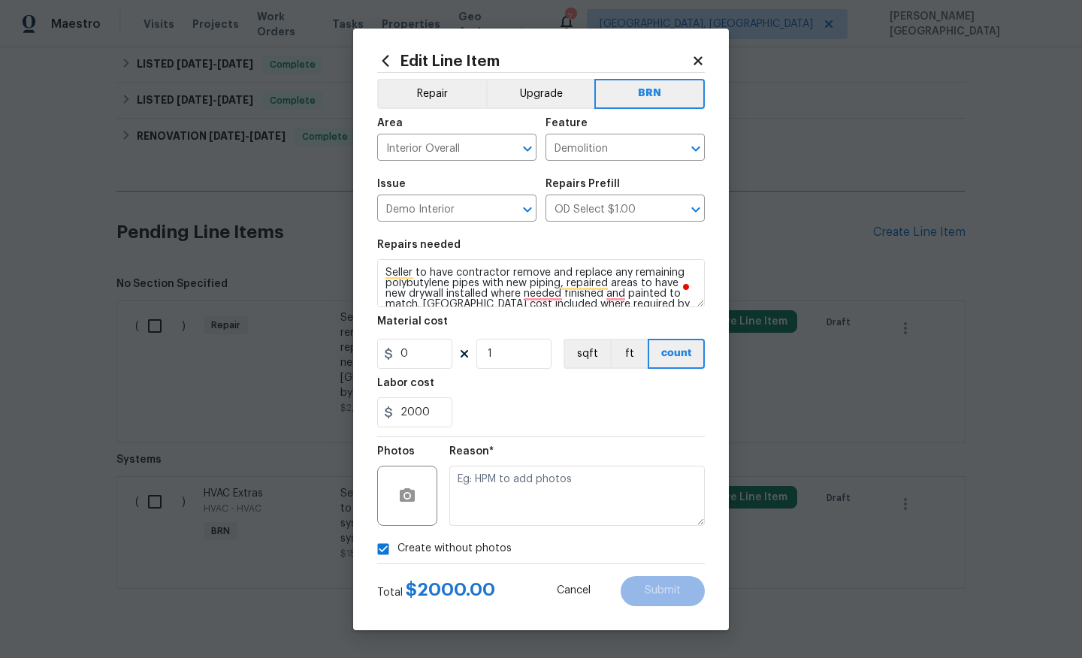
click at [397, 549] on input "Create without photos" at bounding box center [383, 549] width 29 height 29
checkbox input "false"
click at [404, 491] on icon "button" at bounding box center [407, 495] width 15 height 14
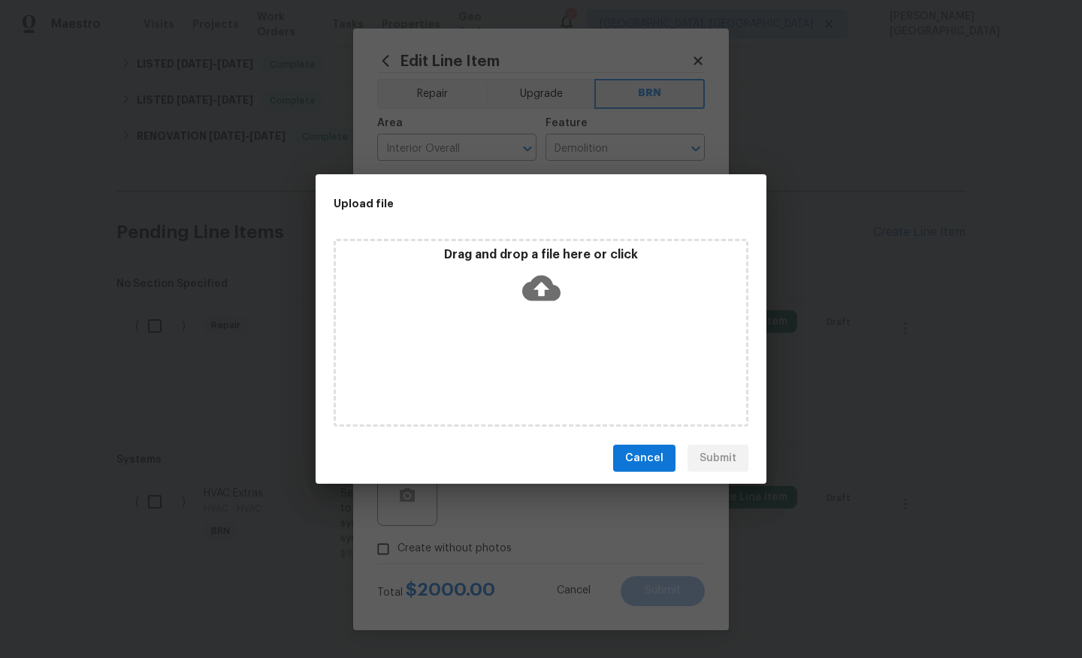
click at [527, 292] on icon at bounding box center [541, 289] width 38 height 26
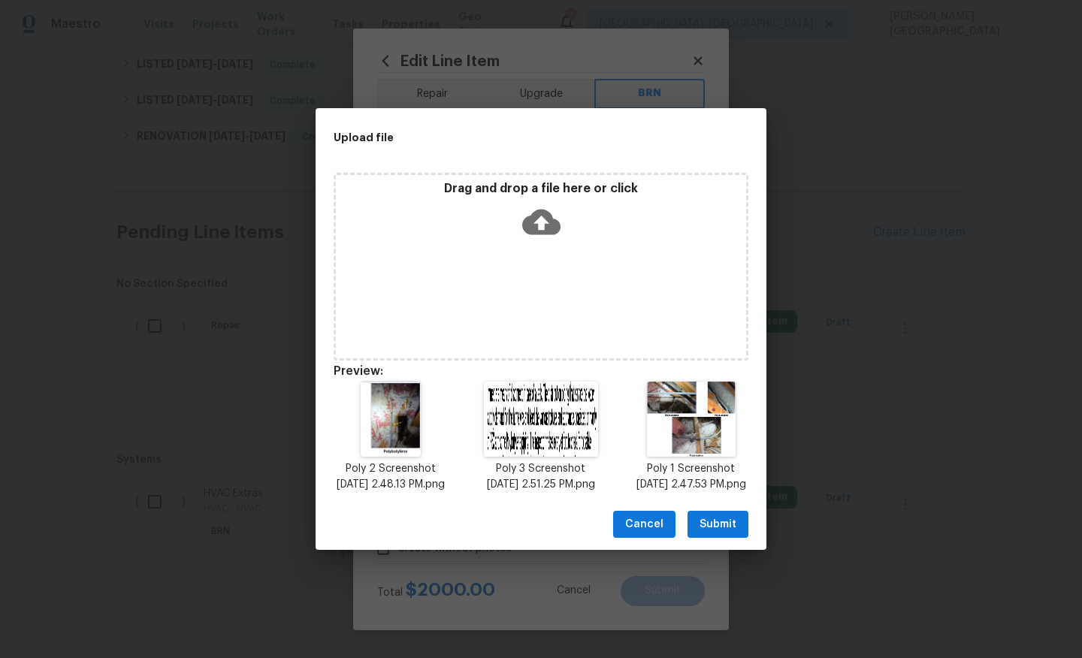
click at [720, 526] on span "Submit" at bounding box center [718, 524] width 37 height 19
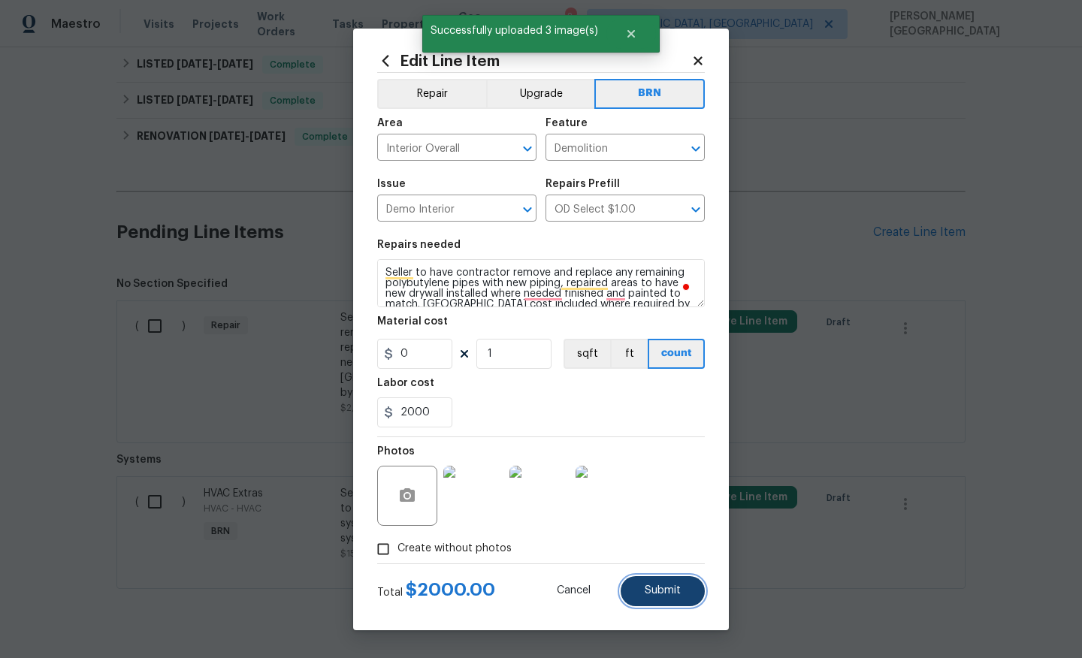
click at [641, 584] on button "Submit" at bounding box center [663, 591] width 84 height 30
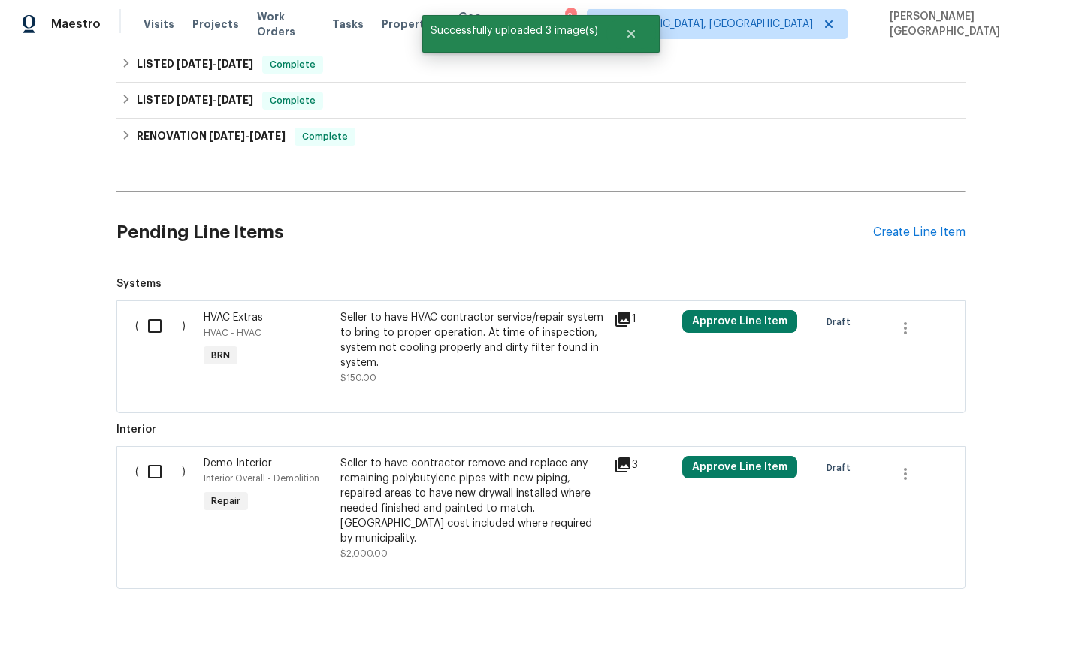
click at [163, 485] on input "checkbox" at bounding box center [160, 472] width 43 height 32
checkbox input "true"
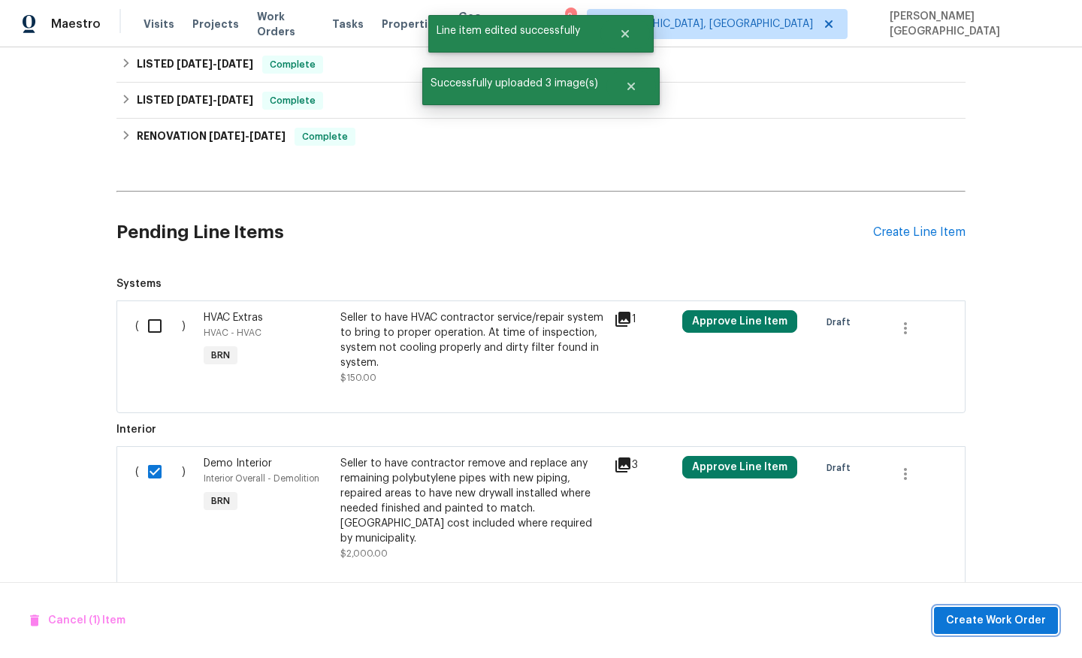
click at [963, 624] on span "Create Work Order" at bounding box center [996, 621] width 100 height 19
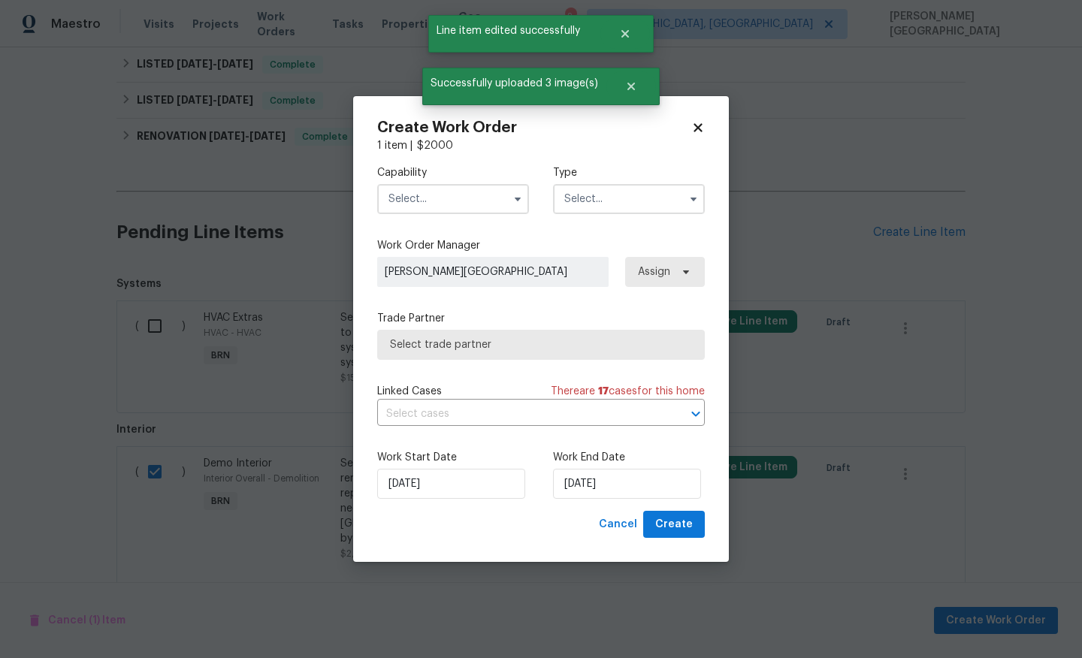
click at [445, 190] on input "text" at bounding box center [453, 199] width 152 height 30
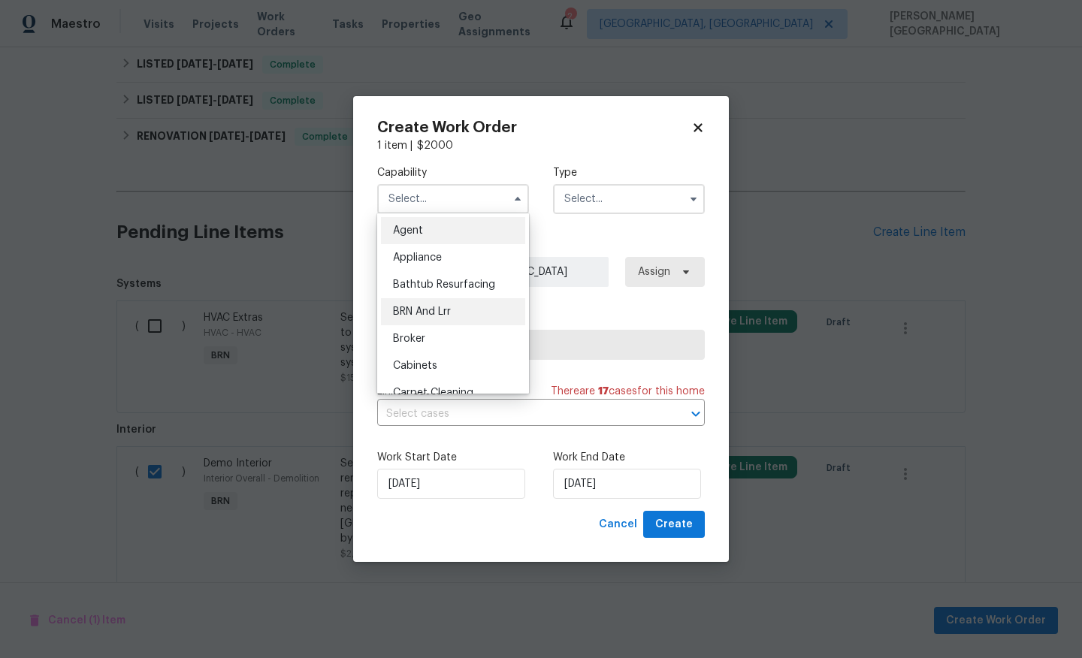
click at [440, 316] on span "BRN And Lrr" at bounding box center [422, 312] width 58 height 11
type input "BRN And Lrr"
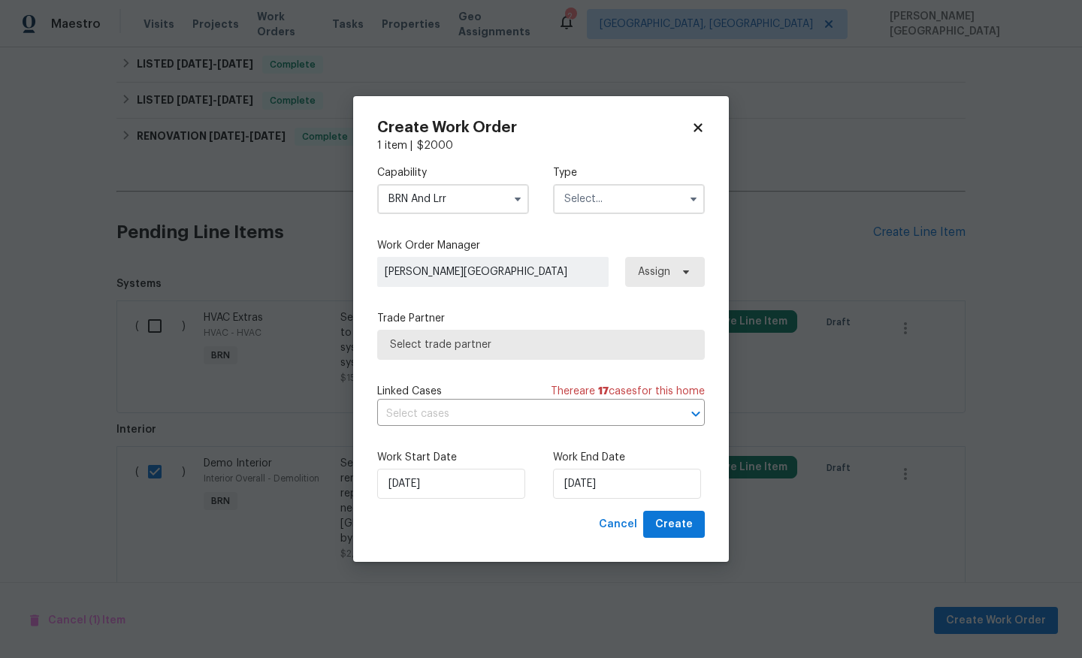
click at [573, 203] on input "text" at bounding box center [629, 199] width 152 height 30
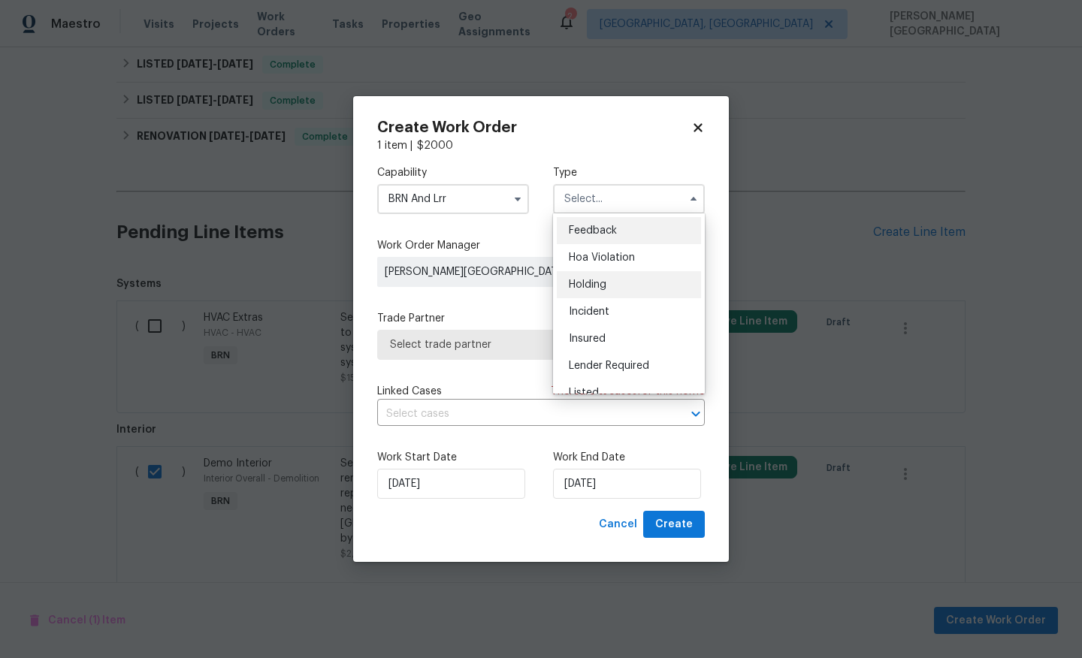
scroll to position [341, 0]
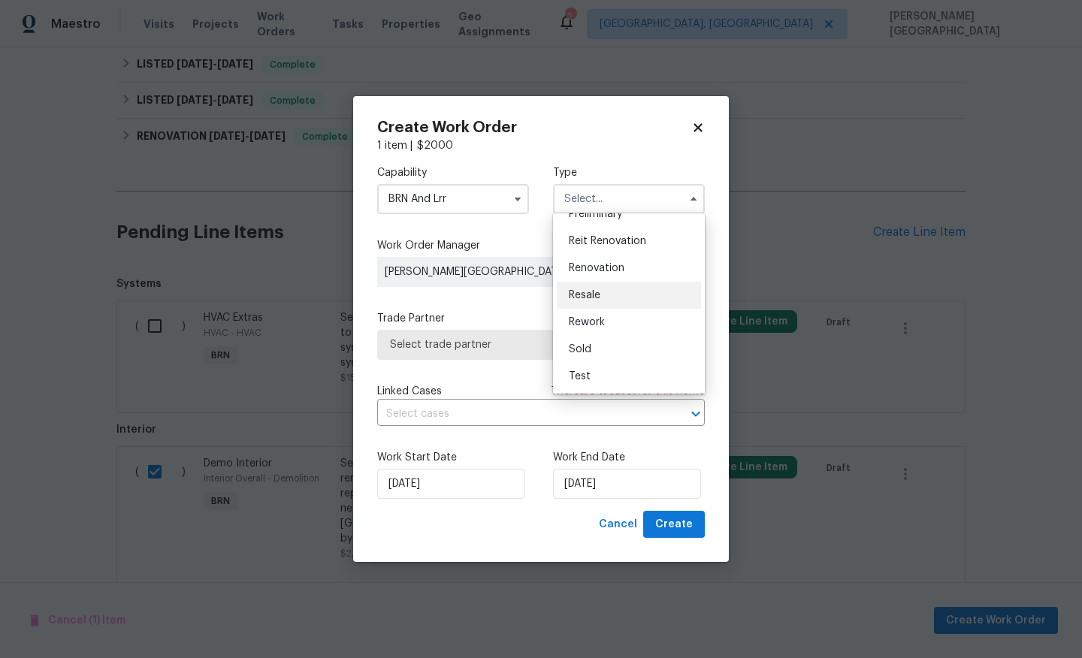
click at [588, 300] on span "Resale" at bounding box center [585, 295] width 32 height 11
type input "Resale"
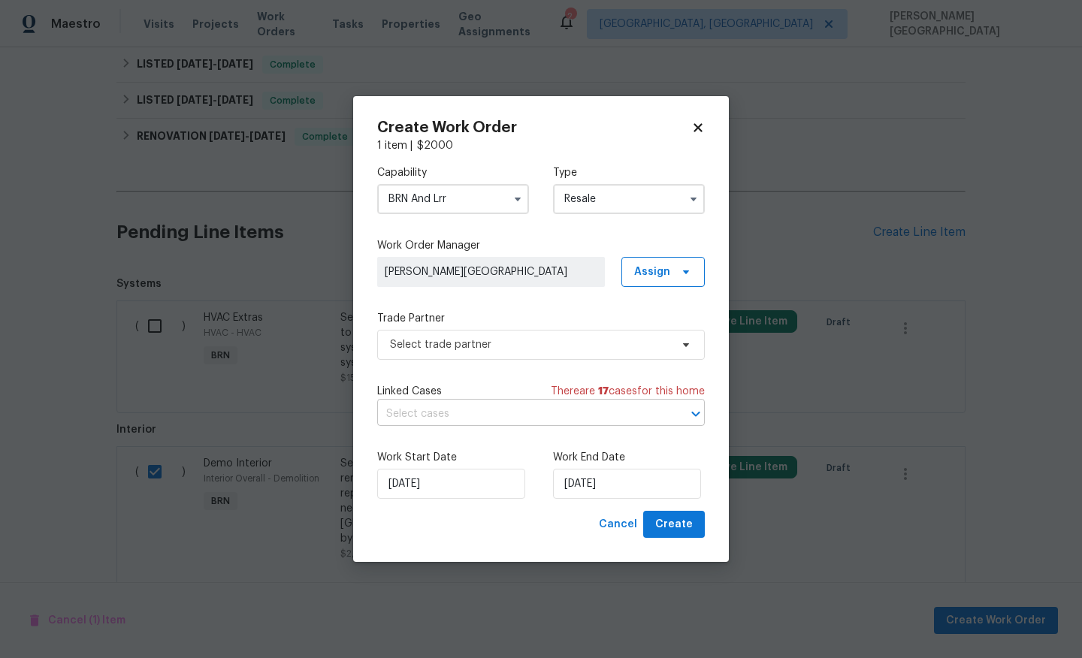
click at [480, 404] on input "text" at bounding box center [520, 414] width 286 height 23
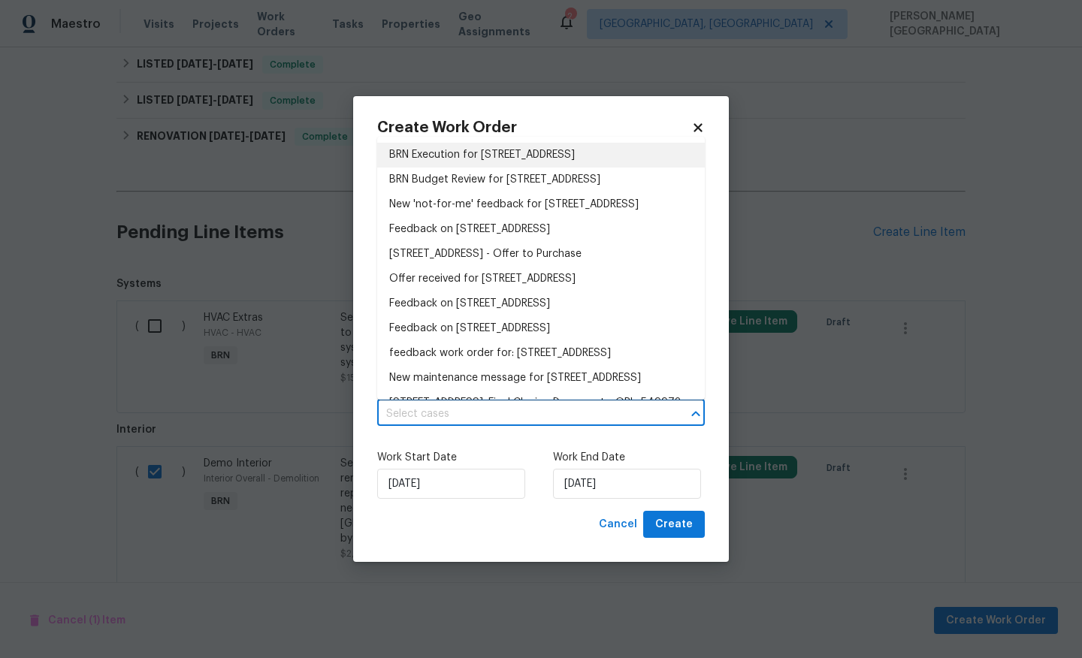
click at [470, 160] on li "BRN Execution for 232 Riverbend Dr Unit 201, Altamonte Springs, FL 32714" at bounding box center [541, 155] width 328 height 25
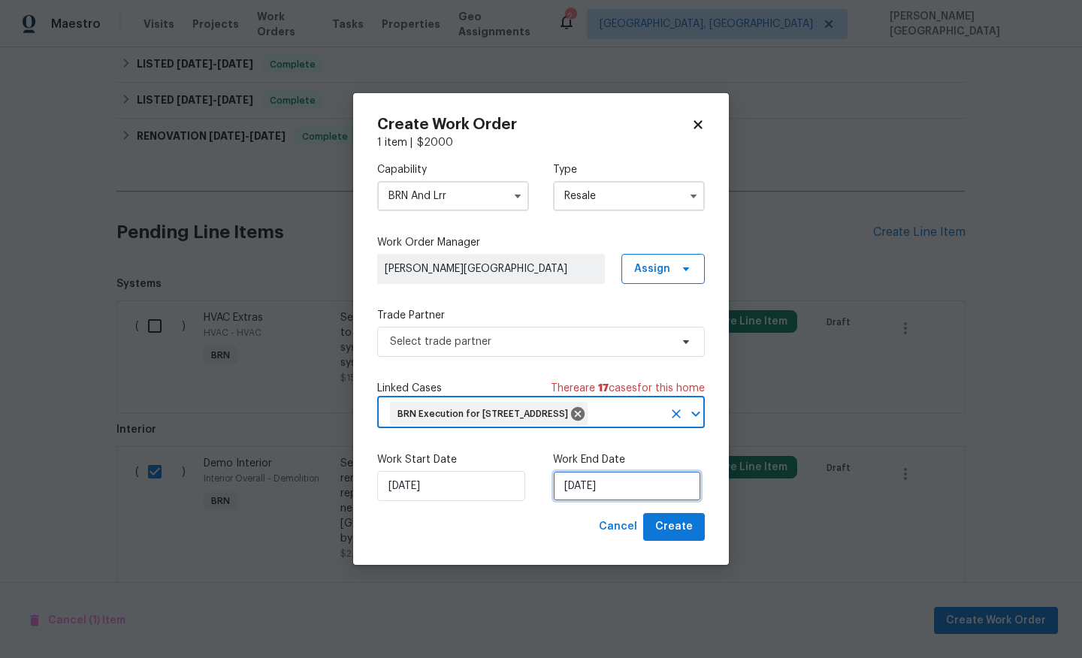
click at [585, 499] on input "[DATE]" at bounding box center [627, 486] width 148 height 30
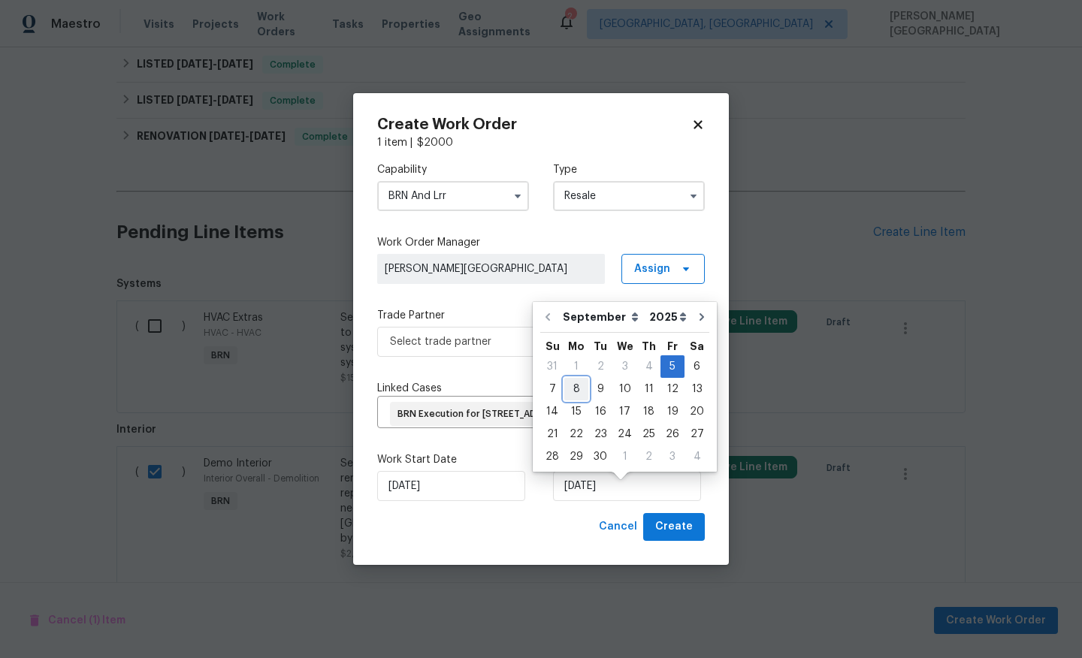
click at [568, 383] on div "8" at bounding box center [576, 389] width 24 height 21
type input "9/8/2025"
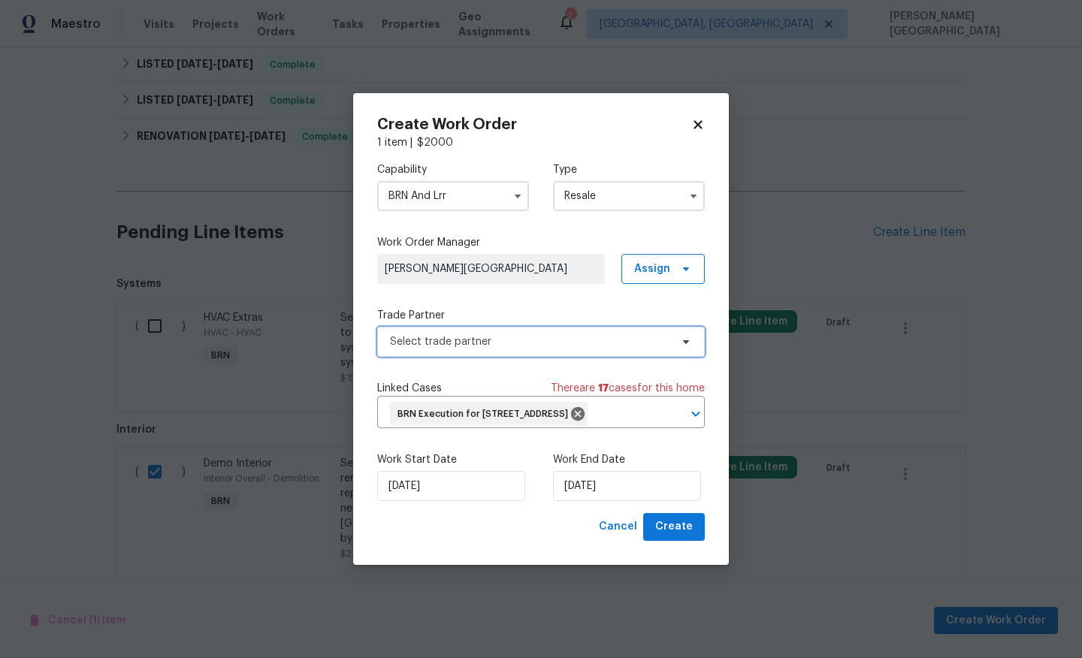
click at [430, 327] on div "Select trade partner" at bounding box center [541, 342] width 328 height 30
click at [430, 327] on span "Select trade partner" at bounding box center [541, 342] width 328 height 30
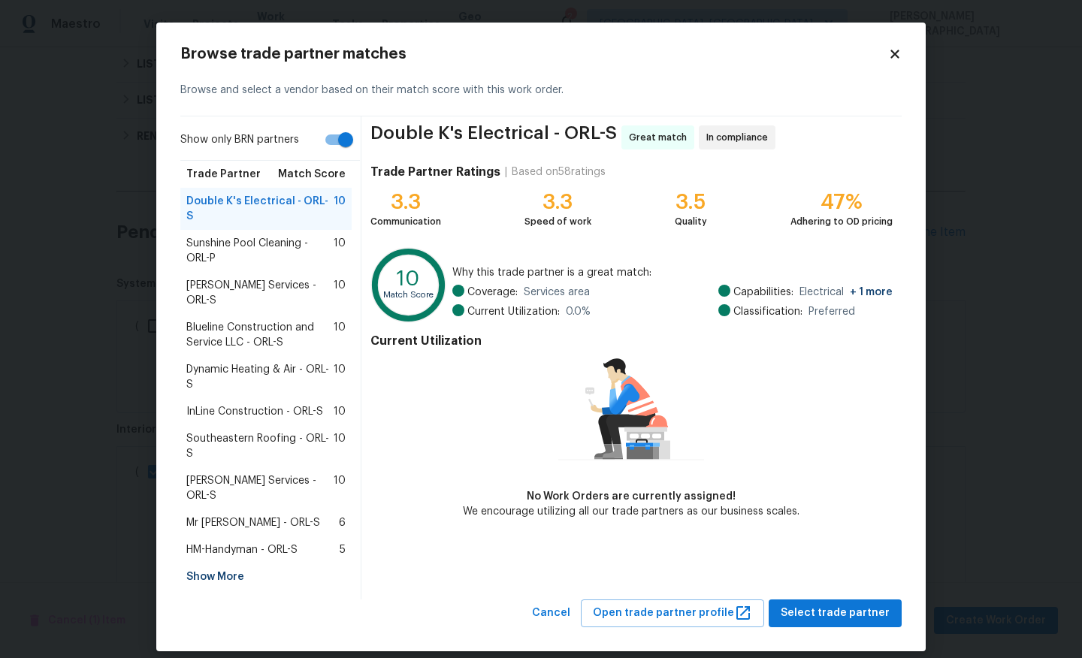
click at [256, 330] on span "Blueline Construction and Service LLC - ORL-S" at bounding box center [259, 335] width 147 height 30
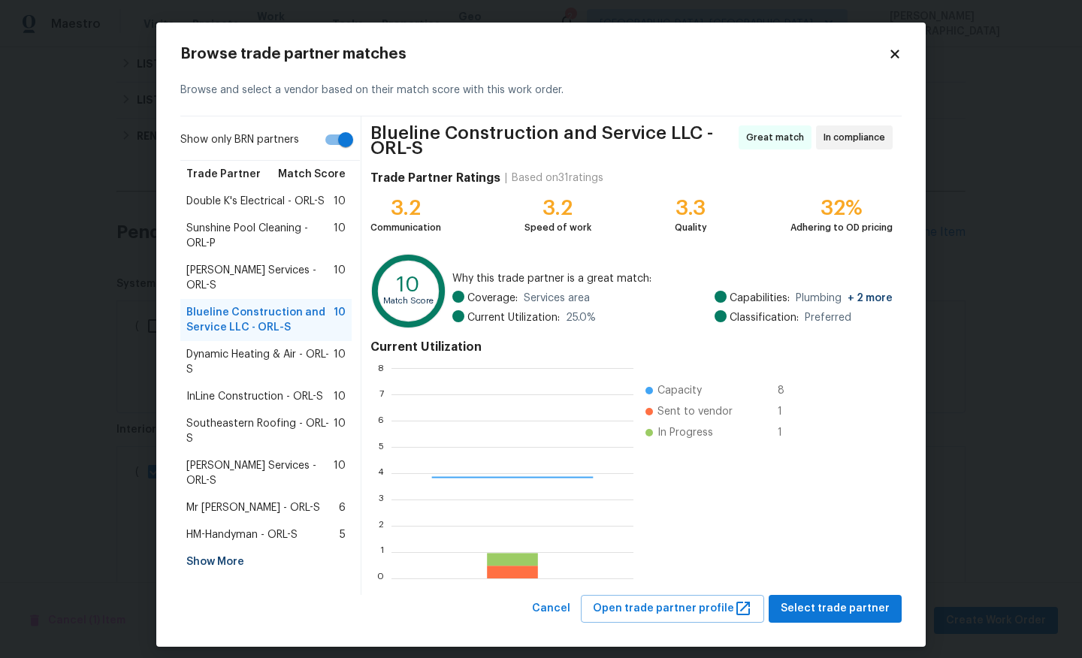
scroll to position [210, 241]
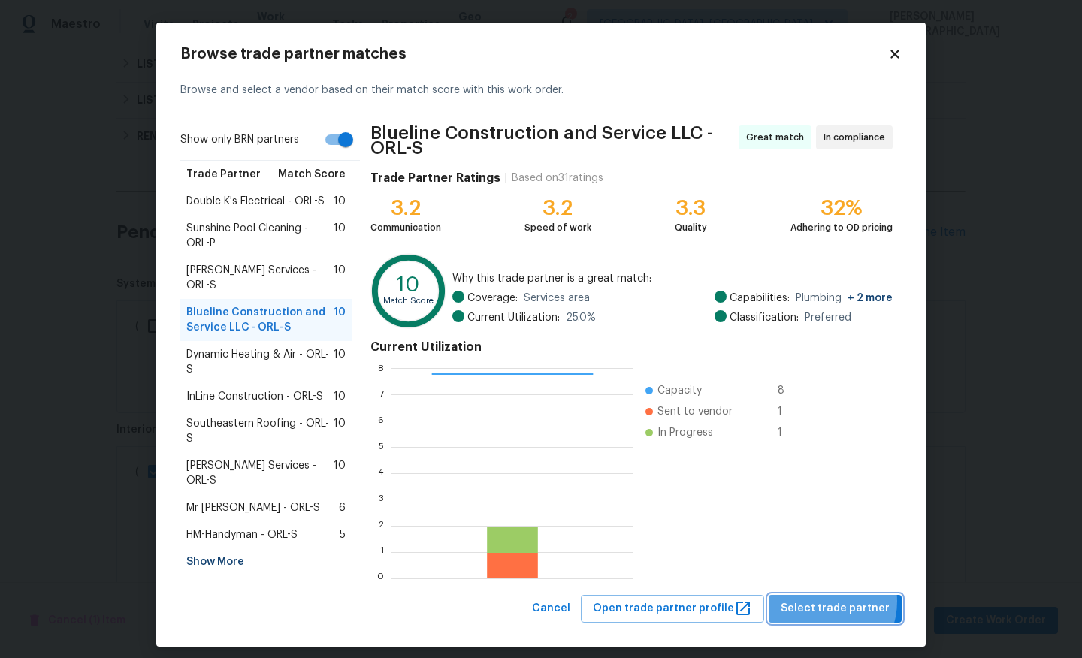
click at [827, 601] on span "Select trade partner" at bounding box center [835, 609] width 109 height 19
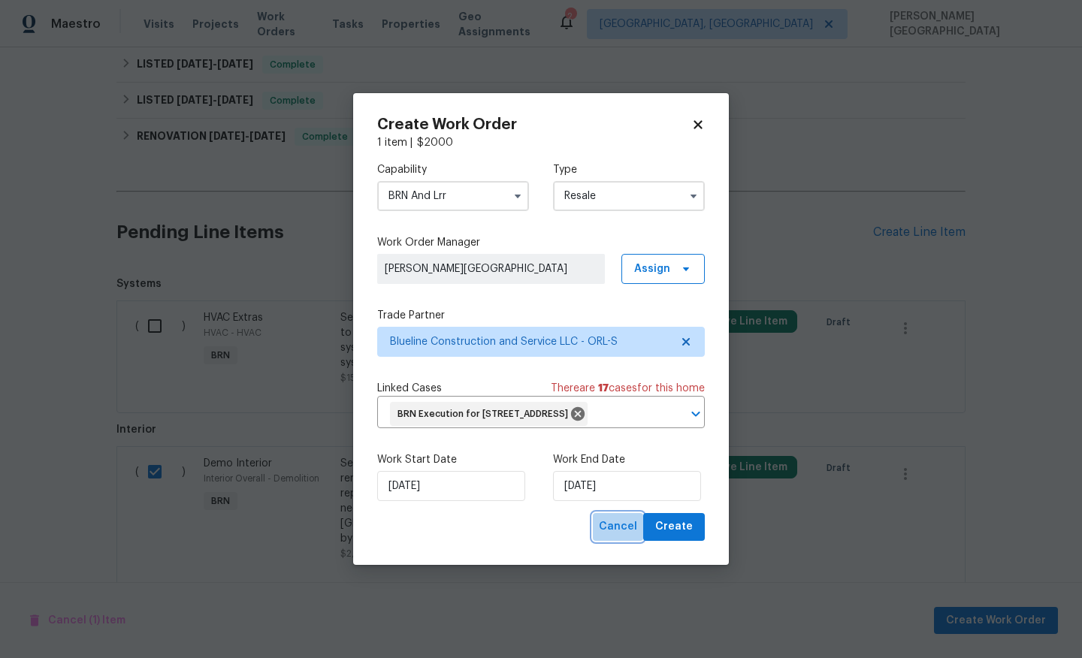
click at [639, 528] on button "Cancel" at bounding box center [618, 527] width 50 height 28
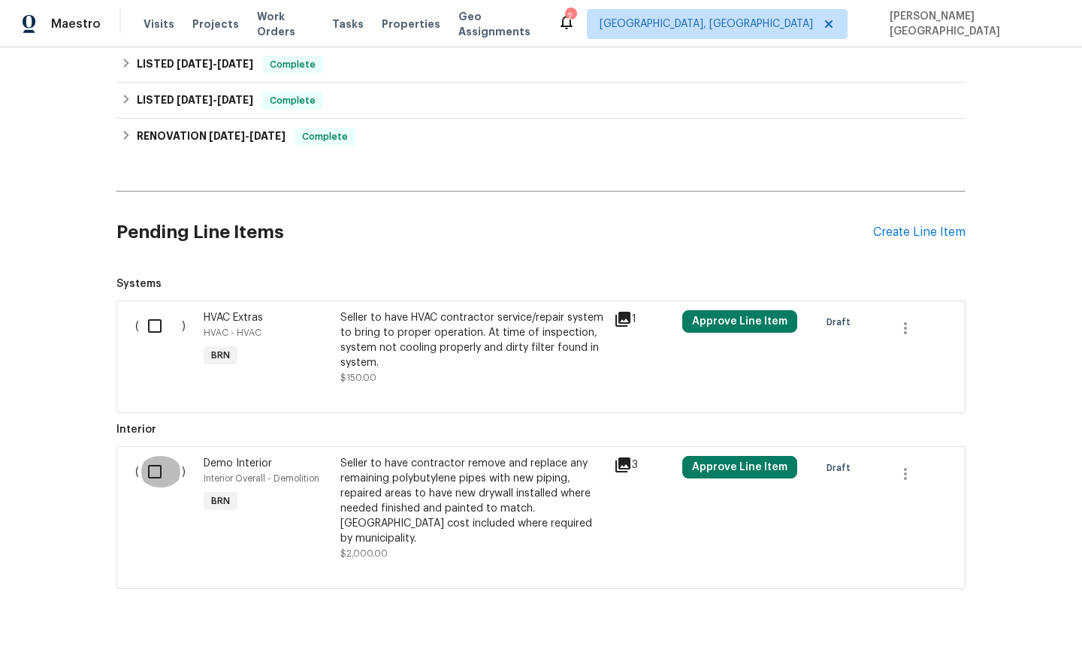
click at [153, 485] on input "checkbox" at bounding box center [160, 472] width 43 height 32
checkbox input "true"
click at [989, 621] on span "Create Work Order" at bounding box center [996, 621] width 100 height 19
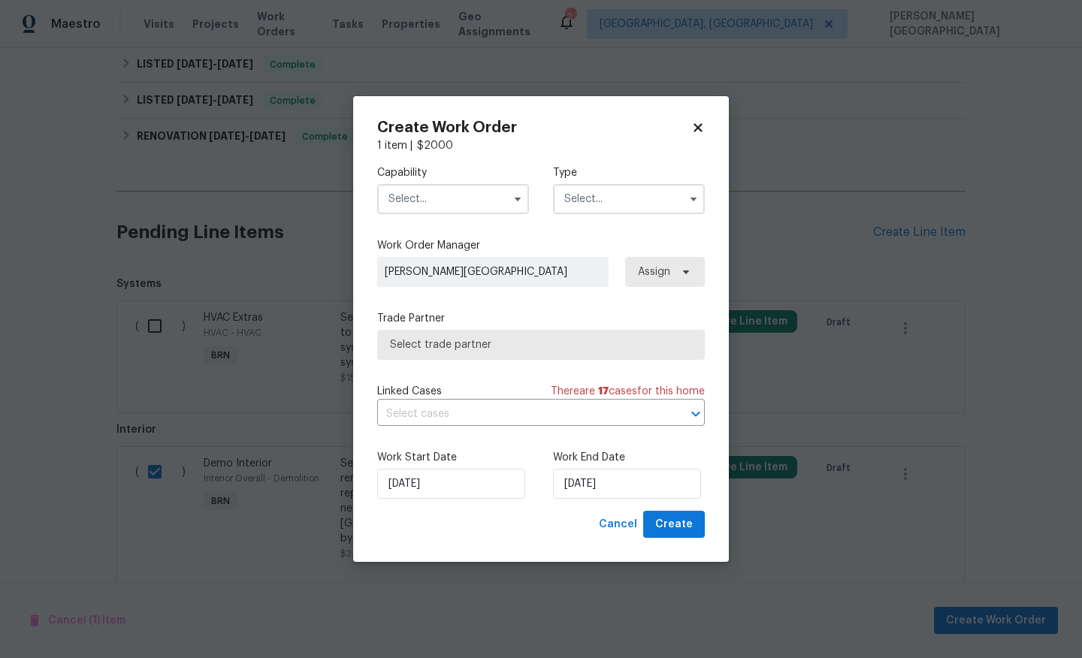
click at [437, 186] on input "text" at bounding box center [453, 199] width 152 height 30
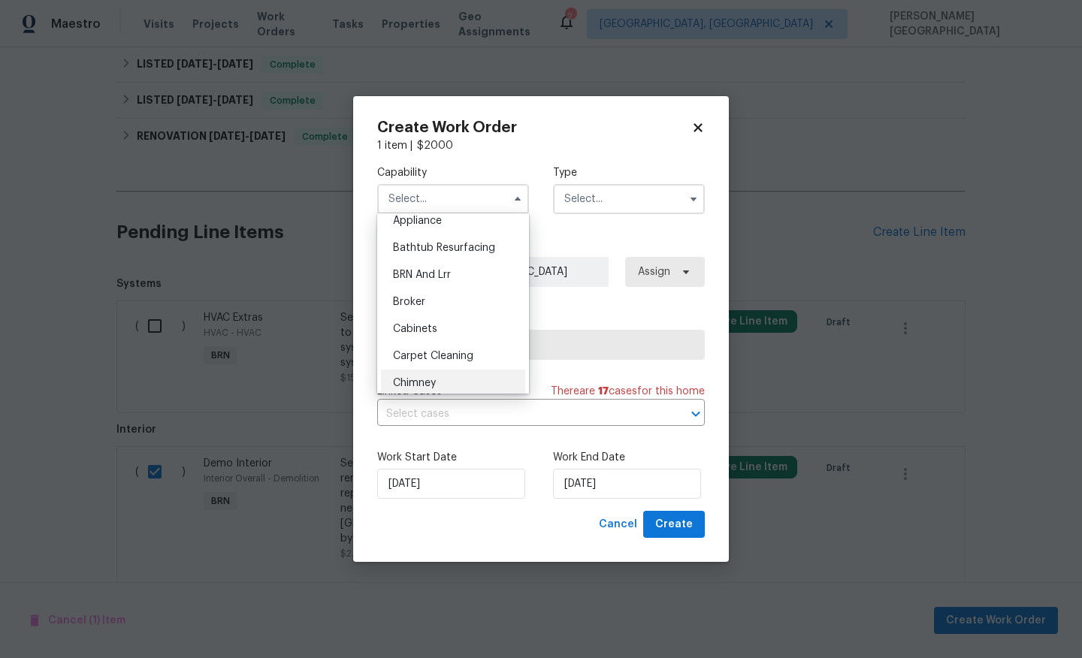
scroll to position [0, 0]
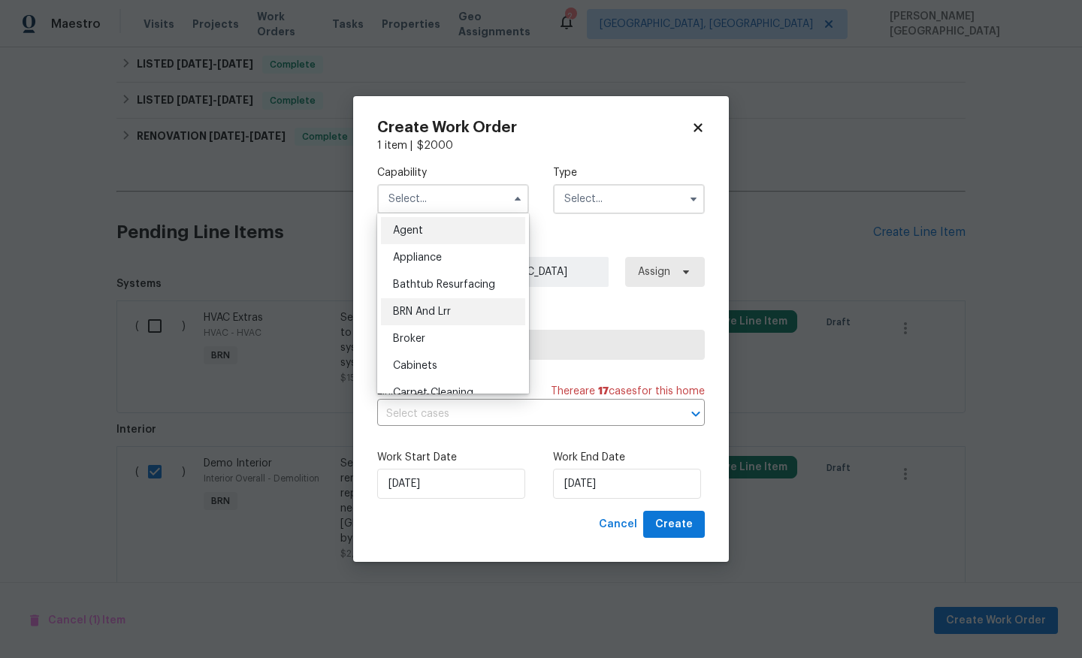
click at [435, 304] on div "BRN And Lrr" at bounding box center [453, 311] width 144 height 27
type input "BRN And Lrr"
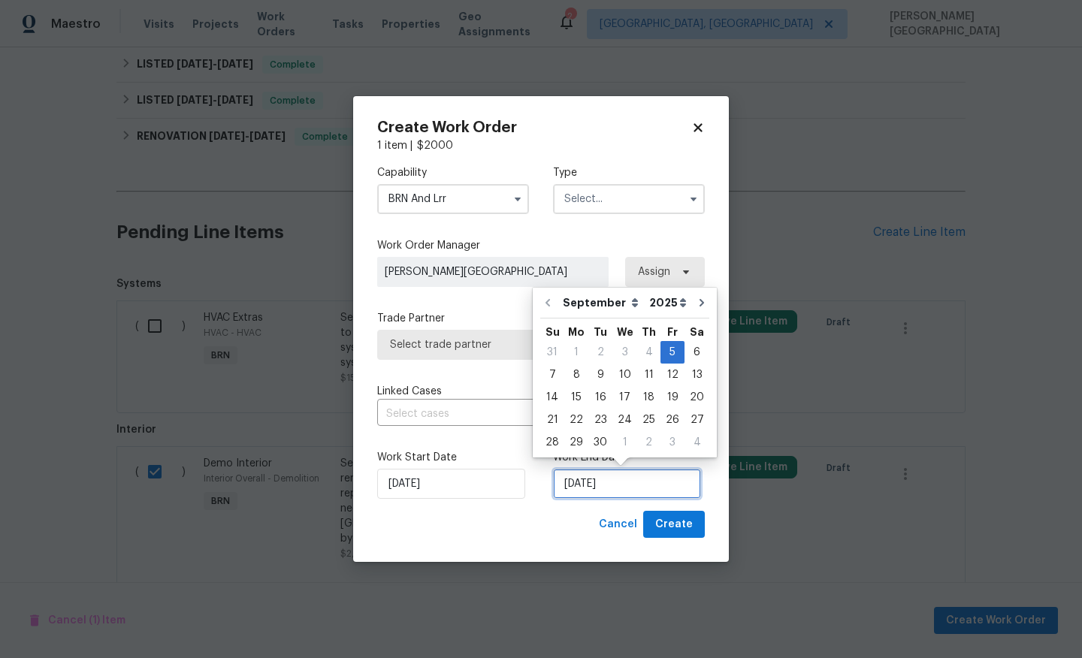
click at [612, 488] on input "[DATE]" at bounding box center [627, 484] width 148 height 30
click at [570, 374] on div "8" at bounding box center [576, 374] width 24 height 21
type input "9/8/2025"
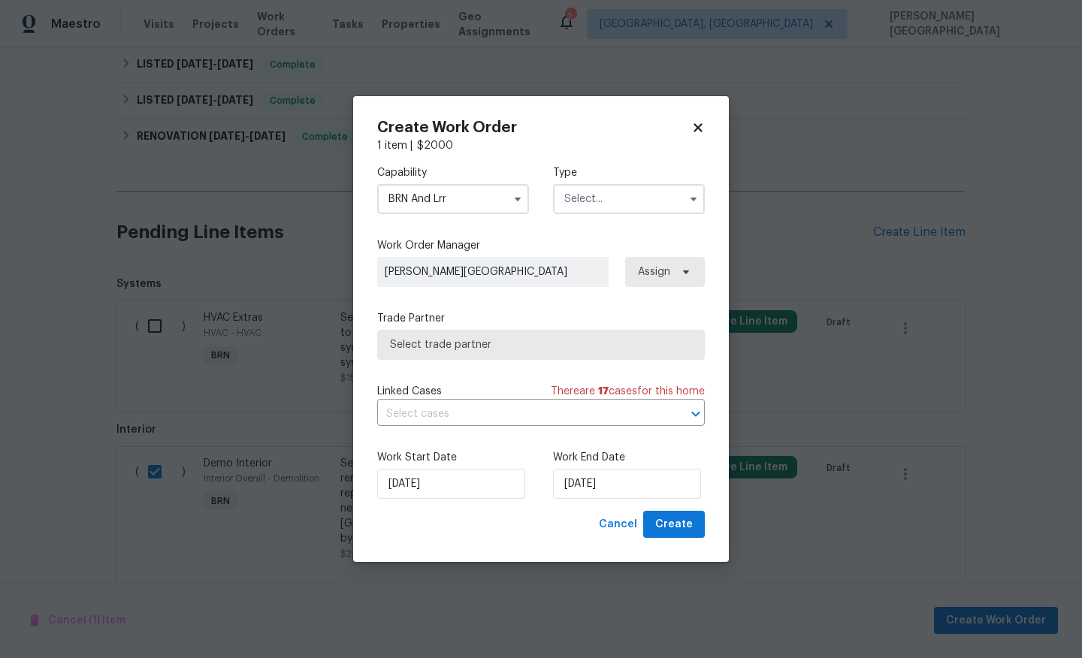
click at [573, 204] on input "text" at bounding box center [629, 199] width 152 height 30
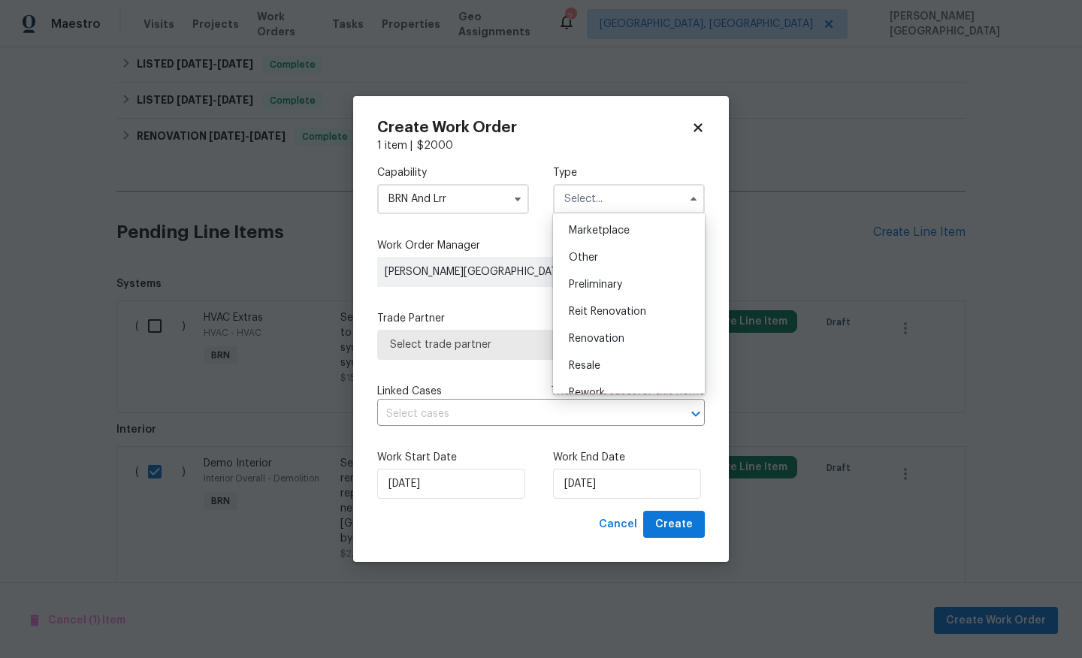
scroll to position [341, 0]
click at [582, 293] on span "Resale" at bounding box center [585, 295] width 32 height 11
type input "Resale"
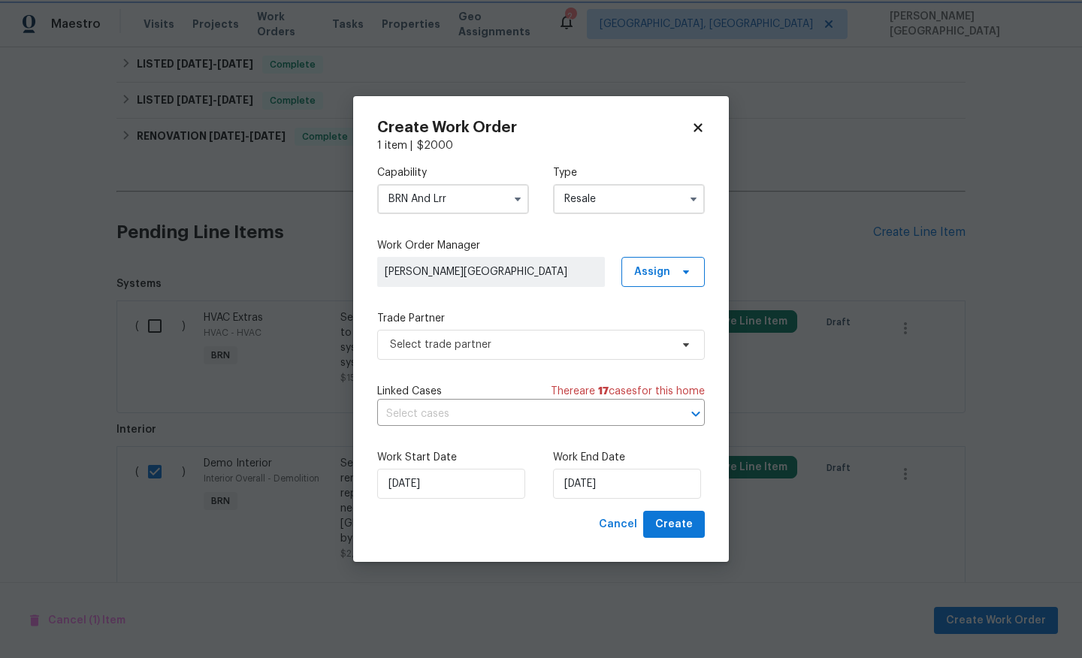
scroll to position [0, 0]
click at [451, 410] on input "text" at bounding box center [520, 414] width 286 height 23
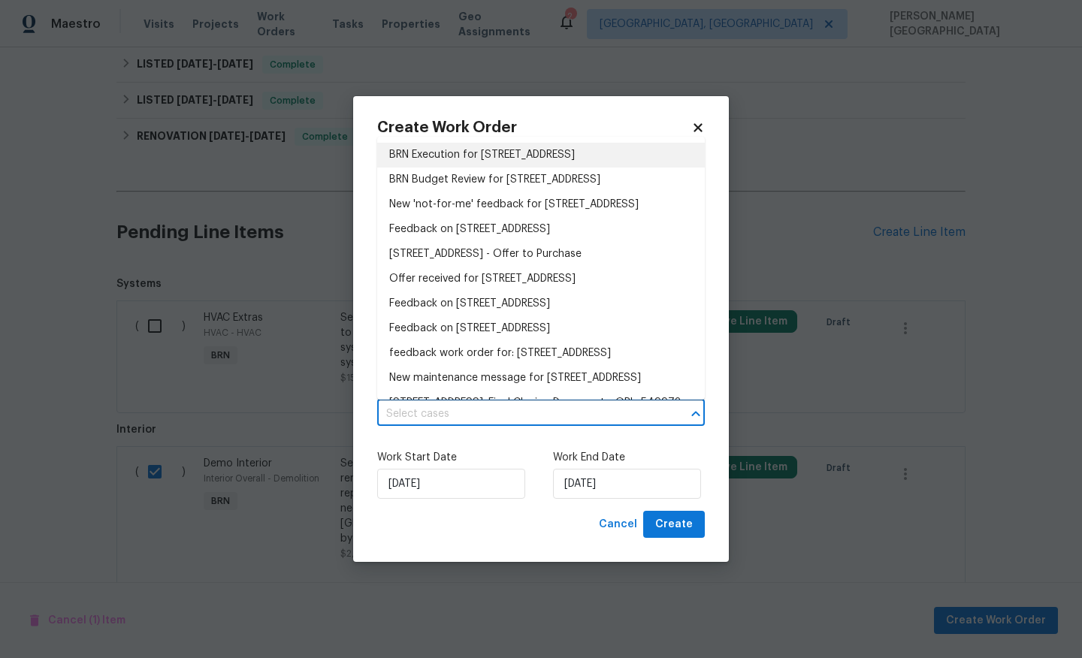
click at [437, 158] on li "BRN Execution for 232 Riverbend Dr Unit 201, Altamonte Springs, FL 32714" at bounding box center [541, 155] width 328 height 25
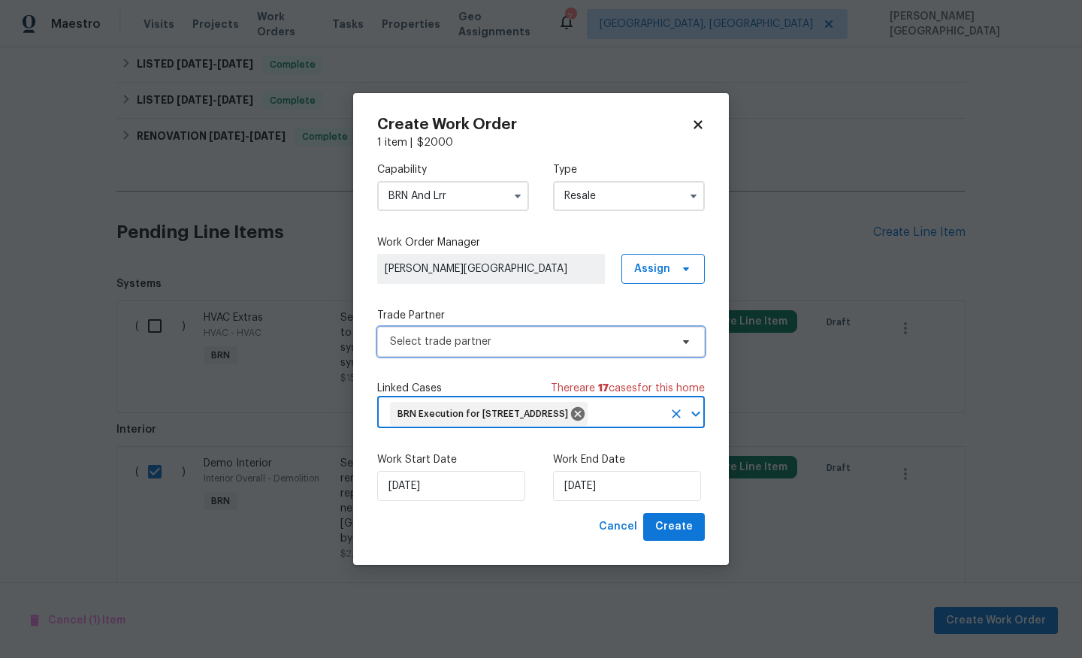
click at [443, 334] on span "Select trade partner" at bounding box center [530, 341] width 280 height 15
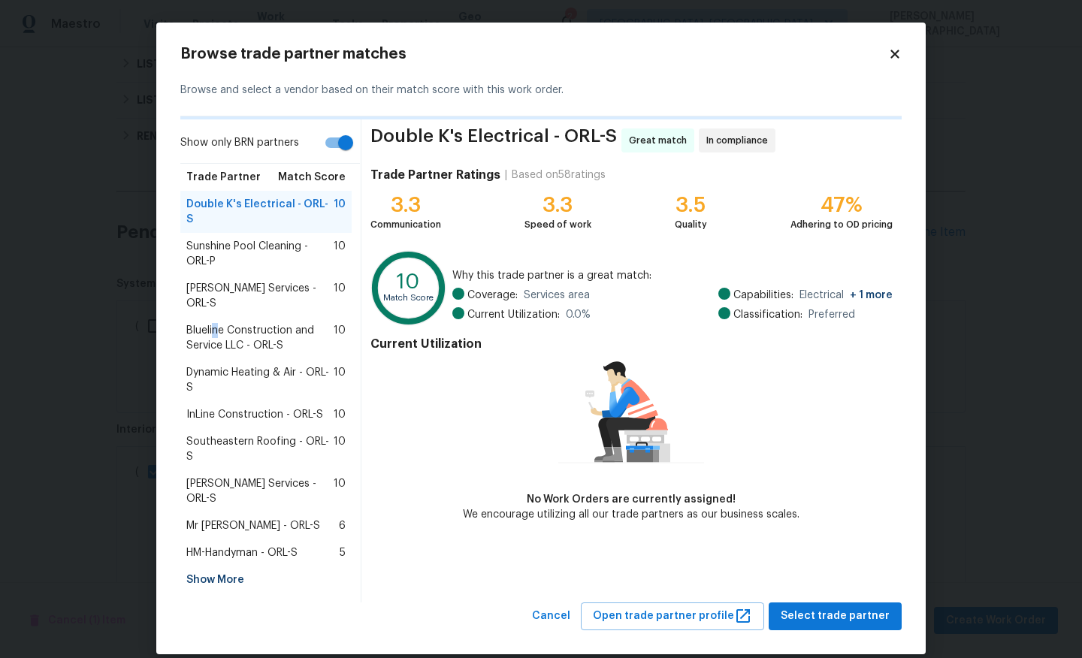
click at [216, 326] on span "Blueline Construction and Service LLC - ORL-S" at bounding box center [259, 338] width 147 height 30
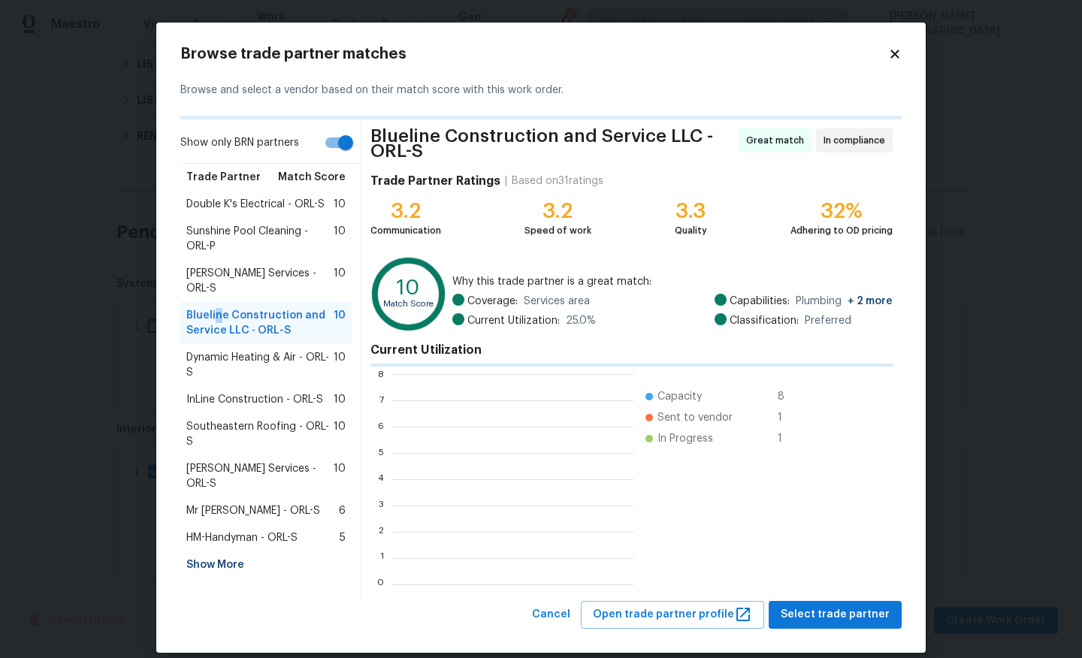
scroll to position [210, 241]
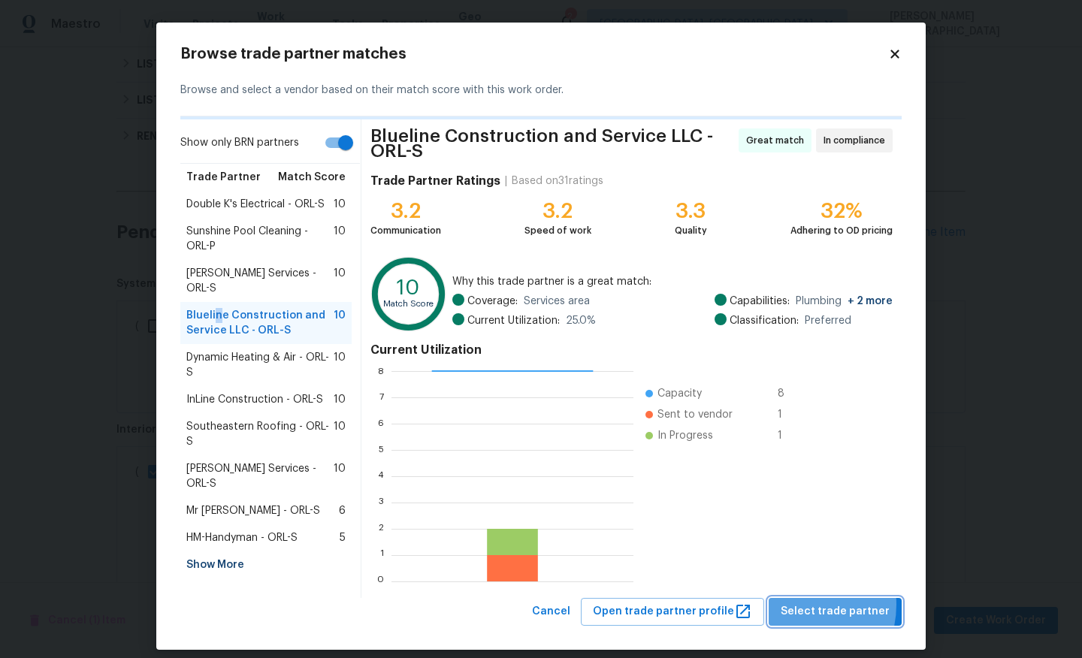
click at [801, 605] on span "Select trade partner" at bounding box center [835, 612] width 109 height 19
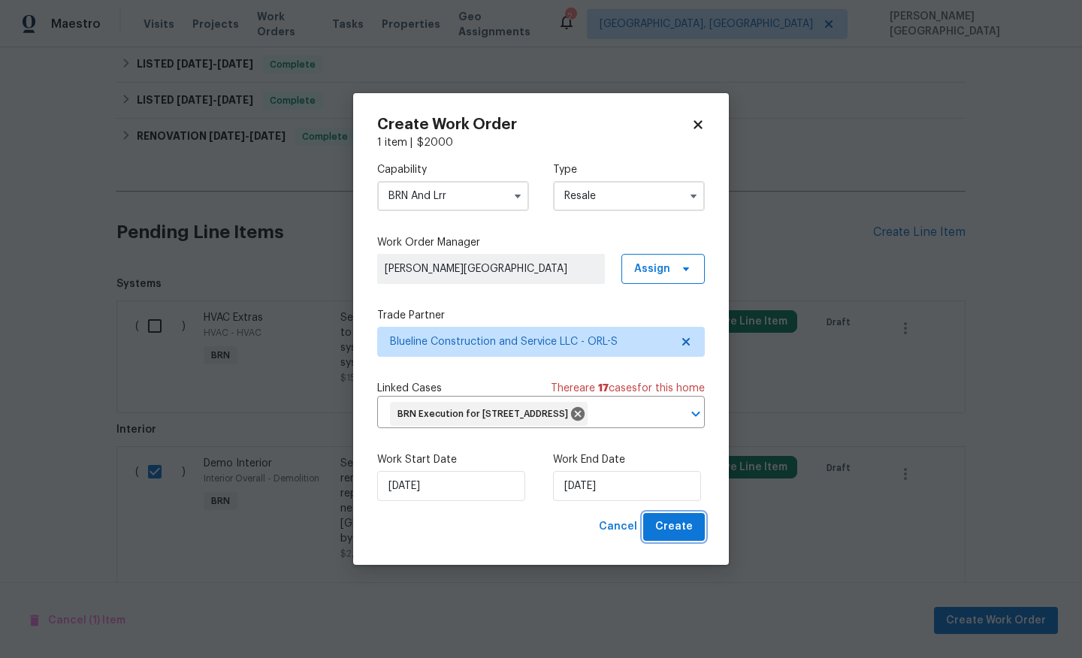
click at [659, 537] on span "Create" at bounding box center [674, 527] width 38 height 19
checkbox input "false"
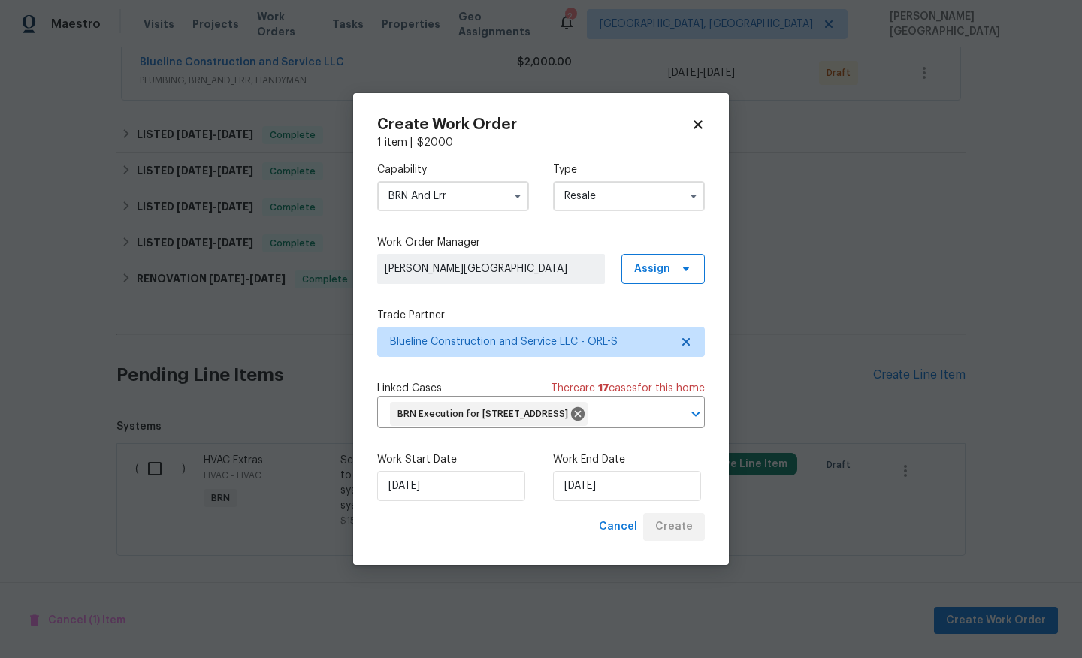
scroll to position [305, 0]
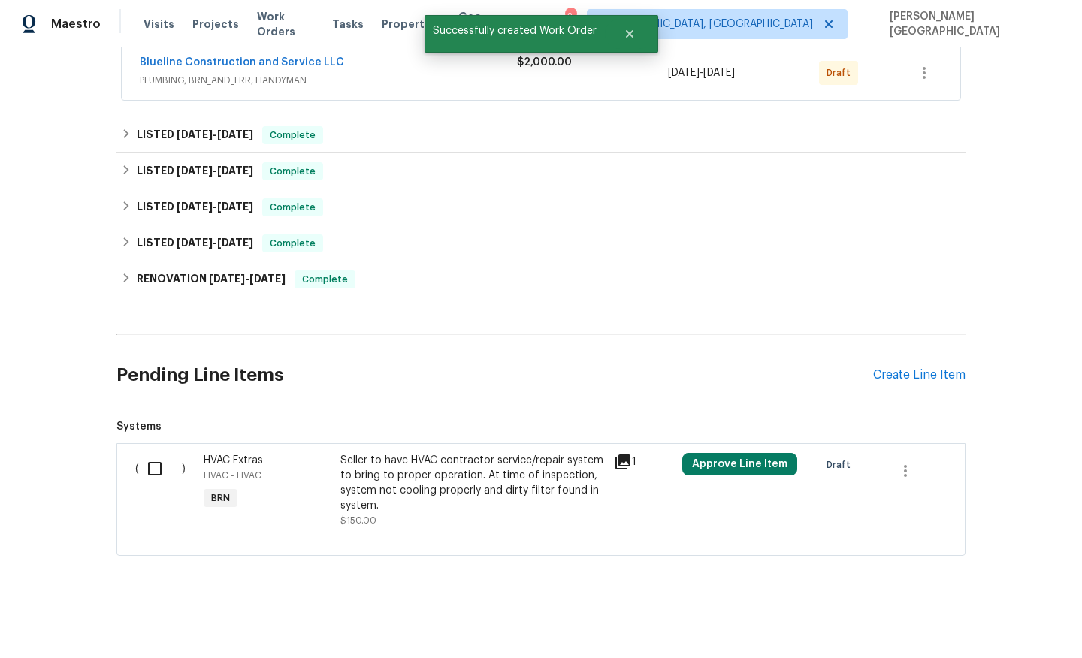
click at [152, 472] on input "checkbox" at bounding box center [160, 469] width 43 height 32
checkbox input "true"
click at [963, 615] on span "Create Work Order" at bounding box center [996, 621] width 100 height 19
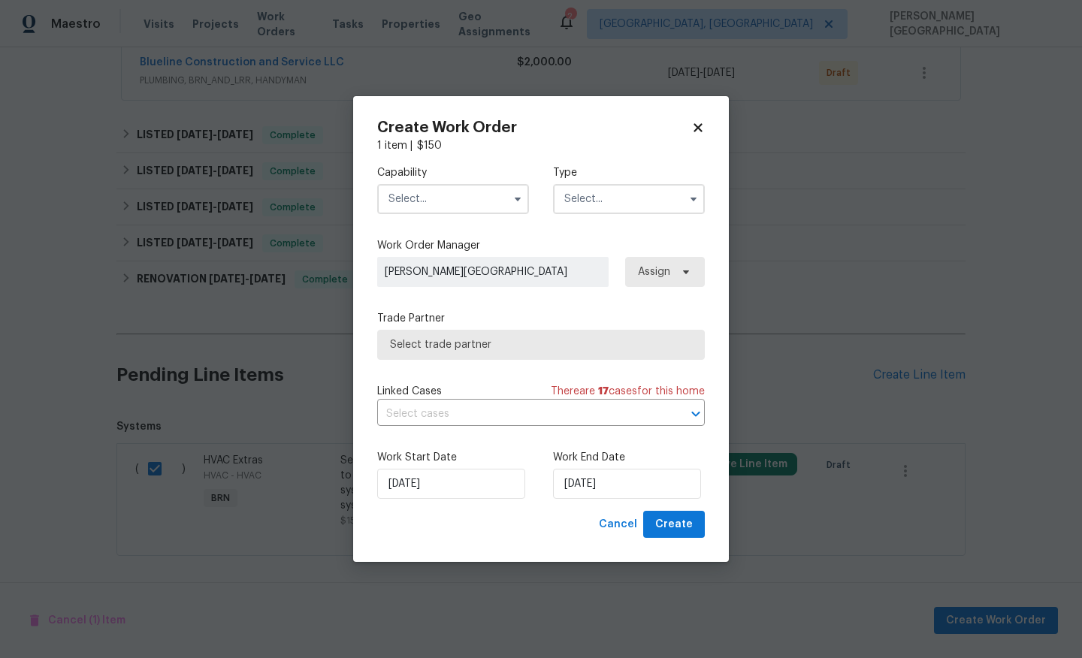
click at [427, 196] on input "text" at bounding box center [453, 199] width 152 height 30
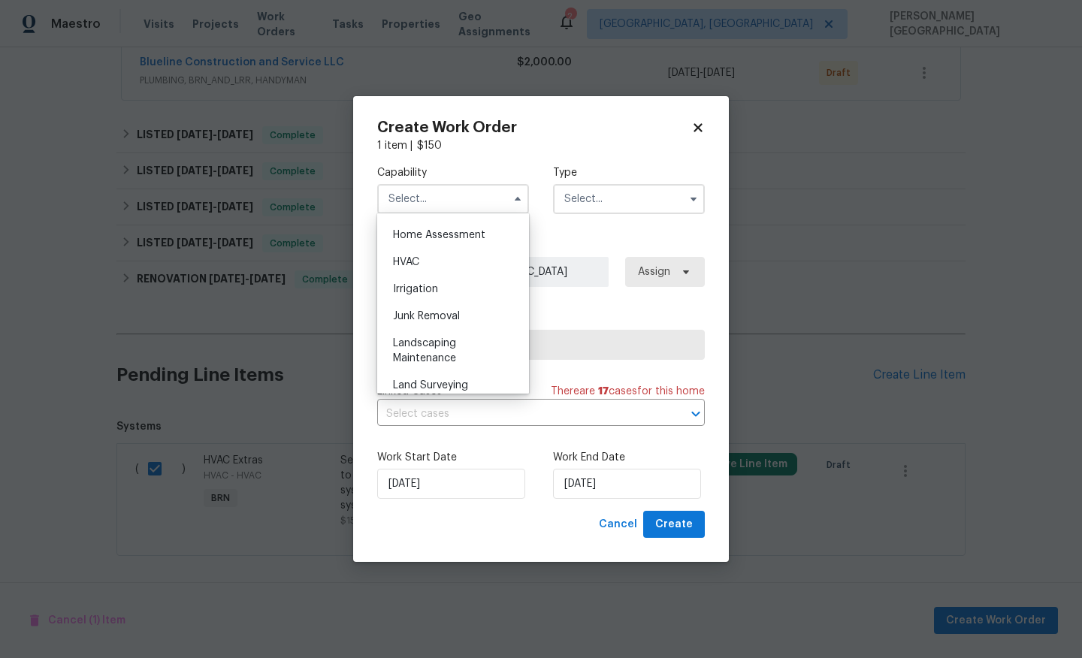
scroll to position [873, 0]
click at [421, 257] on div "HVAC" at bounding box center [453, 265] width 144 height 27
type input "HVAC"
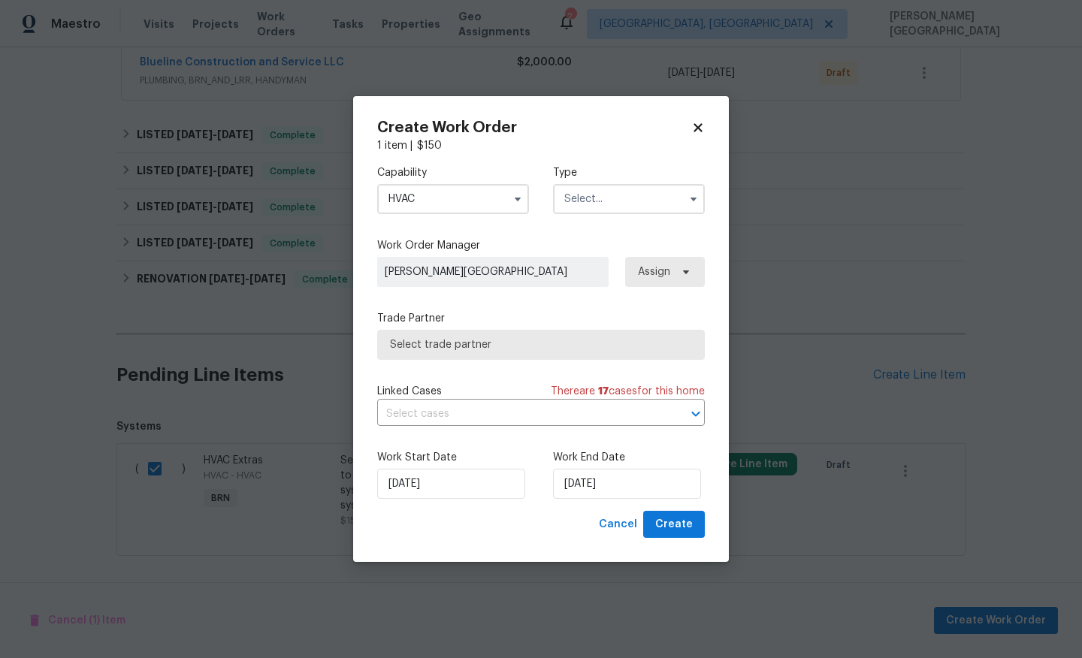
click at [589, 204] on input "text" at bounding box center [629, 199] width 152 height 30
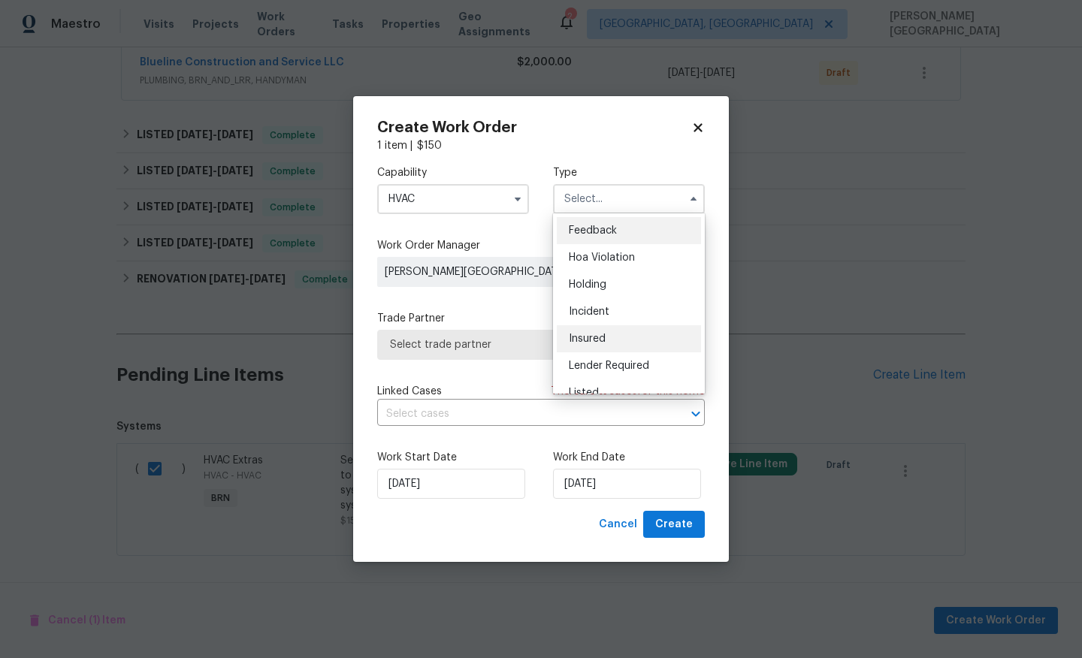
scroll to position [341, 0]
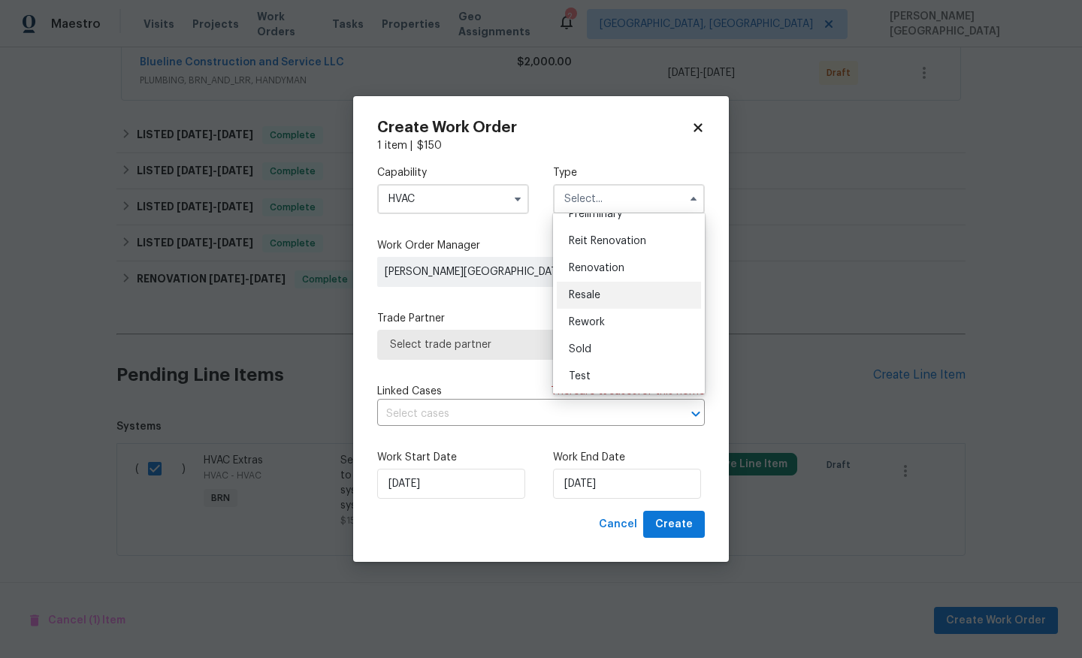
click at [586, 296] on span "Resale" at bounding box center [585, 295] width 32 height 11
type input "Resale"
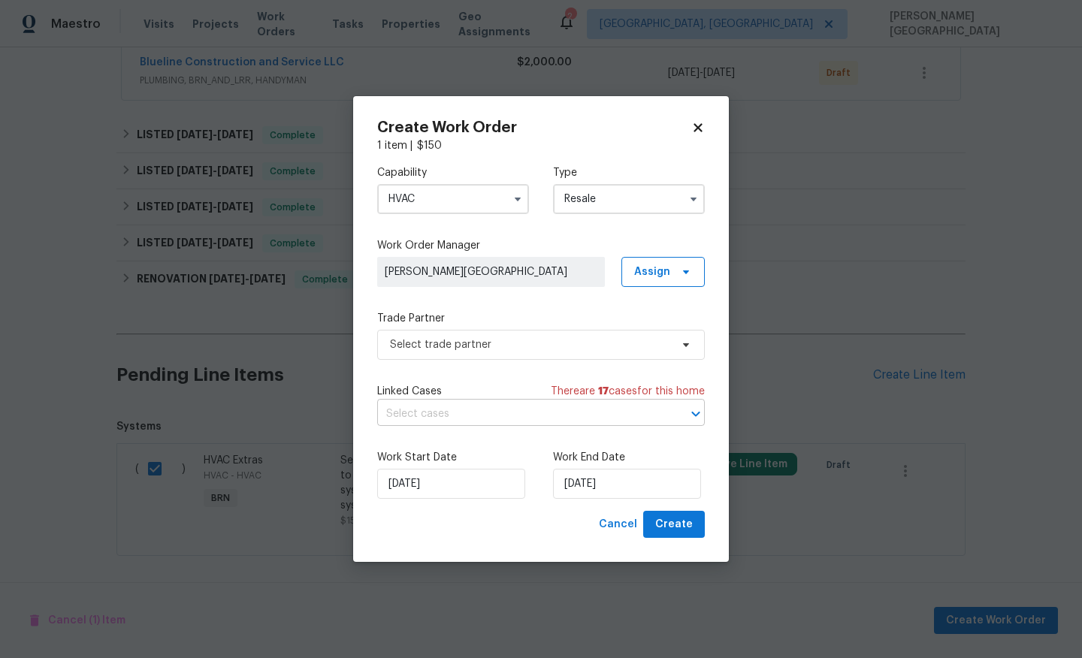
click at [470, 414] on input "text" at bounding box center [520, 414] width 286 height 23
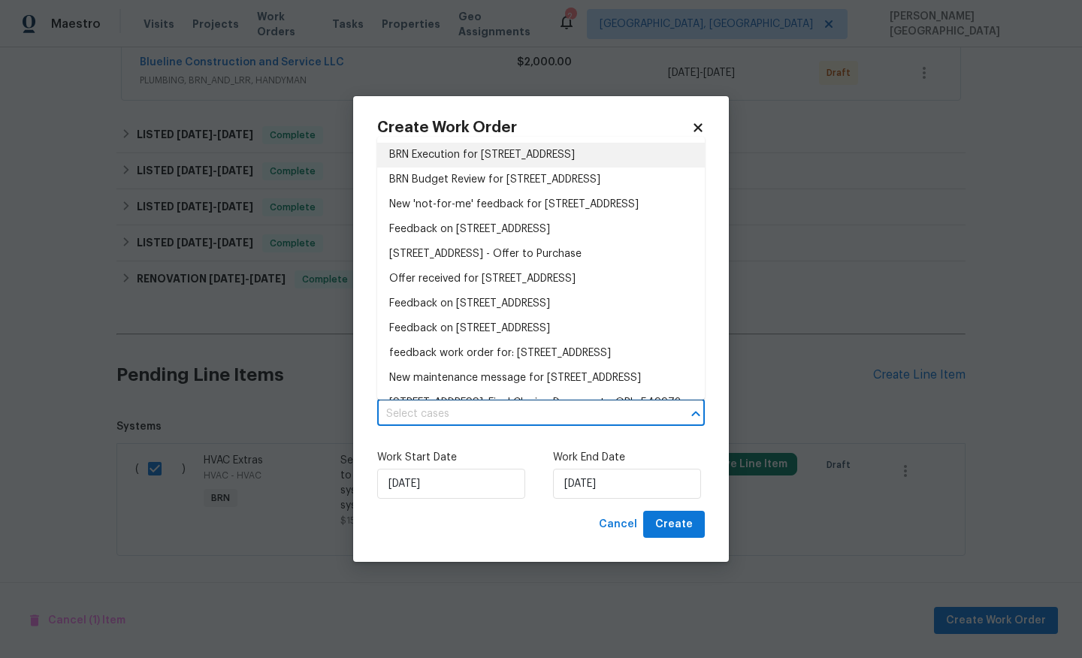
click at [473, 154] on li "BRN Execution for 232 Riverbend Dr Unit 201, Altamonte Springs, FL 32714" at bounding box center [541, 155] width 328 height 25
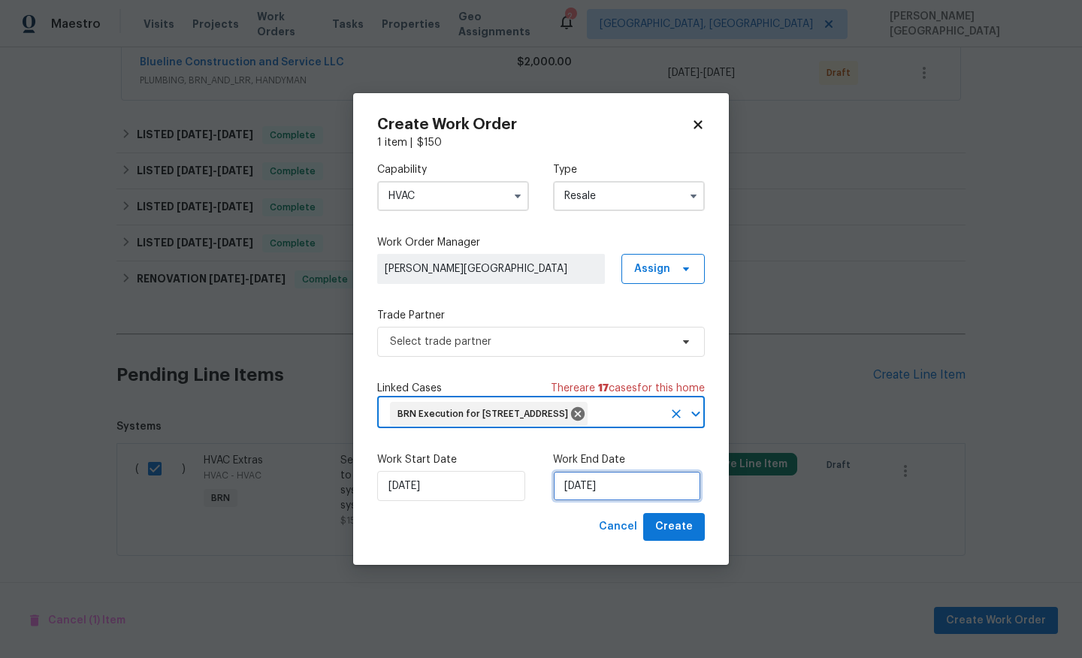
click at [589, 498] on input "[DATE]" at bounding box center [627, 486] width 148 height 30
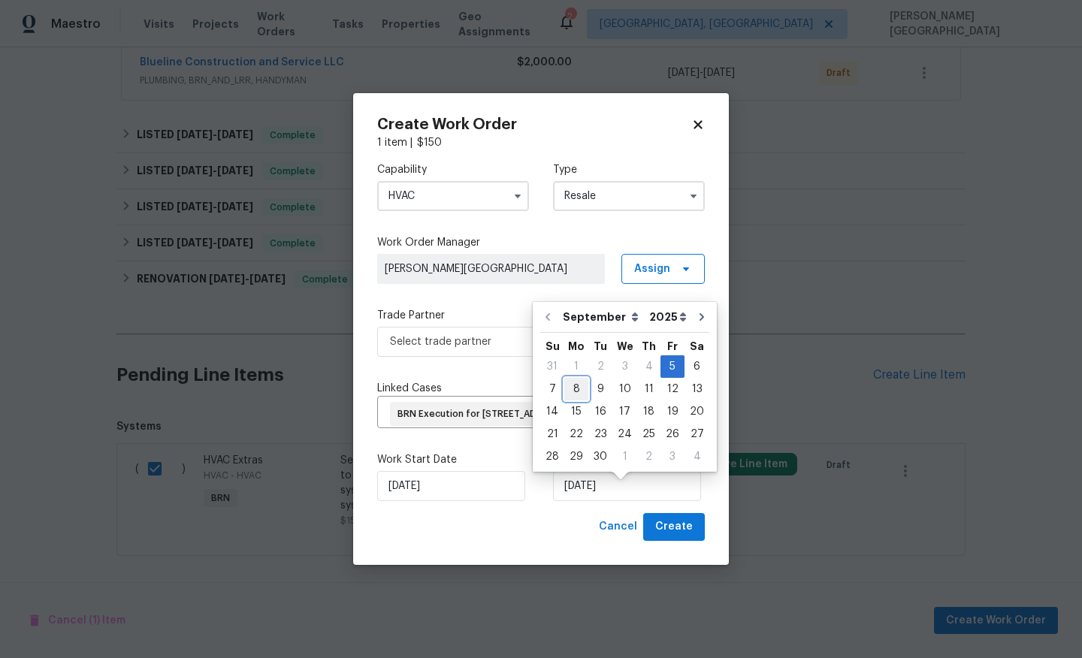
click at [583, 388] on div "8" at bounding box center [576, 389] width 24 height 21
type input "9/8/2025"
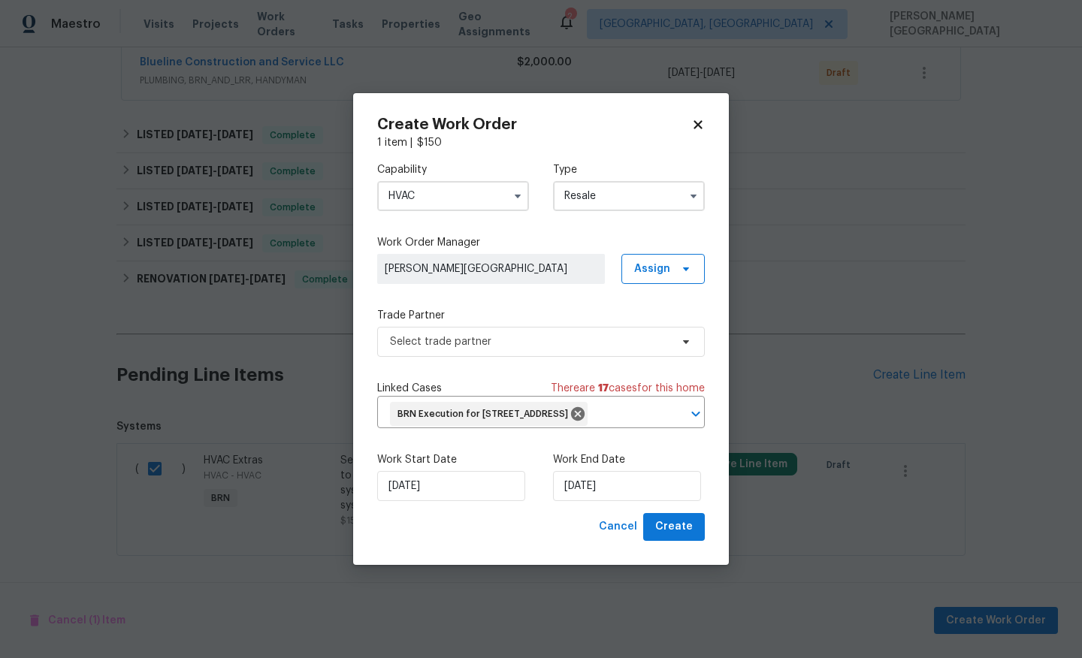
click at [428, 346] on div "Capability HVAC Type Resale Work Order Manager Isabel Sangeetha Ireland Assign …" at bounding box center [541, 331] width 328 height 363
click at [408, 335] on span "Select trade partner" at bounding box center [530, 341] width 280 height 15
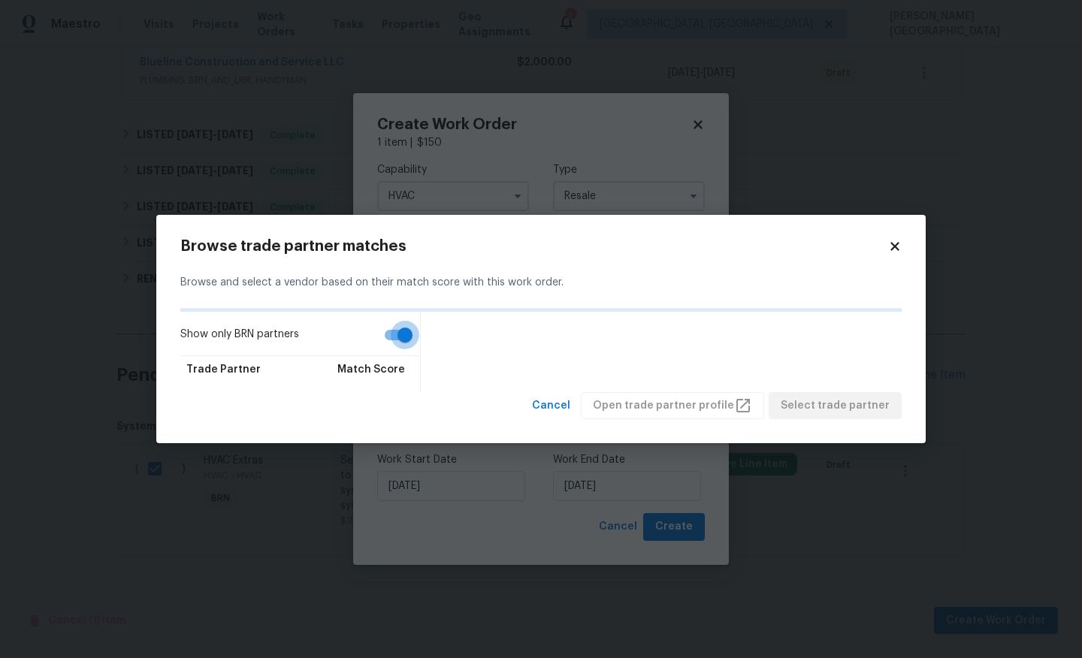
click at [400, 331] on input "Show only BRN partners" at bounding box center [405, 335] width 86 height 29
checkbox input "false"
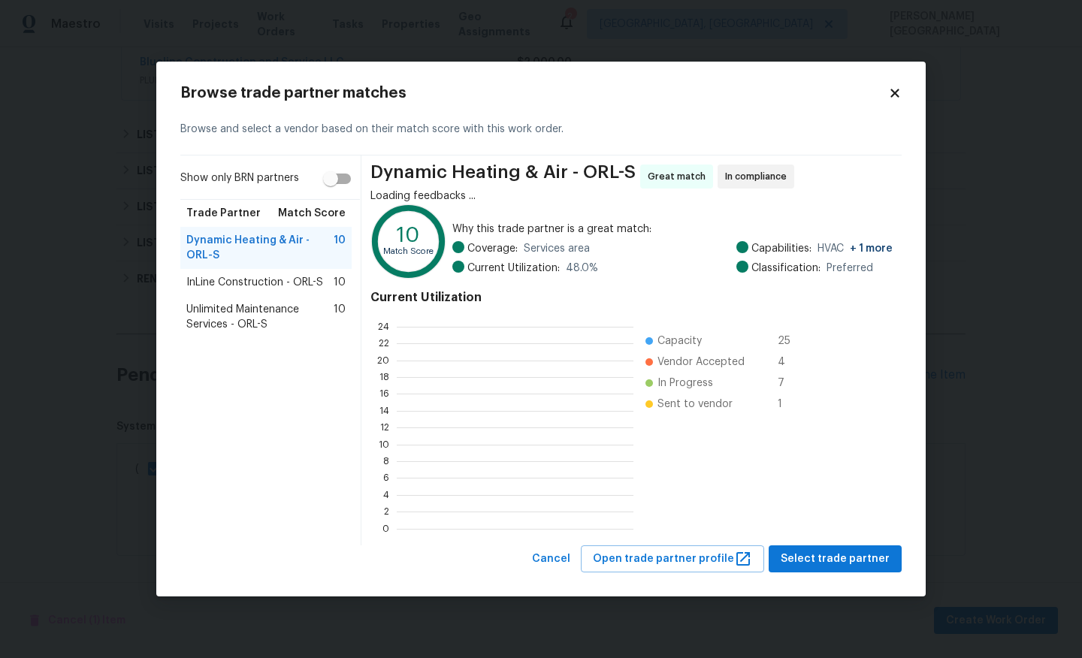
scroll to position [210, 237]
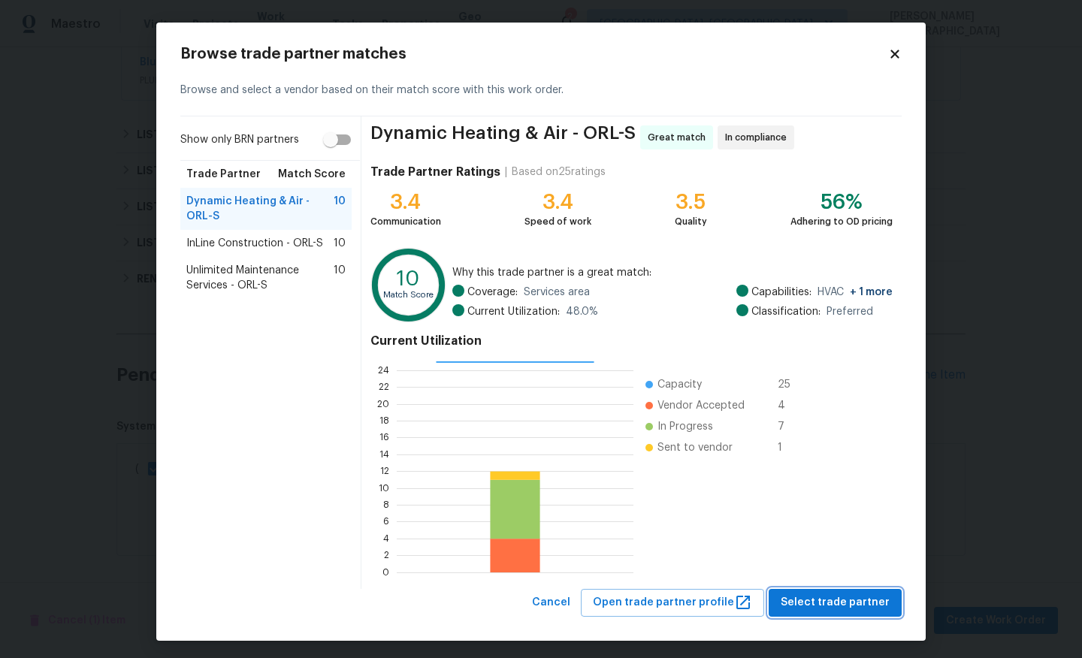
click at [806, 603] on span "Select trade partner" at bounding box center [835, 603] width 109 height 19
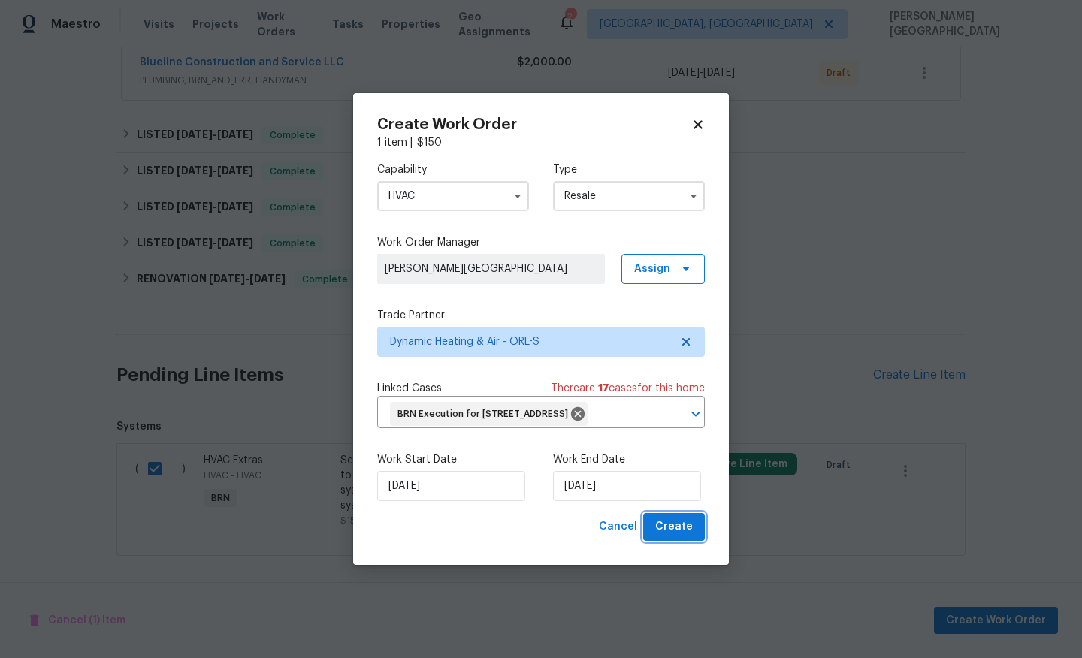
click at [703, 539] on button "Create" at bounding box center [674, 527] width 62 height 28
checkbox input "false"
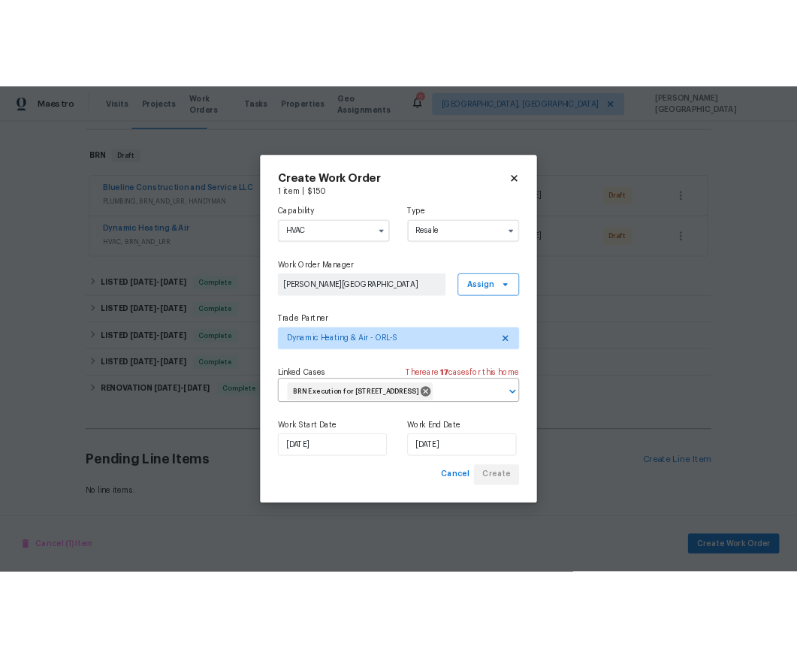
scroll to position [229, 0]
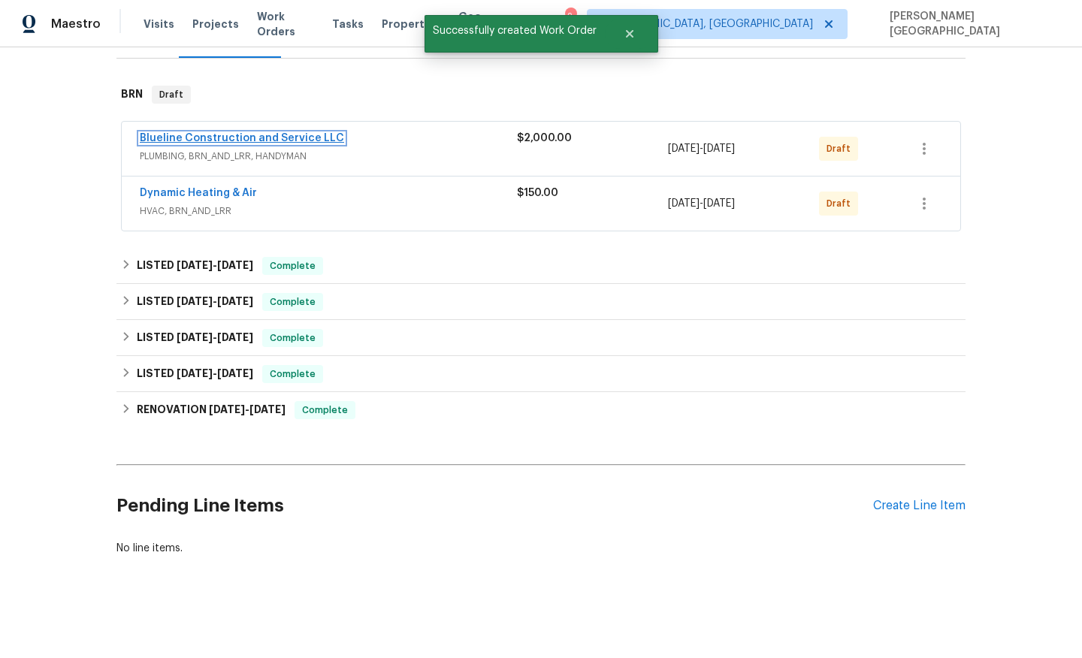
click at [203, 134] on link "Blueline Construction and Service LLC" at bounding box center [242, 138] width 204 height 11
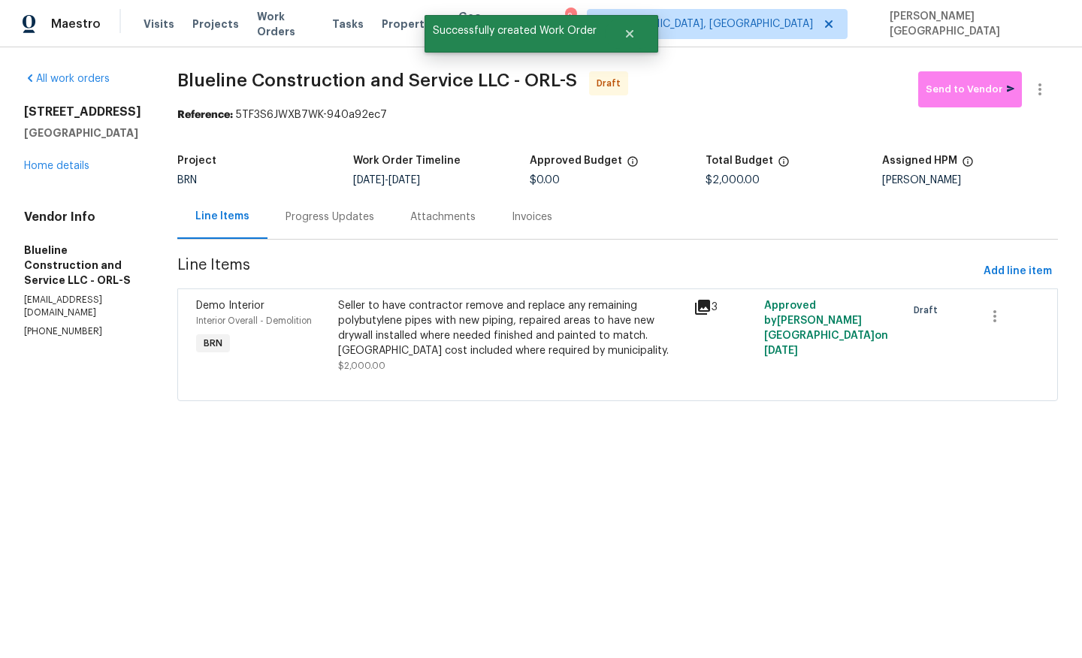
click at [355, 231] on div "Progress Updates" at bounding box center [330, 217] width 125 height 44
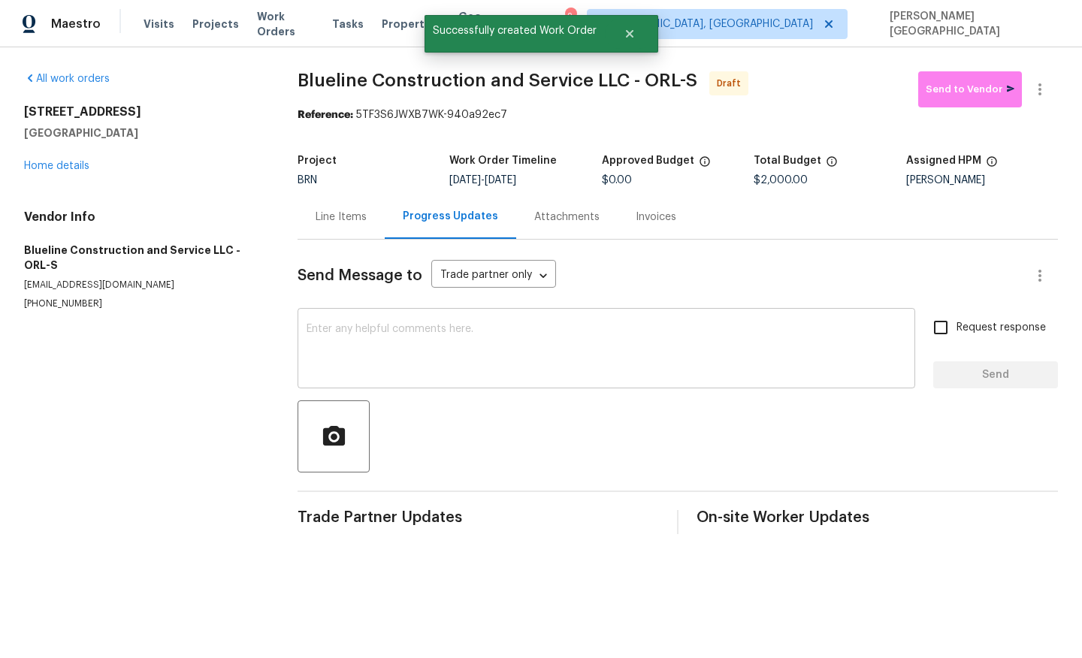
click at [355, 337] on textarea at bounding box center [607, 350] width 600 height 53
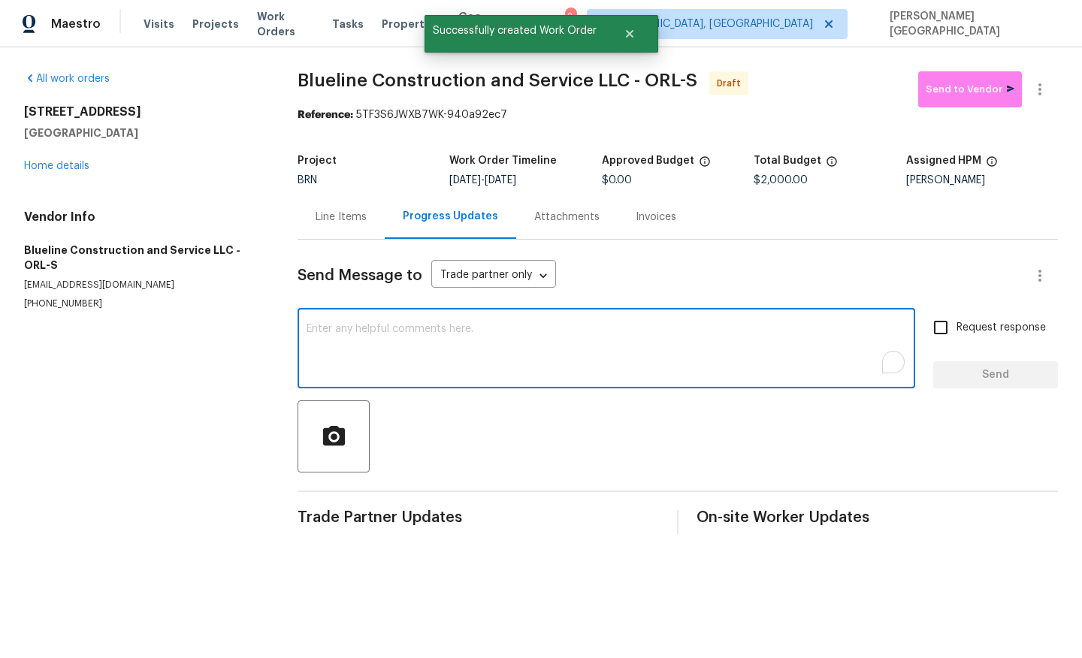
paste textarea "This is Isabel from Opendoor. Please confirm receipt of the work order due on 0…"
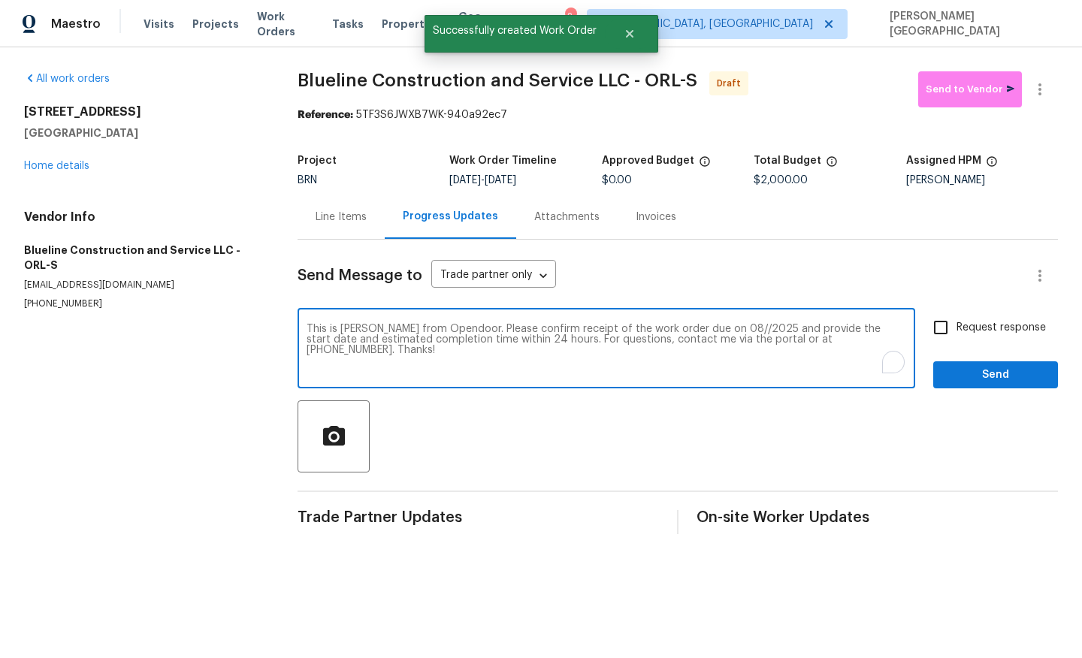
click at [706, 328] on textarea "This is Isabel from Opendoor. Please confirm receipt of the work order due on 0…" at bounding box center [607, 350] width 600 height 53
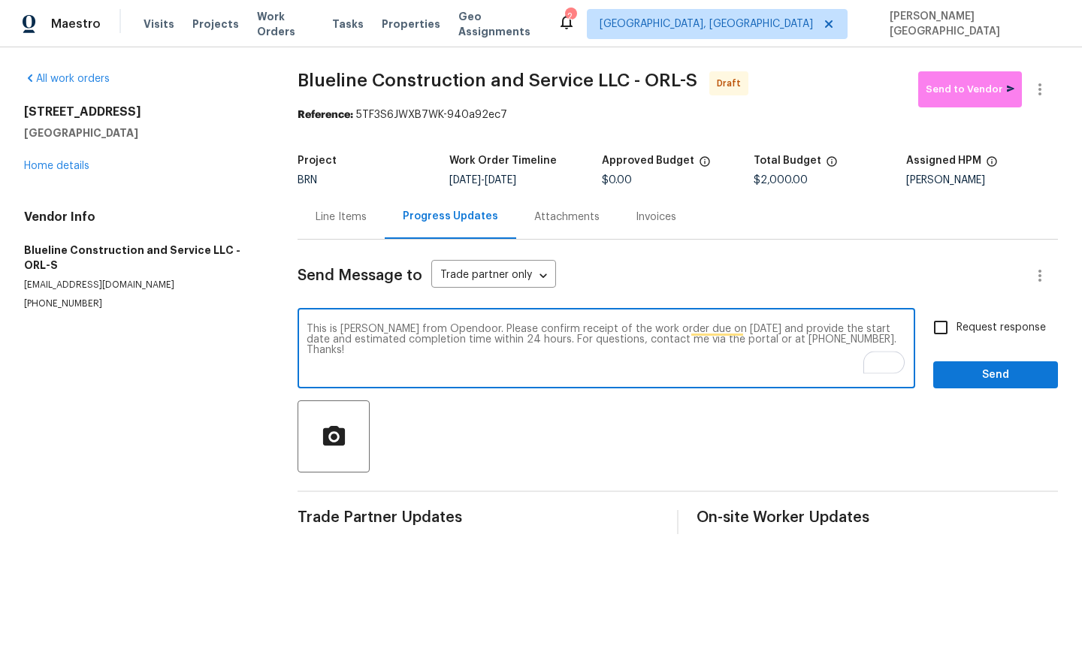
type textarea "This is Isabel from Opendoor. Please confirm receipt of the work order due on 0…"
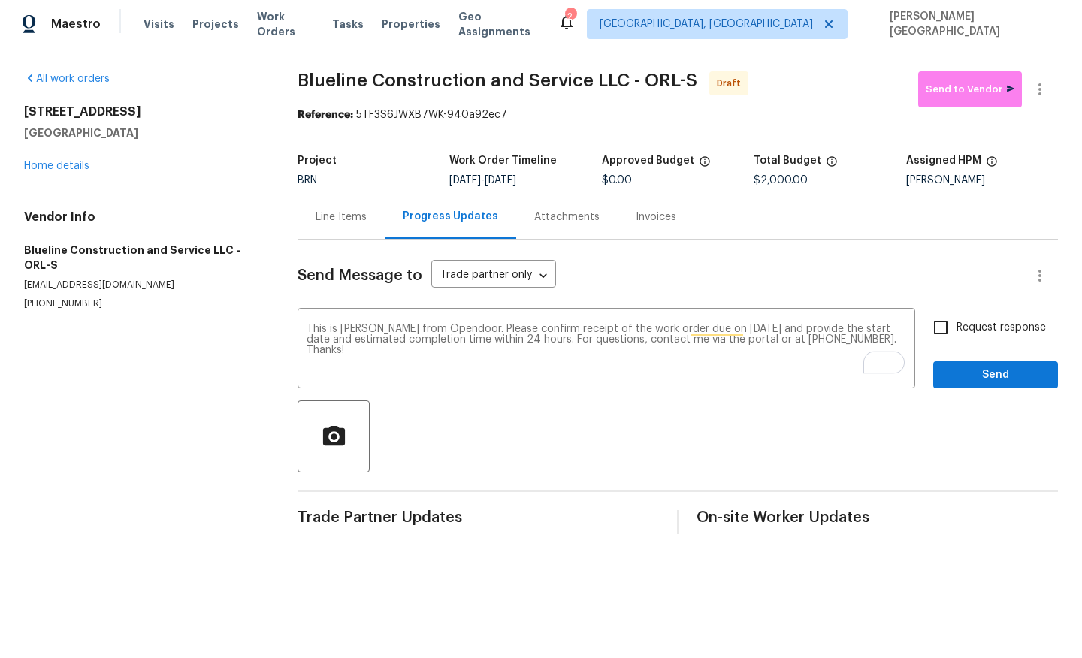
click at [1002, 312] on label "Request response" at bounding box center [985, 328] width 121 height 32
click at [957, 312] on input "Request response" at bounding box center [941, 328] width 32 height 32
checkbox input "true"
click at [999, 381] on span "Send" at bounding box center [995, 375] width 101 height 19
click at [1056, 79] on div at bounding box center [1040, 89] width 36 height 36
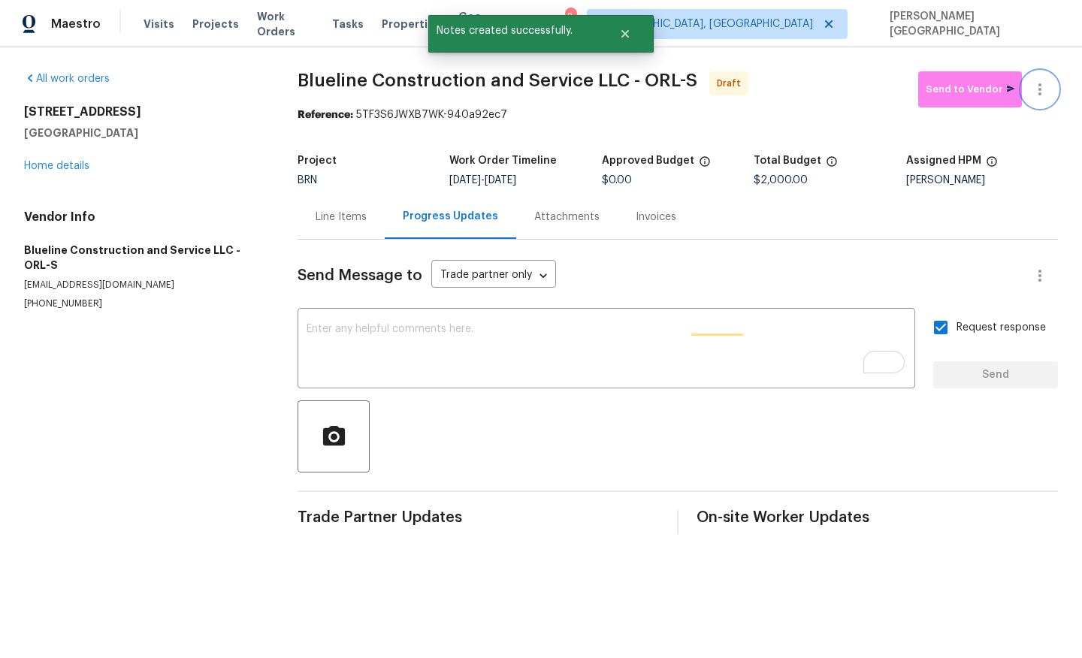
click at [1034, 83] on icon "button" at bounding box center [1040, 89] width 18 height 18
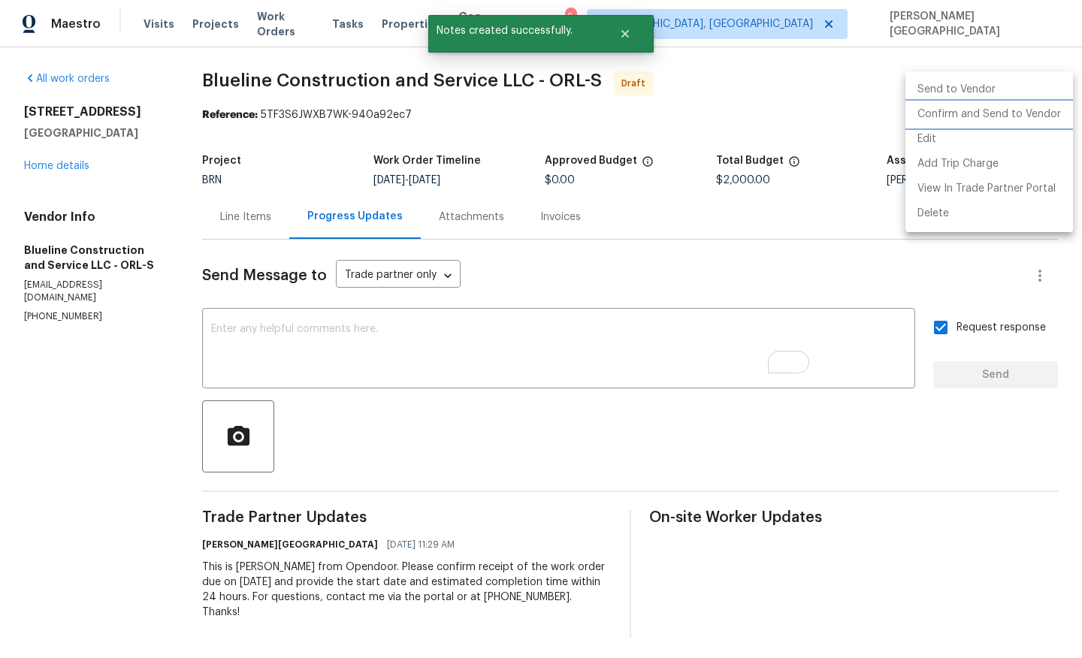
click at [1014, 119] on li "Confirm and Send to Vendor" at bounding box center [989, 114] width 168 height 25
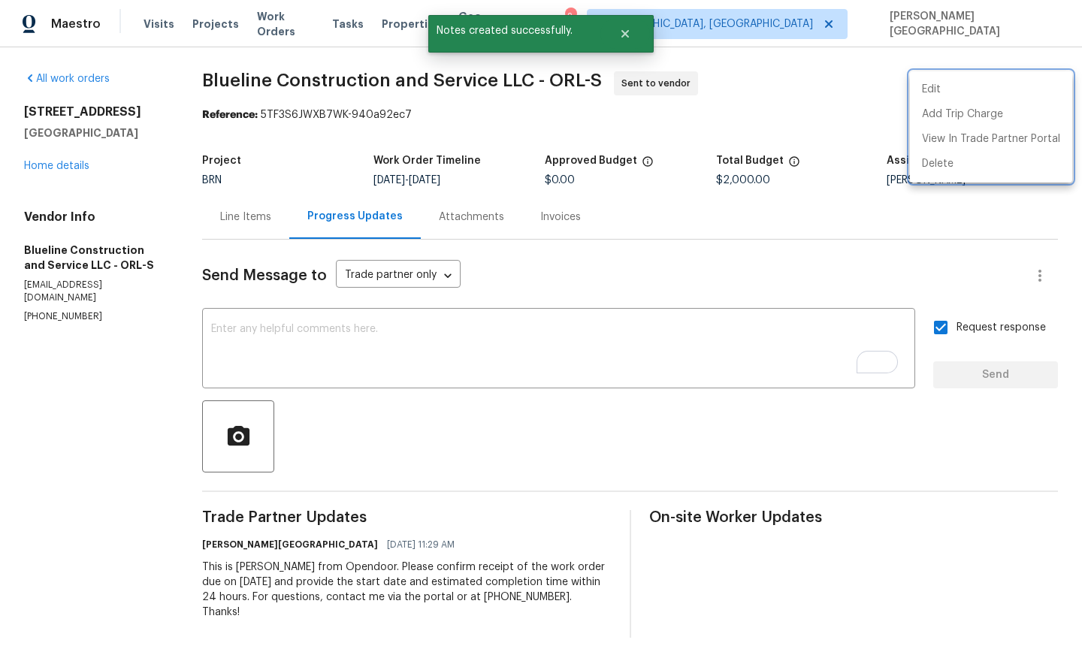
click at [62, 177] on div at bounding box center [541, 329] width 1082 height 658
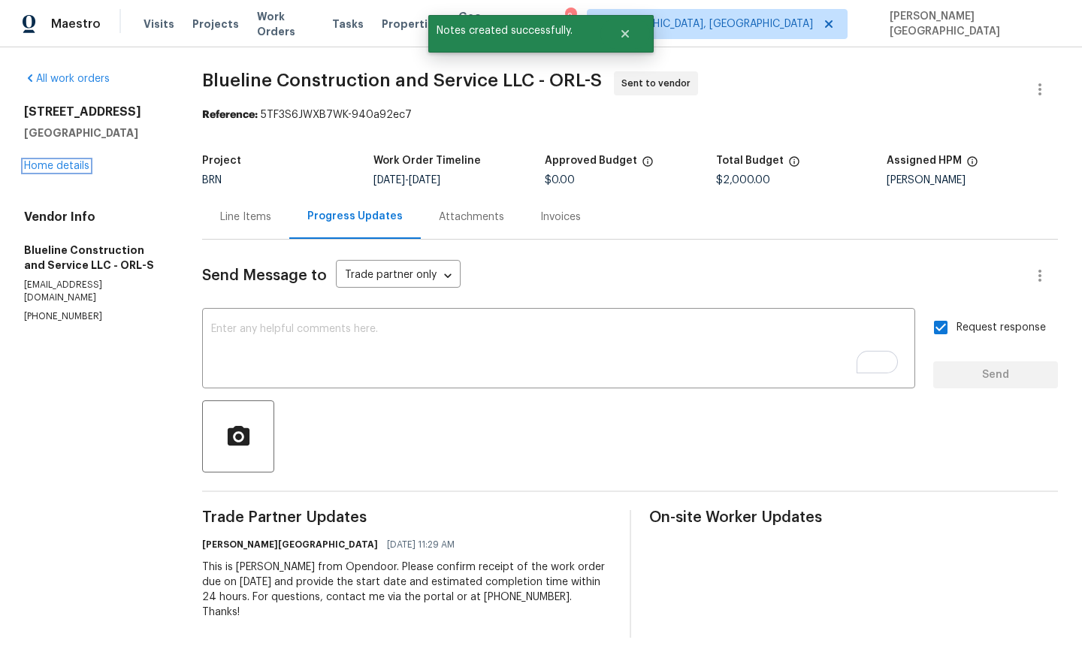
click at [62, 171] on link "Home details" at bounding box center [56, 166] width 65 height 11
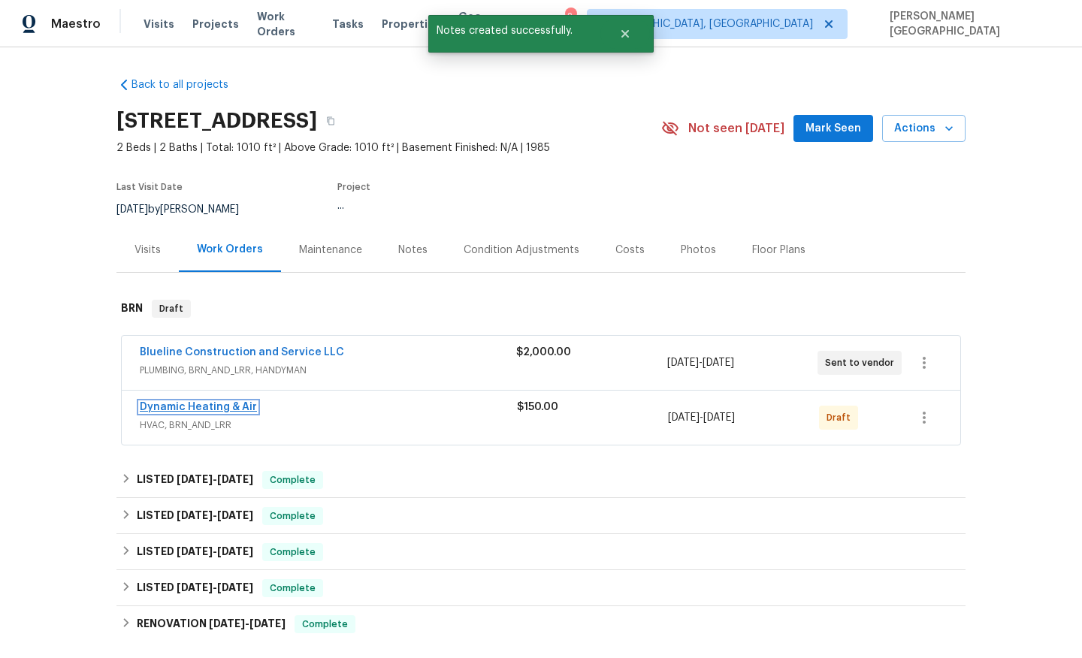
click at [217, 413] on link "Dynamic Heating & Air" at bounding box center [198, 407] width 117 height 11
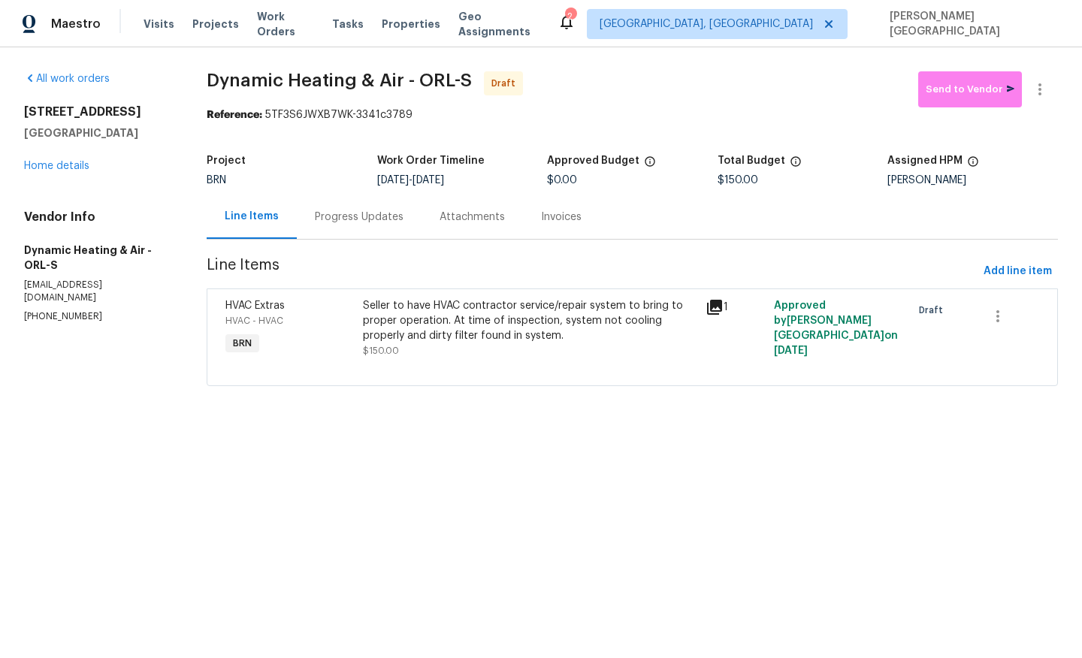
click at [364, 222] on div "Progress Updates" at bounding box center [359, 217] width 89 height 15
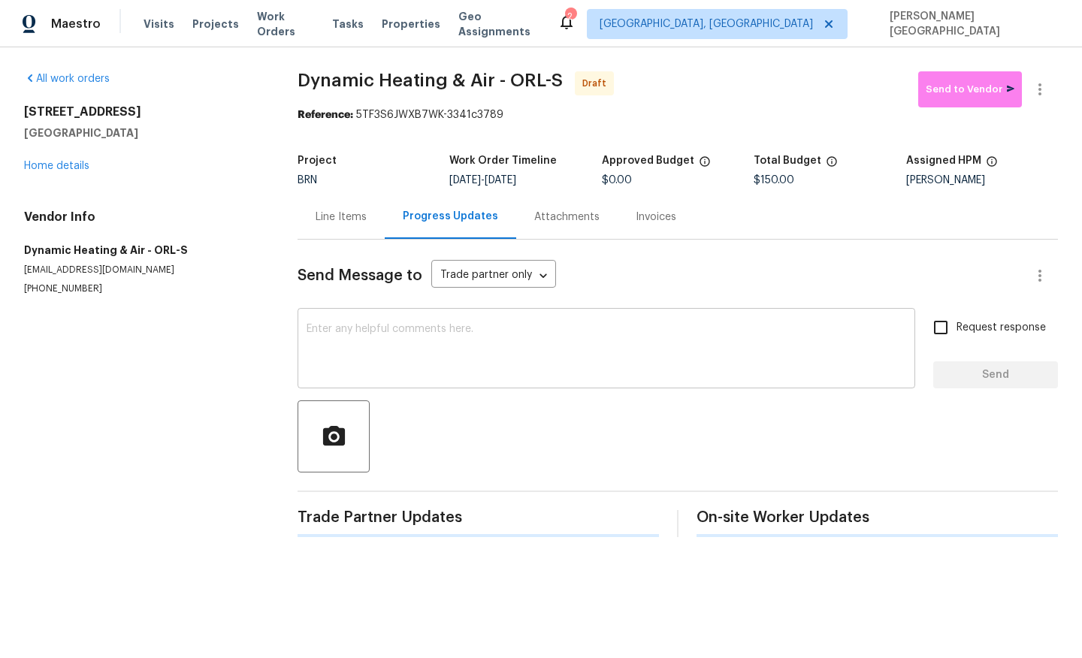
click at [342, 331] on textarea at bounding box center [607, 350] width 600 height 53
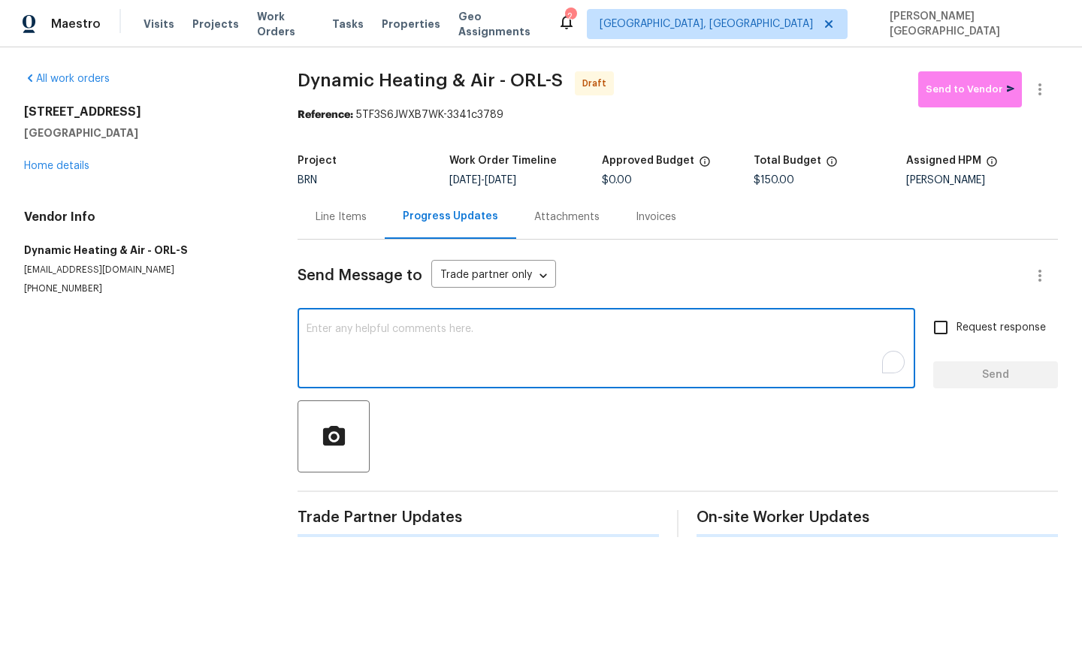
paste textarea "This is Isabel from Opendoor. Please confirm receipt of the work order due on 0…"
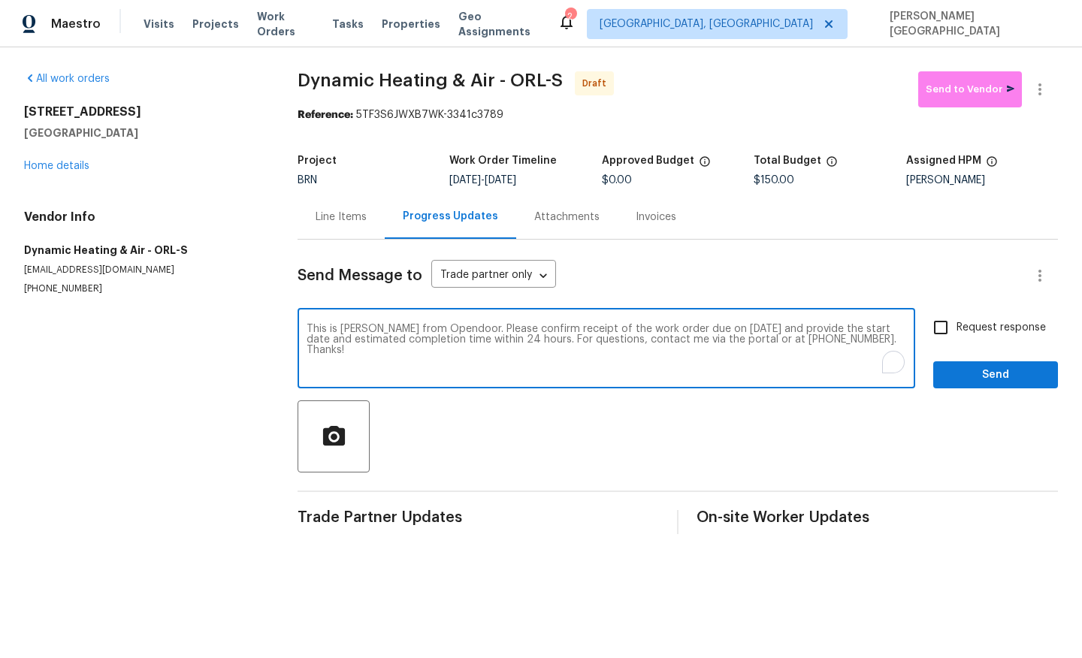
type textarea "This is Isabel from Opendoor. Please confirm receipt of the work order due on 0…"
click at [939, 343] on input "Request response" at bounding box center [941, 328] width 32 height 32
checkbox input "true"
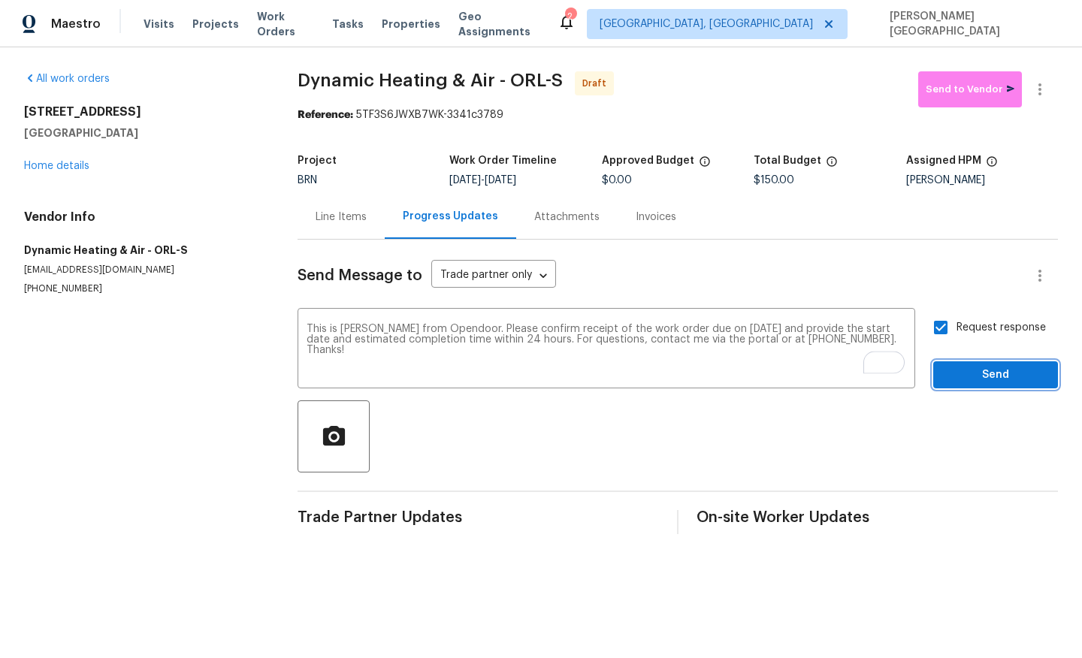
click at [960, 381] on span "Send" at bounding box center [995, 375] width 101 height 19
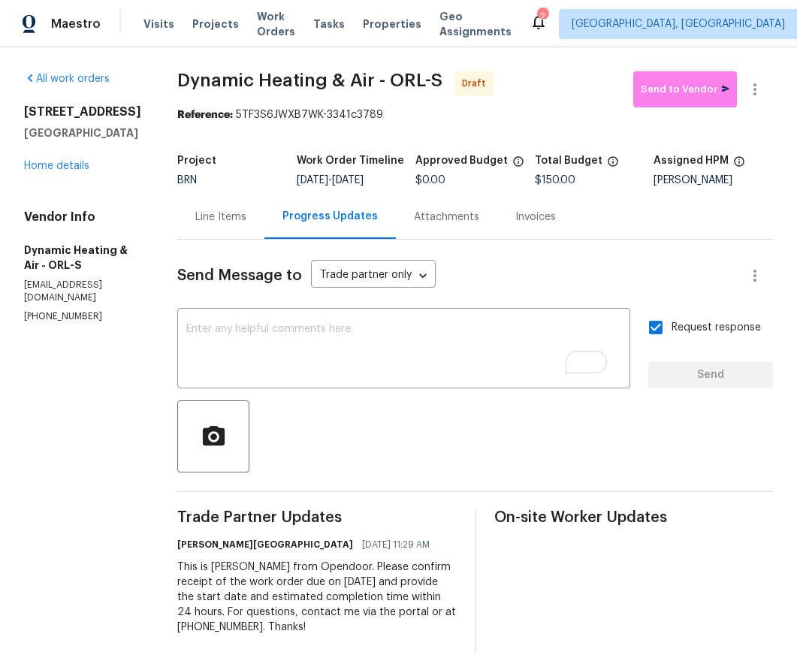
click at [659, 282] on div "Send Message to Trade partner only Trade partner only ​" at bounding box center [457, 276] width 560 height 36
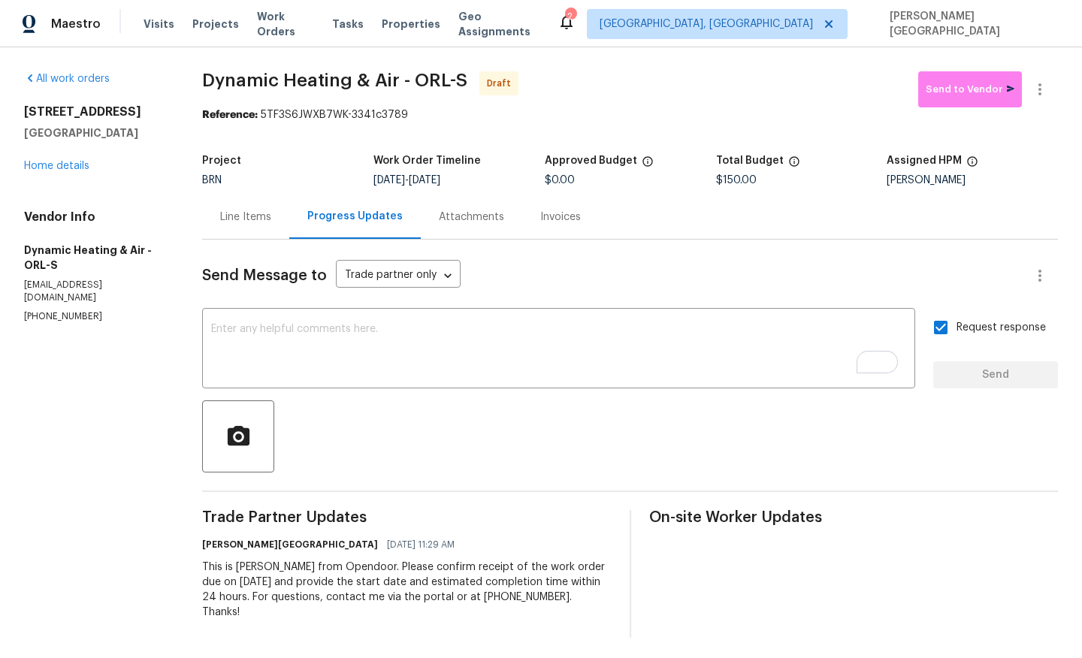
click at [796, 70] on div "All work orders [STREET_ADDRESS] Home details Vendor Info Dynamic Heating & Air…" at bounding box center [541, 354] width 1082 height 615
click at [796, 87] on icon "button" at bounding box center [1040, 89] width 18 height 18
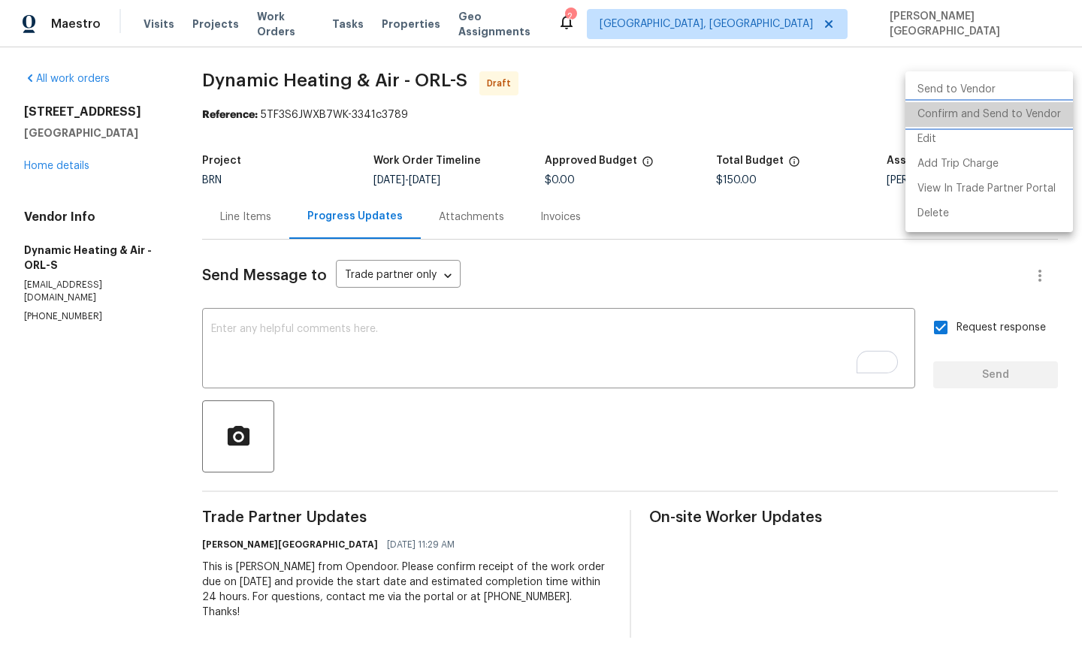
click at [796, 112] on li "Confirm and Send to Vendor" at bounding box center [989, 114] width 168 height 25
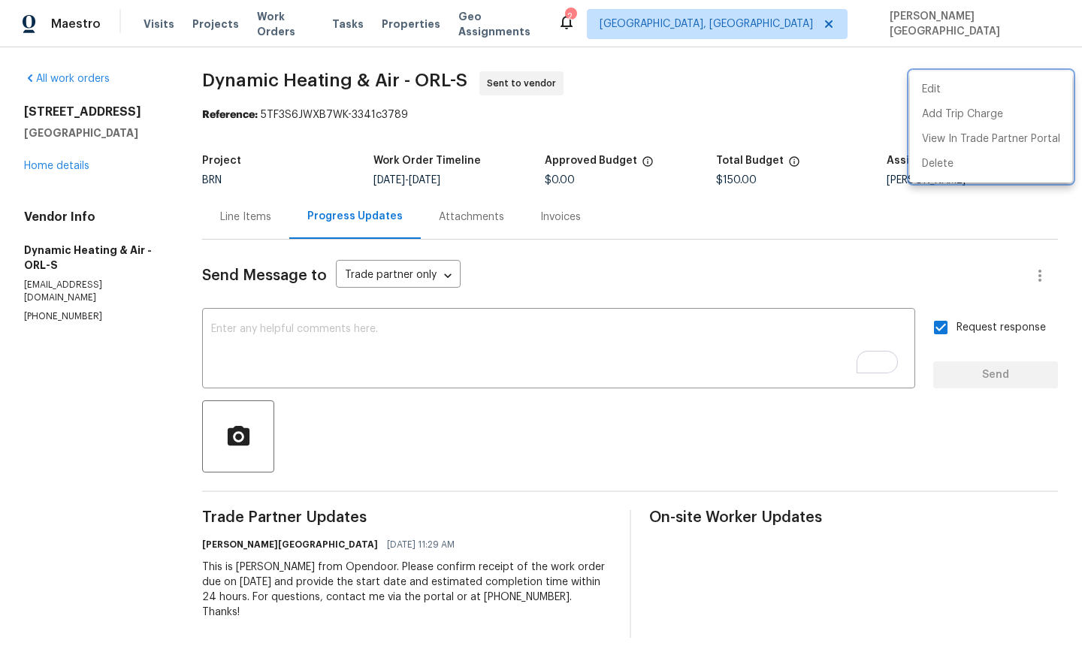
click at [56, 176] on div at bounding box center [541, 329] width 1082 height 658
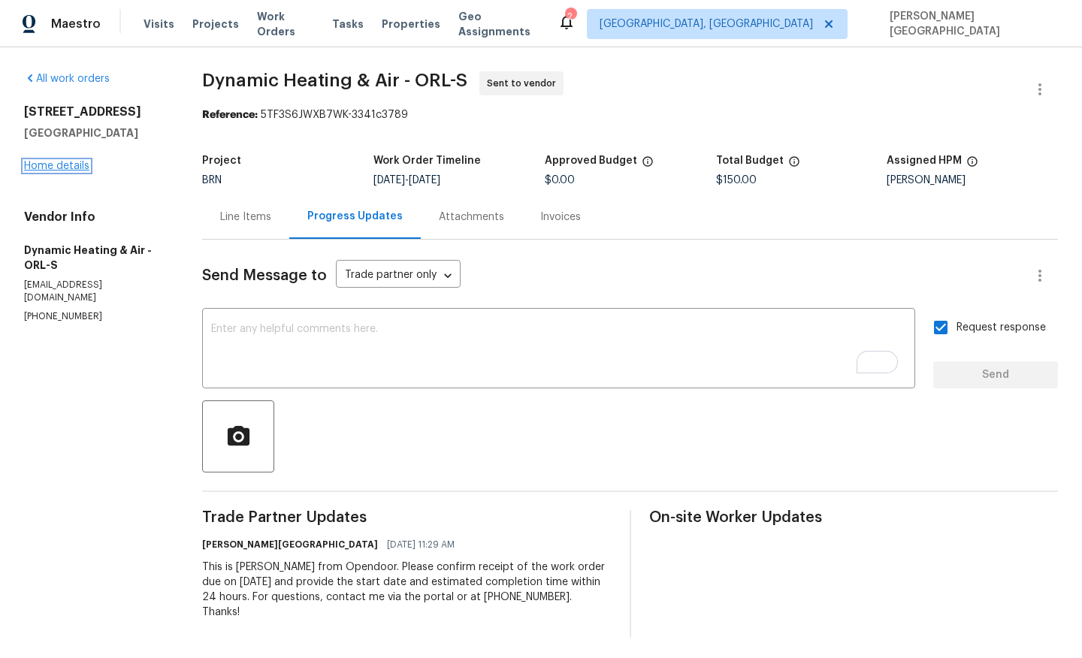
click at [59, 171] on link "Home details" at bounding box center [56, 166] width 65 height 11
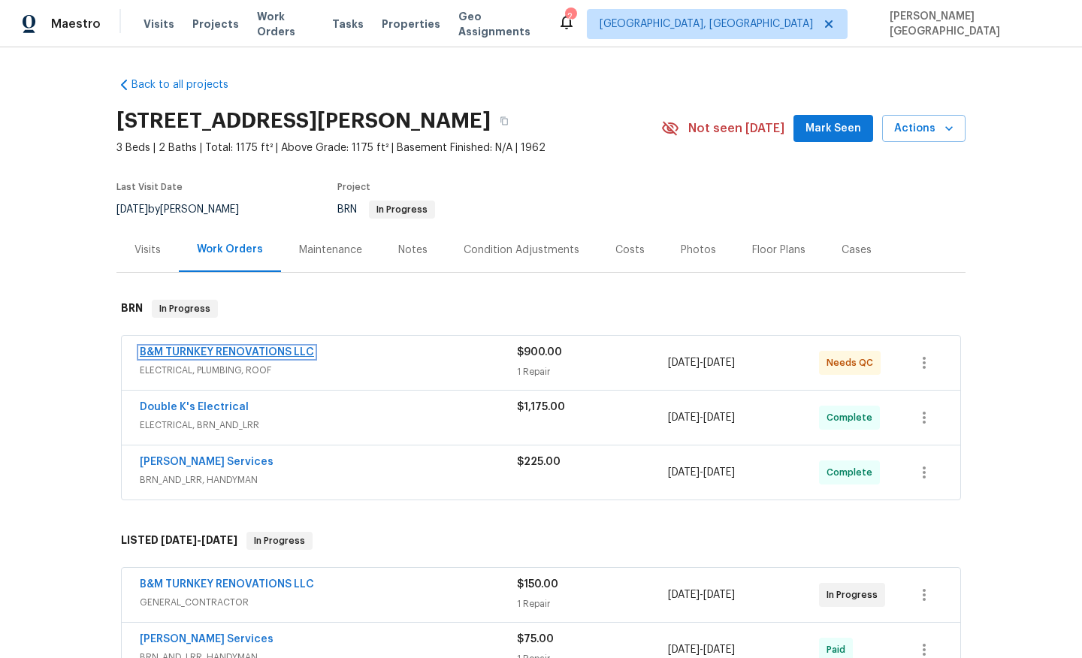
click at [267, 350] on link "B&M TURNKEY RENOVATIONS LLC" at bounding box center [227, 352] width 174 height 11
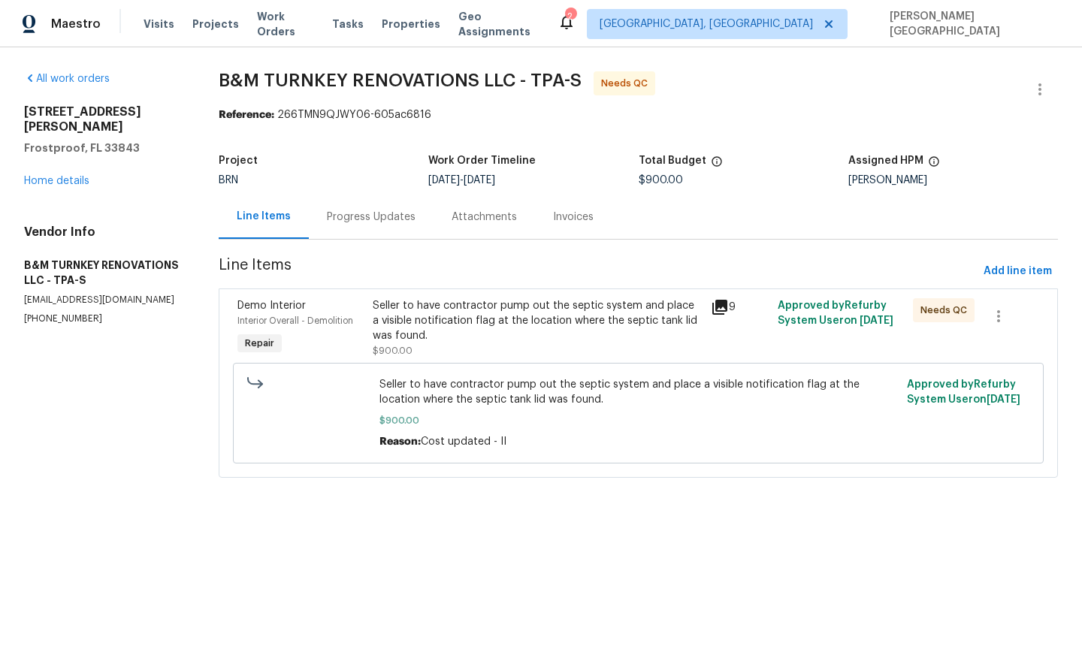
click at [466, 314] on div "Seller to have contractor pump out the septic system and place a visible notifi…" at bounding box center [537, 320] width 328 height 45
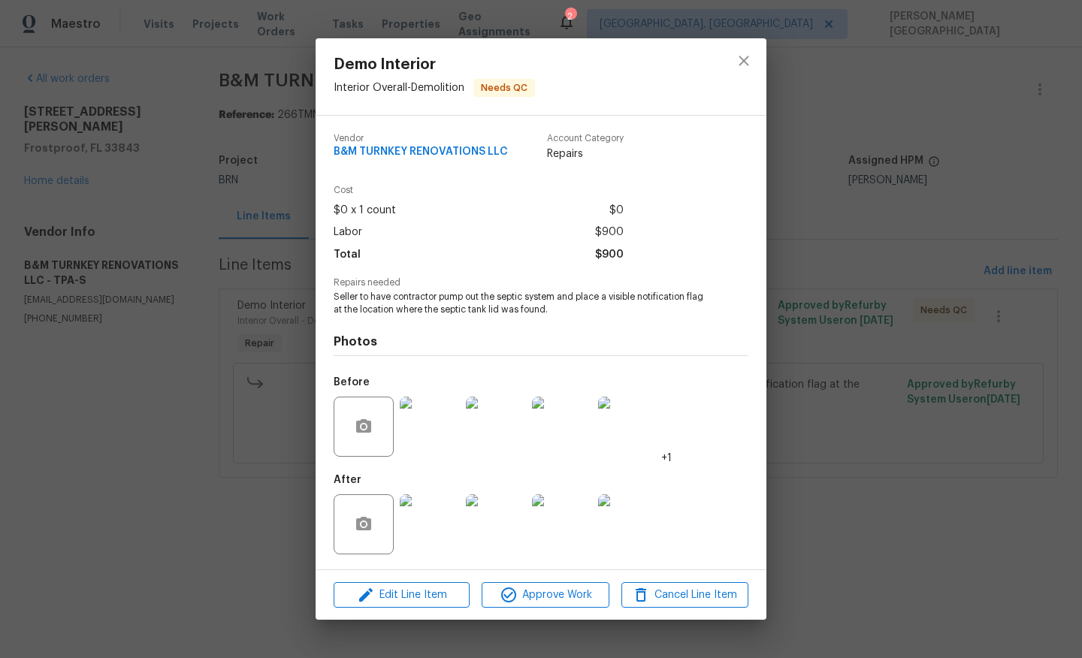
click at [982, 250] on div "Demo Interior Interior Overall - Demolition Needs QC Vendor B&M TURNKEY RENOVAT…" at bounding box center [541, 329] width 1082 height 658
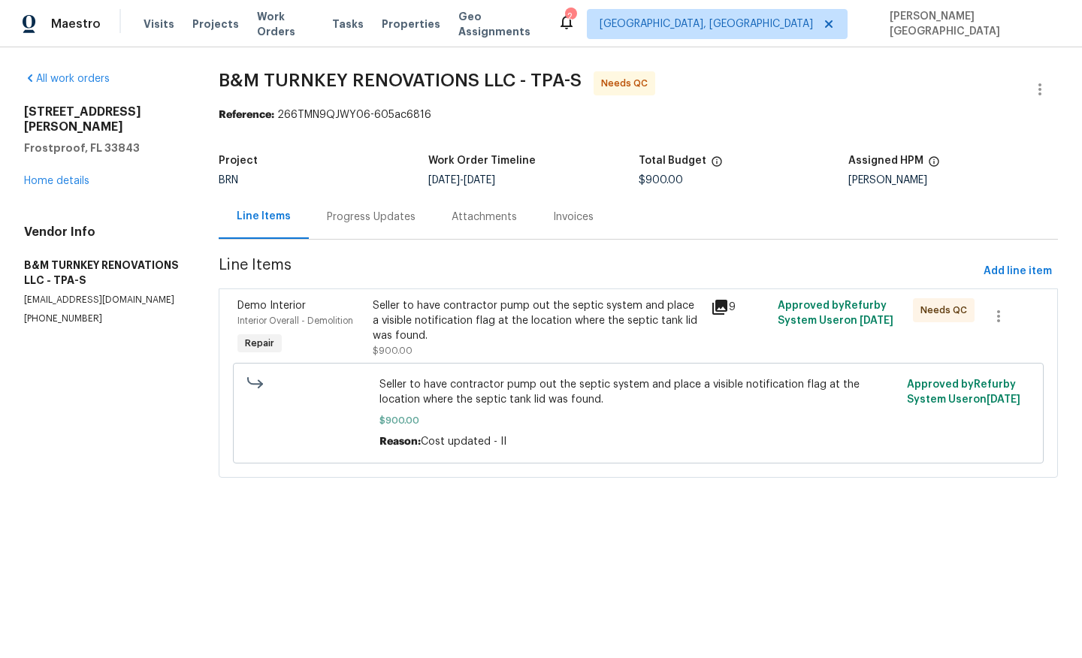
click at [1038, 65] on div "All work orders [STREET_ADDRESS][PERSON_NAME] Home details Vendor Info B&M TURN…" at bounding box center [541, 283] width 1082 height 473
click at [1036, 97] on icon "button" at bounding box center [1040, 89] width 18 height 18
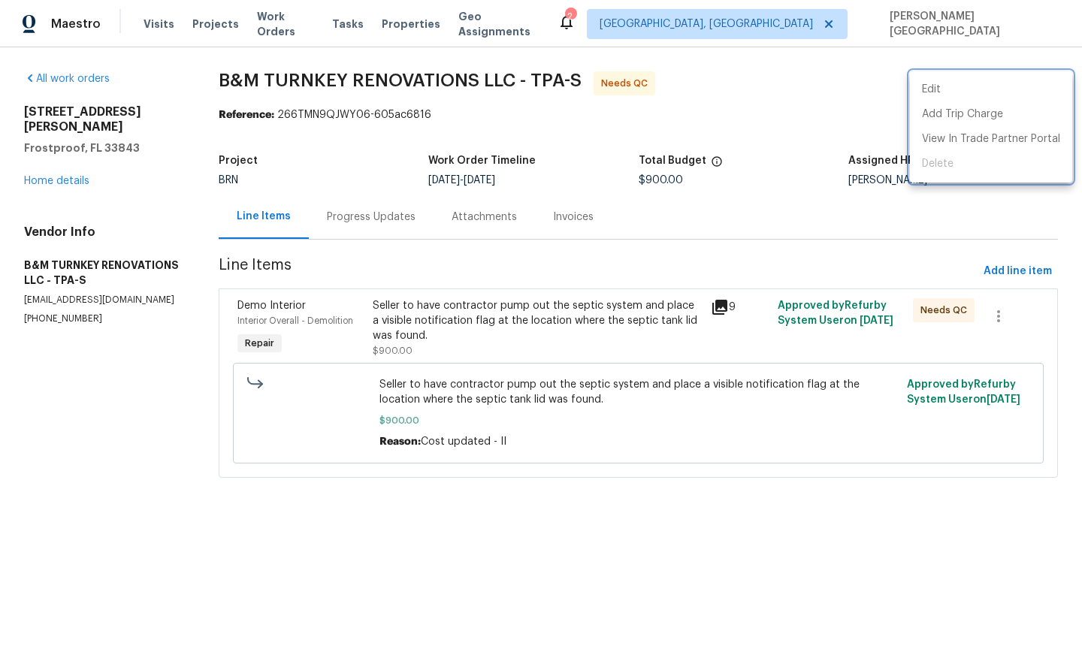
click at [443, 327] on div at bounding box center [541, 329] width 1082 height 658
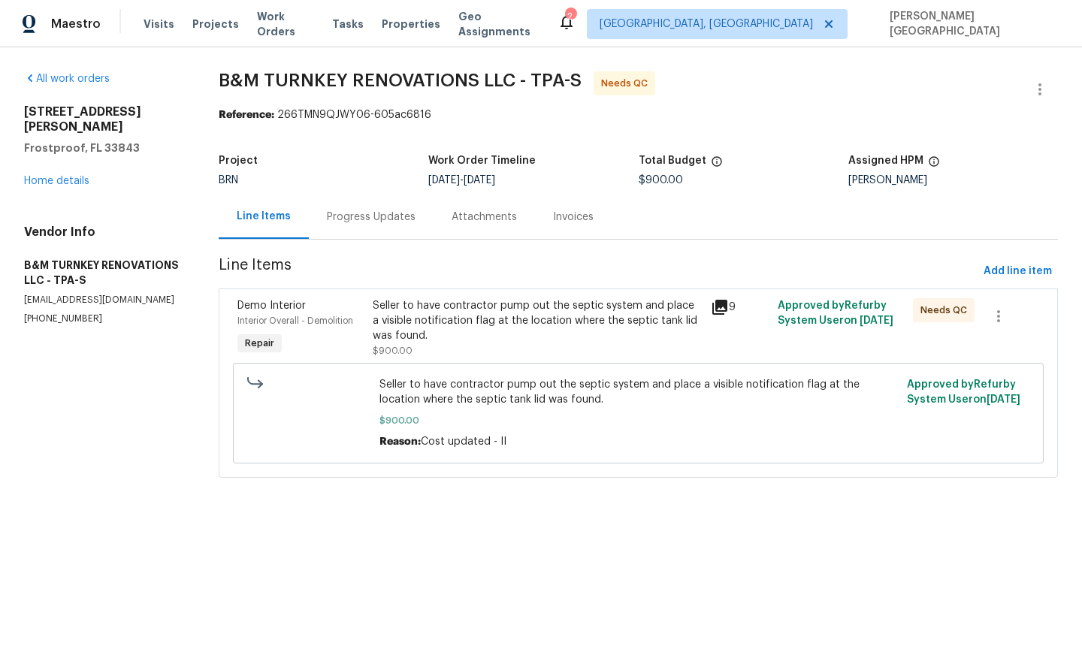
click at [467, 322] on div "Seller to have contractor pump out the septic system and place a visible notifi…" at bounding box center [537, 320] width 328 height 45
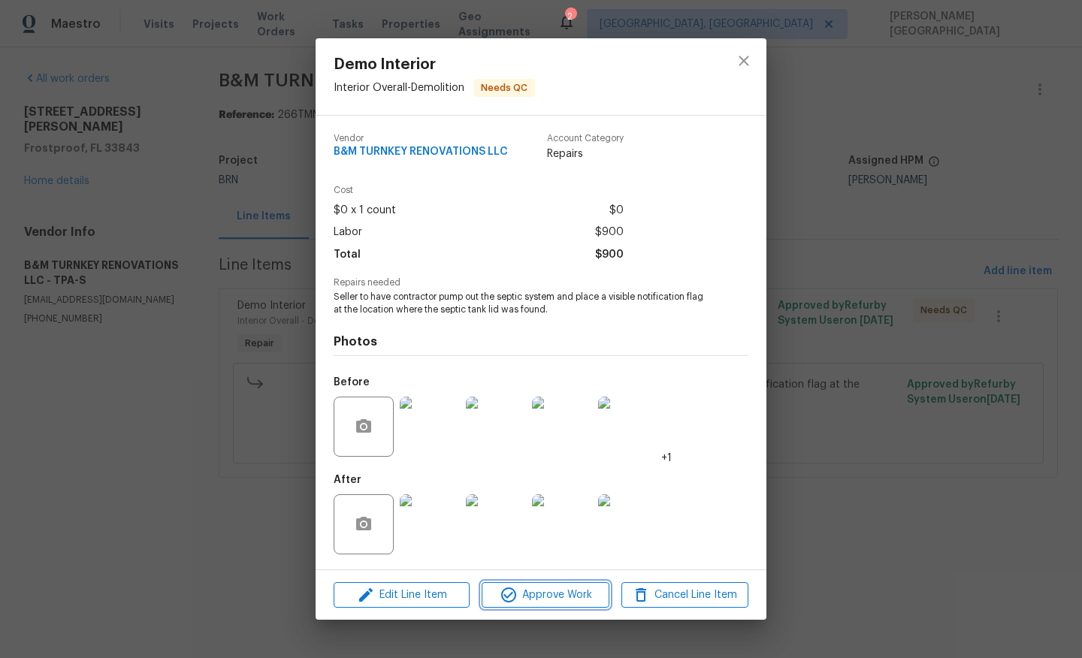
click at [506, 597] on icon "button" at bounding box center [508, 595] width 15 height 15
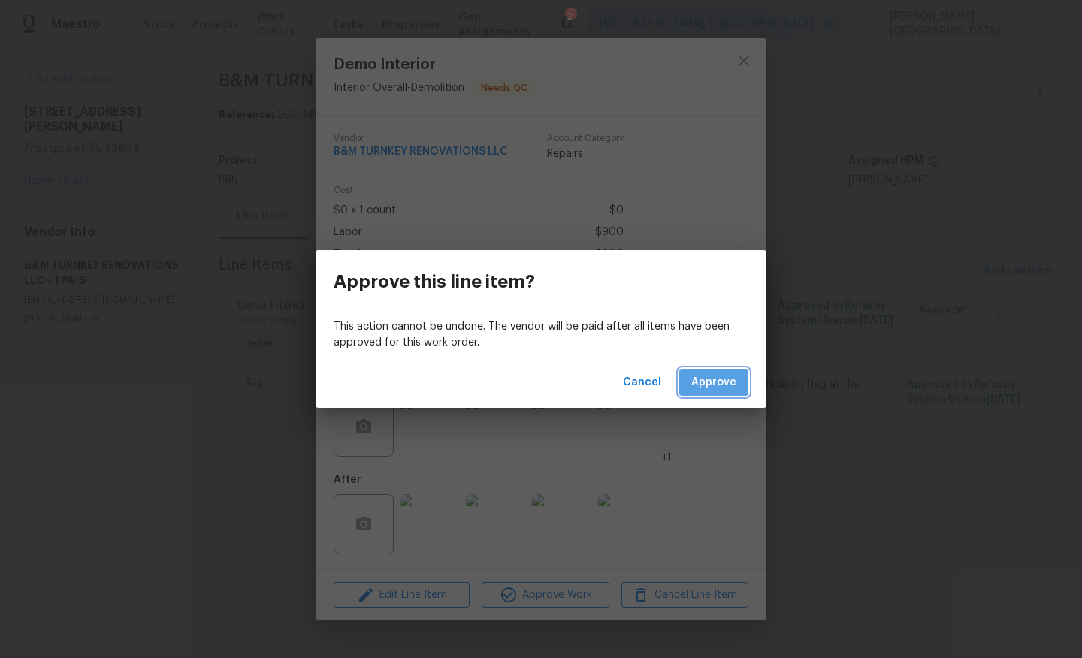
click at [709, 386] on span "Approve" at bounding box center [713, 382] width 45 height 19
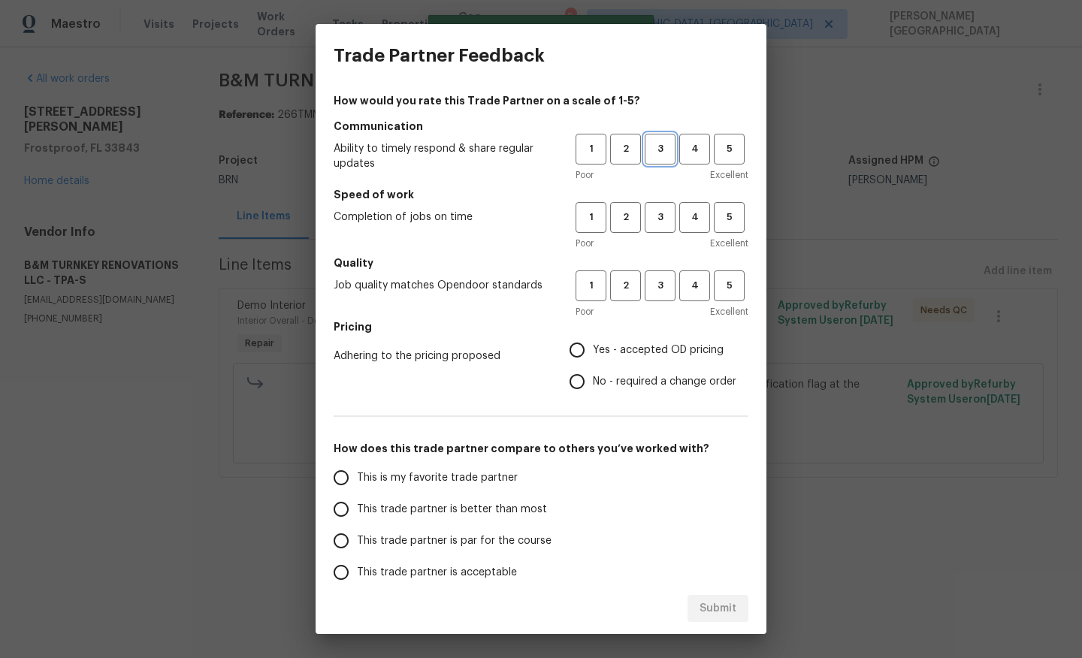
click at [670, 142] on span "3" at bounding box center [660, 149] width 28 height 17
click at [645, 224] on button "3" at bounding box center [660, 217] width 31 height 31
click at [661, 278] on span "3" at bounding box center [660, 285] width 28 height 17
click at [599, 380] on span "No - required a change order" at bounding box center [665, 382] width 144 height 16
click at [593, 380] on input "No - required a change order" at bounding box center [577, 382] width 32 height 32
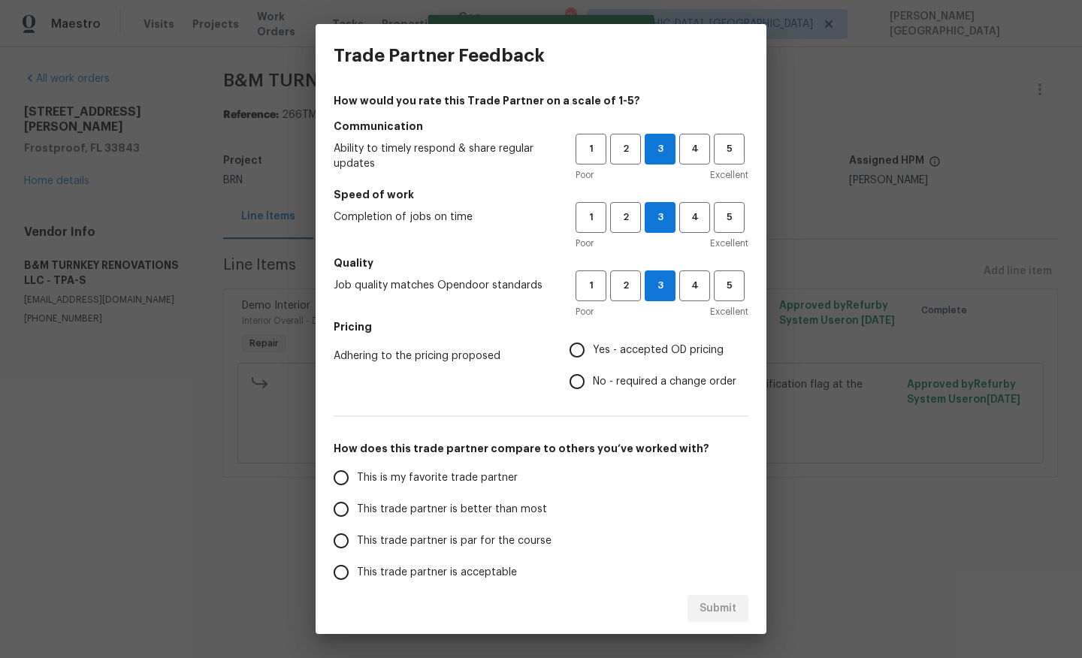
radio input "true"
click at [434, 518] on label "This trade partner is better than most" at bounding box center [443, 510] width 237 height 32
click at [357, 518] on input "This trade partner is better than most" at bounding box center [341, 510] width 32 height 32
click at [719, 616] on span "Submit" at bounding box center [718, 609] width 37 height 19
radio input "true"
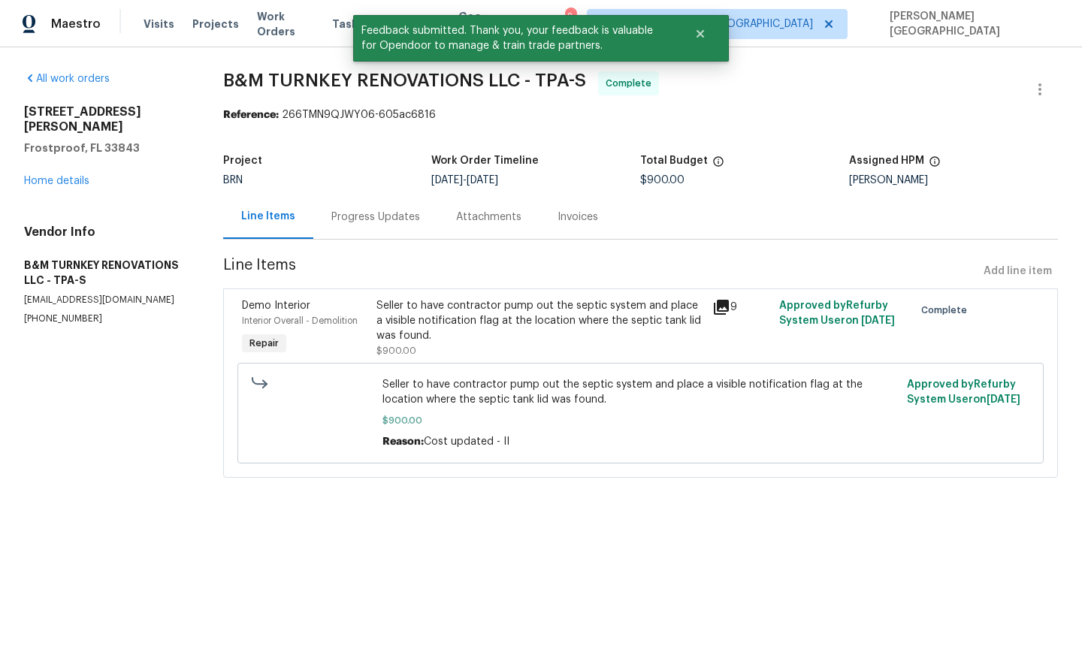
click at [382, 220] on div "Progress Updates" at bounding box center [375, 217] width 89 height 15
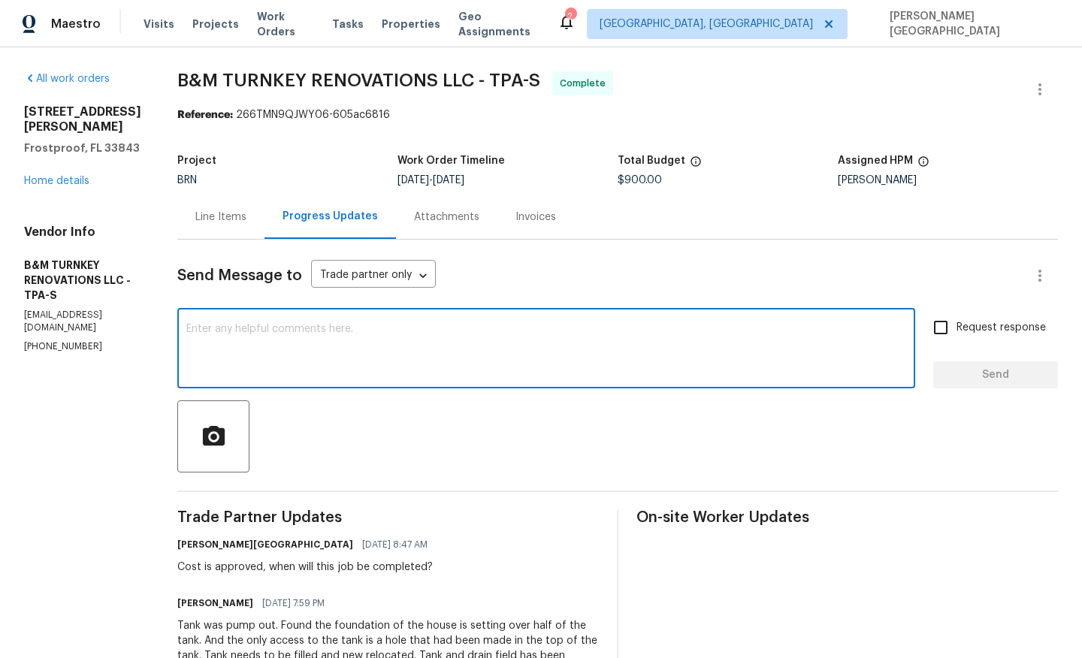
click at [281, 355] on textarea at bounding box center [546, 350] width 720 height 53
paste textarea "WO is approved, Please upload the detailed paid invoice under invoice section. …"
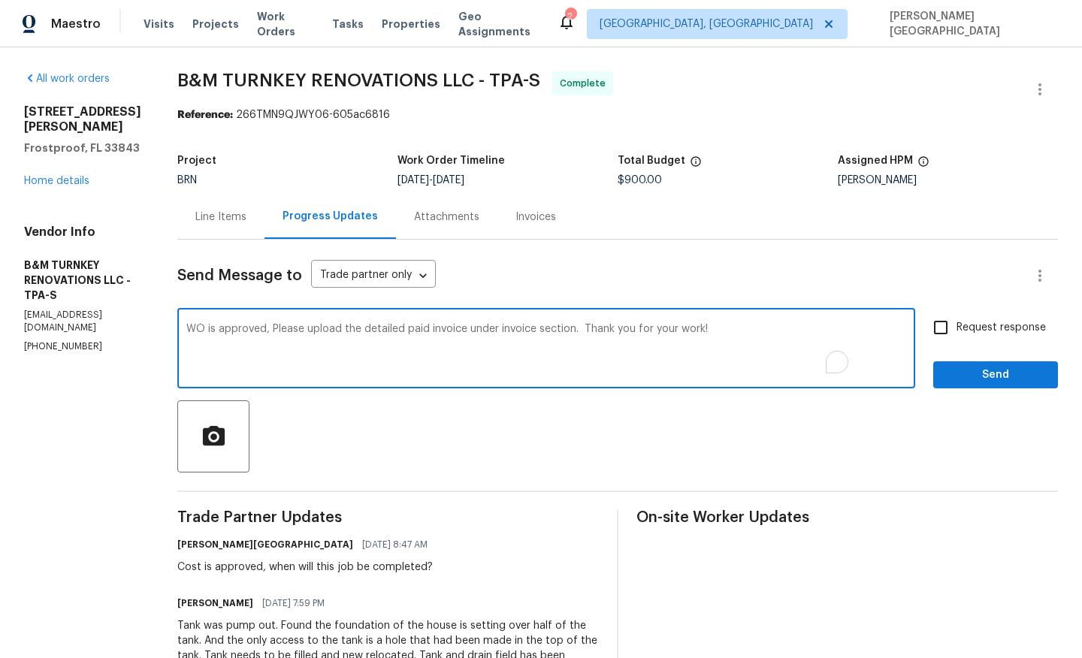
type textarea "WO is approved, Please upload the detailed paid invoice under invoice section. …"
click at [954, 336] on input "Request response" at bounding box center [941, 328] width 32 height 32
checkbox input "true"
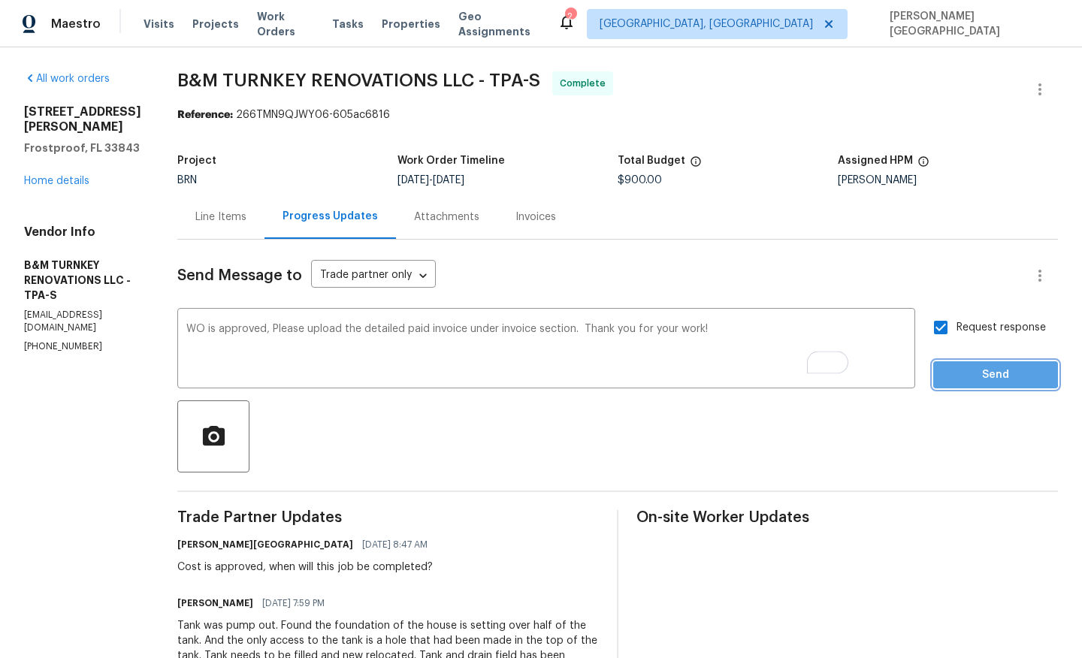
click at [960, 372] on span "Send" at bounding box center [995, 375] width 101 height 19
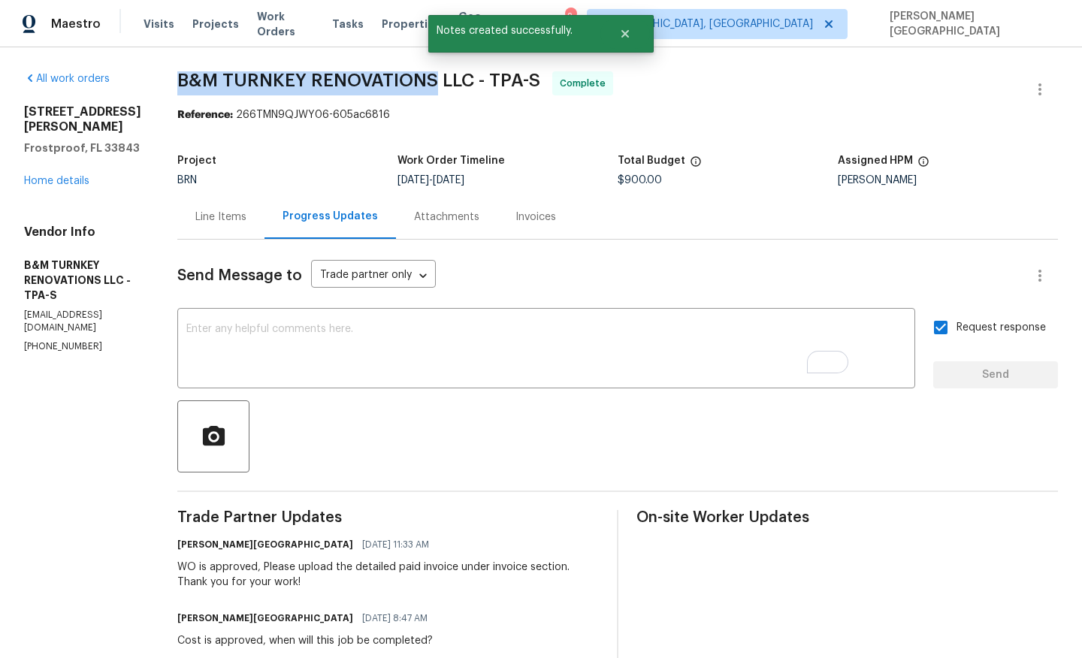
drag, startPoint x: 234, startPoint y: 74, endPoint x: 491, endPoint y: 88, distance: 256.6
click at [491, 88] on span "B&M TURNKEY RENOVATIONS LLC - TPA-S" at bounding box center [358, 80] width 363 height 18
copy span "B&M TURNKEY RENOVATIONS"
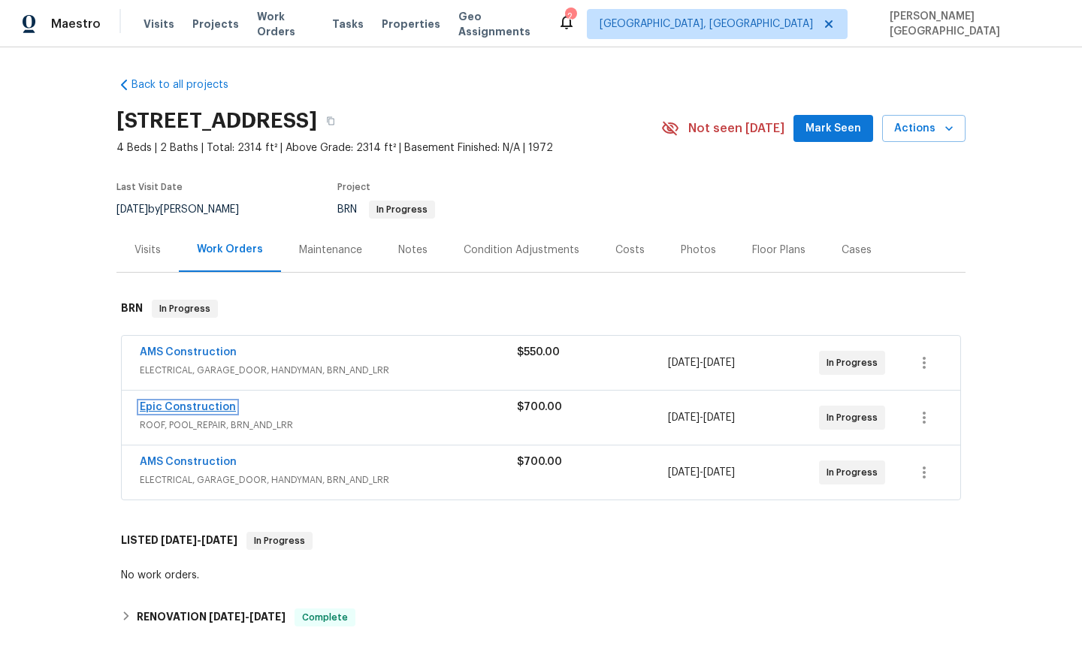
click at [209, 405] on link "Epic Construction" at bounding box center [188, 407] width 96 height 11
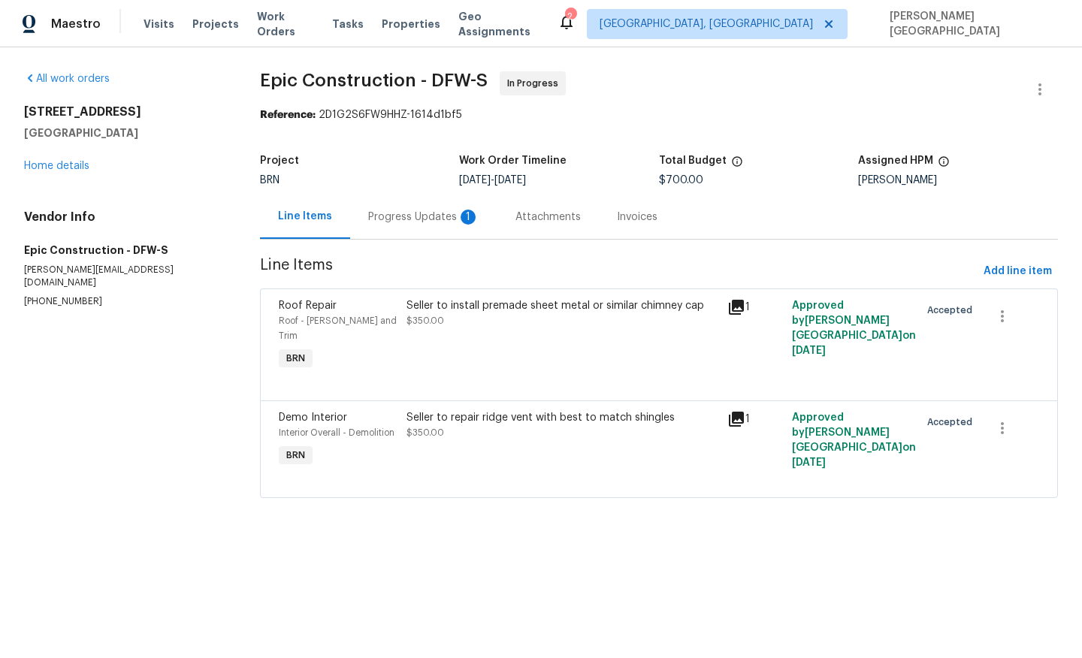
click at [405, 222] on div "Progress Updates 1" at bounding box center [423, 217] width 111 height 15
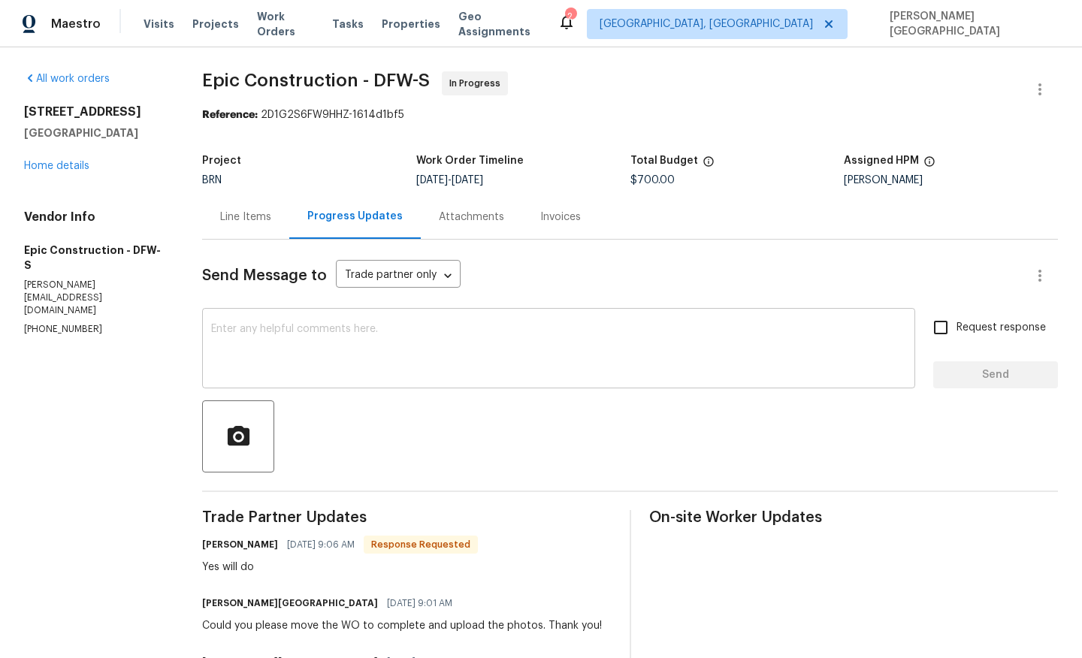
click at [364, 337] on textarea at bounding box center [558, 350] width 695 height 53
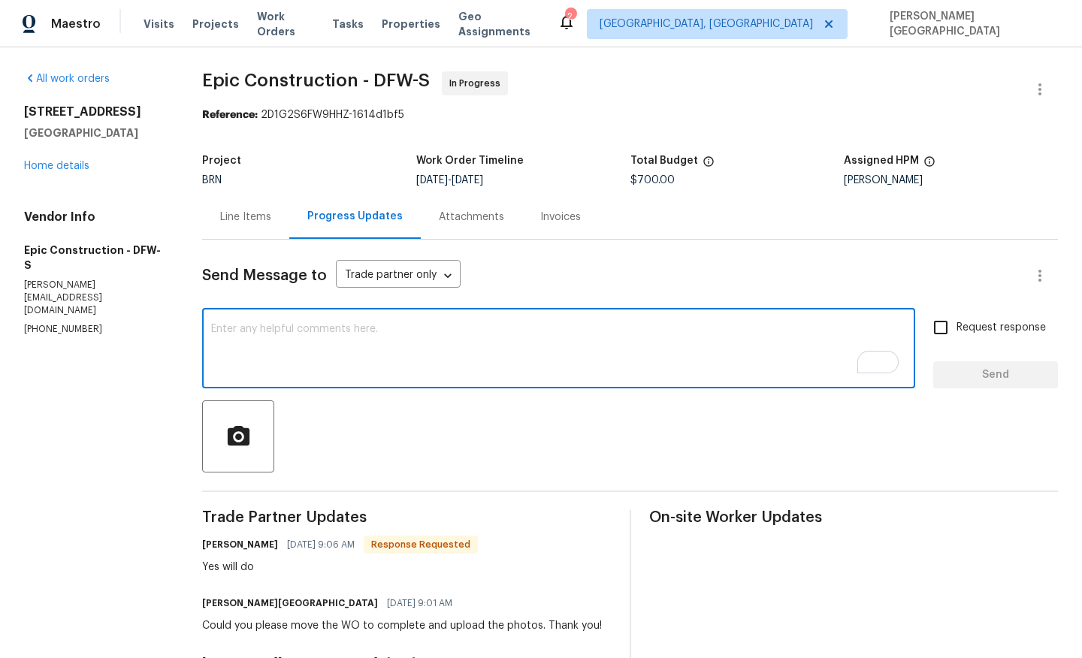
type textarea "R"
type textarea "Thank you!"
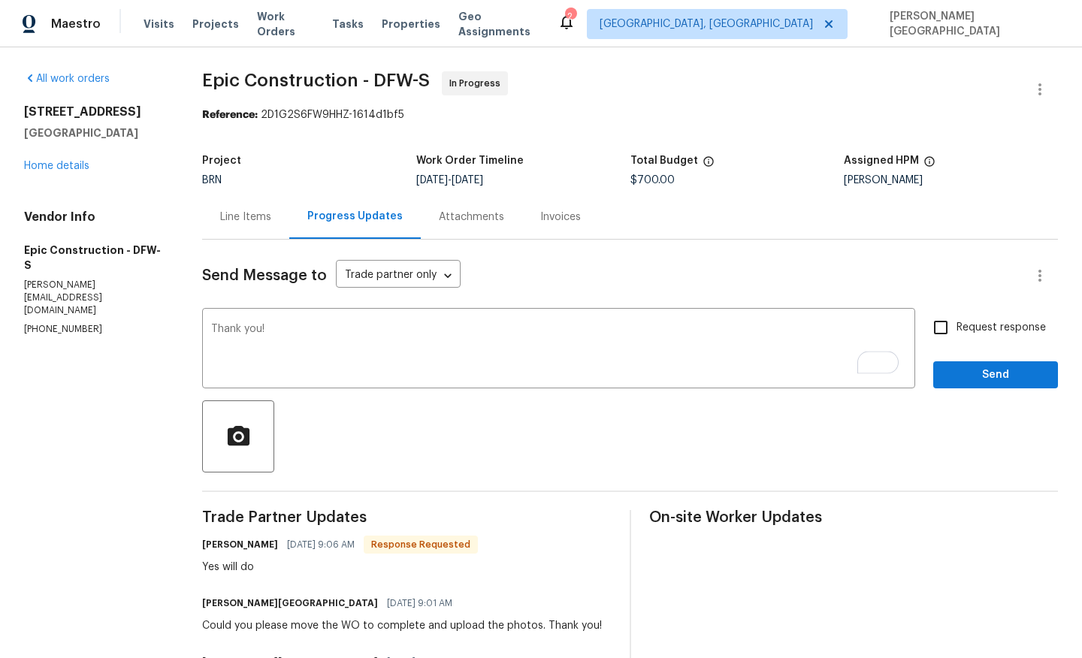
click at [978, 339] on label "Request response" at bounding box center [985, 328] width 121 height 32
click at [957, 339] on input "Request response" at bounding box center [941, 328] width 32 height 32
checkbox input "true"
click at [979, 359] on div "Request response Send" at bounding box center [995, 350] width 125 height 77
click at [979, 360] on div "Request response Send" at bounding box center [995, 350] width 125 height 77
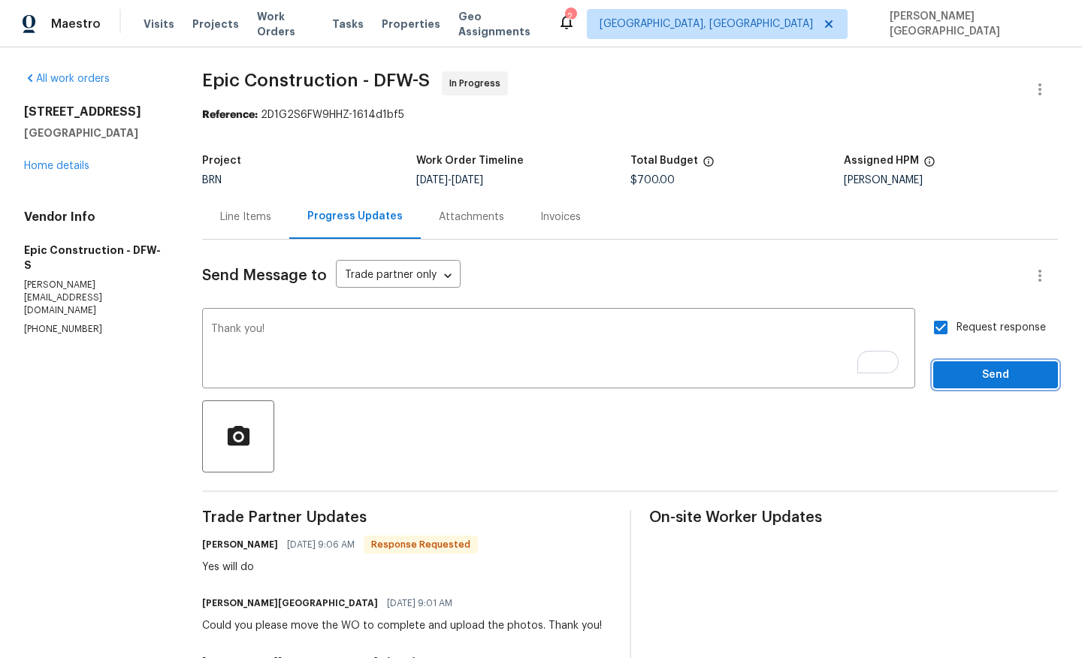
click at [979, 369] on span "Send" at bounding box center [995, 375] width 101 height 19
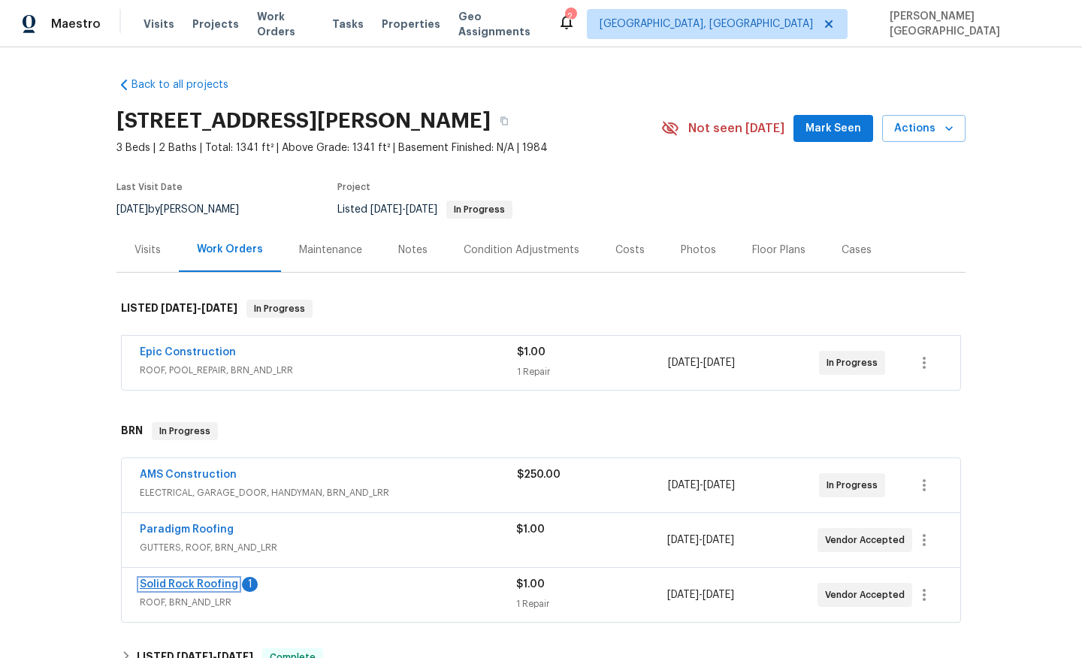
click at [212, 582] on link "Solid Rock Roofing" at bounding box center [189, 584] width 98 height 11
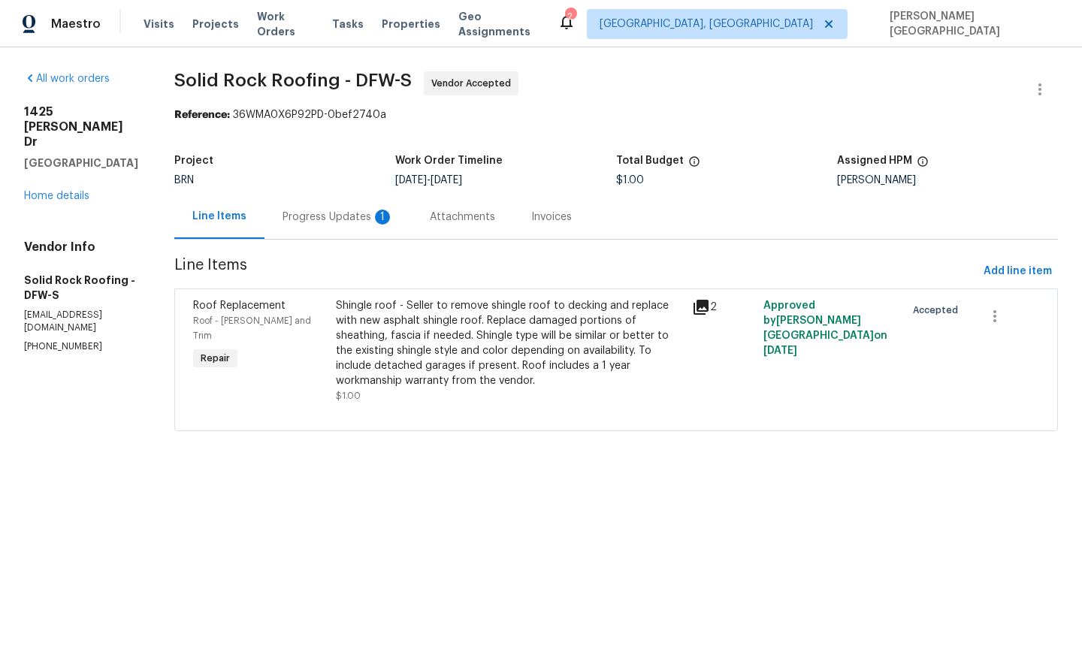
click at [390, 229] on div "Progress Updates 1" at bounding box center [337, 217] width 147 height 44
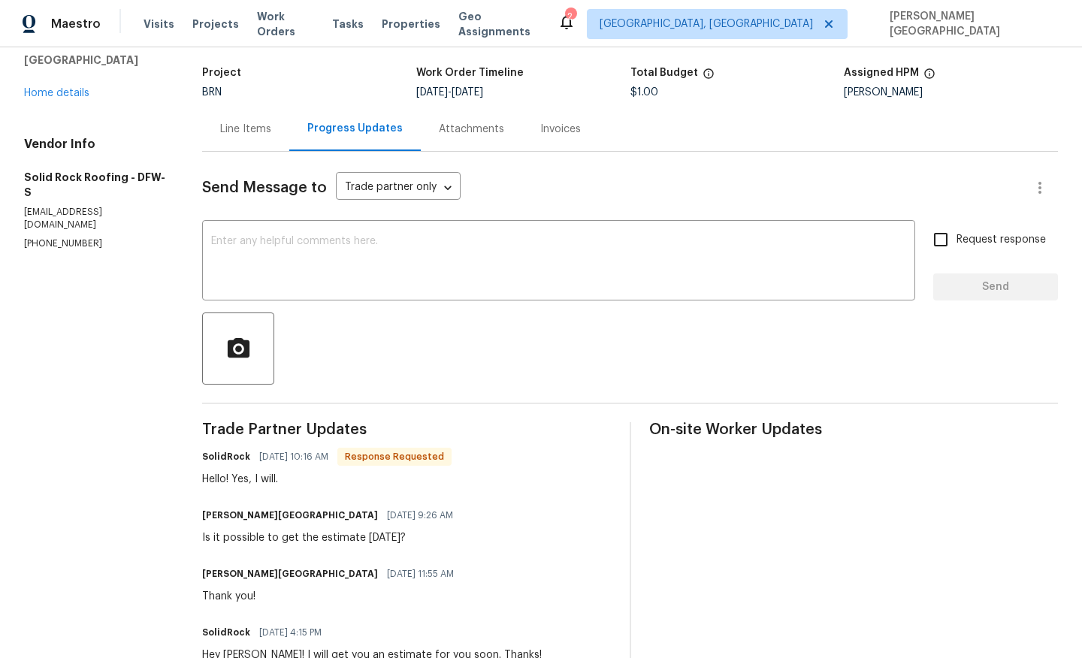
scroll to position [128, 0]
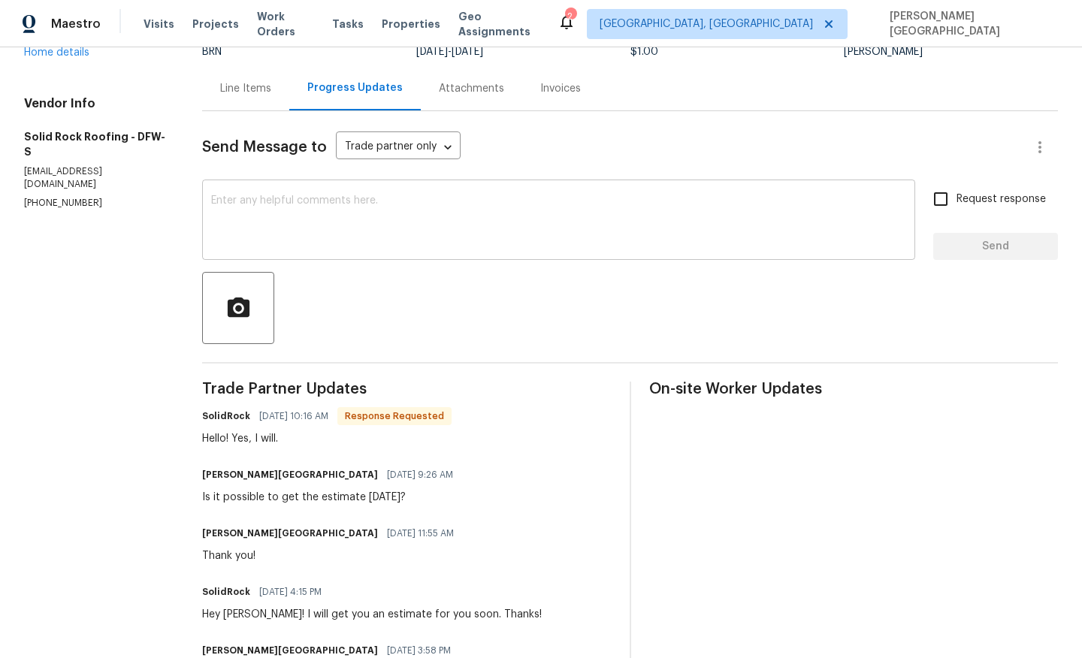
click at [297, 228] on textarea at bounding box center [558, 221] width 695 height 53
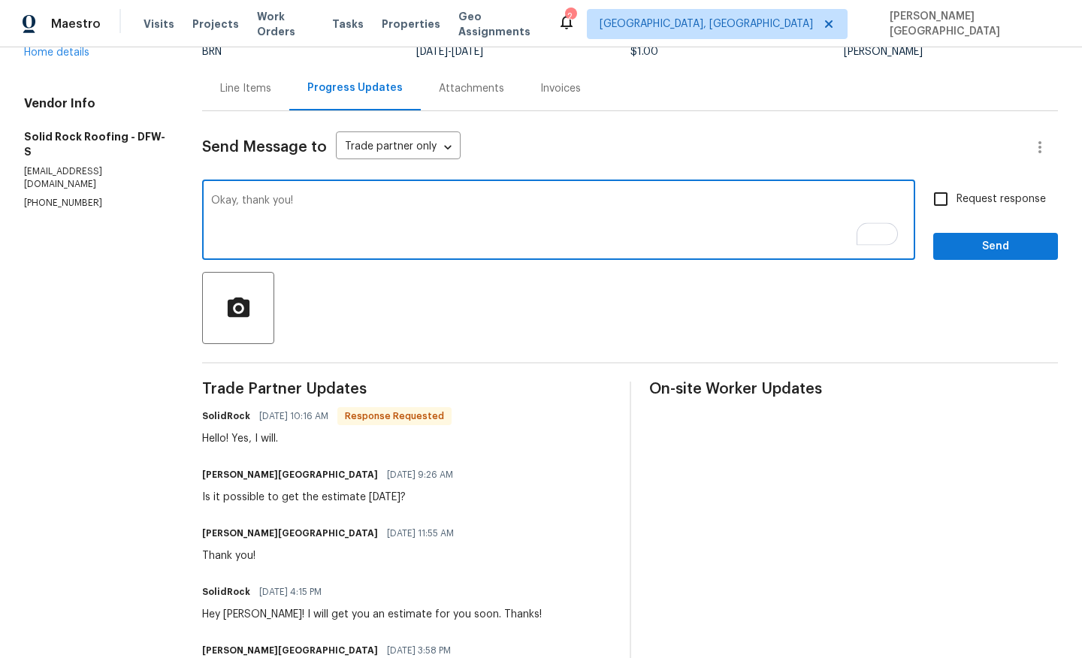
type textarea "Okay, thank you!"
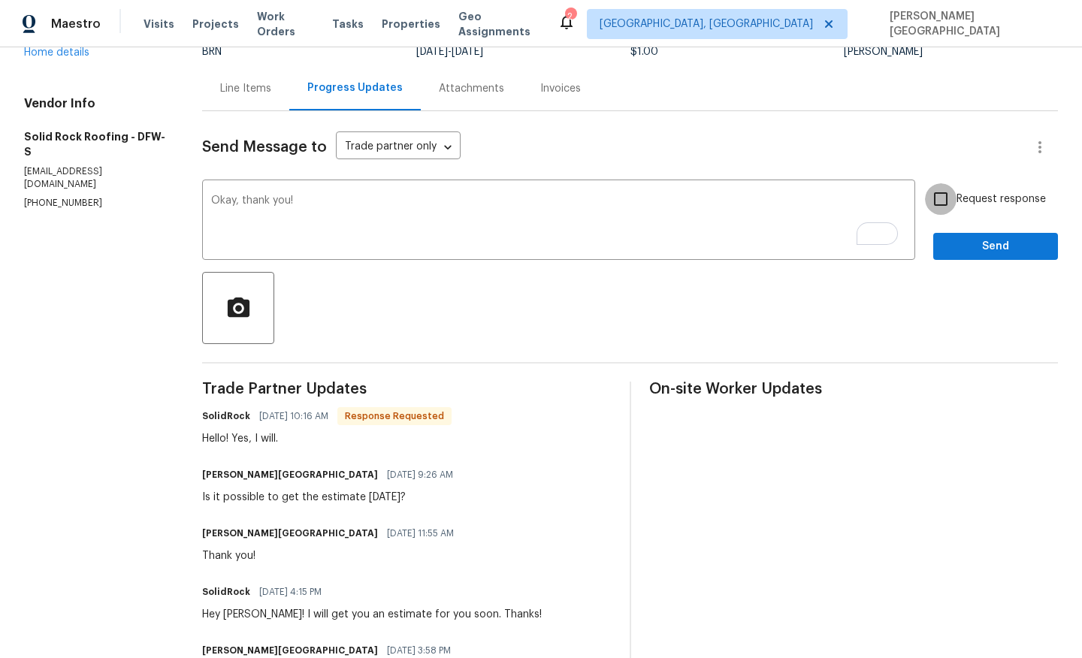
click at [949, 198] on input "Request response" at bounding box center [941, 199] width 32 height 32
checkbox input "true"
click at [958, 245] on span "Send" at bounding box center [995, 246] width 101 height 19
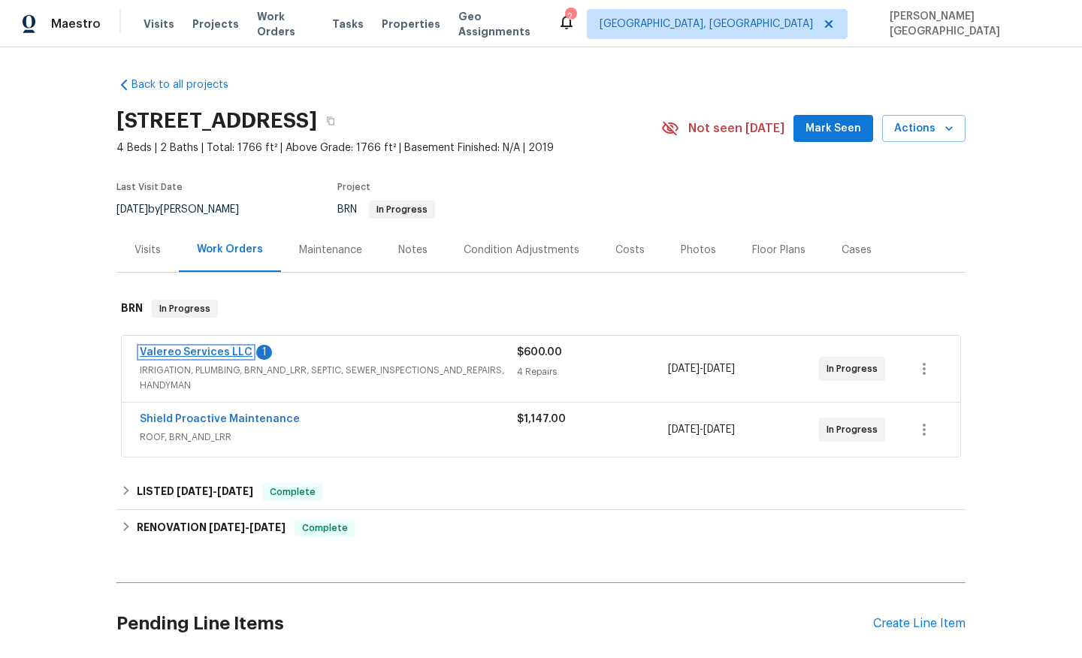
click at [235, 348] on link "Valereo Services LLC" at bounding box center [196, 352] width 113 height 11
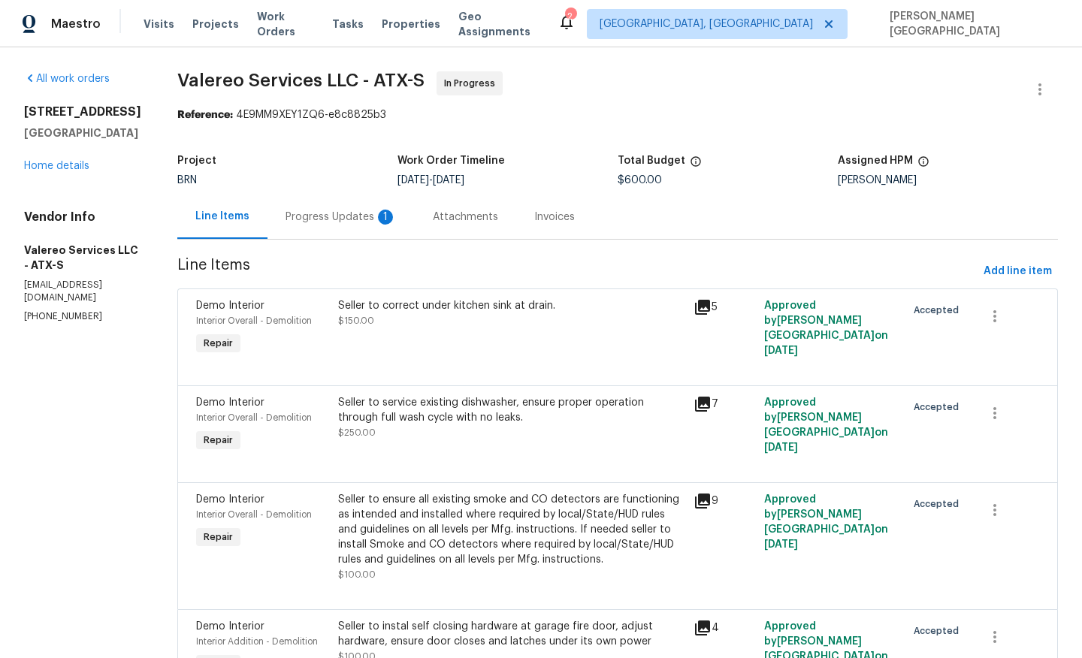
click at [344, 215] on div "Progress Updates 1" at bounding box center [341, 217] width 111 height 15
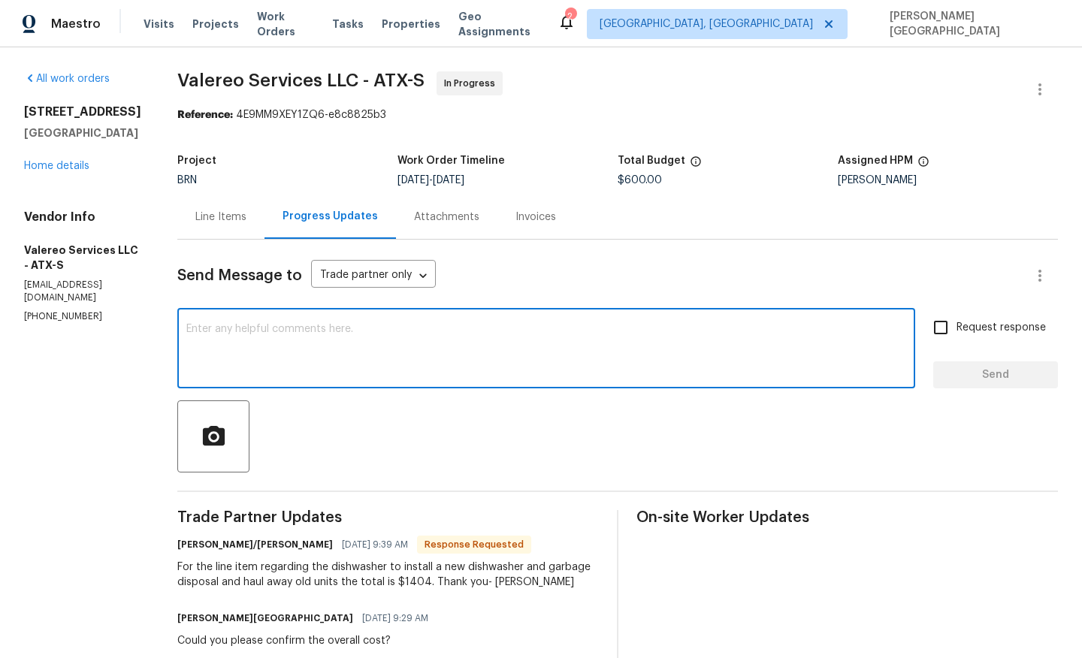
click at [246, 326] on textarea at bounding box center [546, 350] width 720 height 53
type textarea "Thank you, I will update on this shortly."
click at [944, 341] on input "Request response" at bounding box center [941, 328] width 32 height 32
checkbox input "true"
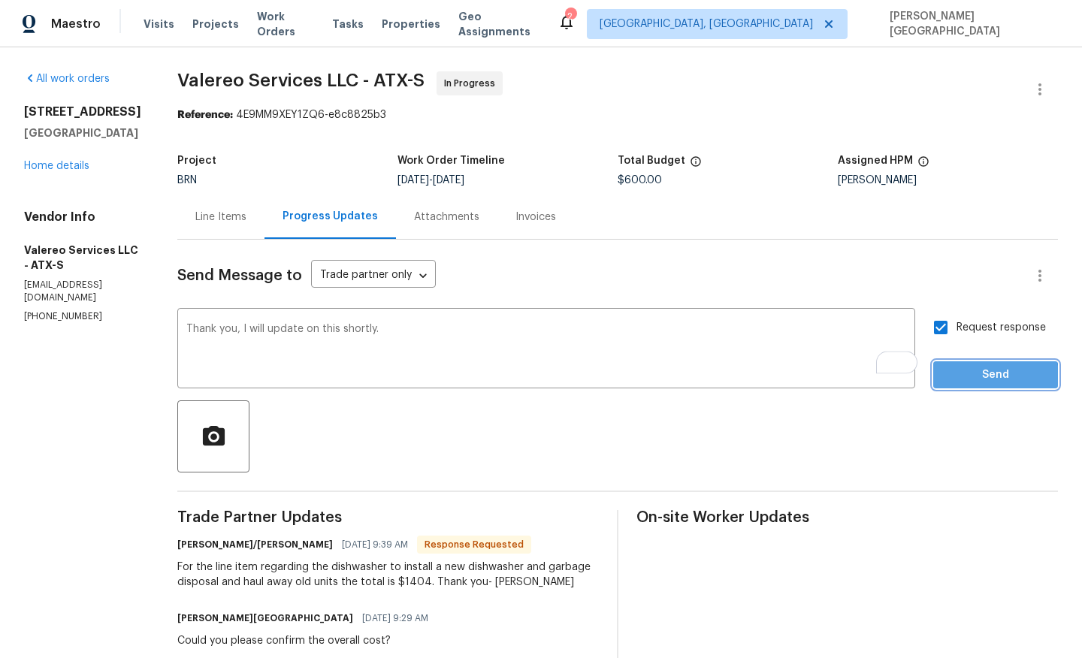
click at [960, 379] on span "Send" at bounding box center [995, 375] width 101 height 19
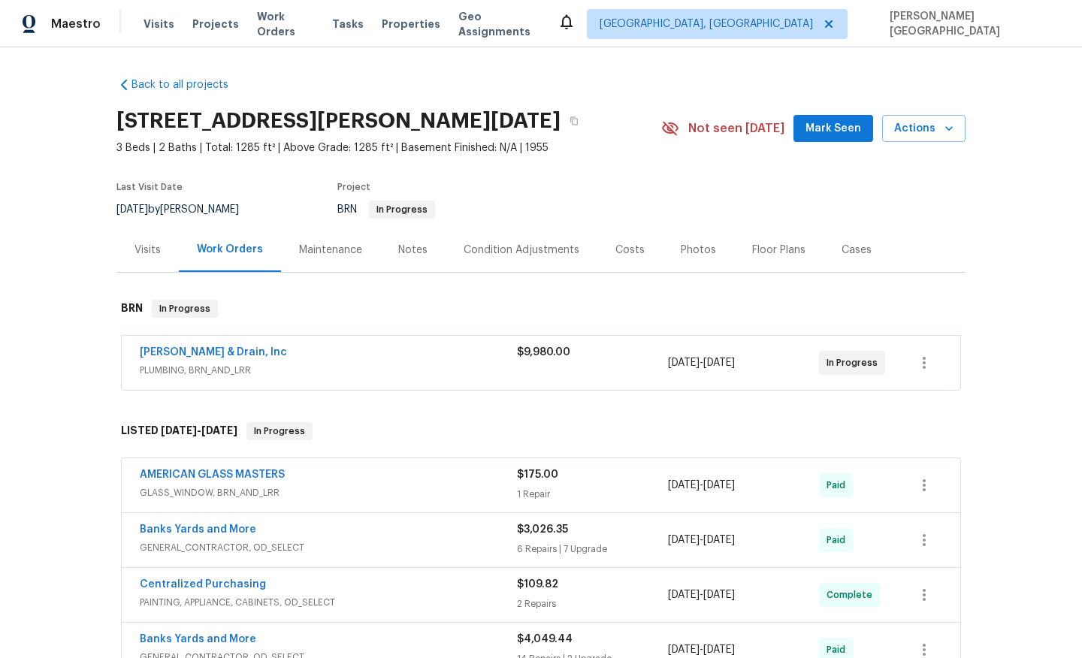
click at [261, 344] on div "[PERSON_NAME] & Drain, Inc PLUMBING, BRN_AND_LRR $9,980.00 [DATE] - [DATE] In P…" at bounding box center [541, 363] width 839 height 54
click at [261, 346] on span "[PERSON_NAME] & Drain, Inc" at bounding box center [213, 352] width 147 height 15
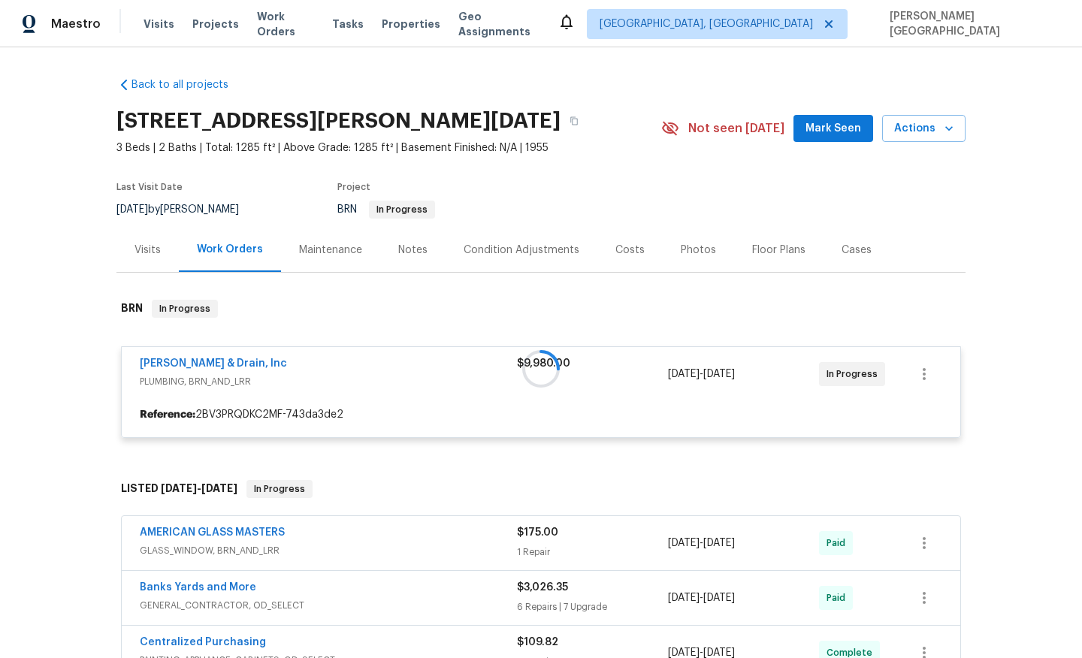
click at [259, 358] on div at bounding box center [540, 369] width 849 height 168
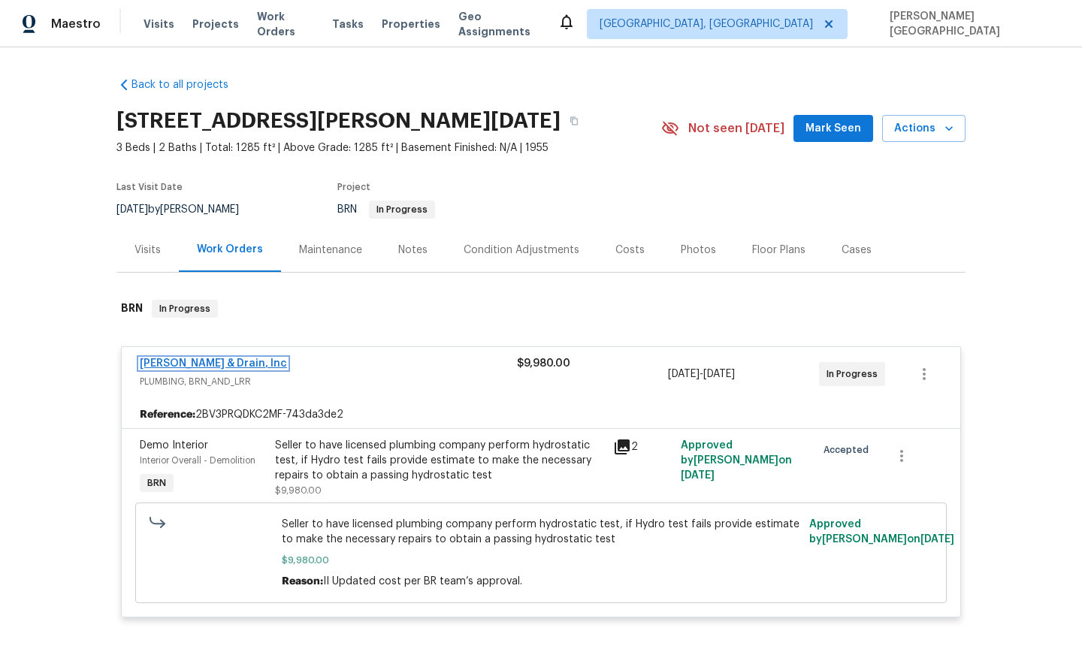
click at [259, 359] on link "[PERSON_NAME] & Drain, Inc" at bounding box center [213, 363] width 147 height 11
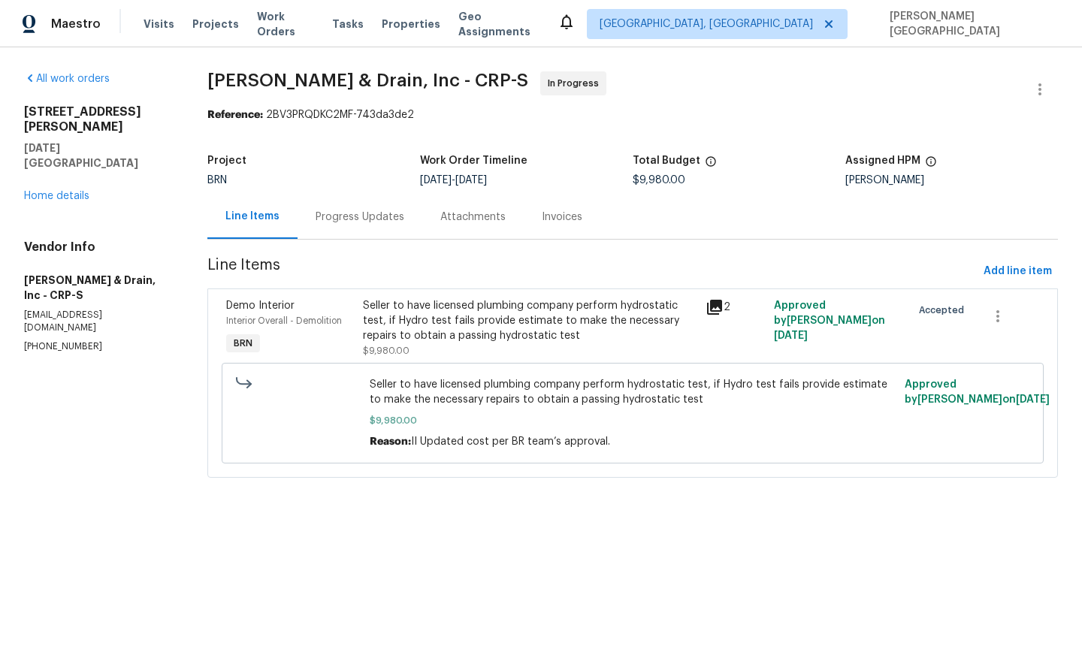
click at [339, 225] on div "Progress Updates" at bounding box center [360, 217] width 125 height 44
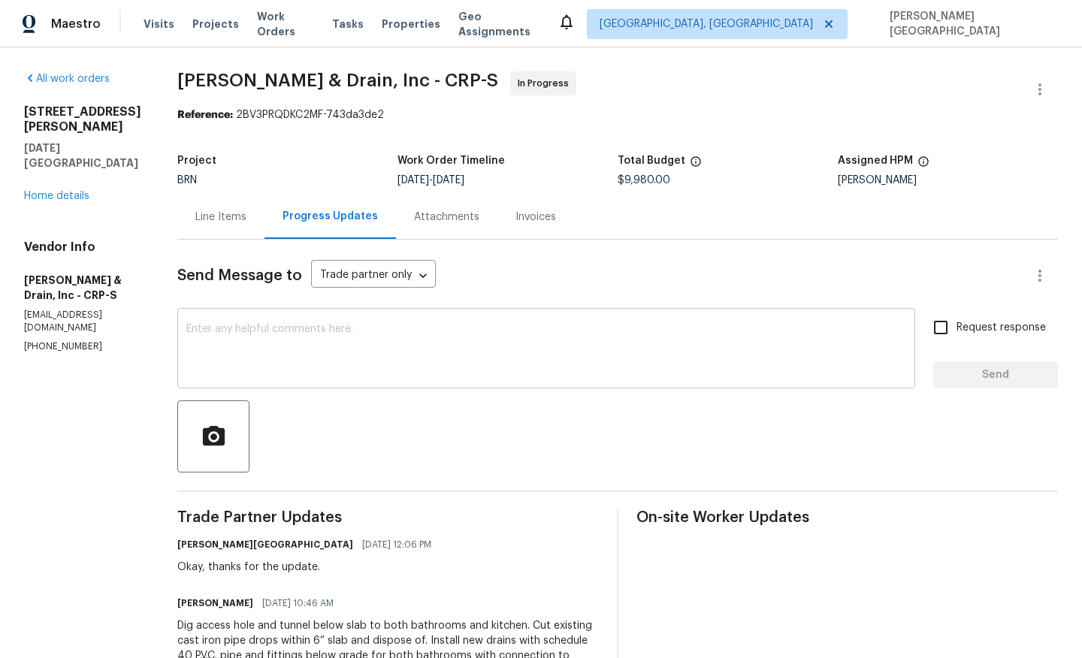
click at [275, 337] on textarea at bounding box center [546, 350] width 720 height 53
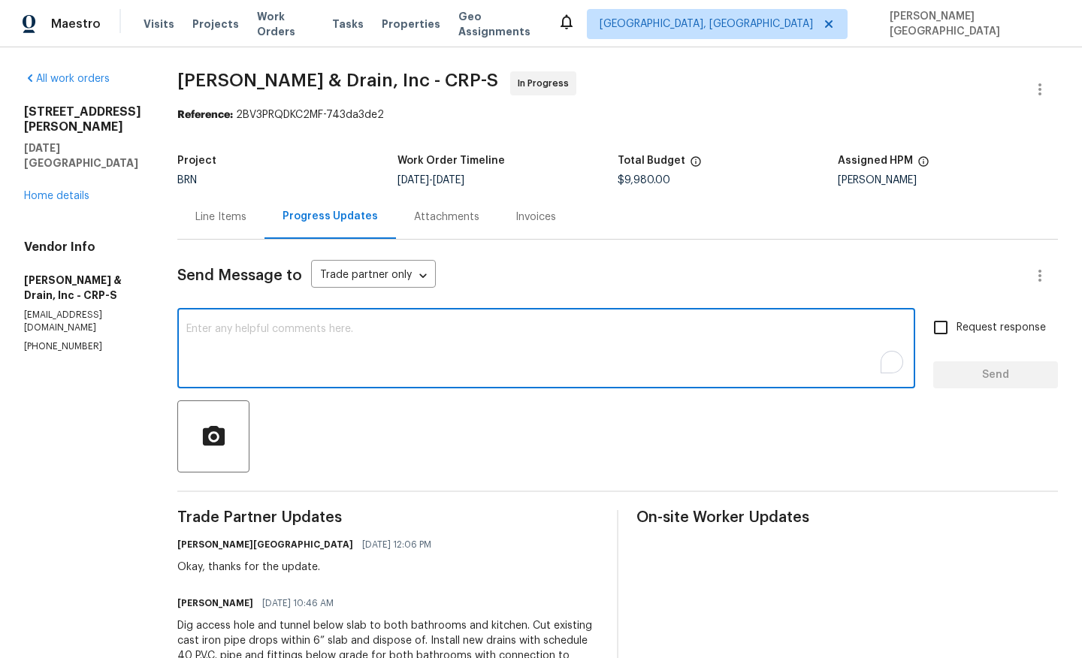
paste textarea "The buyer has concerns about the pipes in the wall and would like to know if an…"
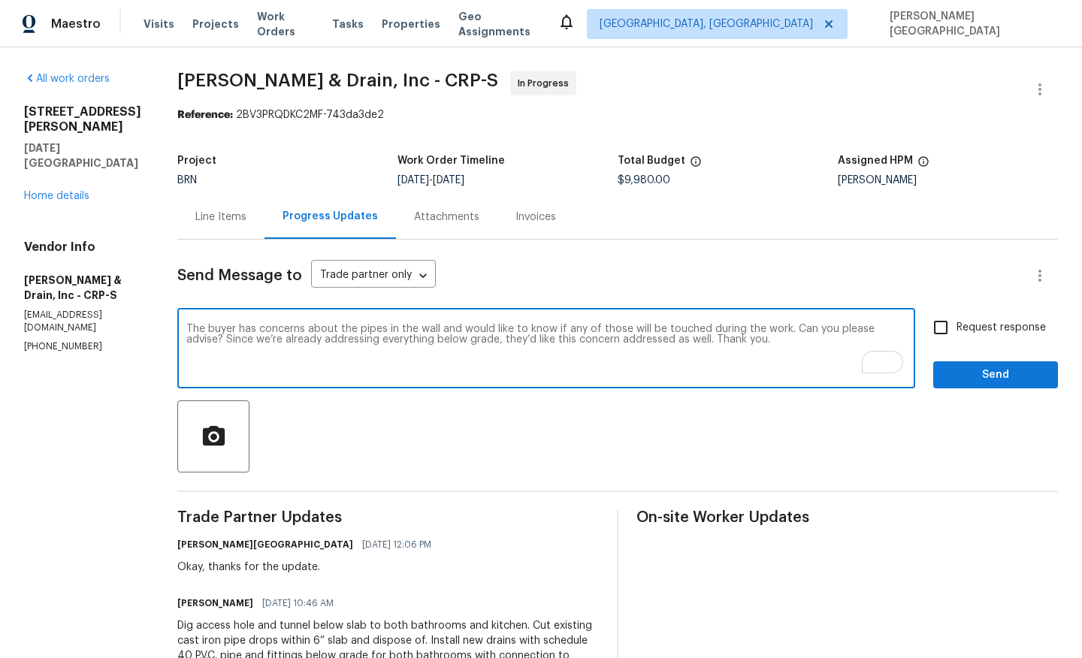
click at [795, 331] on textarea "The buyer has concerns about the pipes in the wall and would like to know if an…" at bounding box center [546, 350] width 720 height 53
click at [792, 331] on textarea "The buyer has concerns about the pipes in the wall and would like to know if an…" at bounding box center [546, 350] width 720 height 53
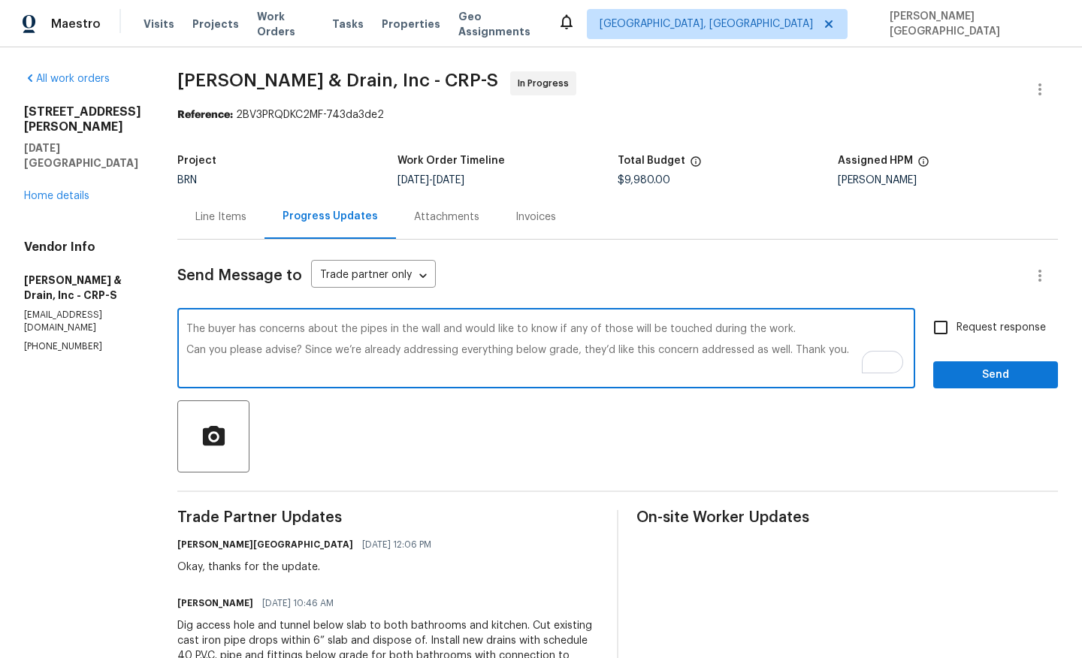
type textarea "The buyer has concerns about the pipes in the wall and would like to know if an…"
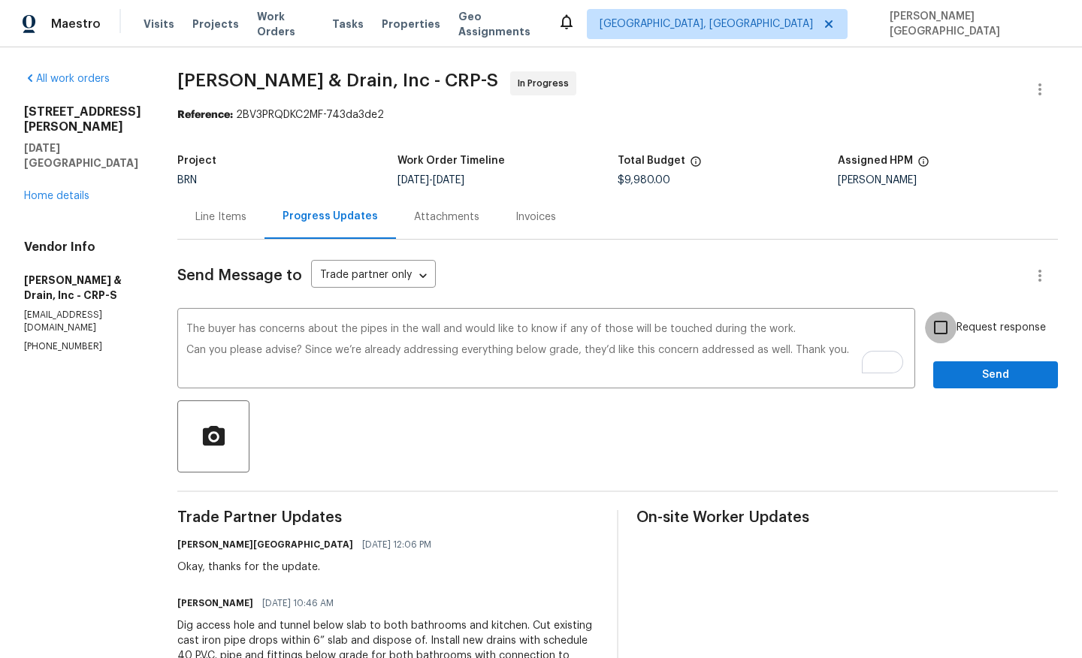
click at [936, 324] on input "Request response" at bounding box center [941, 328] width 32 height 32
checkbox input "true"
click at [954, 385] on button "Send" at bounding box center [995, 375] width 125 height 28
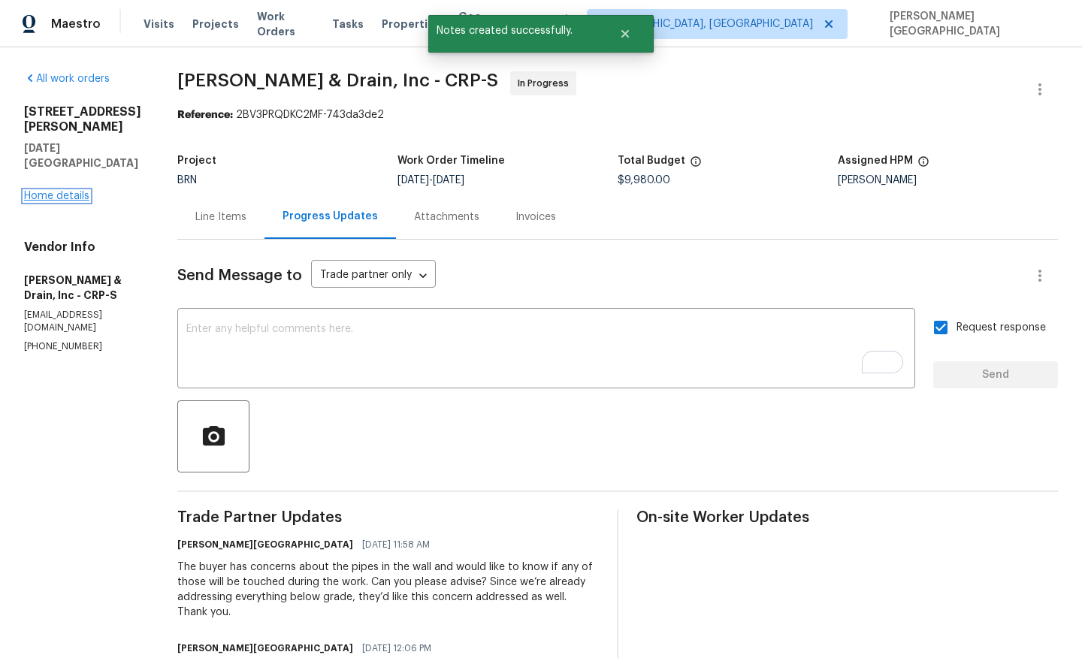
click at [68, 191] on link "Home details" at bounding box center [56, 196] width 65 height 11
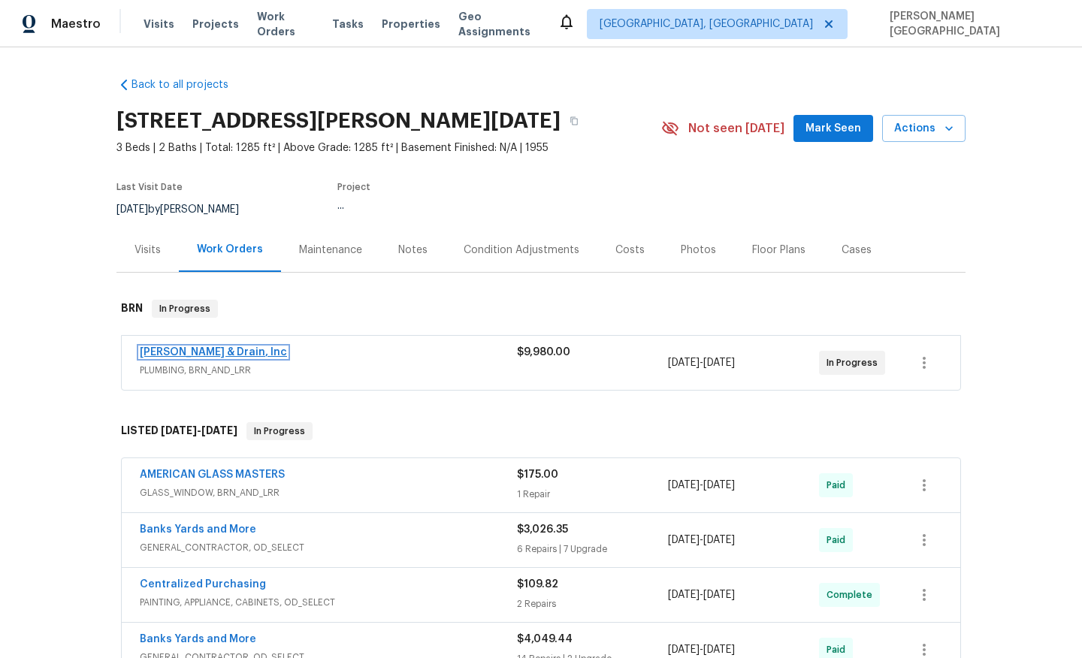
click at [222, 352] on link "Owen Plumbing & Drain, Inc" at bounding box center [213, 352] width 147 height 11
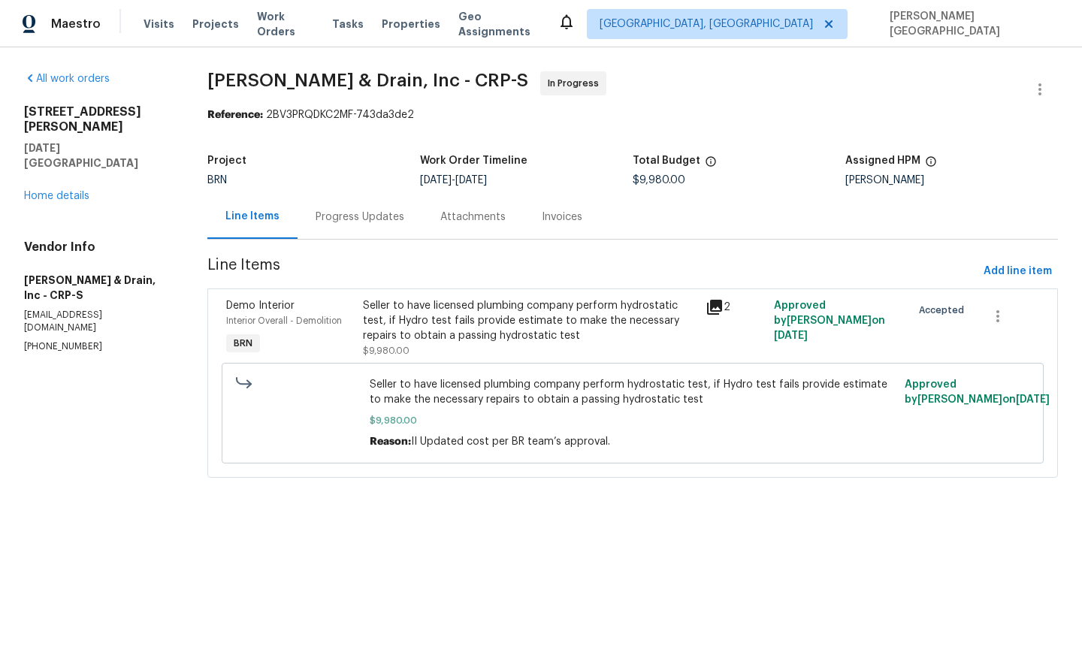
click at [331, 221] on div "Progress Updates" at bounding box center [360, 217] width 89 height 15
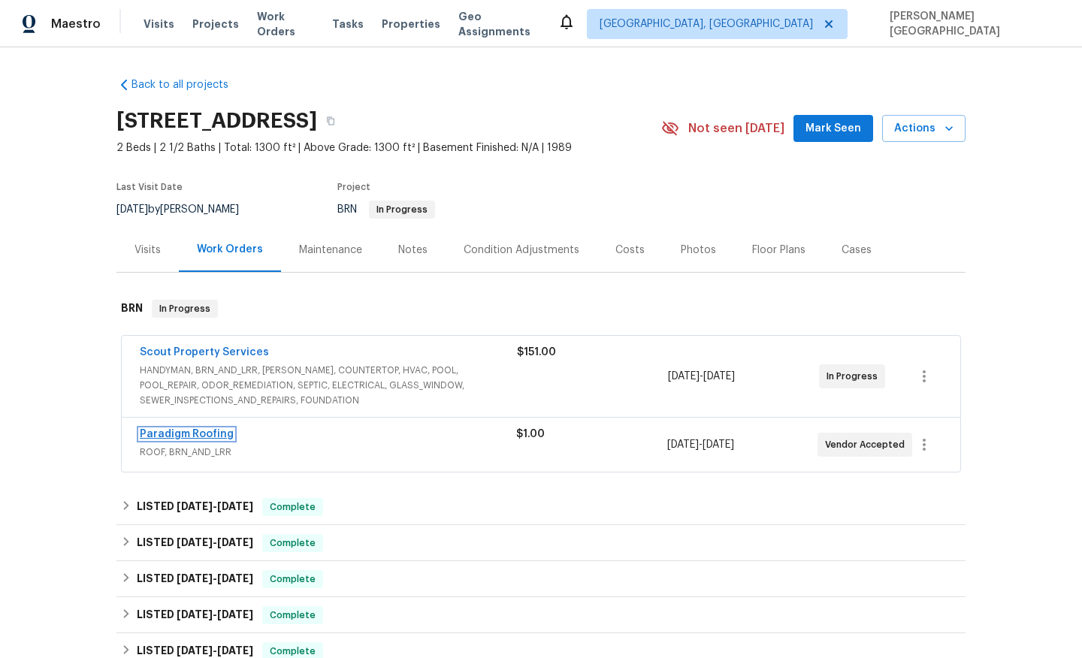
click at [195, 432] on link "Paradigm Roofing" at bounding box center [187, 434] width 94 height 11
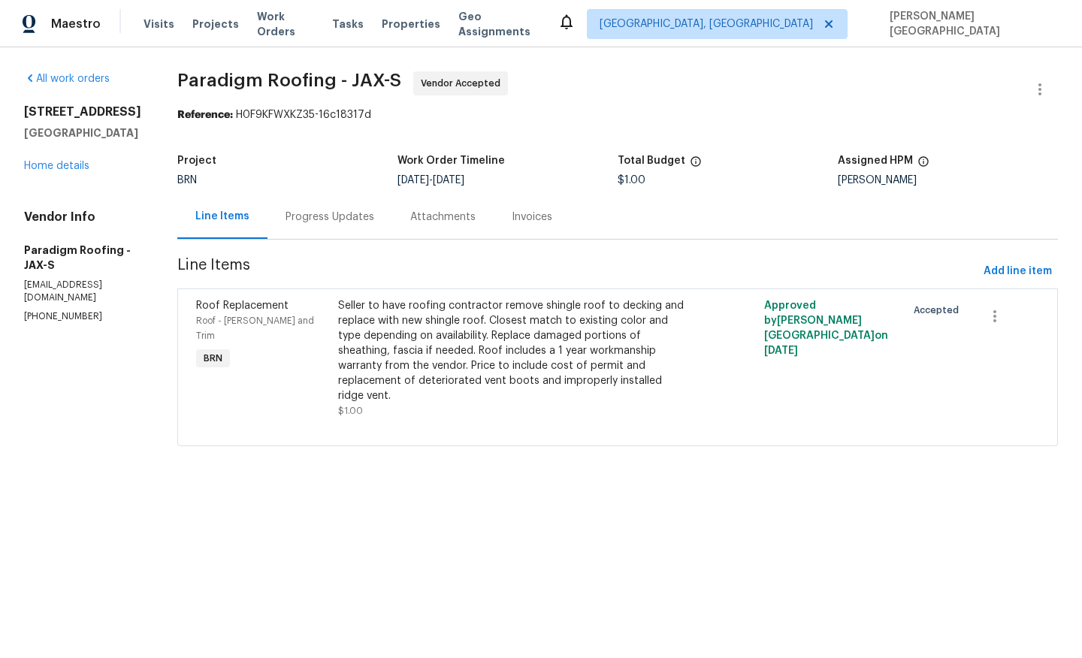
click at [328, 217] on div "Progress Updates" at bounding box center [330, 217] width 89 height 15
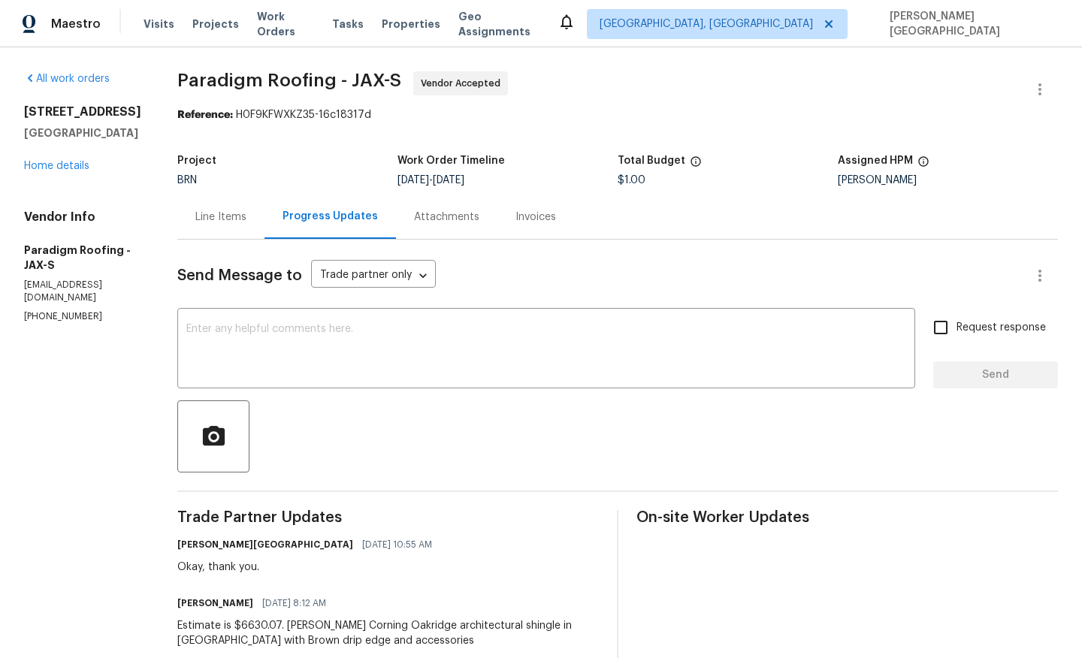
scroll to position [86, 0]
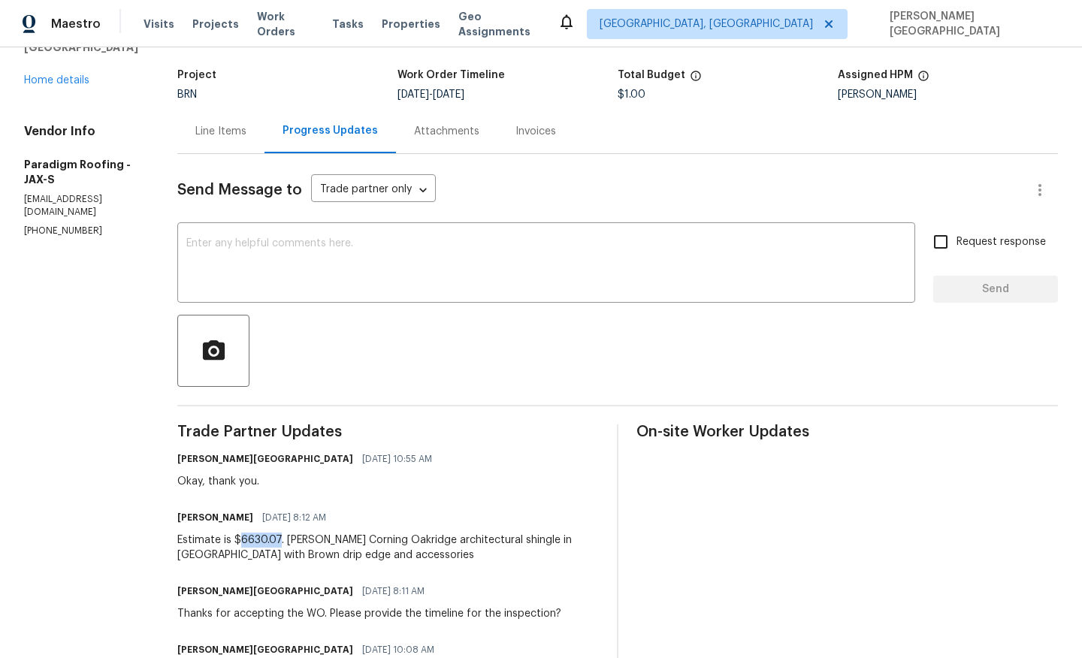
drag, startPoint x: 283, startPoint y: 538, endPoint x: 244, endPoint y: 542, distance: 38.5
click at [244, 542] on div "Estimate is $6630.07. [PERSON_NAME] Corning Oakridge architectural shingle in […" at bounding box center [388, 548] width 422 height 30
copy div "6630.07"
click at [228, 134] on div "Line Items" at bounding box center [220, 131] width 51 height 15
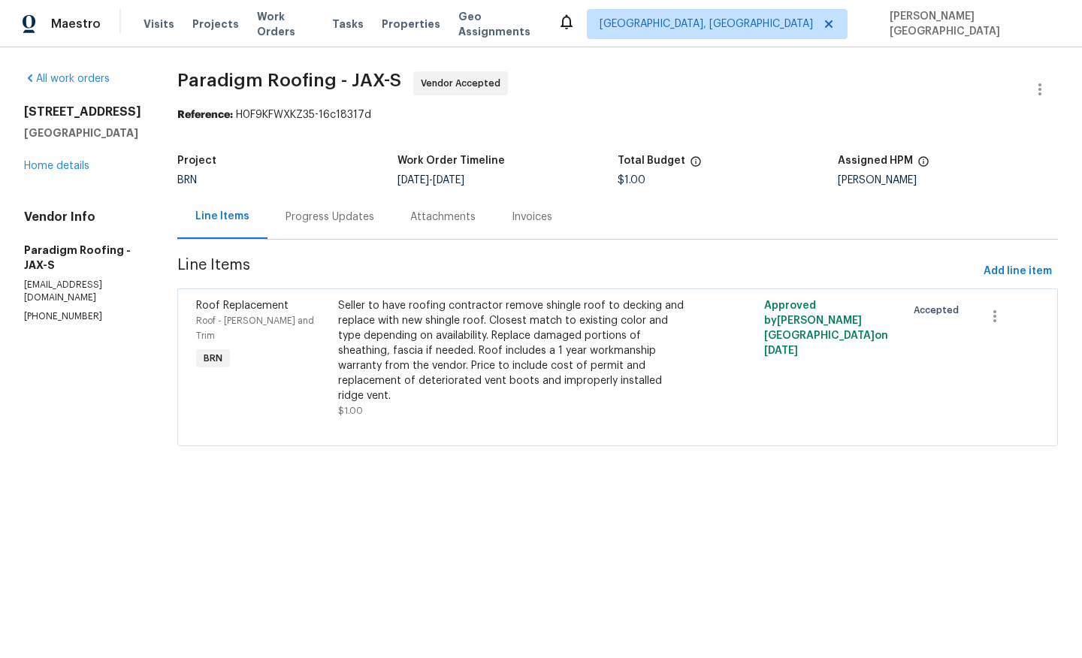
click at [377, 343] on div "Seller to have roofing contractor remove shingle roof to decking and replace wi…" at bounding box center [511, 350] width 346 height 105
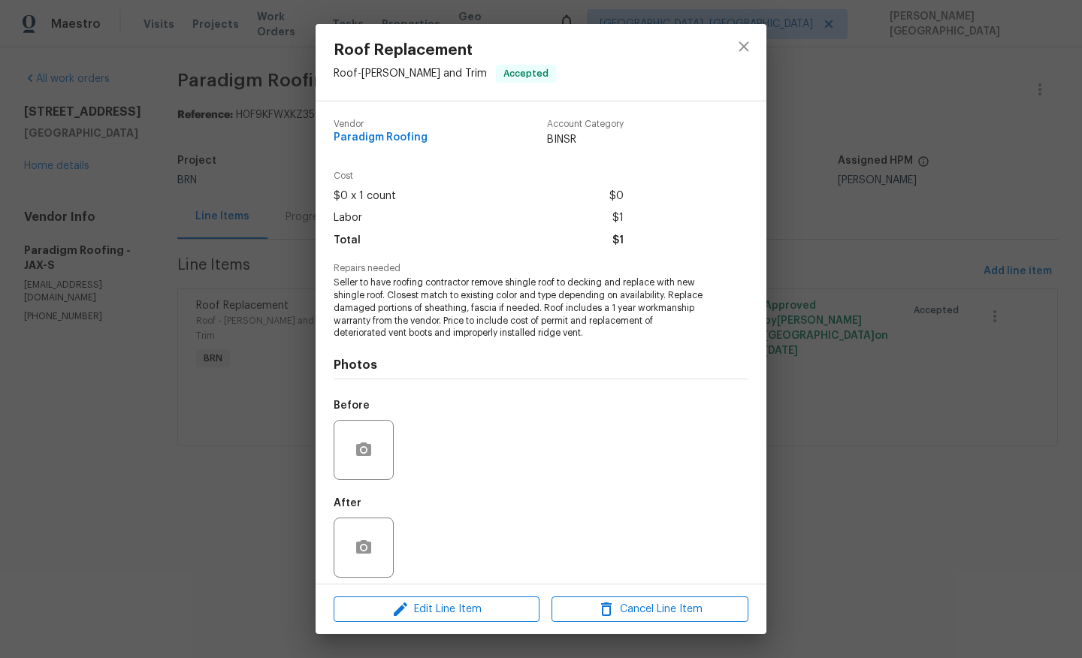
click at [422, 593] on div "Edit Line Item Cancel Line Item" at bounding box center [541, 610] width 451 height 50
click at [425, 602] on span "Edit Line Item" at bounding box center [436, 609] width 197 height 19
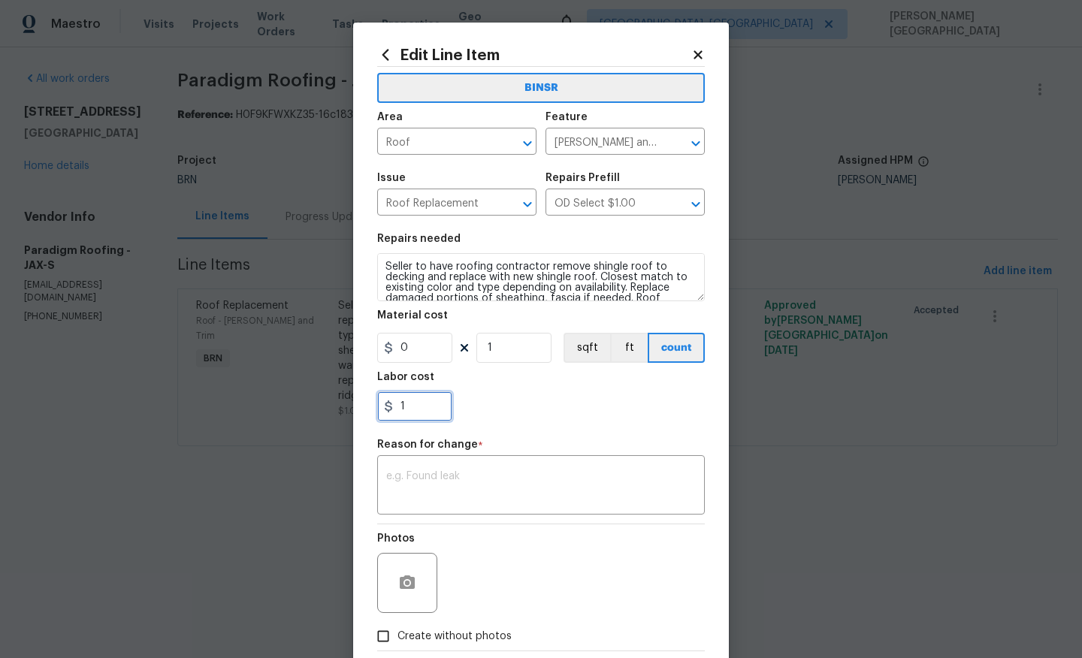
click at [403, 408] on input "1" at bounding box center [414, 406] width 75 height 30
paste input "6630.07"
type input "6630.07"
click at [435, 467] on div "x ​" at bounding box center [541, 487] width 328 height 56
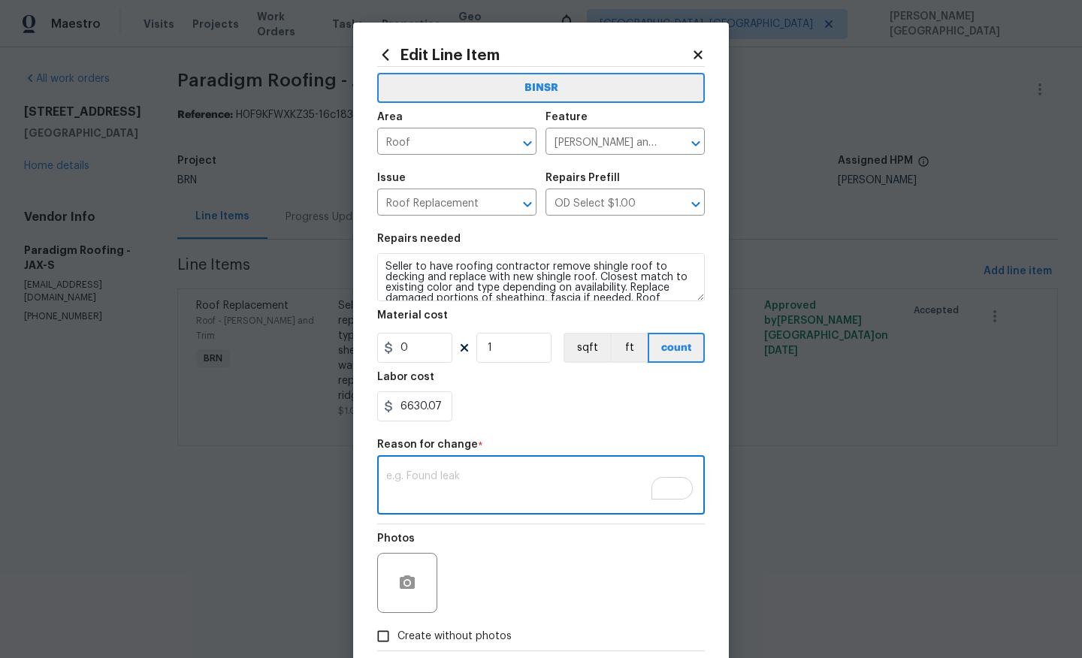
paste textarea "II Updated cost per BR team’s approval"
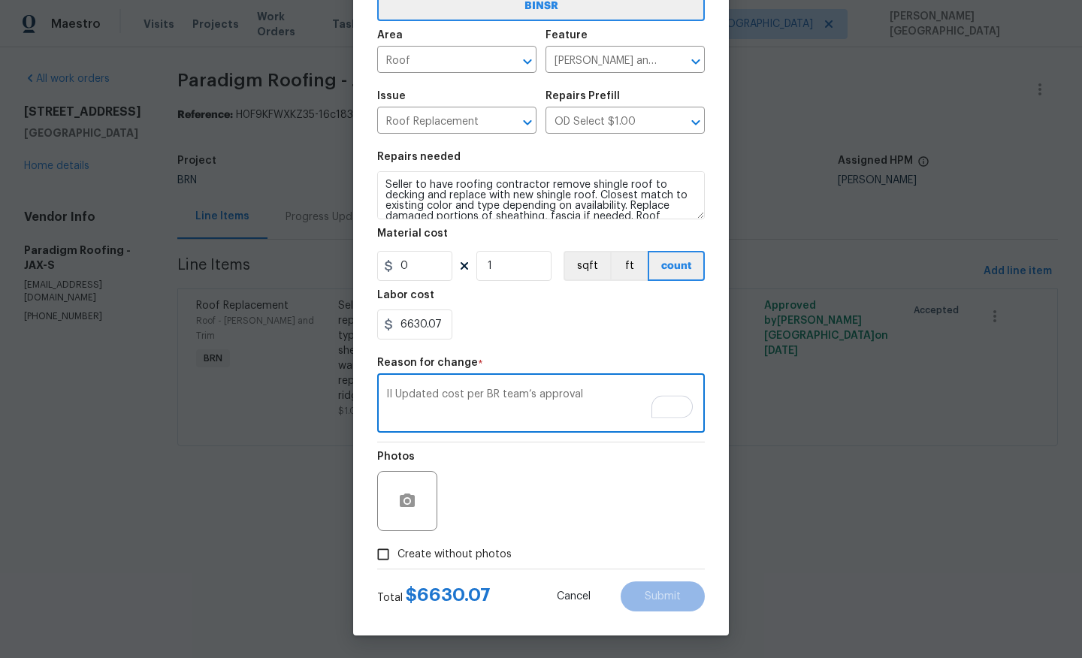
type textarea "II Updated cost per BR team’s approval"
click at [469, 553] on span "Create without photos" at bounding box center [454, 555] width 114 height 16
click at [397, 553] on input "Create without photos" at bounding box center [383, 554] width 29 height 29
checkbox input "true"
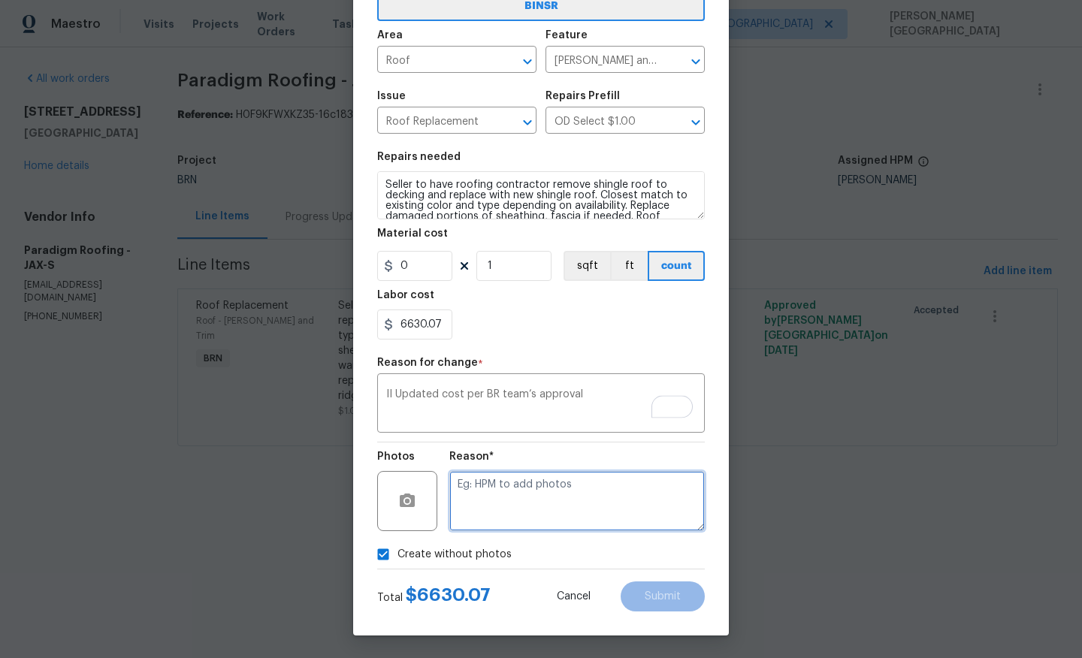
click at [524, 500] on textarea at bounding box center [576, 501] width 255 height 60
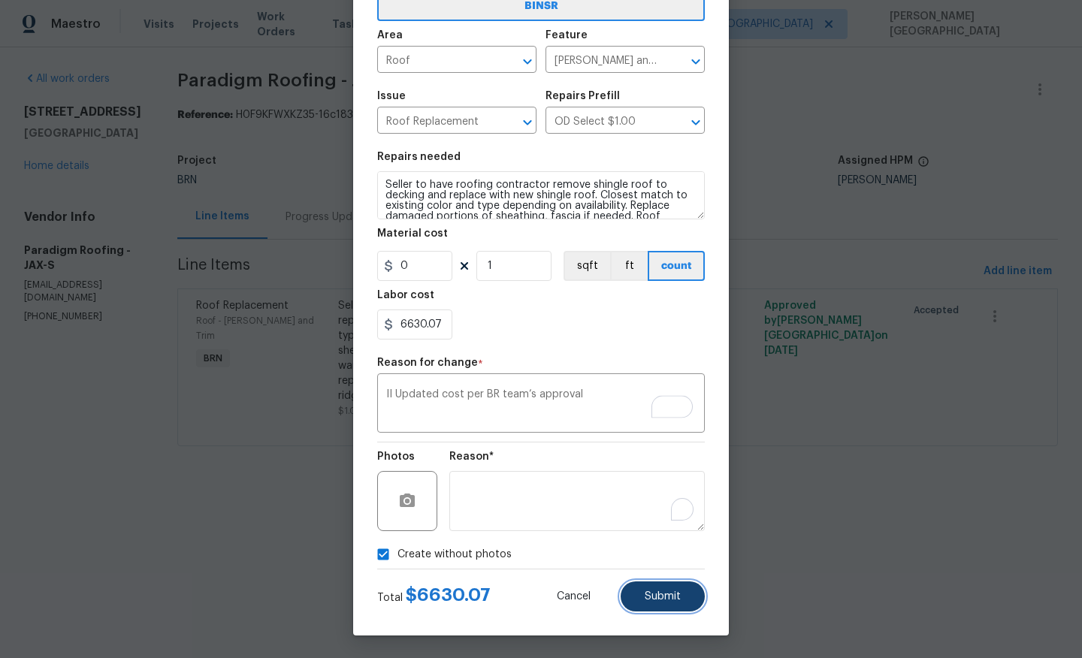
click at [660, 600] on span "Submit" at bounding box center [663, 596] width 36 height 11
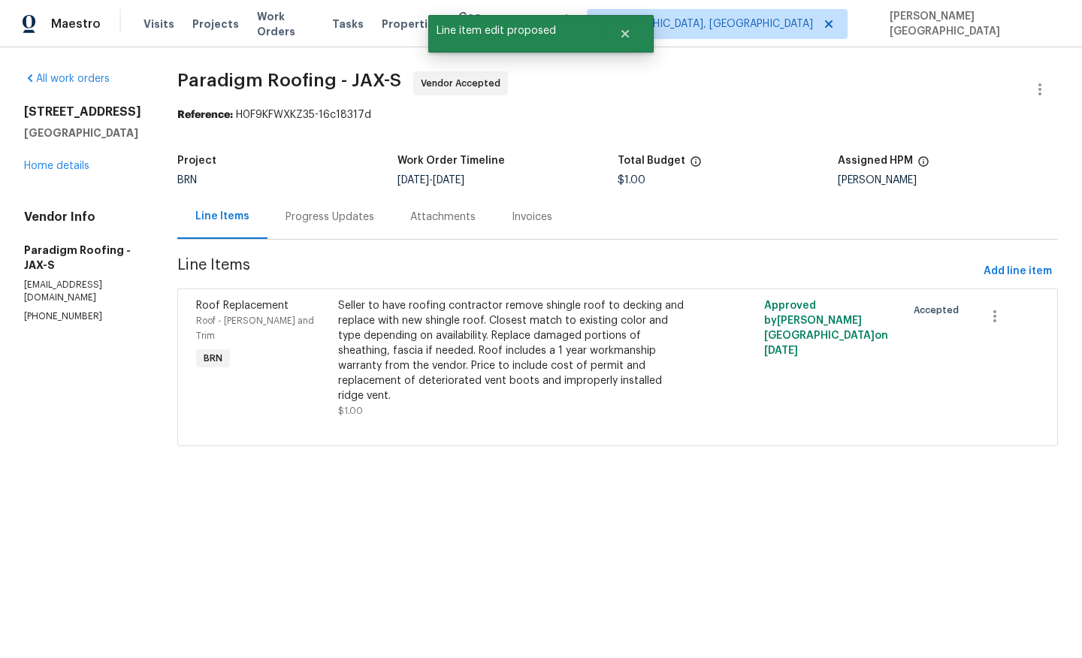
scroll to position [0, 0]
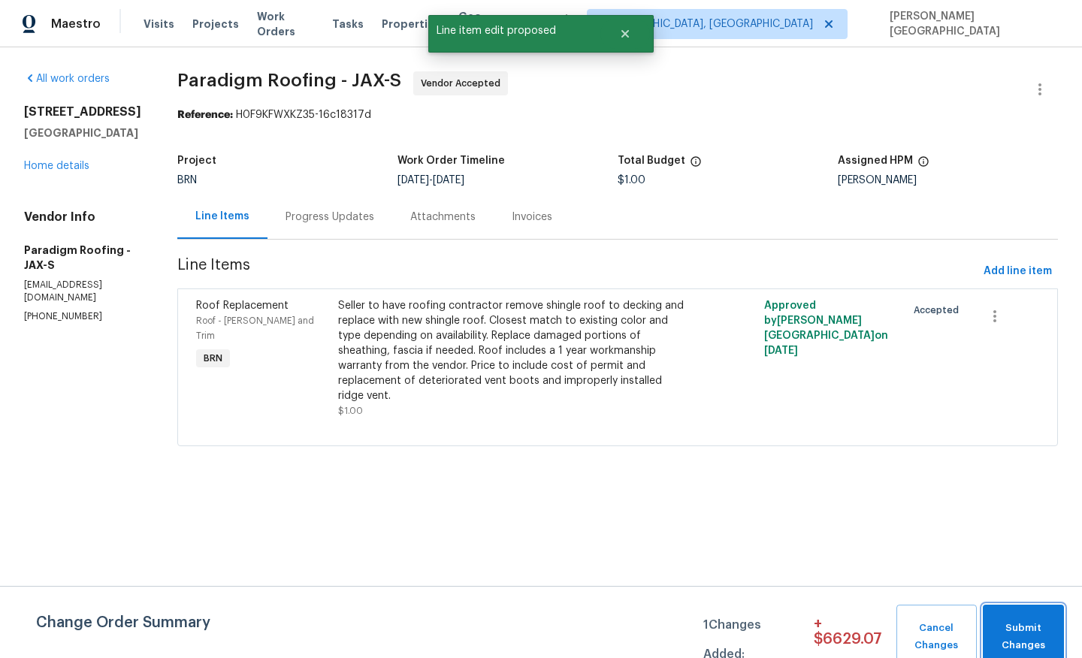
click at [1036, 633] on span "Submit Changes" at bounding box center [1023, 637] width 66 height 35
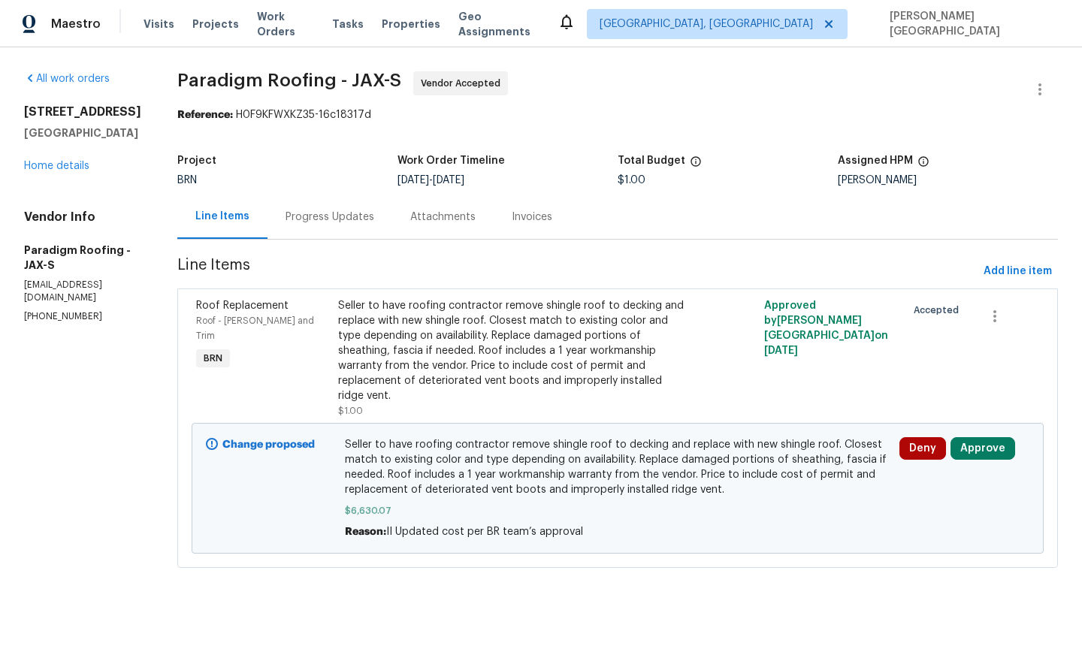
click at [315, 221] on div "Progress Updates" at bounding box center [330, 217] width 89 height 15
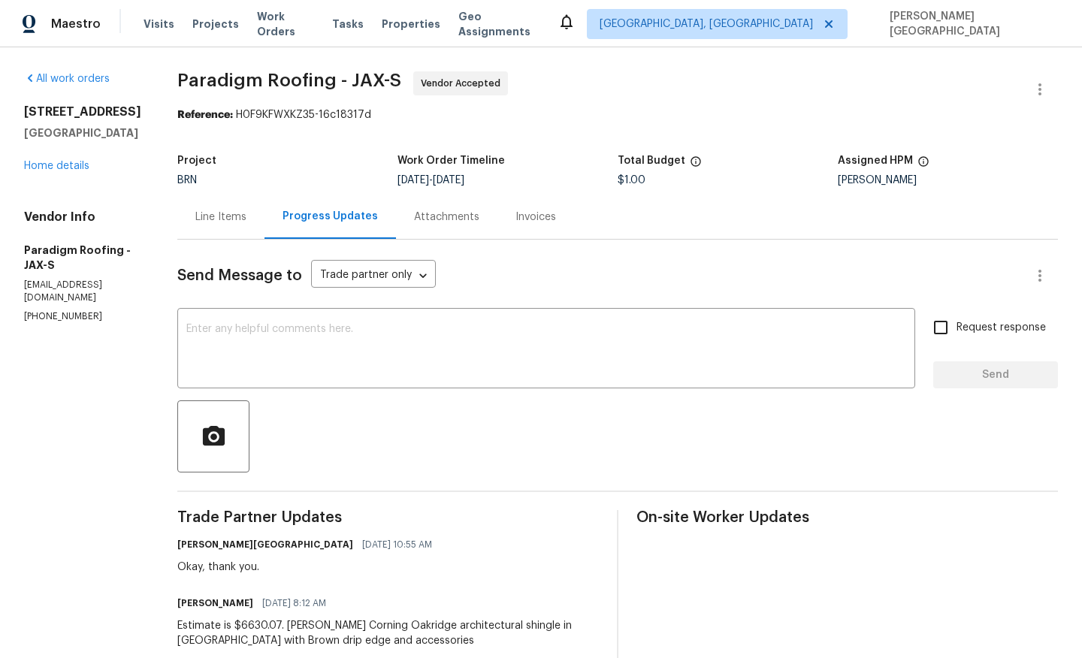
click at [200, 198] on div "Line Items" at bounding box center [220, 217] width 87 height 44
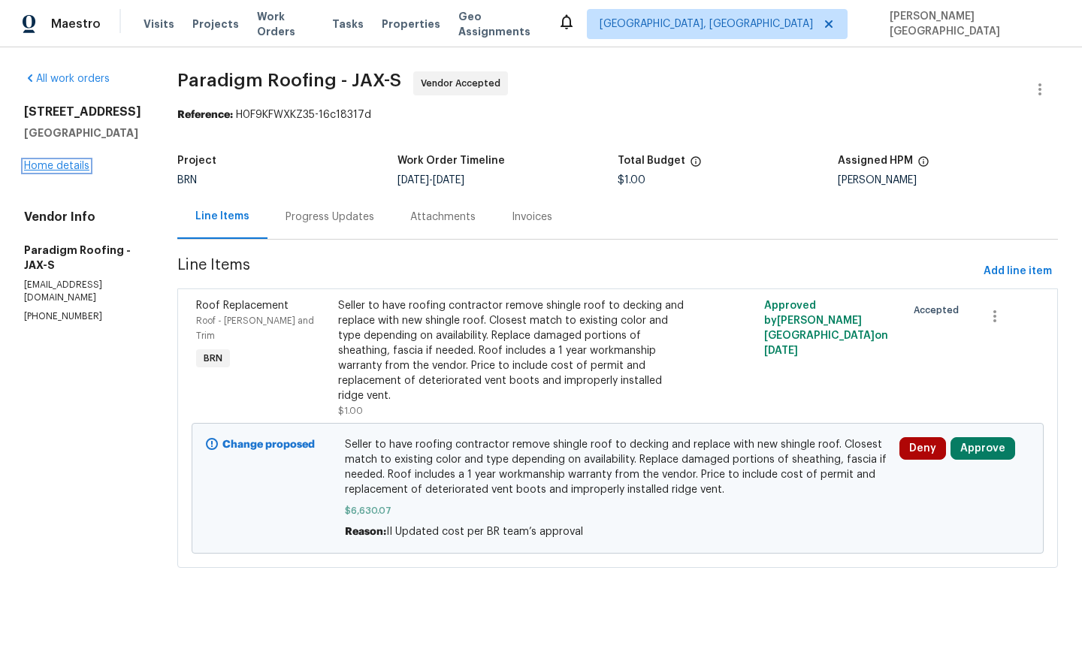
click at [63, 171] on link "Home details" at bounding box center [56, 166] width 65 height 11
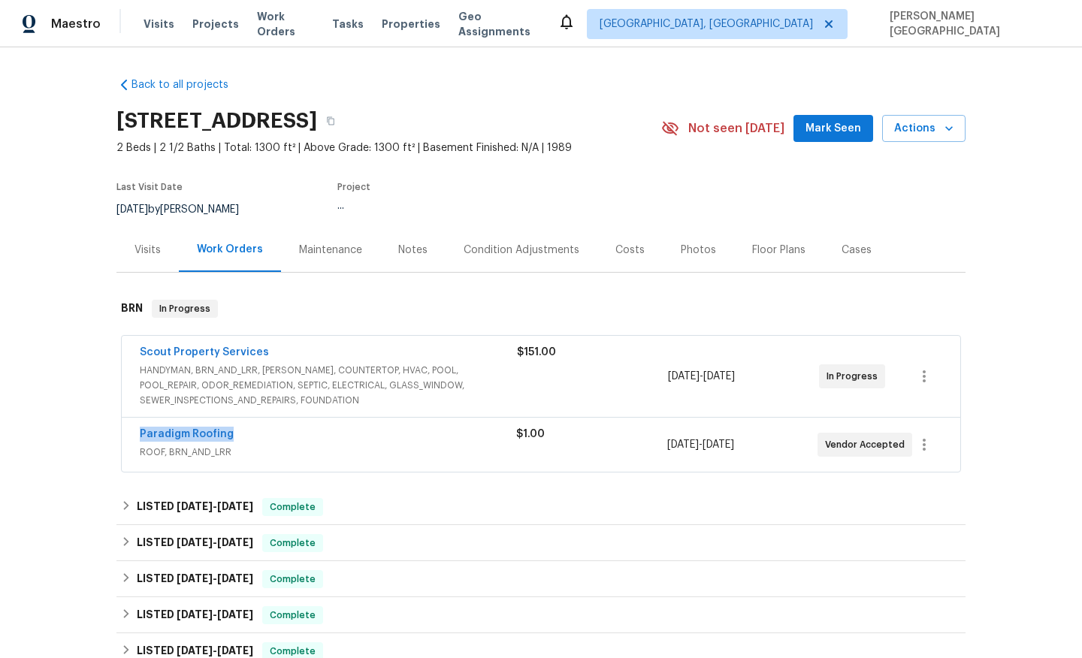
drag, startPoint x: 238, startPoint y: 437, endPoint x: 123, endPoint y: 436, distance: 115.0
click at [123, 436] on div "Paradigm Roofing ROOF, BRN_AND_LRR $1.00 9/2/2025 - 9/5/2025 Vendor Accepted" at bounding box center [541, 445] width 839 height 54
copy link "Paradigm Roofing"
click at [204, 434] on link "Paradigm Roofing" at bounding box center [187, 434] width 94 height 11
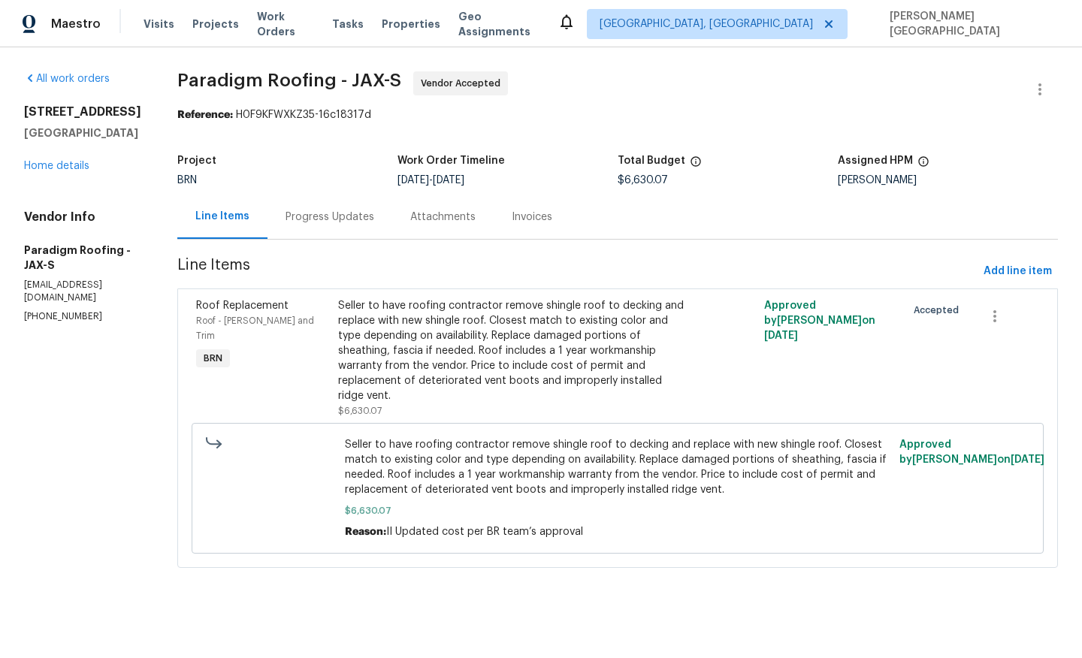
click at [341, 222] on div "Progress Updates" at bounding box center [330, 217] width 89 height 15
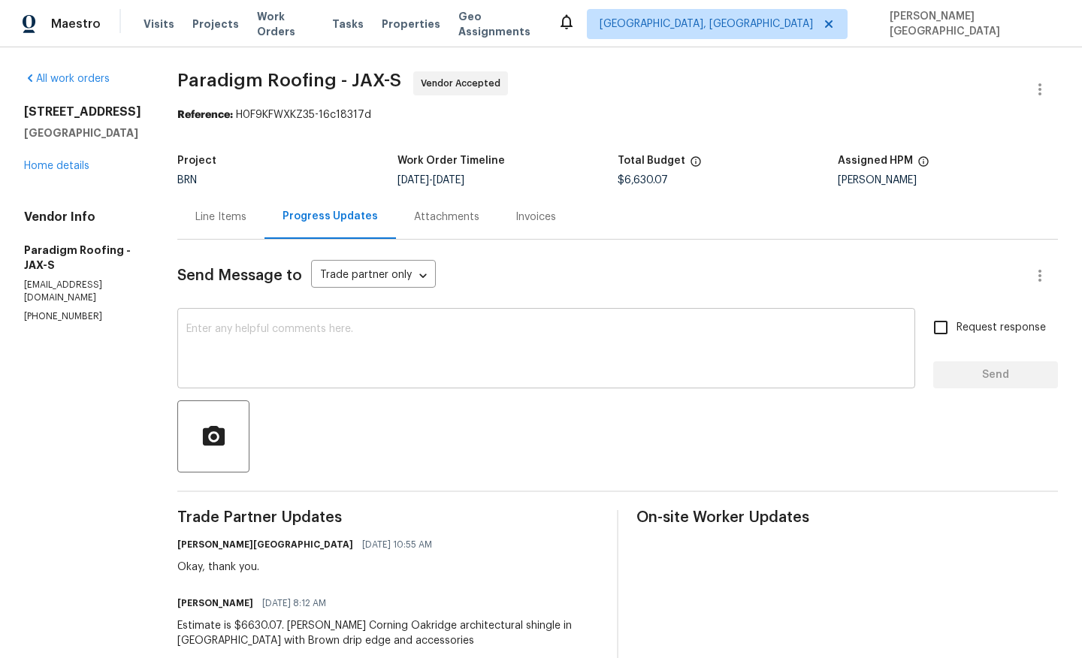
click at [348, 348] on textarea at bounding box center [546, 350] width 720 height 53
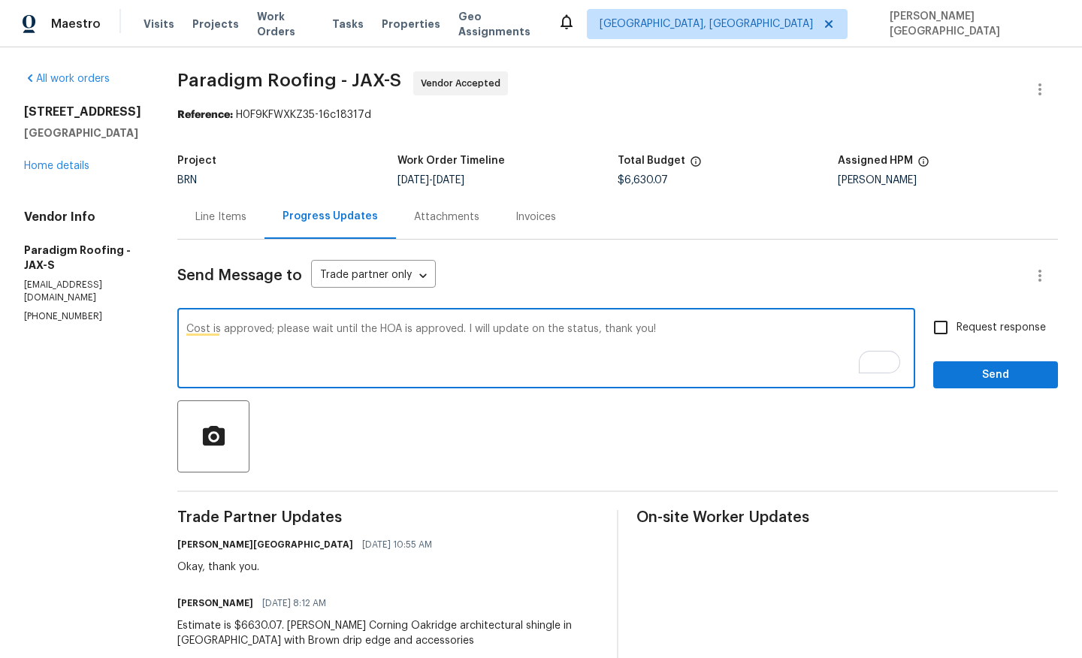
type textarea "Cost is approved; please wait until the HOA is approved. I will update on the s…"
click at [963, 332] on span "Request response" at bounding box center [1001, 328] width 89 height 16
click at [957, 332] on input "Request response" at bounding box center [941, 328] width 32 height 32
checkbox input "true"
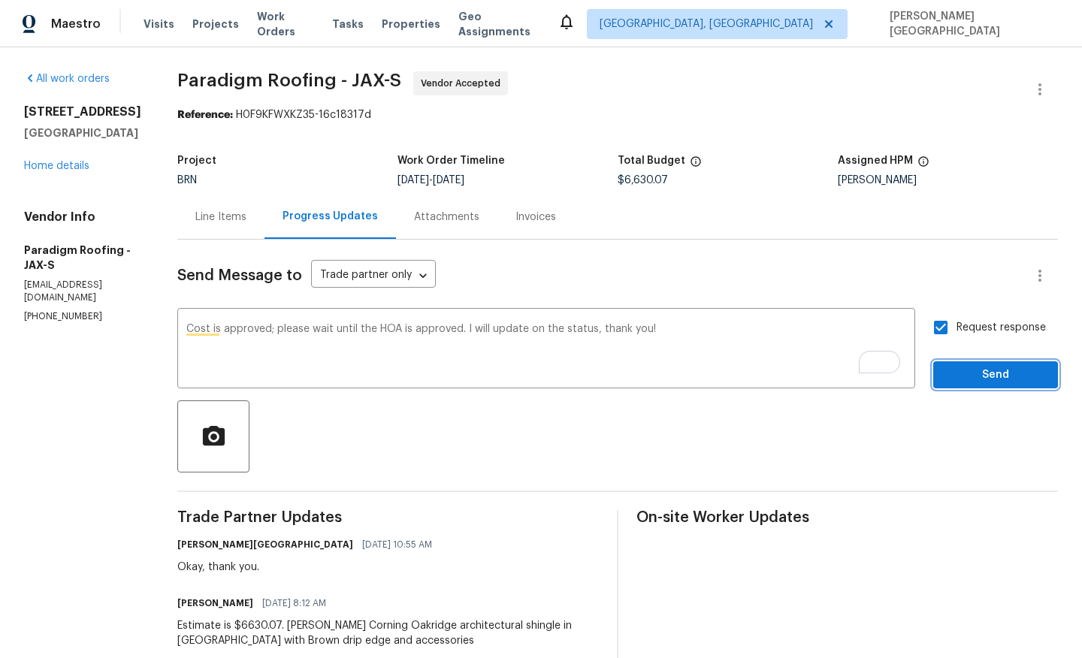
click at [963, 385] on button "Send" at bounding box center [995, 375] width 125 height 28
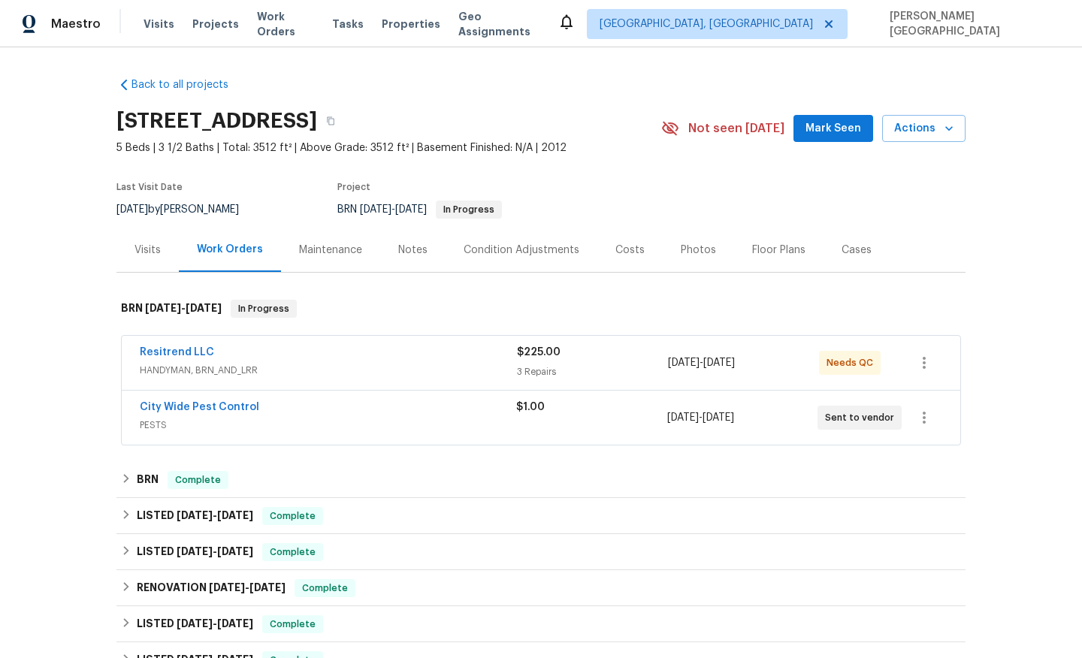
click at [169, 343] on div "Resitrend LLC HANDYMAN, BRN_AND_LRR $225.00 3 Repairs [DATE] - [DATE] Needs QC" at bounding box center [541, 363] width 839 height 54
click at [174, 346] on span "Resitrend LLC" at bounding box center [177, 352] width 74 height 15
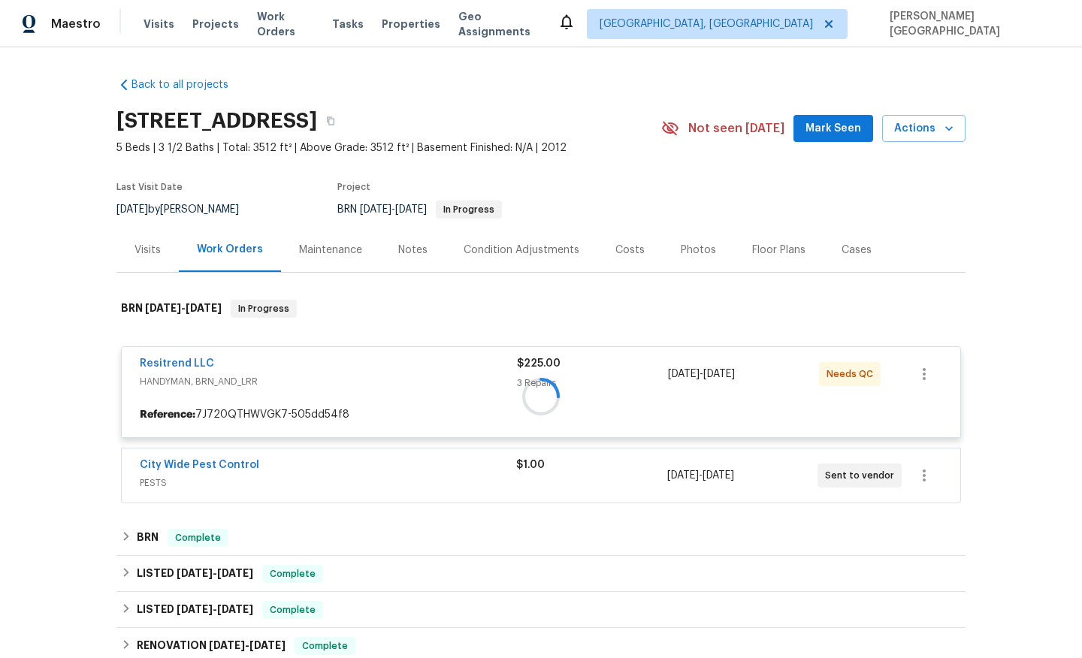
click at [194, 362] on div at bounding box center [540, 396] width 849 height 223
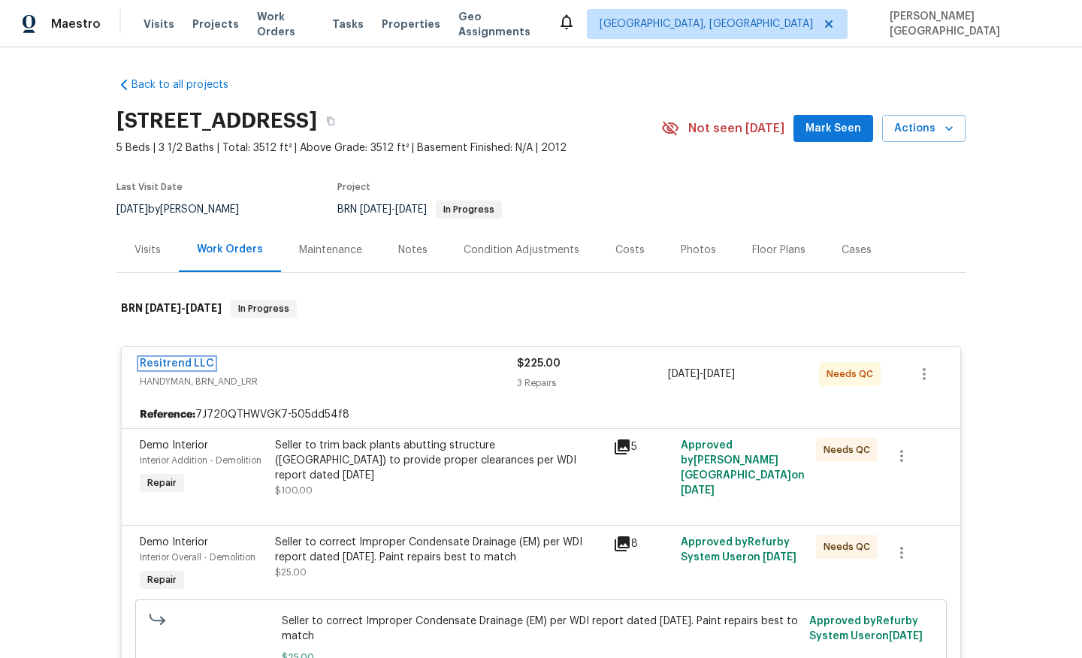
click at [194, 362] on link "Resitrend LLC" at bounding box center [177, 363] width 74 height 11
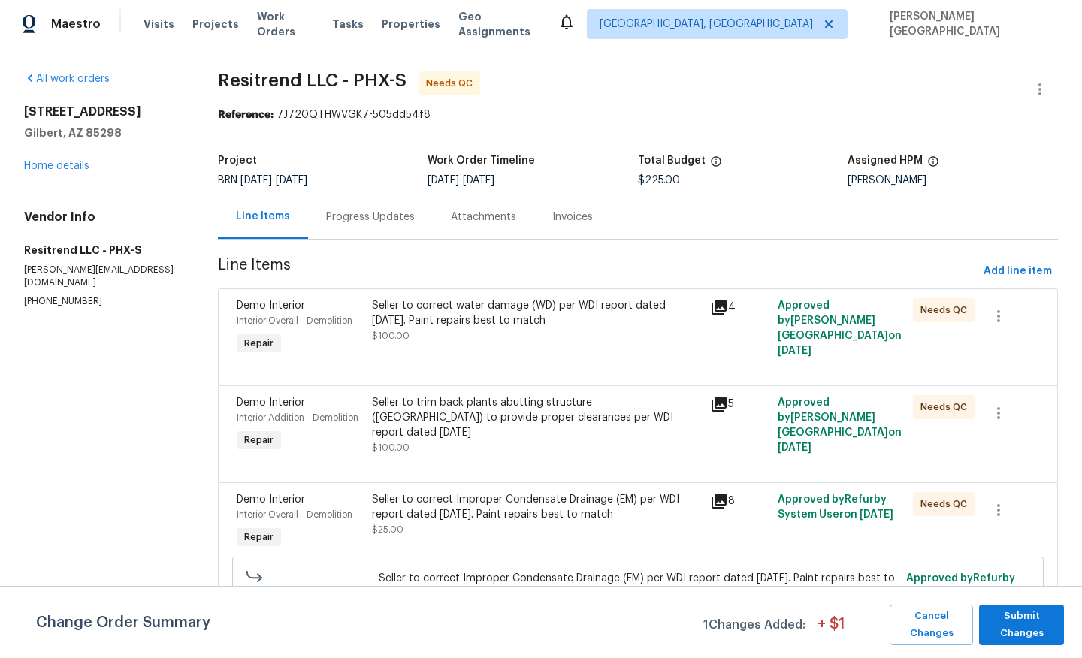
click at [49, 295] on p "[PHONE_NUMBER]" at bounding box center [103, 301] width 158 height 13
copy p "[PHONE_NUMBER]"
click at [65, 295] on p "[PHONE_NUMBER]" at bounding box center [103, 301] width 158 height 13
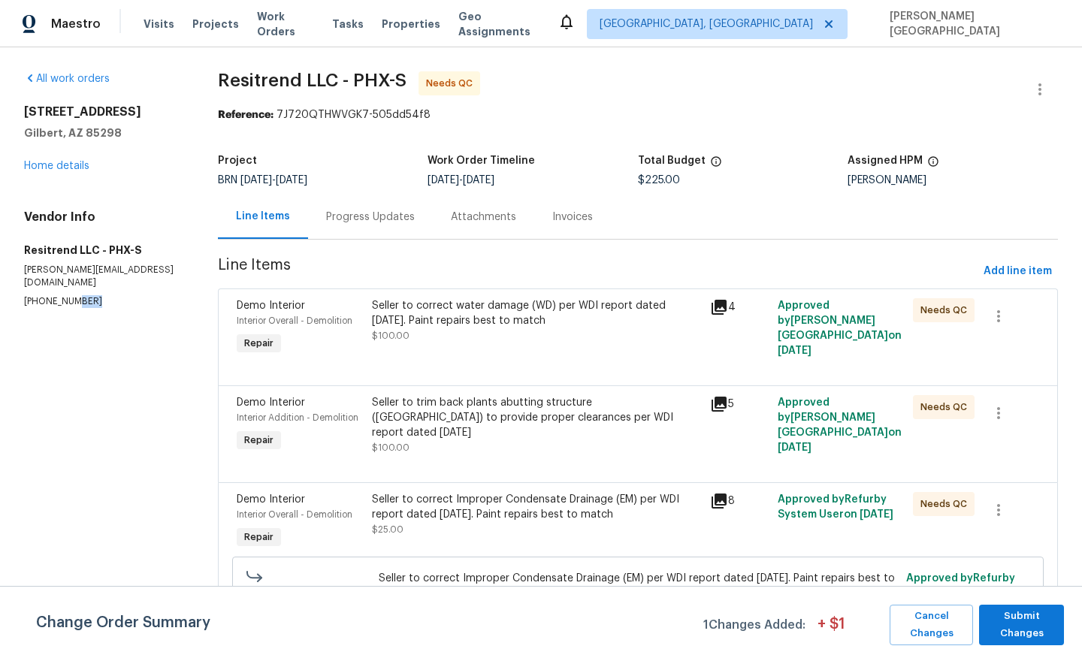
click at [65, 295] on p "[PHONE_NUMBER]" at bounding box center [103, 301] width 158 height 13
copy p "[PHONE_NUMBER]"
click at [1030, 630] on span "Submit Changes" at bounding box center [1022, 625] width 70 height 35
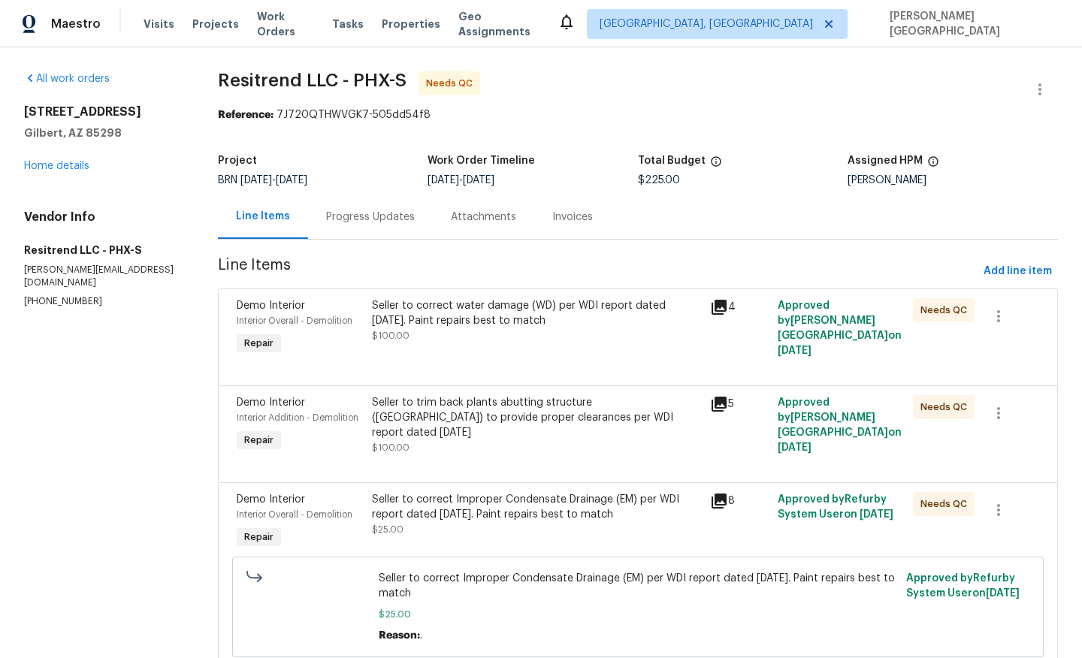
click at [358, 224] on div "Progress Updates" at bounding box center [370, 217] width 89 height 15
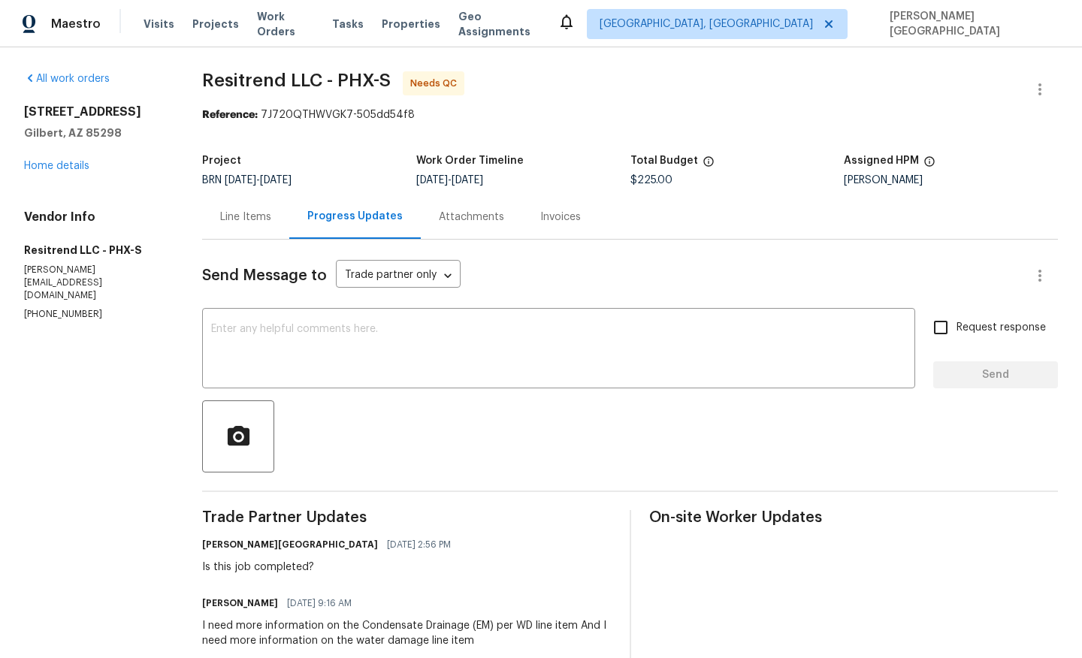
click at [246, 225] on div "Line Items" at bounding box center [245, 217] width 87 height 44
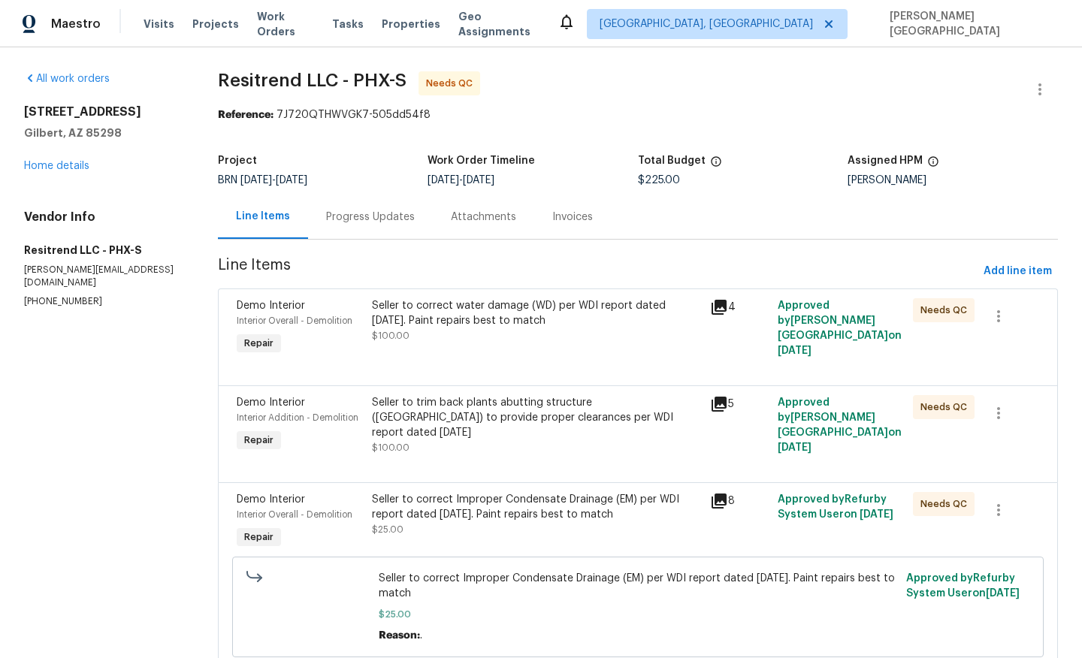
click at [496, 377] on div "Demo Interior Interior Overall - Demolition Repair Seller to correct water dama…" at bounding box center [638, 337] width 840 height 97
click at [434, 315] on div "Seller to correct water damage (WD) per WDI report dated [DATE]. Paint repairs …" at bounding box center [536, 313] width 329 height 30
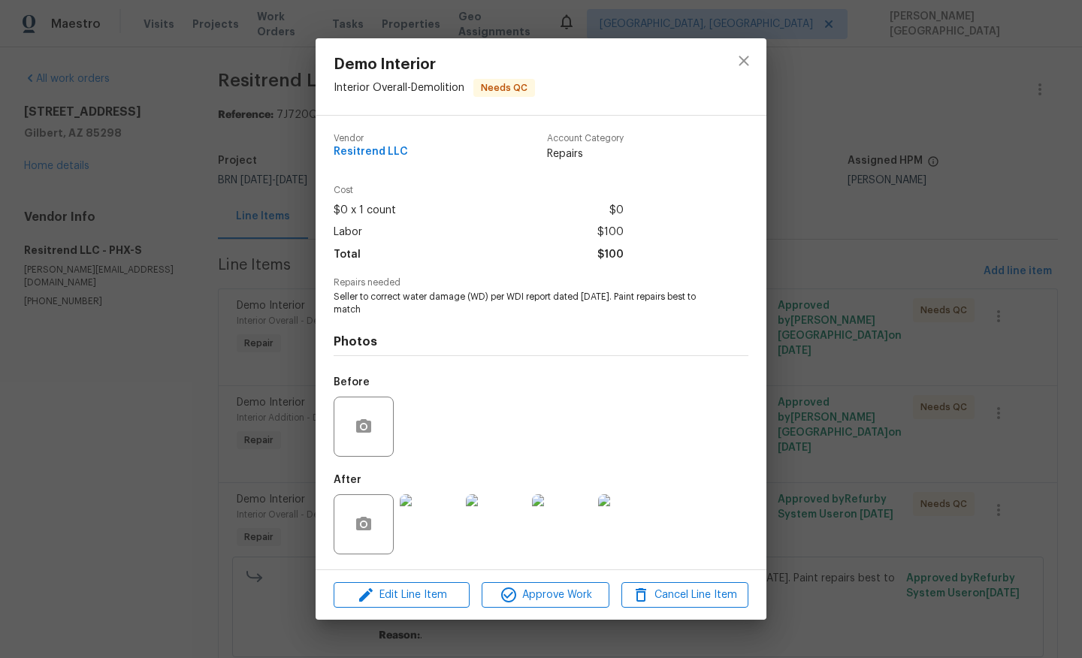
click at [503, 528] on img at bounding box center [496, 524] width 60 height 60
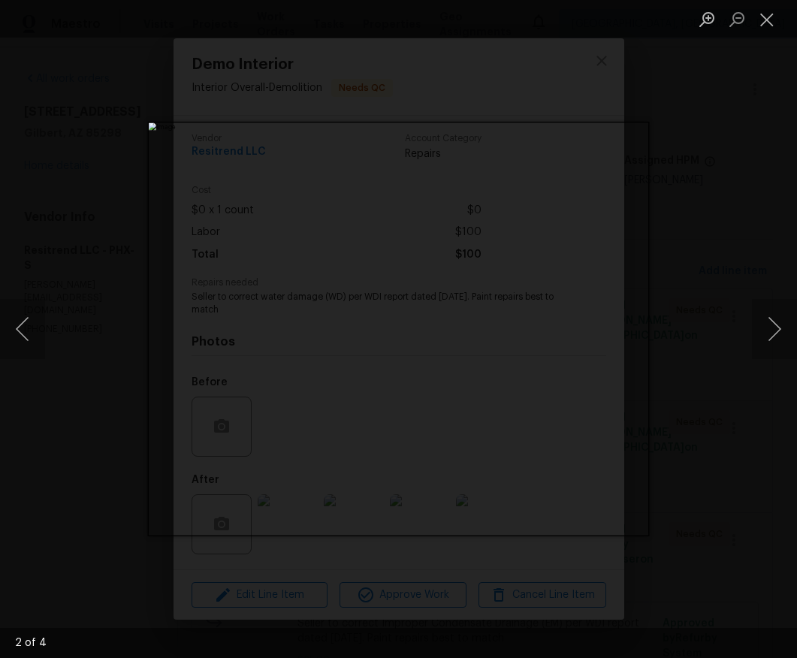
click at [673, 454] on div "Lightbox" at bounding box center [398, 329] width 797 height 658
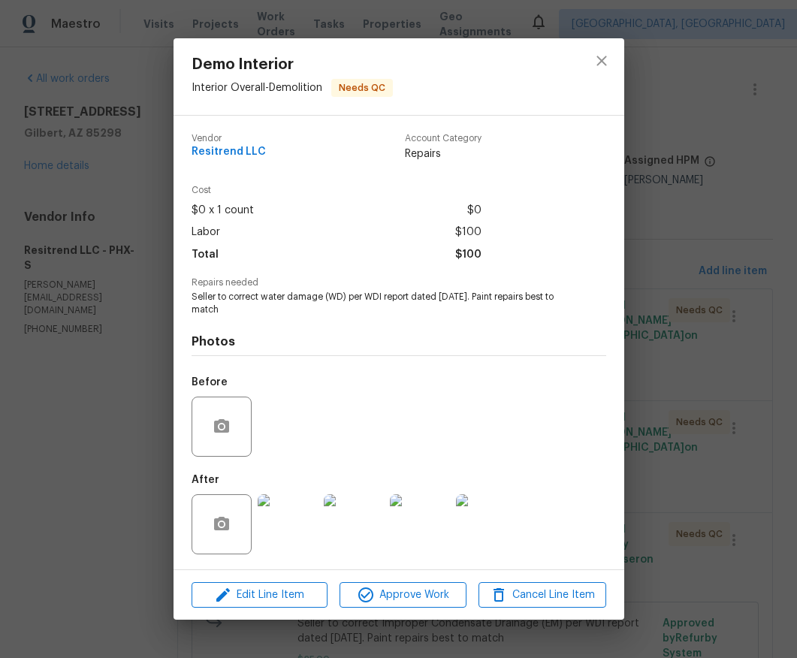
click at [482, 515] on img at bounding box center [486, 524] width 60 height 60
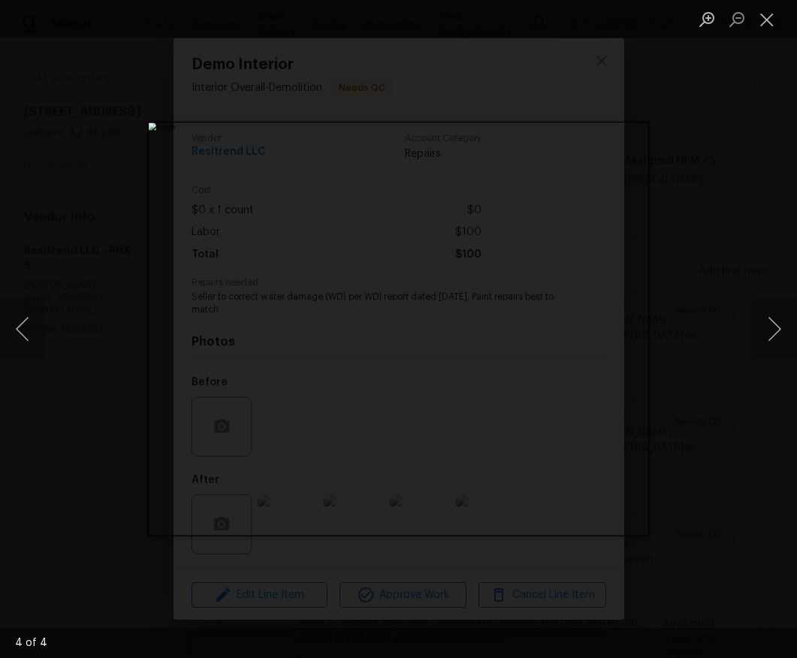
click at [564, 213] on img "Lightbox" at bounding box center [399, 328] width 500 height 413
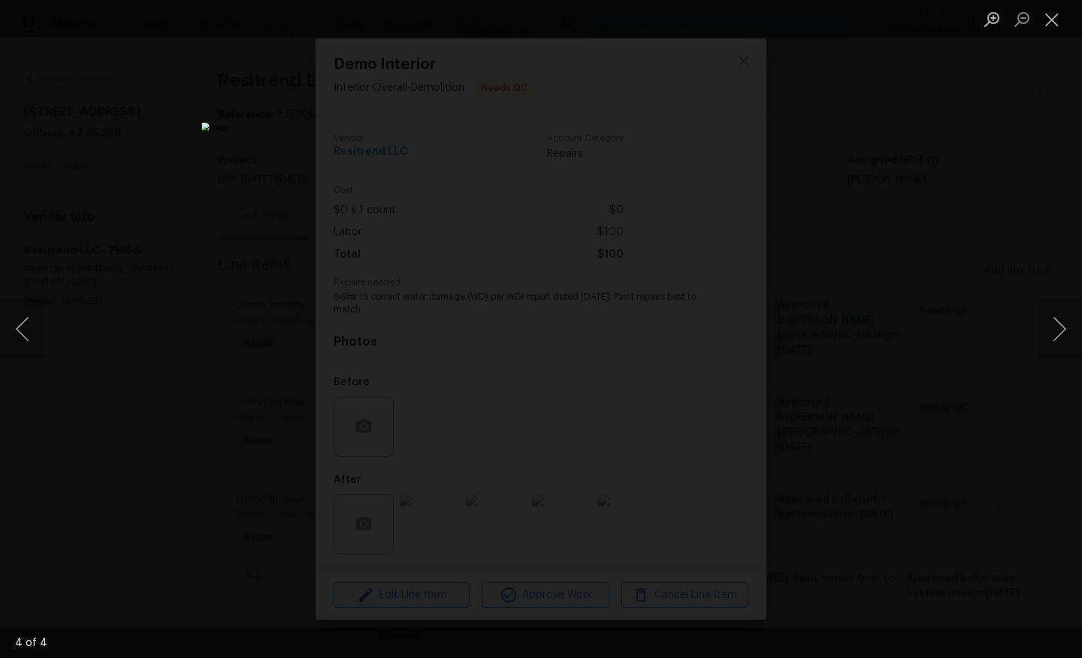
click at [1045, 237] on div "Lightbox" at bounding box center [541, 329] width 1082 height 658
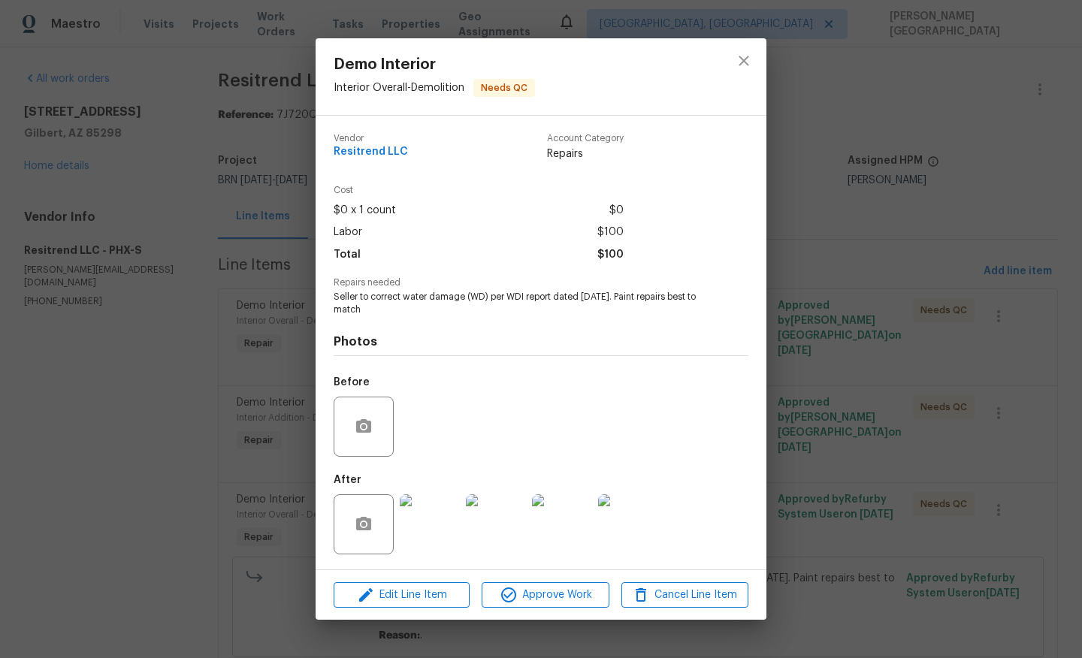
click at [1005, 343] on div "Demo Interior Interior Overall - Demolition Needs QC Vendor Resitrend LLC Accou…" at bounding box center [541, 329] width 1082 height 658
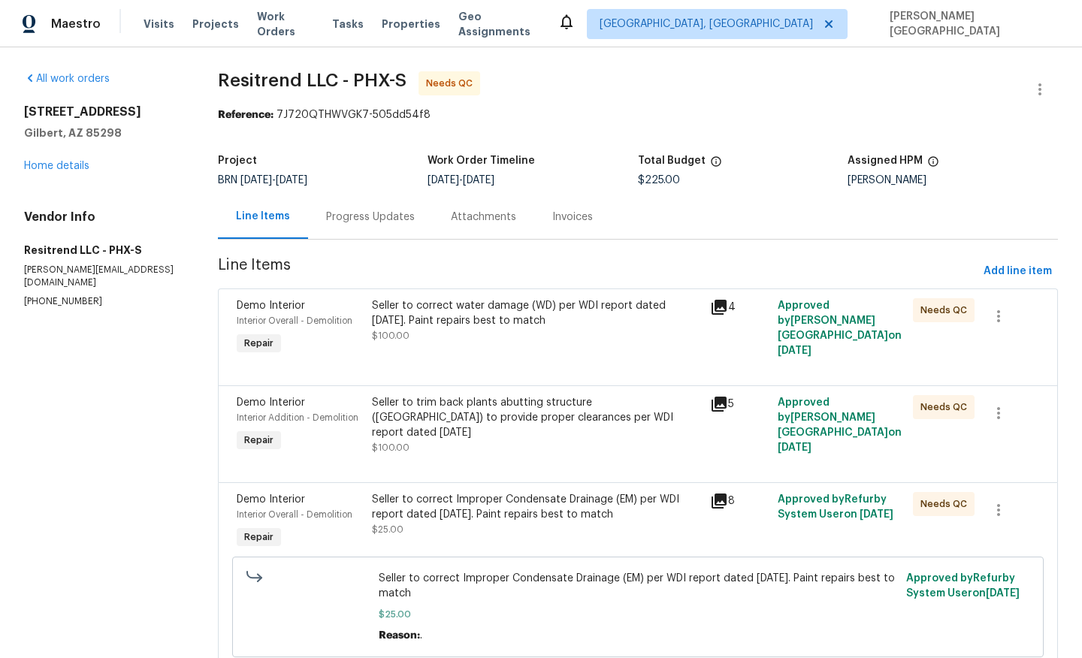
click at [547, 416] on div "Seller to trim back plants abutting structure ([GEOGRAPHIC_DATA]) to provide pr…" at bounding box center [536, 417] width 329 height 45
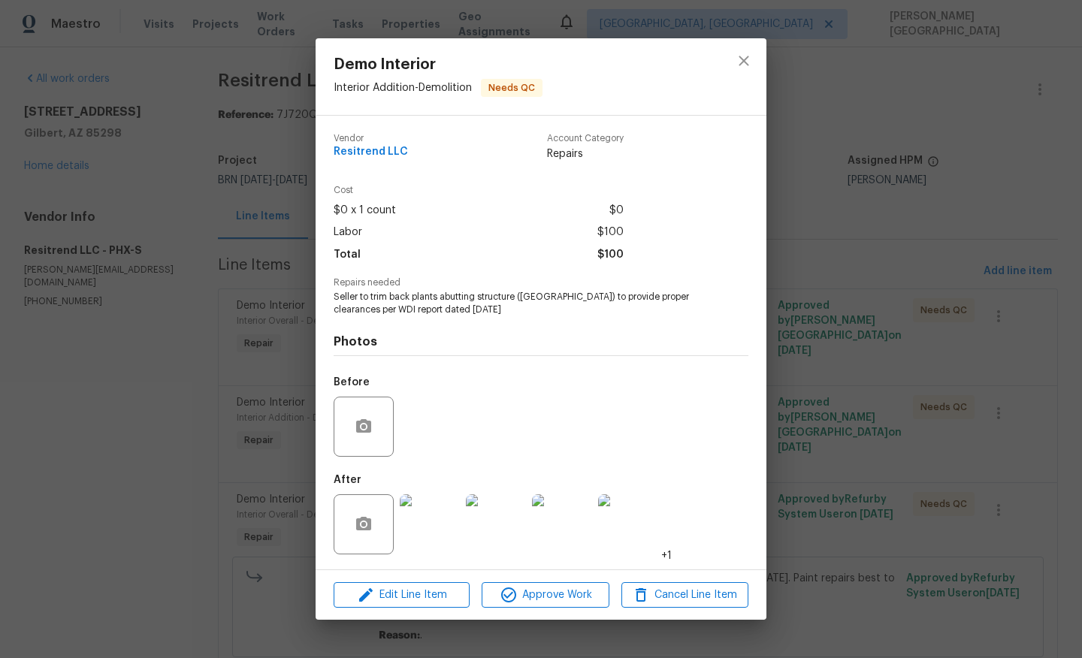
click at [484, 522] on img at bounding box center [496, 524] width 60 height 60
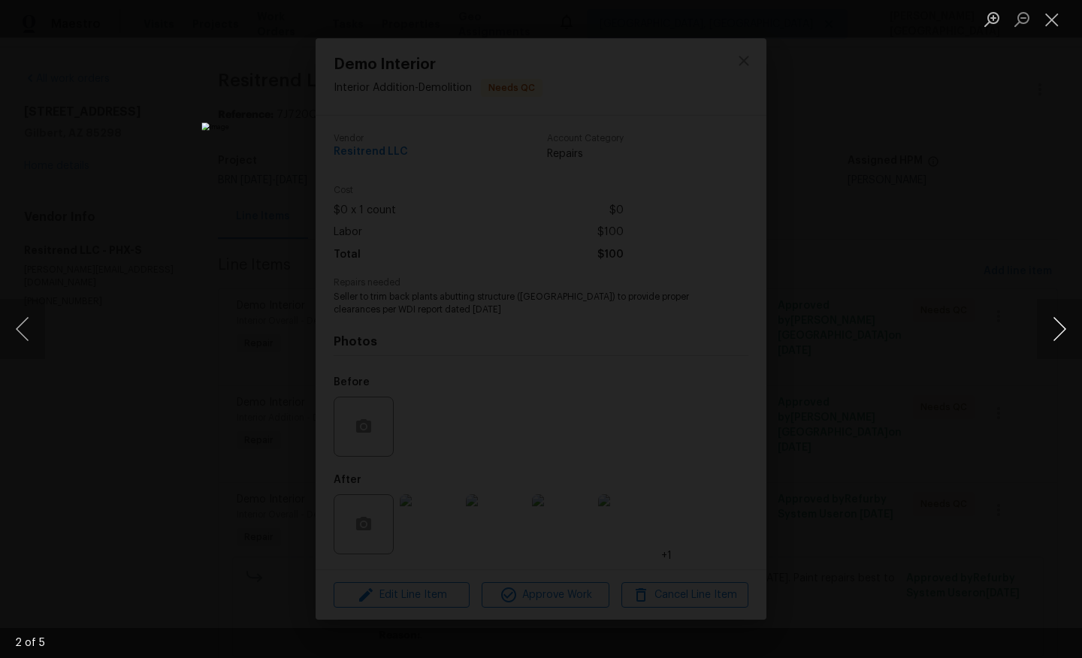
click at [1078, 316] on button "Next image" at bounding box center [1059, 329] width 45 height 60
click at [1059, 322] on button "Next image" at bounding box center [1059, 329] width 45 height 60
click at [976, 234] on div "Lightbox" at bounding box center [541, 329] width 1082 height 658
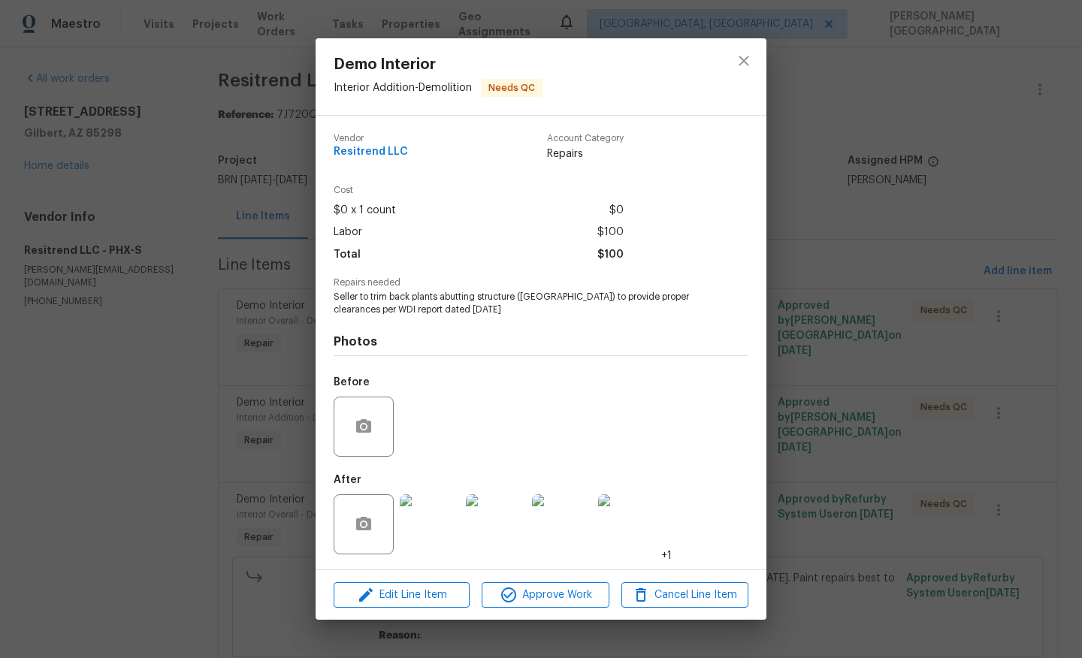
click at [1011, 344] on div "Demo Interior Interior Addition - Demolition Needs QC Vendor Resitrend LLC Acco…" at bounding box center [541, 329] width 1082 height 658
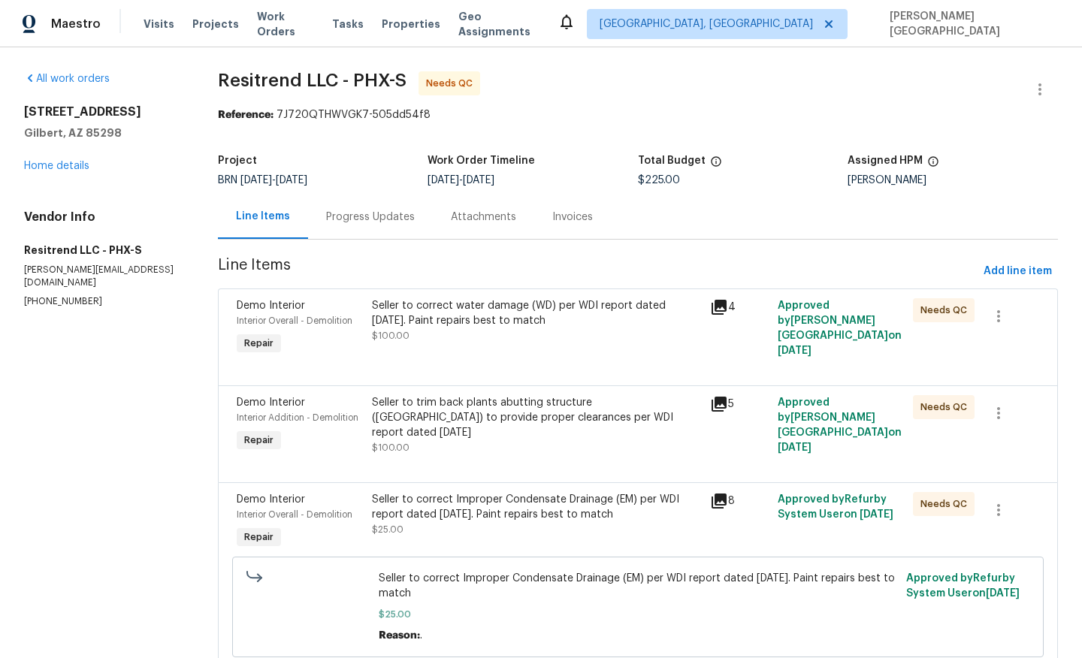
click at [498, 511] on div "Seller to correct Improper Condensate Drainage (EM) per WDI report dated [DATE]…" at bounding box center [536, 507] width 329 height 30
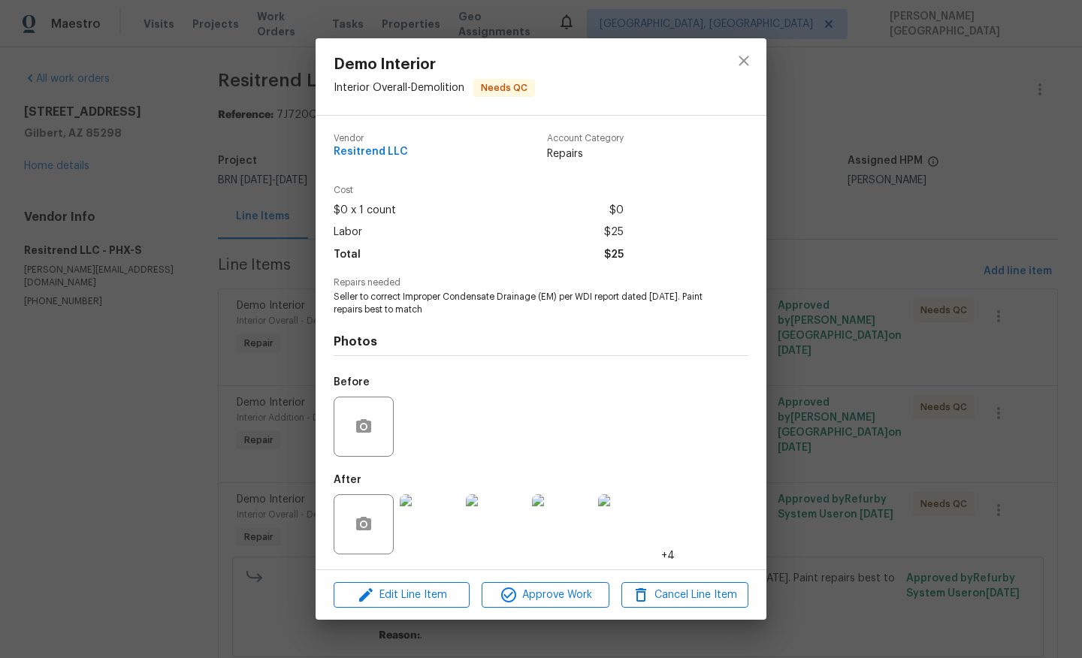
click at [444, 522] on img at bounding box center [430, 524] width 60 height 60
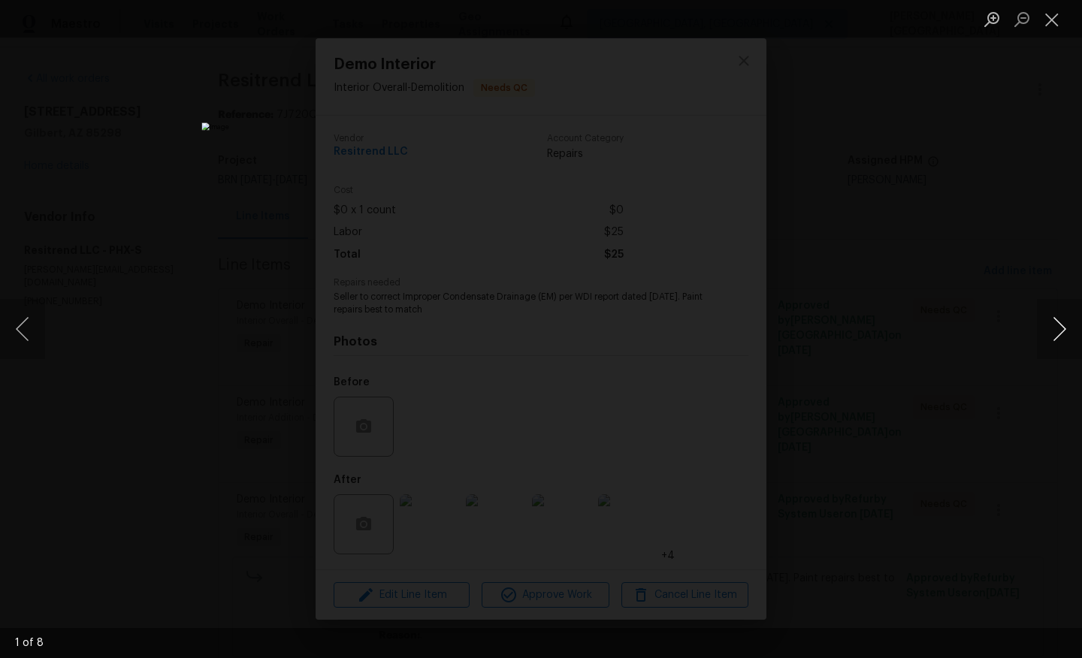
click at [1056, 314] on button "Next image" at bounding box center [1059, 329] width 45 height 60
click at [1056, 316] on button "Next image" at bounding box center [1059, 329] width 45 height 60
click at [1056, 317] on button "Next image" at bounding box center [1059, 329] width 45 height 60
click at [1056, 319] on button "Next image" at bounding box center [1059, 329] width 45 height 60
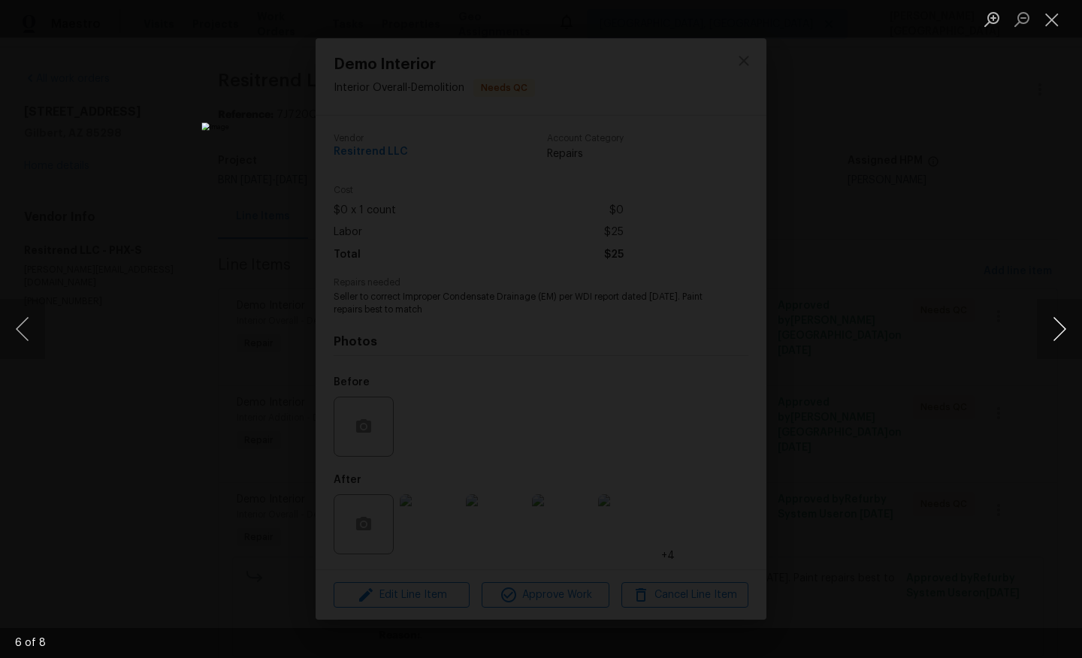
click at [1056, 319] on button "Next image" at bounding box center [1059, 329] width 45 height 60
click at [1029, 198] on div "Lightbox" at bounding box center [541, 329] width 1082 height 658
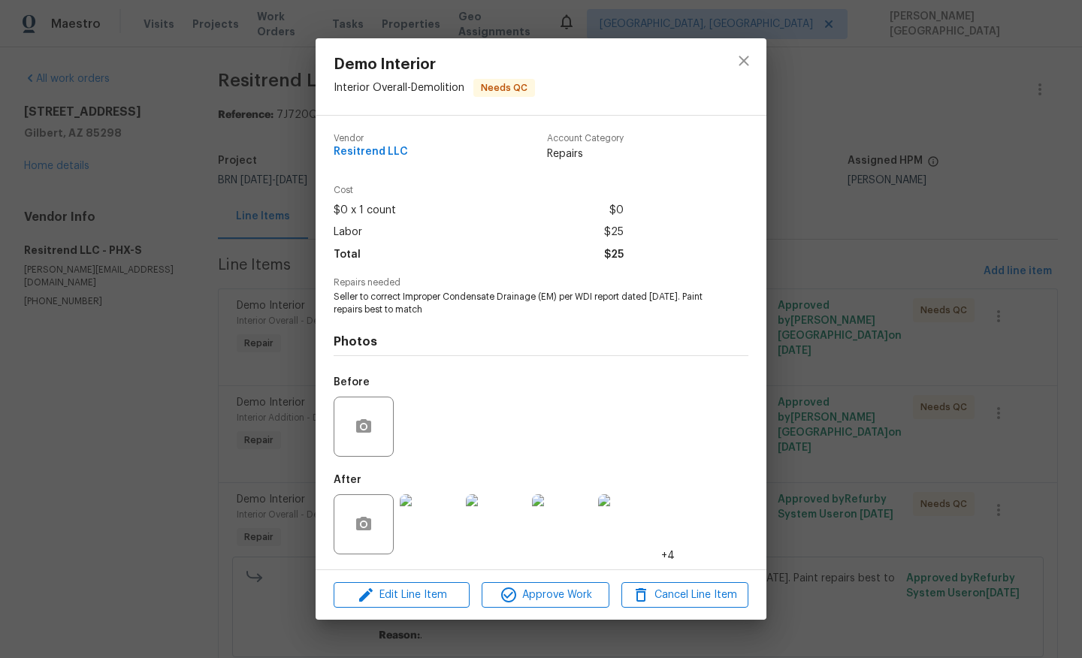
click at [995, 329] on div "Demo Interior Interior Overall - Demolition Needs QC Vendor Resitrend LLC Accou…" at bounding box center [541, 329] width 1082 height 658
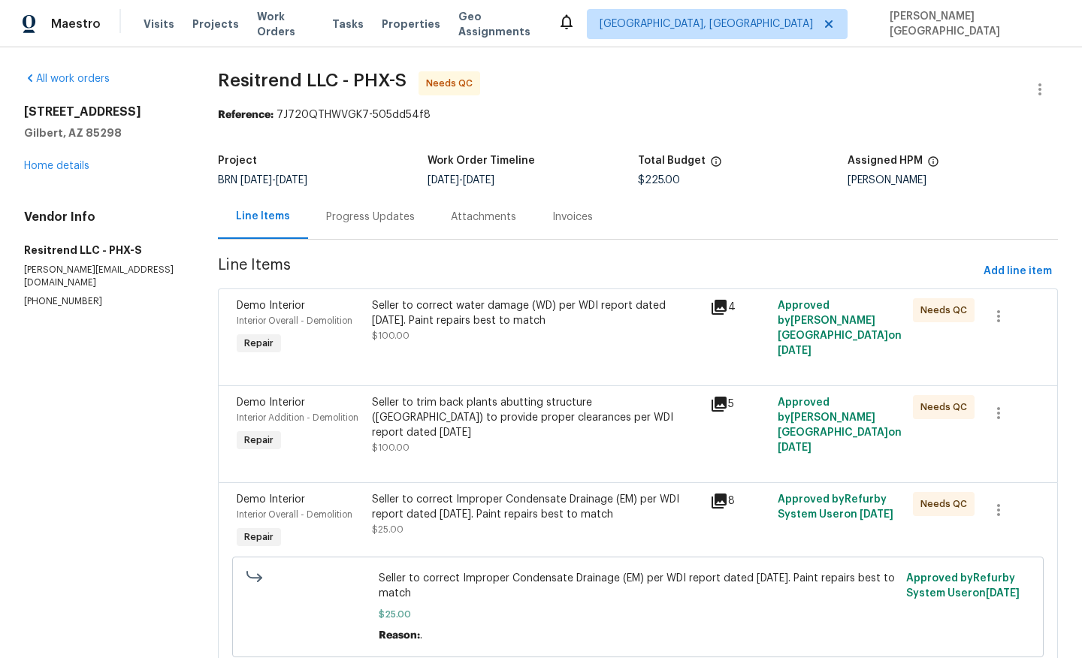
click at [517, 358] on div at bounding box center [638, 367] width 803 height 18
click at [440, 304] on div "Seller to correct water damage (WD) per WDI report dated [DATE]. Paint repairs …" at bounding box center [536, 313] width 329 height 30
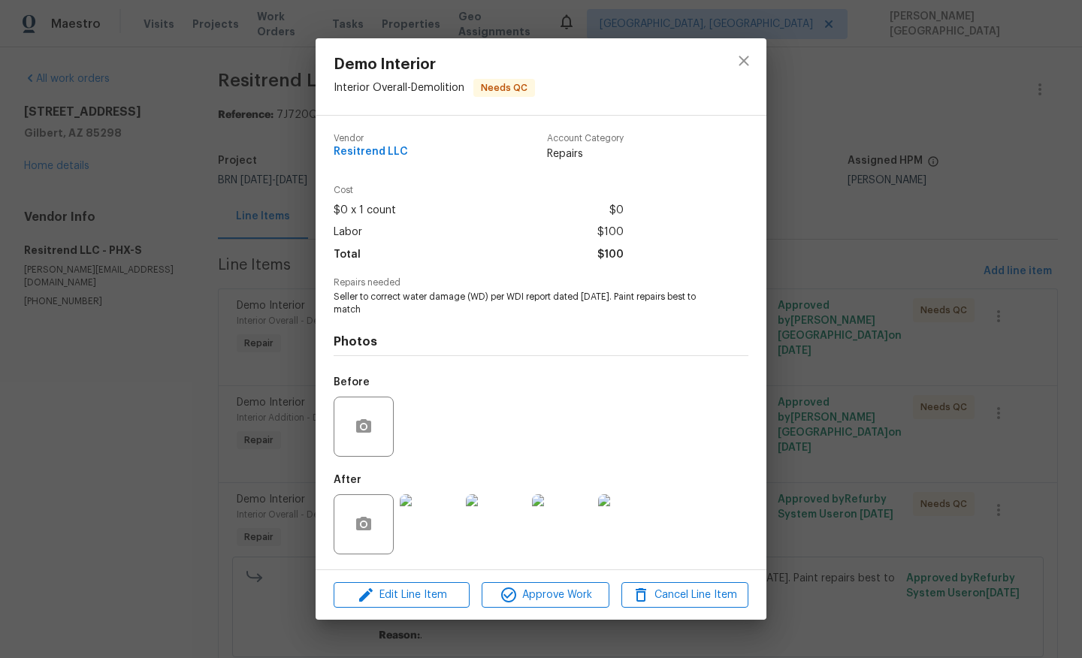
click at [443, 520] on img at bounding box center [430, 524] width 60 height 60
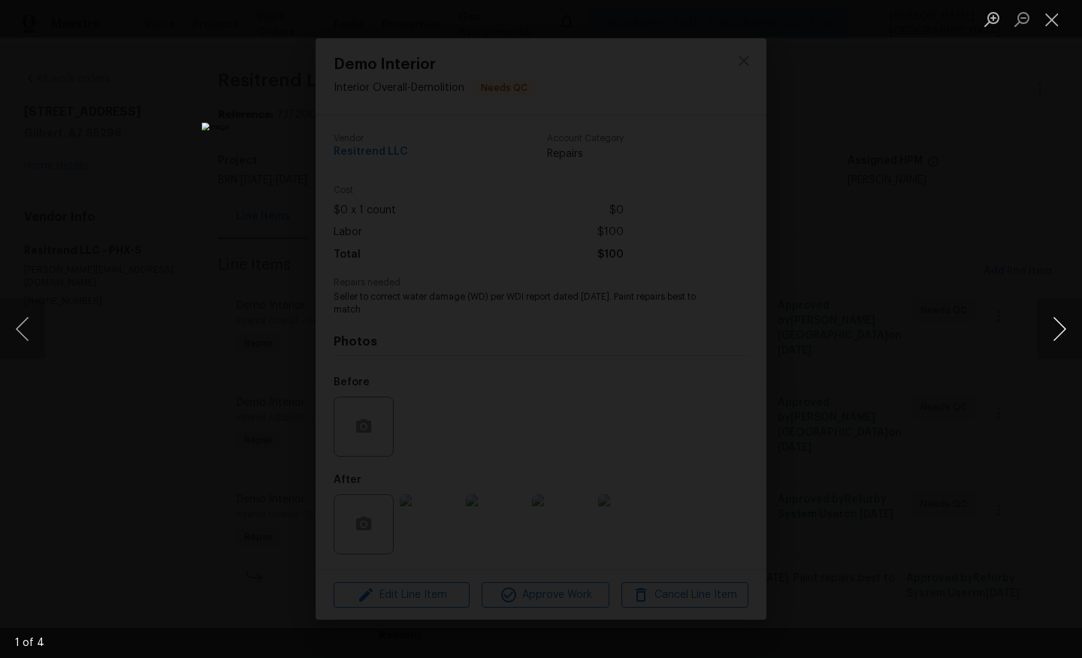
click at [1057, 328] on button "Next image" at bounding box center [1059, 329] width 45 height 60
click at [1058, 331] on button "Next image" at bounding box center [1059, 329] width 45 height 60
click at [990, 280] on div "Lightbox" at bounding box center [541, 329] width 1082 height 658
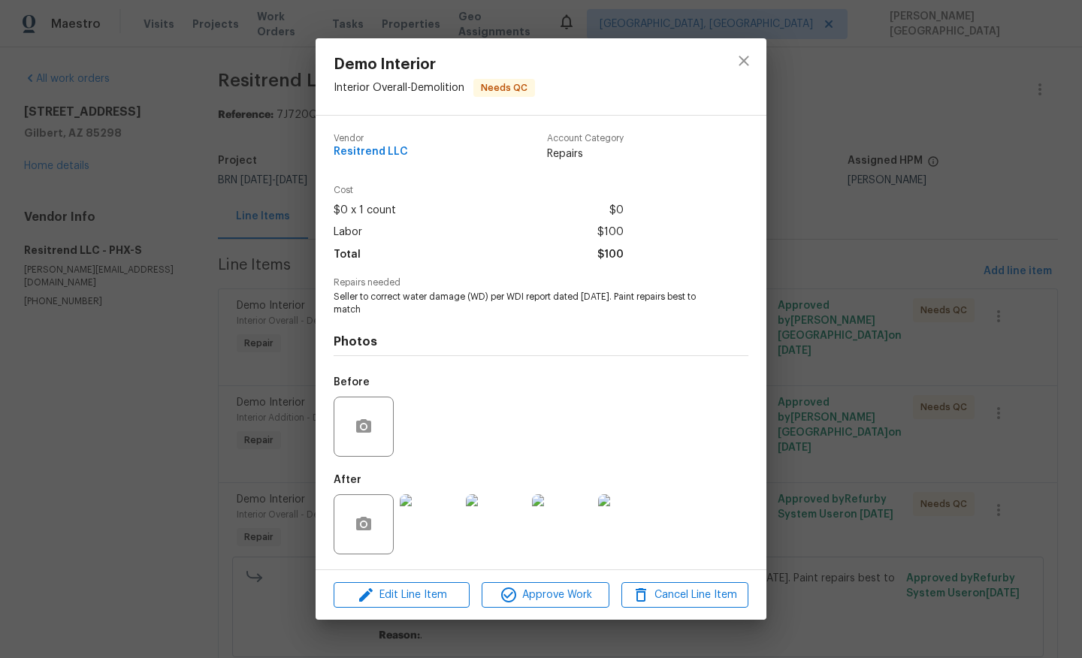
click at [976, 300] on div "Demo Interior Interior Overall - Demolition Needs QC Vendor Resitrend LLC Accou…" at bounding box center [541, 329] width 1082 height 658
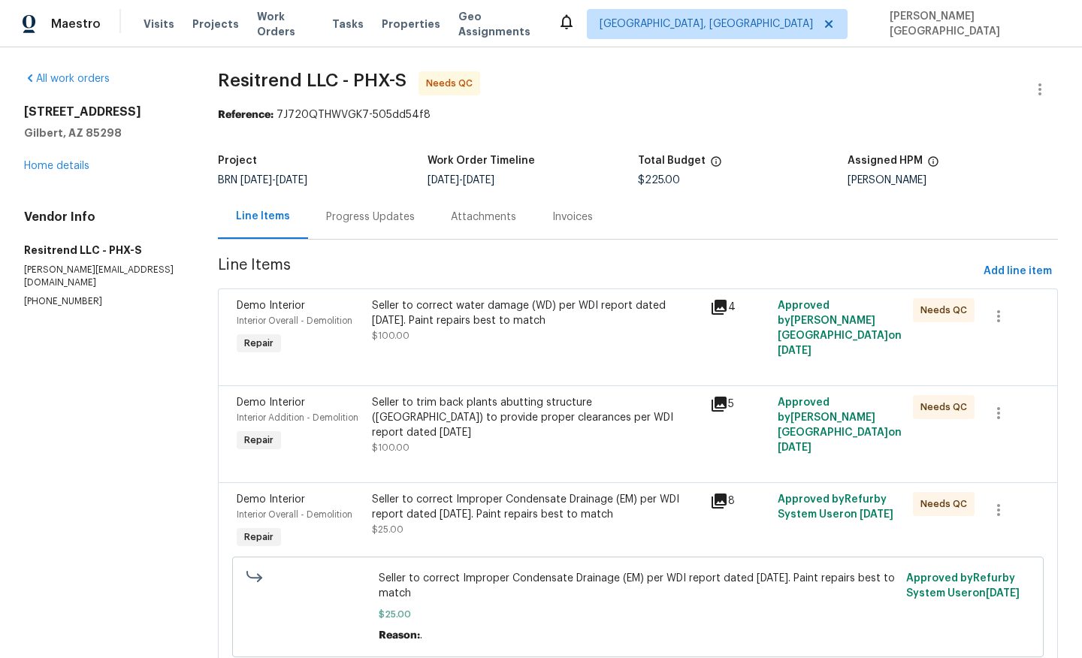
click at [461, 426] on div "Seller to trim back plants abutting structure ([GEOGRAPHIC_DATA]) to provide pr…" at bounding box center [536, 425] width 329 height 60
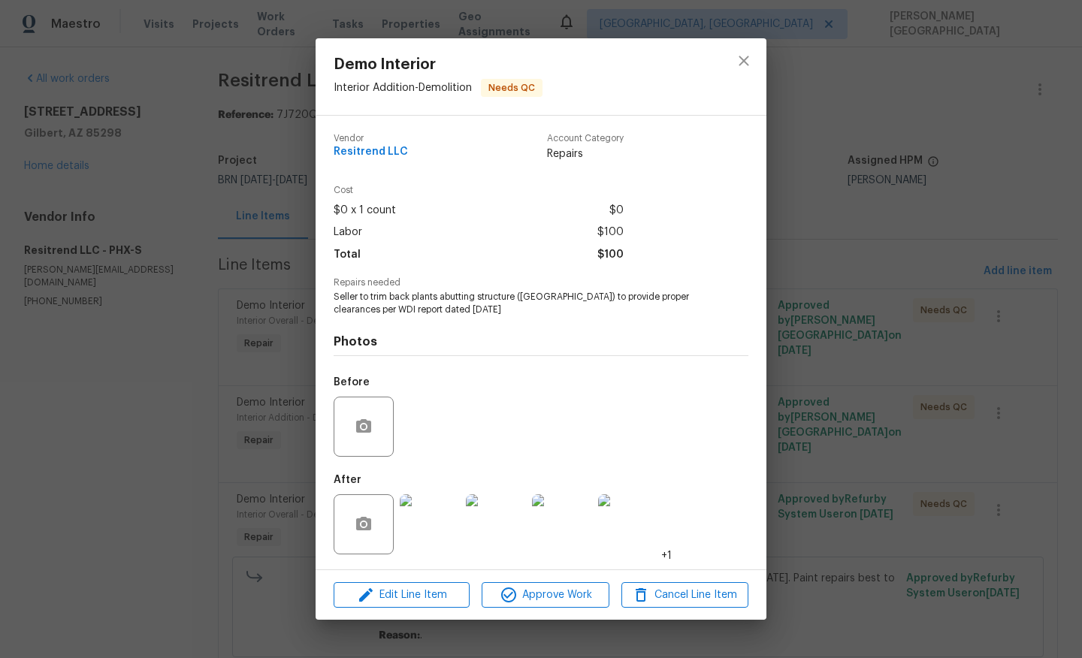
click at [981, 354] on div "Demo Interior Interior Addition - Demolition Needs QC Vendor Resitrend LLC Acco…" at bounding box center [541, 329] width 1082 height 658
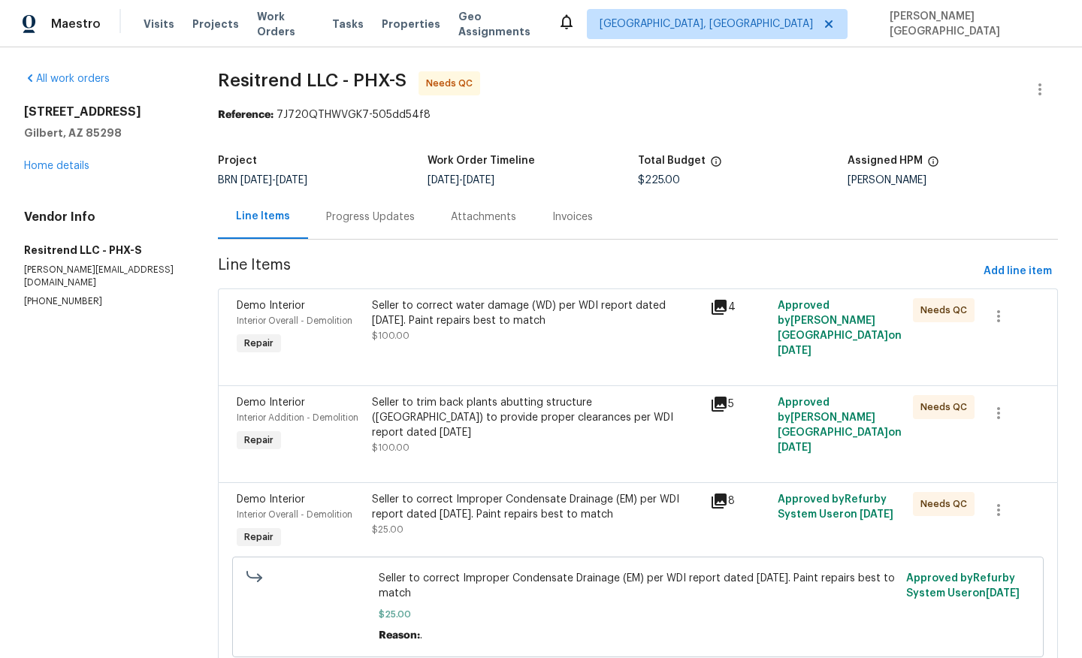
click at [482, 524] on div "Seller to correct Improper Condensate Drainage (EM) per WDI report dated [DATE]…" at bounding box center [536, 514] width 329 height 45
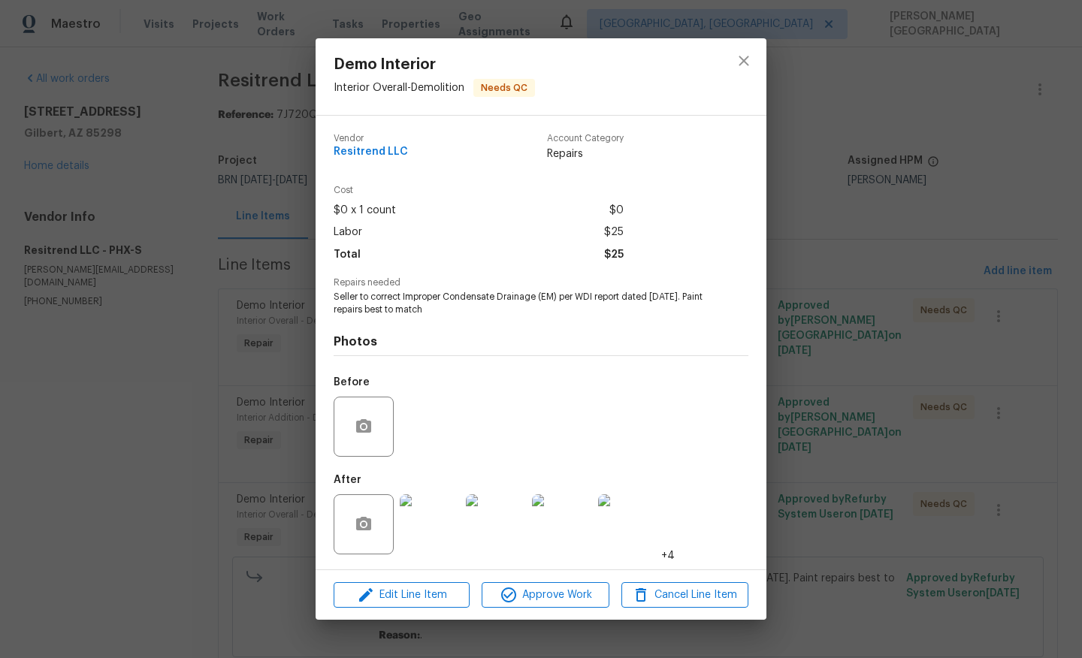
click at [431, 520] on img at bounding box center [430, 524] width 60 height 60
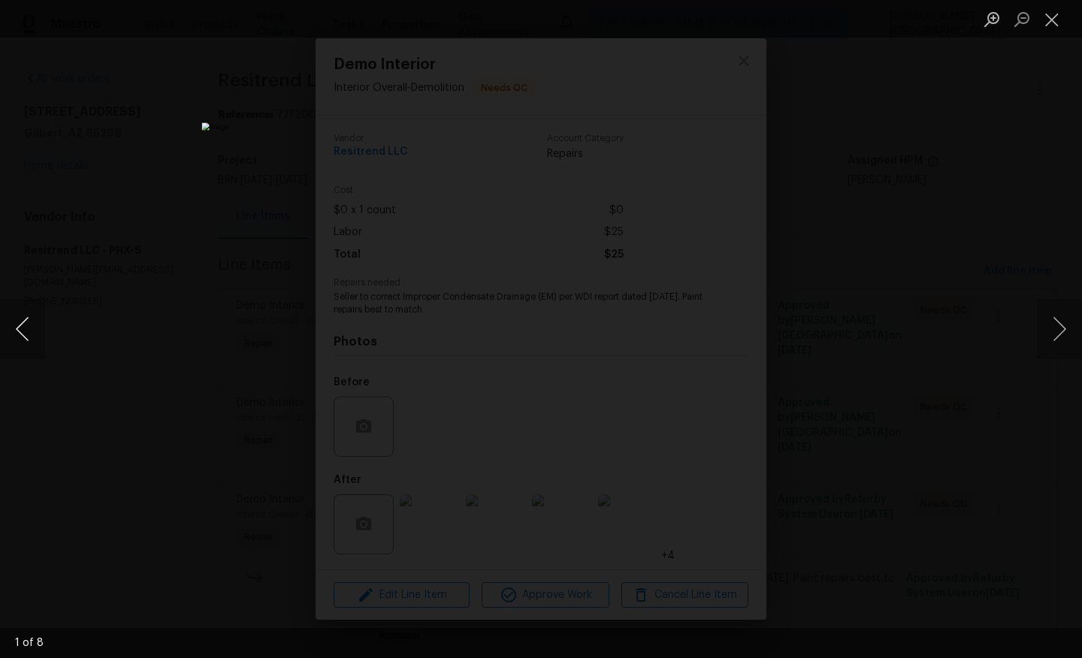
click at [28, 325] on button "Previous image" at bounding box center [22, 329] width 45 height 60
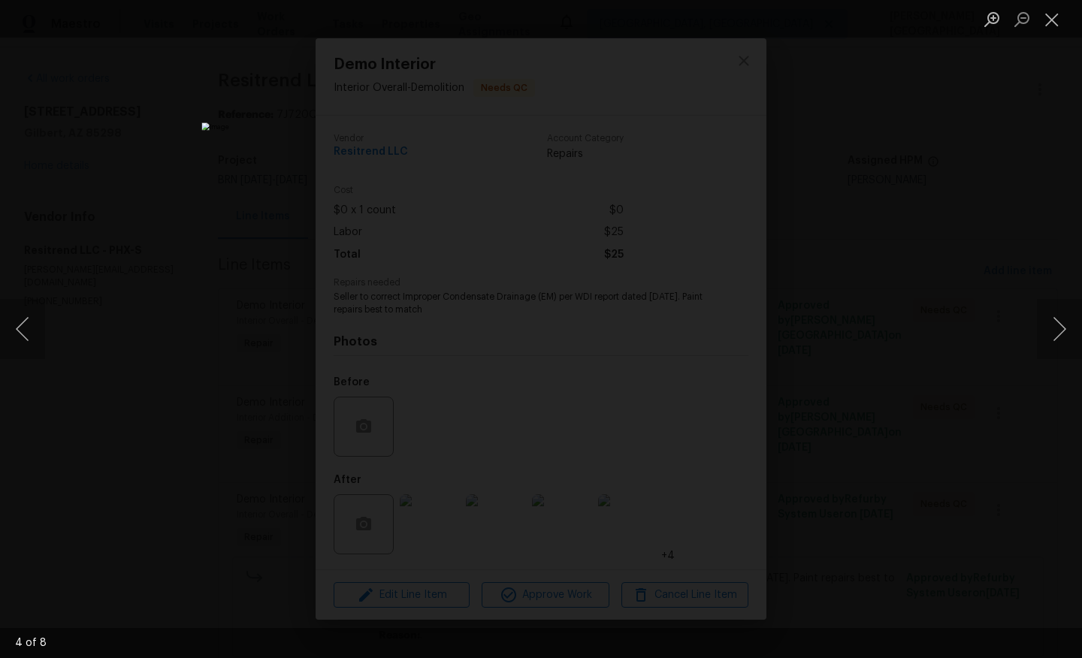
click at [144, 222] on div "Lightbox" at bounding box center [541, 329] width 1082 height 658
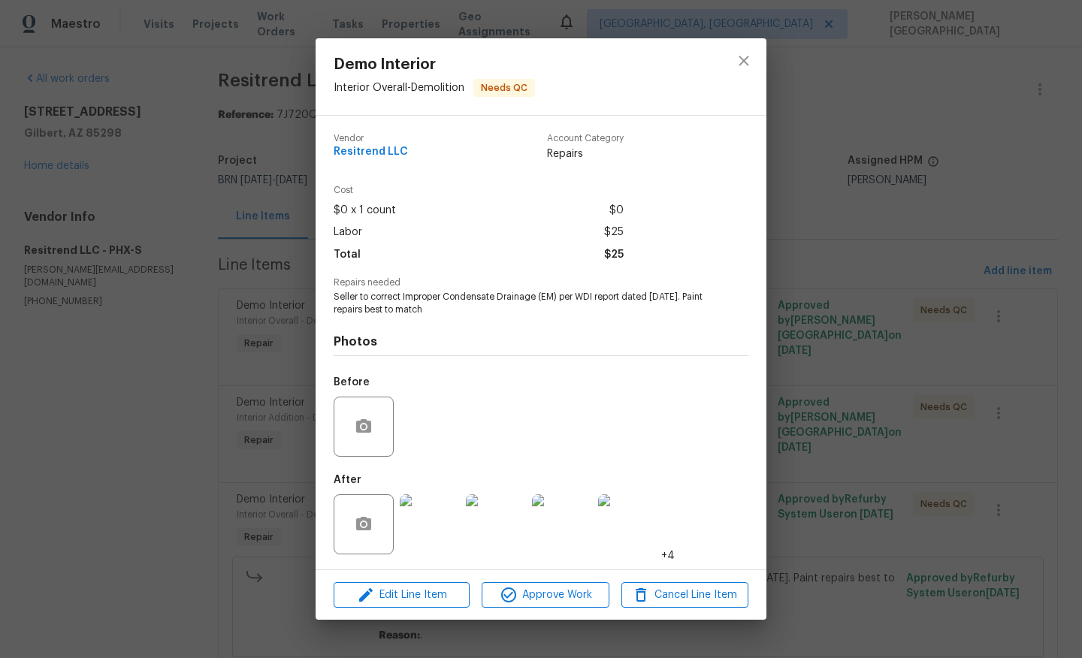
click at [438, 511] on img at bounding box center [430, 524] width 60 height 60
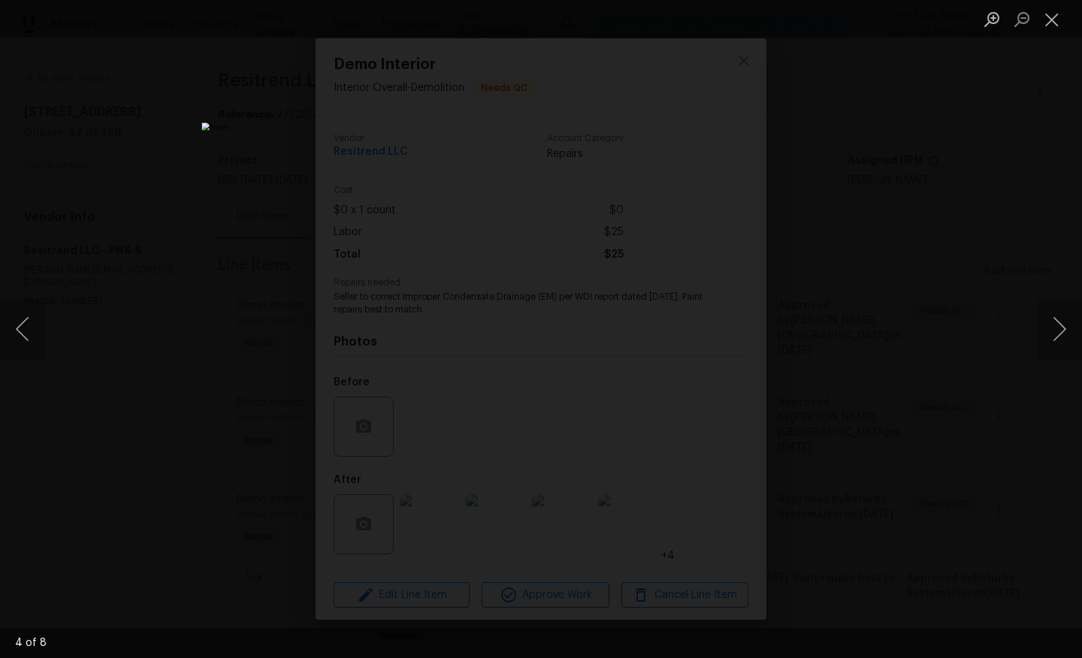
click at [1029, 339] on div "Lightbox" at bounding box center [541, 329] width 1082 height 658
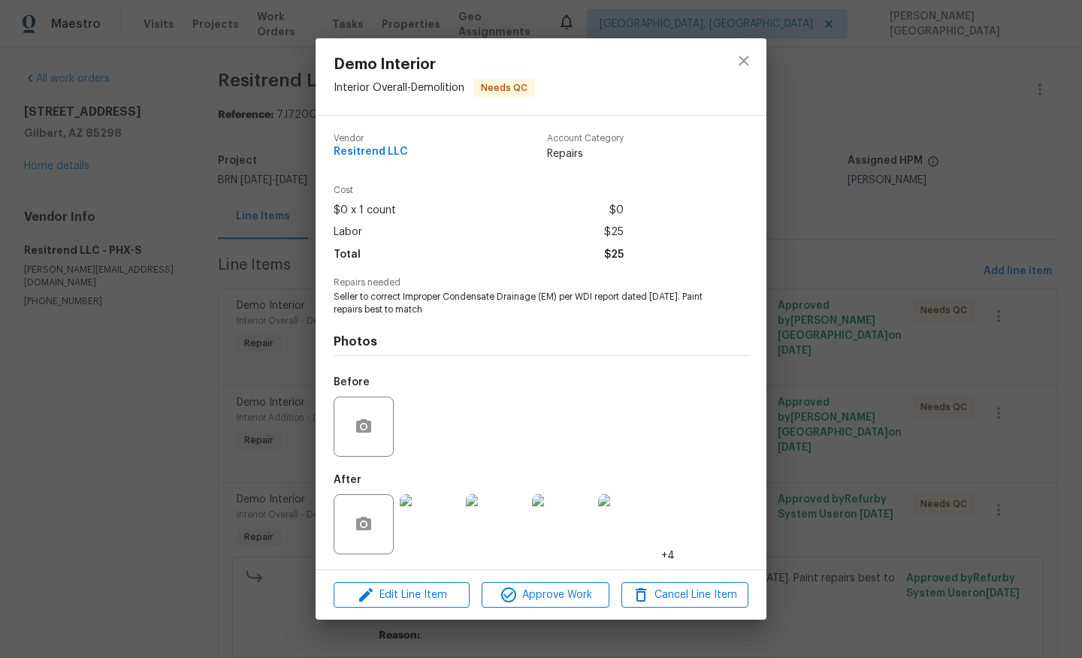
click at [425, 518] on img at bounding box center [430, 524] width 60 height 60
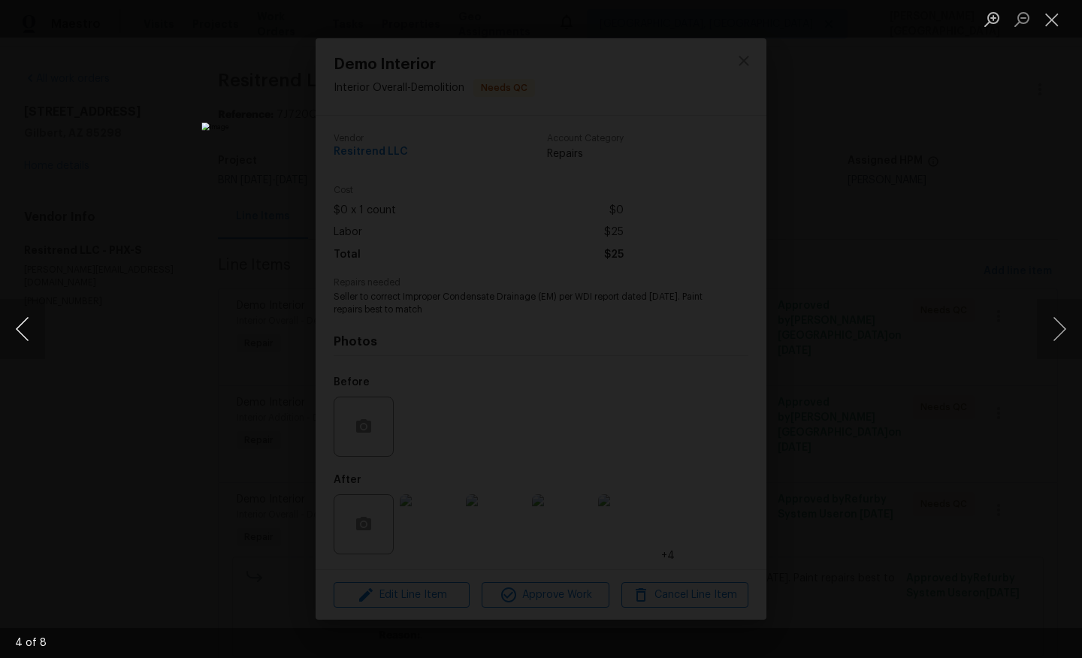
click at [34, 343] on button "Previous image" at bounding box center [22, 329] width 45 height 60
click at [35, 343] on button "Previous image" at bounding box center [22, 329] width 45 height 60
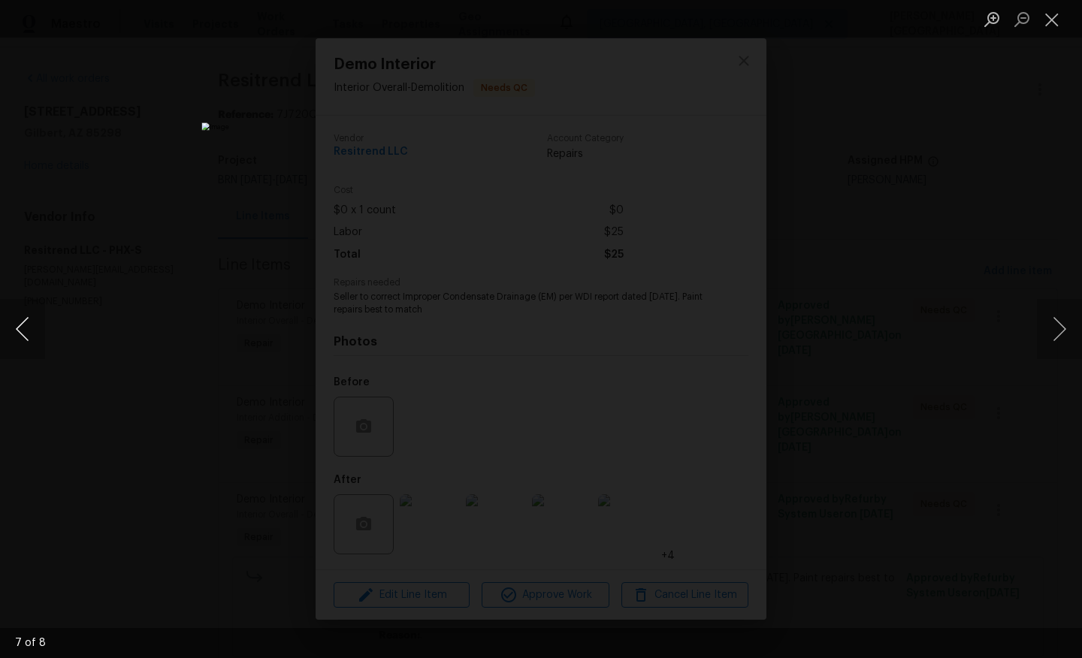
click at [38, 343] on button "Previous image" at bounding box center [22, 329] width 45 height 60
click at [125, 242] on div "Lightbox" at bounding box center [541, 329] width 1082 height 658
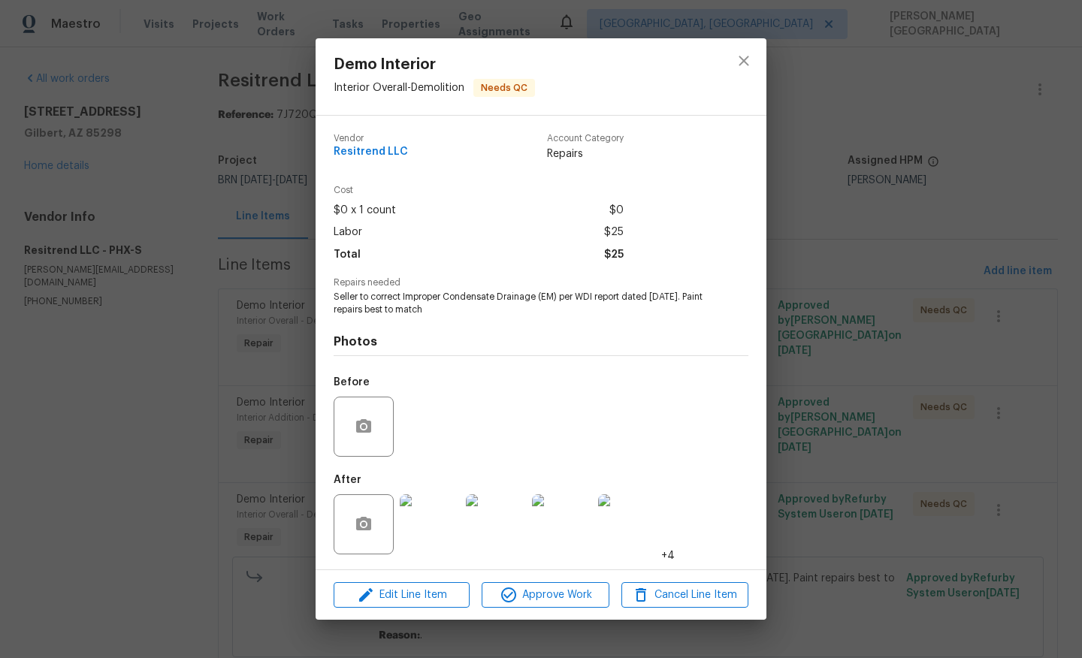
click at [872, 226] on div "Demo Interior Interior Overall - Demolition Needs QC Vendor Resitrend LLC Accou…" at bounding box center [541, 329] width 1082 height 658
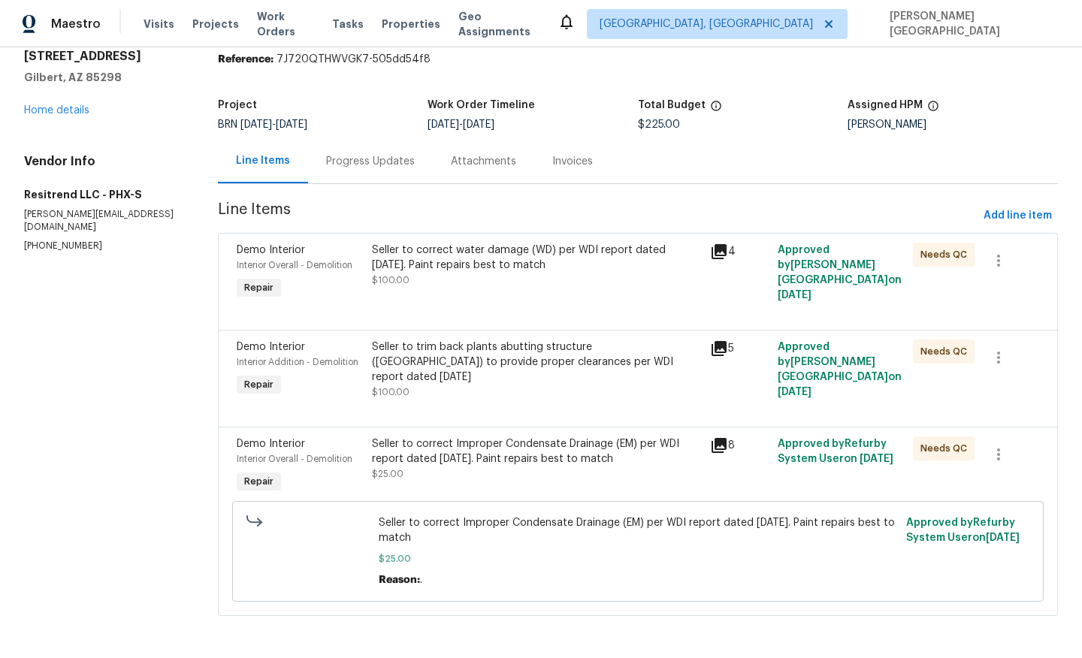
scroll to position [57, 0]
click at [549, 466] on div "Seller to correct Improper Condensate Drainage (EM) per WDI report dated [DATE]…" at bounding box center [536, 459] width 329 height 45
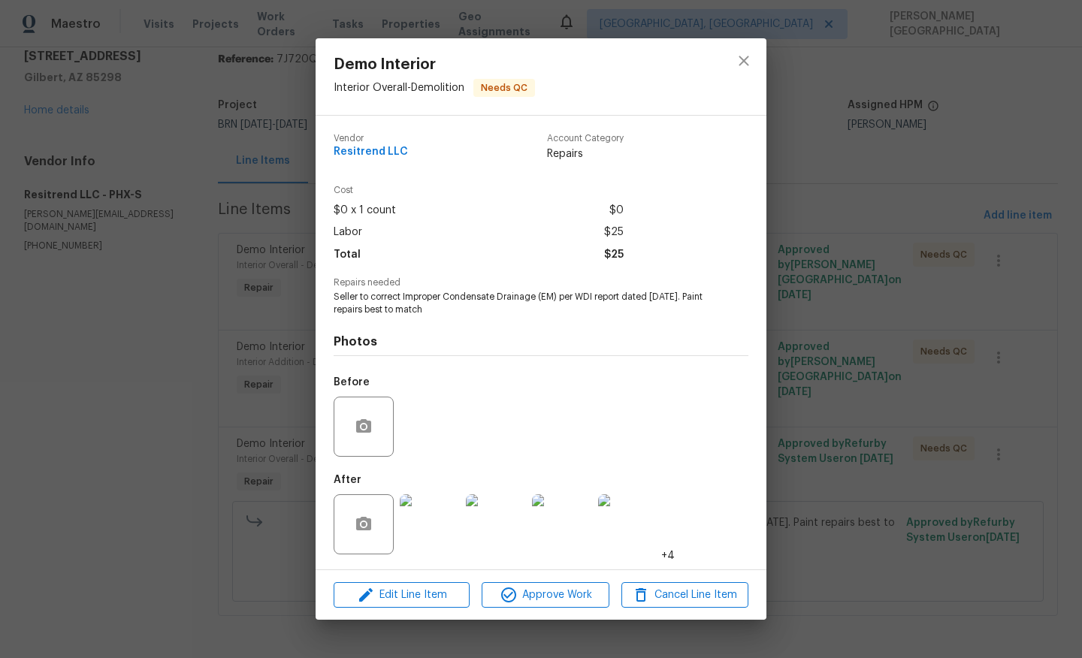
click at [993, 395] on div "Demo Interior Interior Overall - Demolition Needs QC Vendor Resitrend LLC Accou…" at bounding box center [541, 329] width 1082 height 658
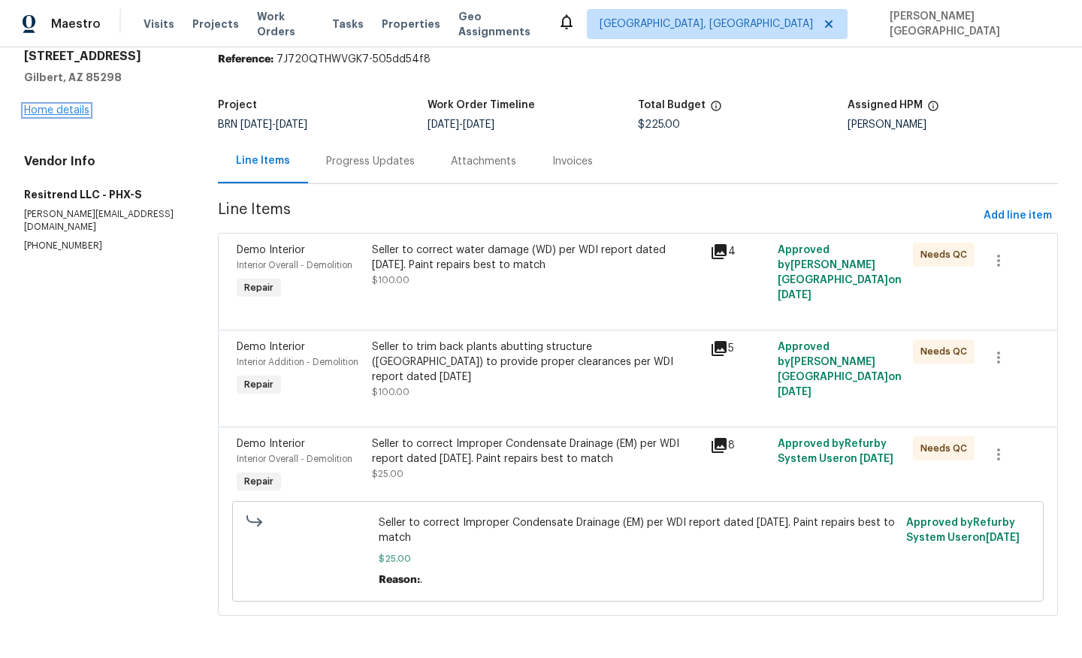
click at [63, 107] on link "Home details" at bounding box center [56, 110] width 65 height 11
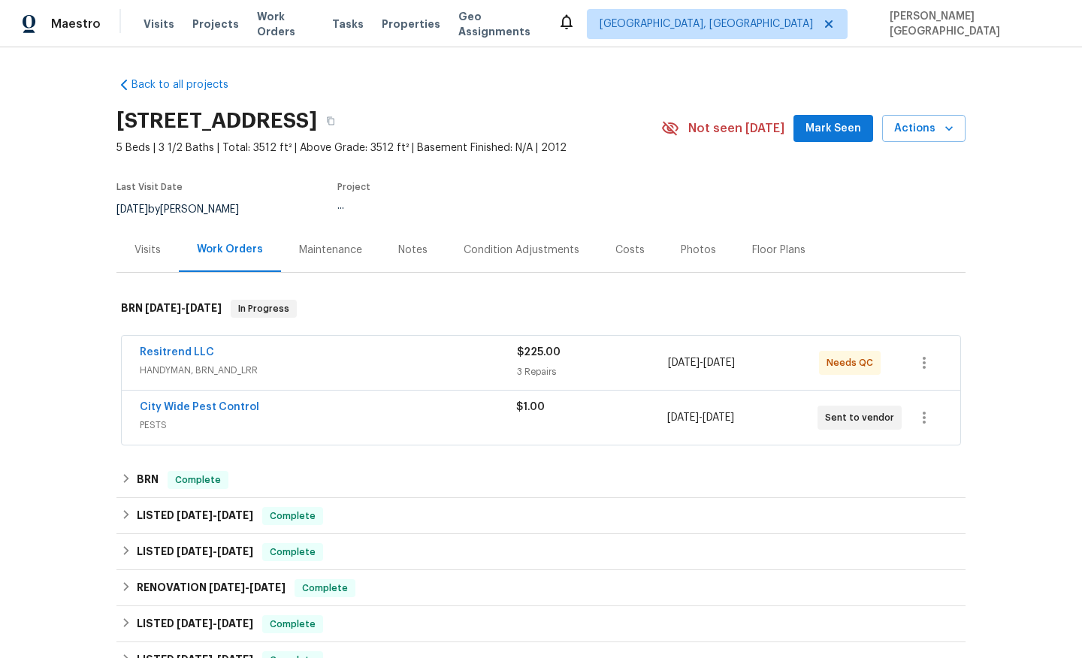
click at [208, 401] on span "City Wide Pest Control" at bounding box center [199, 407] width 119 height 15
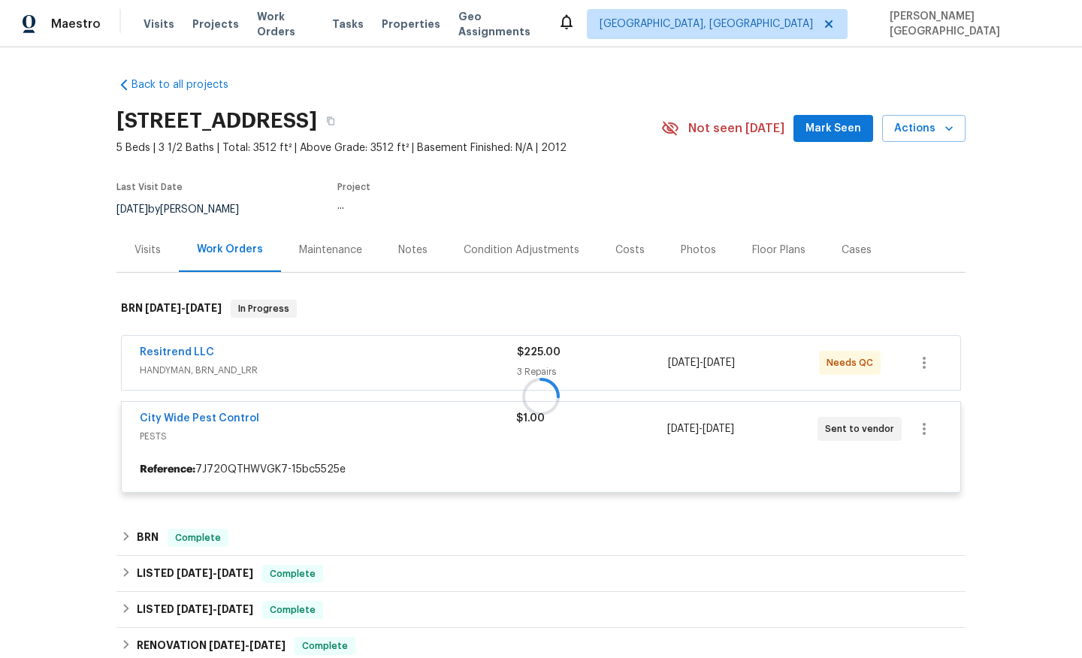
click at [214, 419] on div at bounding box center [540, 396] width 849 height 223
click at [216, 419] on div at bounding box center [540, 396] width 849 height 223
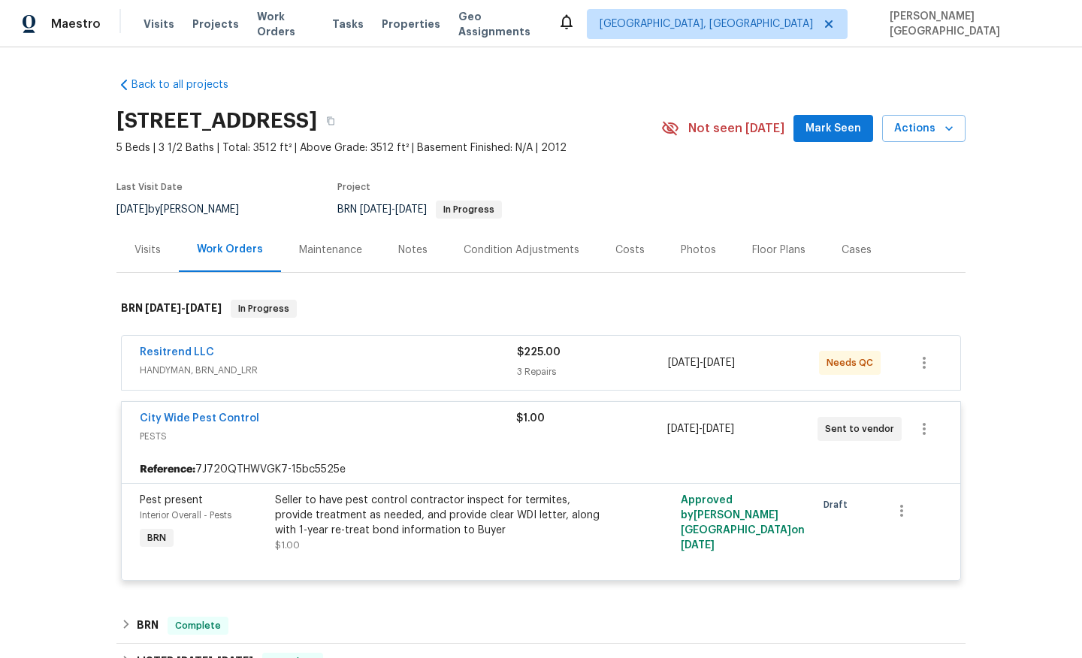
click at [229, 410] on div "City Wide Pest Control PESTS $1.00 [DATE] - [DATE] Sent to vendor" at bounding box center [541, 429] width 839 height 54
click at [232, 419] on link "City Wide Pest Control" at bounding box center [199, 418] width 119 height 11
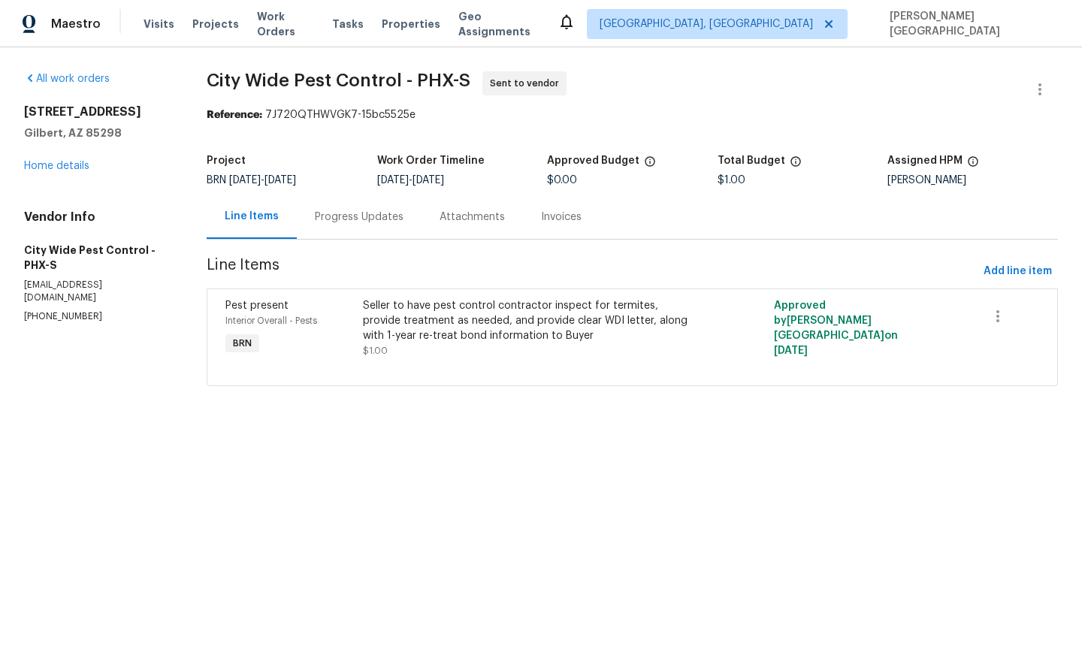
click at [476, 325] on div "Seller to have pest control contractor inspect for termites, provide treatment …" at bounding box center [530, 320] width 334 height 45
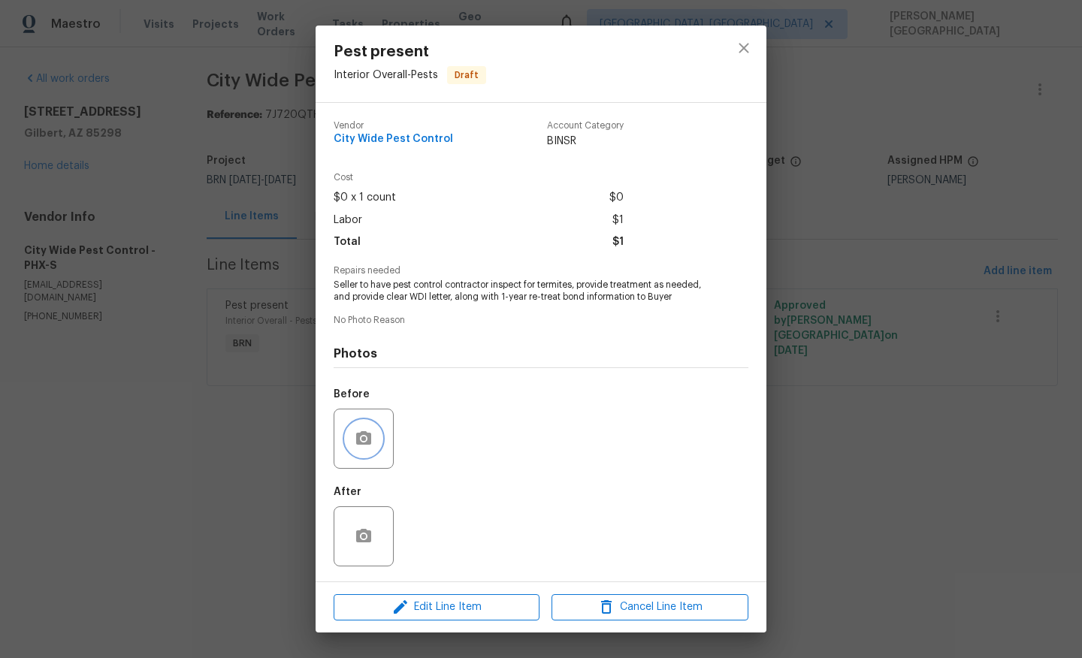
click at [375, 431] on button "button" at bounding box center [364, 439] width 36 height 36
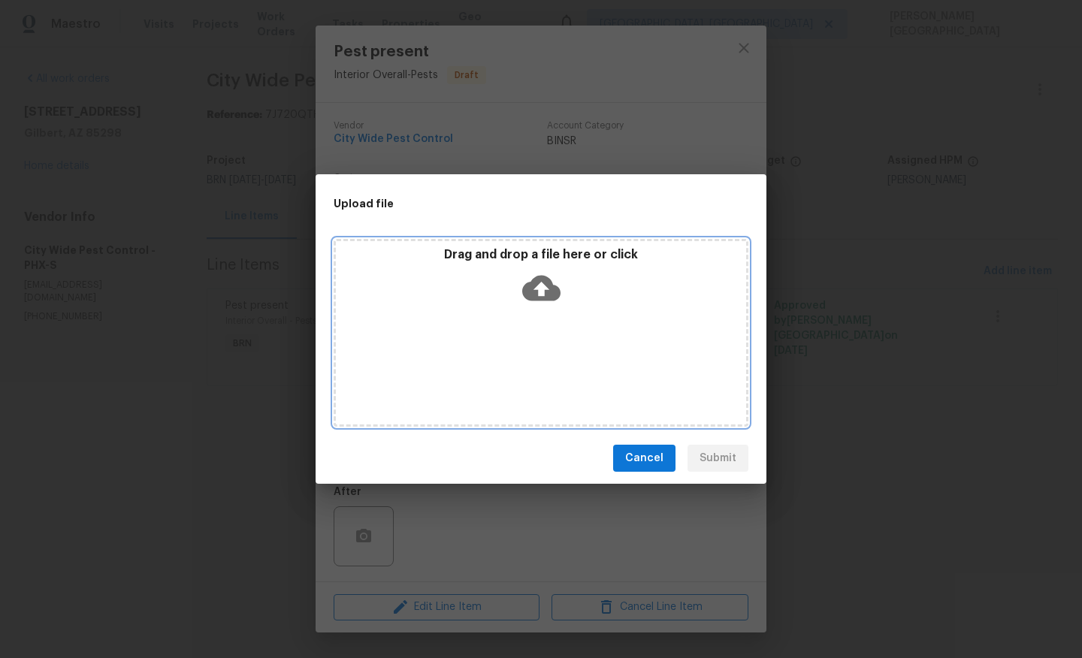
click at [535, 280] on icon at bounding box center [541, 289] width 38 height 26
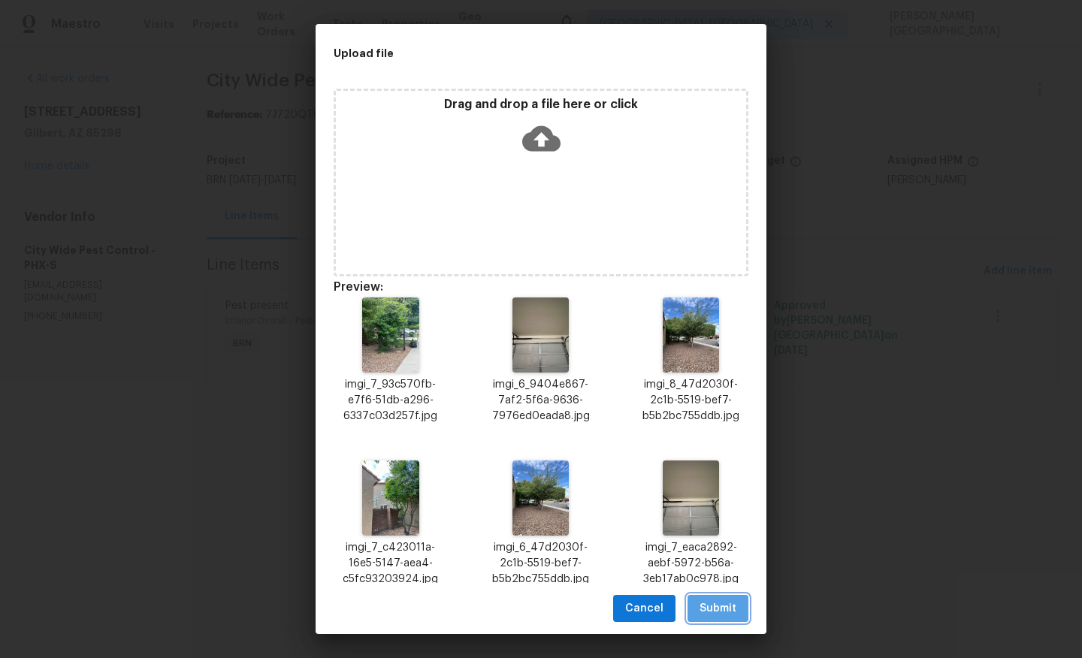
click at [710, 600] on span "Submit" at bounding box center [718, 609] width 37 height 19
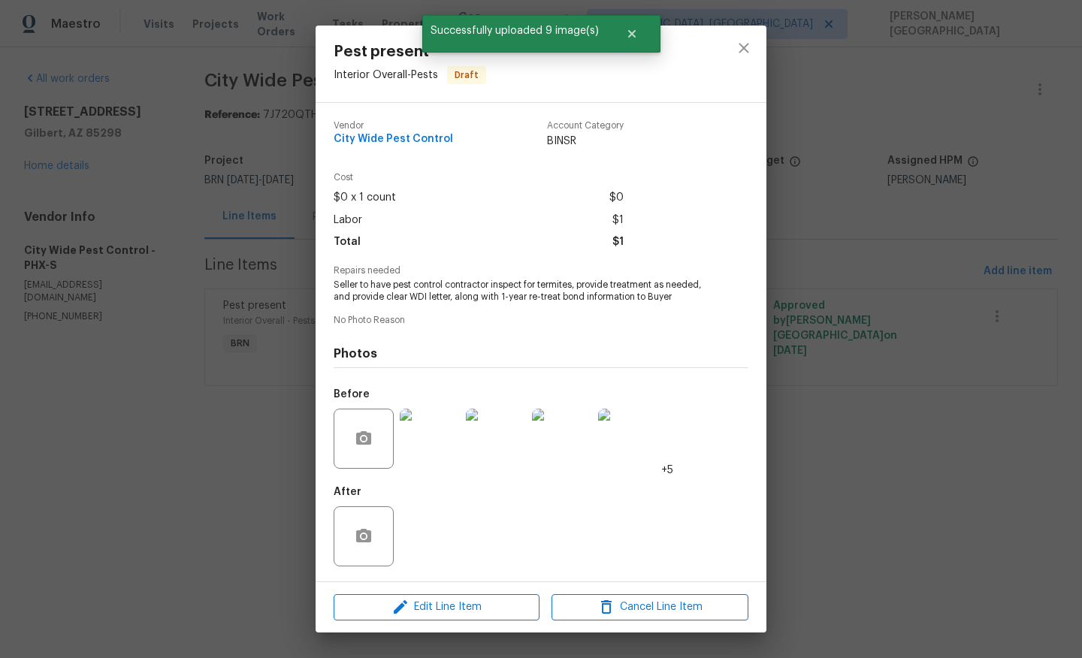
click at [239, 275] on div "Pest present Interior Overall - Pests Draft Vendor City Wide Pest Control Accou…" at bounding box center [541, 329] width 1082 height 658
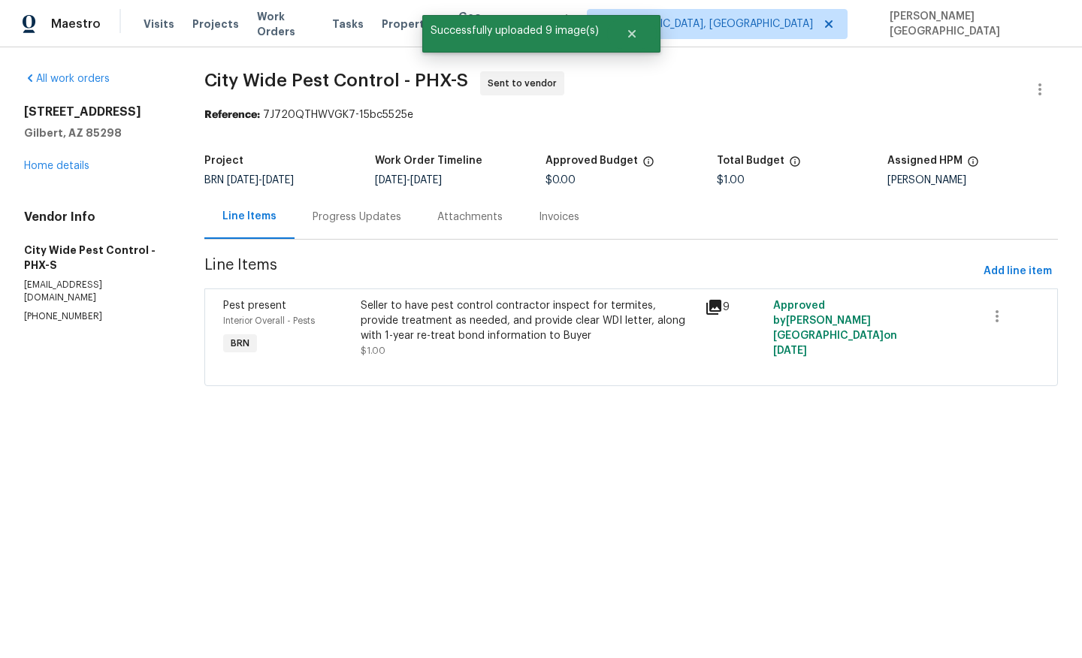
click at [337, 217] on div "Progress Updates" at bounding box center [357, 217] width 89 height 15
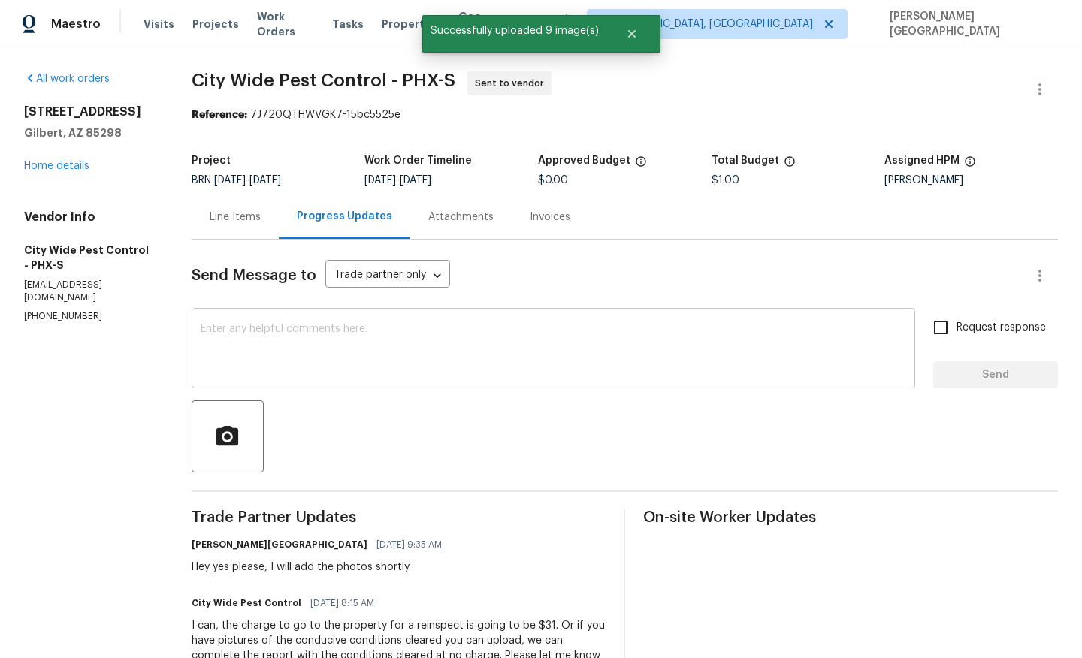
click at [347, 338] on textarea at bounding box center [554, 350] width 706 height 53
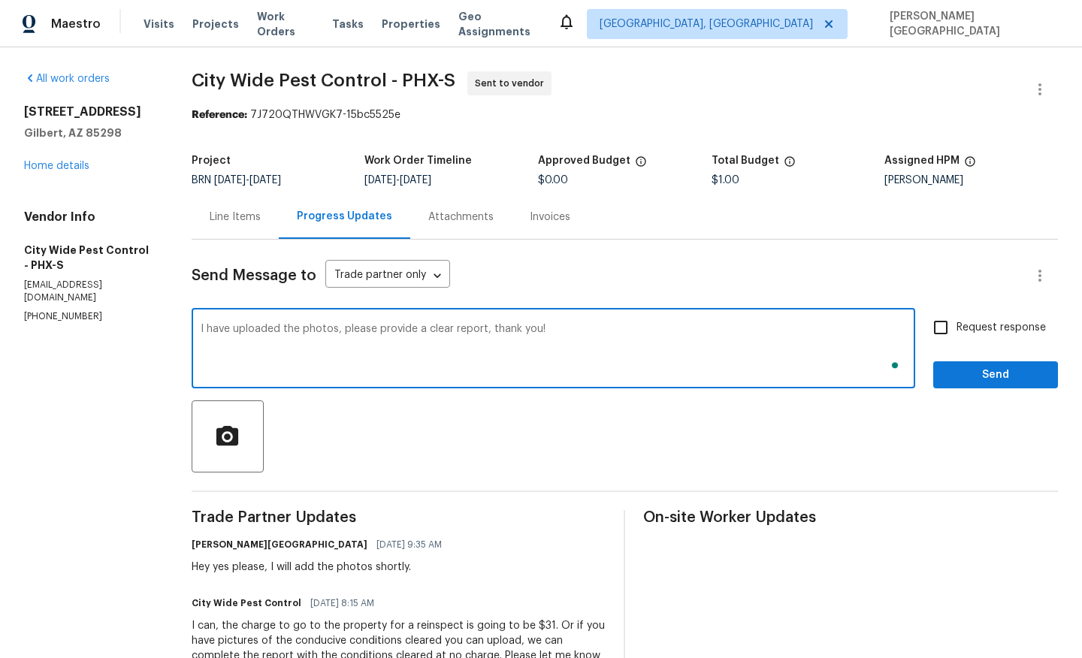
type textarea "I have uploaded the photos, please provide a clear report, thank you!"
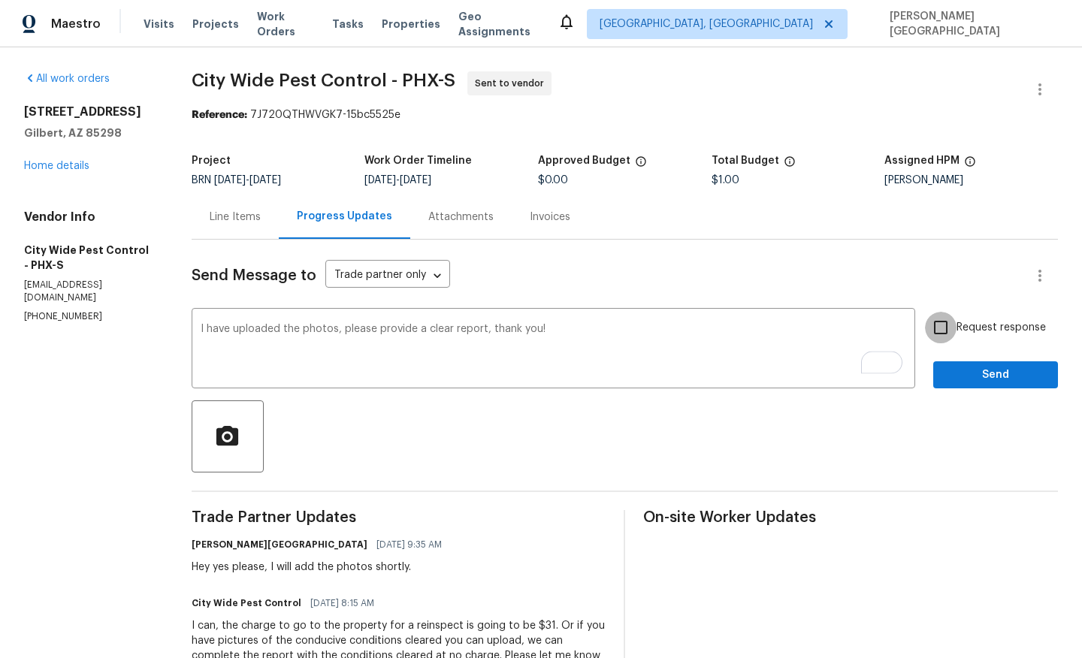
click at [957, 336] on input "Request response" at bounding box center [941, 328] width 32 height 32
checkbox input "true"
click at [972, 366] on span "Send" at bounding box center [995, 375] width 101 height 19
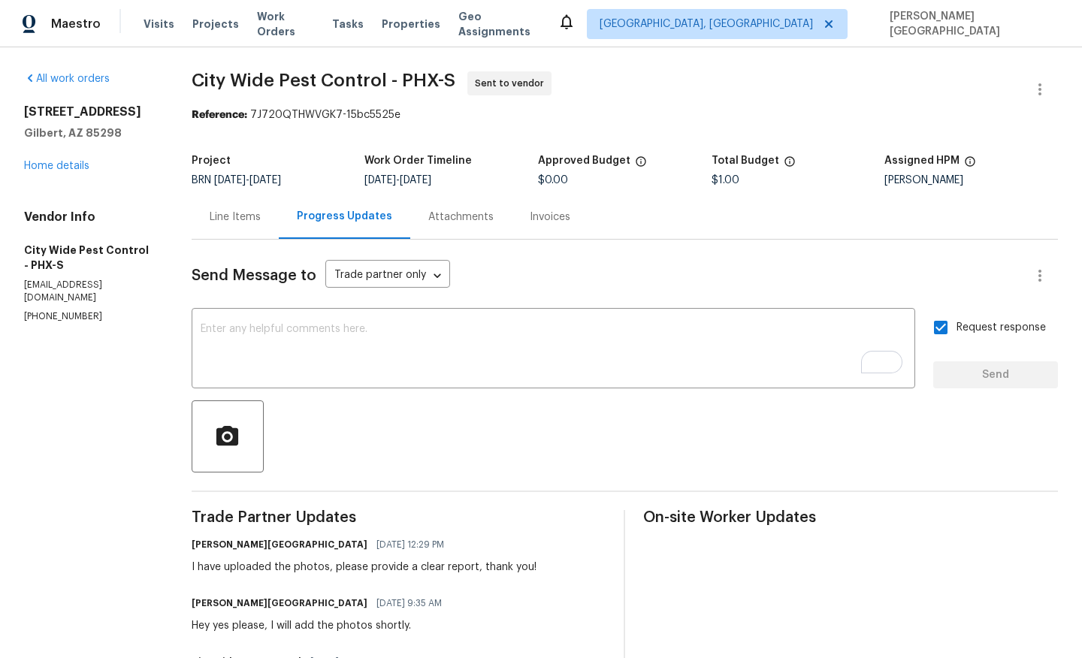
click at [53, 175] on div "All work orders [STREET_ADDRESS][PERSON_NAME] Home details Vendor Info City Wid…" at bounding box center [89, 197] width 131 height 252
click at [65, 171] on div "[STREET_ADDRESS][PERSON_NAME] Home details" at bounding box center [89, 138] width 131 height 69
click at [70, 165] on link "Home details" at bounding box center [56, 166] width 65 height 11
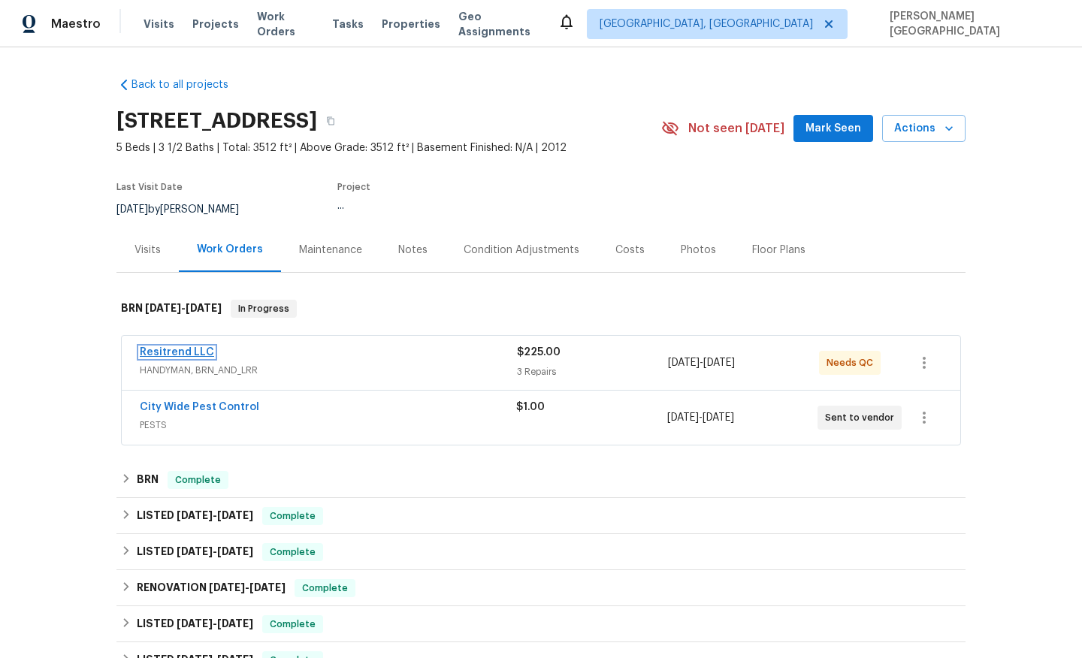
click at [199, 352] on link "Resitrend LLC" at bounding box center [177, 352] width 74 height 11
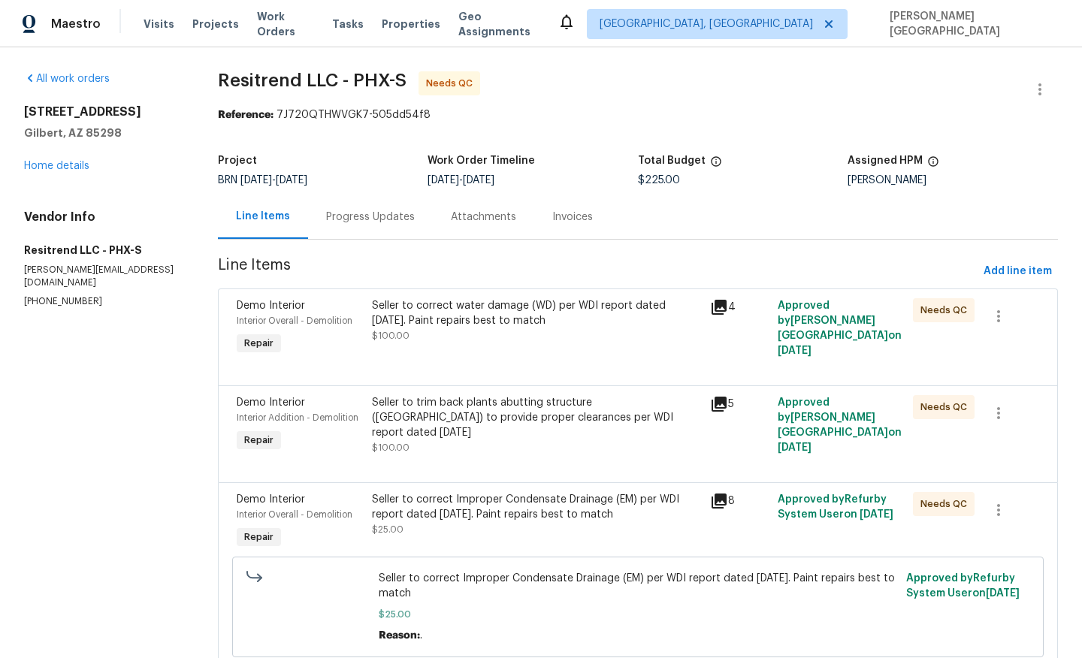
scroll to position [57, 0]
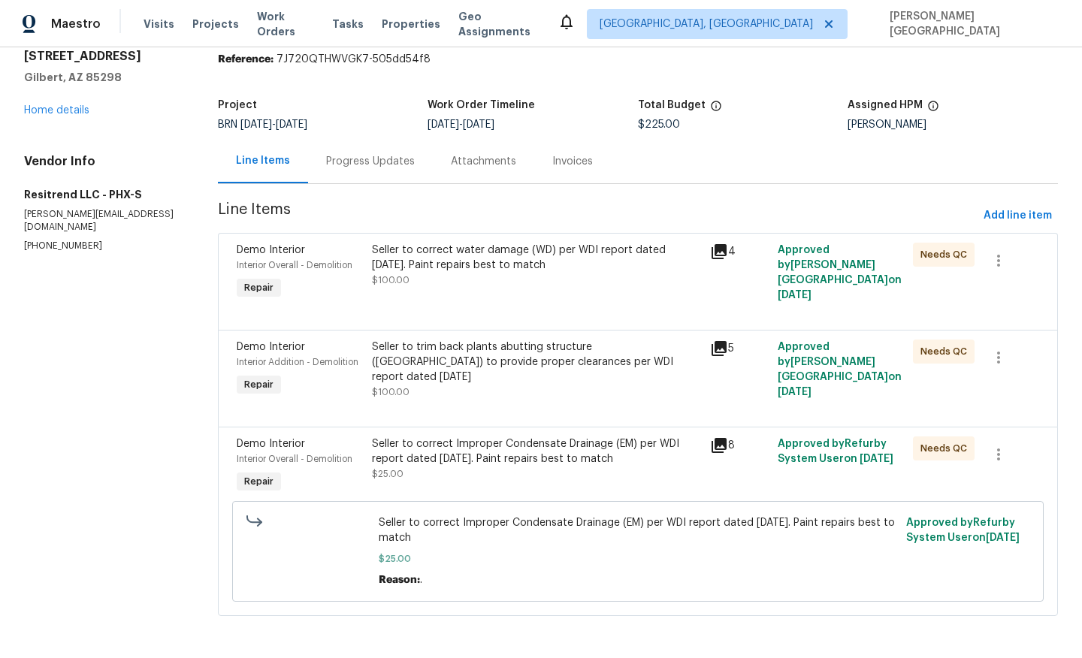
click at [483, 260] on div "Seller to correct water damage (WD) per WDI report dated [DATE]. Paint repairs …" at bounding box center [536, 258] width 329 height 30
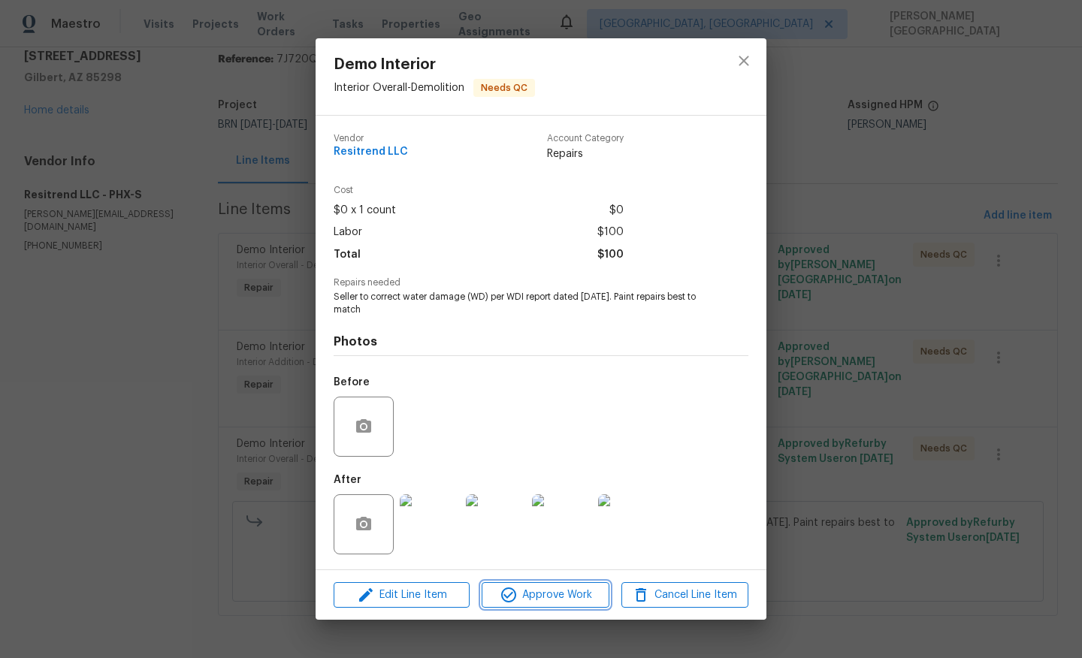
click at [539, 589] on span "Approve Work" at bounding box center [545, 595] width 118 height 19
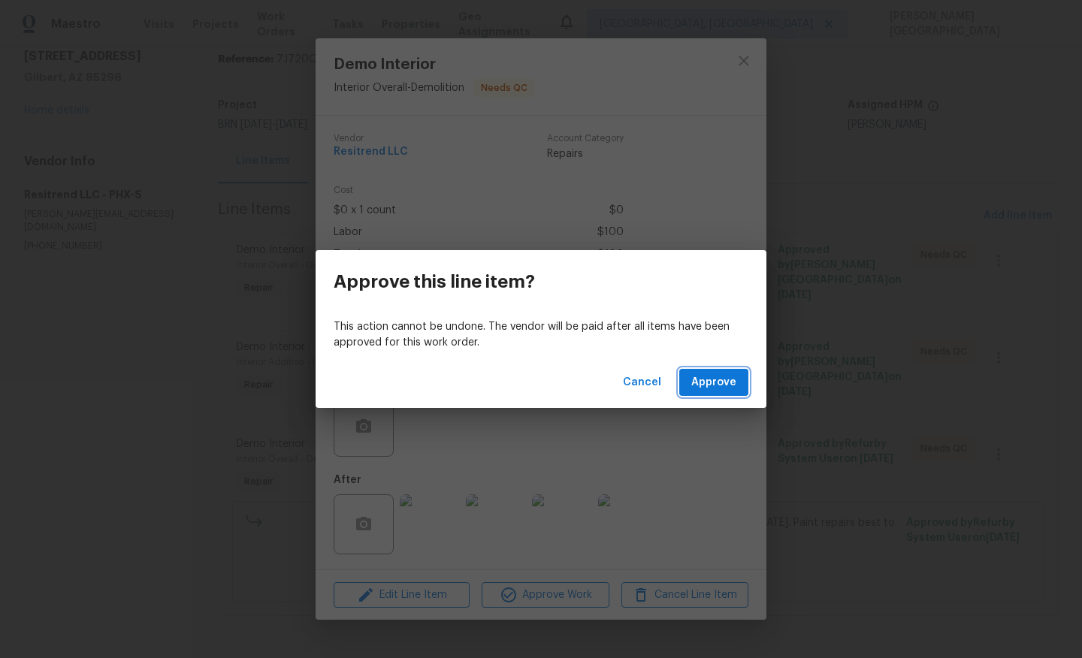
click at [722, 383] on span "Approve" at bounding box center [713, 382] width 45 height 19
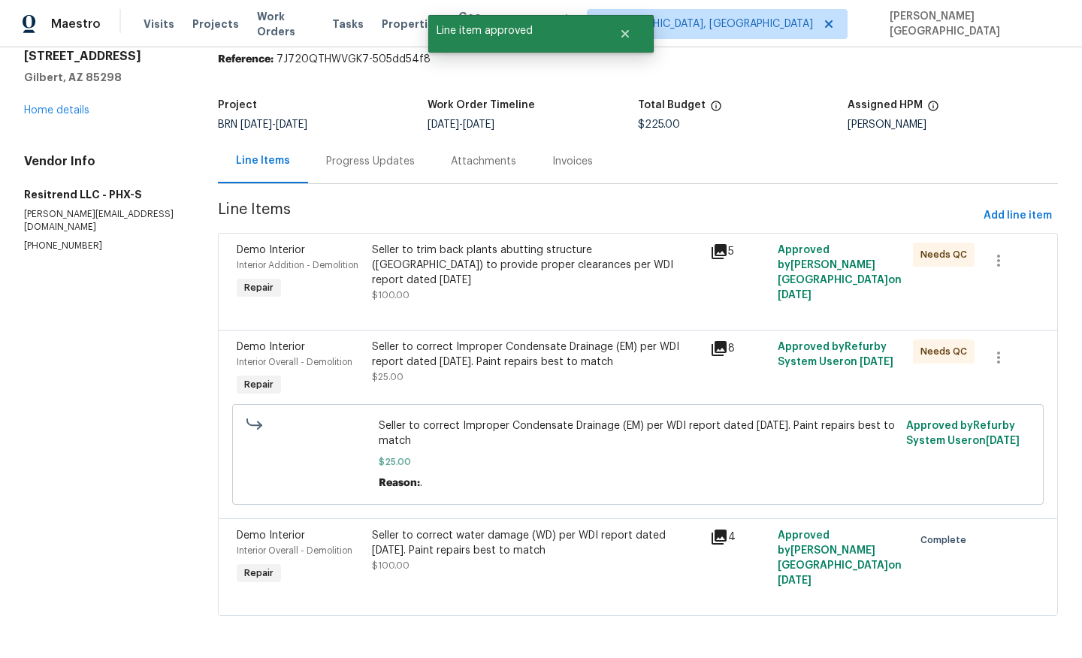
click at [514, 264] on div "Seller to trim back plants abutting structure ([GEOGRAPHIC_DATA]) to provide pr…" at bounding box center [536, 265] width 329 height 45
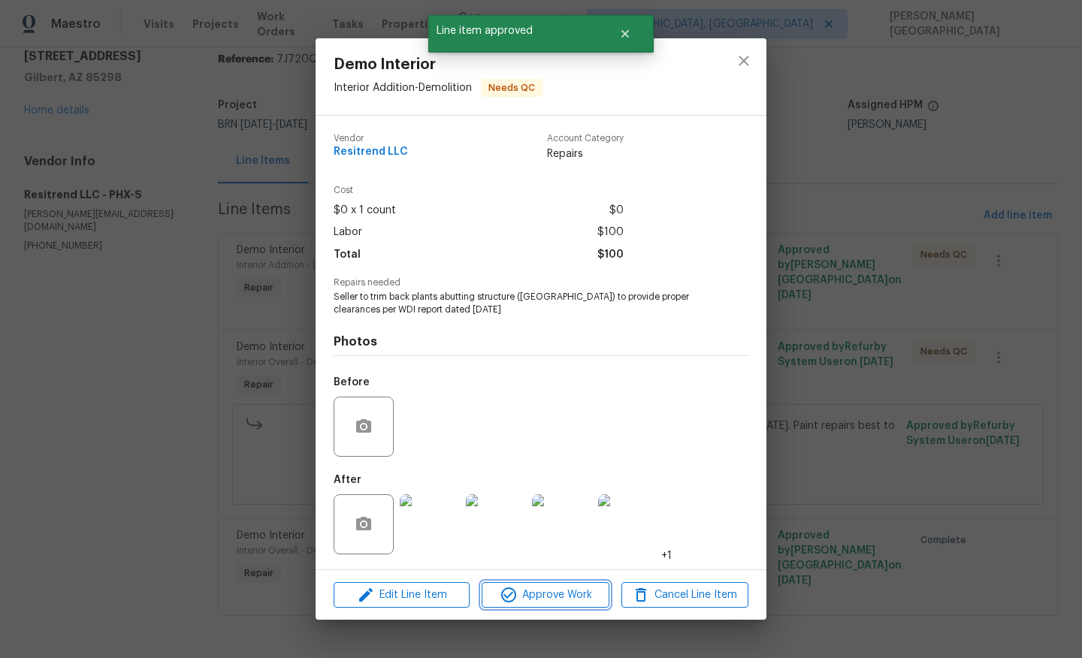
click at [541, 602] on span "Approve Work" at bounding box center [545, 595] width 118 height 19
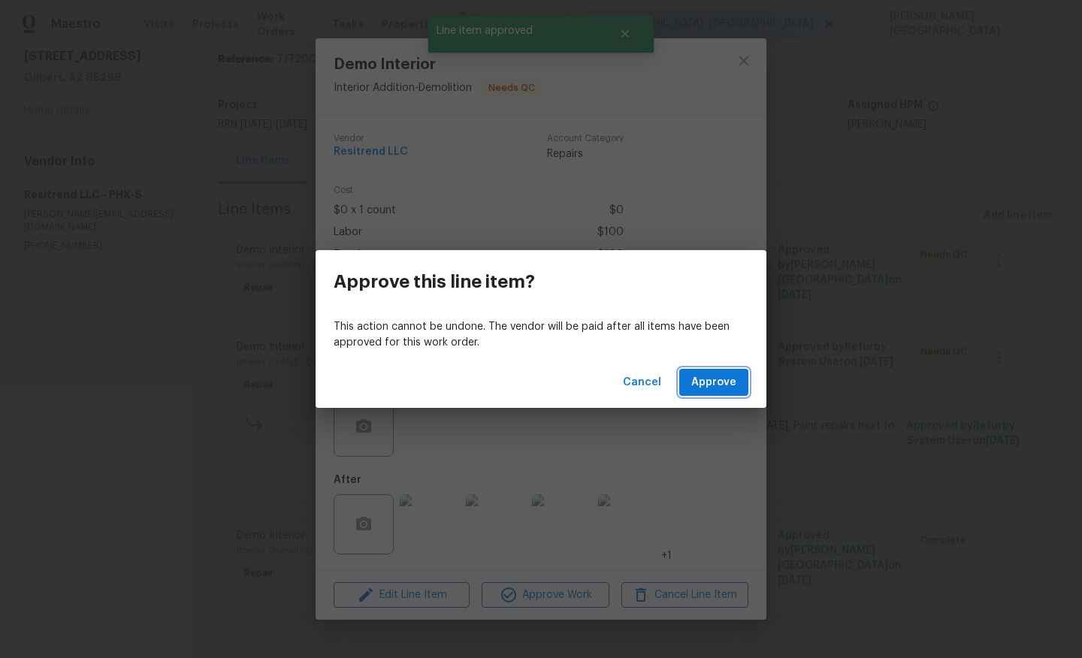
click at [733, 392] on button "Approve" at bounding box center [713, 383] width 69 height 28
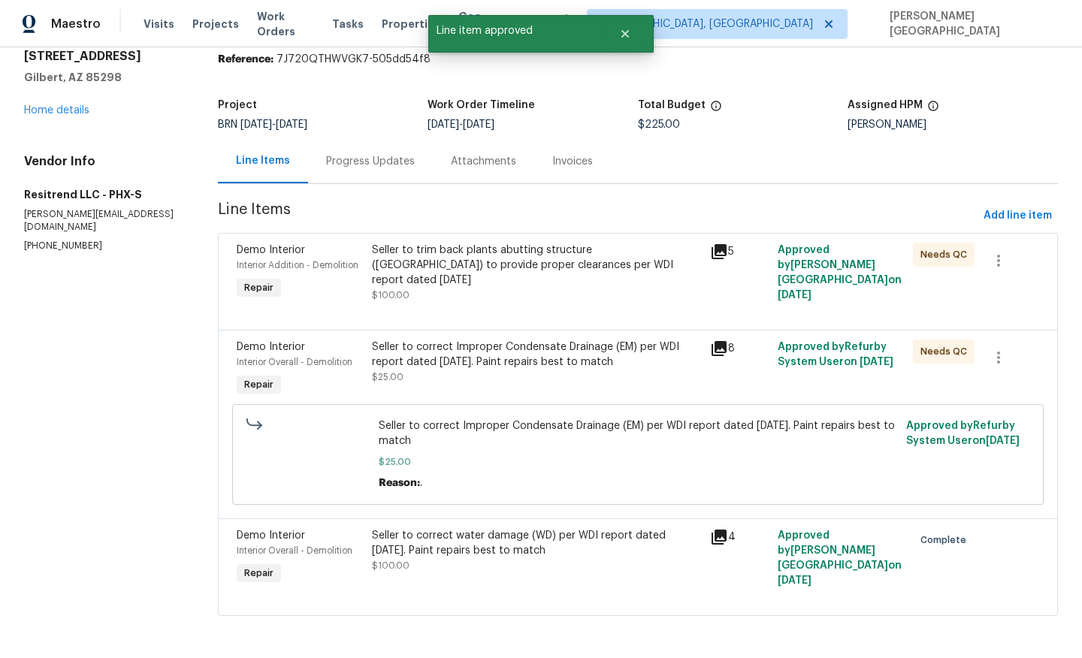
scroll to position [0, 0]
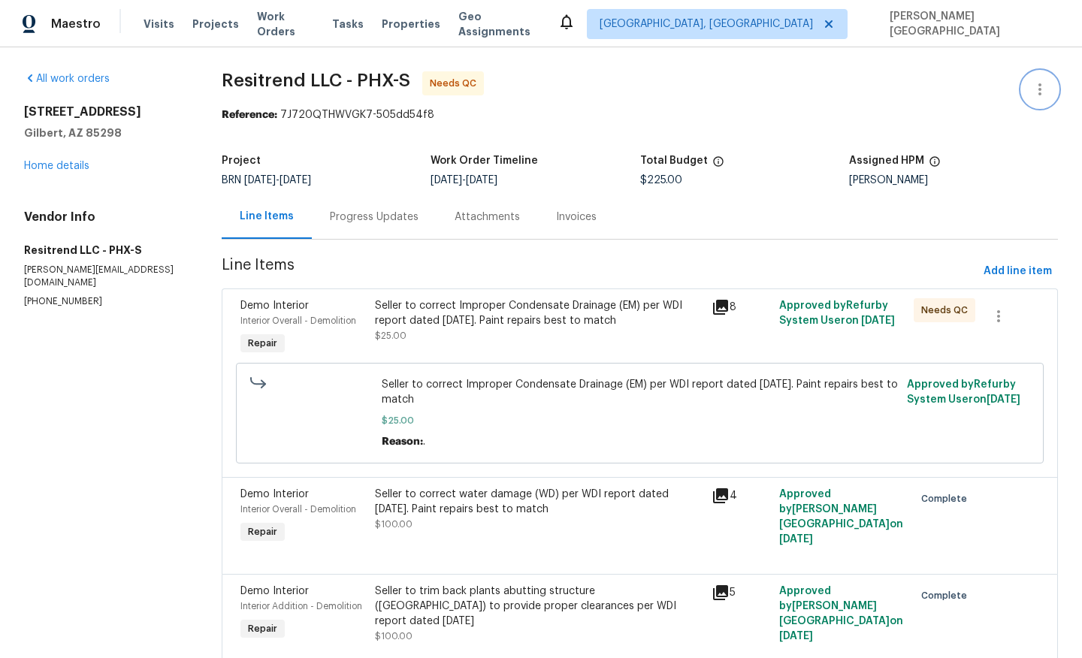
click at [1041, 98] on button "button" at bounding box center [1040, 89] width 36 height 36
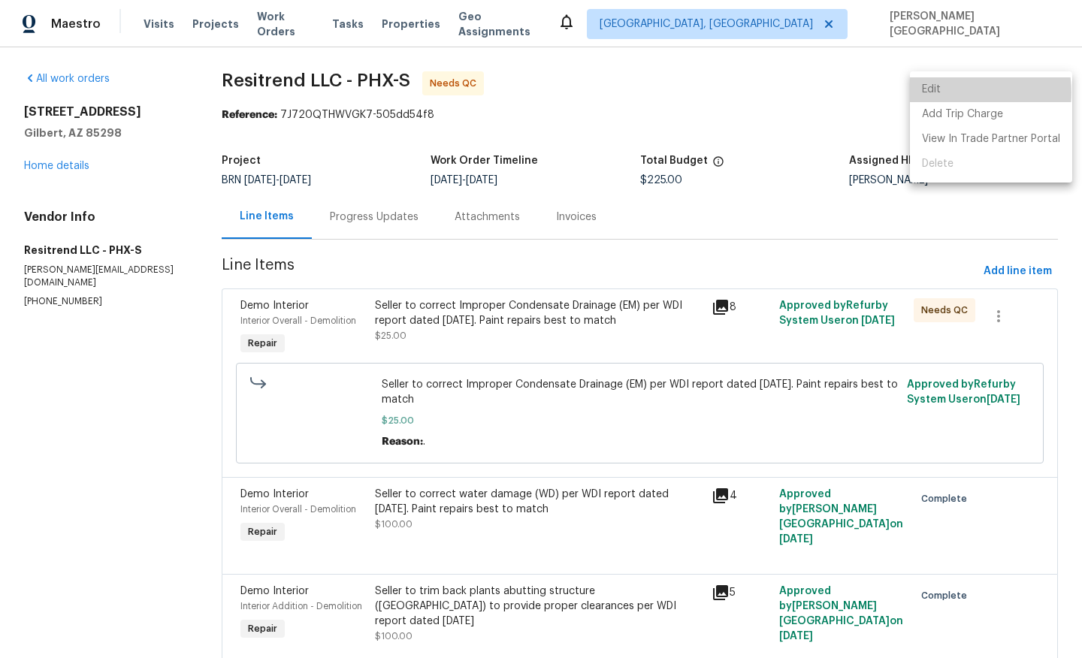
click at [958, 92] on li "Edit" at bounding box center [991, 89] width 162 height 25
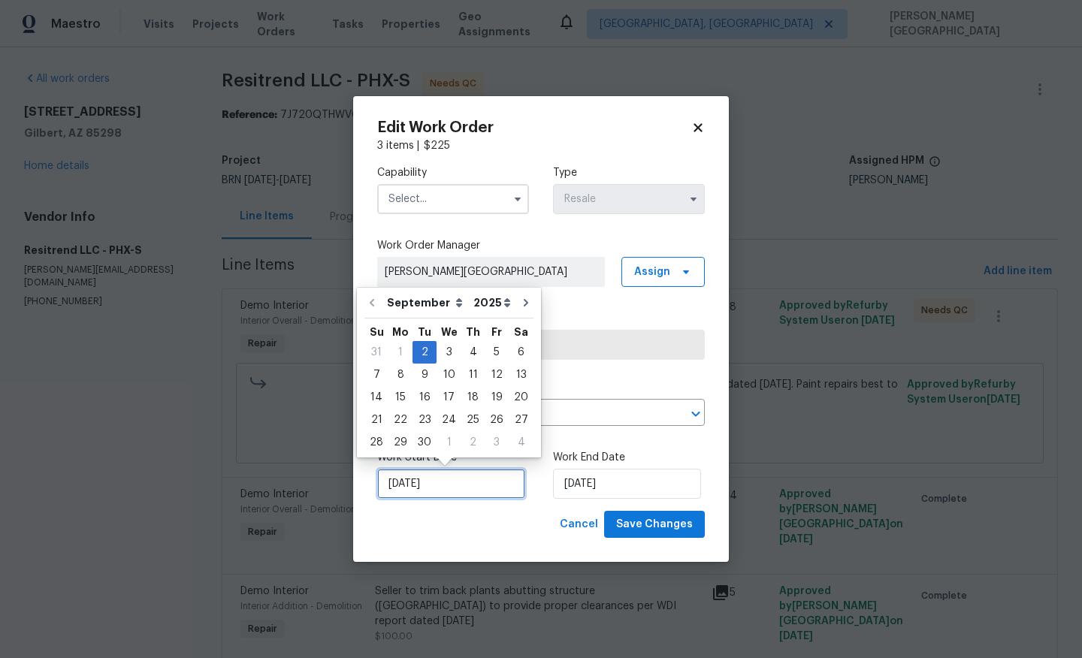
click at [485, 482] on input "[DATE]" at bounding box center [451, 484] width 148 height 30
click at [462, 353] on div "4" at bounding box center [472, 352] width 23 height 21
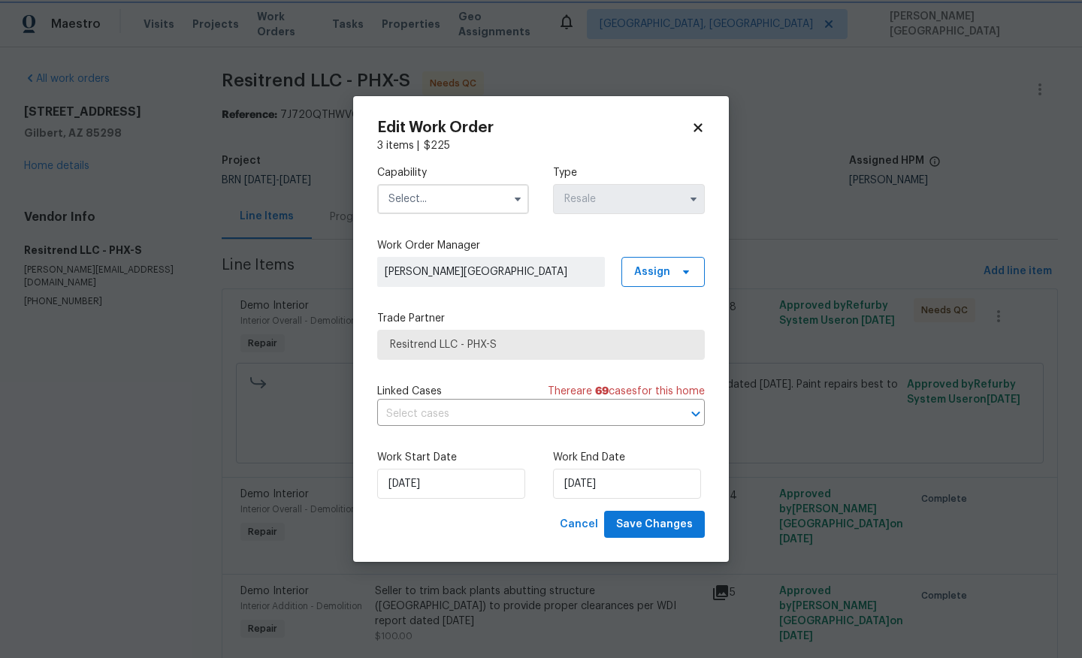
type input "[DATE]"
click at [584, 485] on input "[DATE]" at bounding box center [627, 484] width 148 height 30
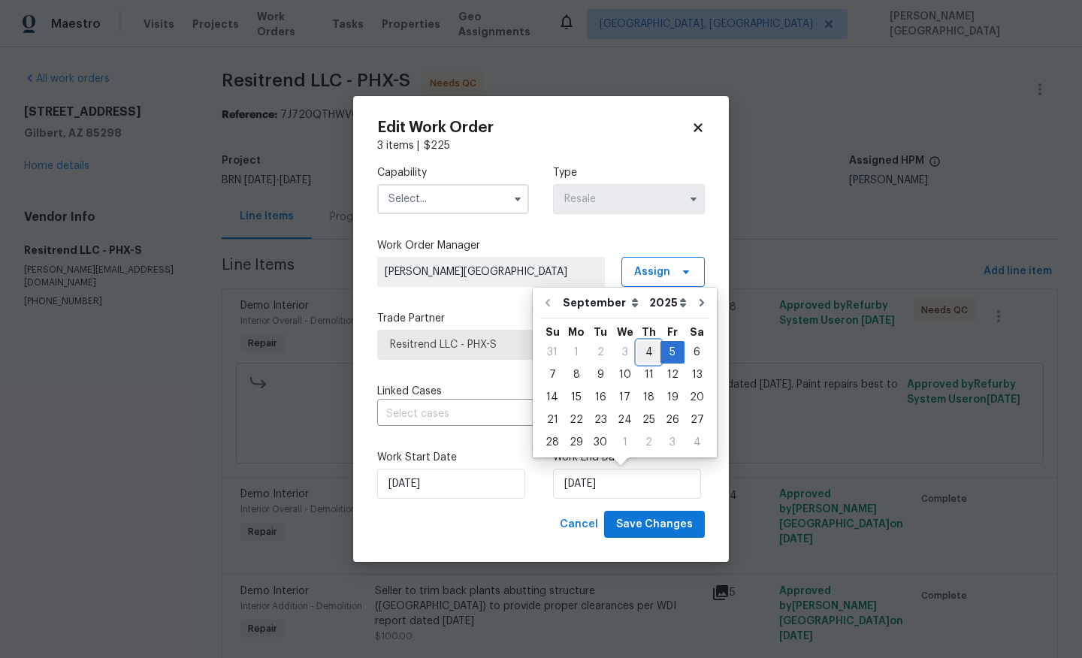
click at [643, 352] on div "4" at bounding box center [648, 352] width 23 height 21
type input "[DATE]"
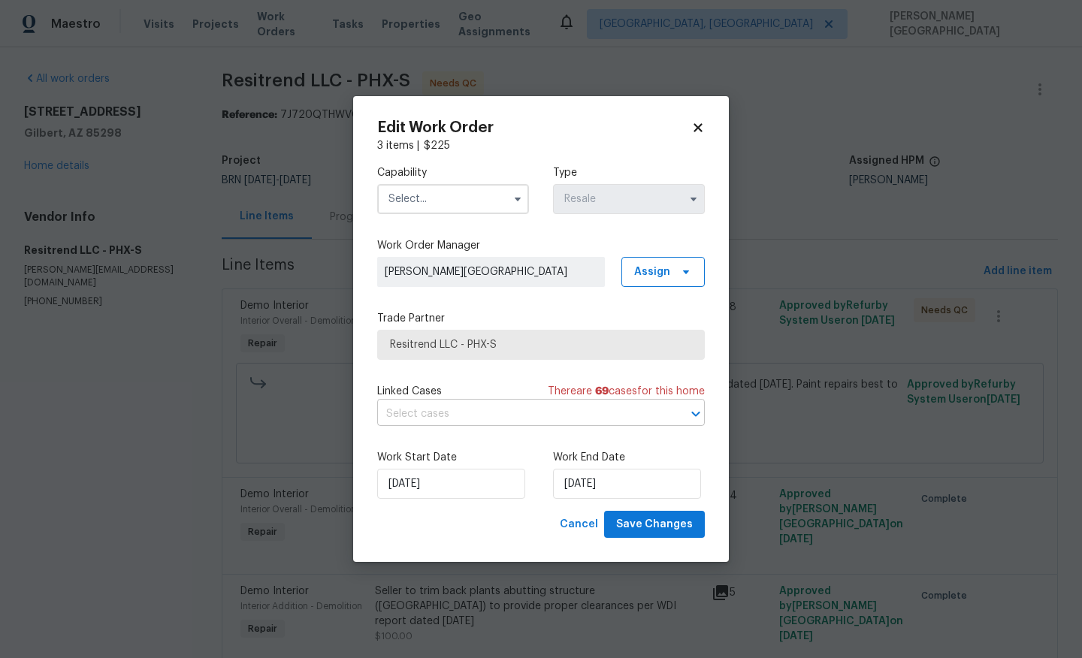
click at [487, 410] on input "text" at bounding box center [520, 414] width 286 height 23
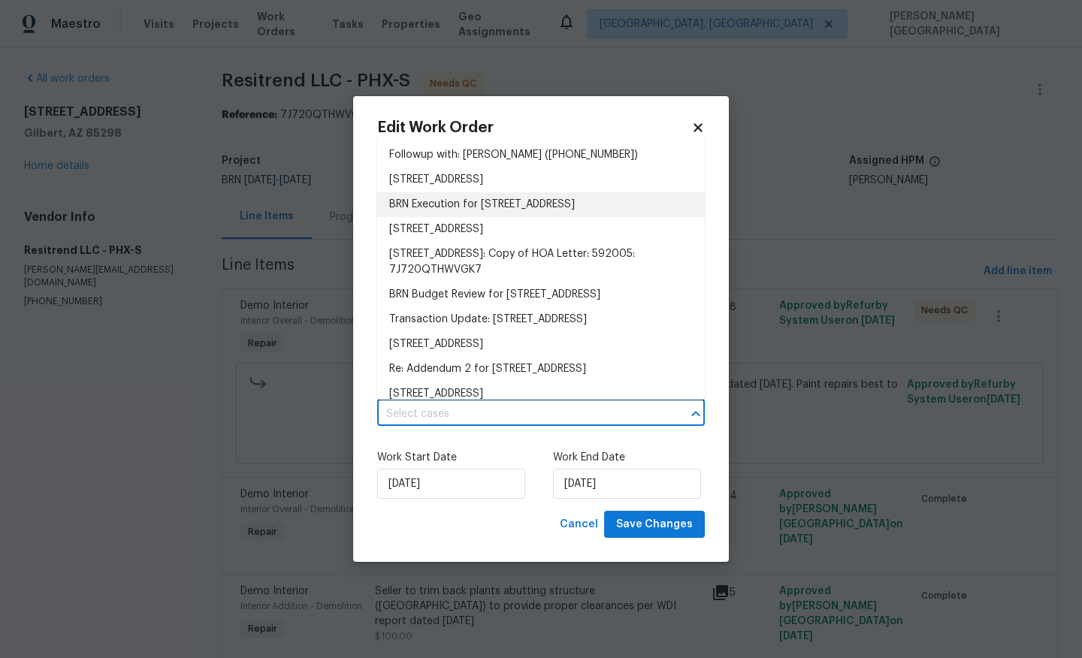
click at [465, 201] on li "BRN Execution for [STREET_ADDRESS]" at bounding box center [541, 204] width 328 height 25
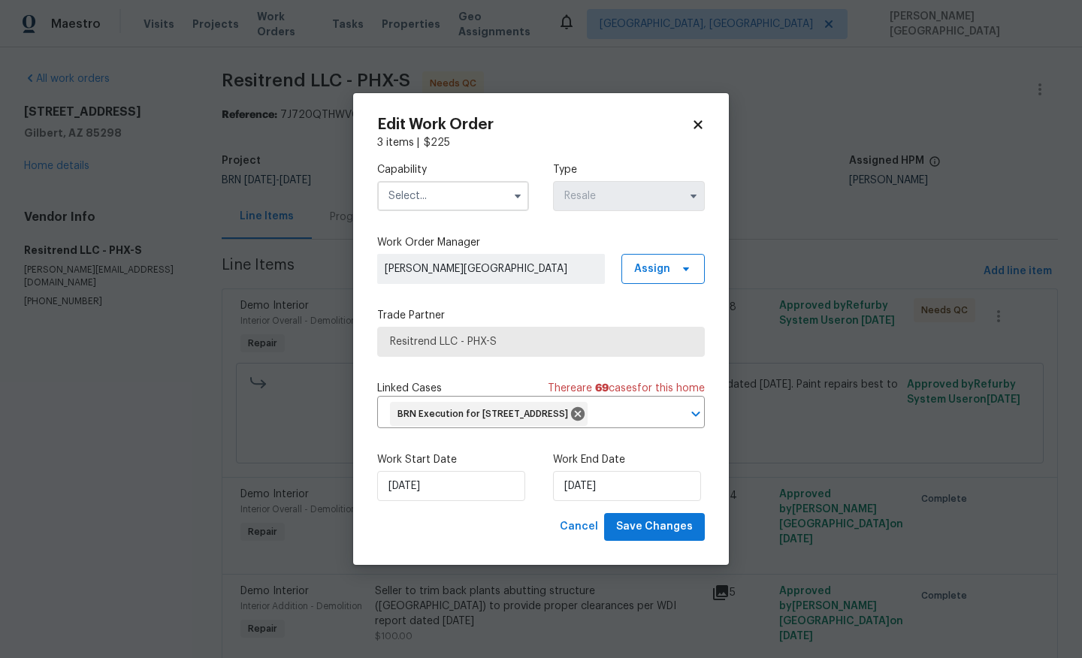
click at [451, 181] on input "text" at bounding box center [453, 196] width 152 height 30
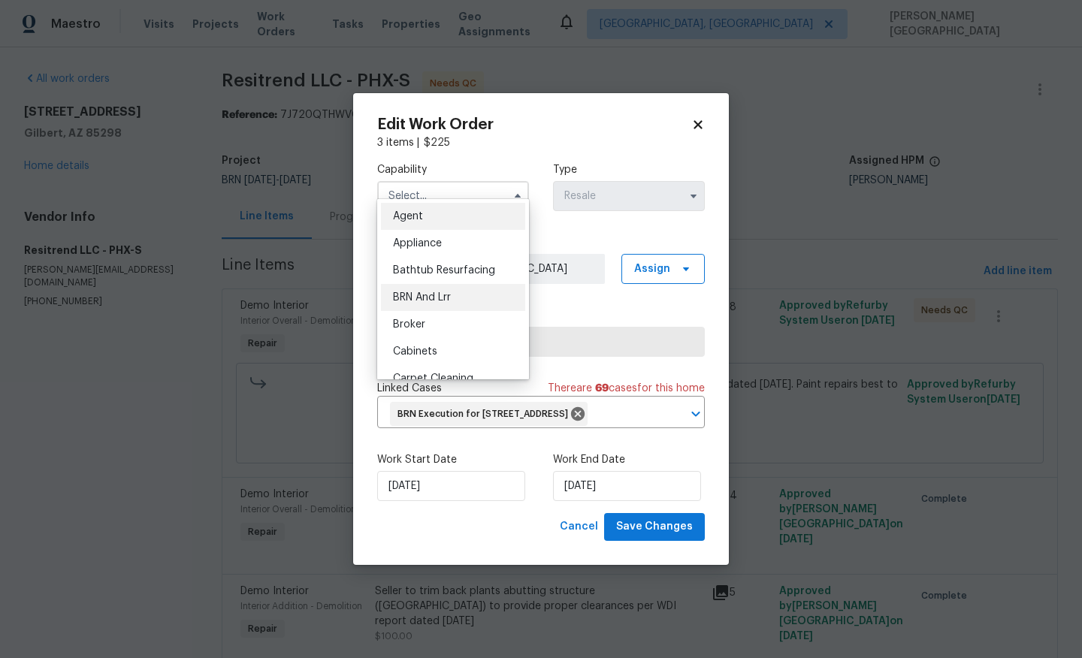
click at [447, 285] on div "BRN And Lrr" at bounding box center [453, 297] width 144 height 27
type input "BRN And Lrr"
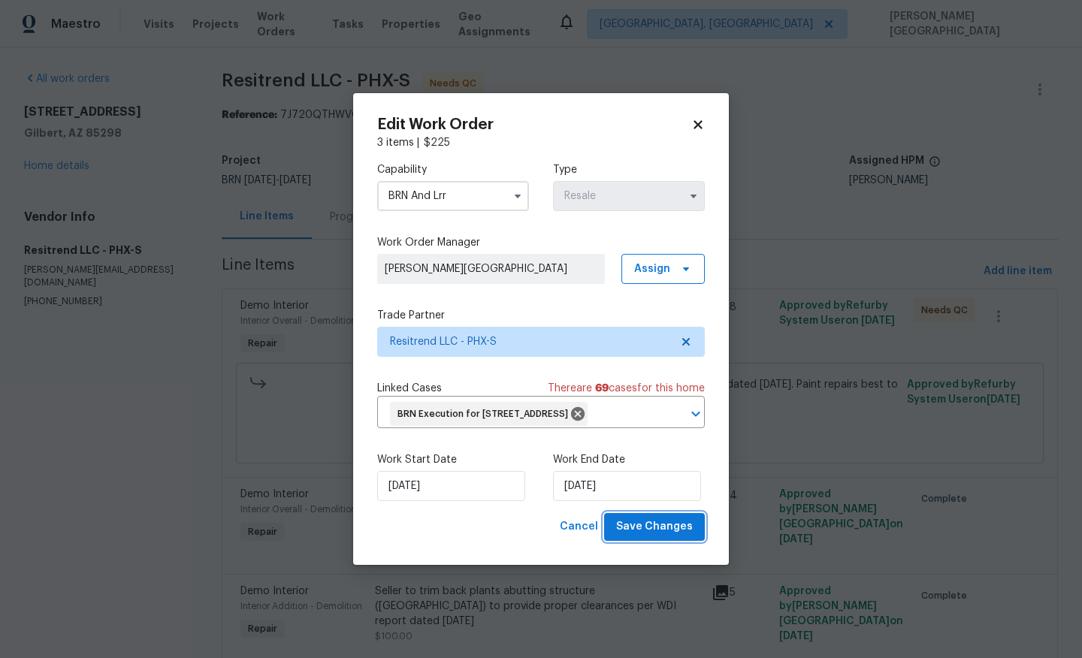
click at [656, 537] on span "Save Changes" at bounding box center [654, 527] width 77 height 19
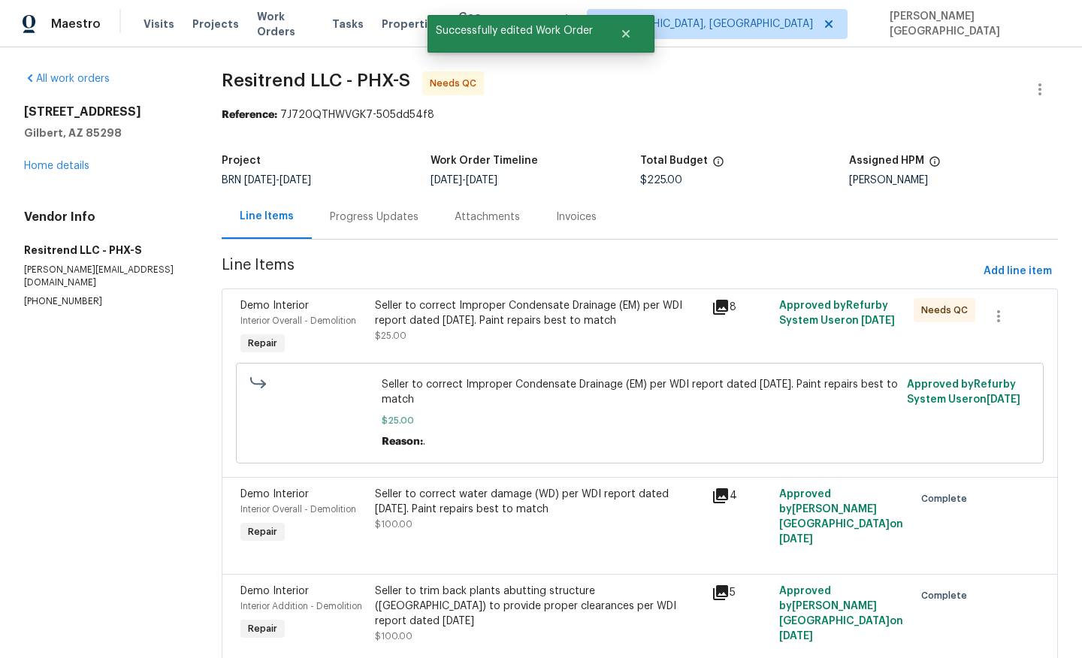
click at [447, 337] on div "Seller to correct Improper Condensate Drainage (EM) per WDI report dated [DATE]…" at bounding box center [539, 320] width 328 height 45
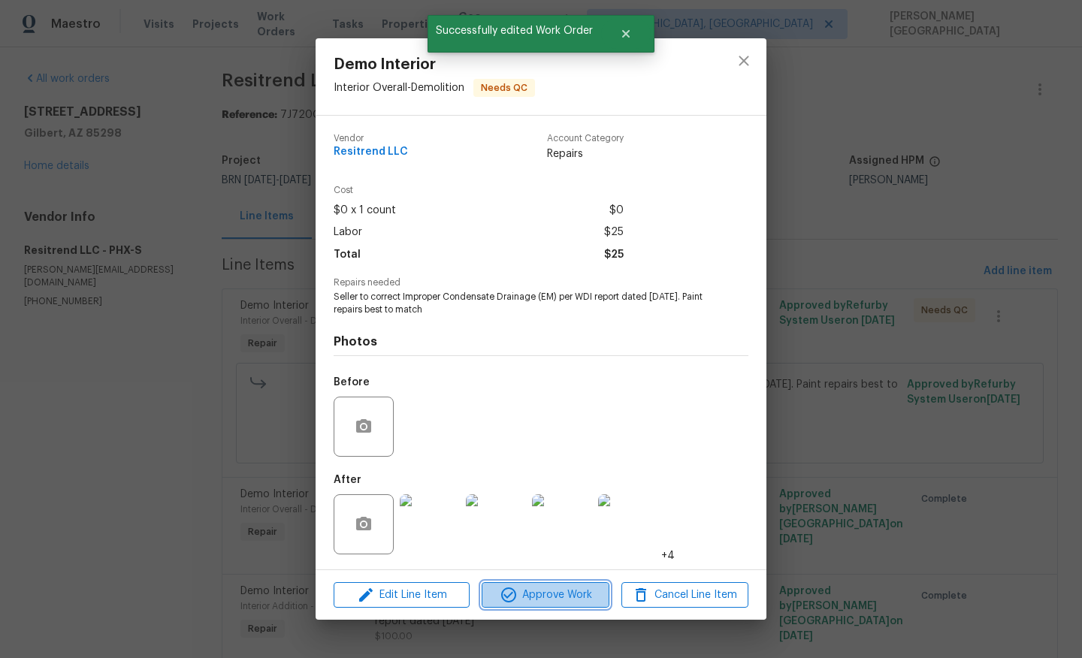
click at [543, 589] on span "Approve Work" at bounding box center [545, 595] width 118 height 19
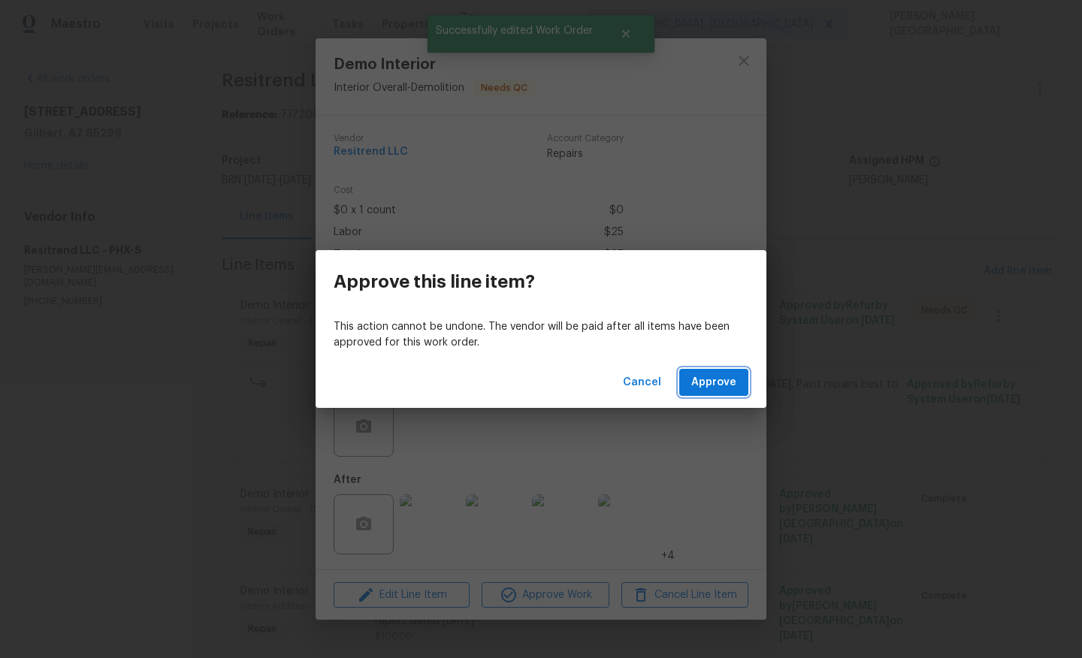
click at [703, 385] on span "Approve" at bounding box center [713, 382] width 45 height 19
